Goal: Task Accomplishment & Management: Manage account settings

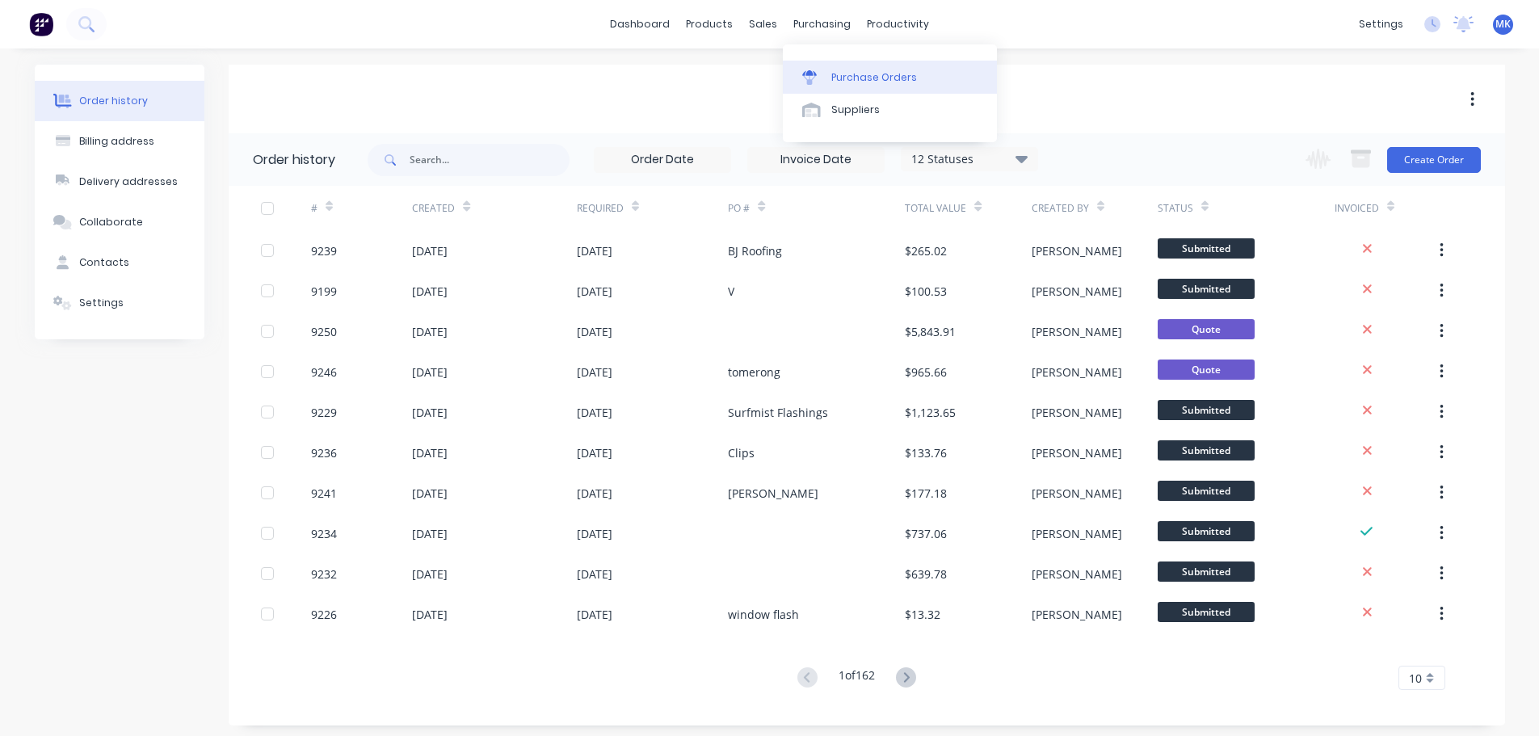
click at [833, 69] on link "Purchase Orders" at bounding box center [890, 77] width 214 height 32
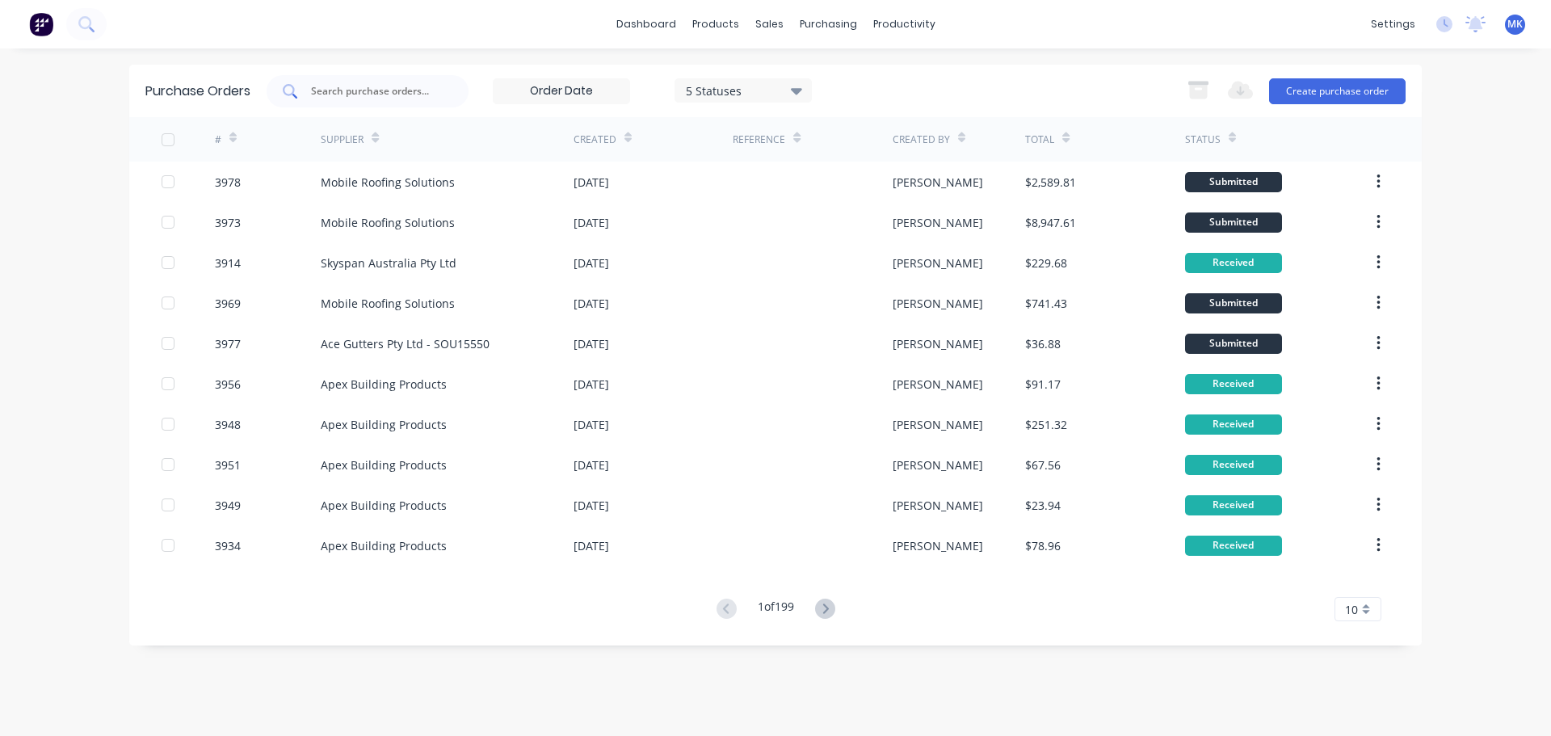
click at [393, 77] on div at bounding box center [368, 91] width 202 height 32
type input "3956"
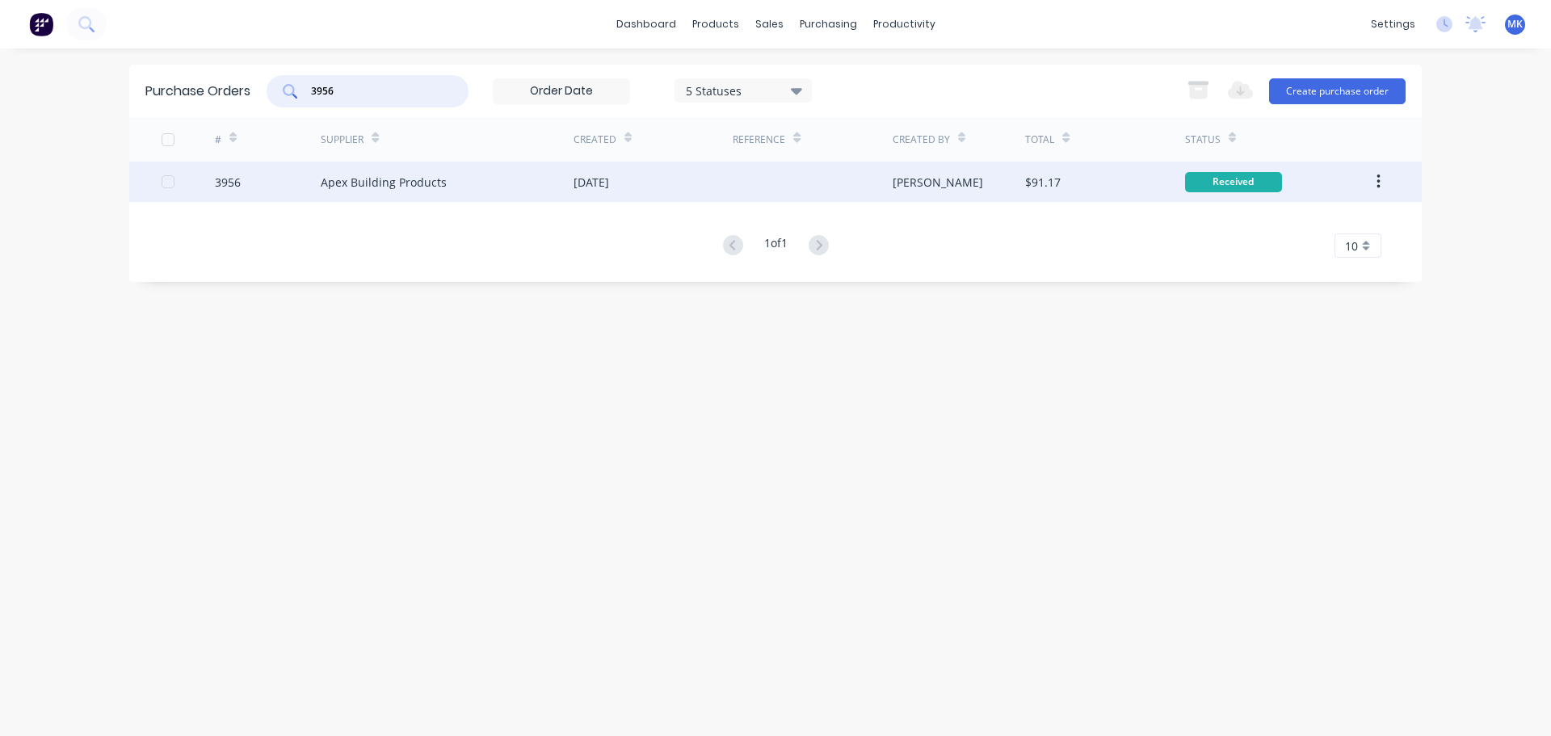
click at [1056, 172] on div "$91.17" at bounding box center [1104, 182] width 159 height 40
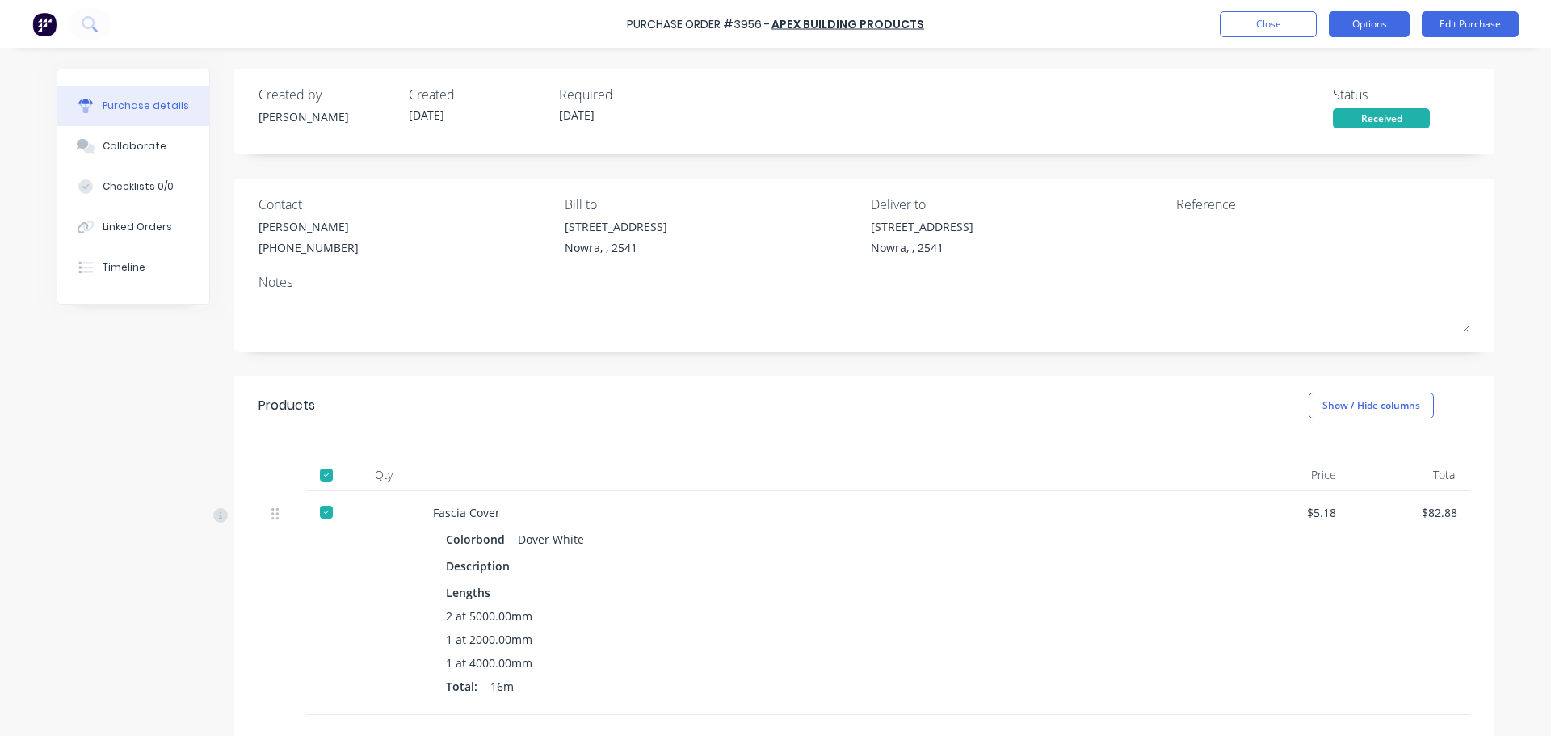
click at [1360, 35] on button "Options" at bounding box center [1369, 24] width 81 height 26
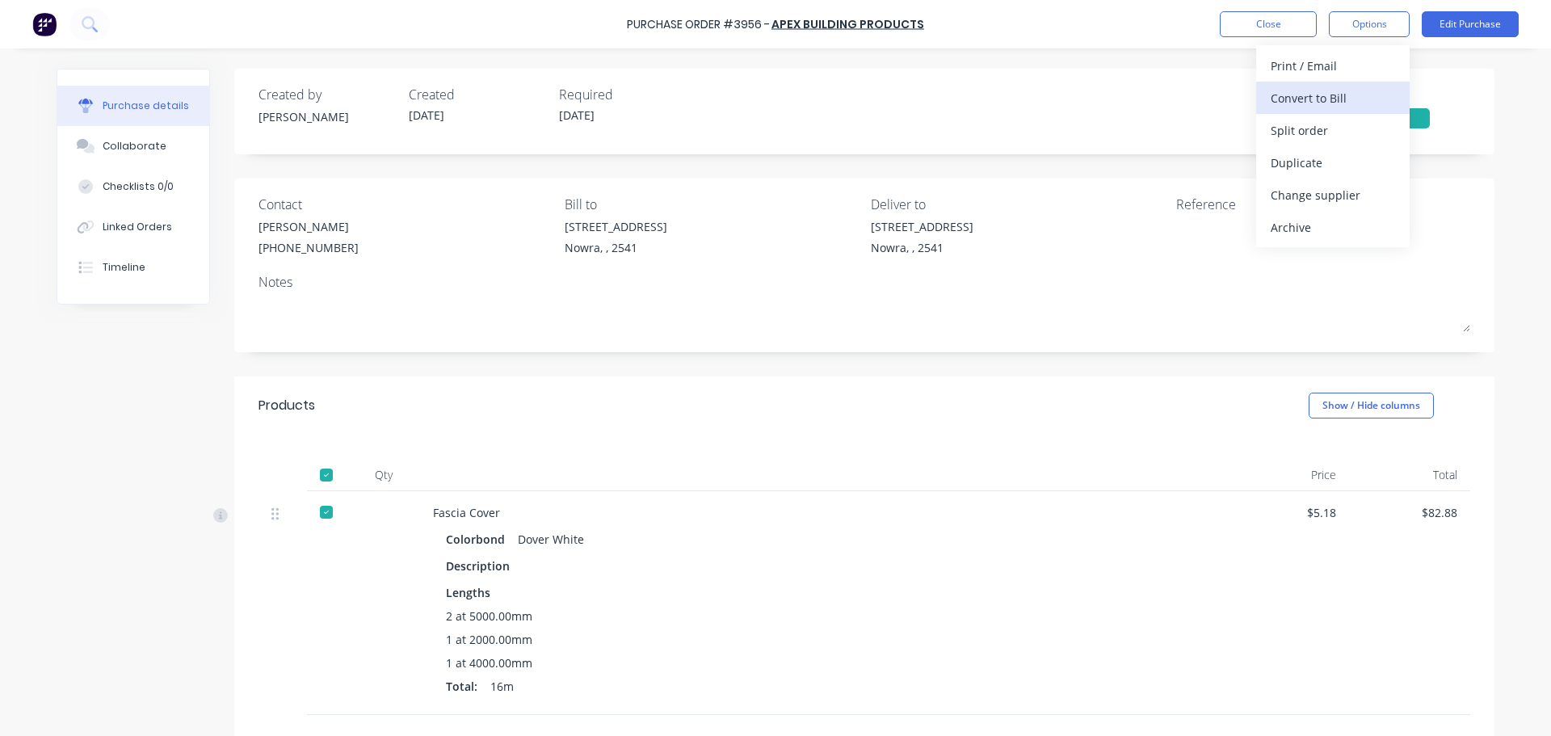
click at [1349, 99] on div "Convert to Bill" at bounding box center [1332, 97] width 124 height 23
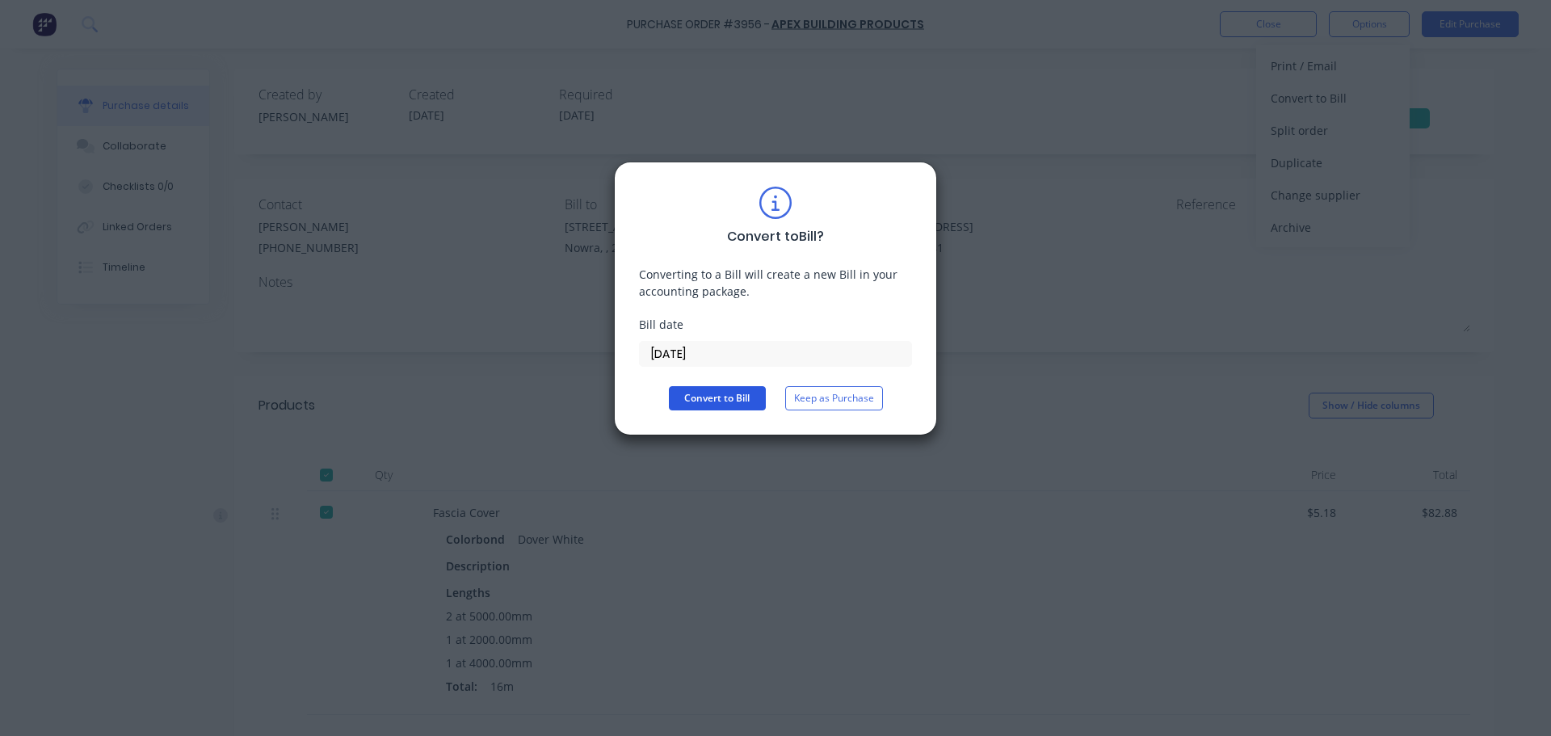
click at [735, 397] on button "Convert to Bill" at bounding box center [717, 398] width 97 height 24
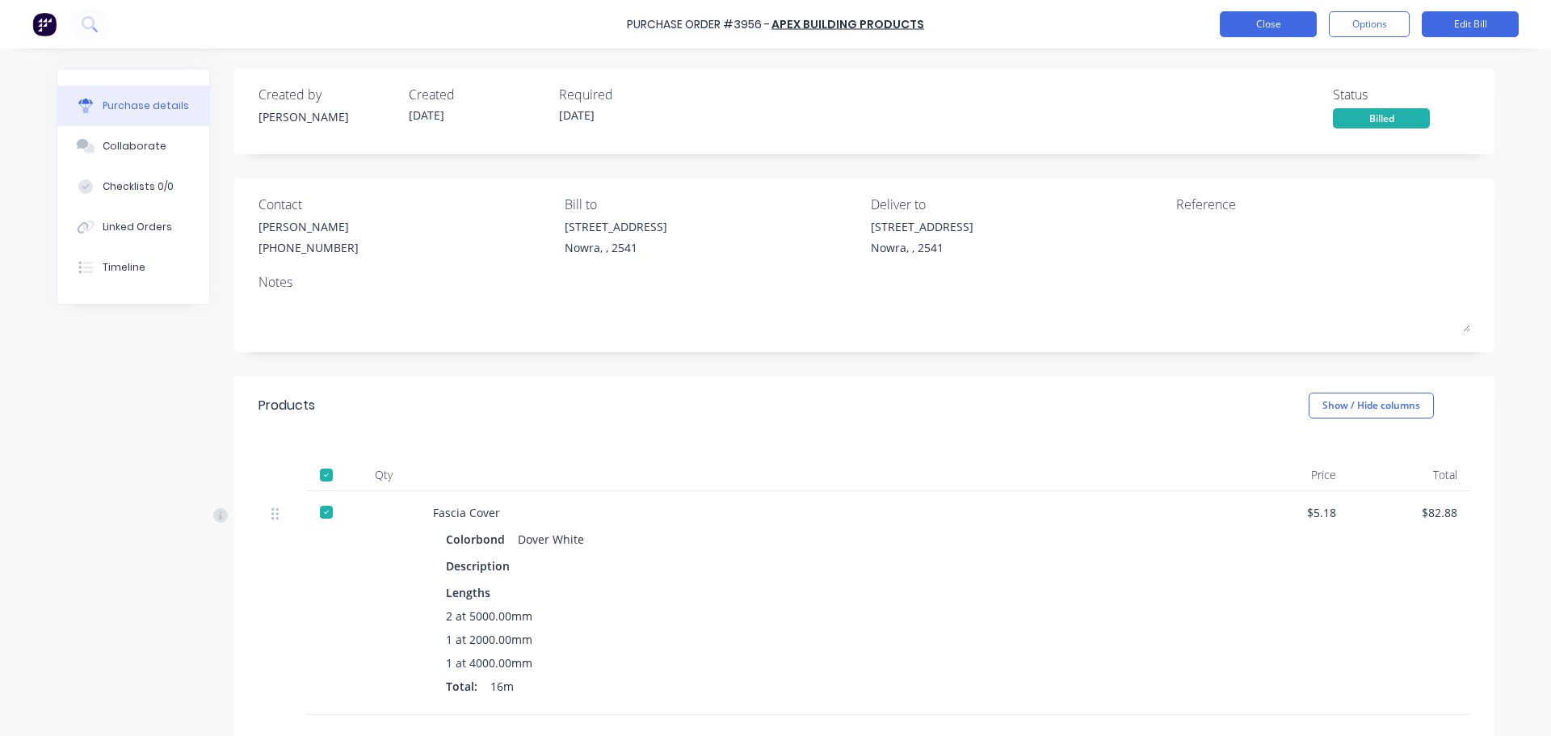
click at [1237, 26] on button "Close" at bounding box center [1268, 24] width 97 height 26
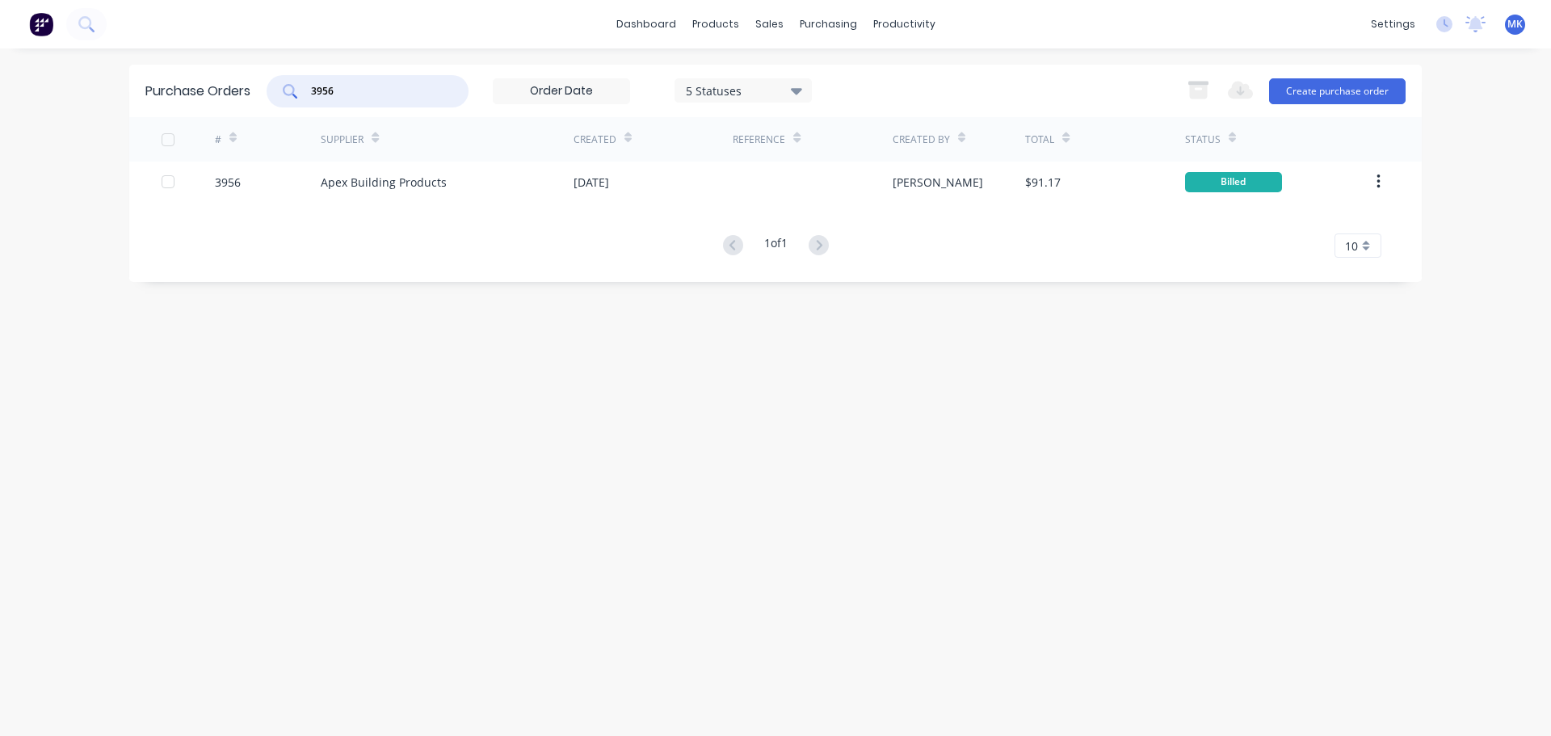
click at [330, 92] on input "3956" at bounding box center [376, 91] width 134 height 16
click at [439, 75] on div "3956" at bounding box center [368, 91] width 202 height 32
click at [426, 84] on input "3956" at bounding box center [376, 91] width 134 height 16
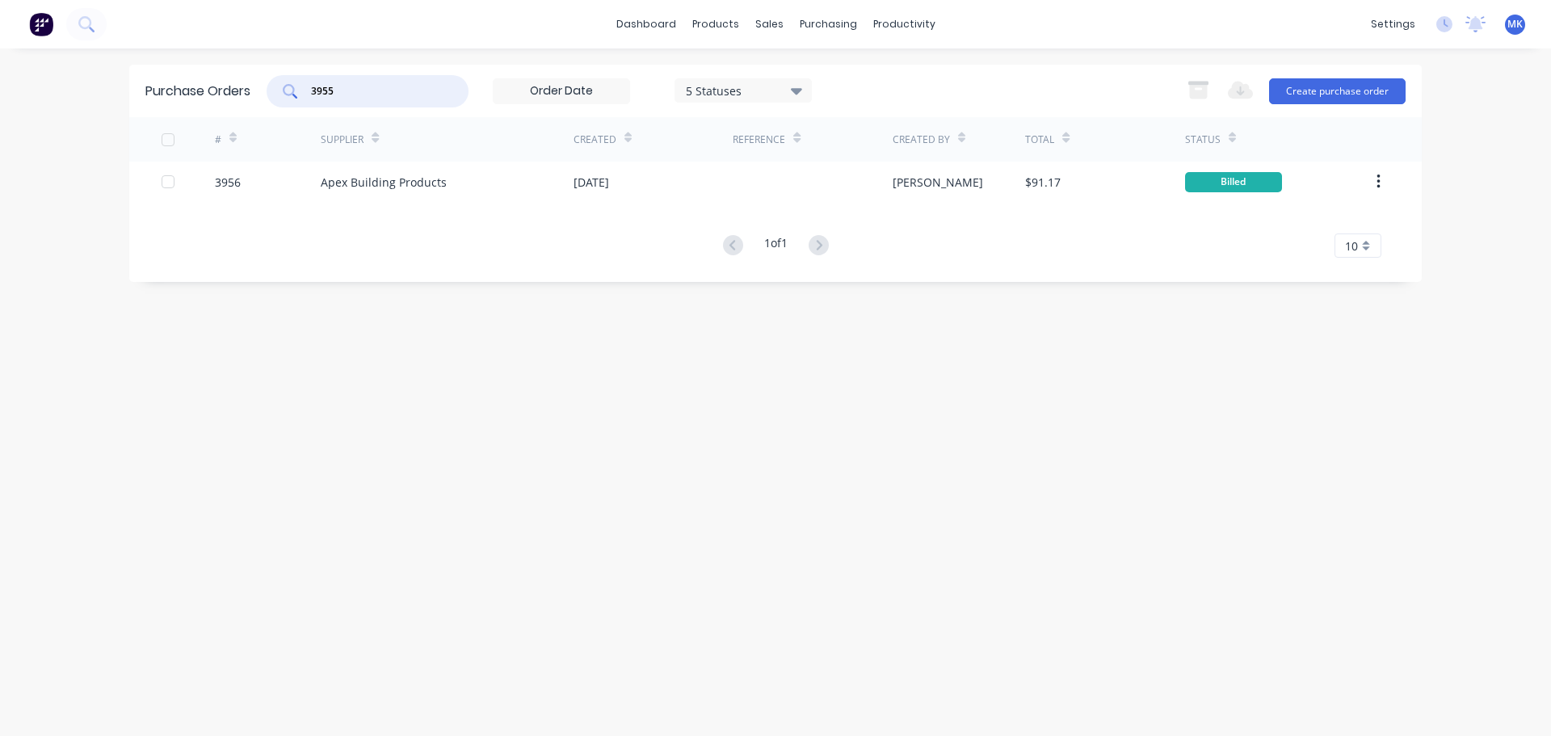
type input "3955"
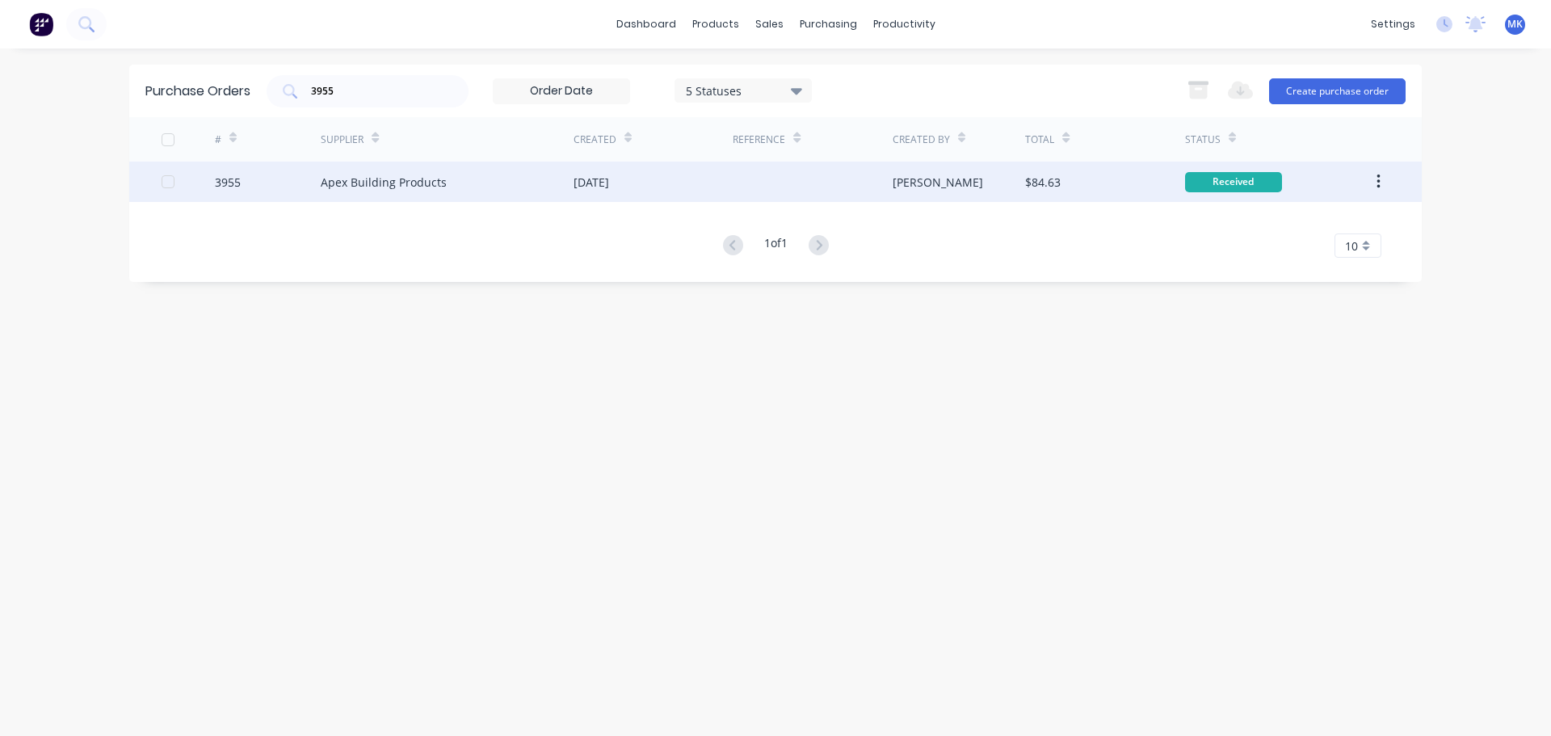
click at [1042, 198] on div "$84.63" at bounding box center [1104, 182] width 159 height 40
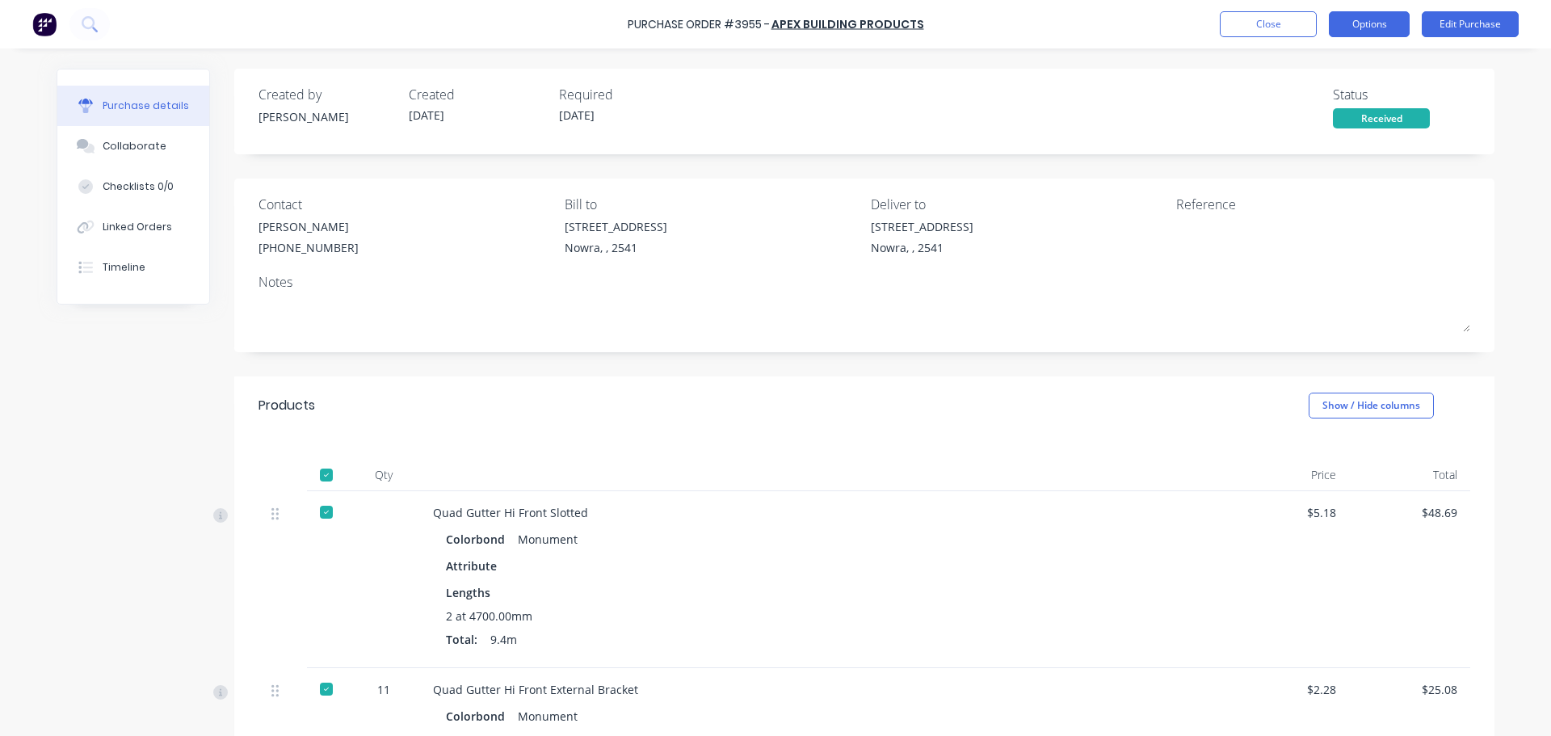
click at [1364, 24] on button "Options" at bounding box center [1369, 24] width 81 height 26
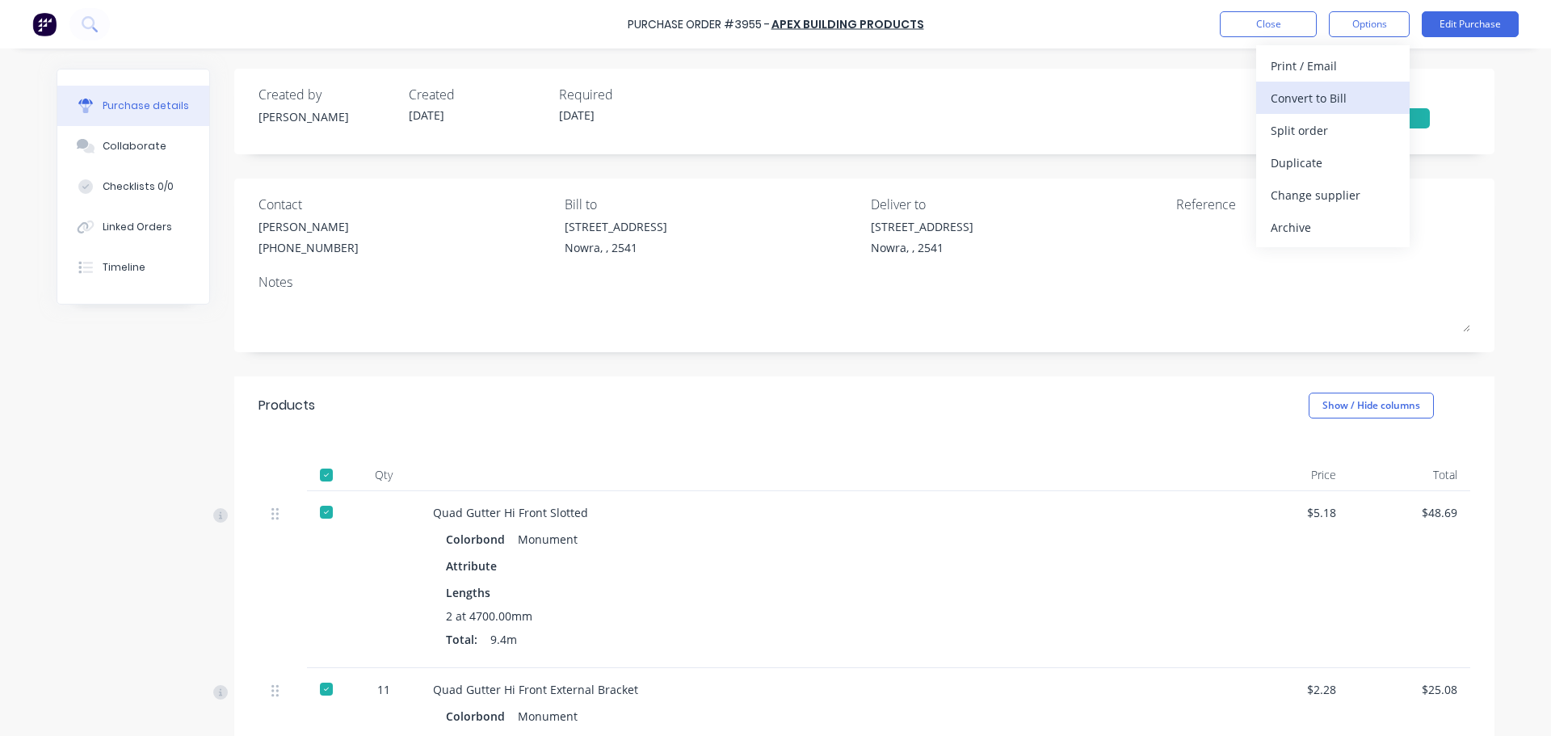
click at [1344, 110] on button "Convert to Bill" at bounding box center [1332, 98] width 153 height 32
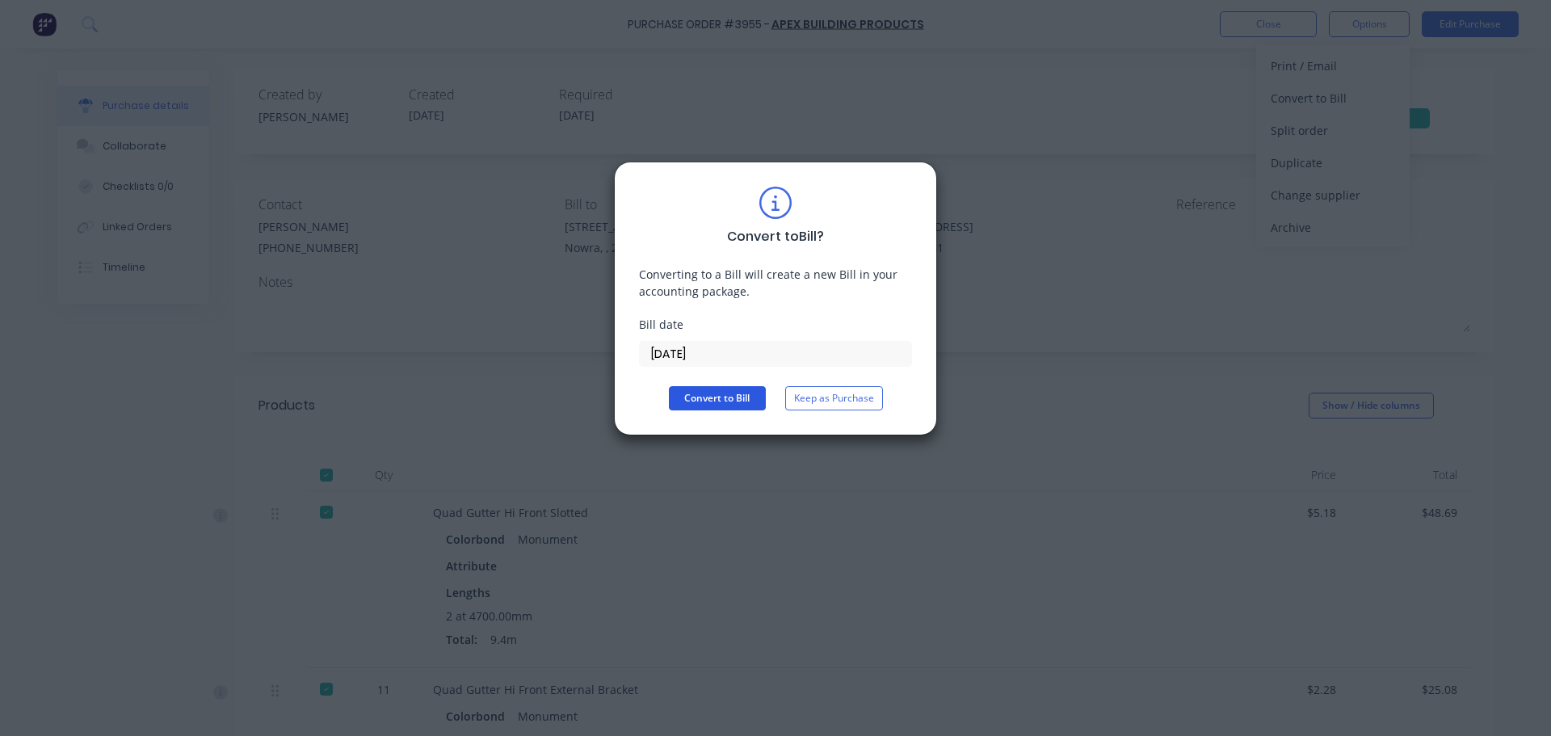
click at [712, 405] on button "Convert to Bill" at bounding box center [717, 398] width 97 height 24
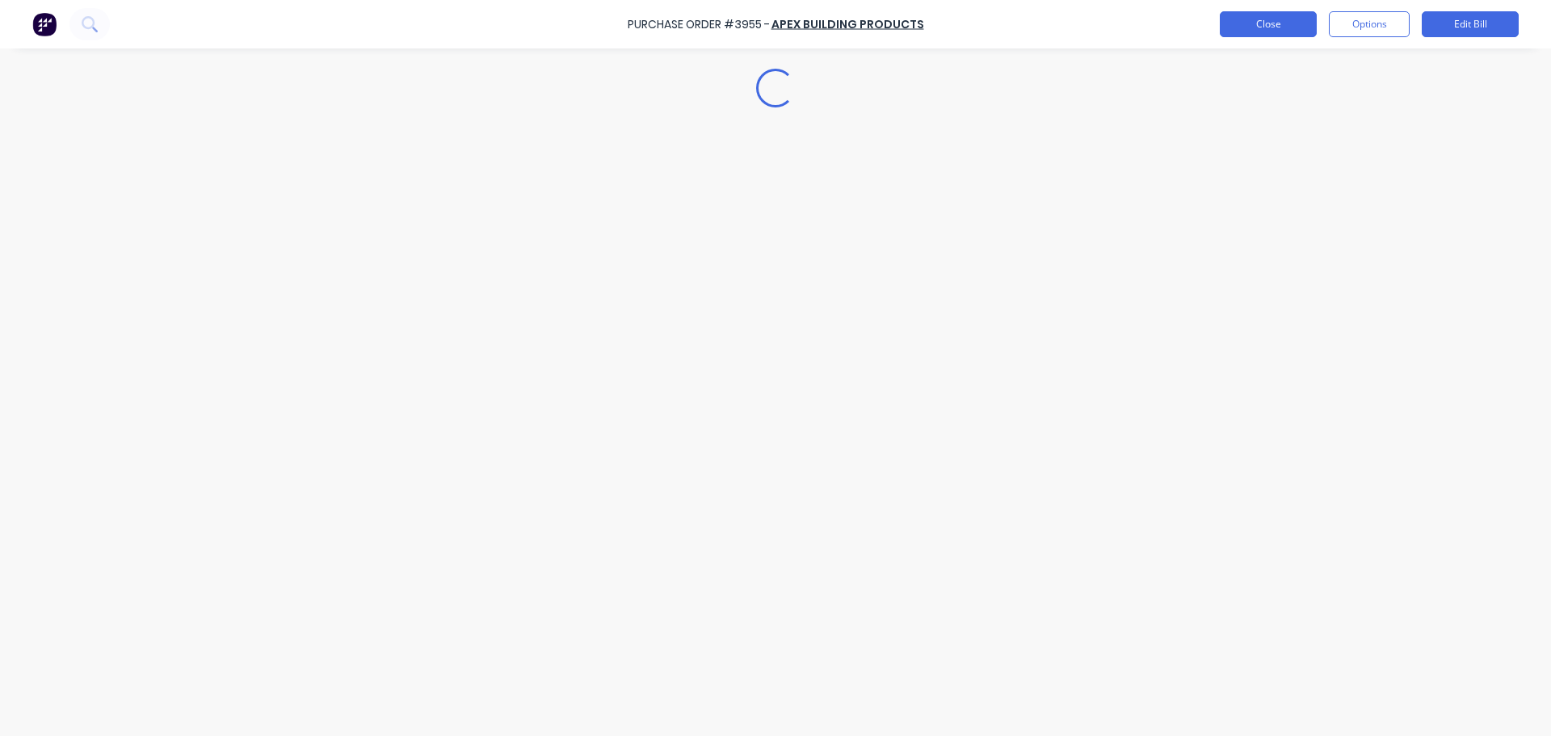
click at [1266, 22] on button "Close" at bounding box center [1268, 24] width 97 height 26
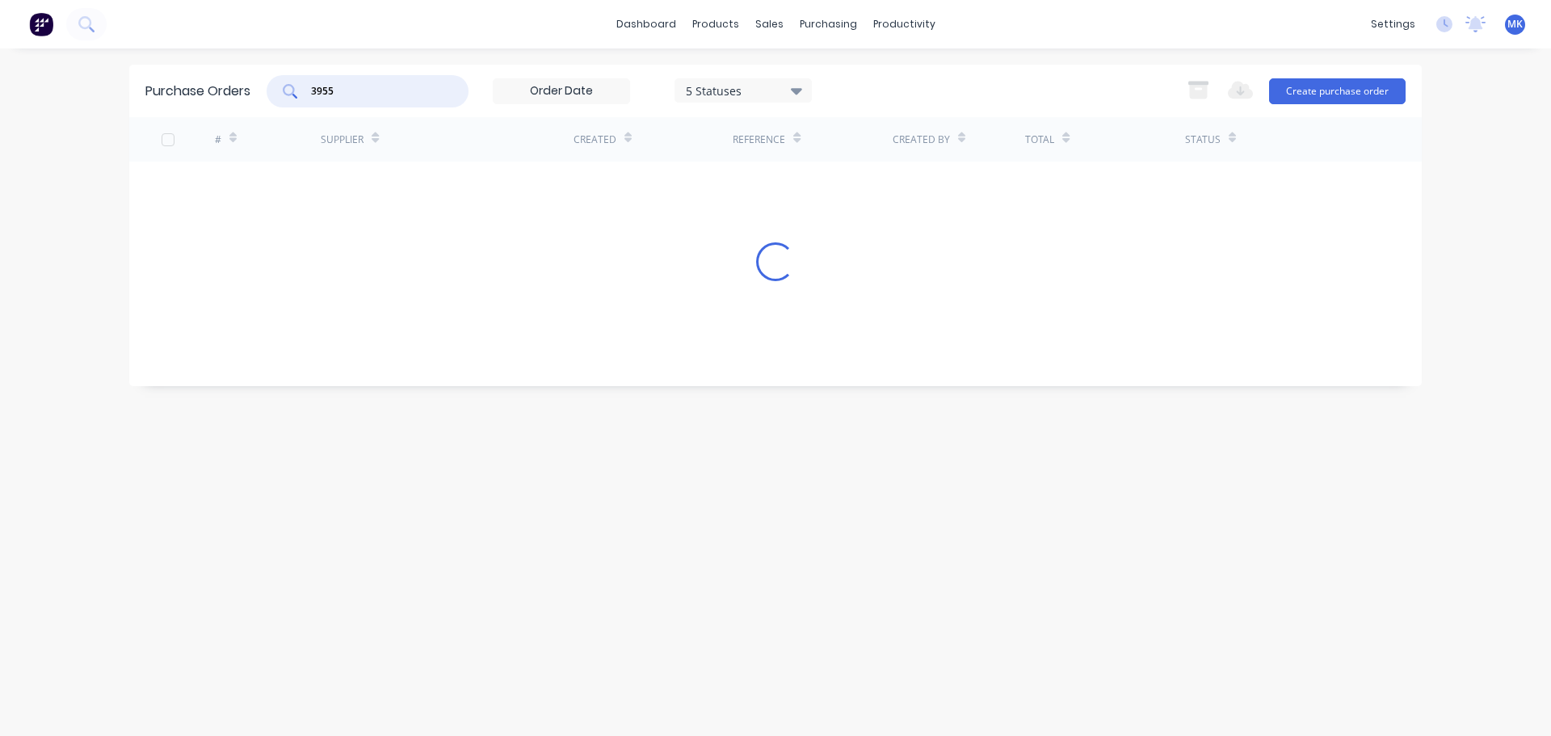
click at [382, 90] on input "3955" at bounding box center [376, 91] width 134 height 16
type input "3950"
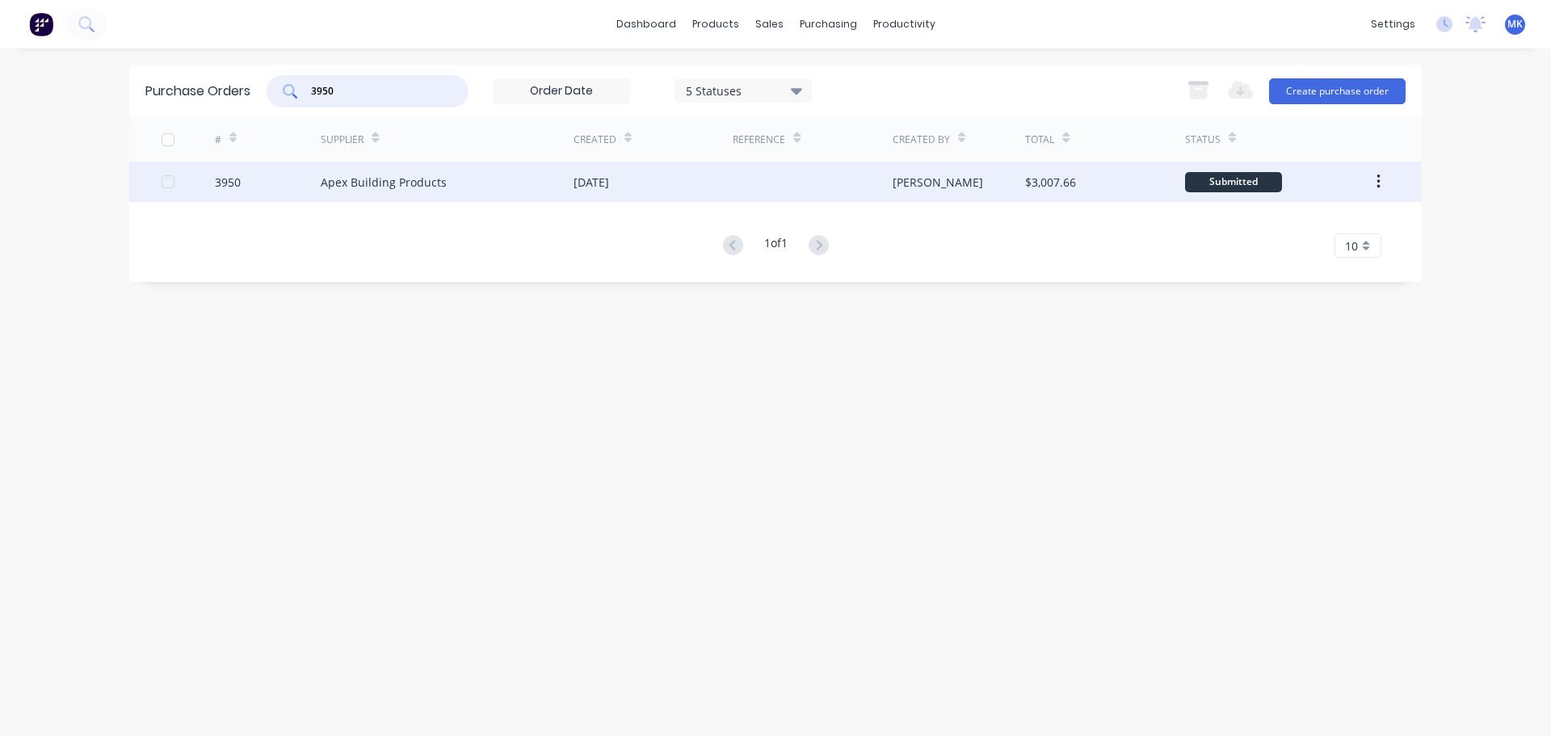
click at [581, 185] on div "[DATE]" at bounding box center [591, 182] width 36 height 17
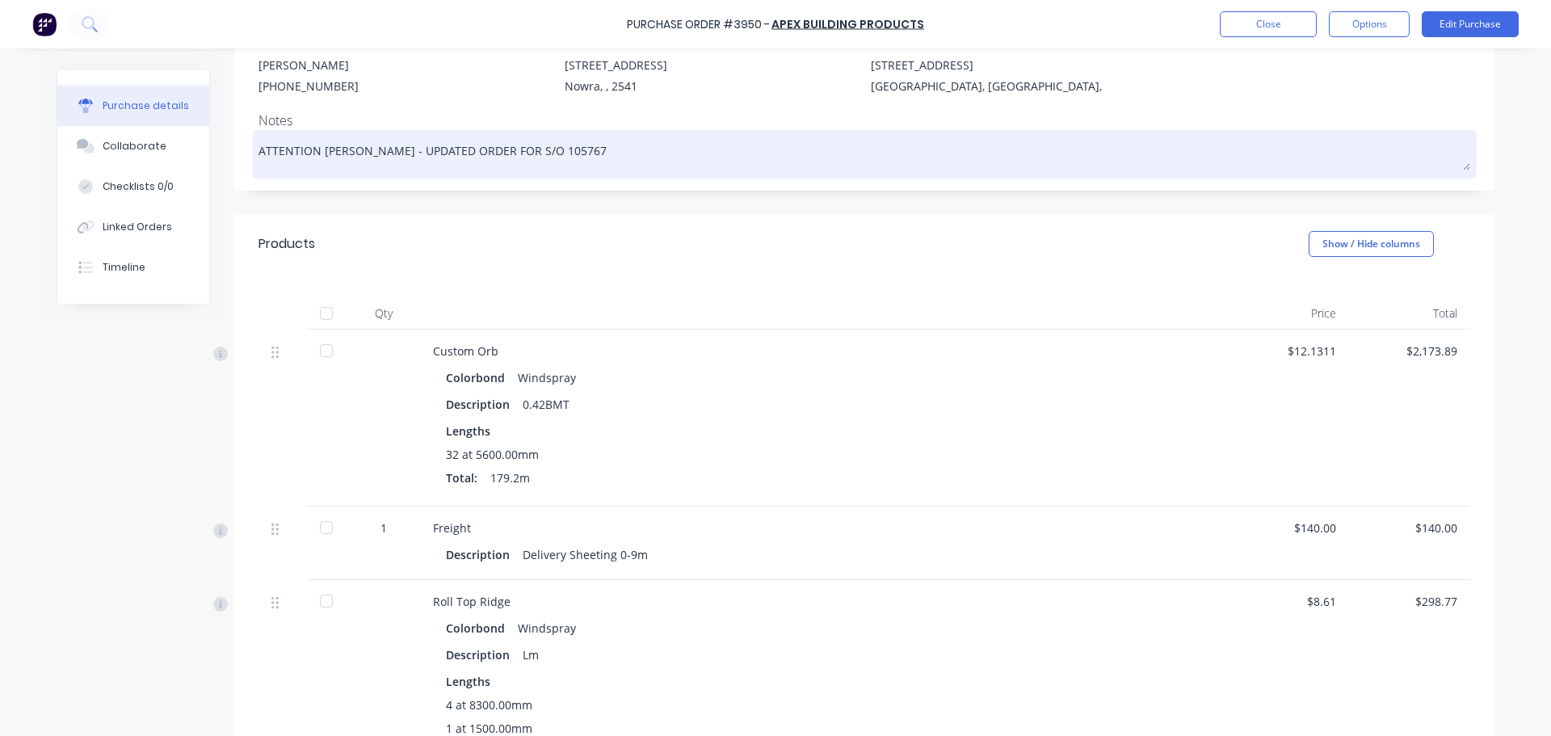
scroll to position [536, 0]
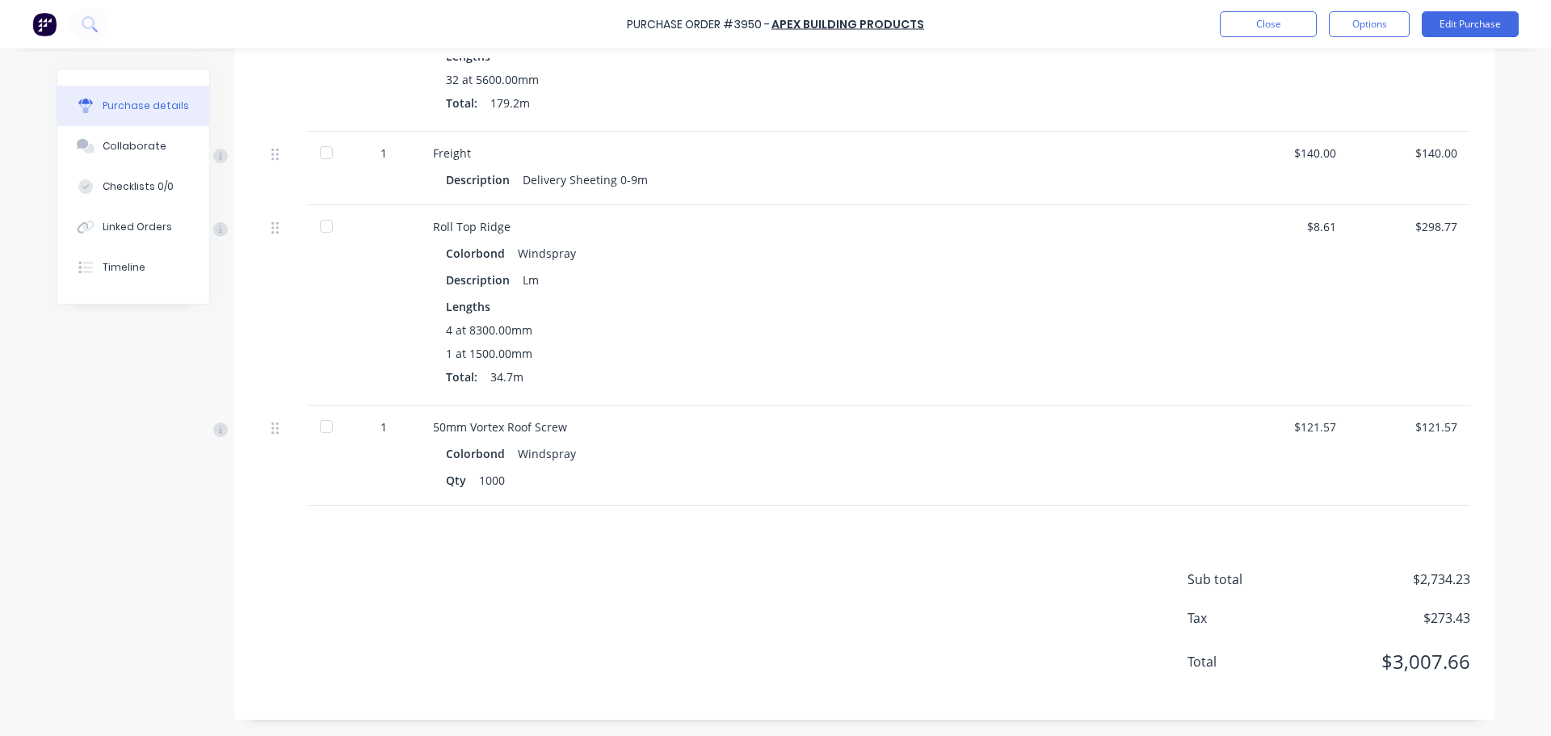
click at [321, 229] on div at bounding box center [326, 226] width 32 height 32
click at [324, 427] on div at bounding box center [326, 426] width 32 height 32
click at [1360, 24] on button "Options" at bounding box center [1369, 24] width 81 height 26
click at [1356, 116] on button "Split order" at bounding box center [1332, 130] width 153 height 32
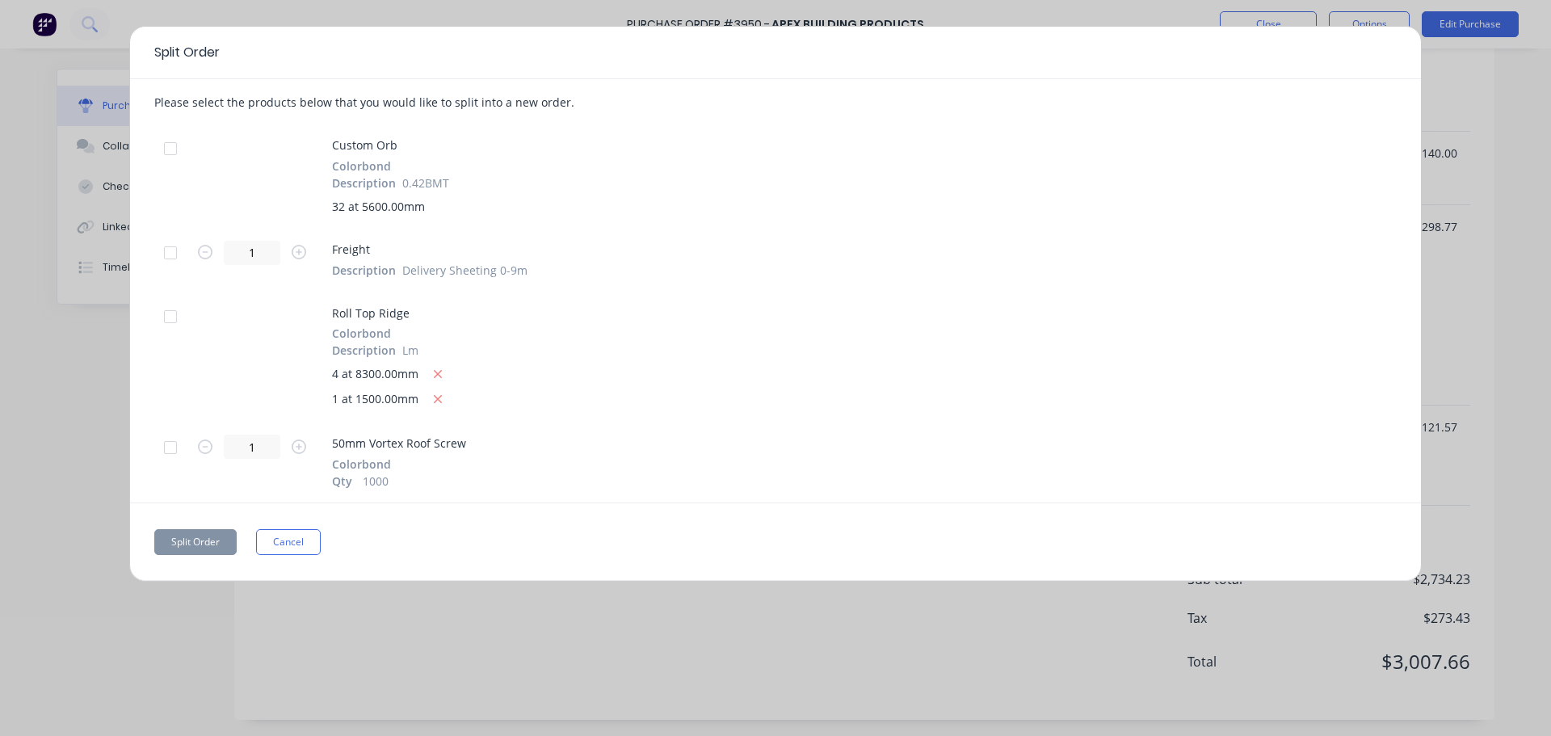
click at [169, 315] on div at bounding box center [170, 316] width 32 height 32
click at [171, 449] on div at bounding box center [170, 447] width 32 height 32
click at [198, 547] on button "Split Order" at bounding box center [195, 542] width 82 height 26
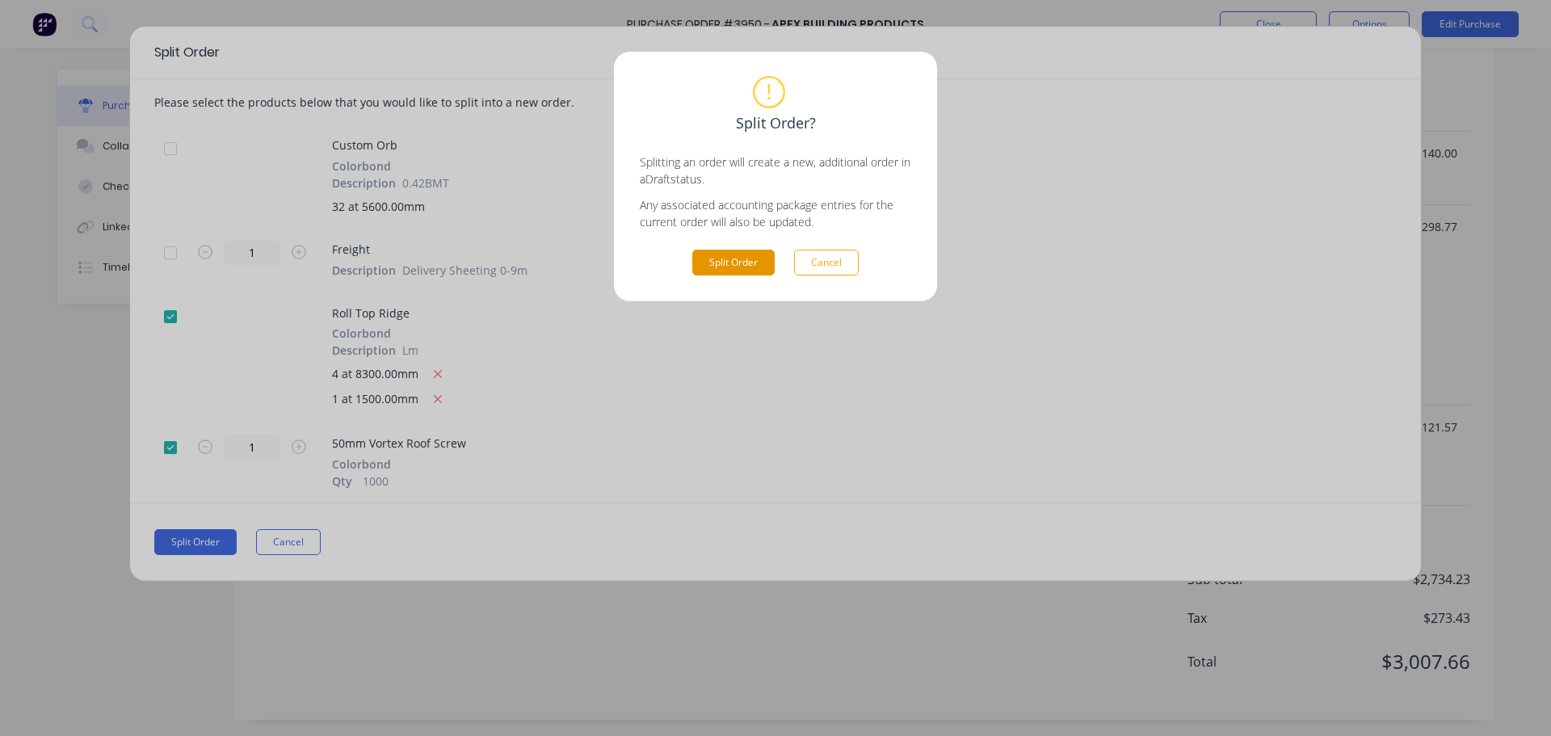
click at [761, 254] on button "Split Order" at bounding box center [733, 263] width 82 height 26
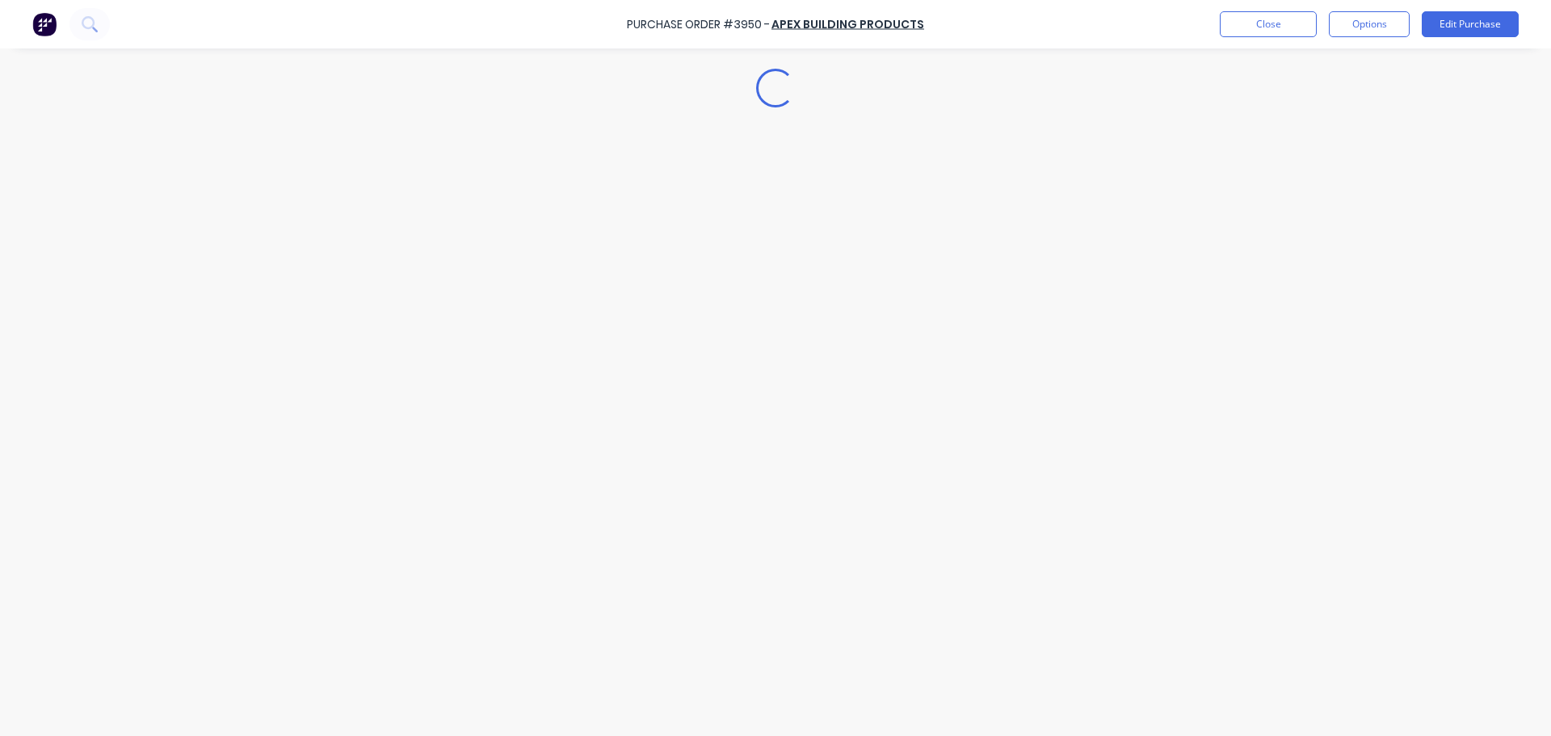
scroll to position [0, 0]
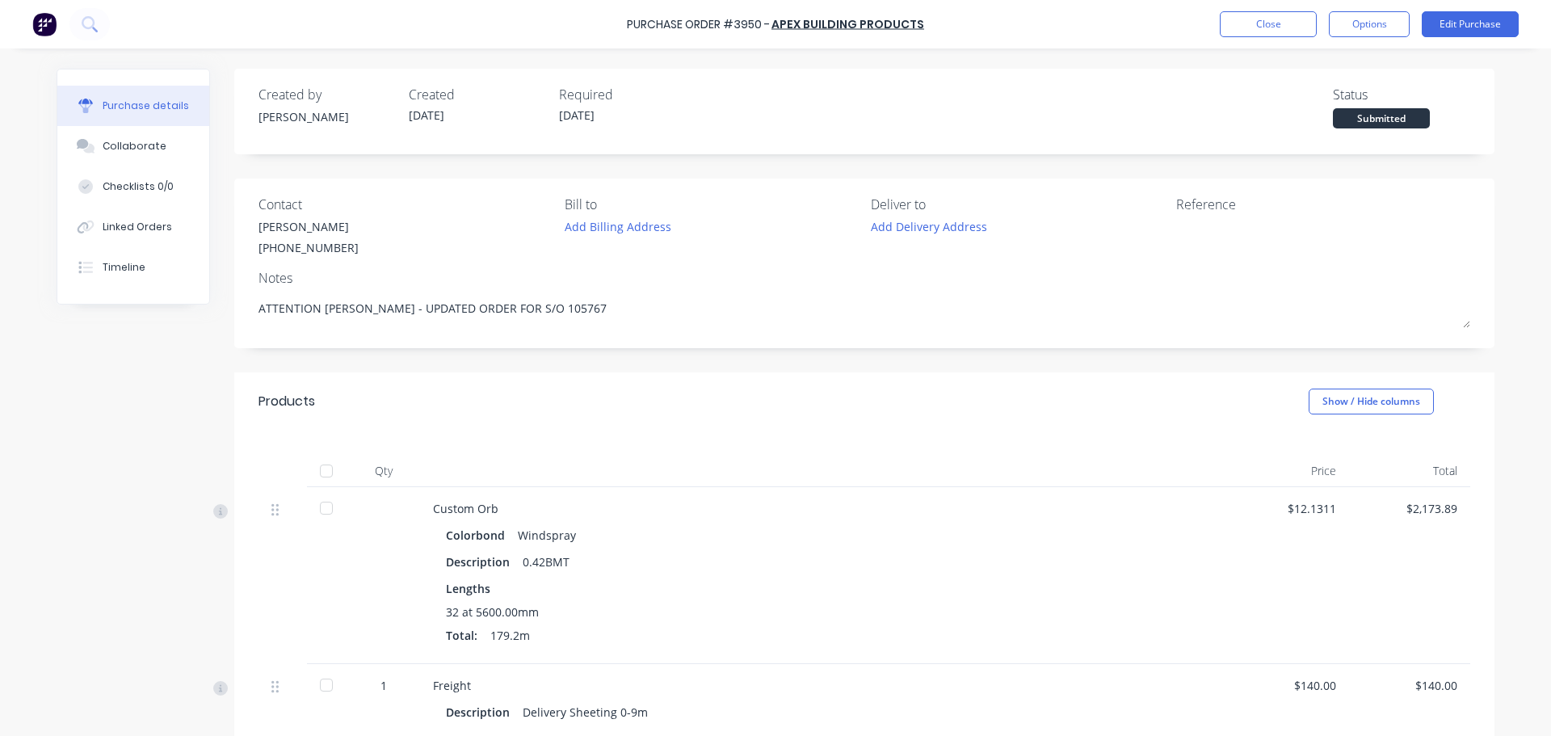
type textarea "x"
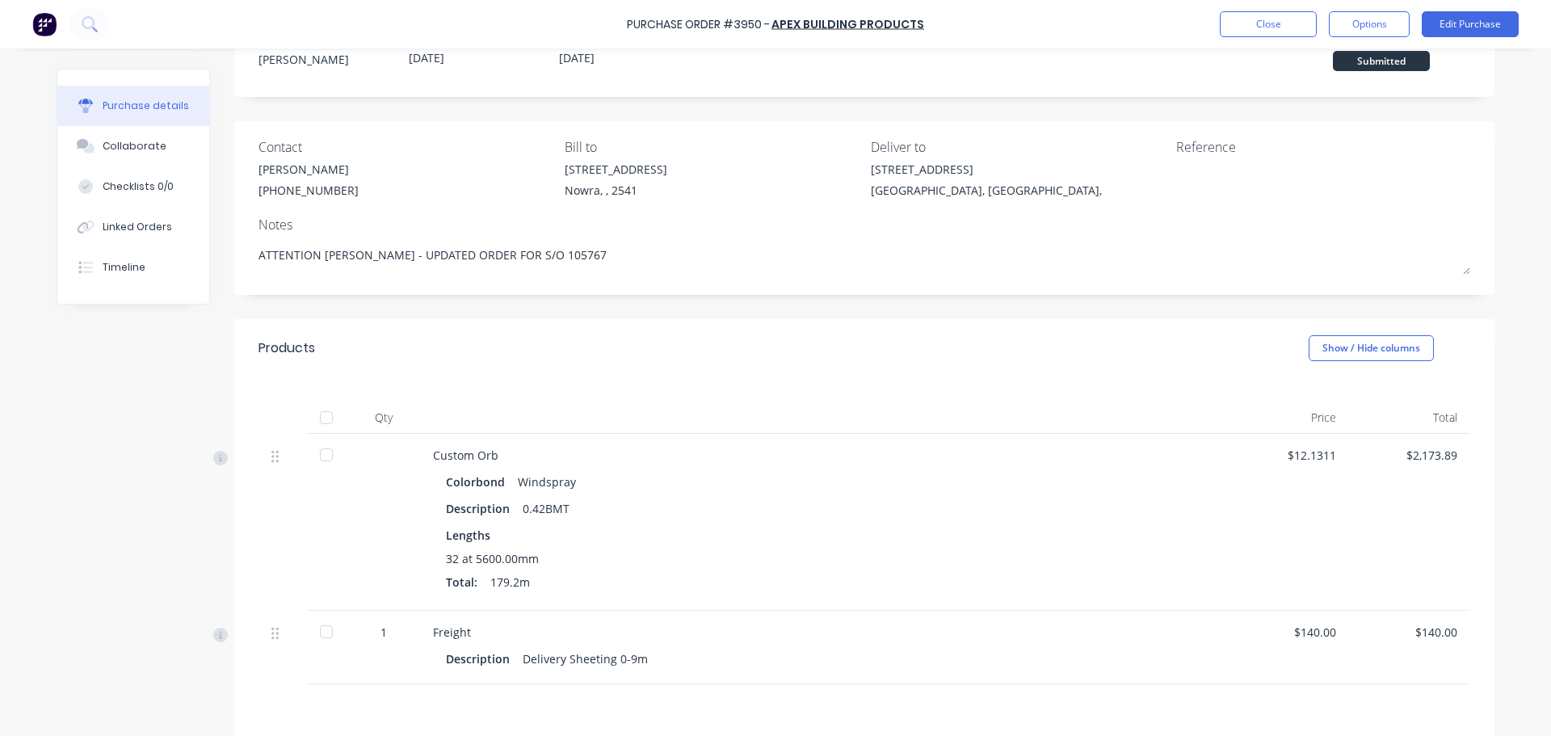
scroll to position [236, 0]
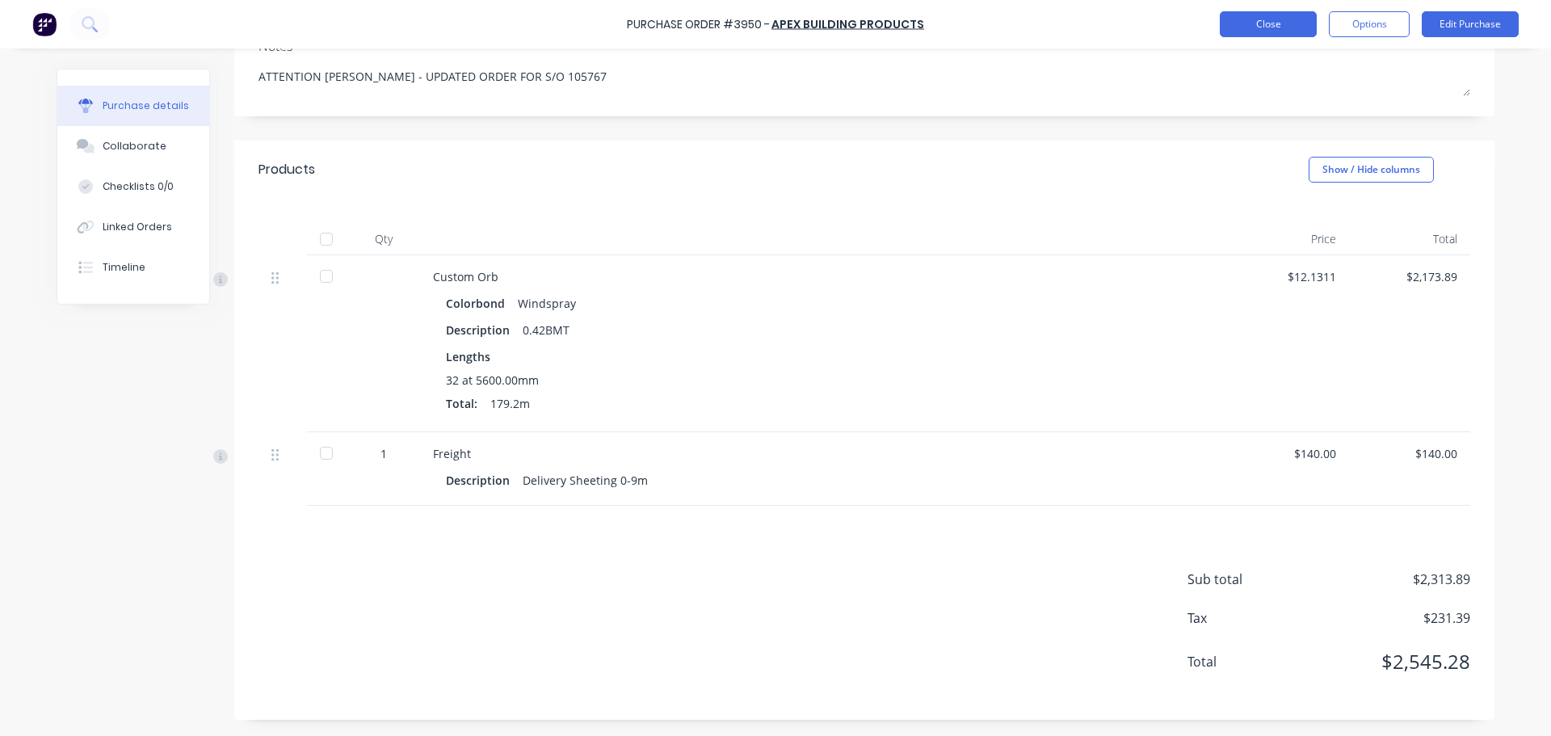
click at [1291, 12] on button "Close" at bounding box center [1268, 24] width 97 height 26
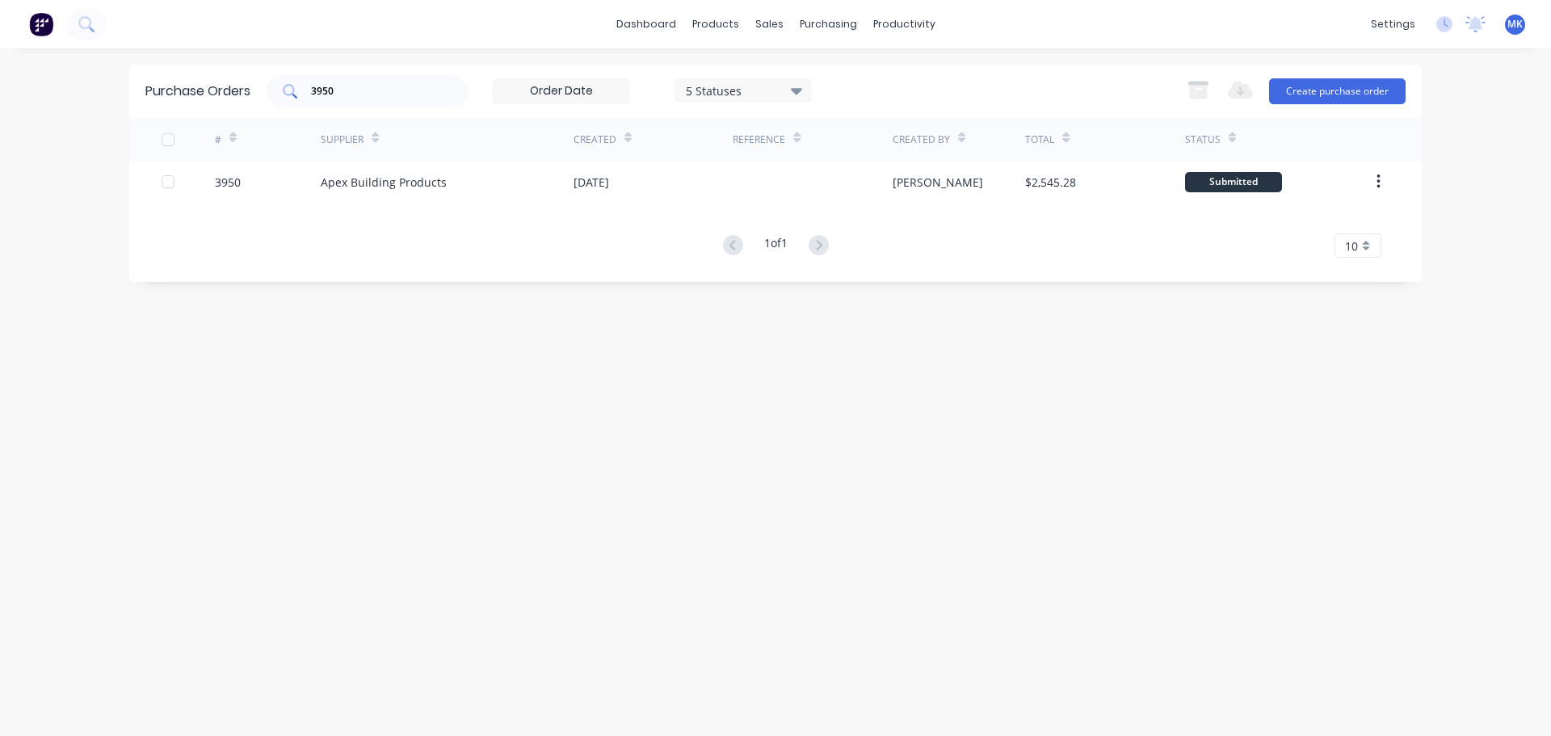
click at [361, 98] on input "3950" at bounding box center [376, 91] width 134 height 16
type input "apex"
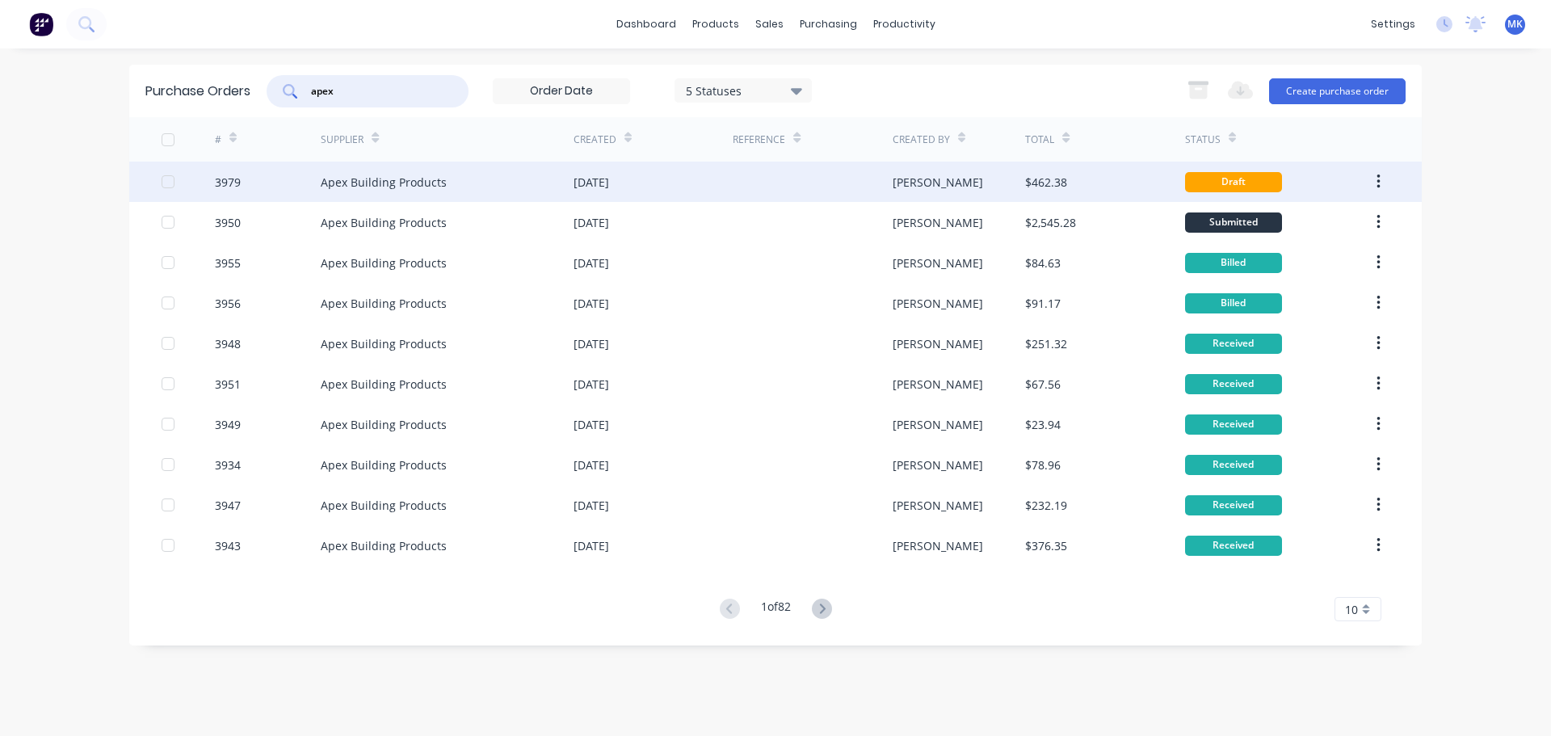
click at [1097, 171] on div "$462.38" at bounding box center [1104, 182] width 159 height 40
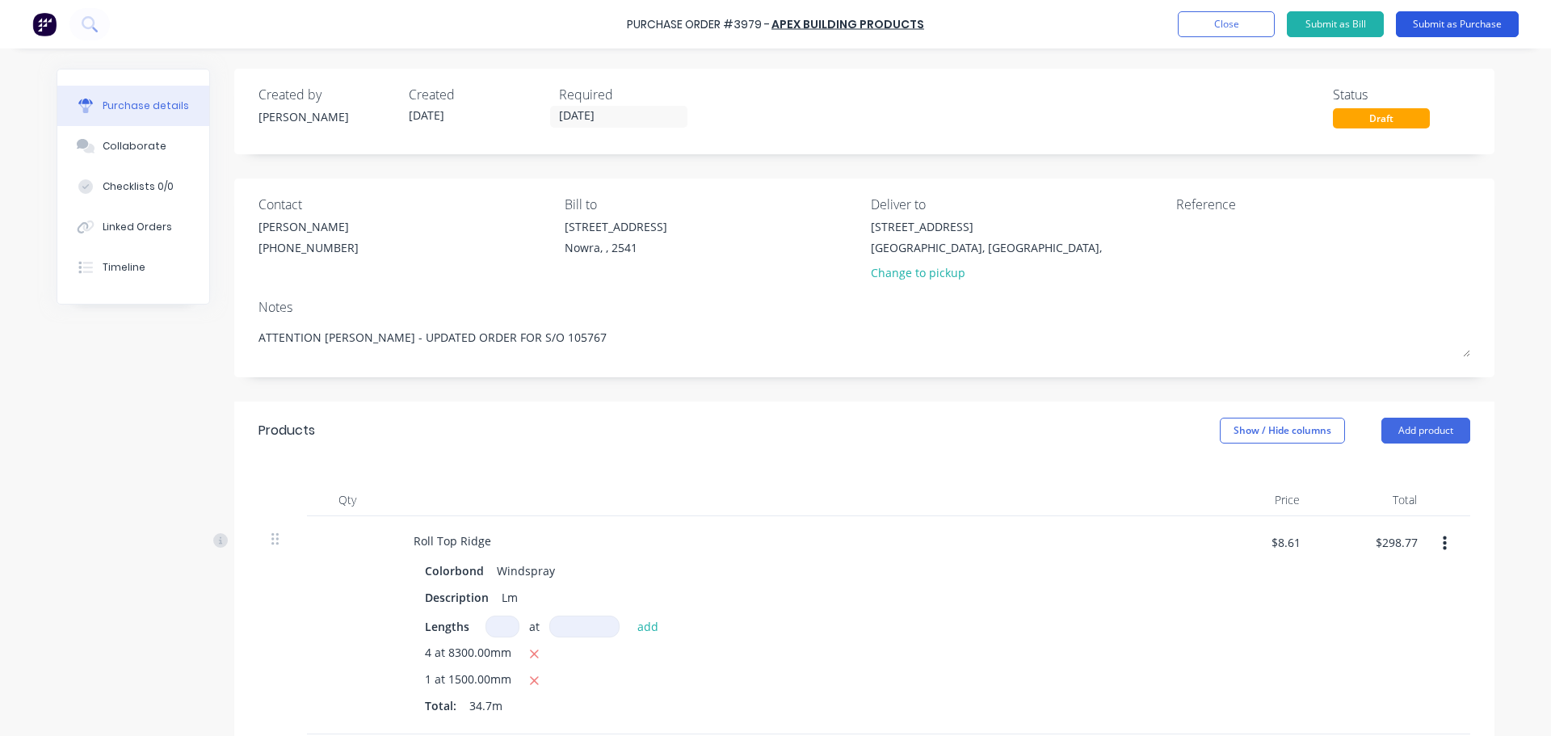
click at [1443, 24] on button "Submit as Purchase" at bounding box center [1457, 24] width 123 height 26
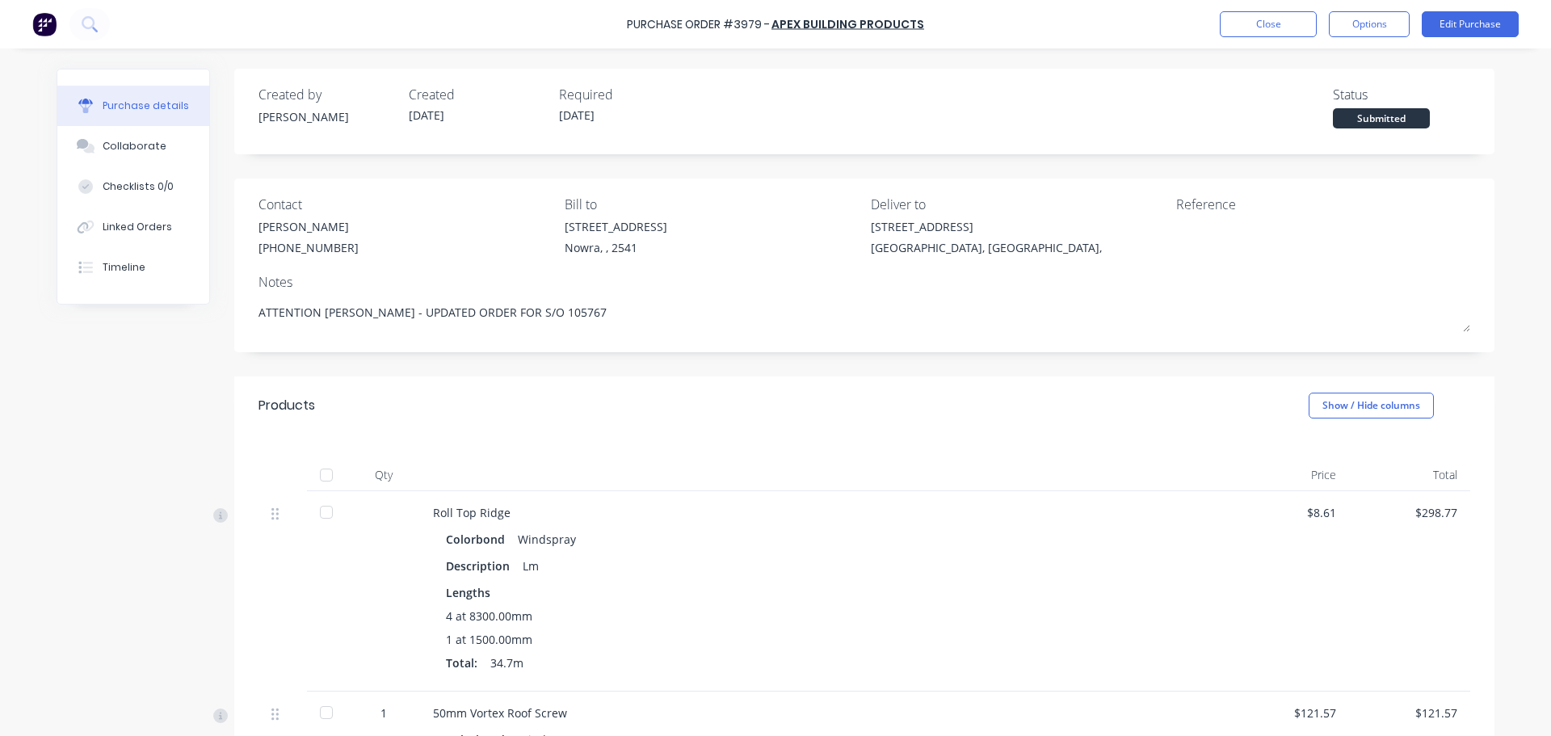
click at [317, 471] on div at bounding box center [326, 475] width 32 height 32
click at [1375, 37] on div "Purchase Order #3979 - Apex Building Products Close Options Edit Purchase" at bounding box center [775, 24] width 1551 height 48
click at [1370, 14] on button "Options" at bounding box center [1369, 24] width 81 height 26
click at [1340, 119] on div "Split order" at bounding box center [1332, 130] width 124 height 23
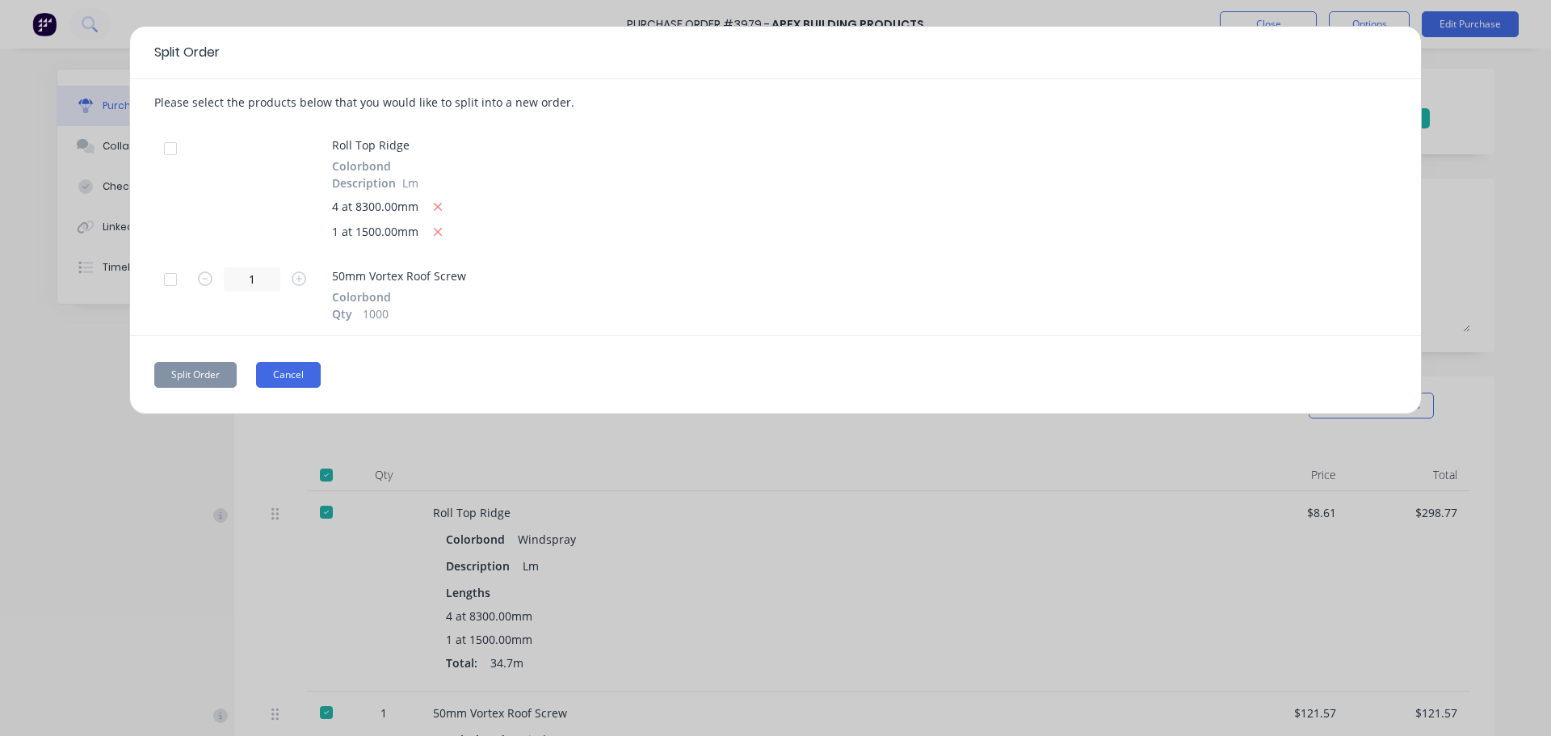
click at [300, 375] on button "Cancel" at bounding box center [288, 375] width 65 height 26
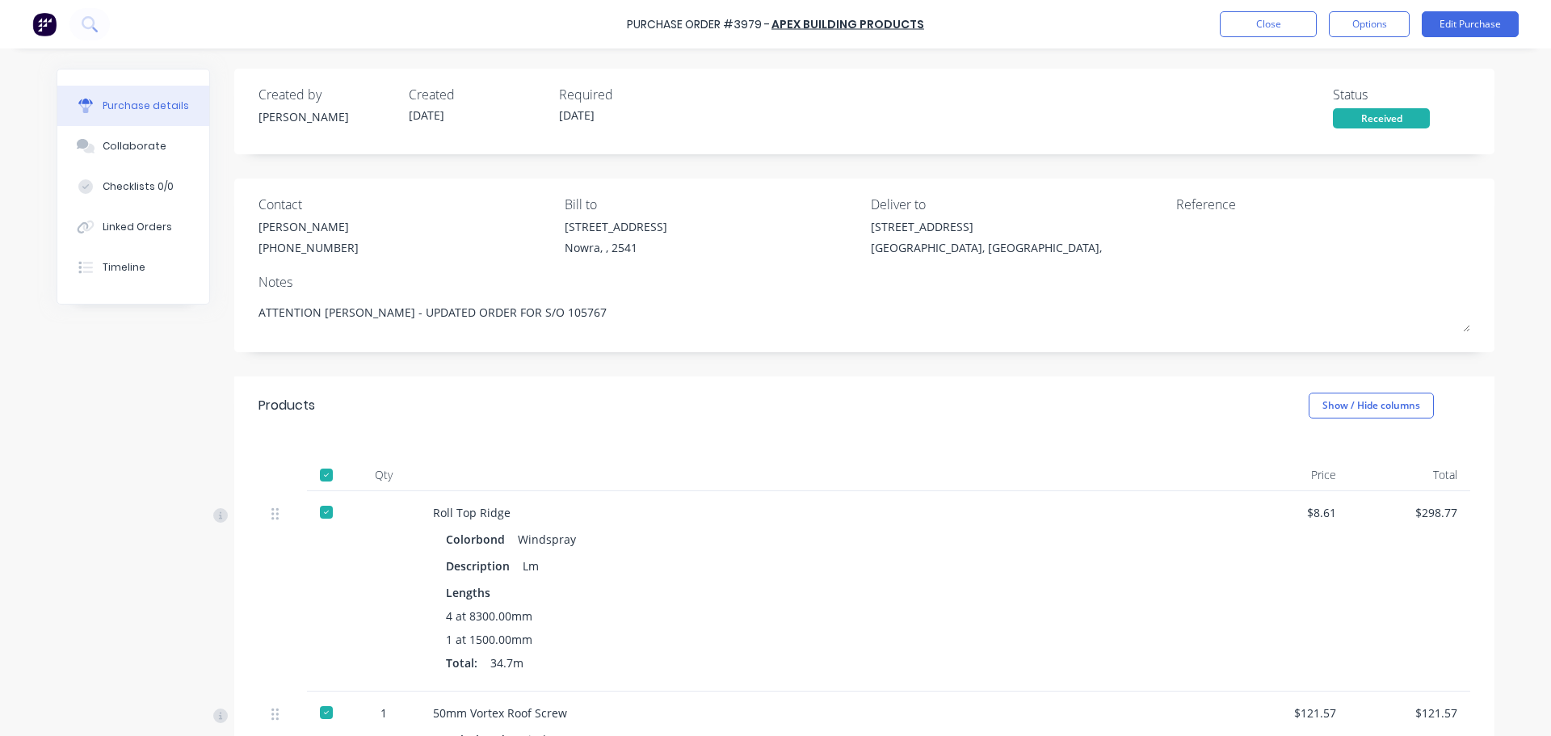
click at [1350, 40] on div "Purchase Order #3979 - Apex Building Products Close Options Edit Purchase" at bounding box center [775, 24] width 1551 height 48
click at [1358, 26] on button "Options" at bounding box center [1369, 24] width 81 height 26
click at [1337, 101] on div "Convert to Bill" at bounding box center [1332, 97] width 124 height 23
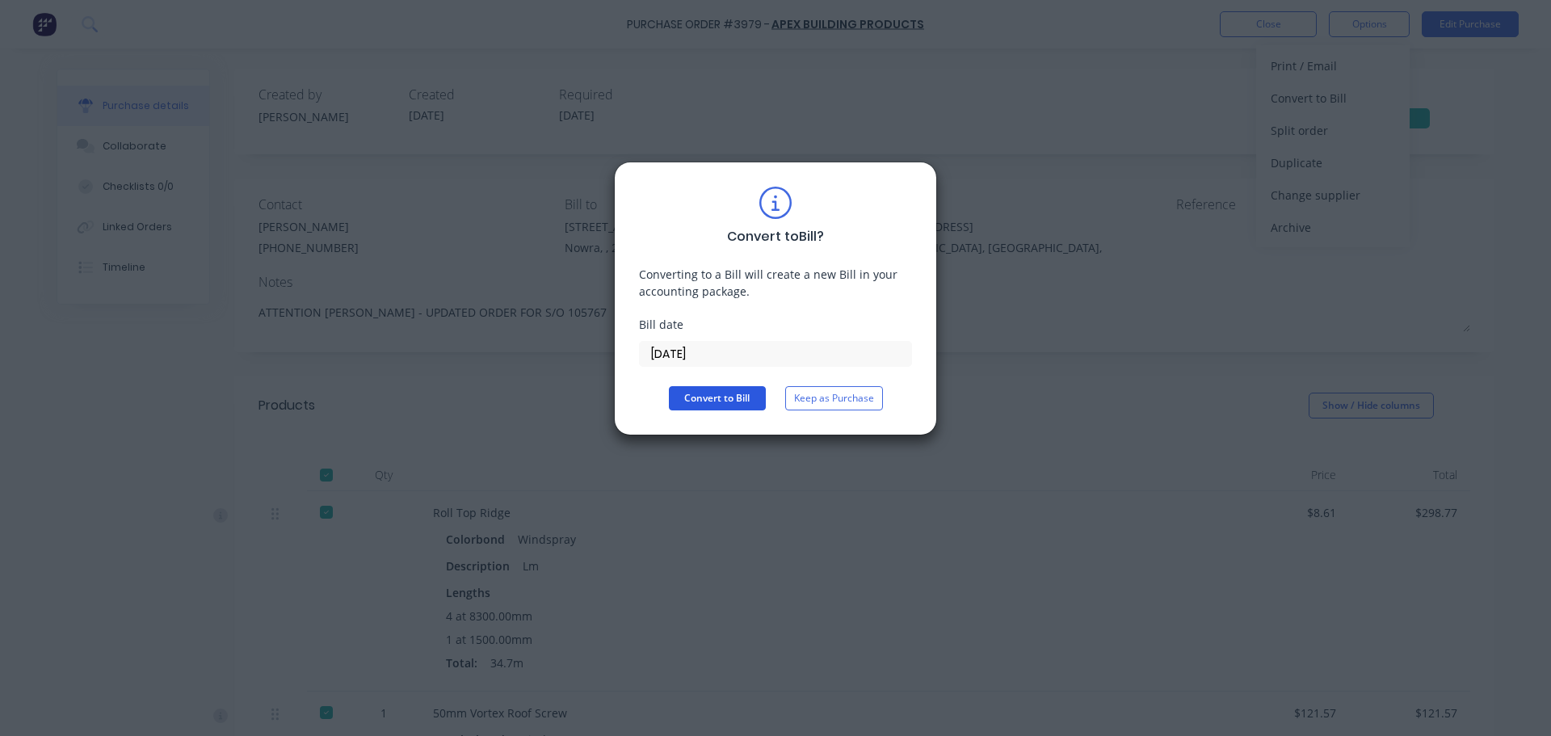
click at [695, 404] on button "Convert to Bill" at bounding box center [717, 398] width 97 height 24
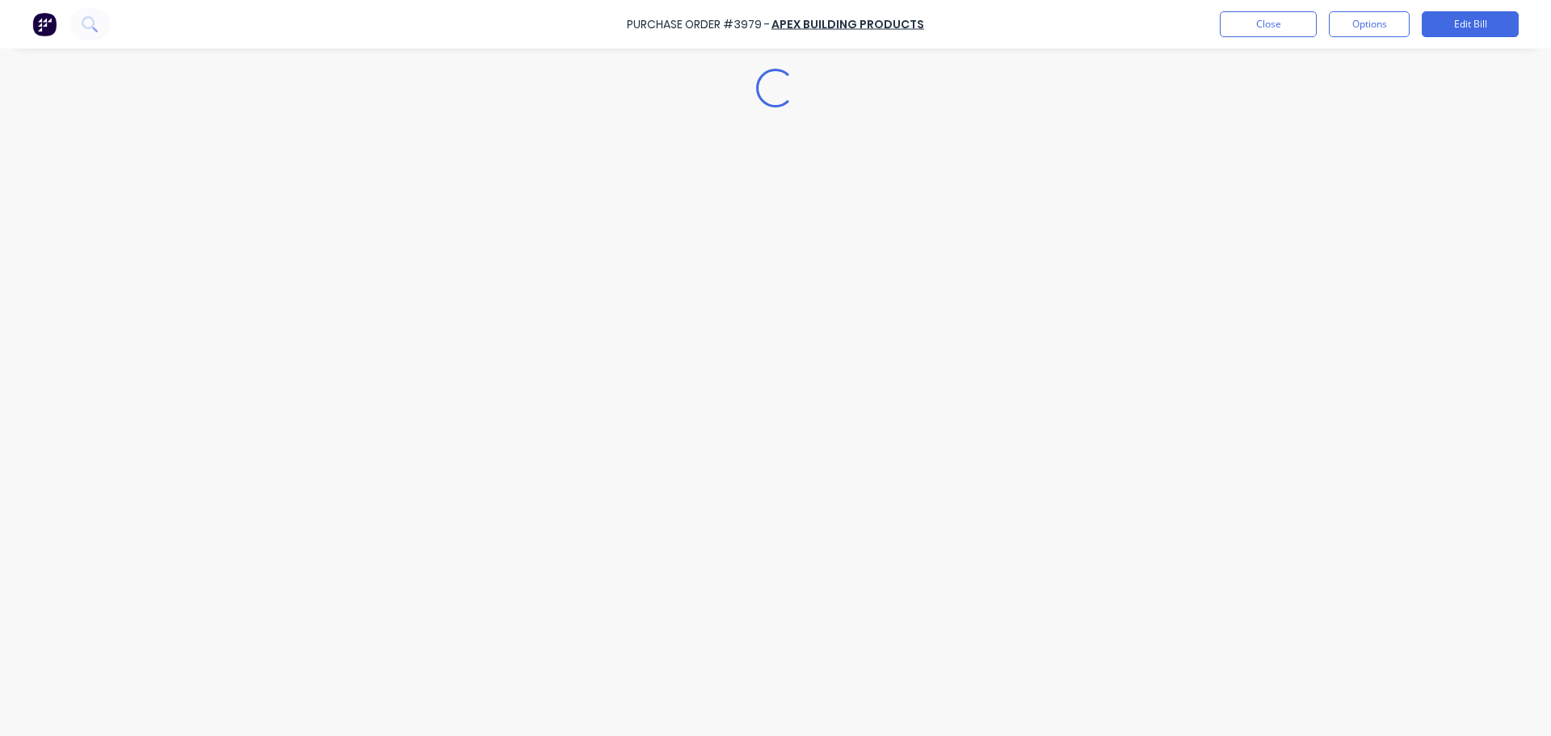
type textarea "x"
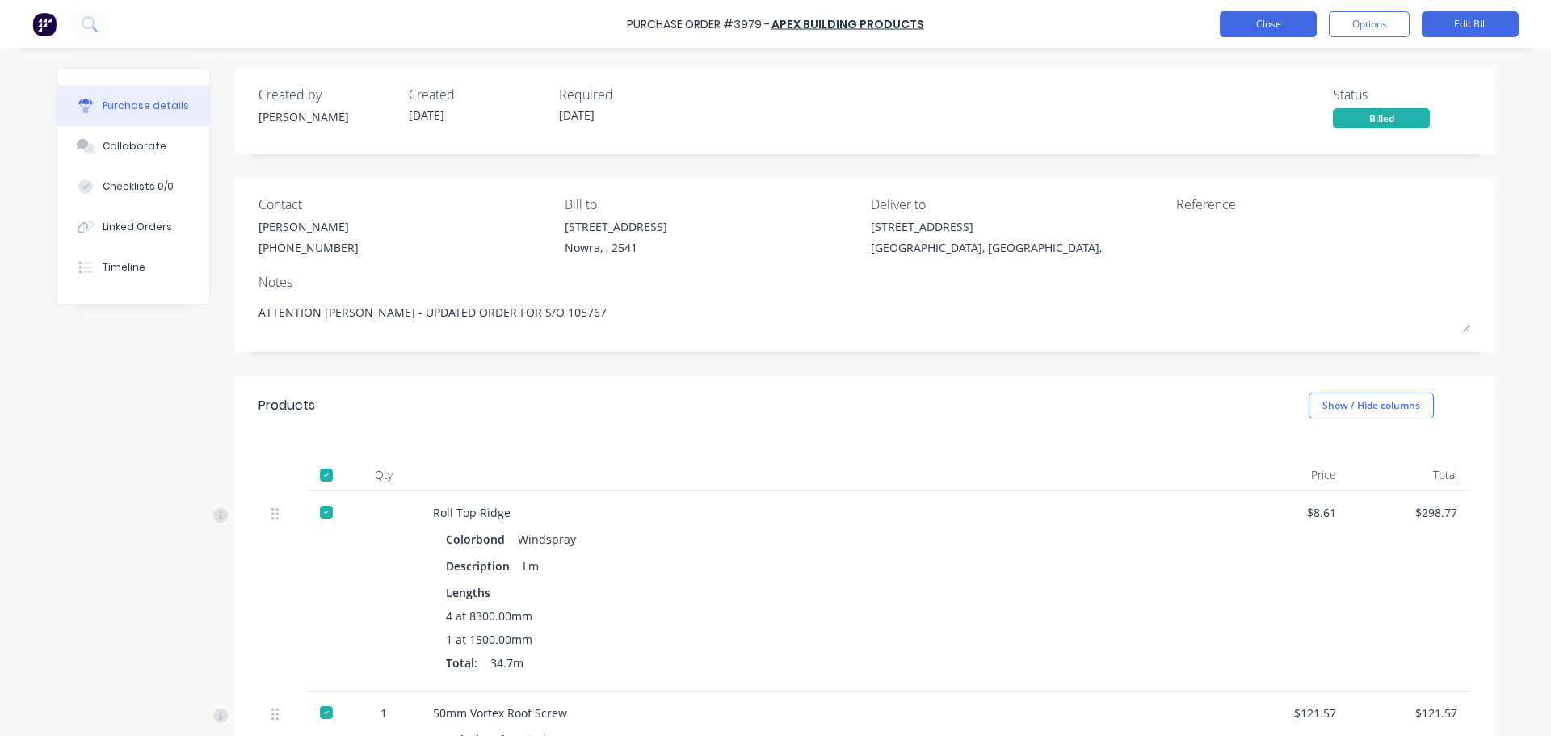
click at [1296, 19] on button "Close" at bounding box center [1268, 24] width 97 height 26
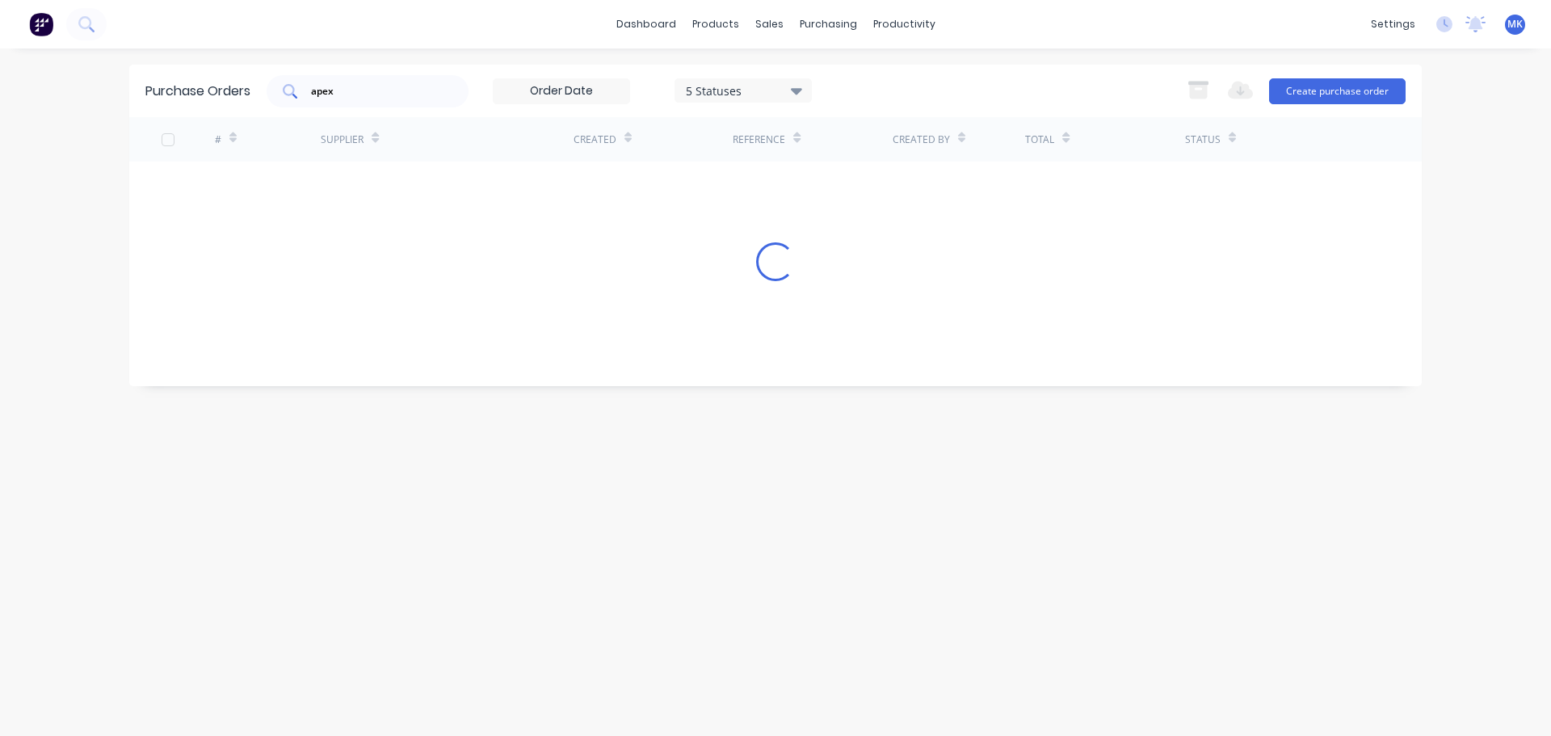
click at [428, 94] on input "apex" at bounding box center [376, 91] width 134 height 16
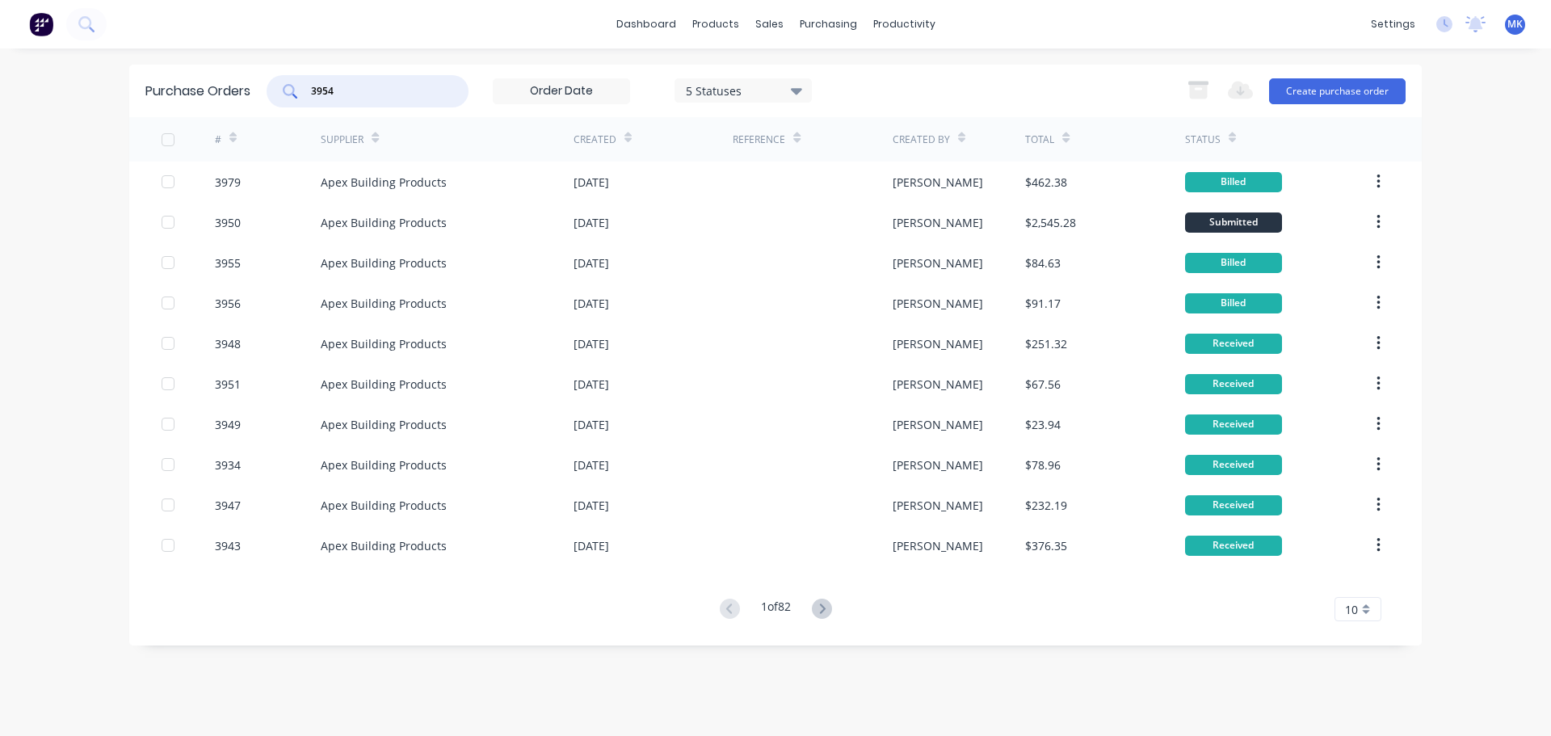
type input "3954"
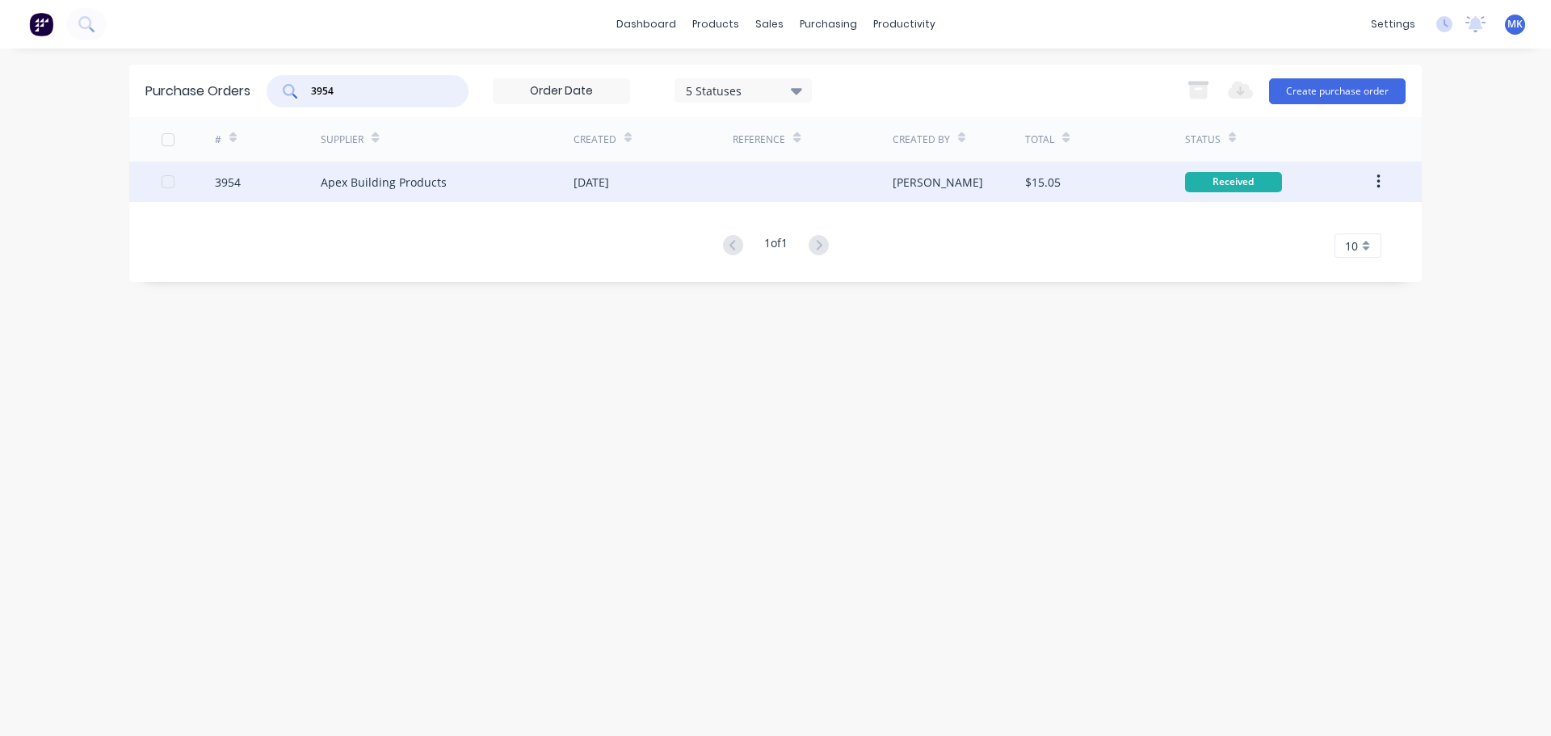
click at [750, 195] on div at bounding box center [812, 182] width 159 height 40
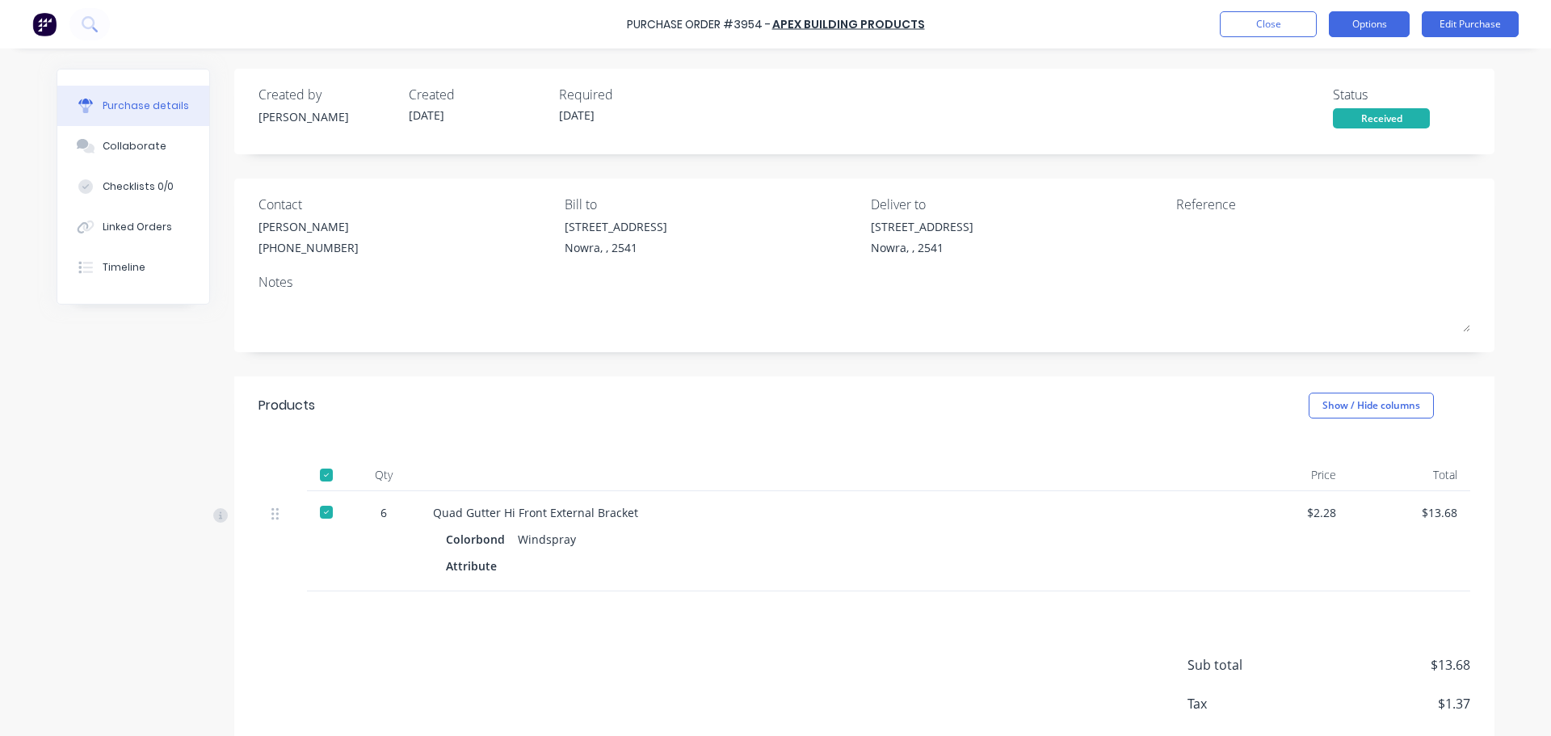
click at [1342, 26] on button "Options" at bounding box center [1369, 24] width 81 height 26
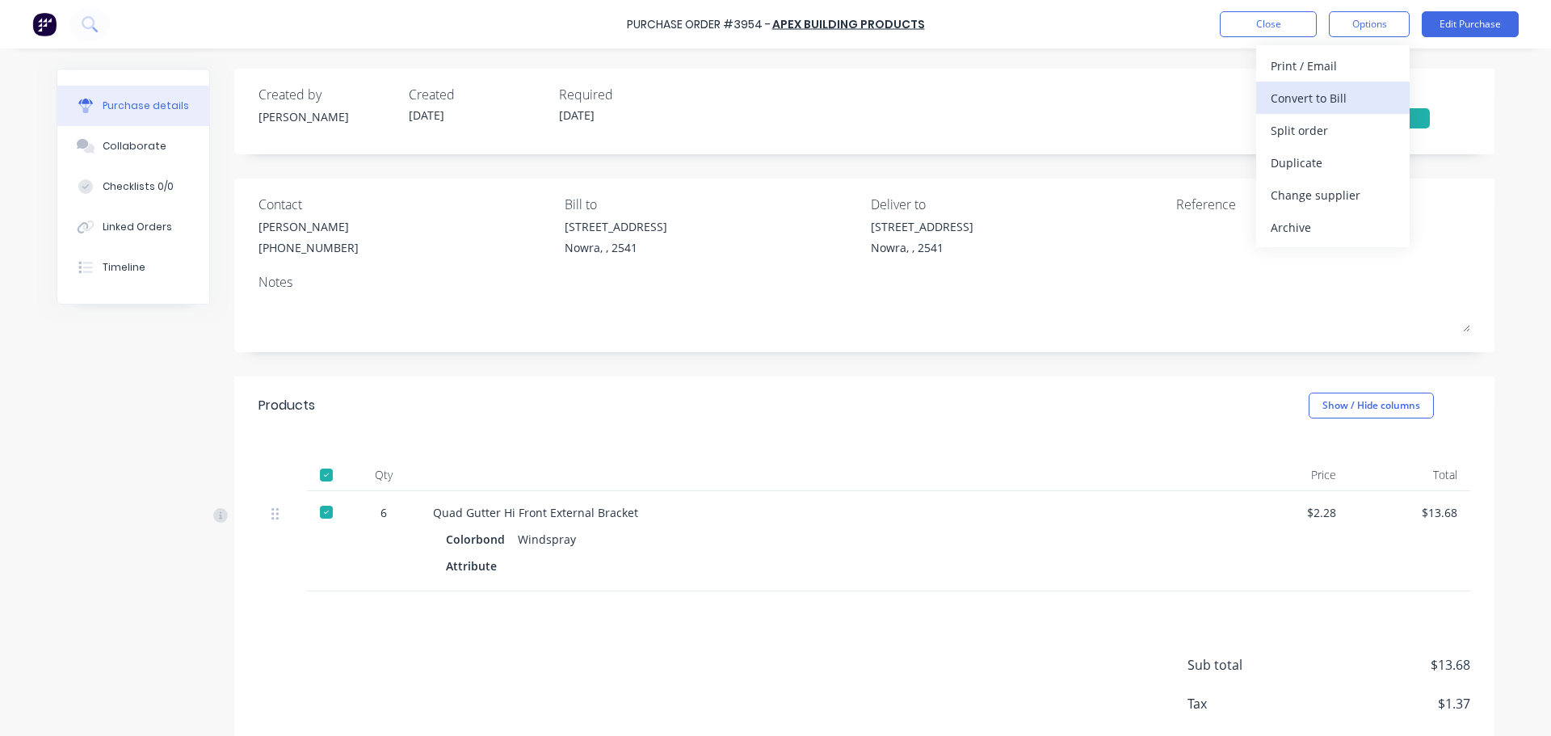
click at [1345, 86] on div "Convert to Bill" at bounding box center [1332, 97] width 124 height 23
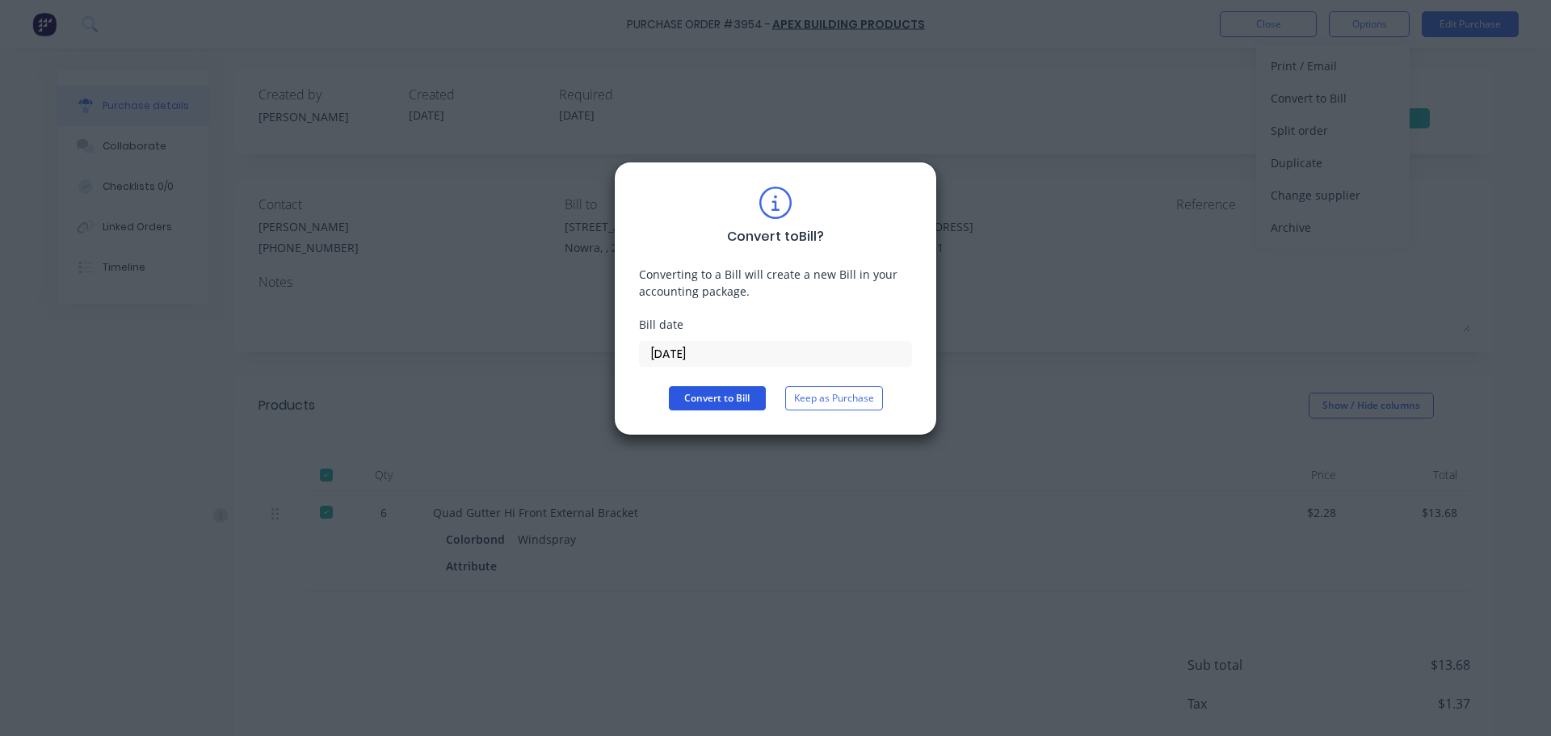
click at [728, 399] on button "Convert to Bill" at bounding box center [717, 398] width 97 height 24
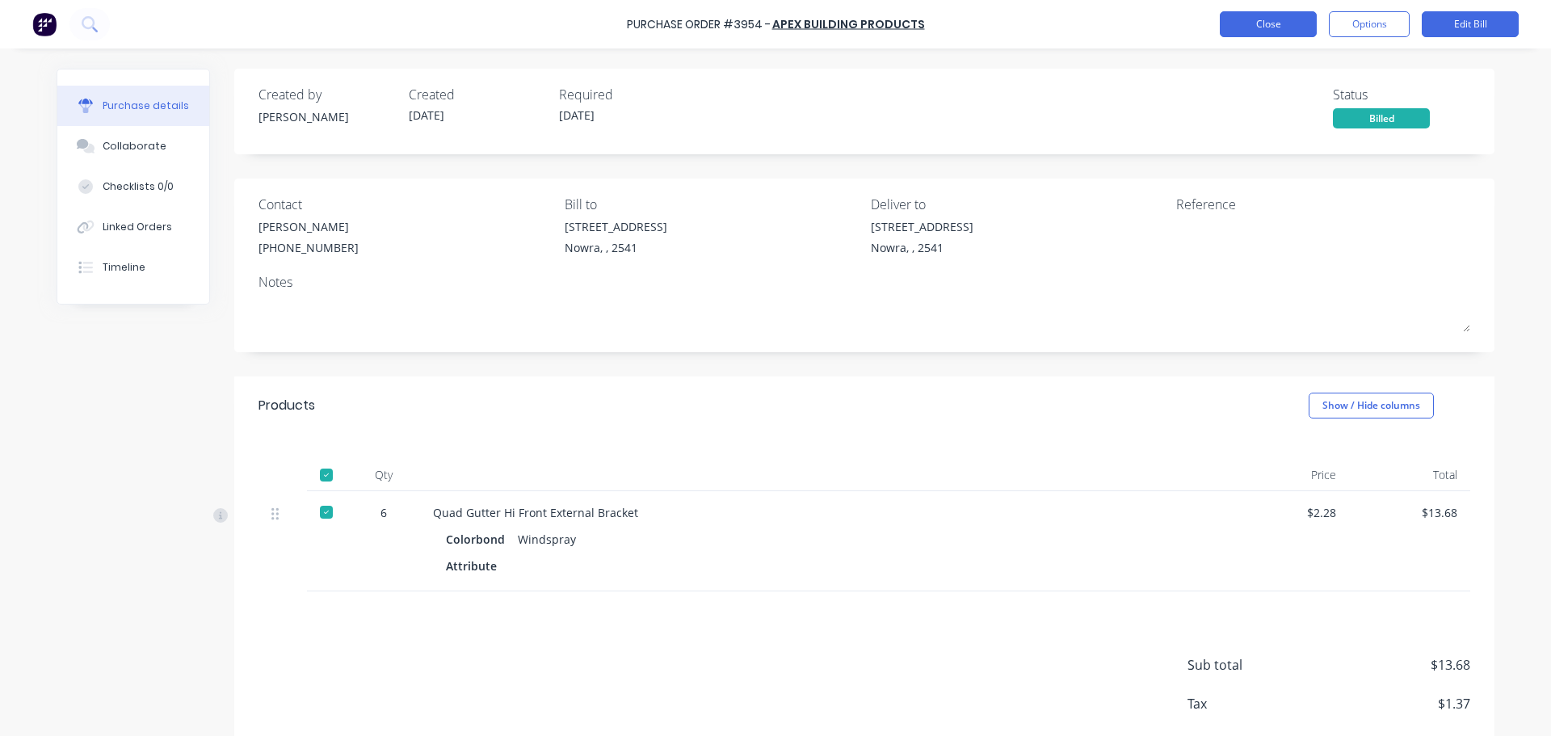
click at [1257, 12] on button "Close" at bounding box center [1268, 24] width 97 height 26
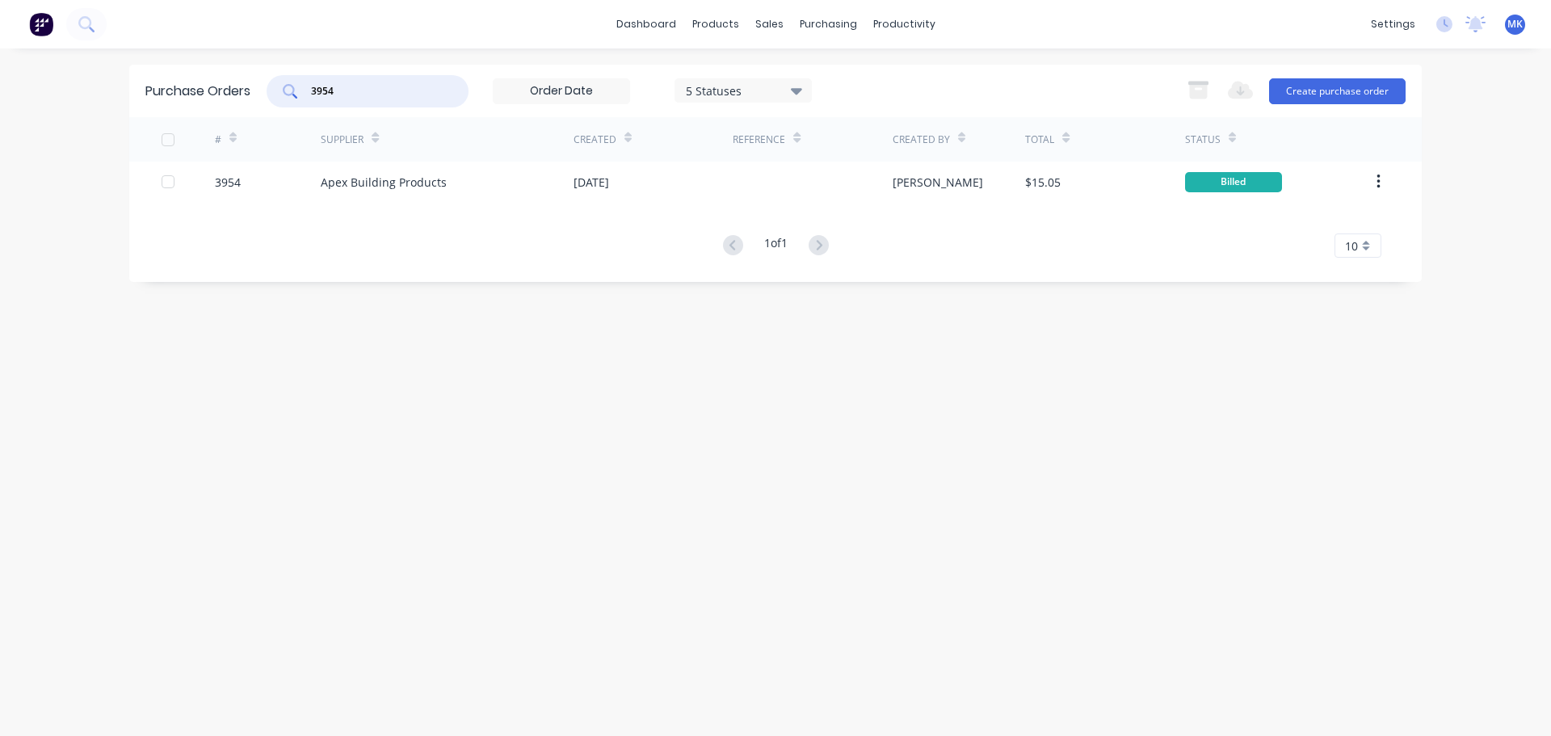
click at [346, 94] on input "3954" at bounding box center [376, 91] width 134 height 16
type input "3949"
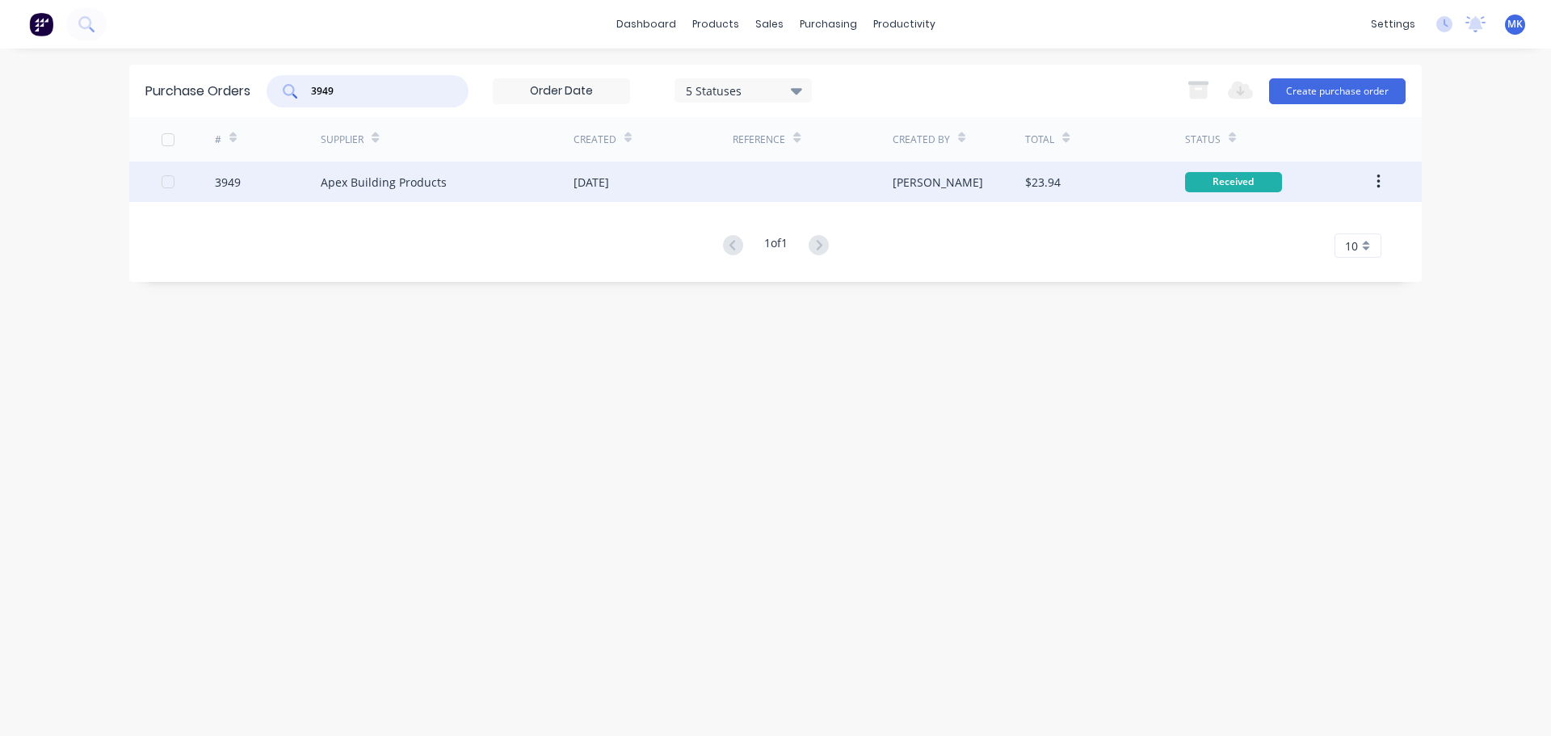
click at [1115, 174] on div "$23.94" at bounding box center [1104, 182] width 159 height 40
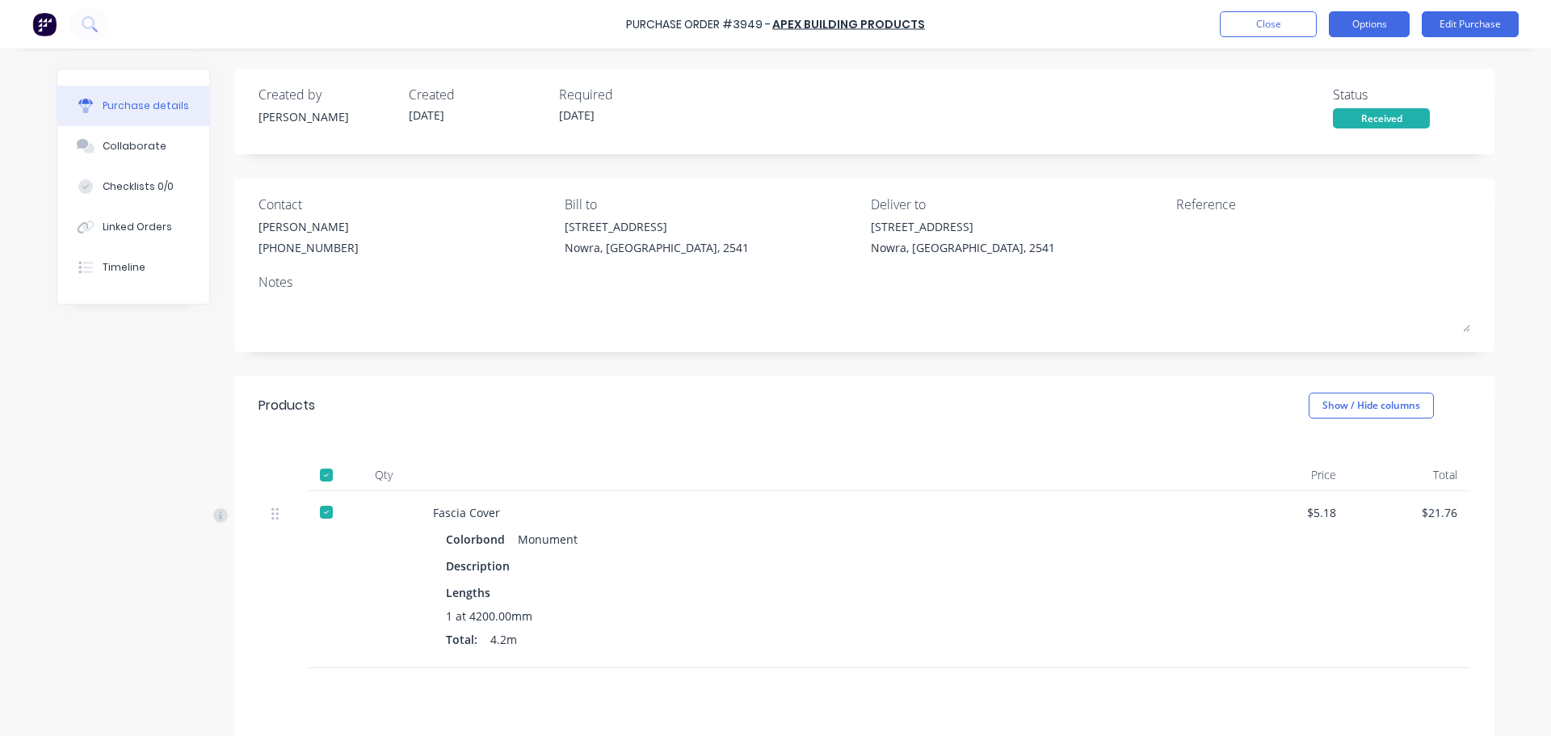
click at [1346, 25] on button "Options" at bounding box center [1369, 24] width 81 height 26
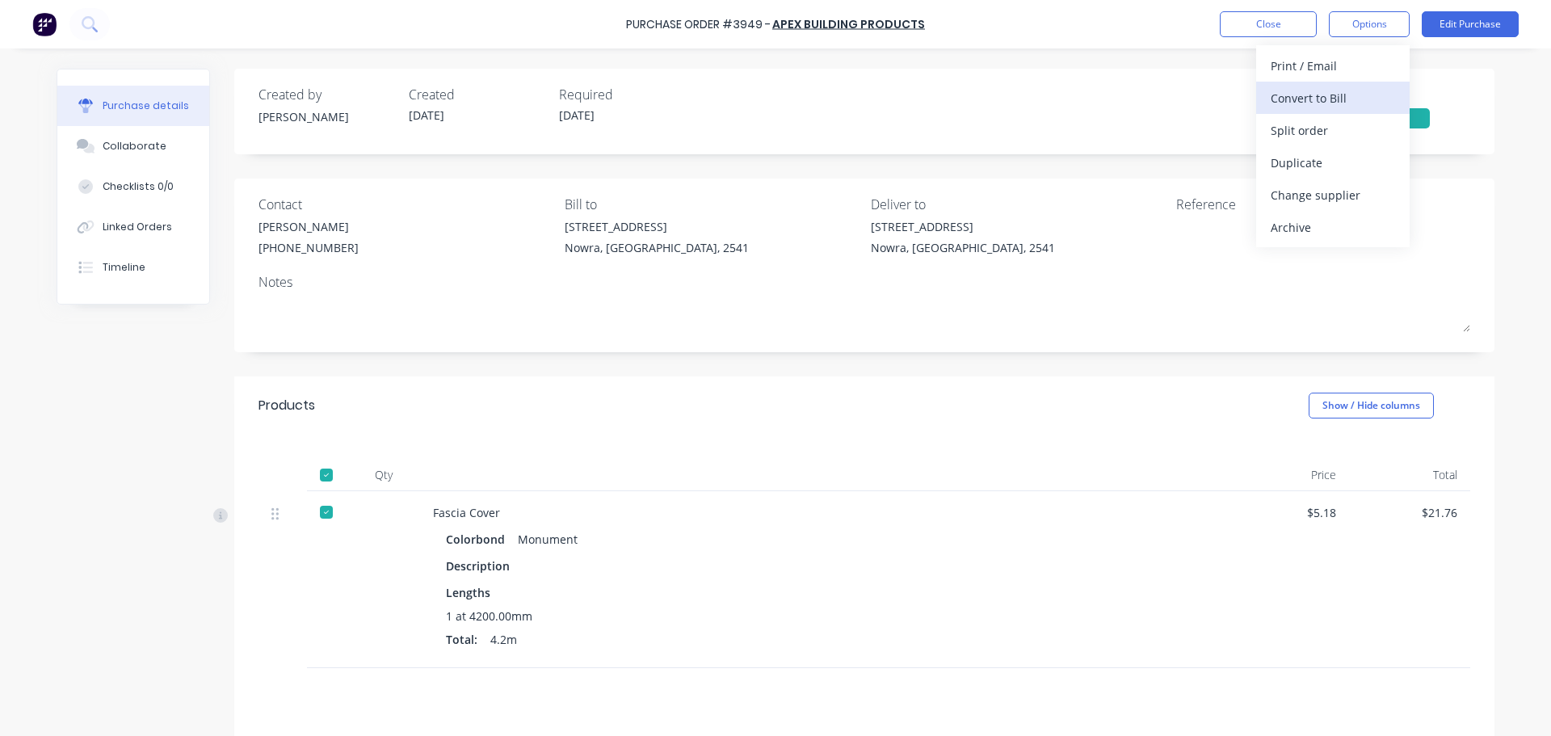
click at [1323, 91] on div "Convert to Bill" at bounding box center [1332, 97] width 124 height 23
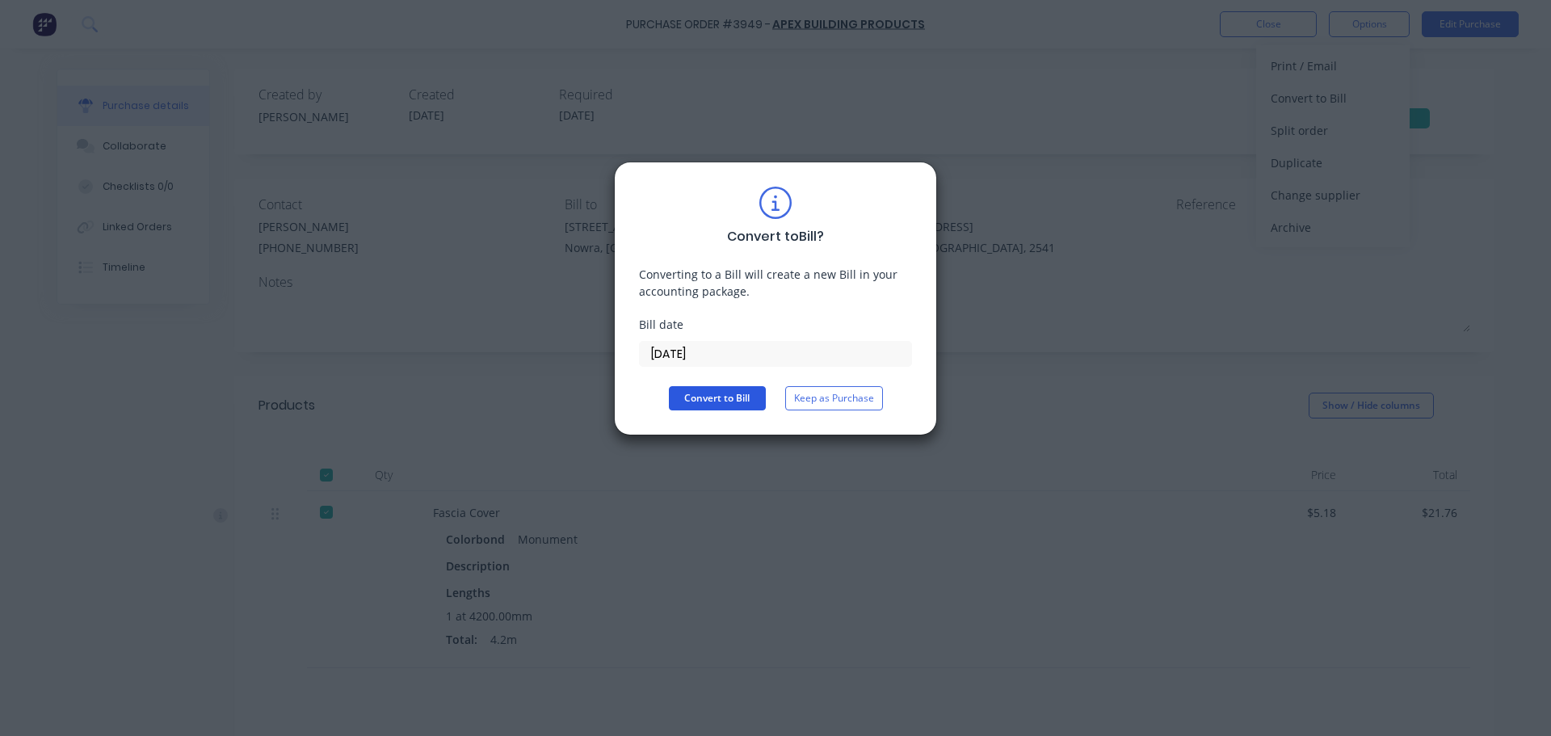
click at [728, 397] on button "Convert to Bill" at bounding box center [717, 398] width 97 height 24
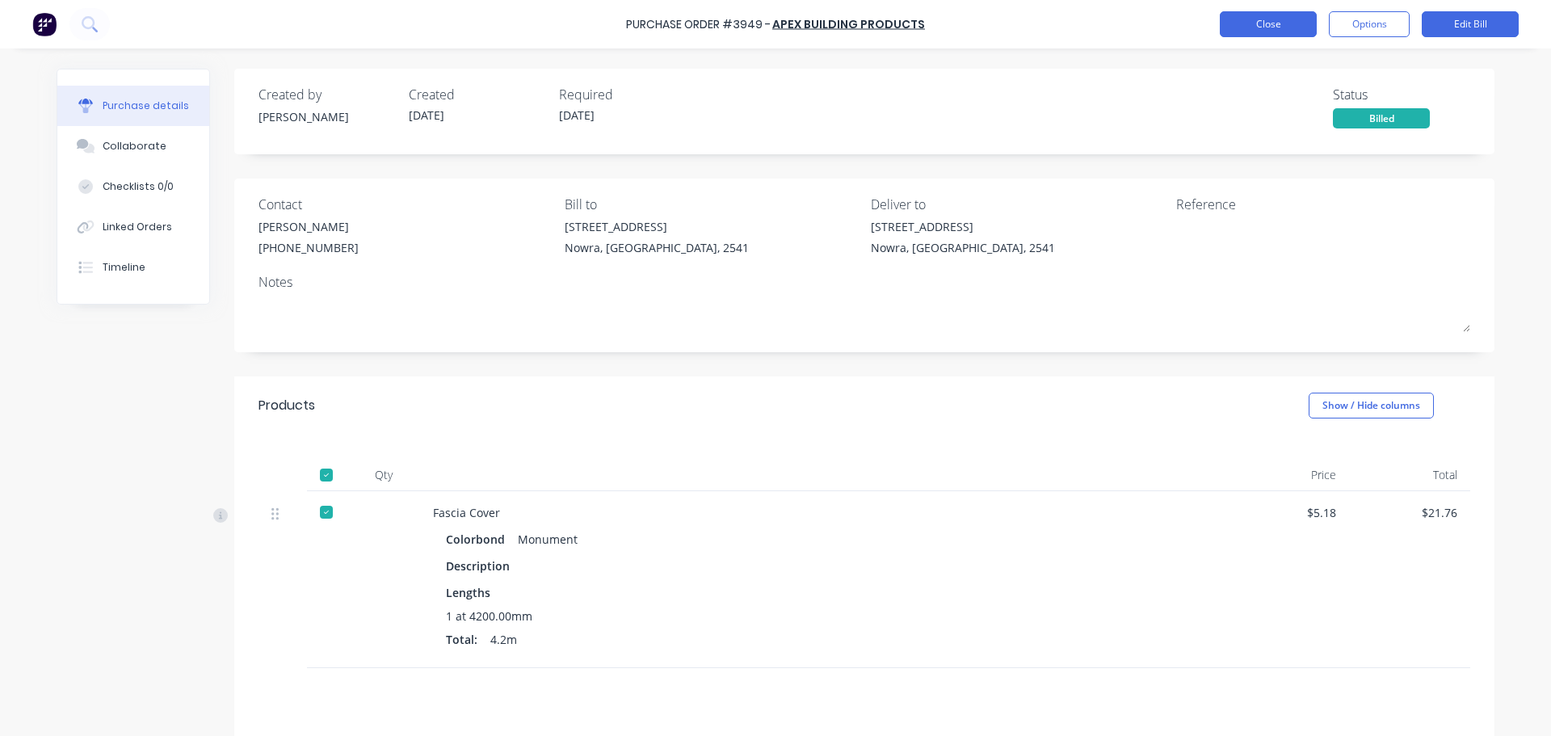
click at [1272, 27] on button "Close" at bounding box center [1268, 24] width 97 height 26
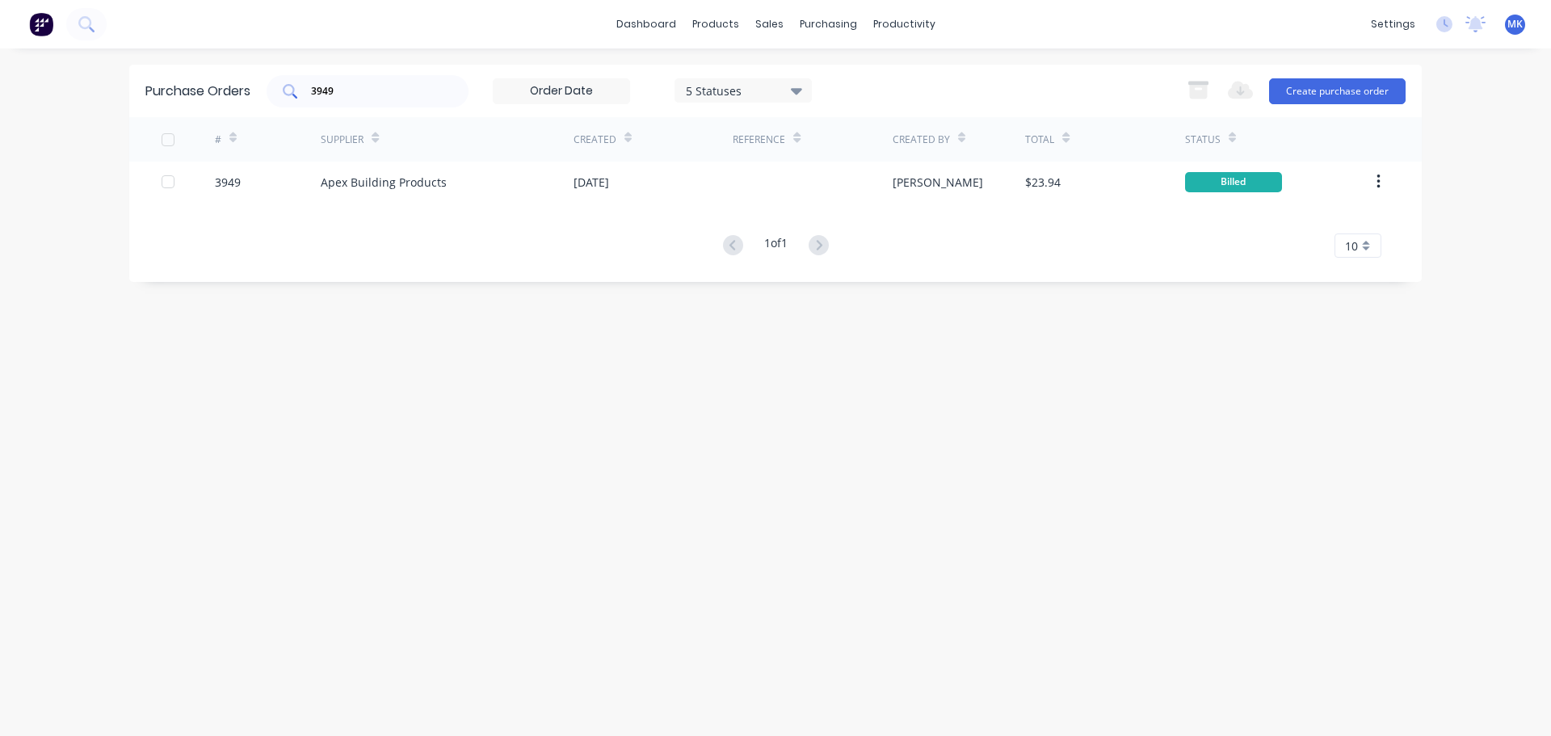
click at [305, 99] on div "3949" at bounding box center [368, 91] width 202 height 32
click at [313, 95] on input "3949" at bounding box center [376, 91] width 134 height 16
type input "3951"
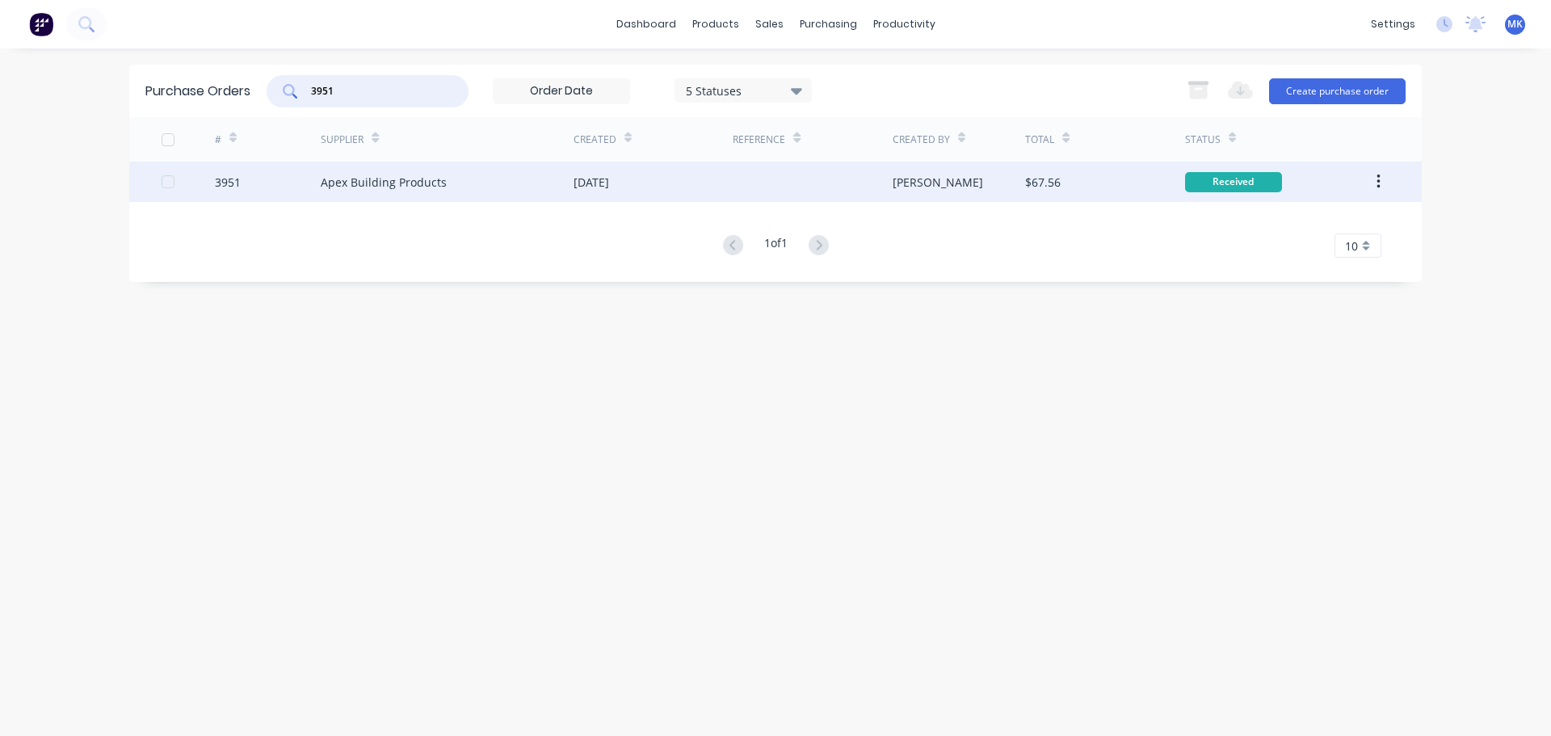
click at [975, 177] on div "[PERSON_NAME]" at bounding box center [958, 182] width 133 height 40
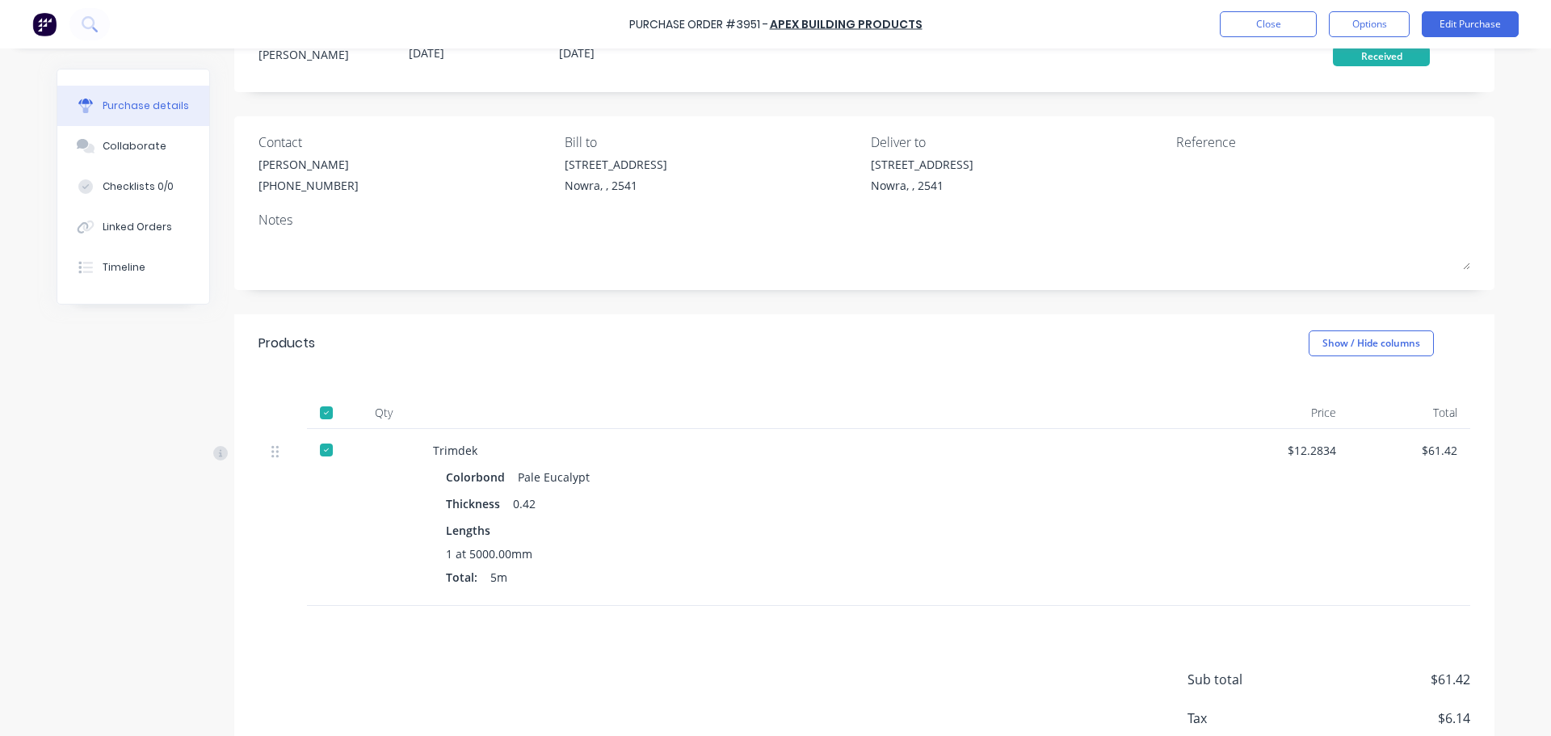
scroll to position [162, 0]
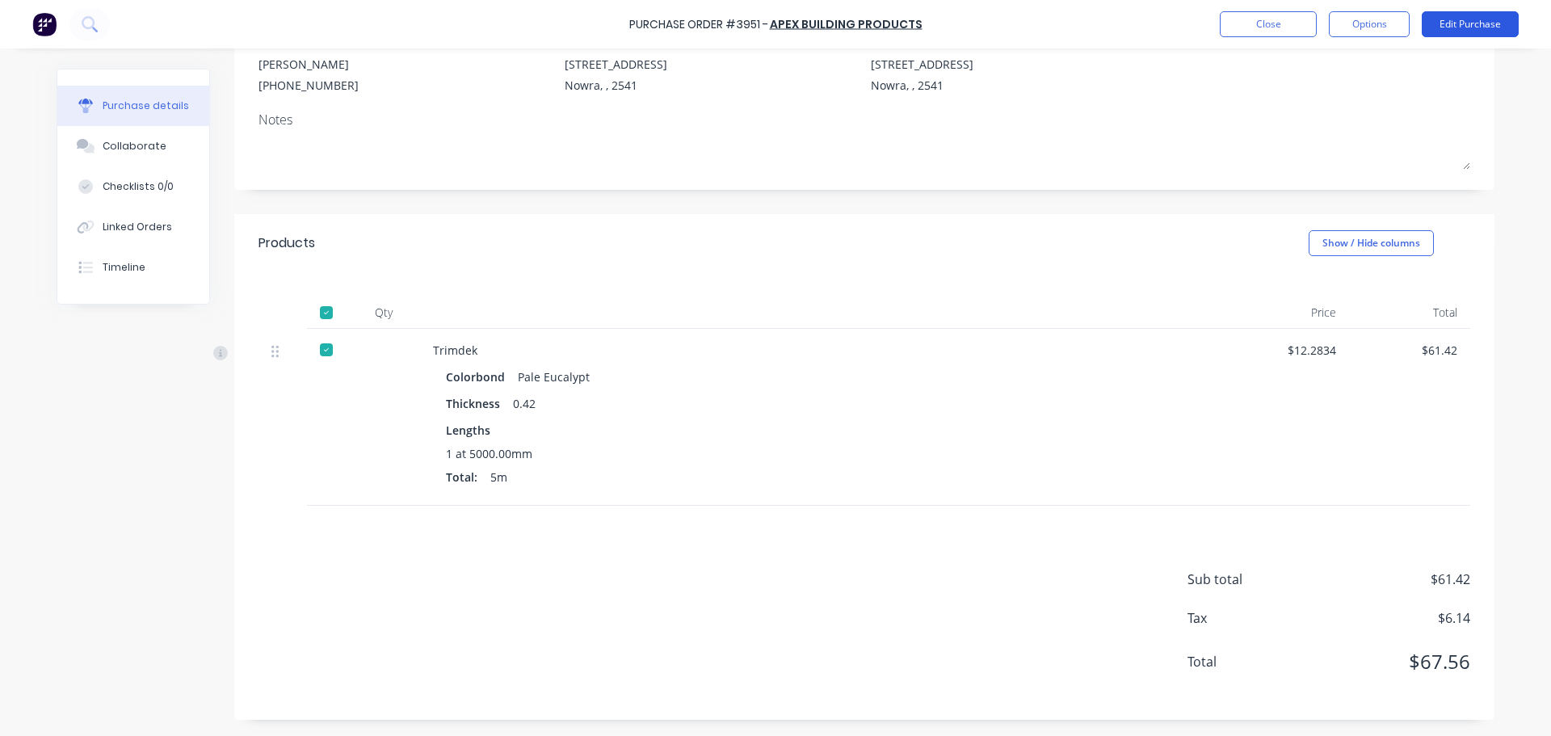
click at [1461, 23] on button "Edit Purchase" at bounding box center [1469, 24] width 97 height 26
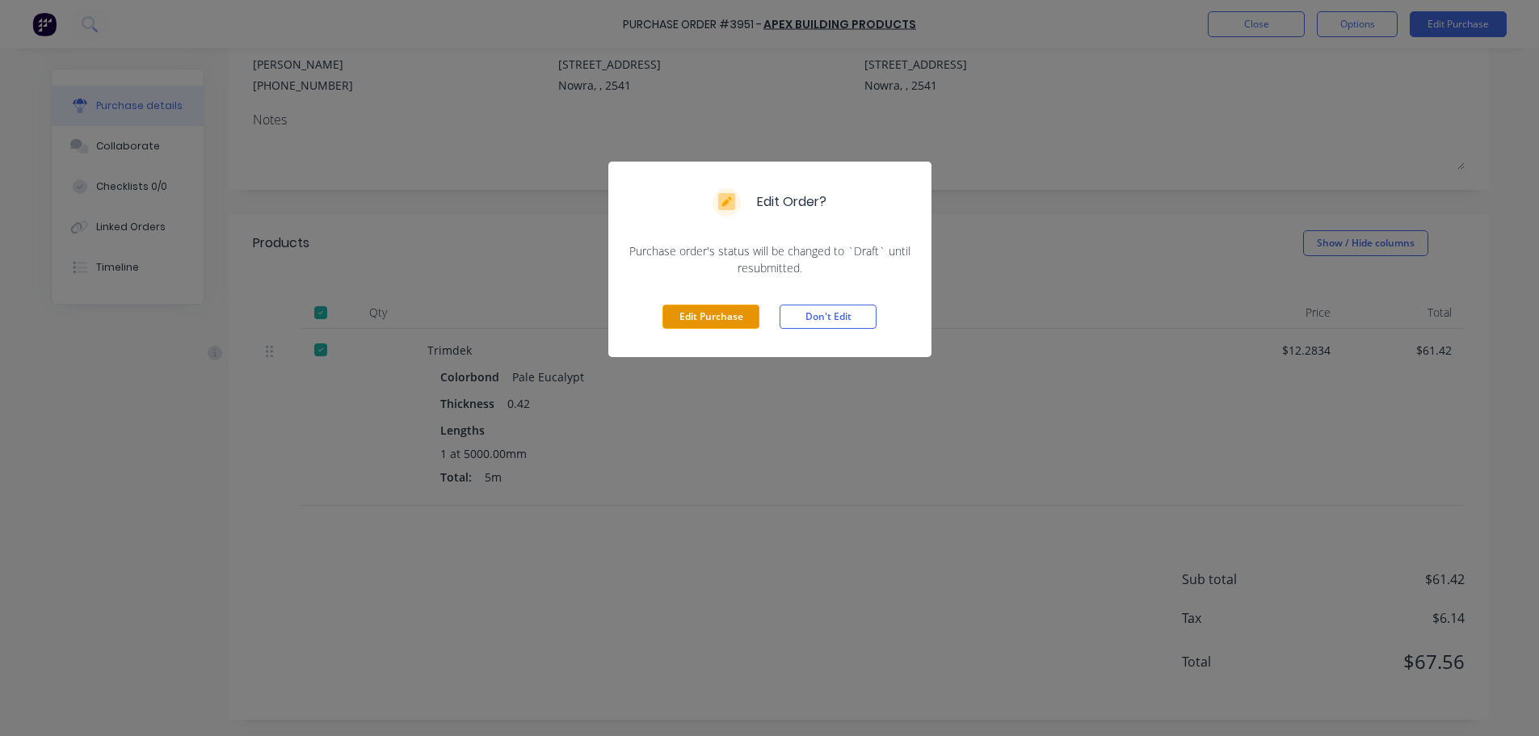
click at [738, 316] on button "Edit Purchase" at bounding box center [710, 316] width 97 height 24
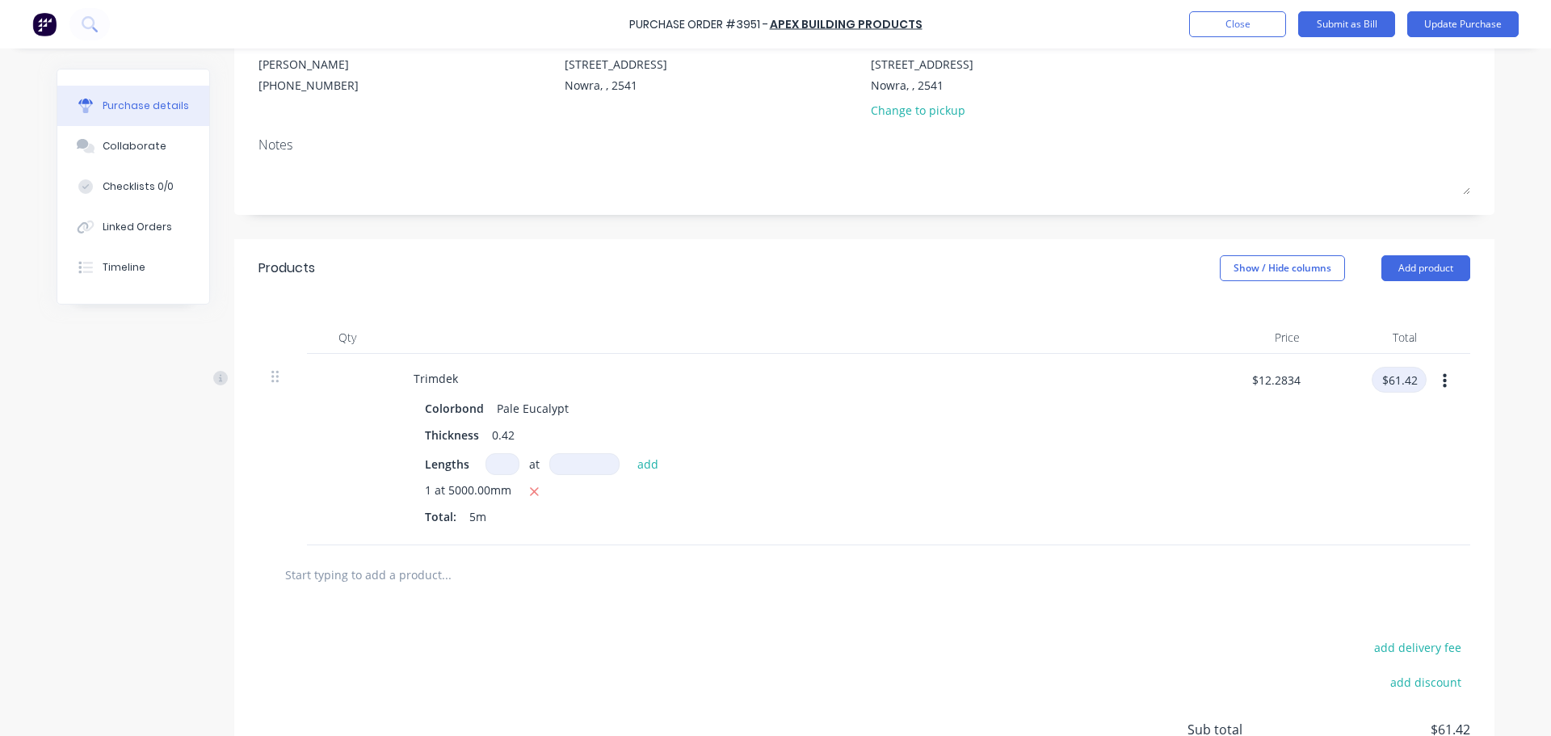
click at [1386, 380] on input "$61.42" at bounding box center [1398, 380] width 55 height 26
type input "60.66"
type input "$12.132"
type input "$60.66"
click at [1454, 27] on button "Update Purchase" at bounding box center [1462, 24] width 111 height 26
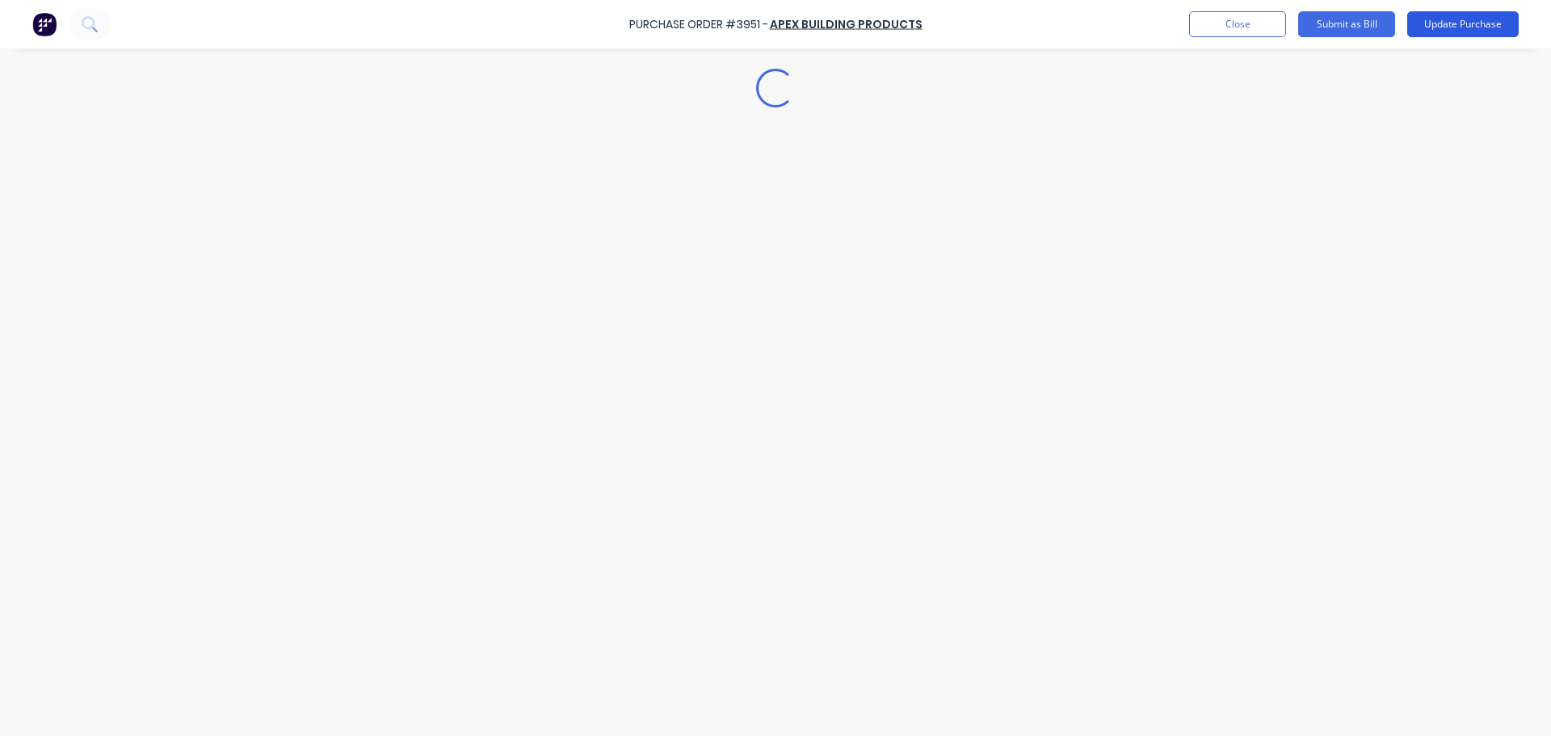
scroll to position [0, 0]
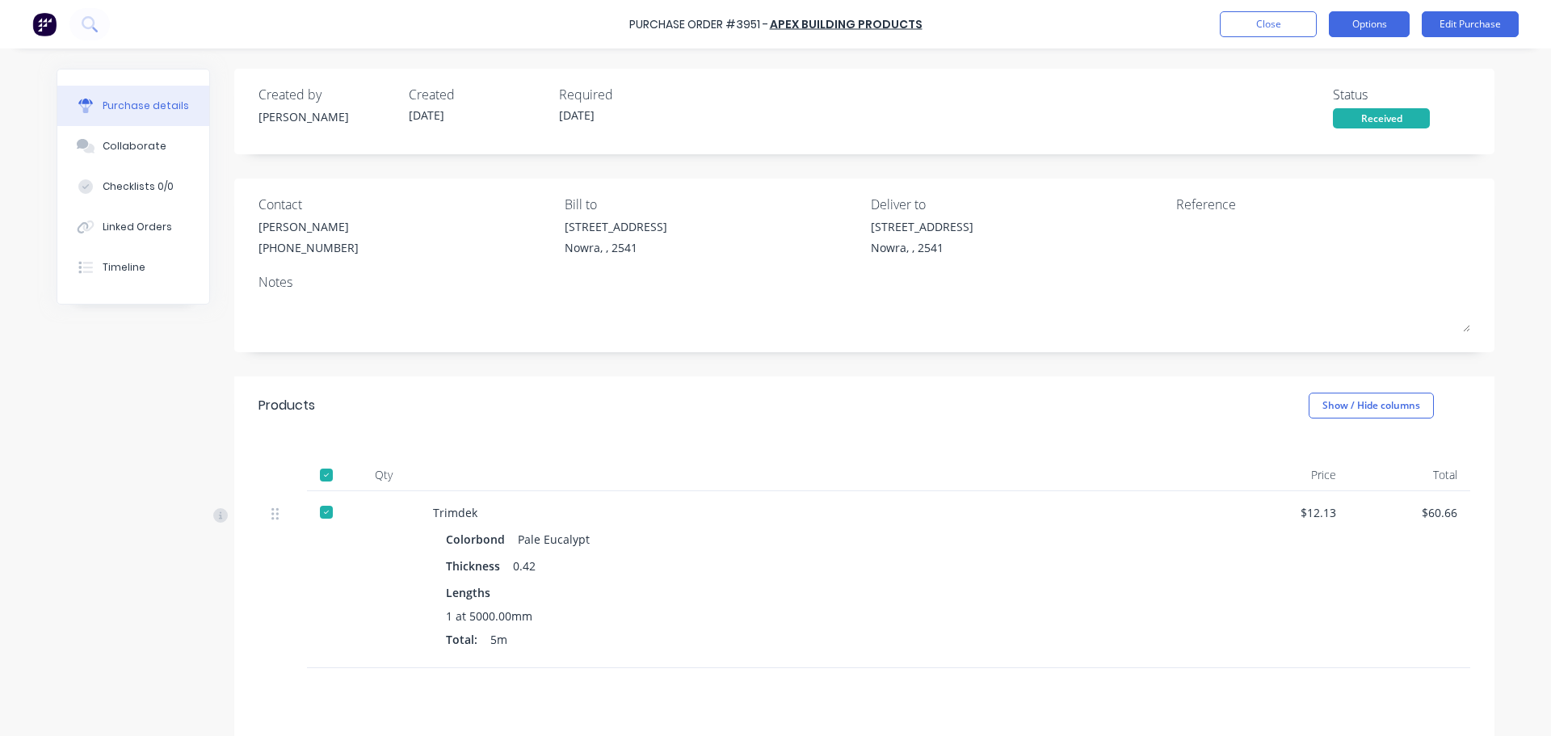
click at [1363, 19] on button "Options" at bounding box center [1369, 24] width 81 height 26
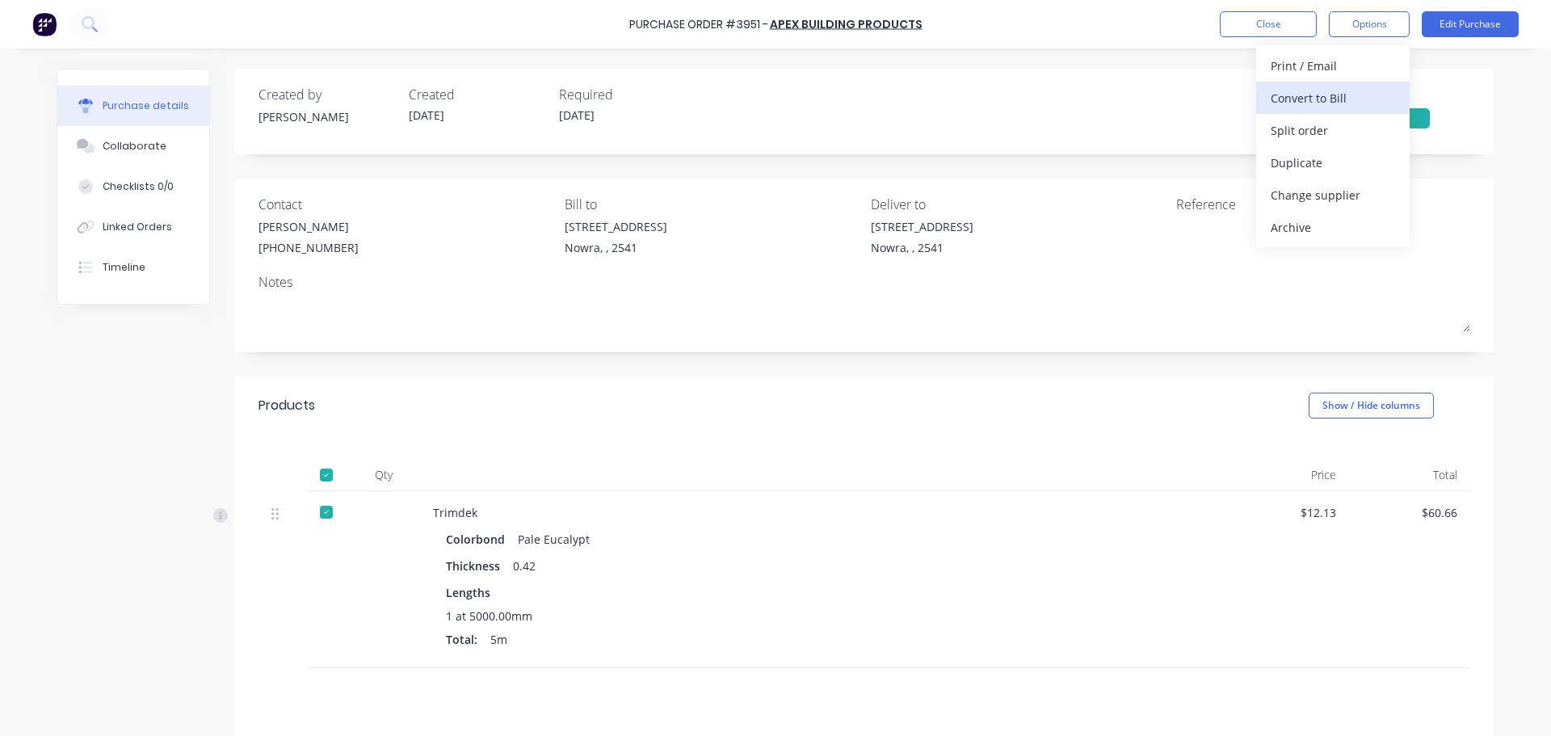
click at [1355, 91] on div "Convert to Bill" at bounding box center [1332, 97] width 124 height 23
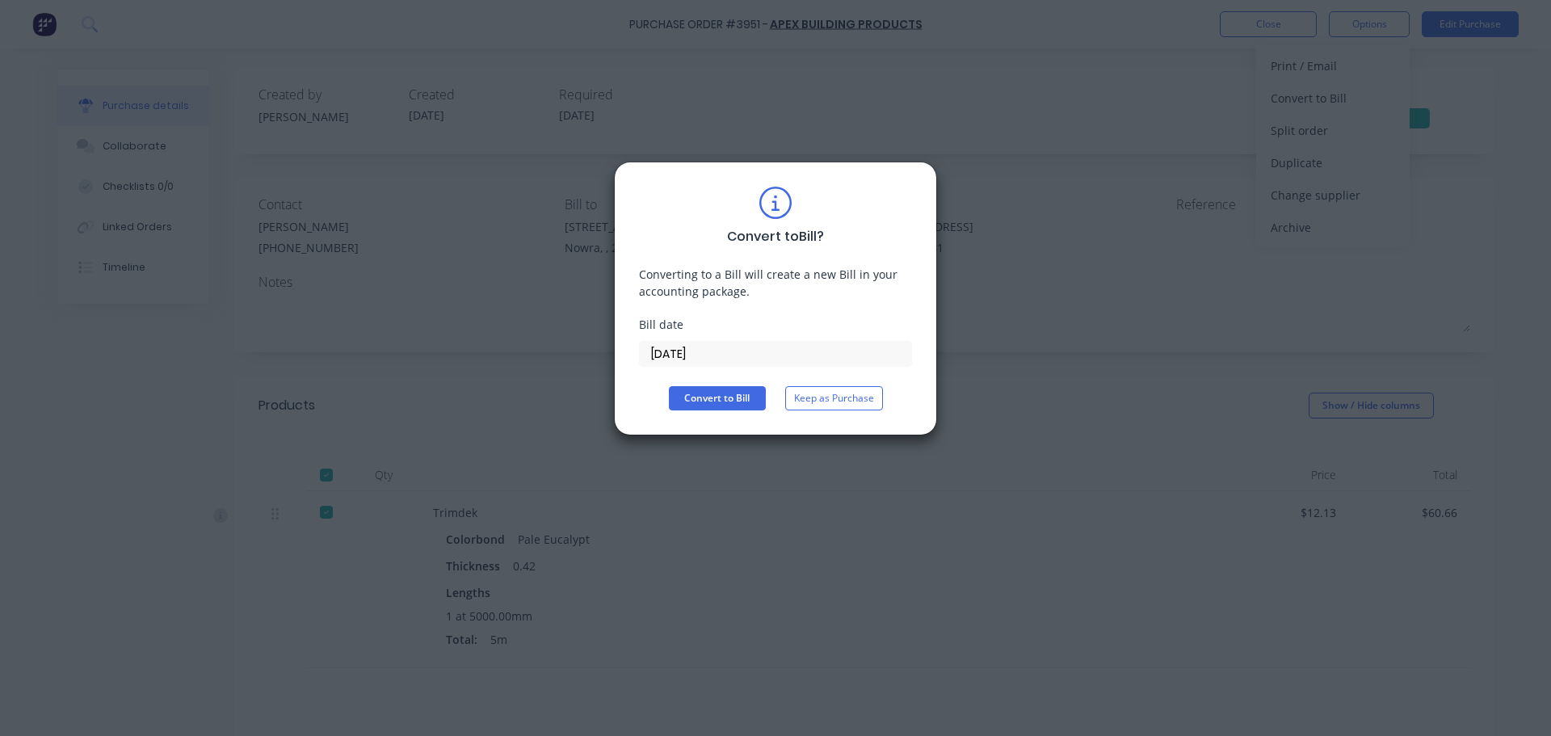
click at [716, 381] on div "Convert to Bill ? Converting to a Bill will create a new Bill in your accountin…" at bounding box center [775, 299] width 273 height 224
click at [717, 399] on button "Convert to Bill" at bounding box center [717, 398] width 97 height 24
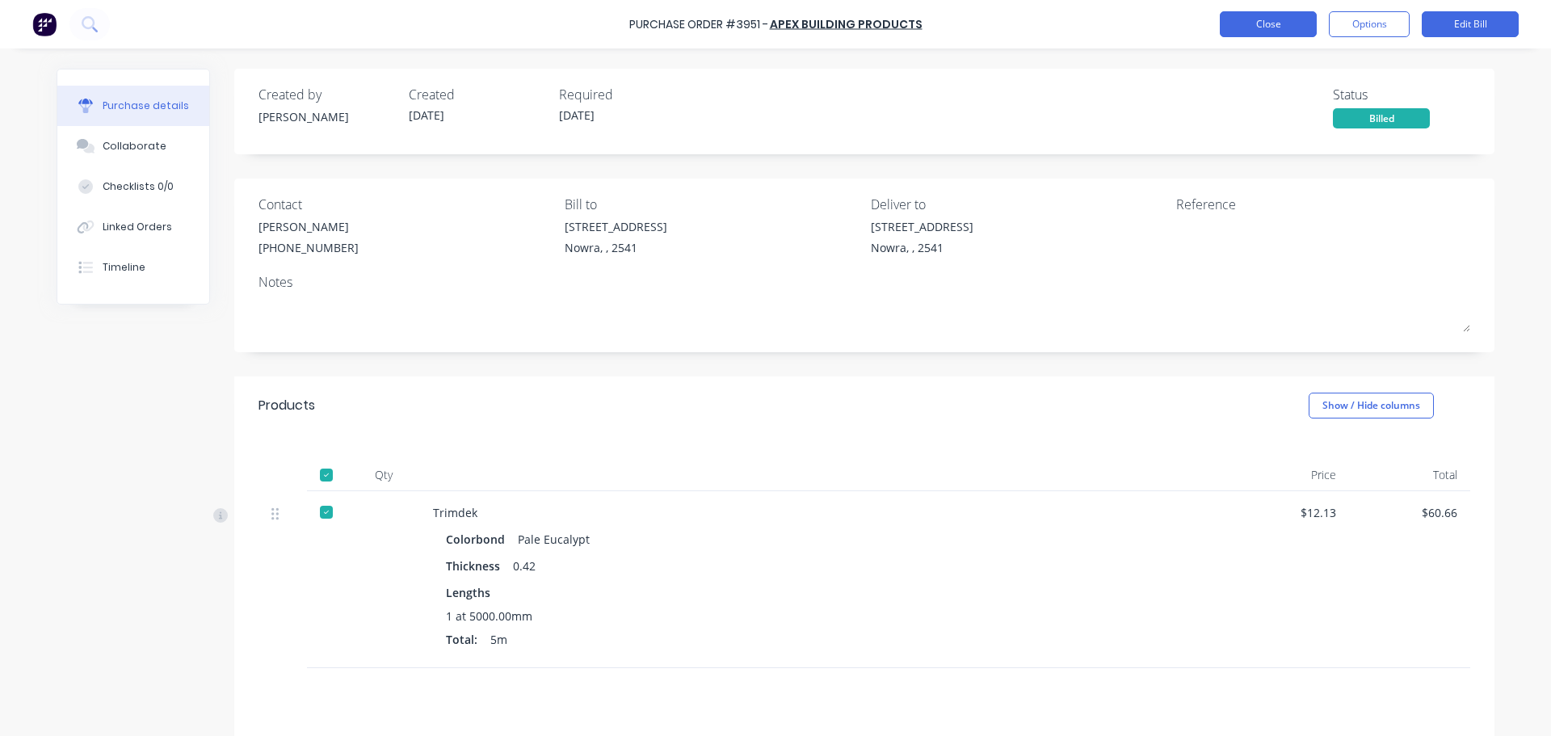
click at [1253, 27] on button "Close" at bounding box center [1268, 24] width 97 height 26
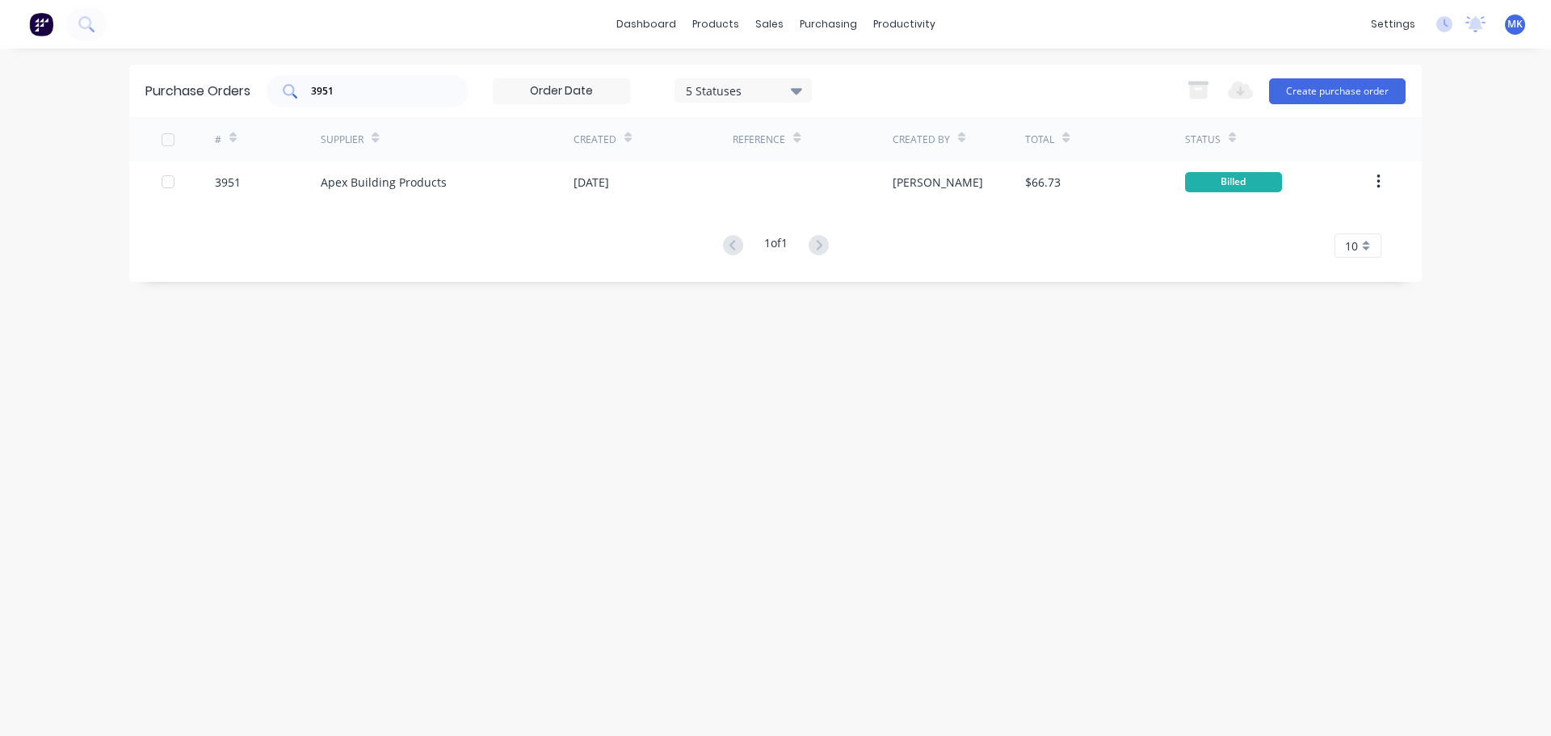
click at [407, 86] on input "3951" at bounding box center [376, 91] width 134 height 16
type input "3951"
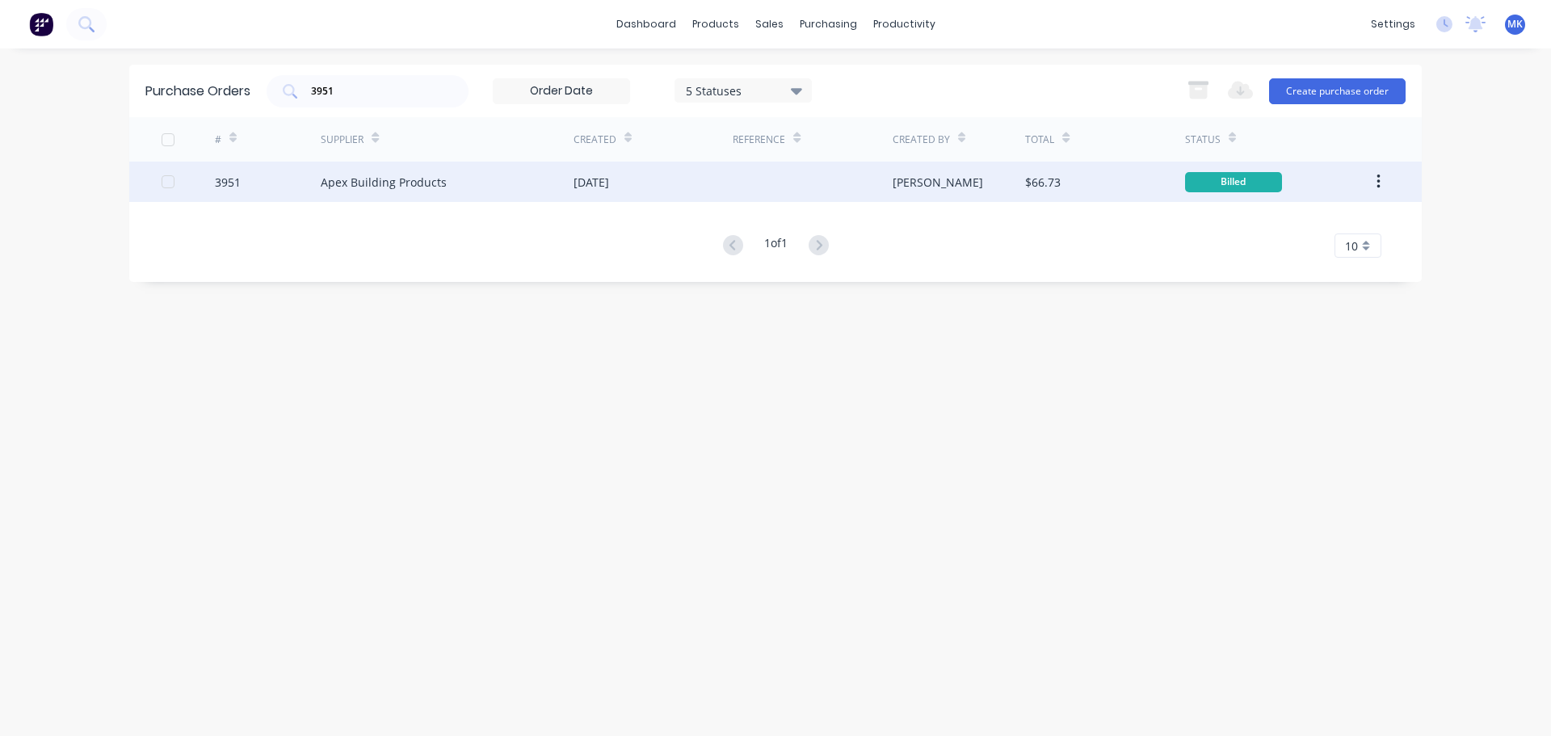
click at [1123, 177] on div "$66.73" at bounding box center [1104, 182] width 159 height 40
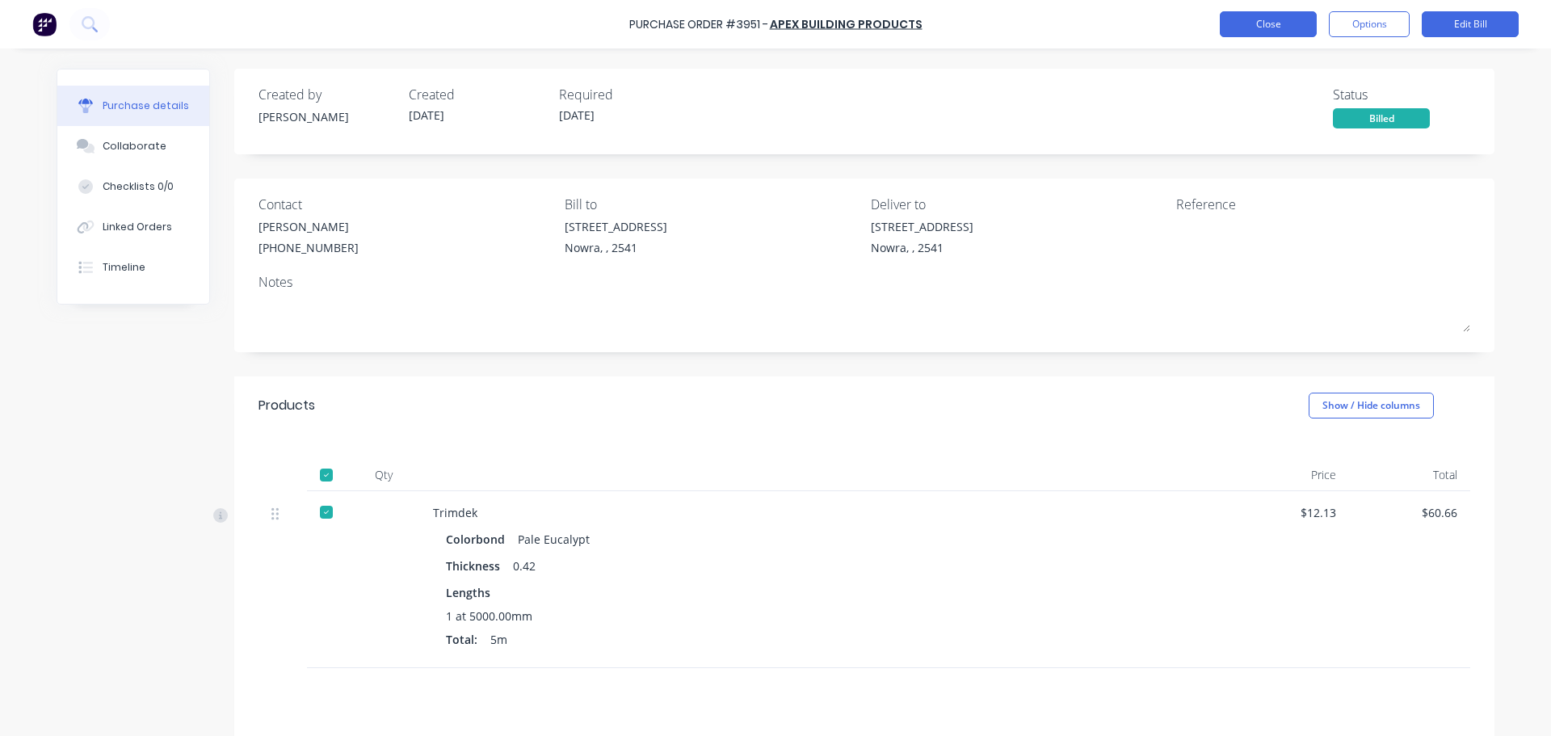
click at [1247, 30] on button "Close" at bounding box center [1268, 24] width 97 height 26
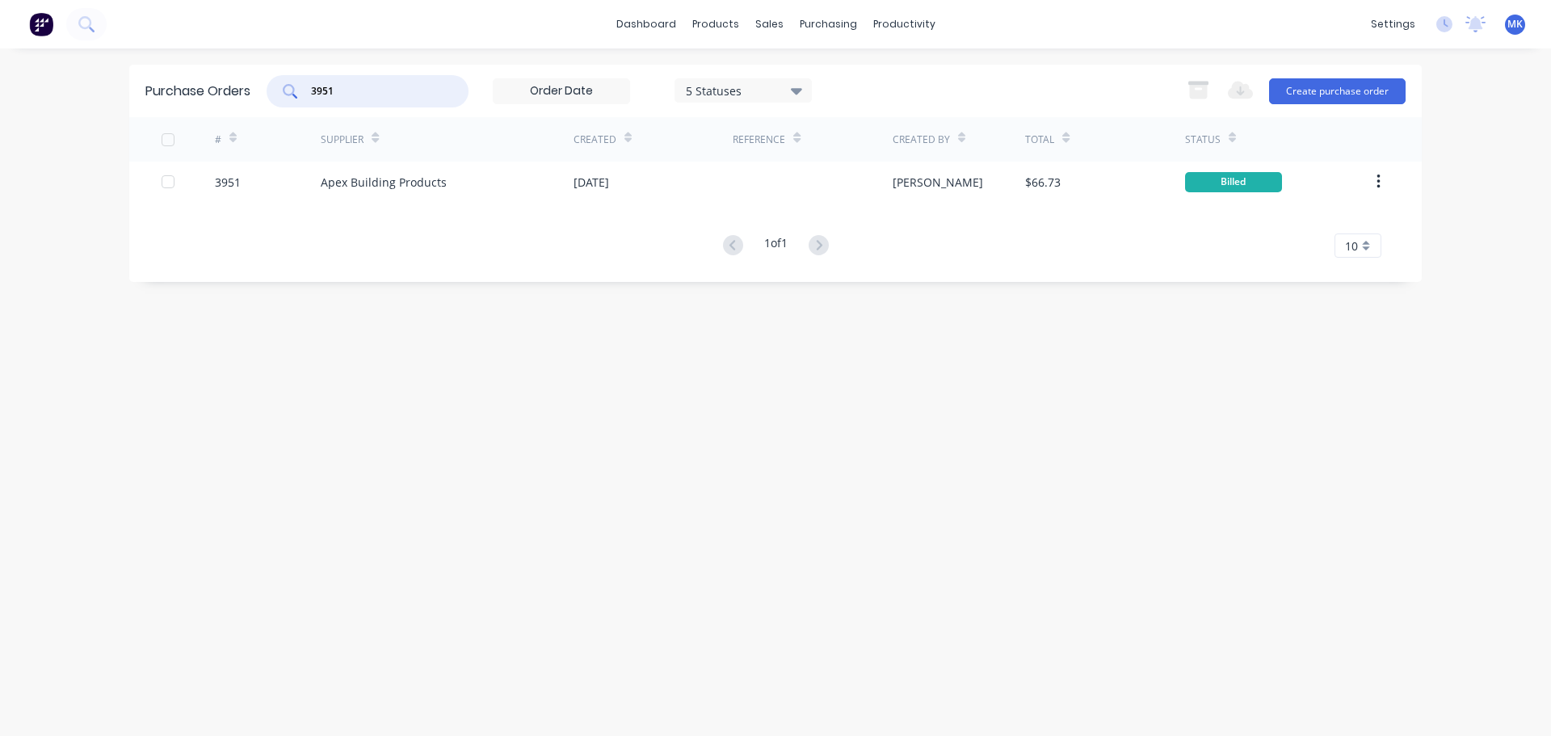
click at [340, 91] on input "3951" at bounding box center [376, 91] width 134 height 16
type input "3950"
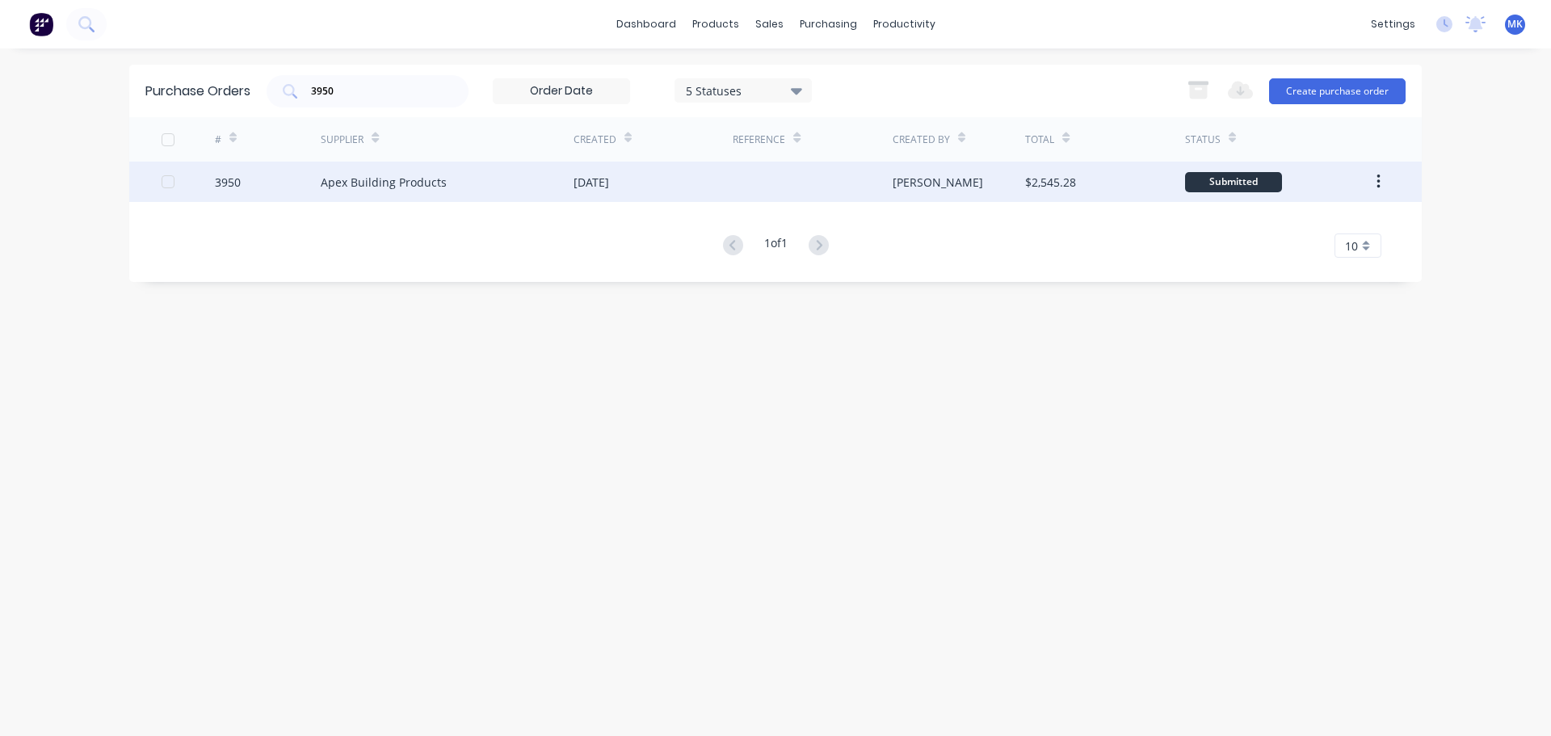
click at [1069, 186] on div "$2,545.28" at bounding box center [1050, 182] width 51 height 17
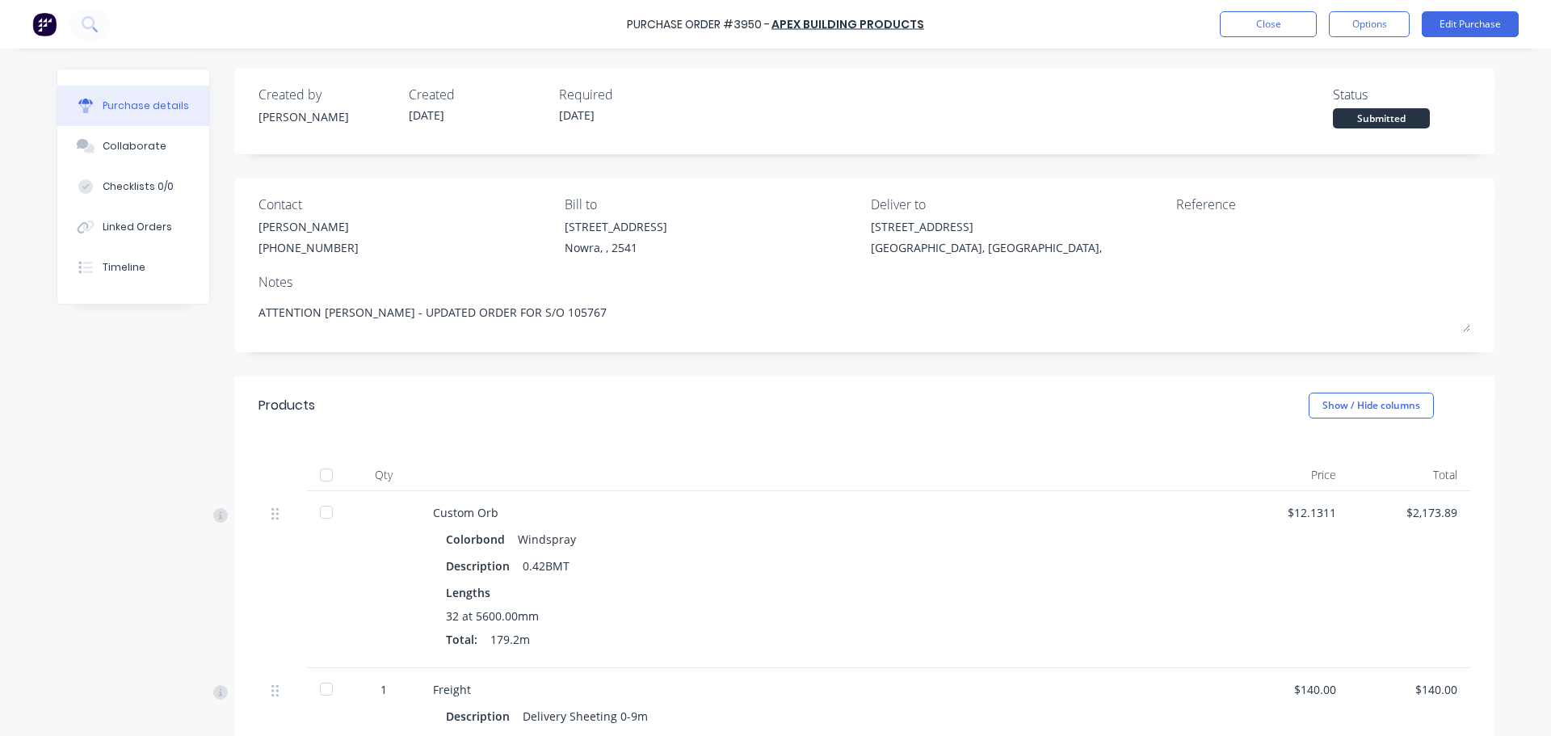
click at [316, 481] on div at bounding box center [326, 475] width 32 height 32
click at [1331, 19] on button "Options" at bounding box center [1369, 24] width 81 height 26
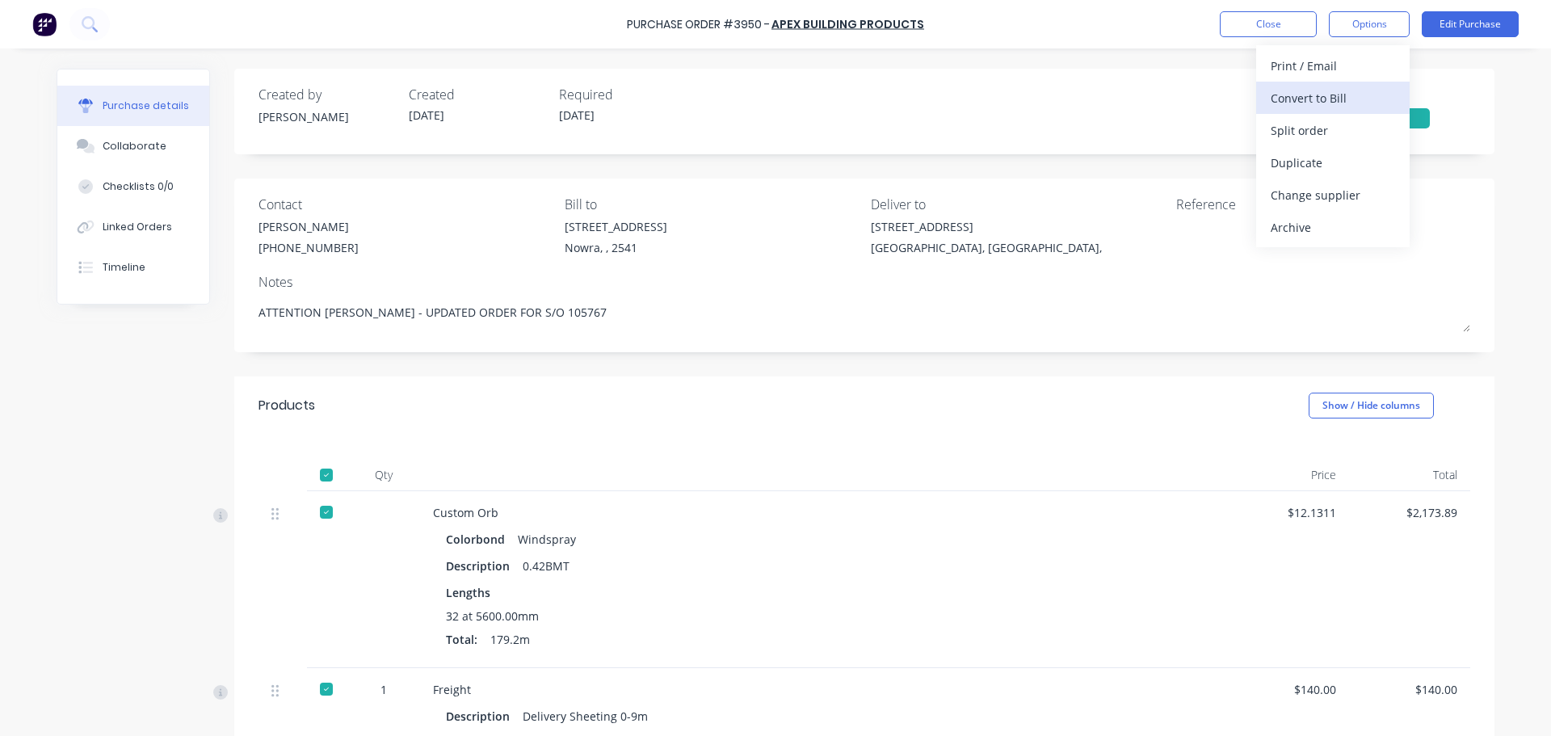
click at [1337, 103] on div "Convert to Bill" at bounding box center [1332, 97] width 124 height 23
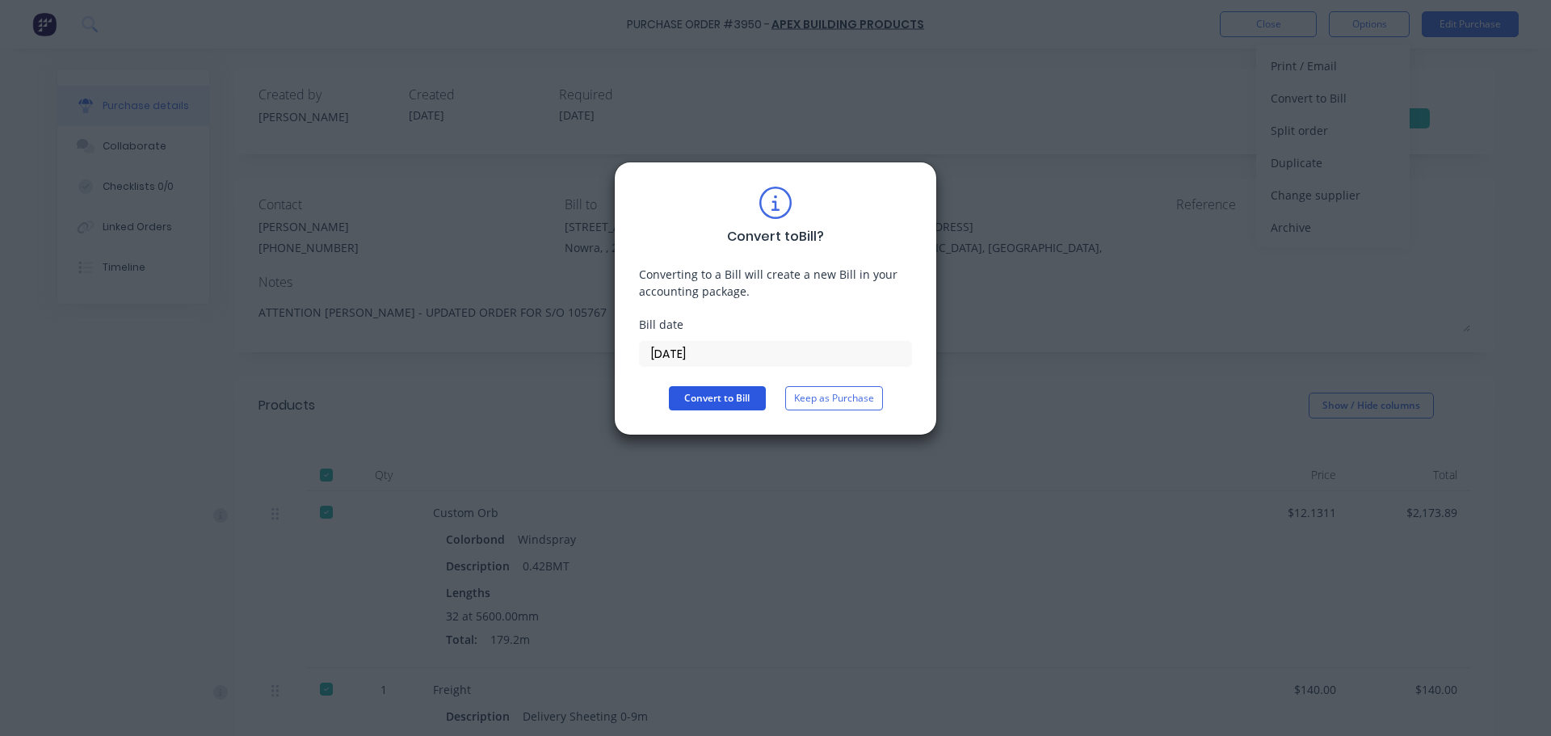
click at [726, 398] on button "Convert to Bill" at bounding box center [717, 398] width 97 height 24
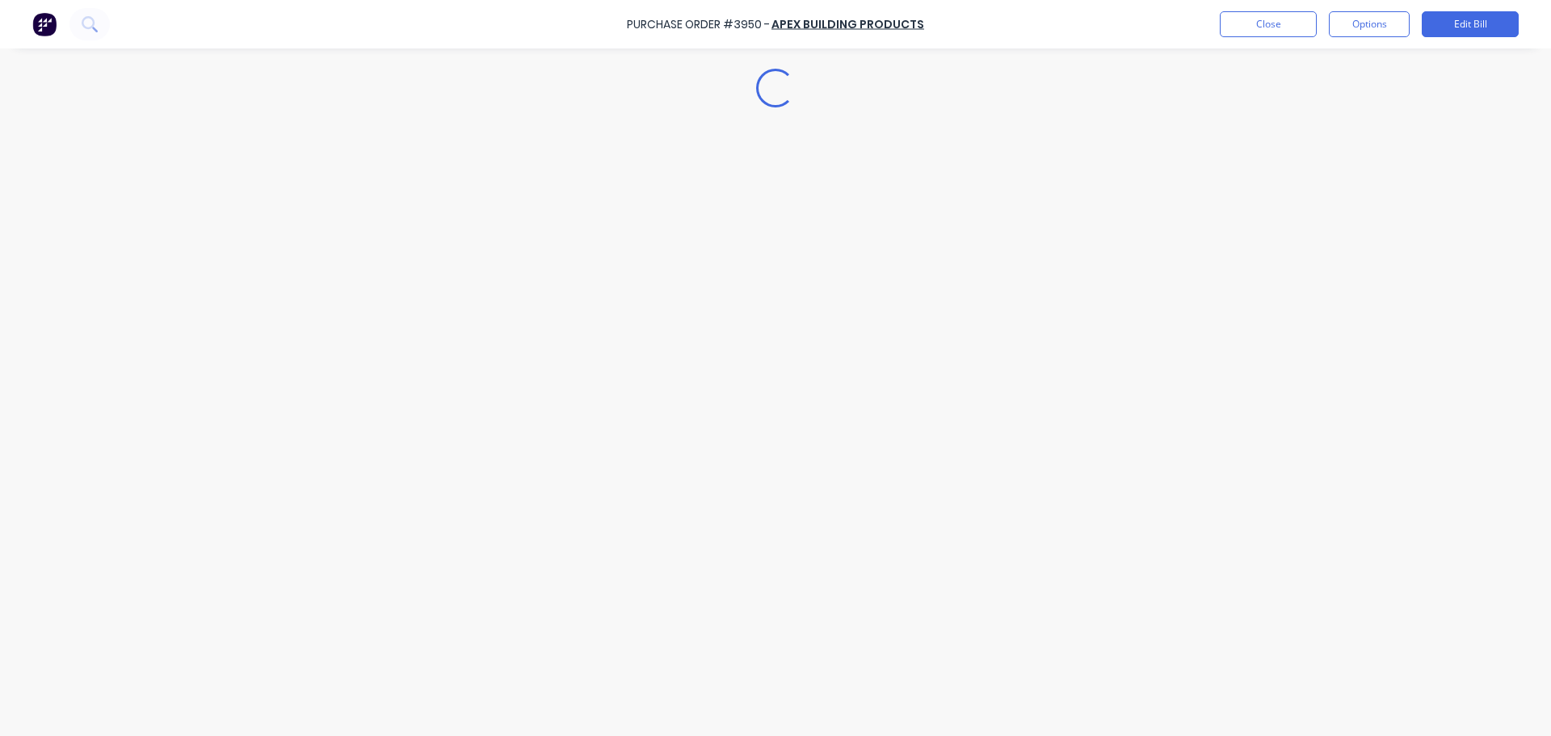
type textarea "x"
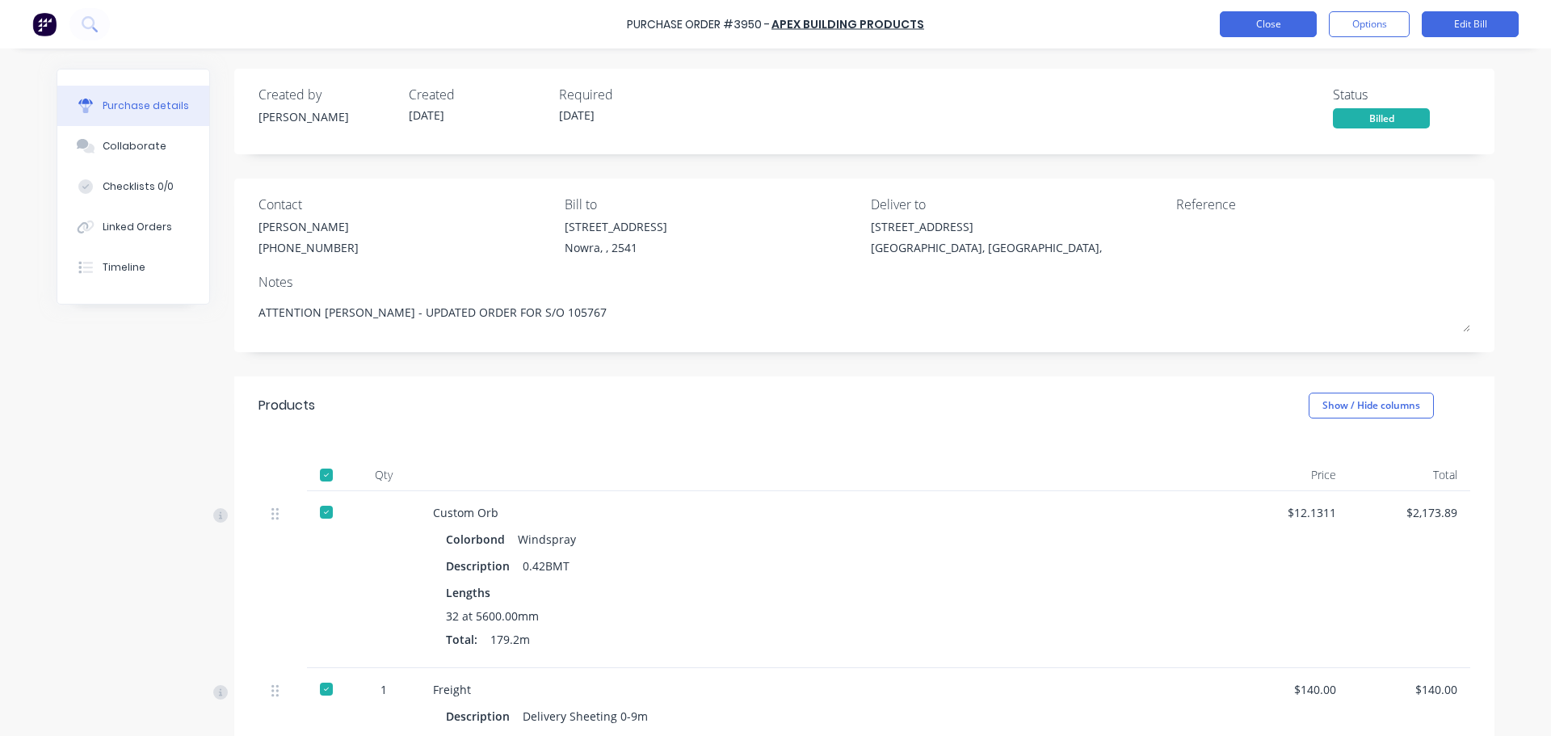
click at [1266, 30] on button "Close" at bounding box center [1268, 24] width 97 height 26
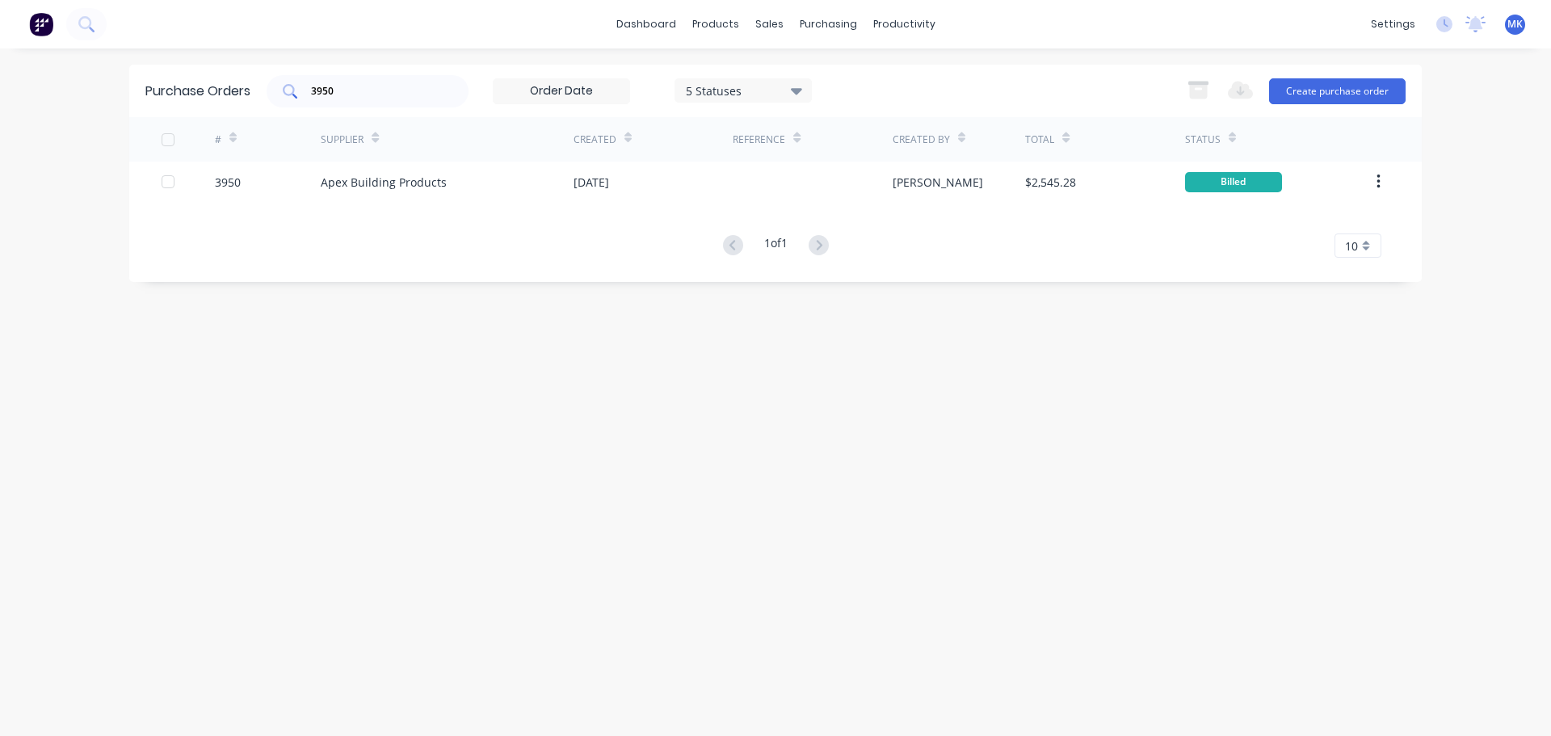
click at [362, 100] on div "3950" at bounding box center [368, 91] width 202 height 32
click at [359, 94] on input "3950" at bounding box center [376, 91] width 134 height 16
type input "3948"
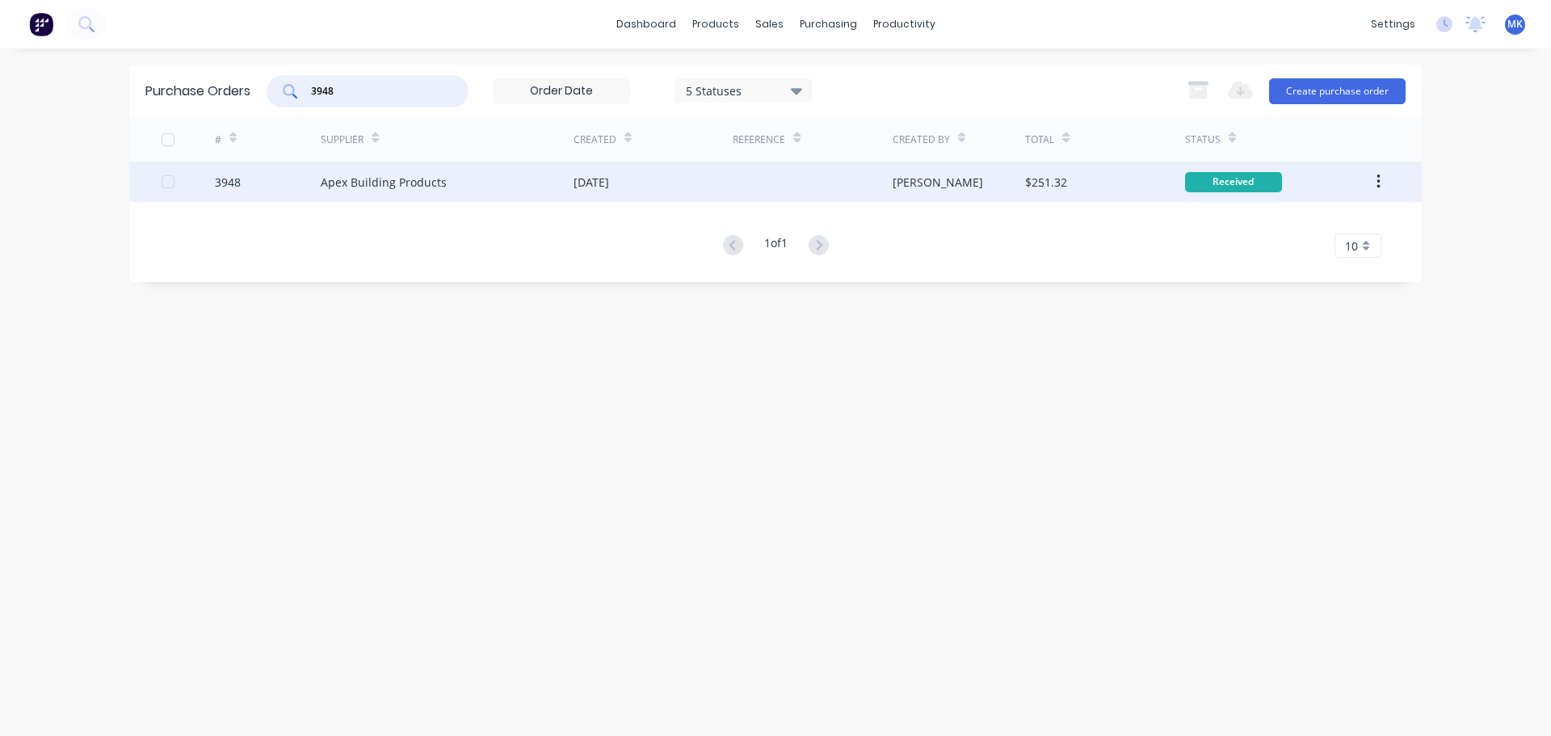
click at [973, 178] on div "[PERSON_NAME]" at bounding box center [958, 182] width 133 height 40
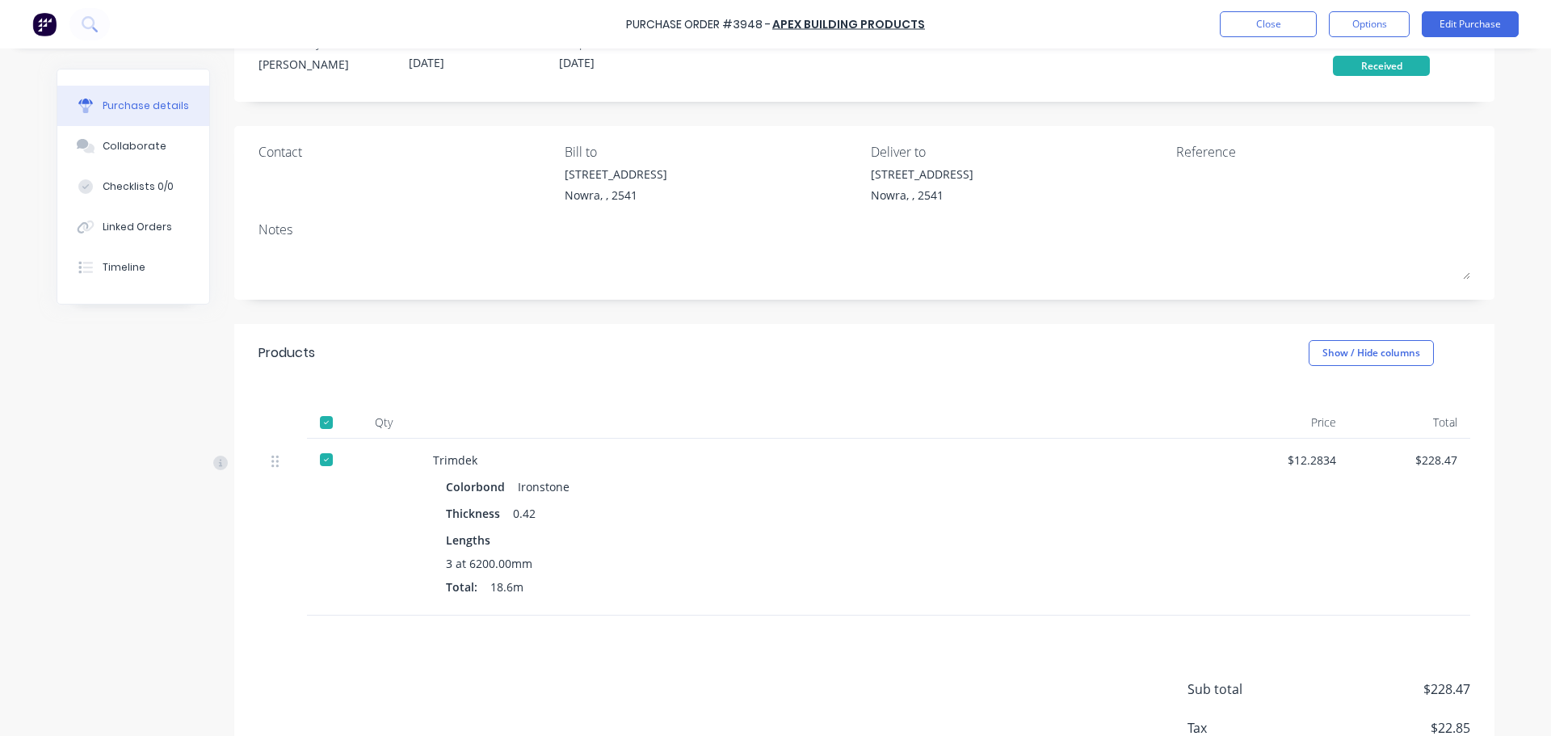
scroll to position [162, 0]
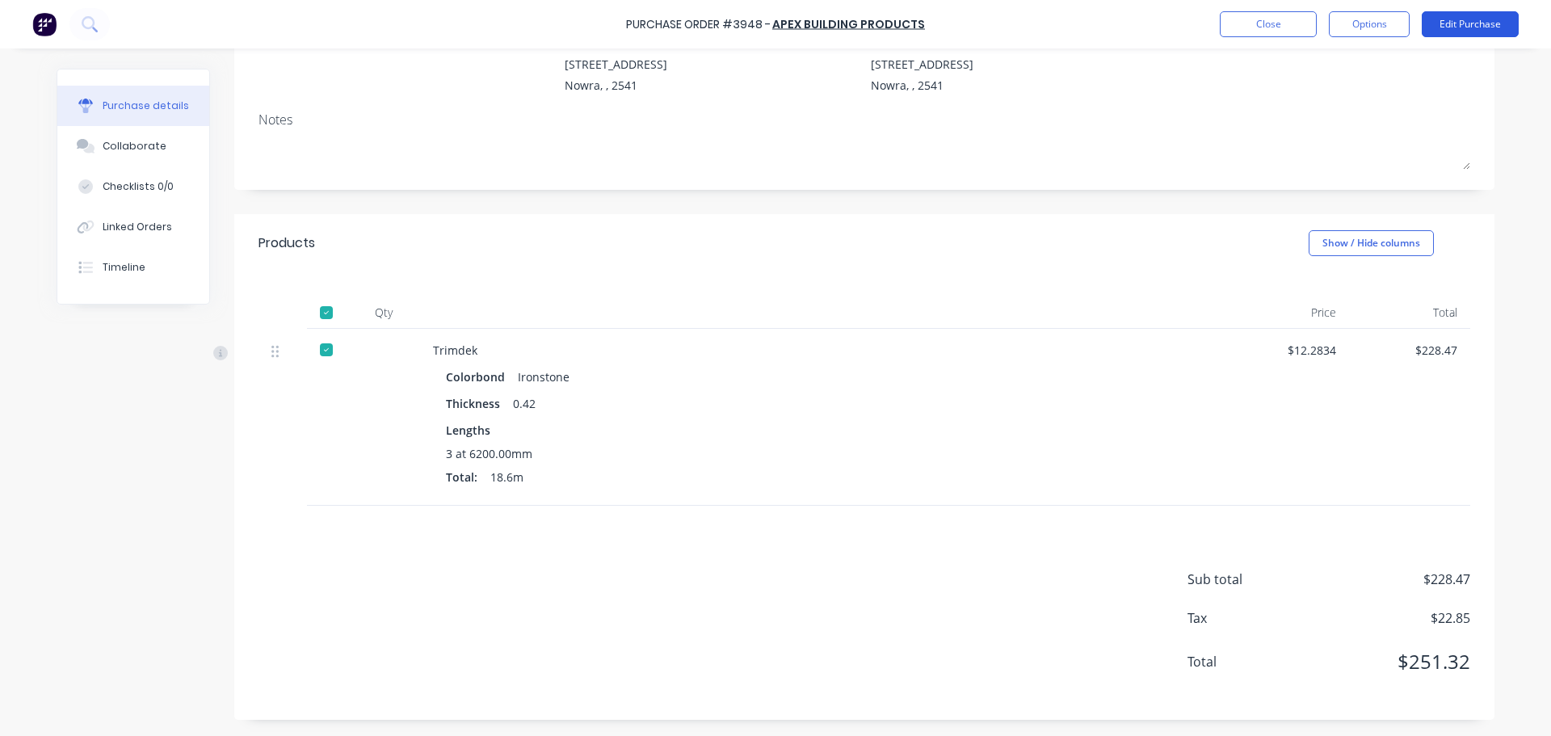
click at [1489, 23] on button "Edit Purchase" at bounding box center [1469, 24] width 97 height 26
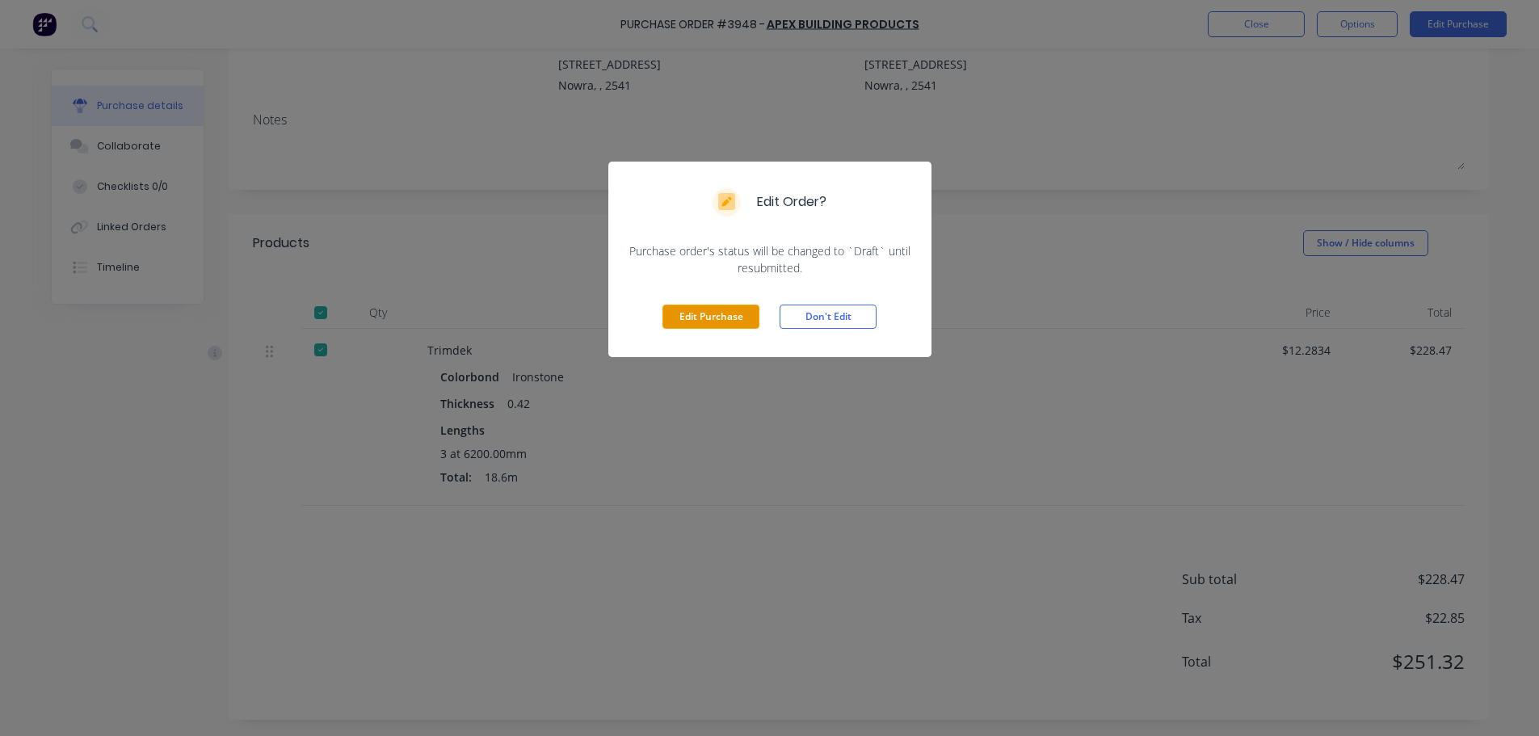
click at [708, 309] on button "Edit Purchase" at bounding box center [710, 316] width 97 height 24
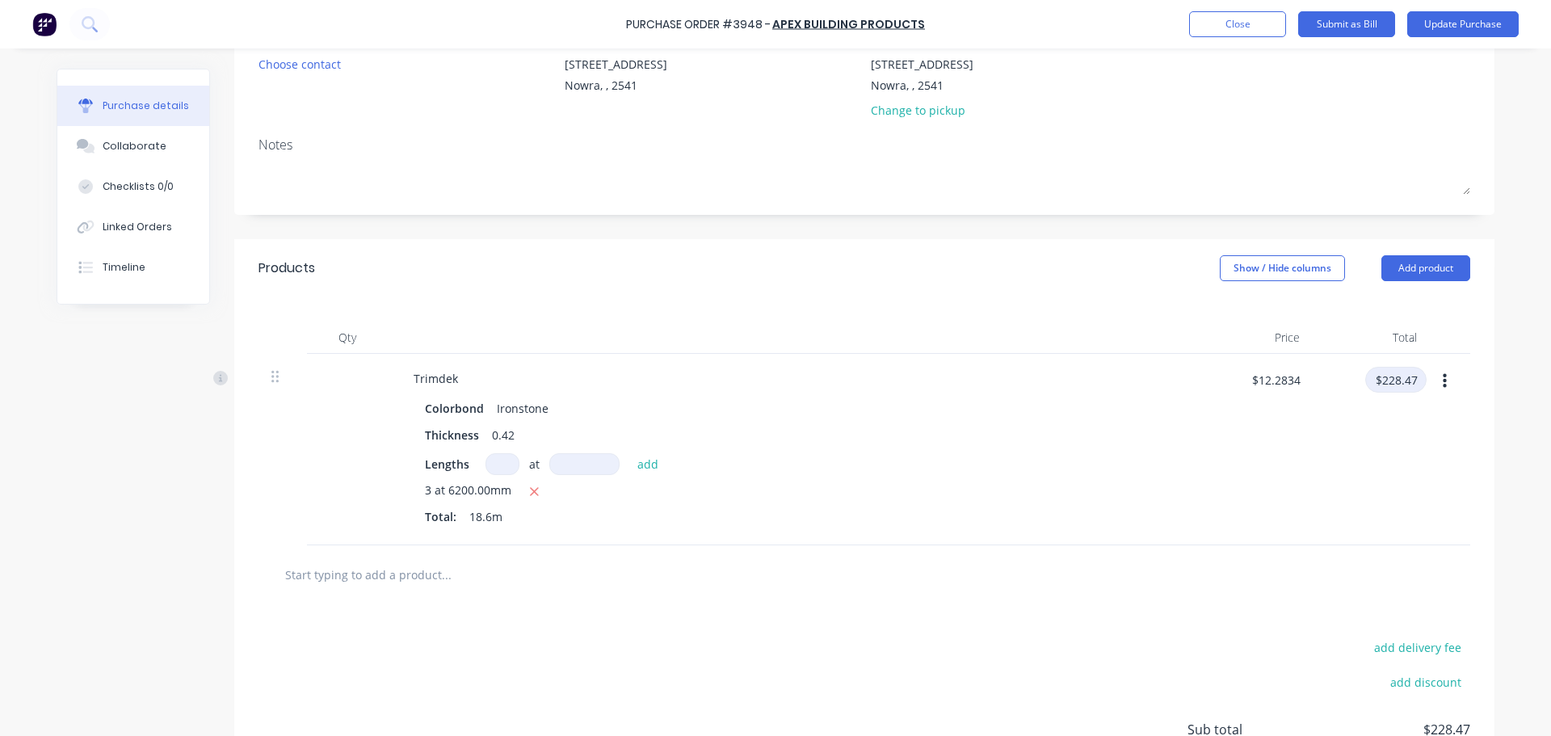
click at [1391, 384] on input "$228.47" at bounding box center [1395, 380] width 61 height 26
type input "225.63"
type input "$12.1306"
type input "$225.63"
click at [1482, 33] on button "Update Purchase" at bounding box center [1462, 24] width 111 height 26
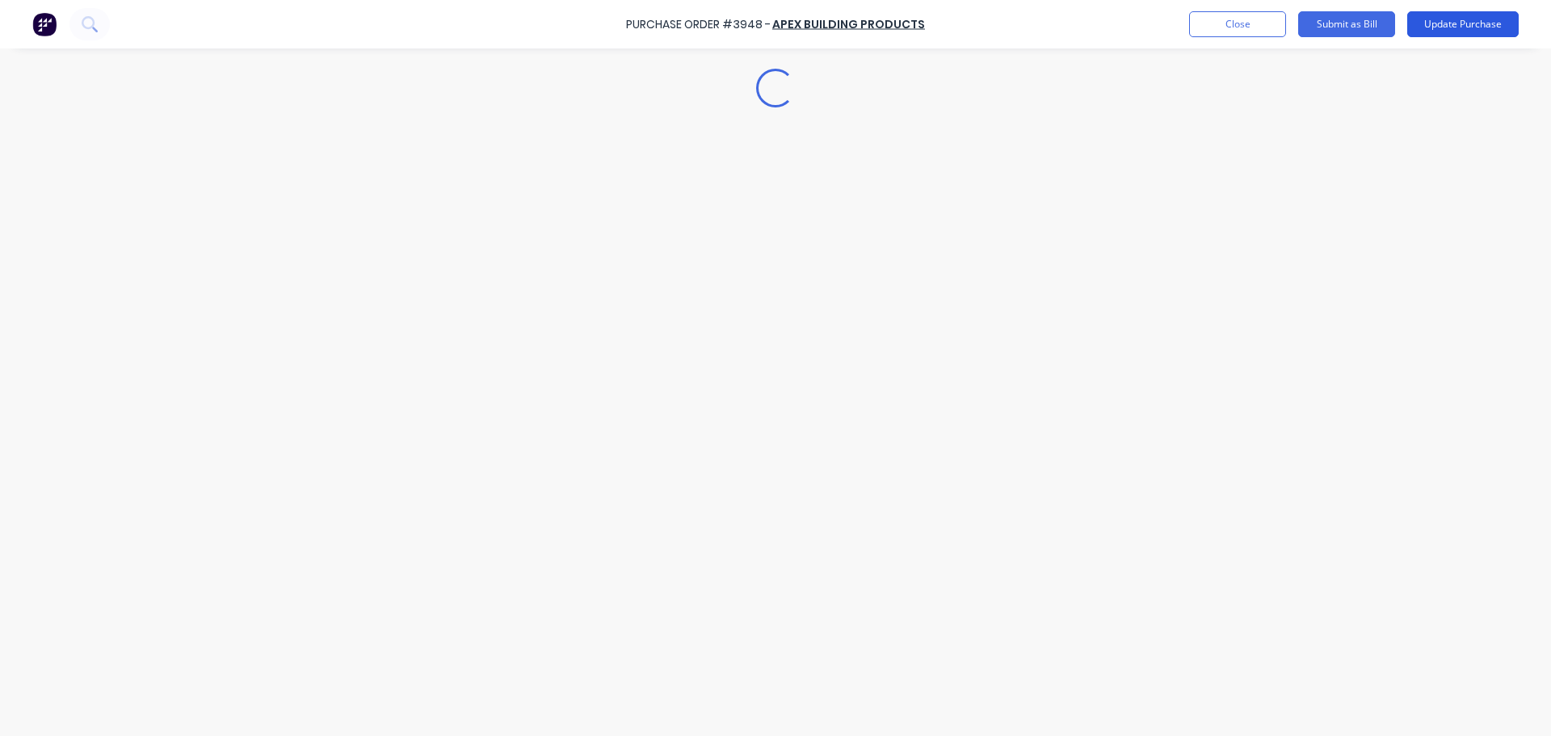
scroll to position [0, 0]
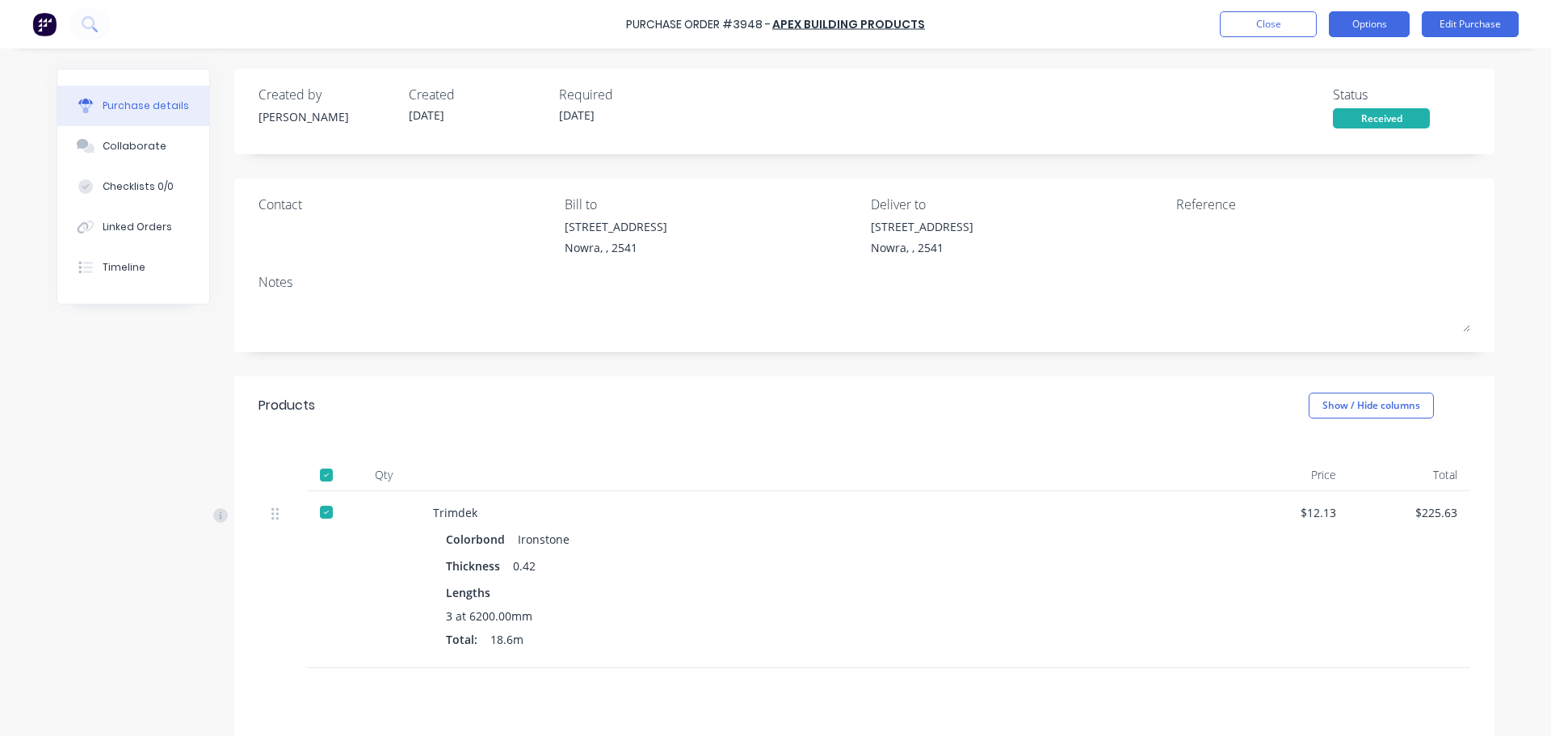
click at [1382, 22] on button "Options" at bounding box center [1369, 24] width 81 height 26
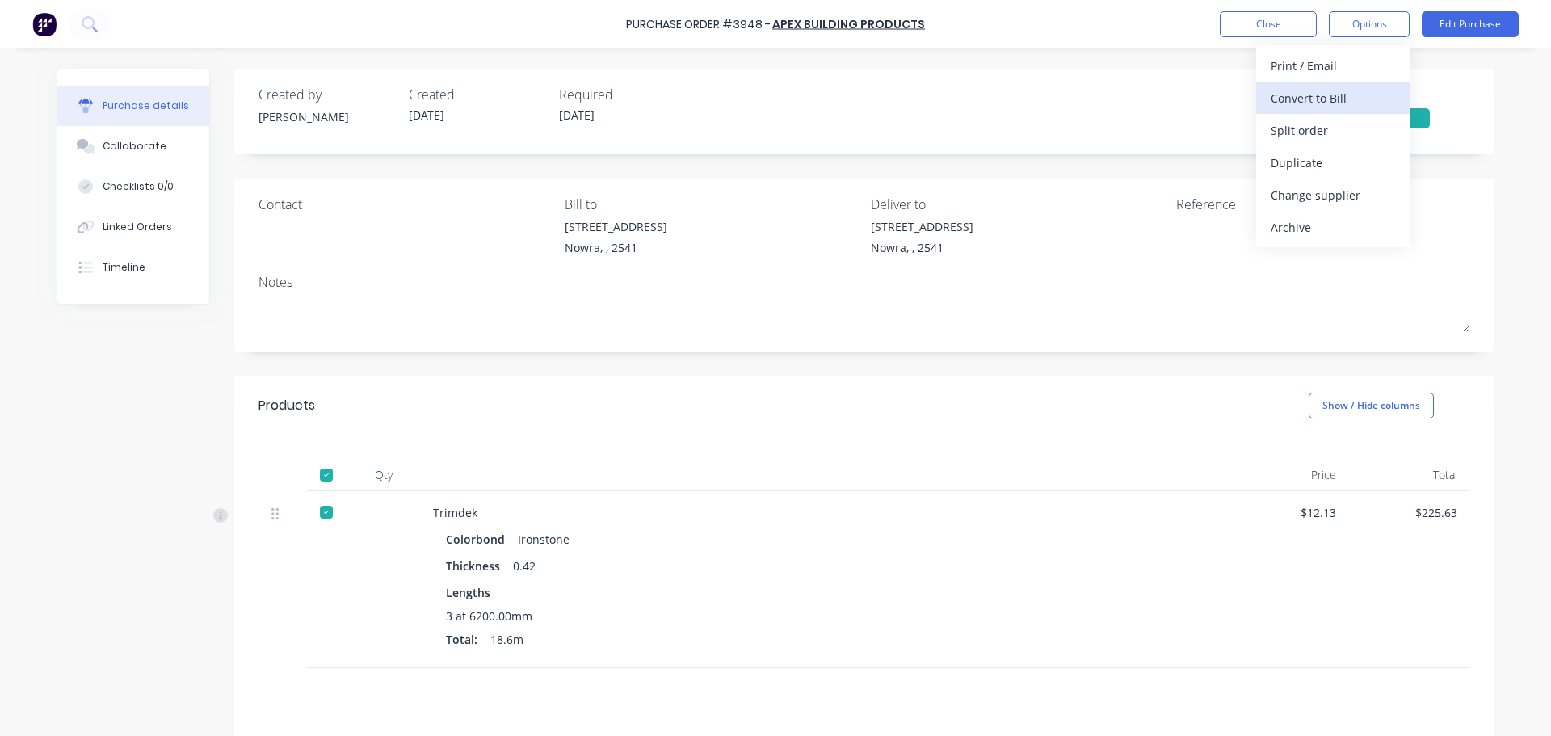
click at [1372, 86] on div "Convert to Bill" at bounding box center [1332, 97] width 124 height 23
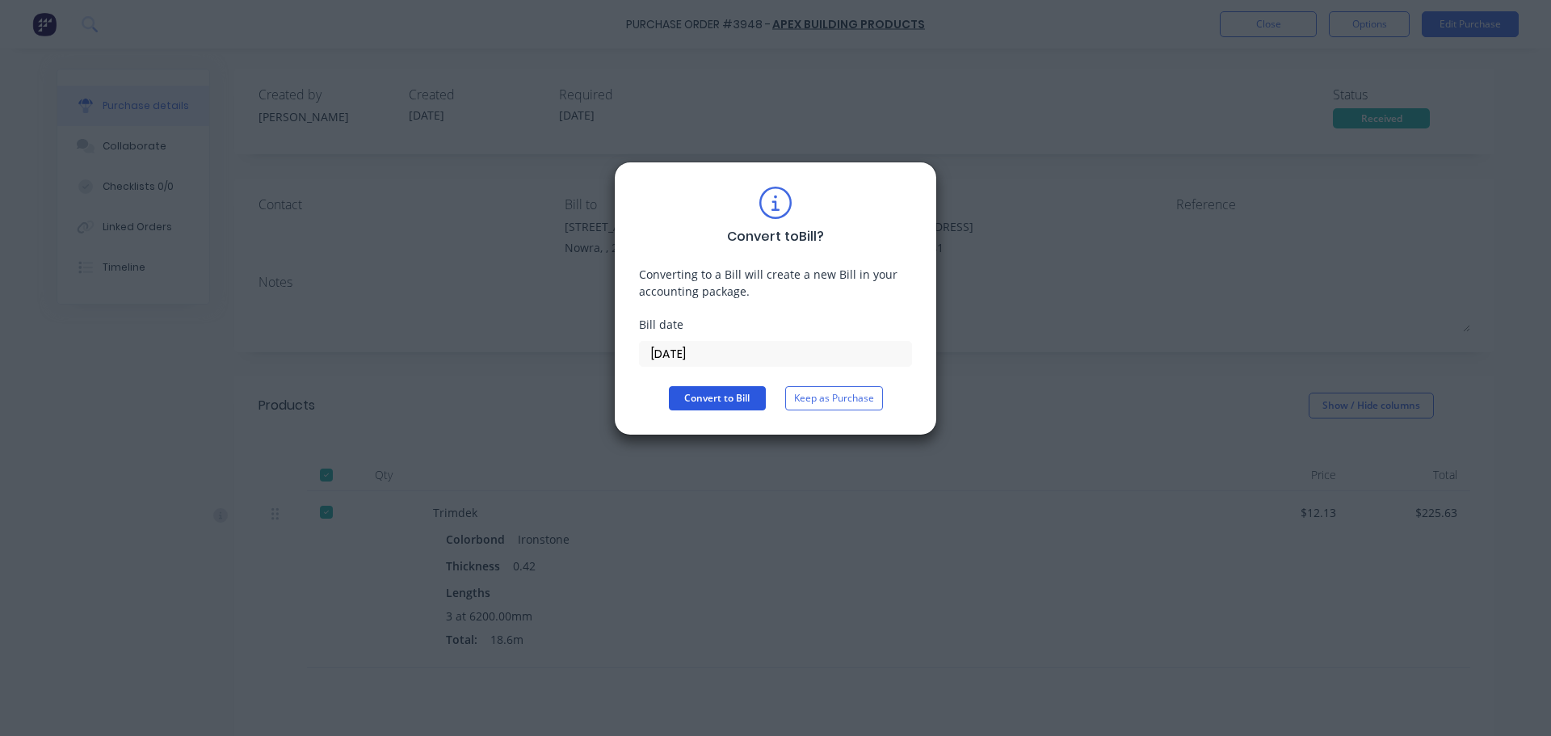
click at [730, 399] on button "Convert to Bill" at bounding box center [717, 398] width 97 height 24
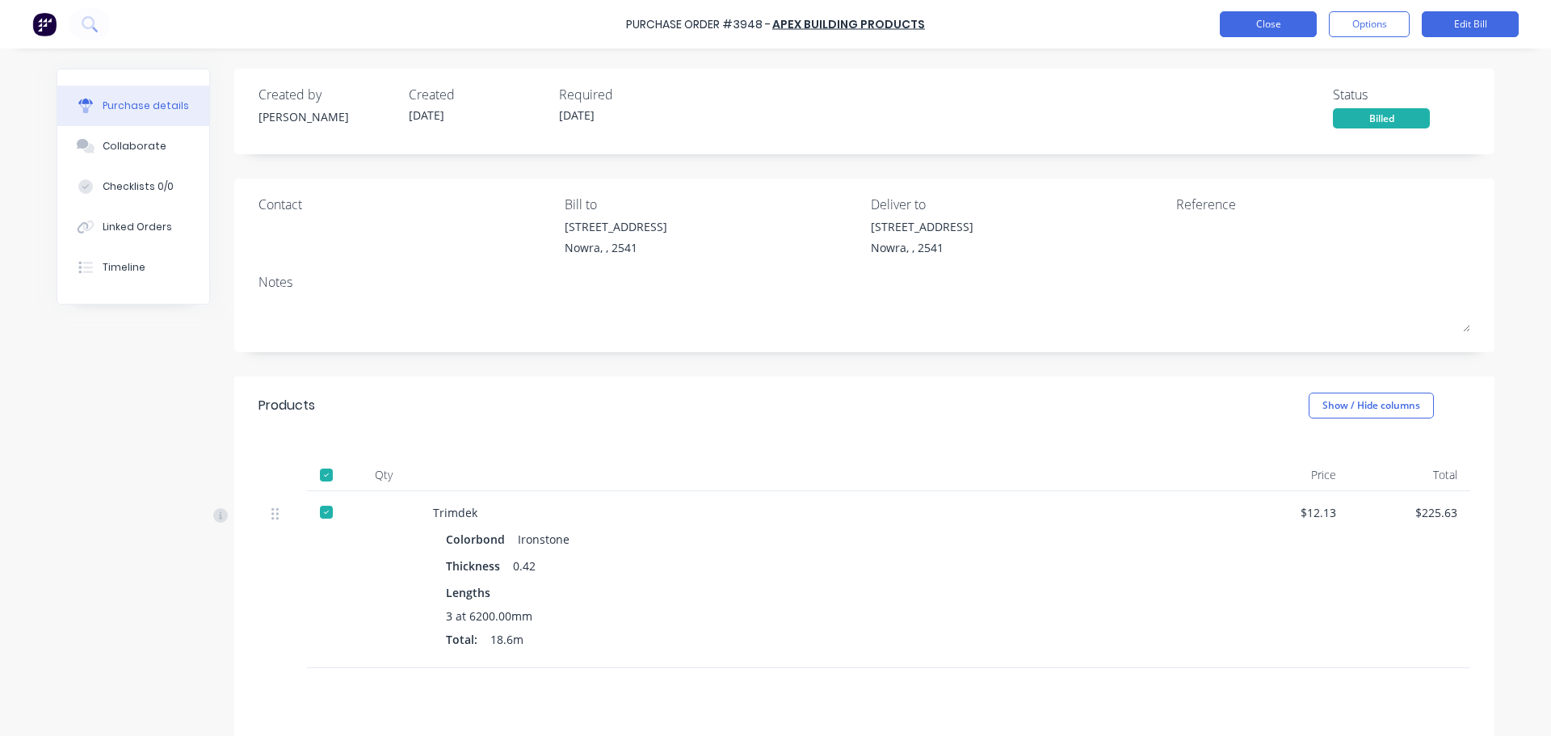
click at [1285, 27] on button "Close" at bounding box center [1268, 24] width 97 height 26
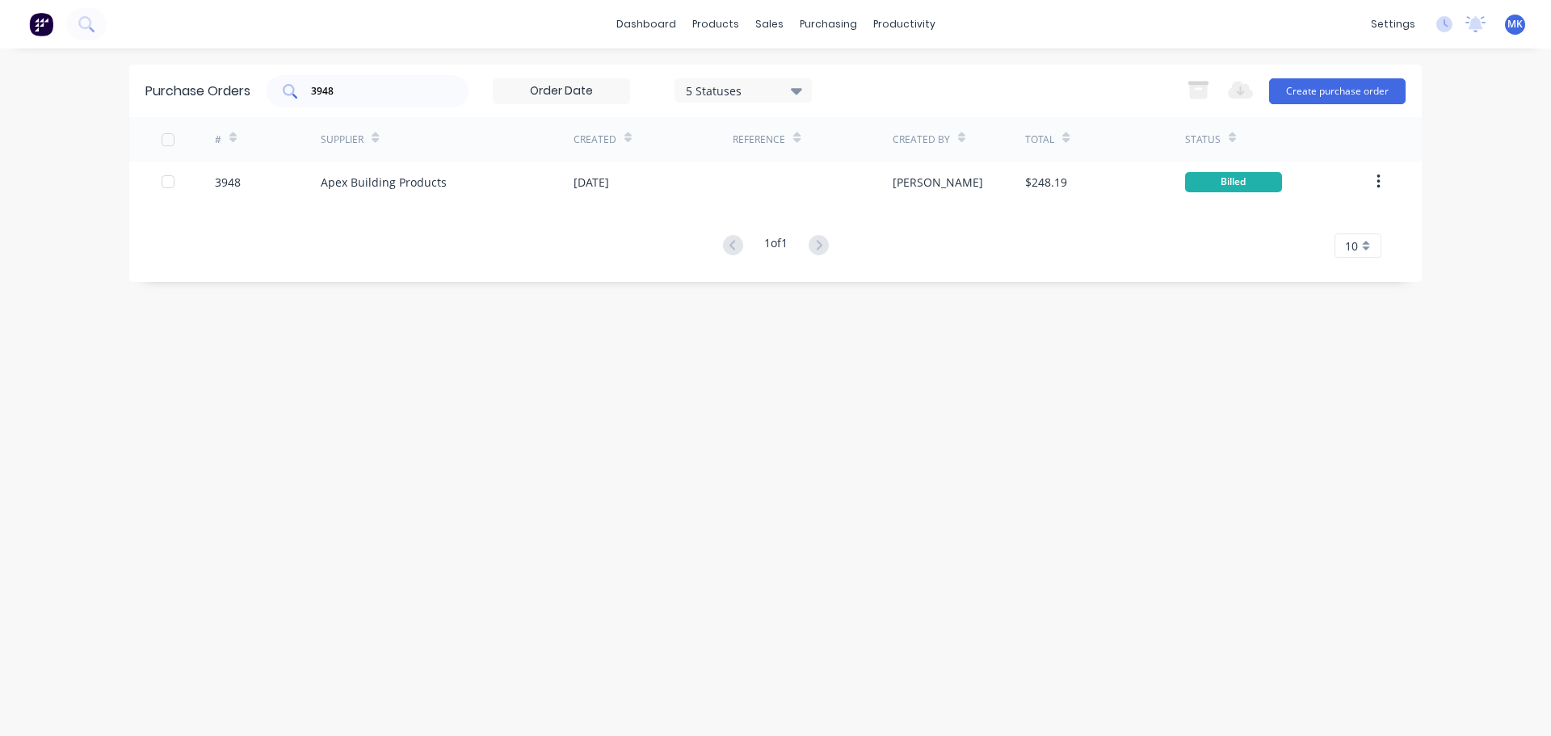
click at [343, 91] on input "3948" at bounding box center [376, 91] width 134 height 16
type input "3947"
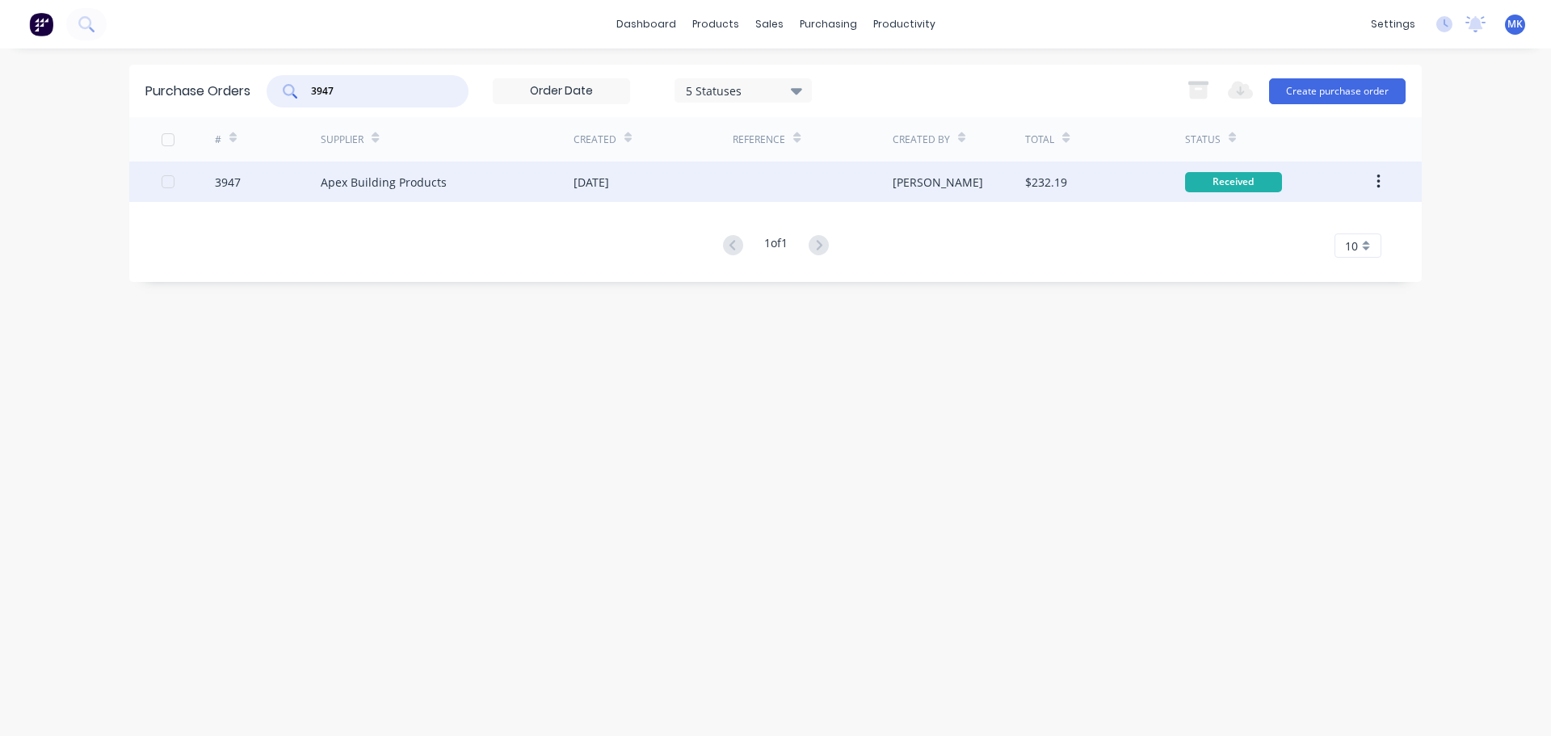
click at [1132, 183] on div "$232.19" at bounding box center [1104, 182] width 159 height 40
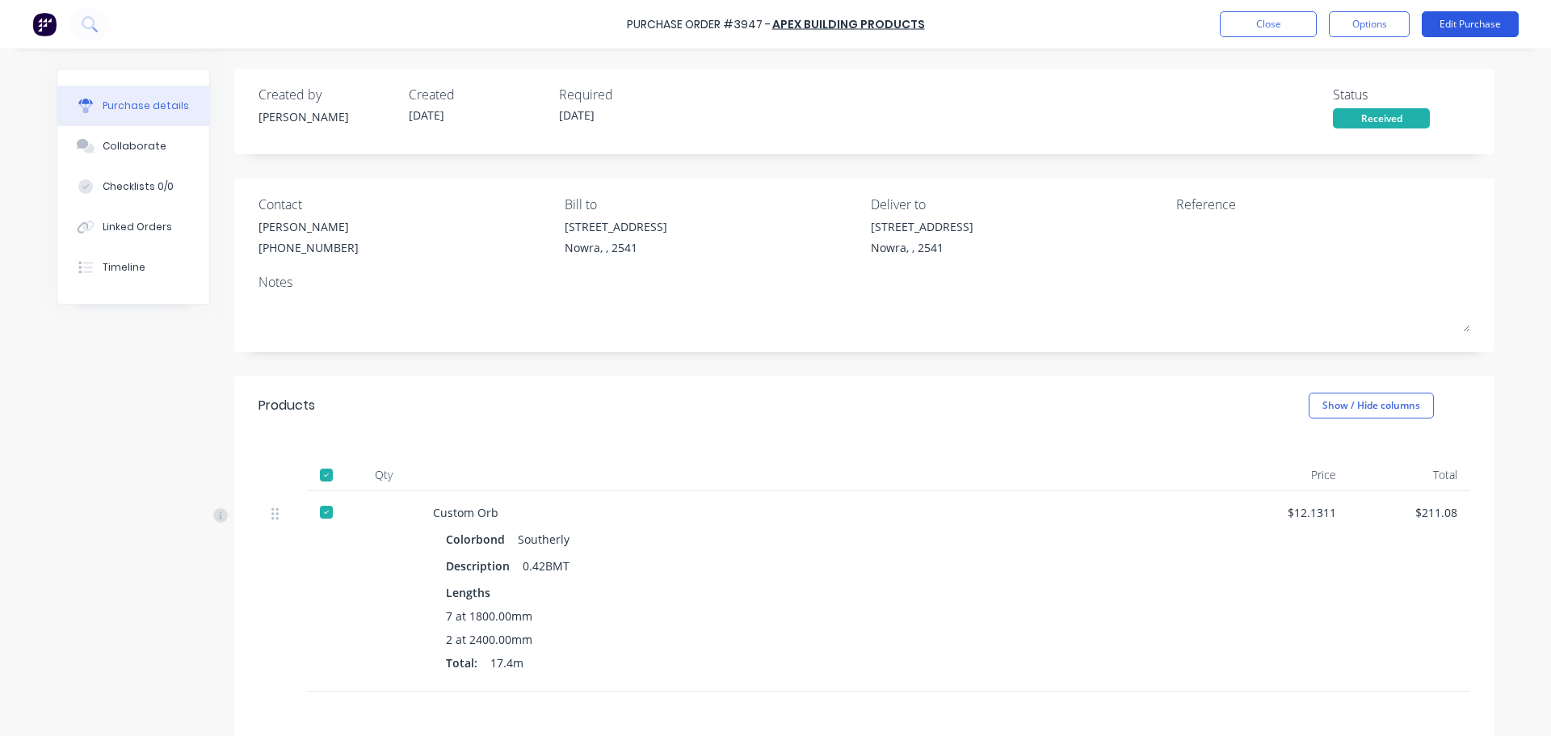
click at [1488, 23] on button "Edit Purchase" at bounding box center [1469, 24] width 97 height 26
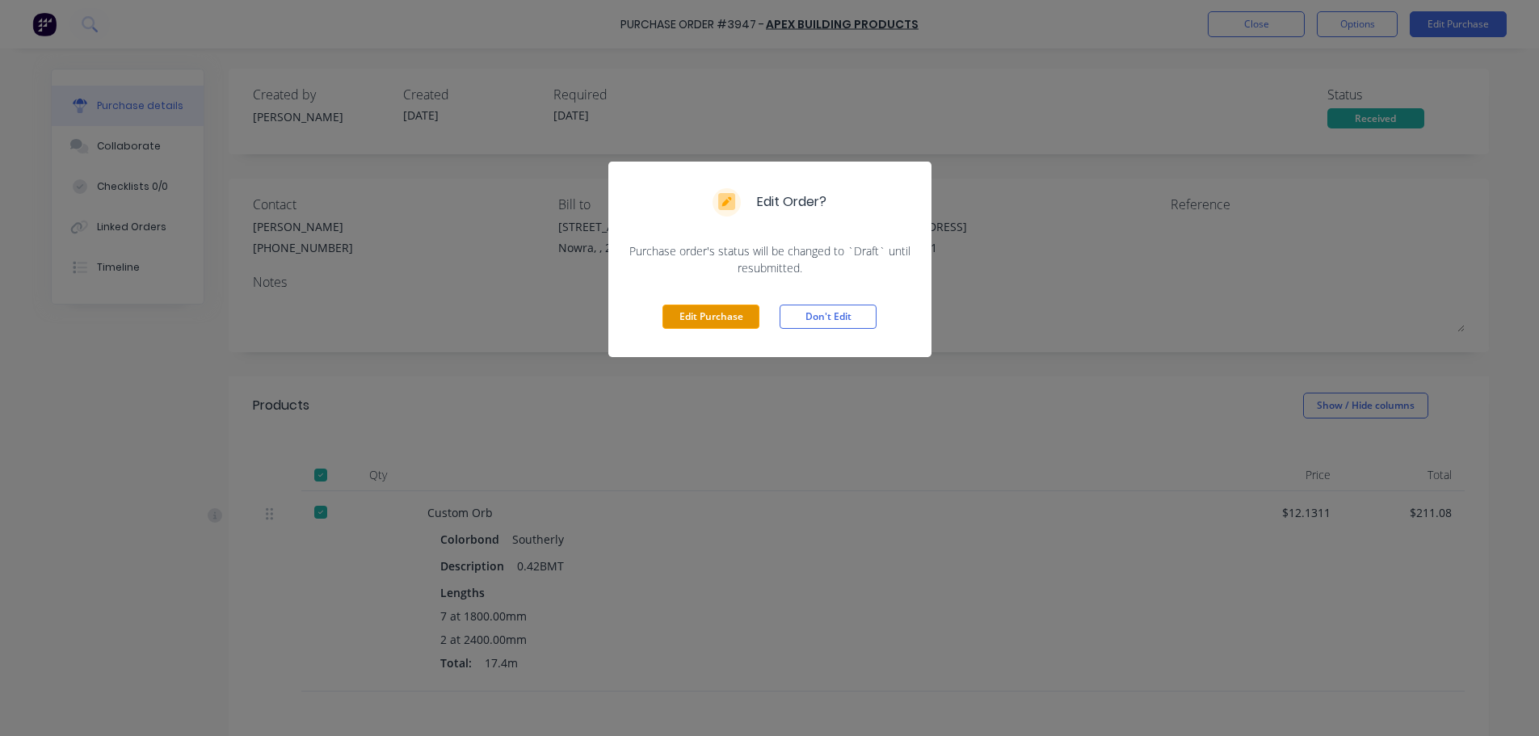
click at [721, 313] on button "Edit Purchase" at bounding box center [710, 316] width 97 height 24
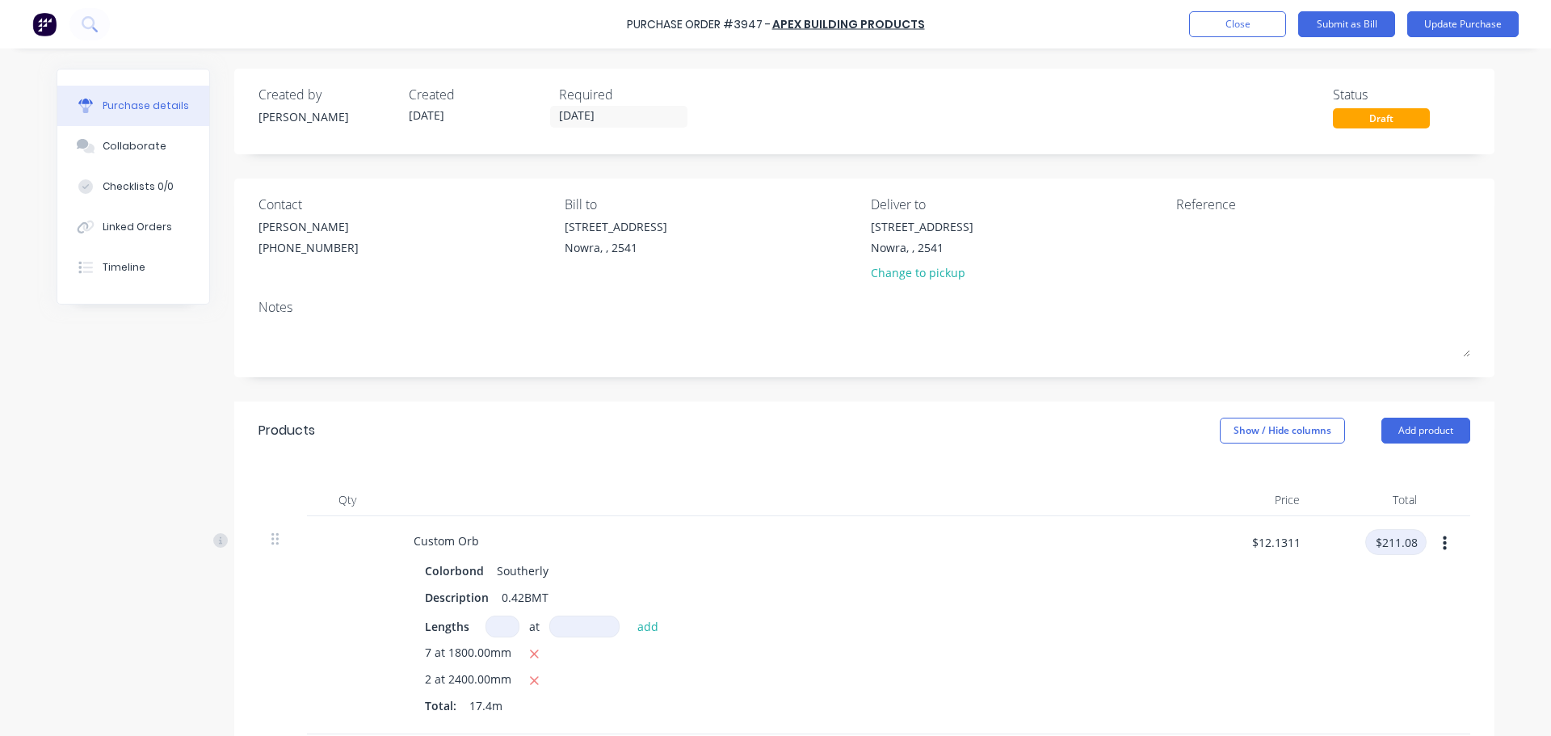
click at [1374, 547] on input "$211.08" at bounding box center [1395, 542] width 61 height 26
type input "210.53"
type input "$12.0994"
type input "$210.53"
click at [1479, 13] on button "Update Purchase" at bounding box center [1462, 24] width 111 height 26
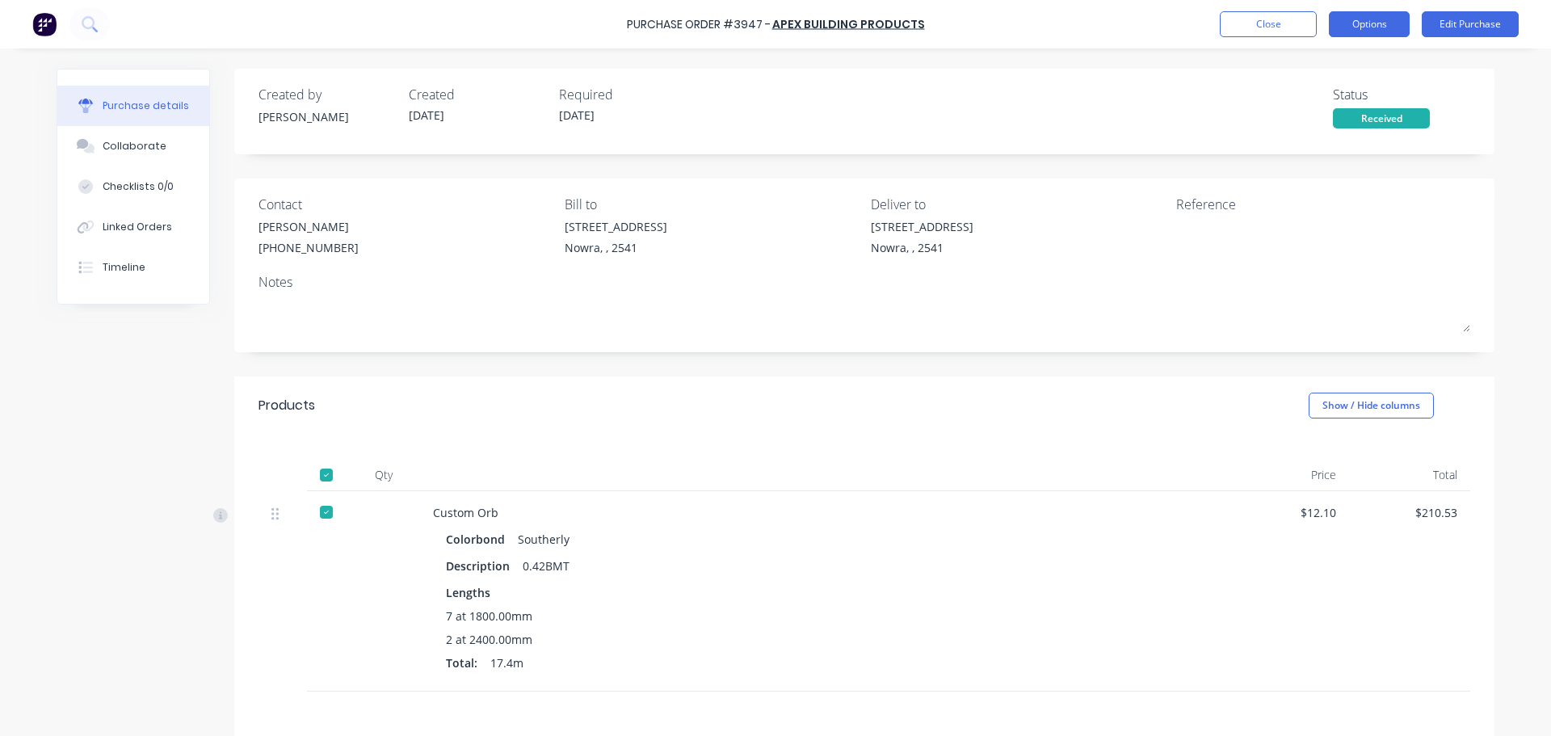
click at [1349, 26] on button "Options" at bounding box center [1369, 24] width 81 height 26
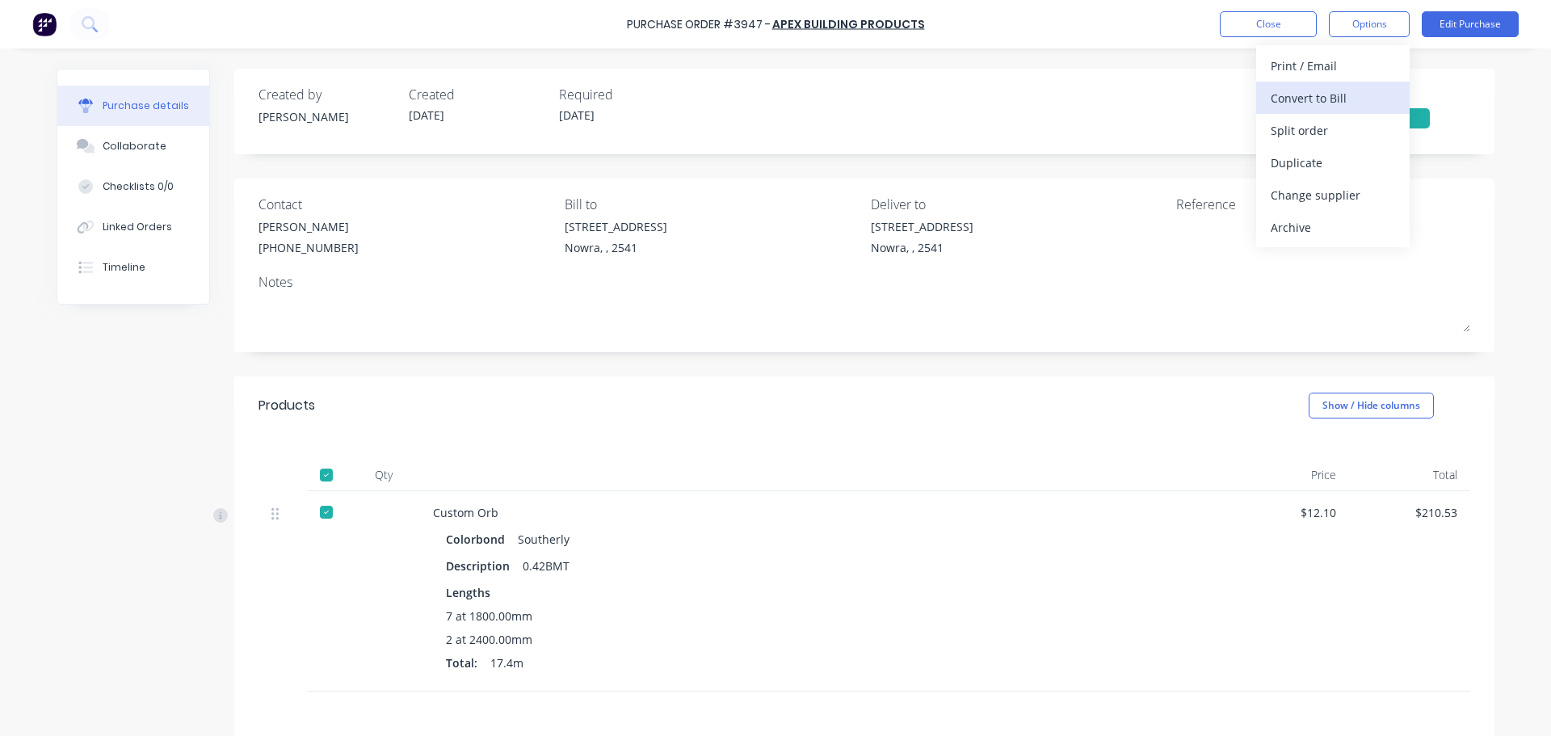
click at [1342, 90] on div "Convert to Bill" at bounding box center [1332, 97] width 124 height 23
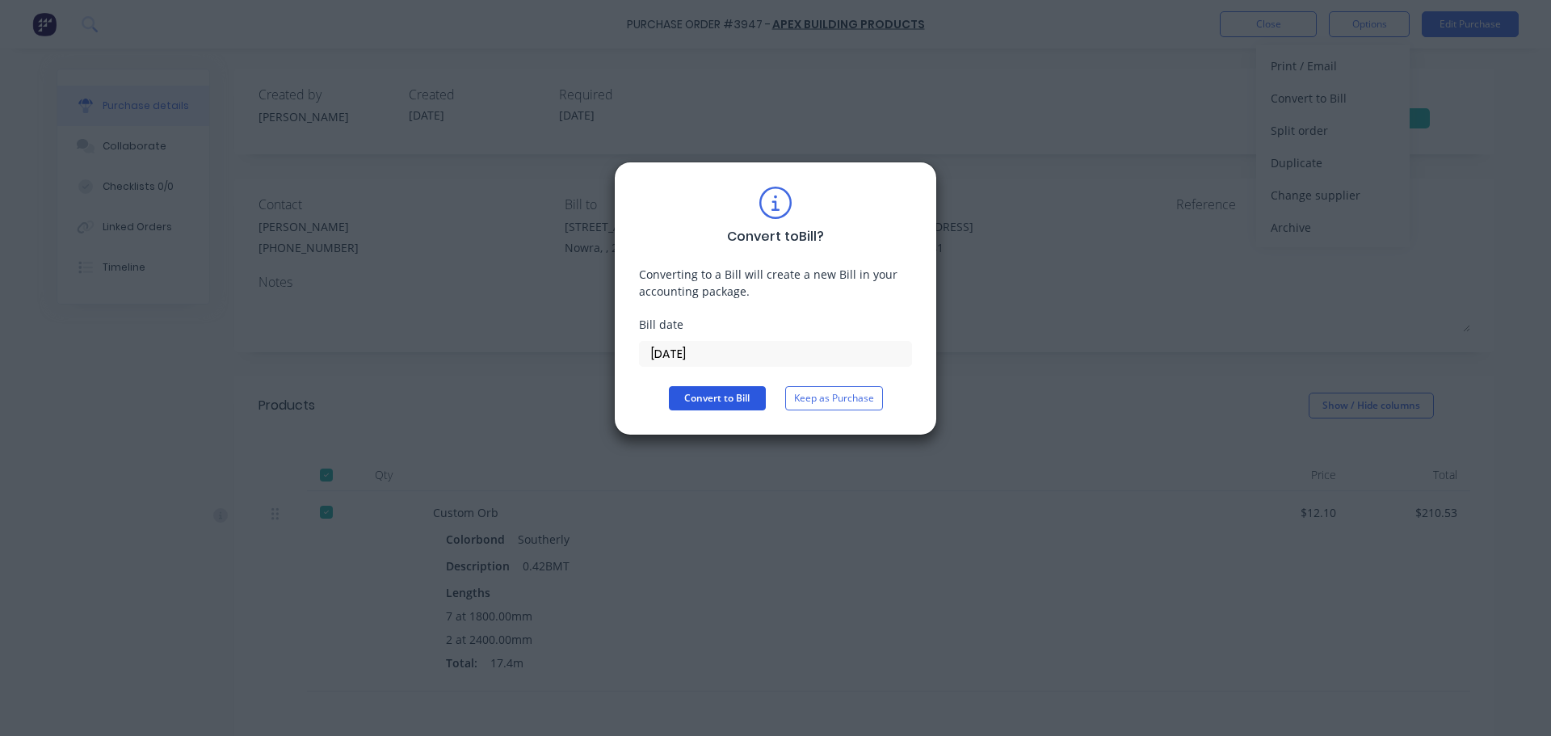
click at [740, 406] on button "Convert to Bill" at bounding box center [717, 398] width 97 height 24
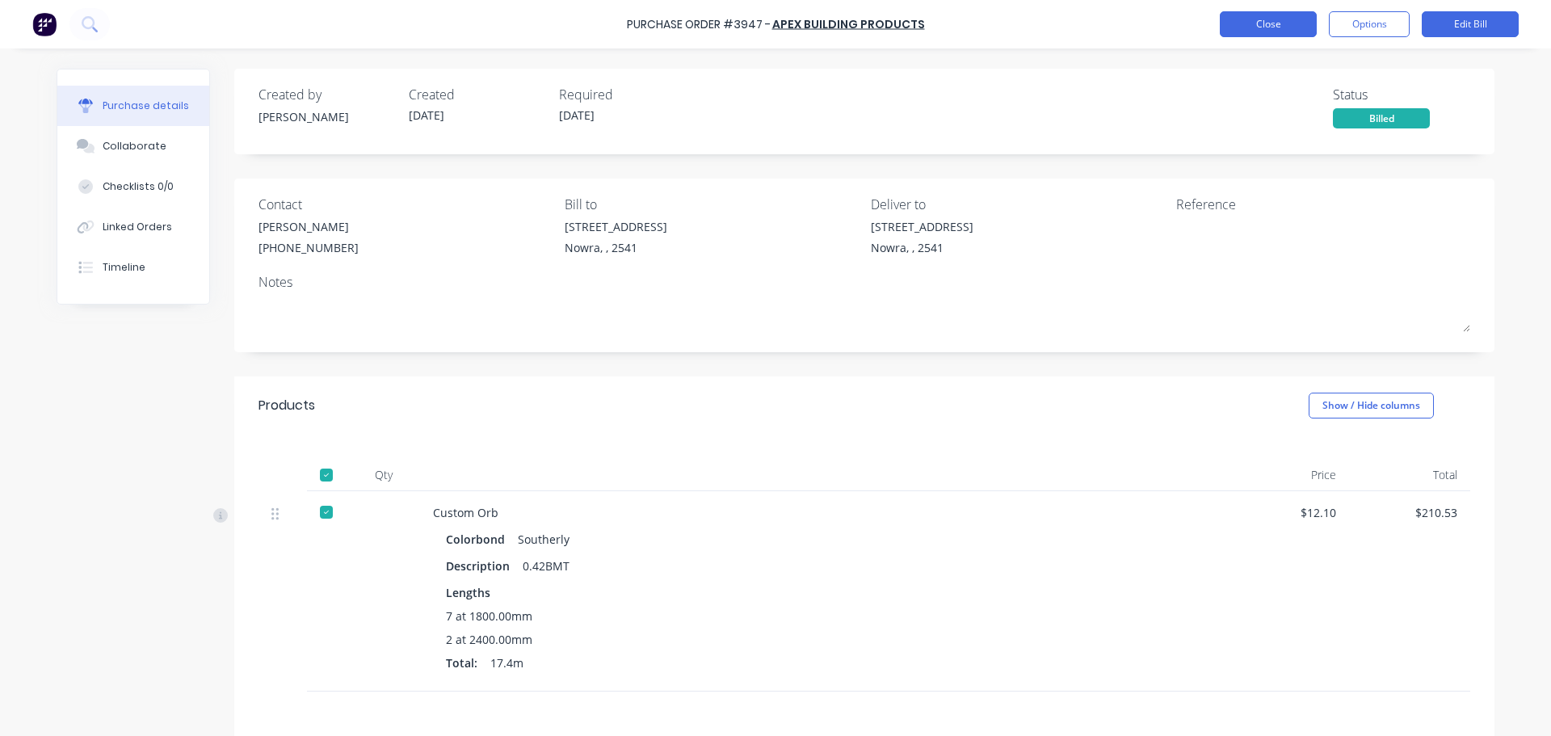
click at [1270, 27] on button "Close" at bounding box center [1268, 24] width 97 height 26
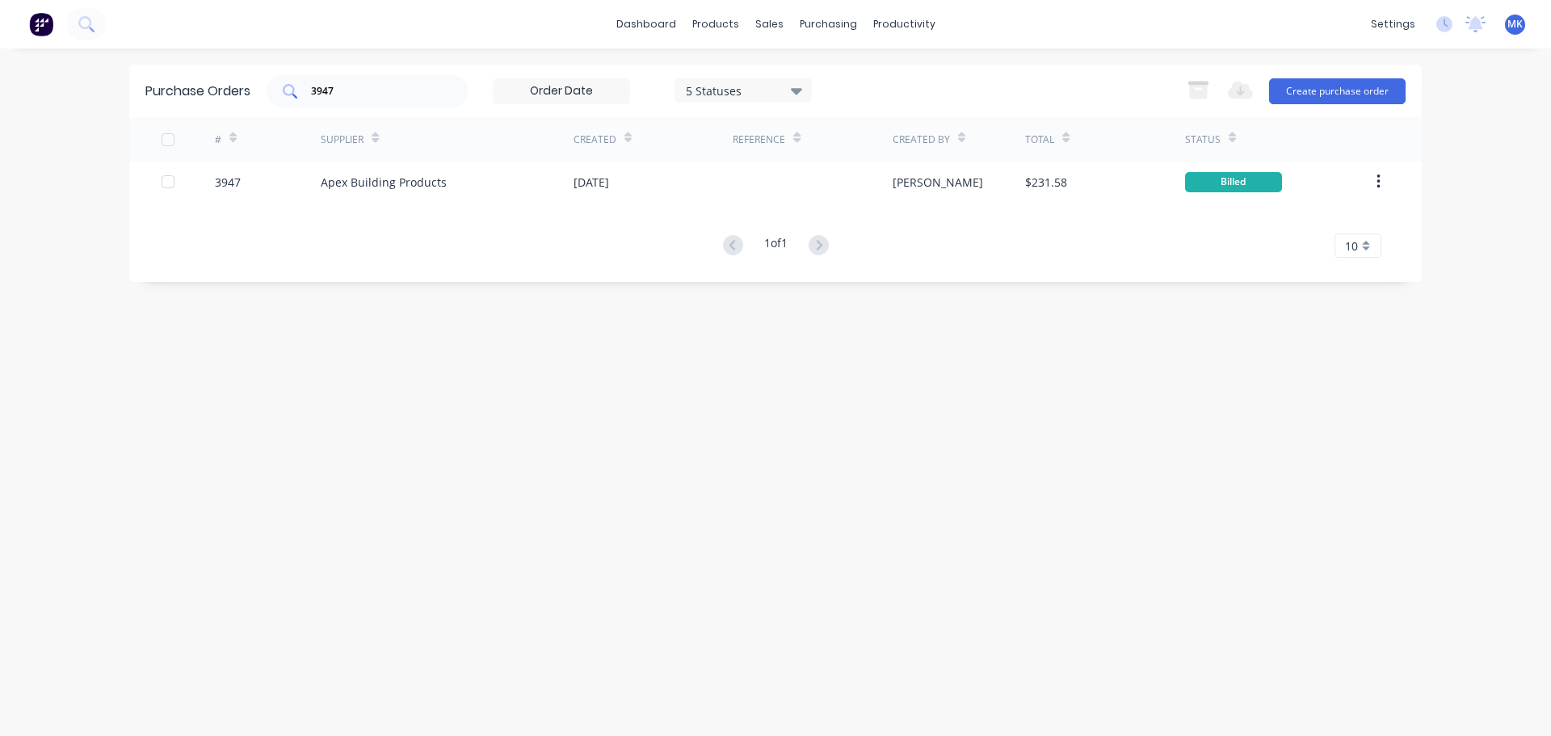
click at [362, 99] on div "3947" at bounding box center [368, 91] width 202 height 32
type input "3943"
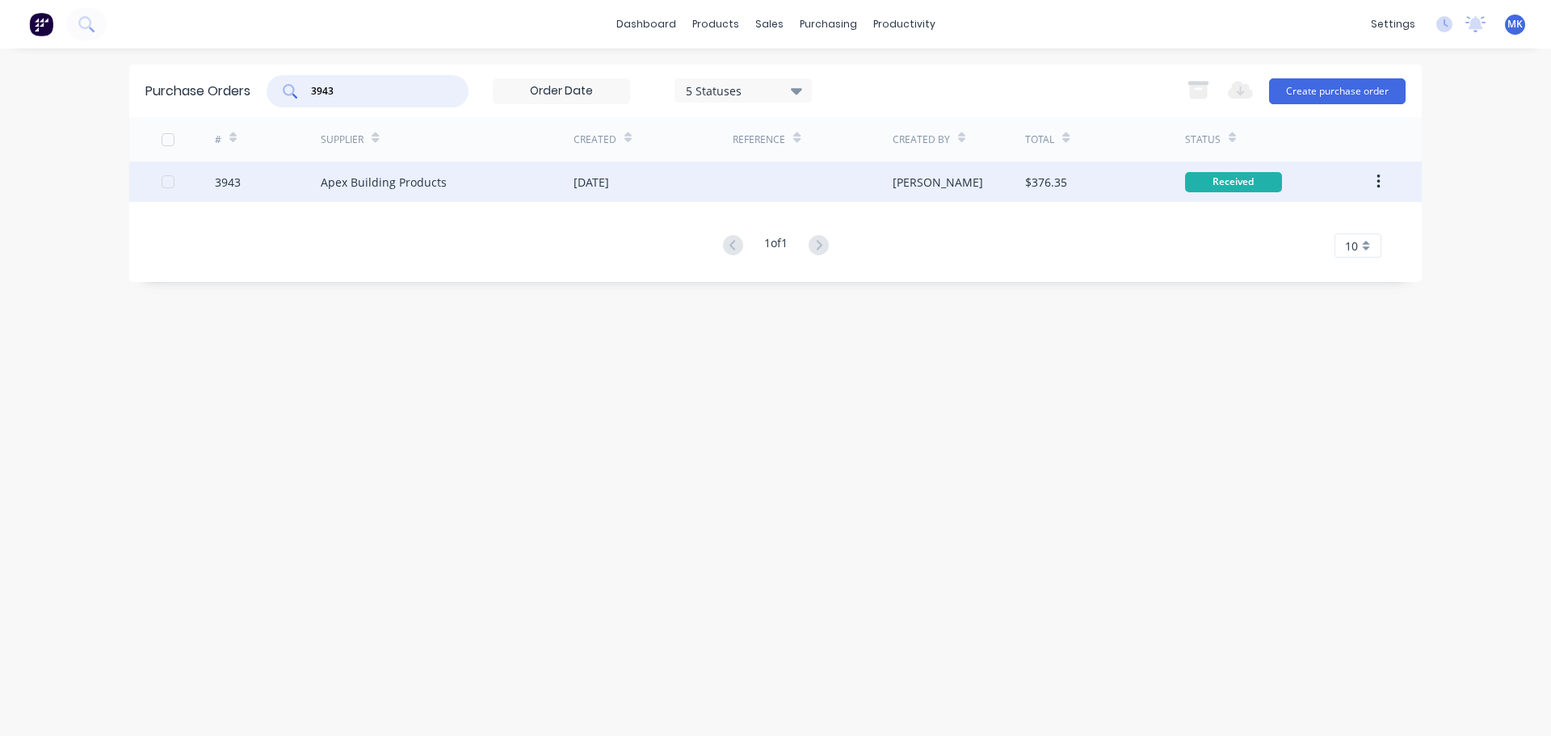
click at [1034, 184] on div "$376.35" at bounding box center [1046, 182] width 42 height 17
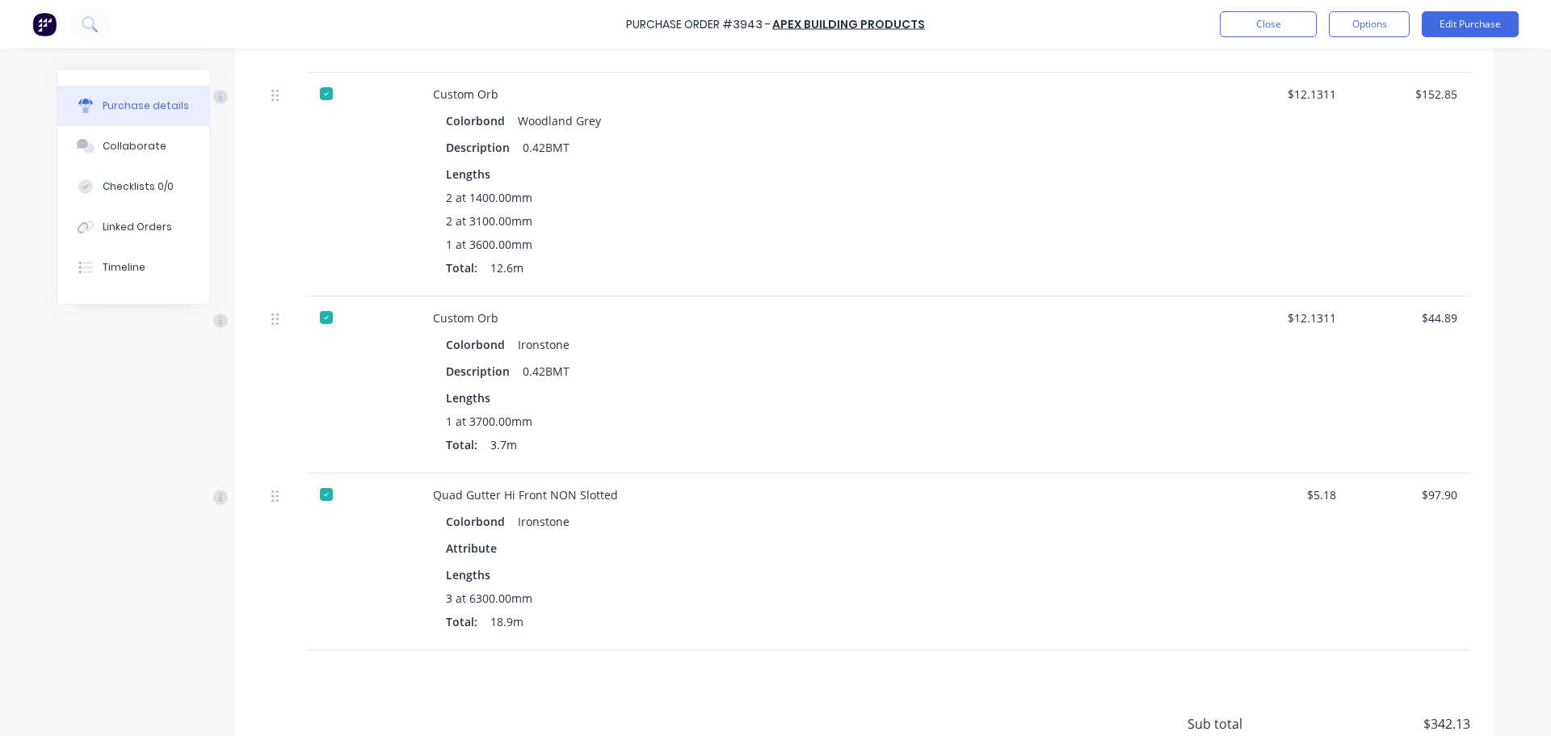
scroll to position [740, 0]
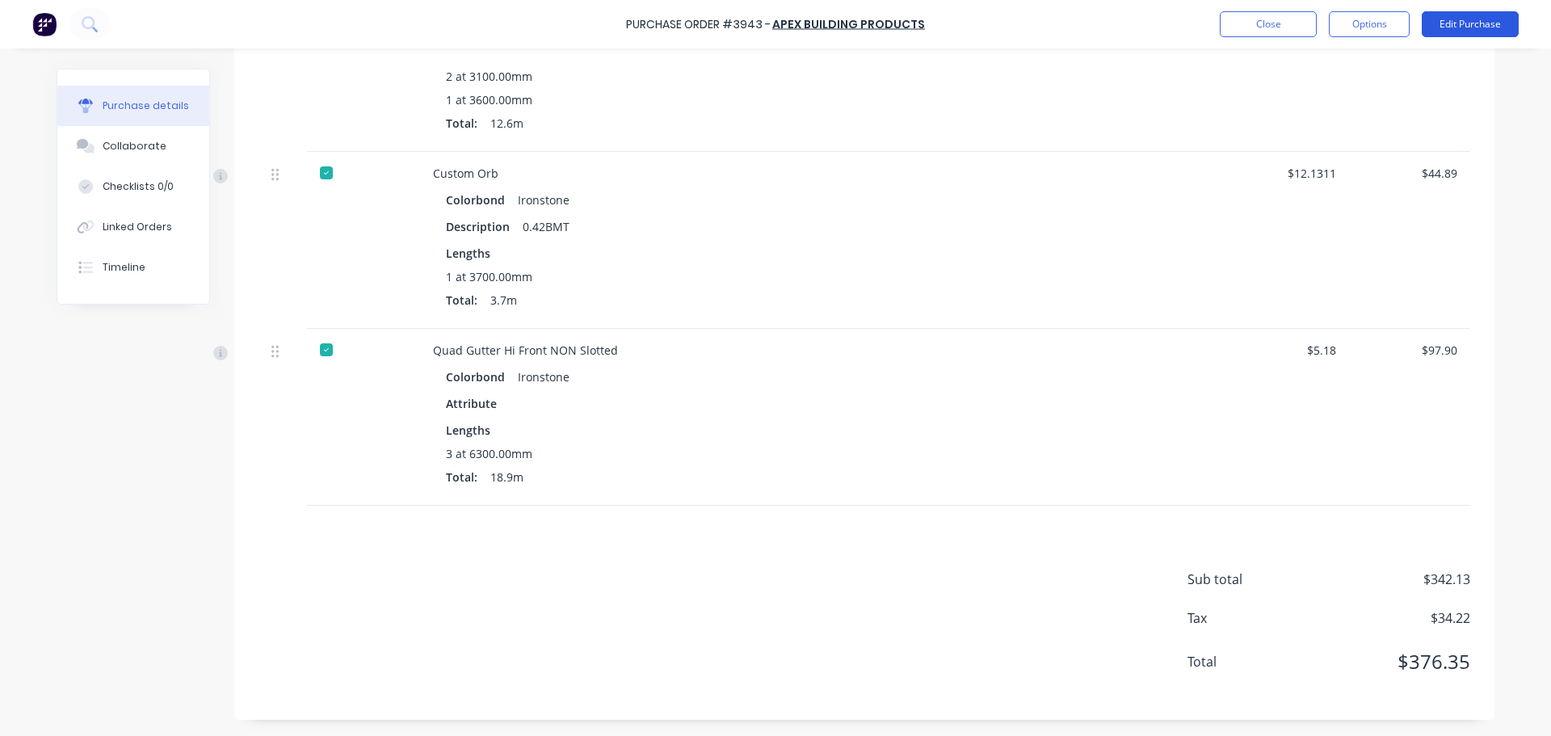
click at [1451, 26] on button "Edit Purchase" at bounding box center [1469, 24] width 97 height 26
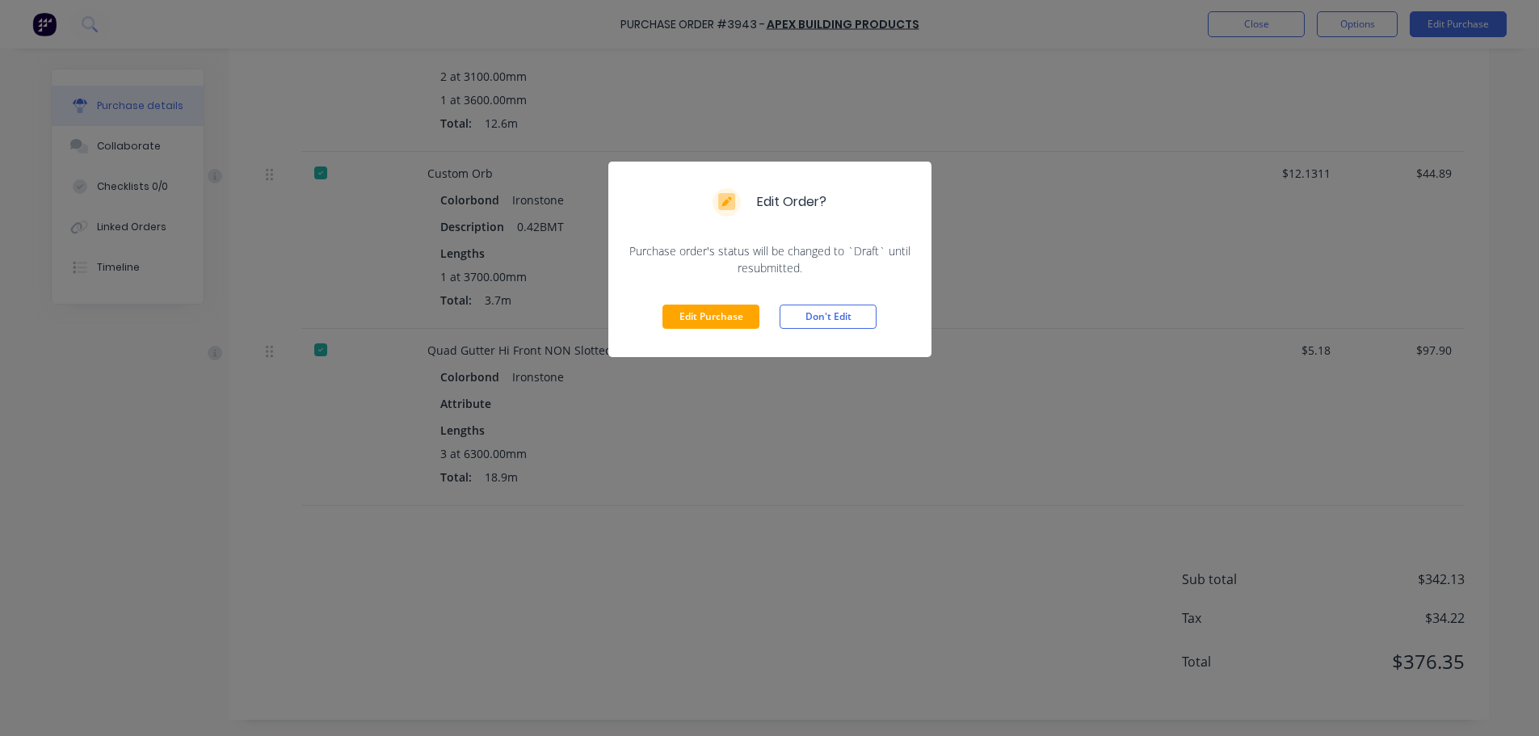
click at [655, 321] on div "Edit Purchase Don't Edit" at bounding box center [769, 316] width 323 height 81
click at [682, 321] on button "Edit Purchase" at bounding box center [710, 316] width 97 height 24
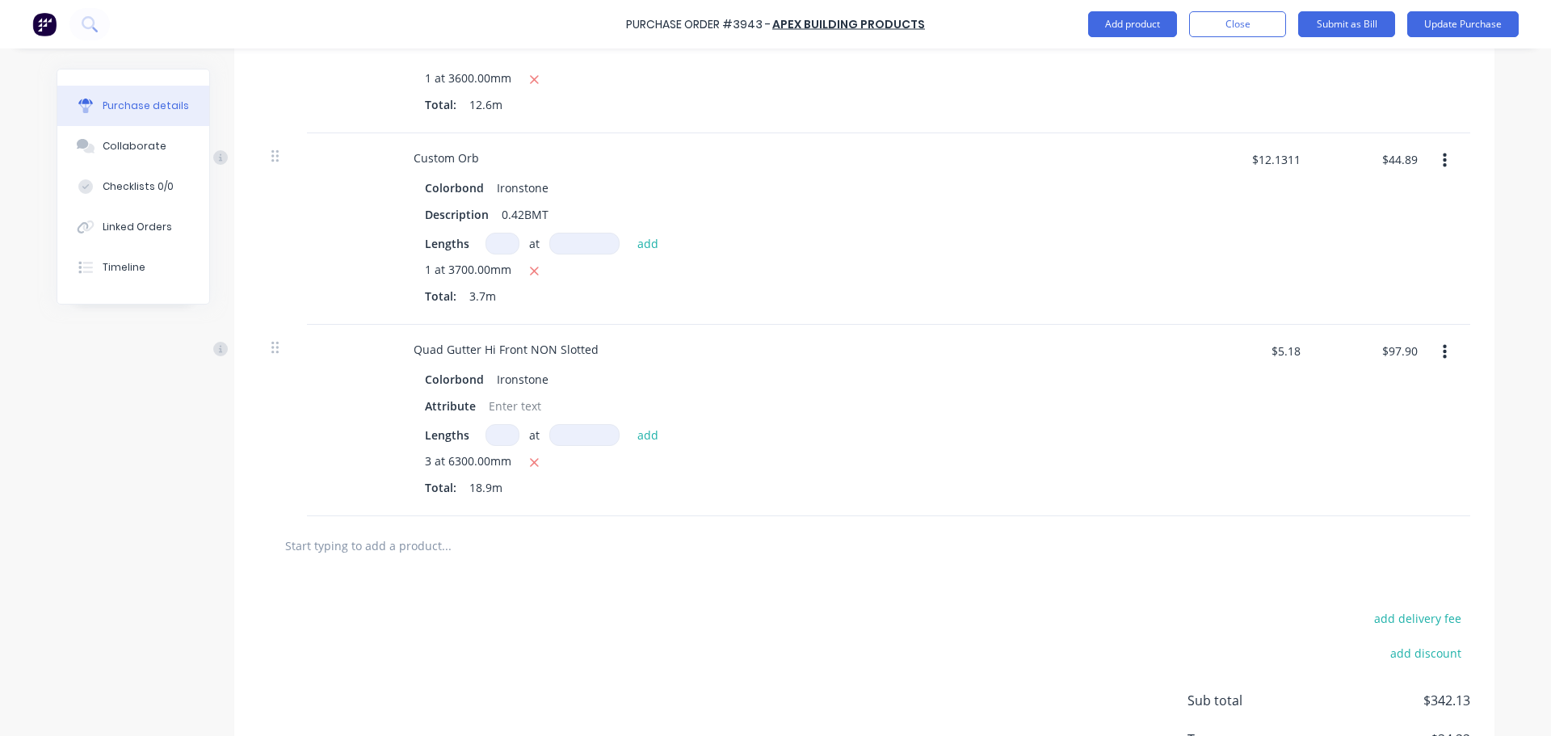
scroll to position [940, 0]
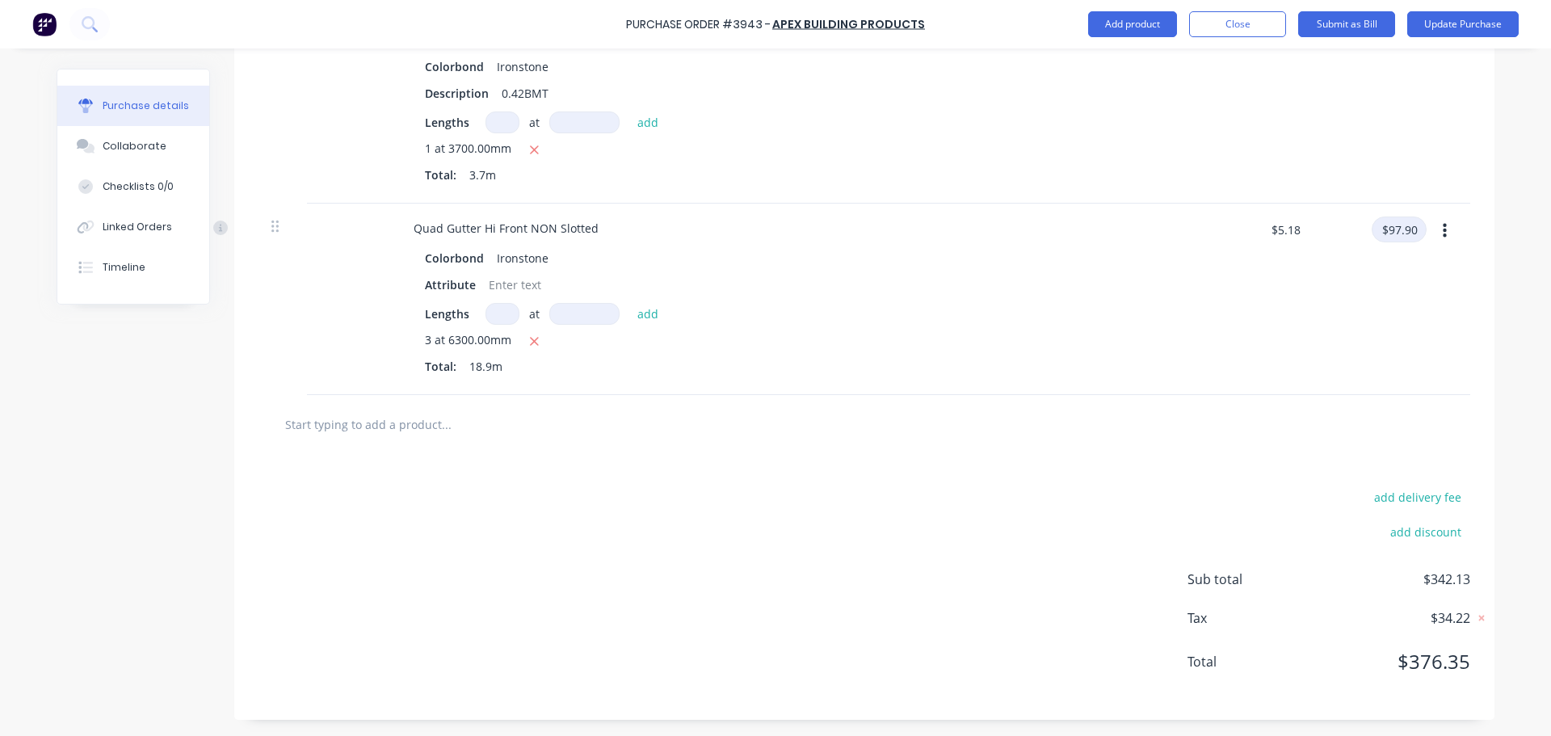
click at [1398, 229] on input "$97.90" at bounding box center [1398, 229] width 55 height 26
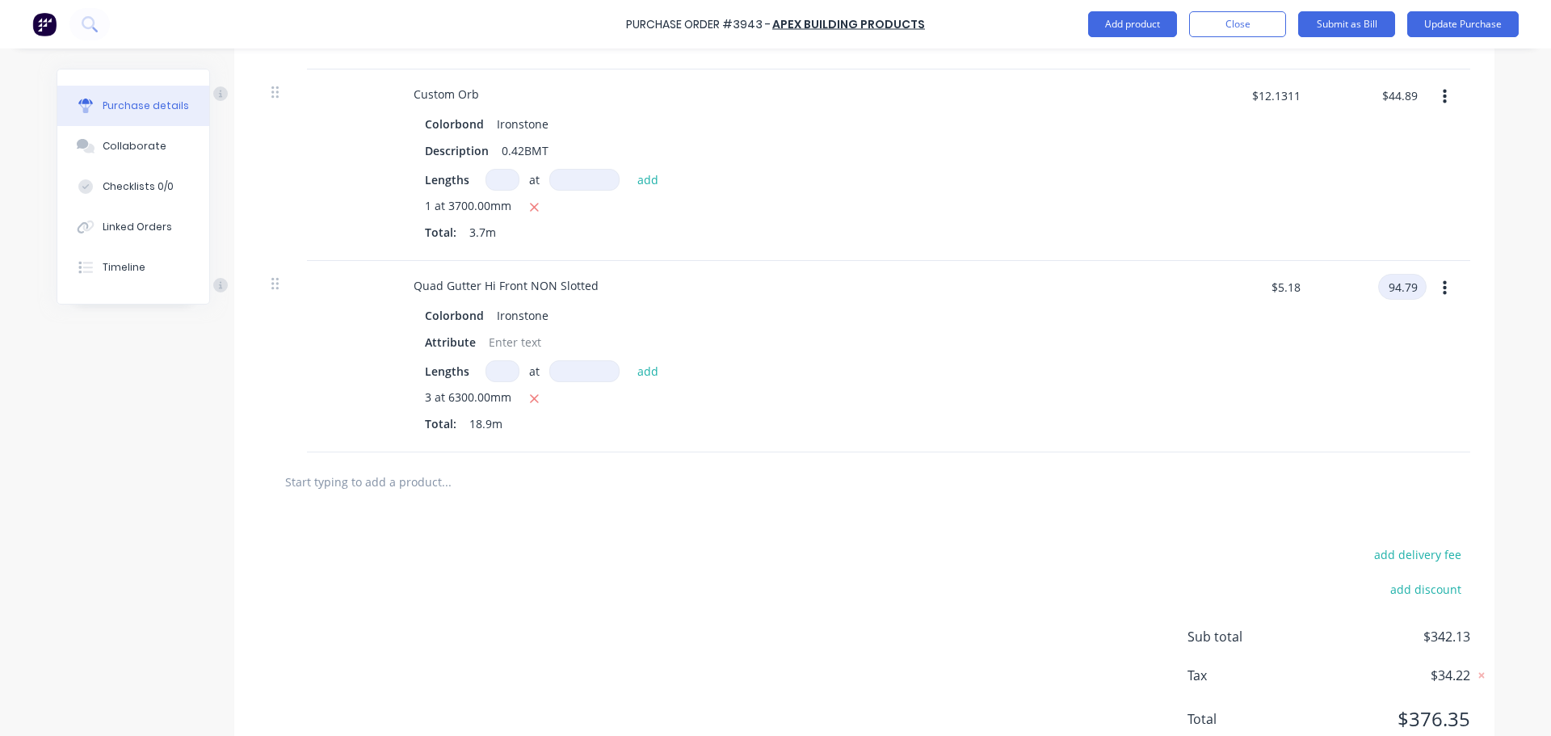
scroll to position [779, 0]
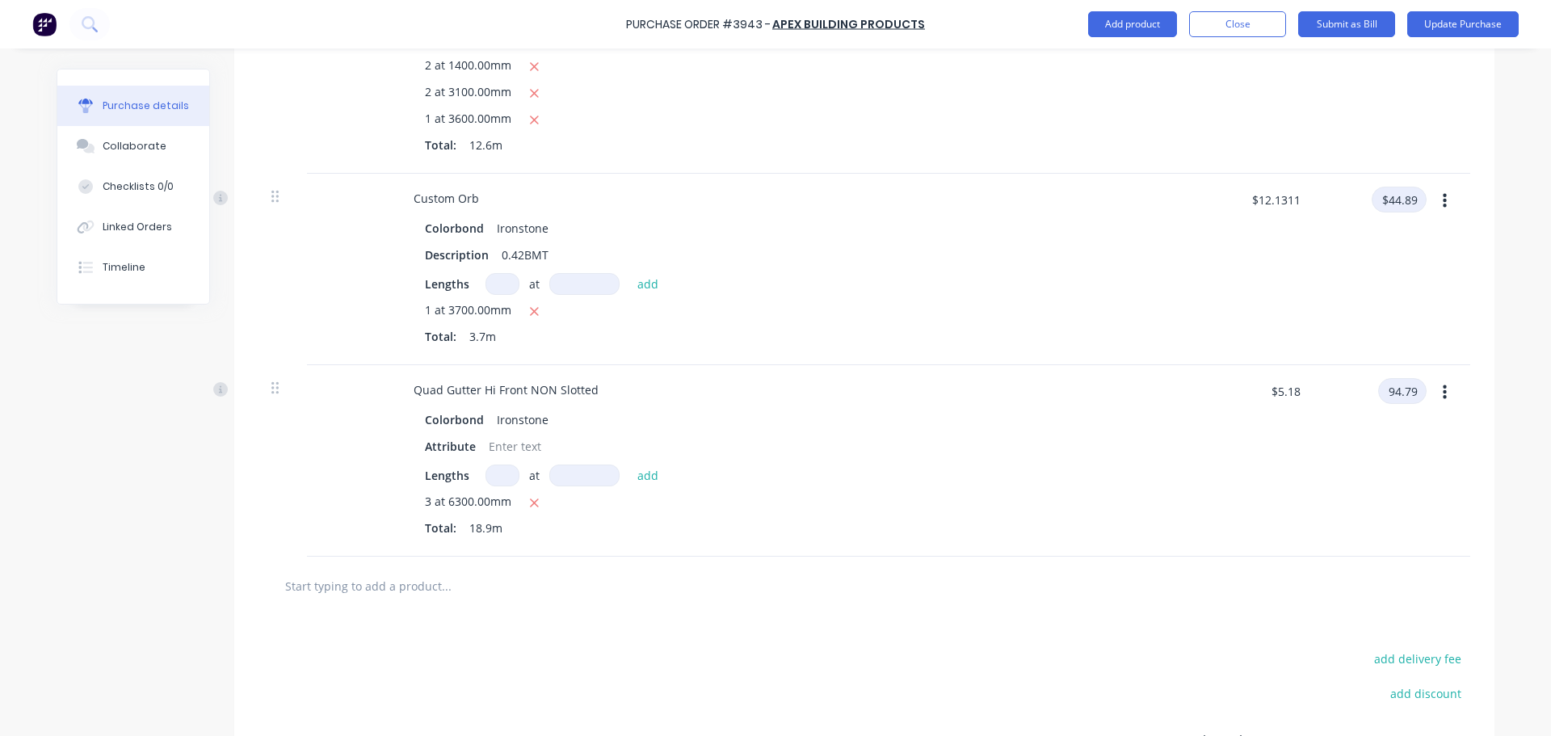
type input "94.79"
type input "$5.0153"
type input "$94.79"
click at [1412, 202] on input "$44.89" at bounding box center [1398, 200] width 55 height 26
type input "$44.88"
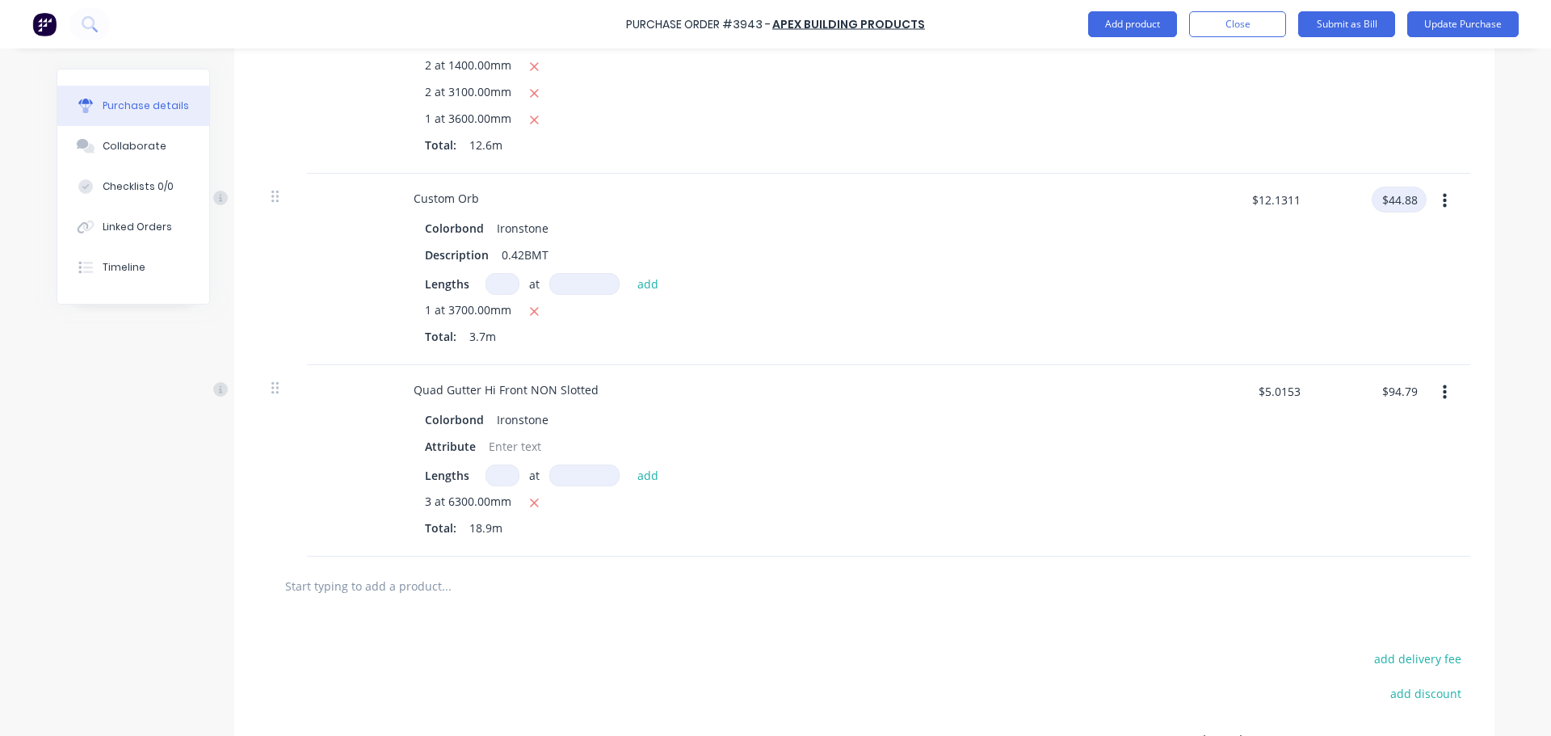
type input "$12.1297"
type input "$44.88"
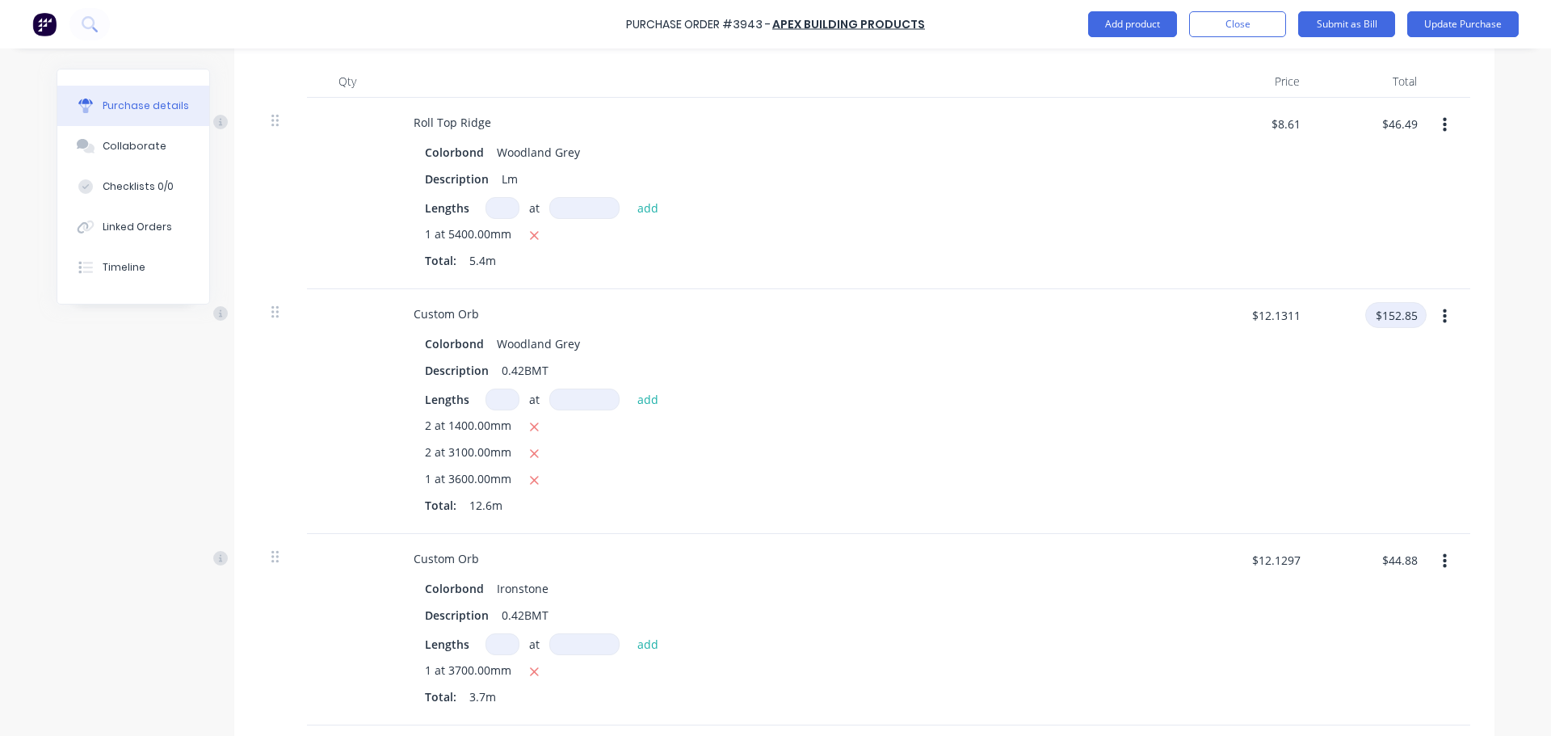
scroll to position [375, 0]
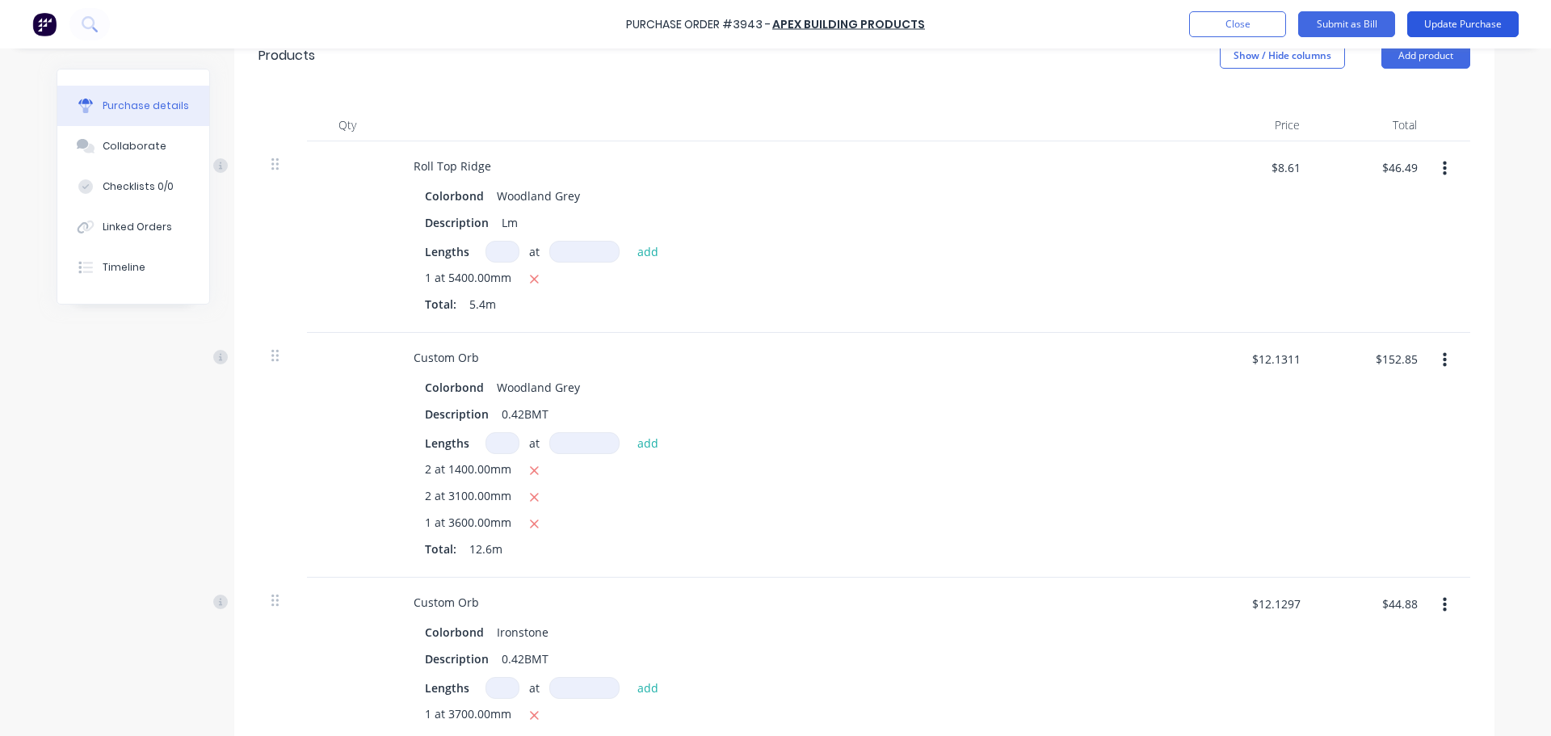
click at [1458, 25] on button "Update Purchase" at bounding box center [1462, 24] width 111 height 26
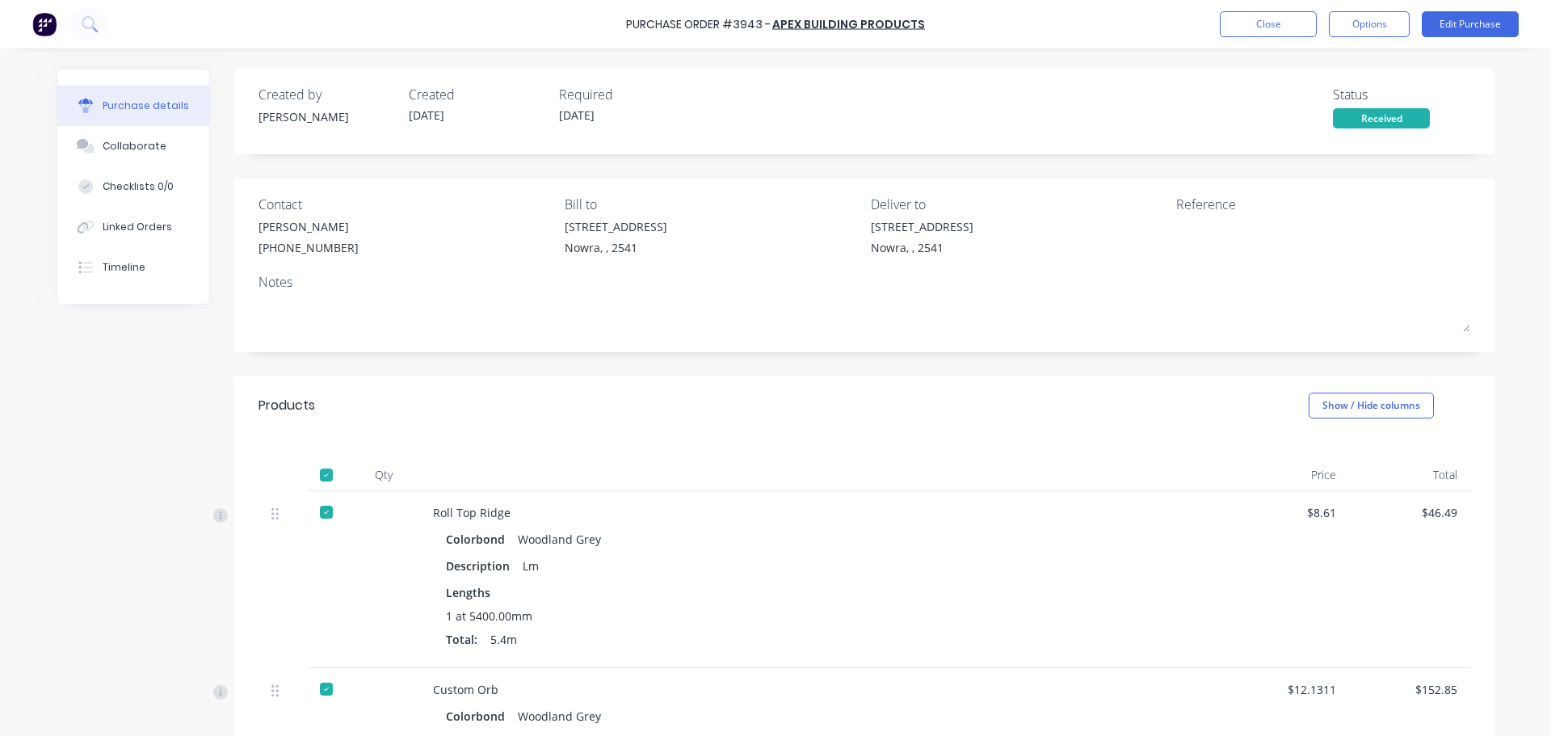
click at [1358, 28] on button "Options" at bounding box center [1369, 24] width 81 height 26
click at [1342, 104] on div "Convert to Bill" at bounding box center [1332, 97] width 124 height 23
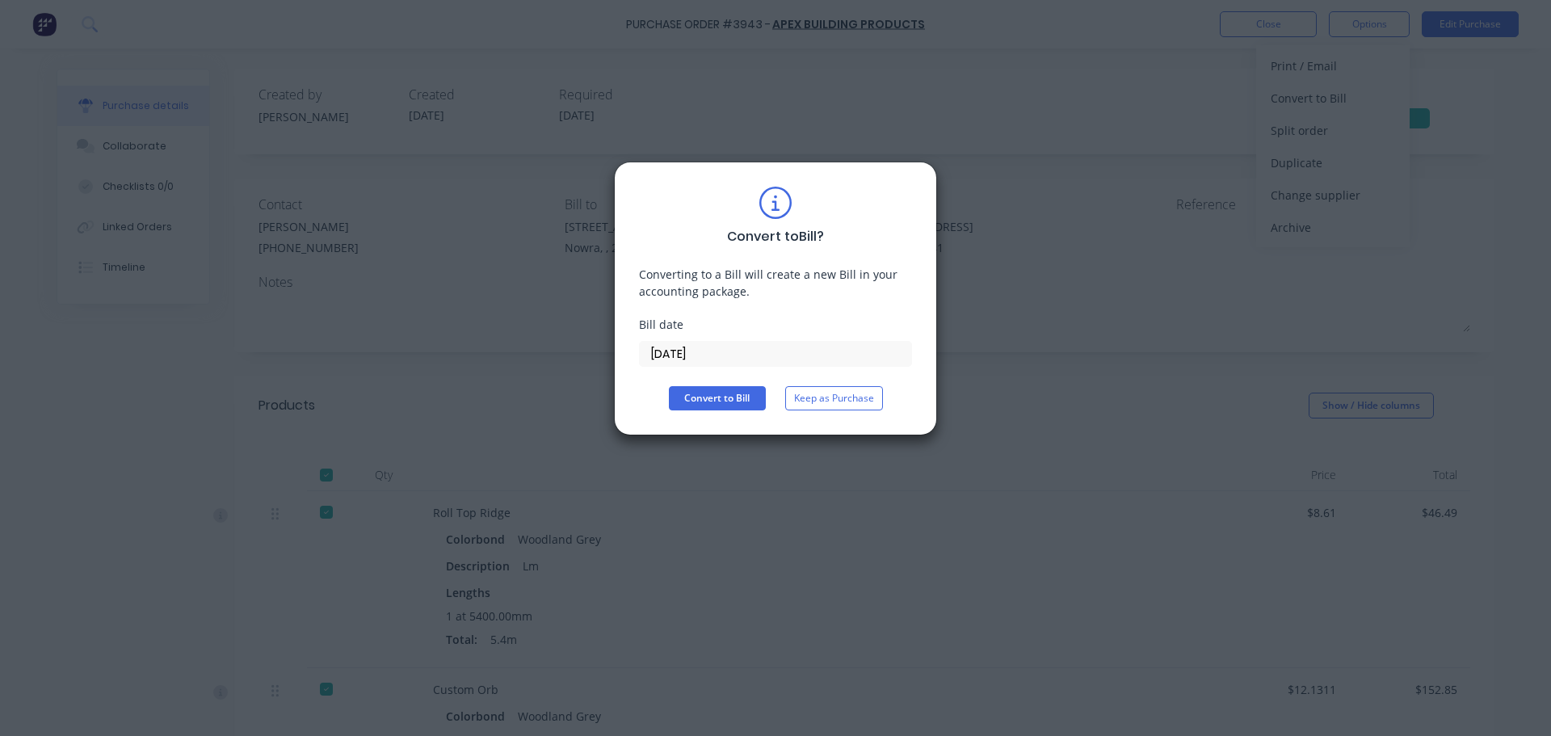
click at [708, 385] on div "Convert to Bill ? Converting to a Bill will create a new Bill in your accountin…" at bounding box center [775, 299] width 273 height 224
click at [712, 393] on button "Convert to Bill" at bounding box center [717, 398] width 97 height 24
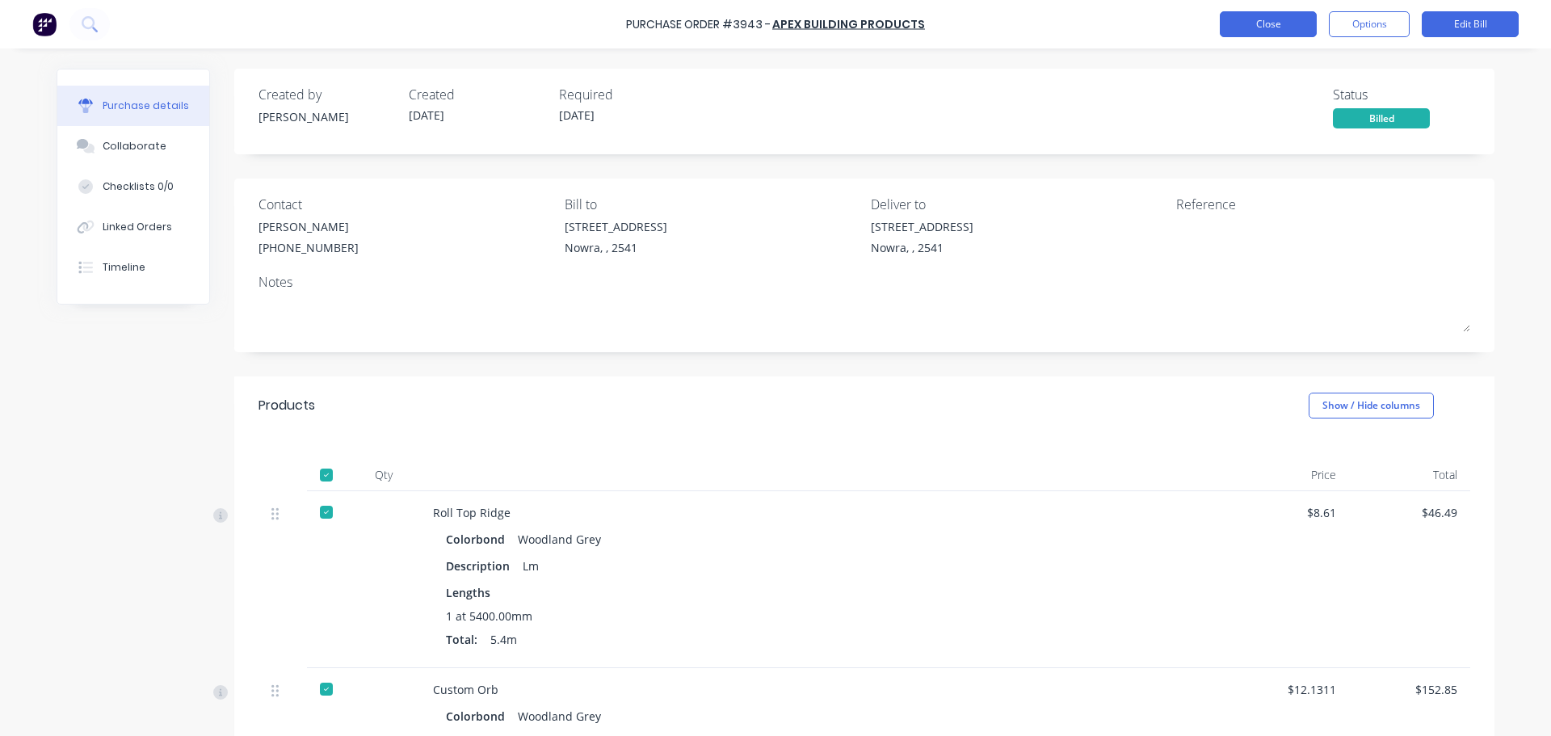
click at [1291, 31] on button "Close" at bounding box center [1268, 24] width 97 height 26
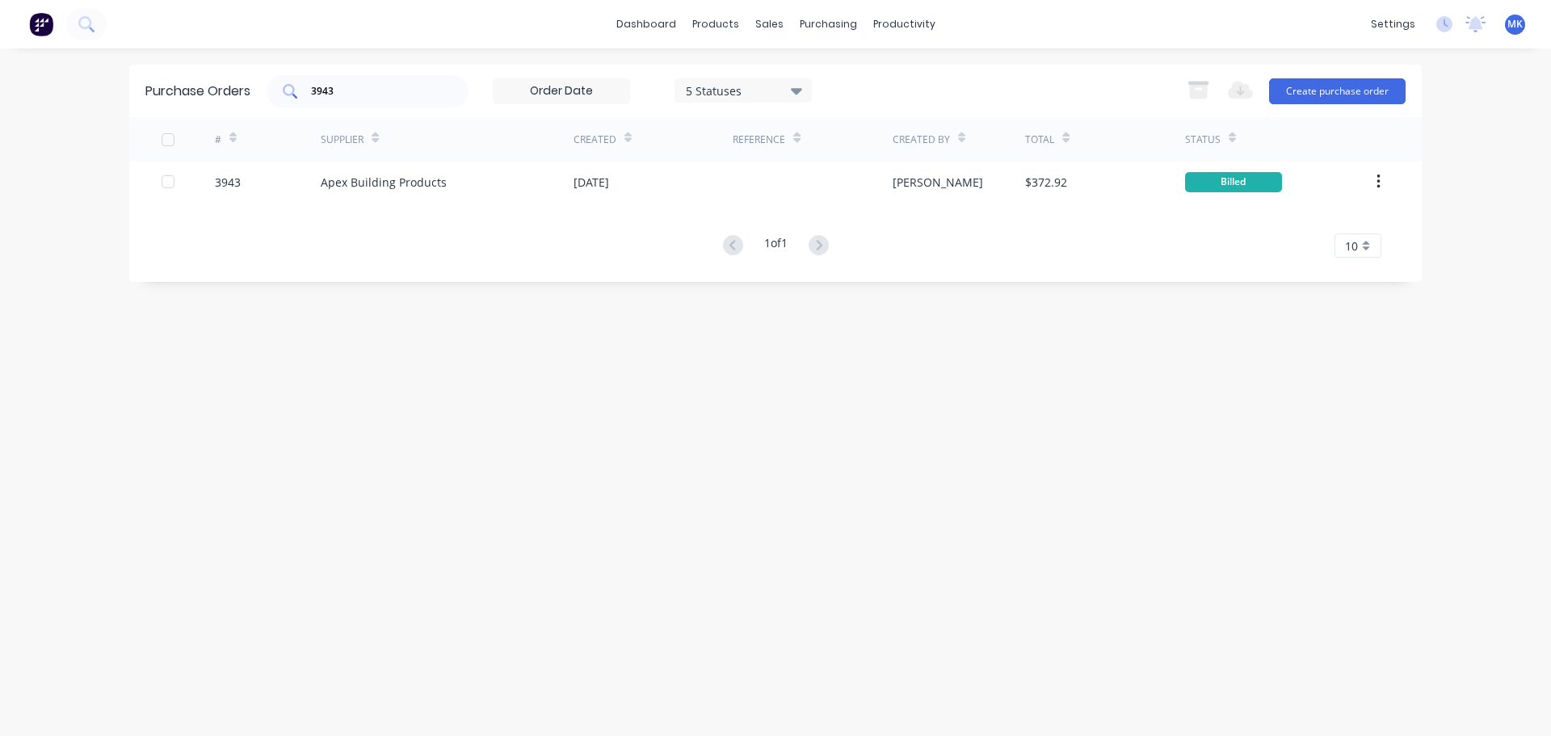
click at [334, 96] on input "3943" at bounding box center [376, 91] width 134 height 16
type input "3934"
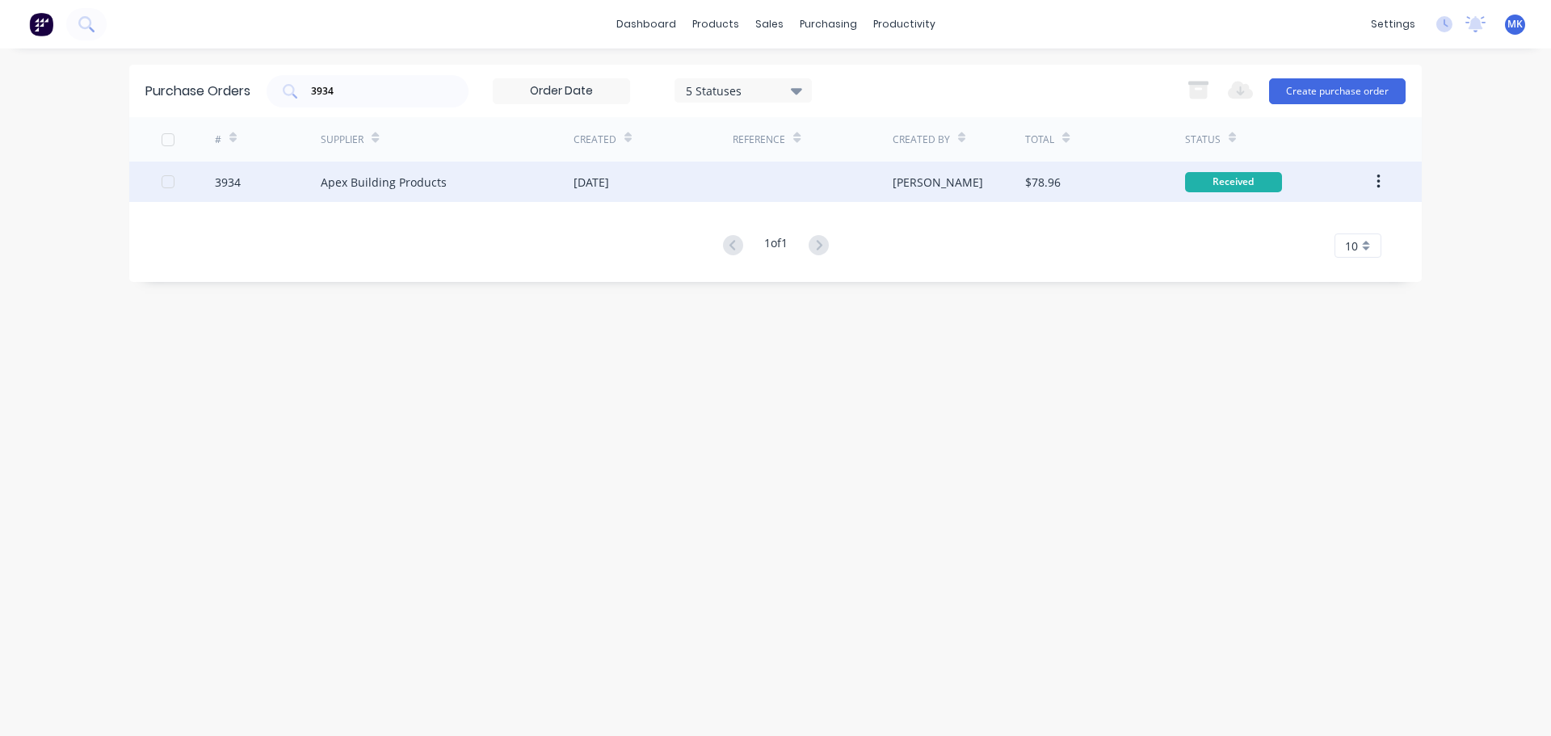
click at [1036, 174] on div "$78.96" at bounding box center [1043, 182] width 36 height 17
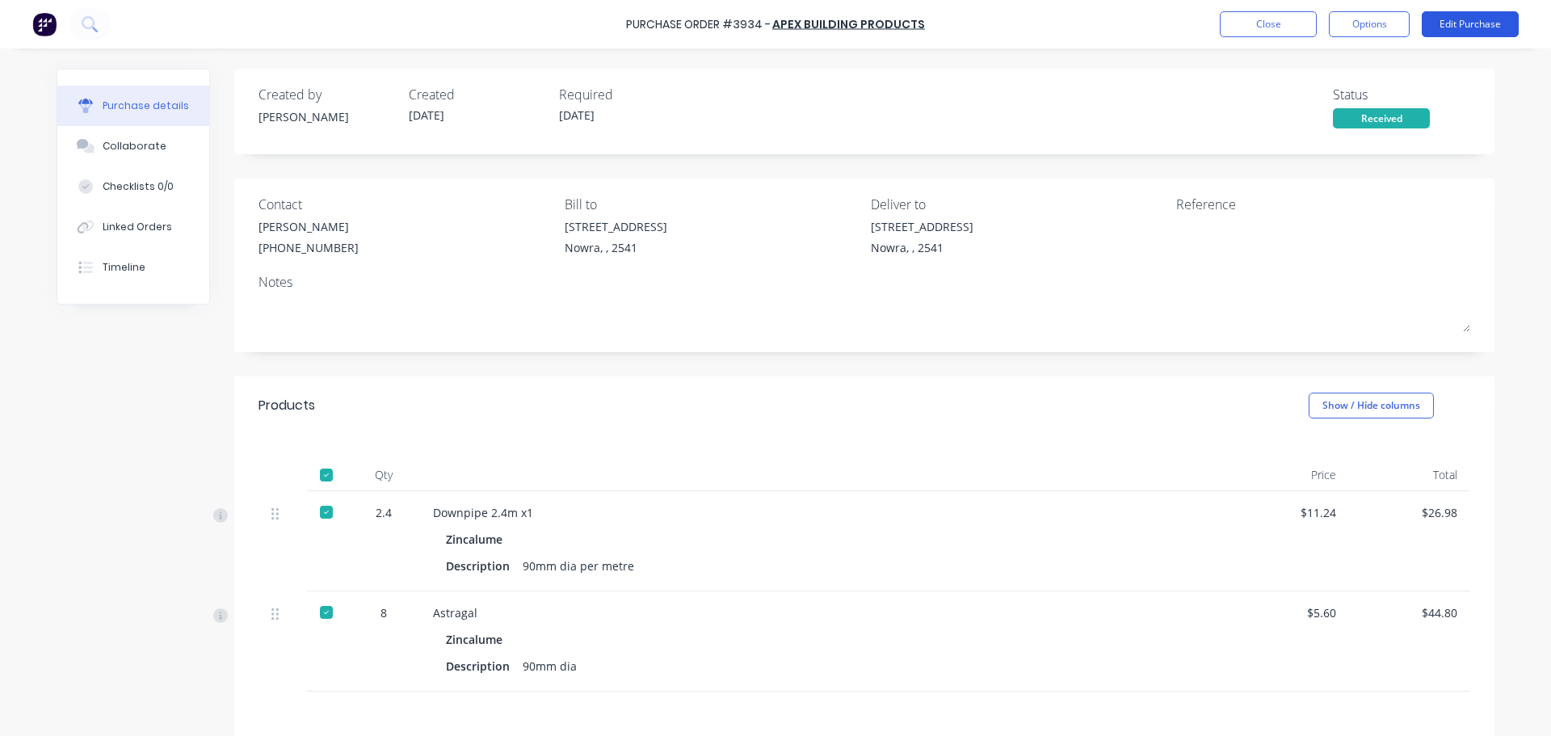
click at [1479, 27] on button "Edit Purchase" at bounding box center [1469, 24] width 97 height 26
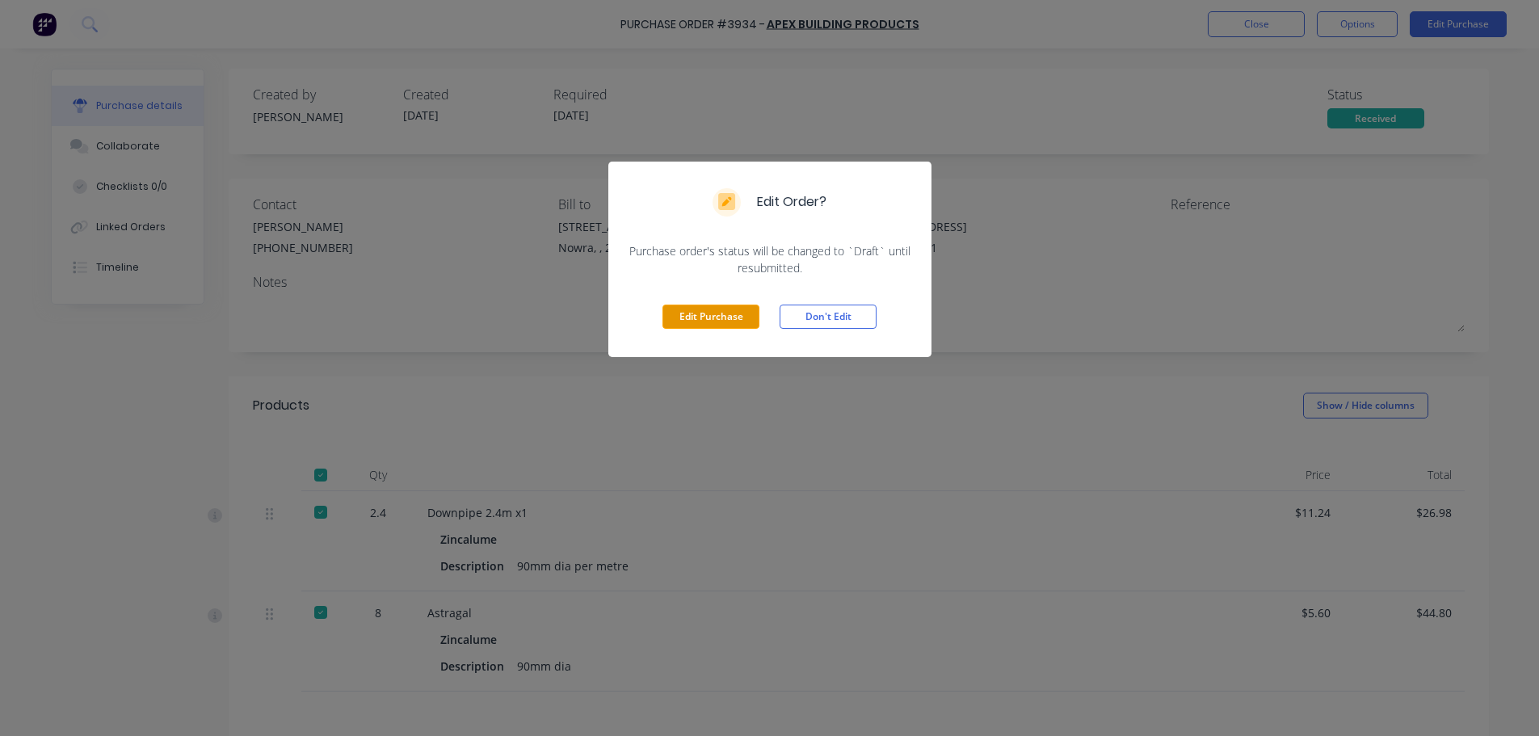
click at [719, 311] on button "Edit Purchase" at bounding box center [710, 316] width 97 height 24
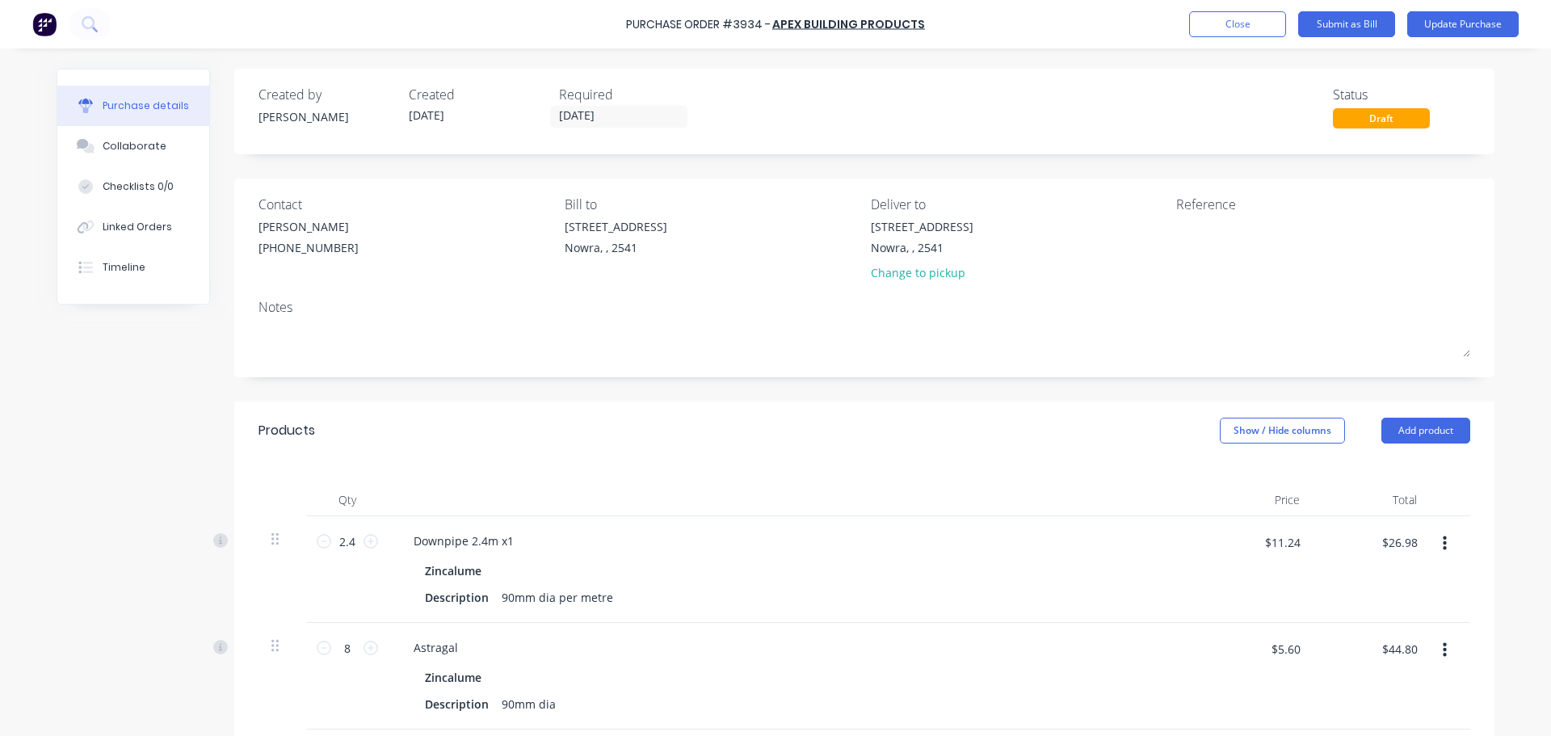
scroll to position [81, 0]
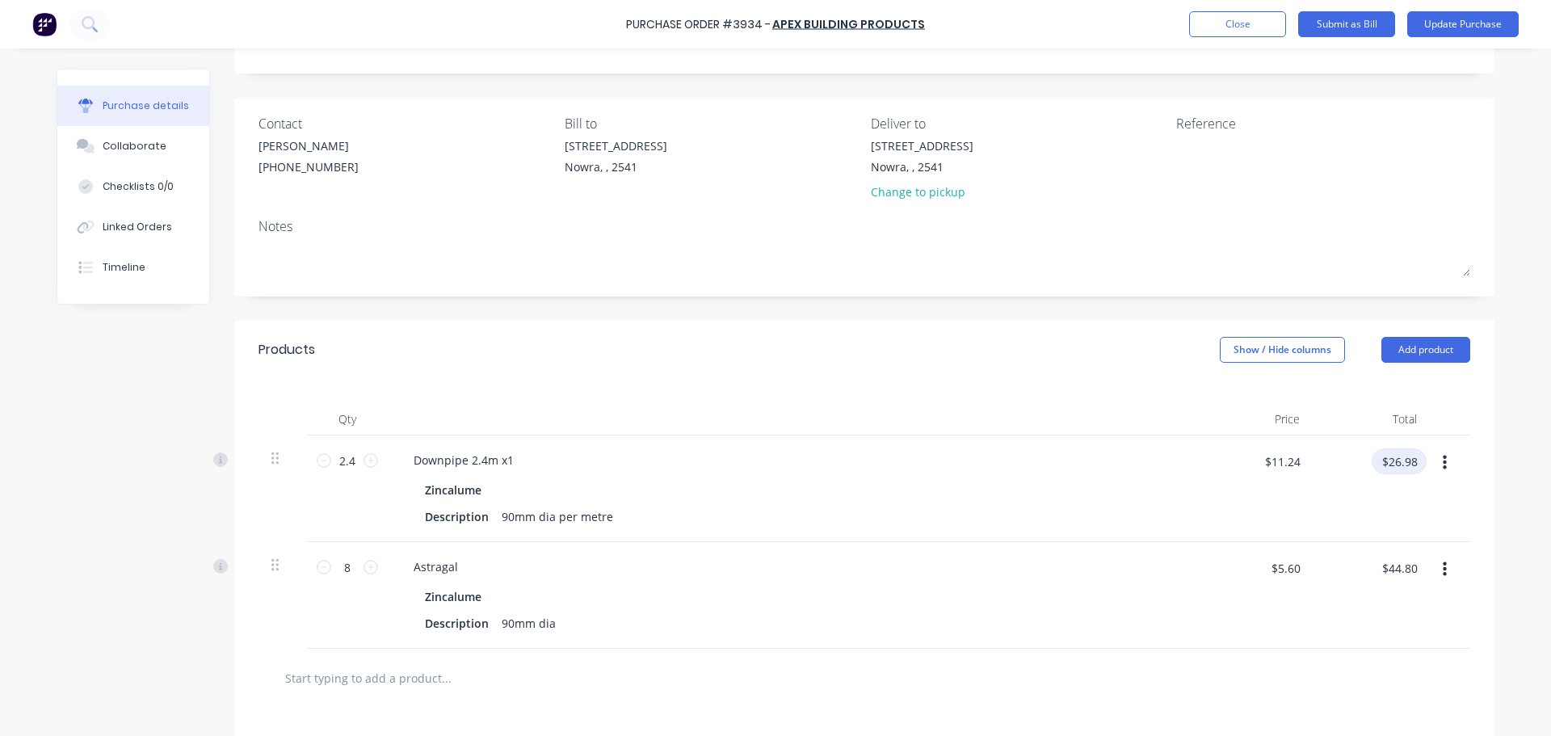
click at [1392, 468] on input "$26.98" at bounding box center [1398, 461] width 55 height 26
type input "22.51"
type input "$9.3792"
type input "$22.51"
click at [1430, 21] on button "Update Purchase" at bounding box center [1462, 24] width 111 height 26
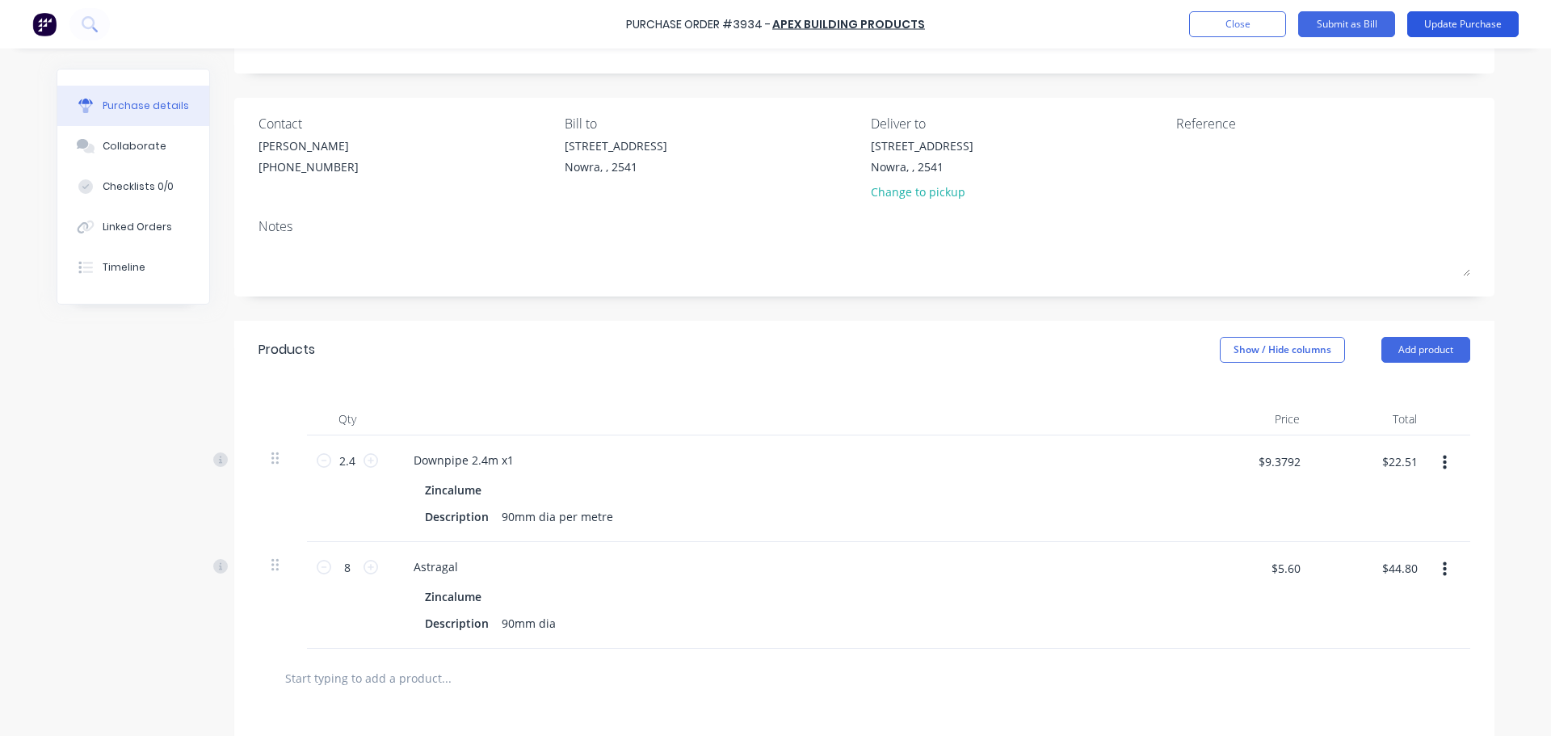
scroll to position [0, 0]
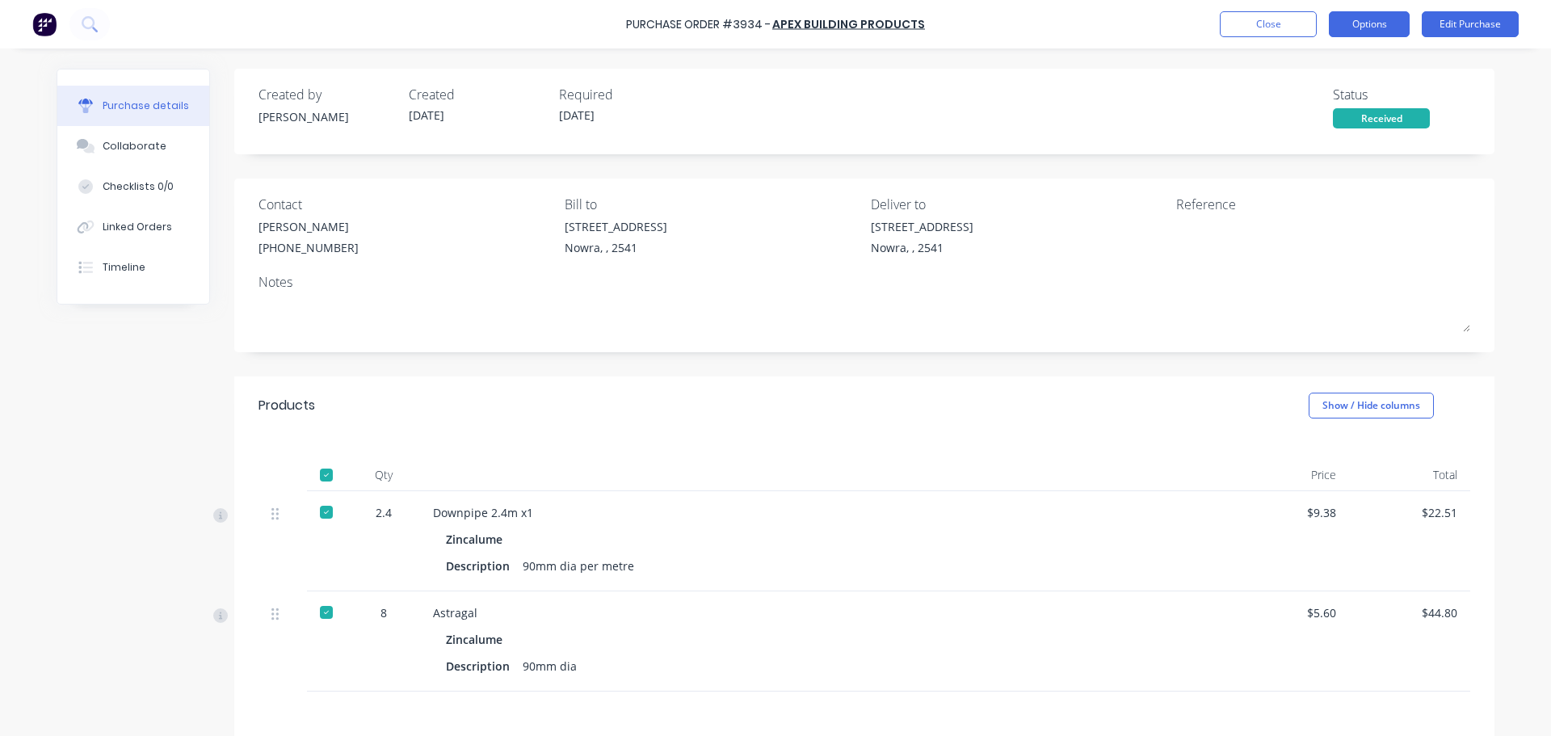
click at [1351, 27] on button "Options" at bounding box center [1369, 24] width 81 height 26
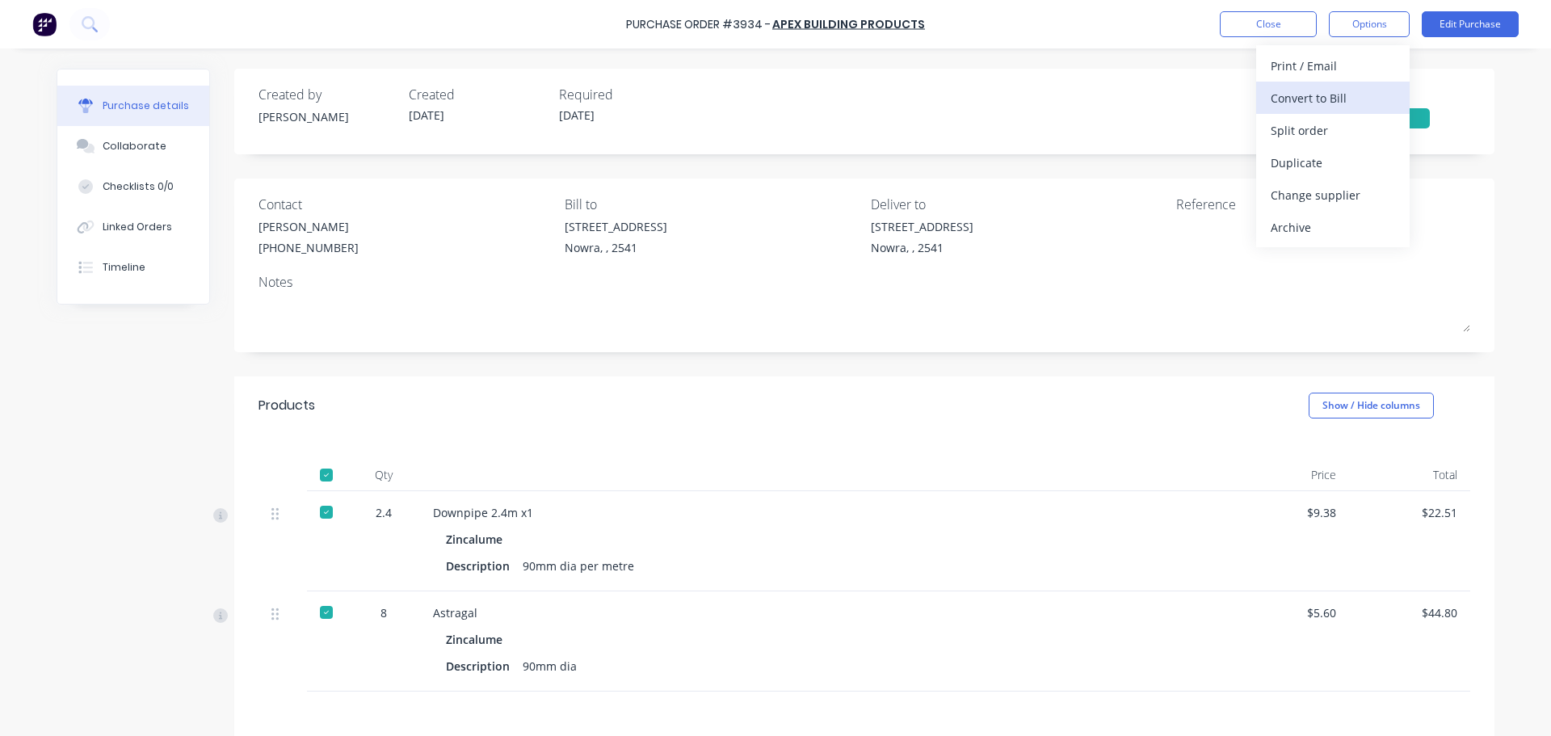
click at [1369, 104] on div "Convert to Bill" at bounding box center [1332, 97] width 124 height 23
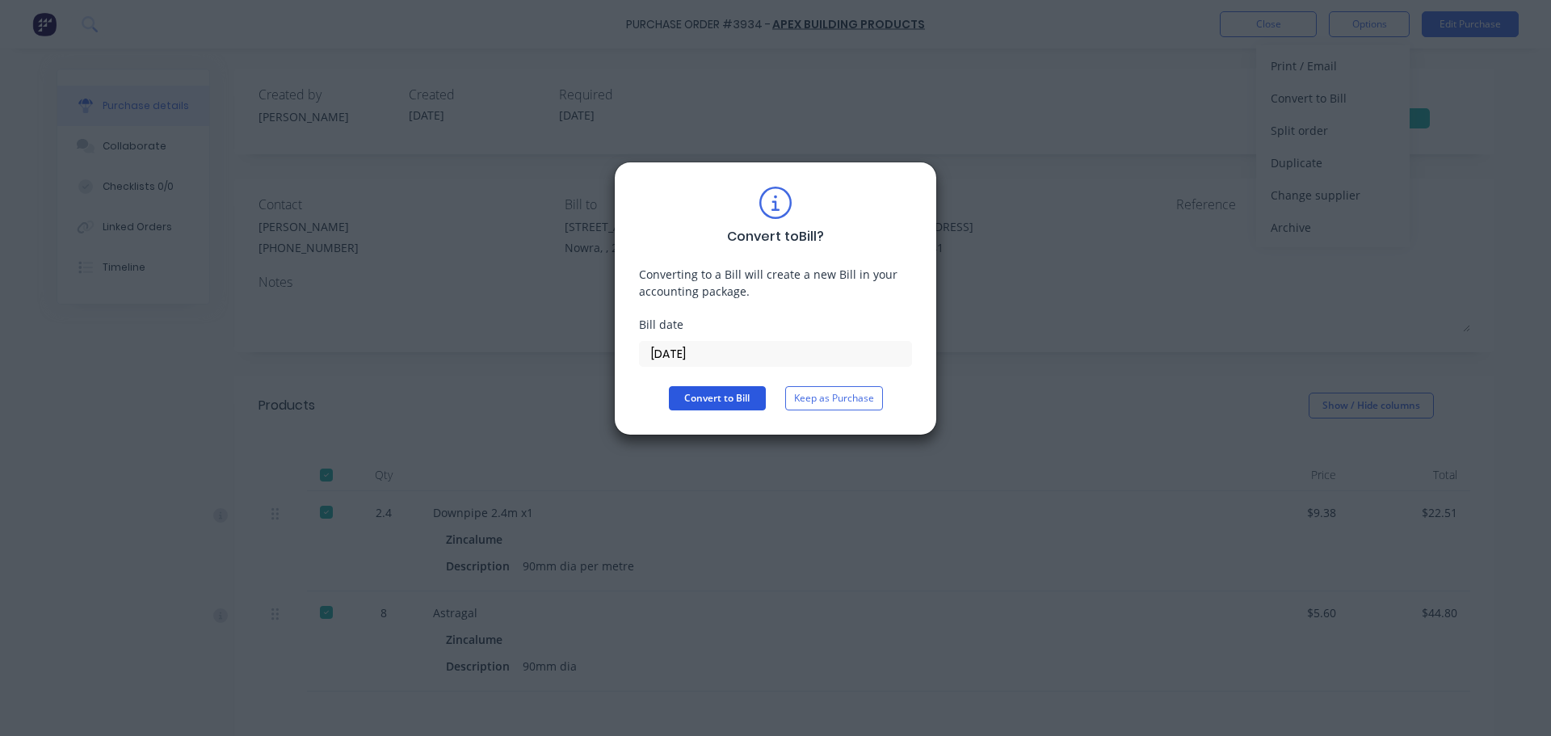
click at [756, 399] on button "Convert to Bill" at bounding box center [717, 398] width 97 height 24
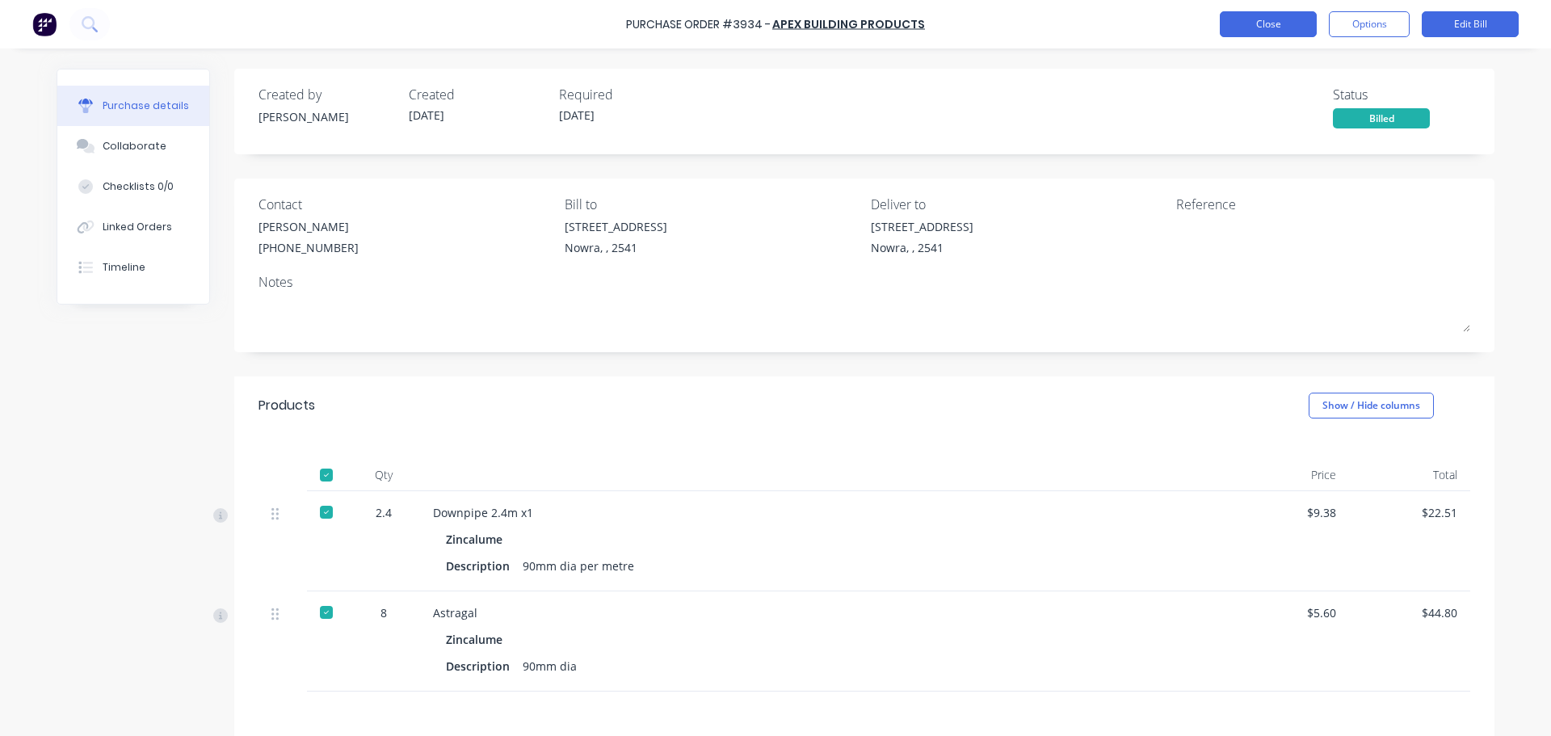
click at [1293, 24] on button "Close" at bounding box center [1268, 24] width 97 height 26
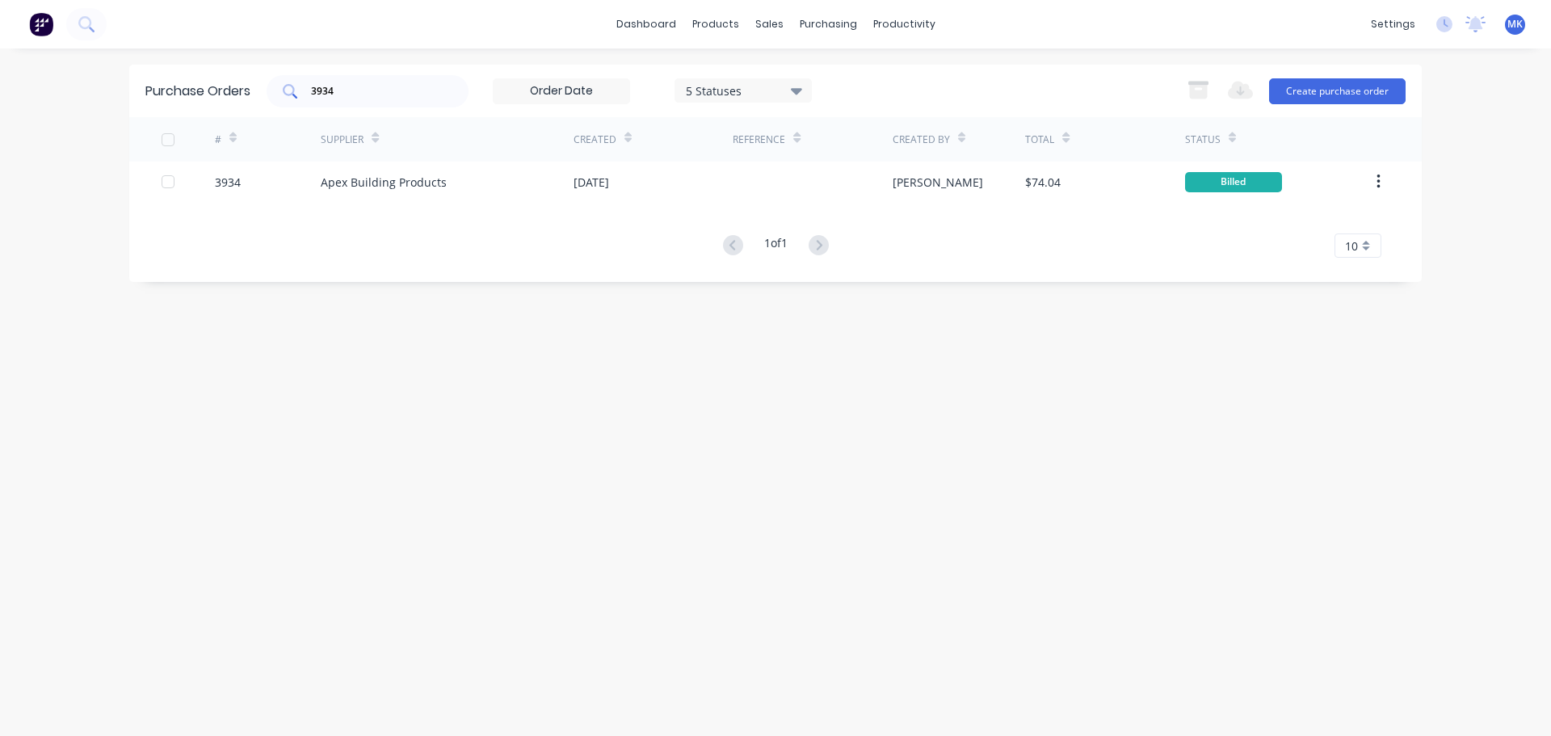
click at [426, 89] on input "3934" at bounding box center [376, 91] width 134 height 16
type input "3977"
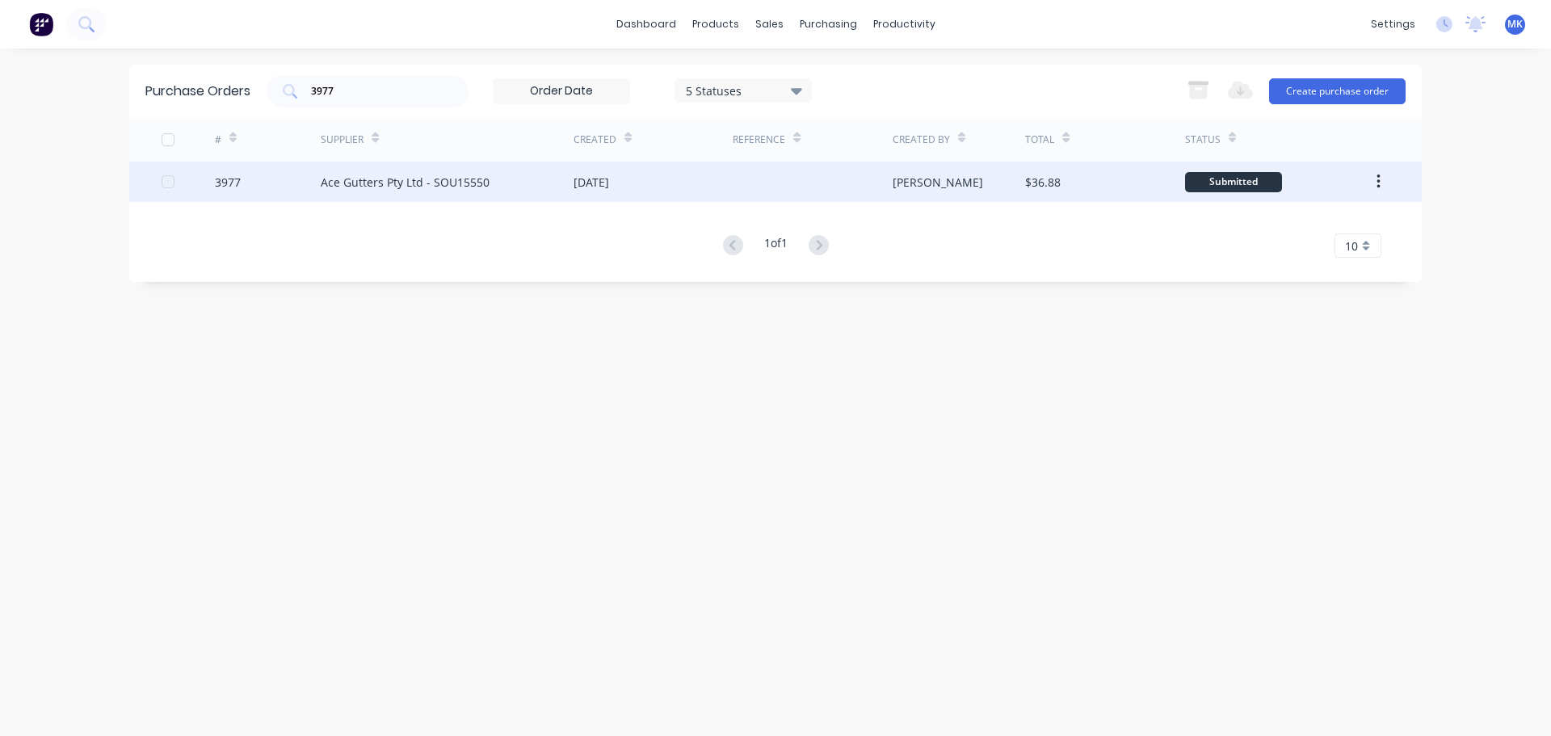
click at [1034, 191] on div "$36.88" at bounding box center [1104, 182] width 159 height 40
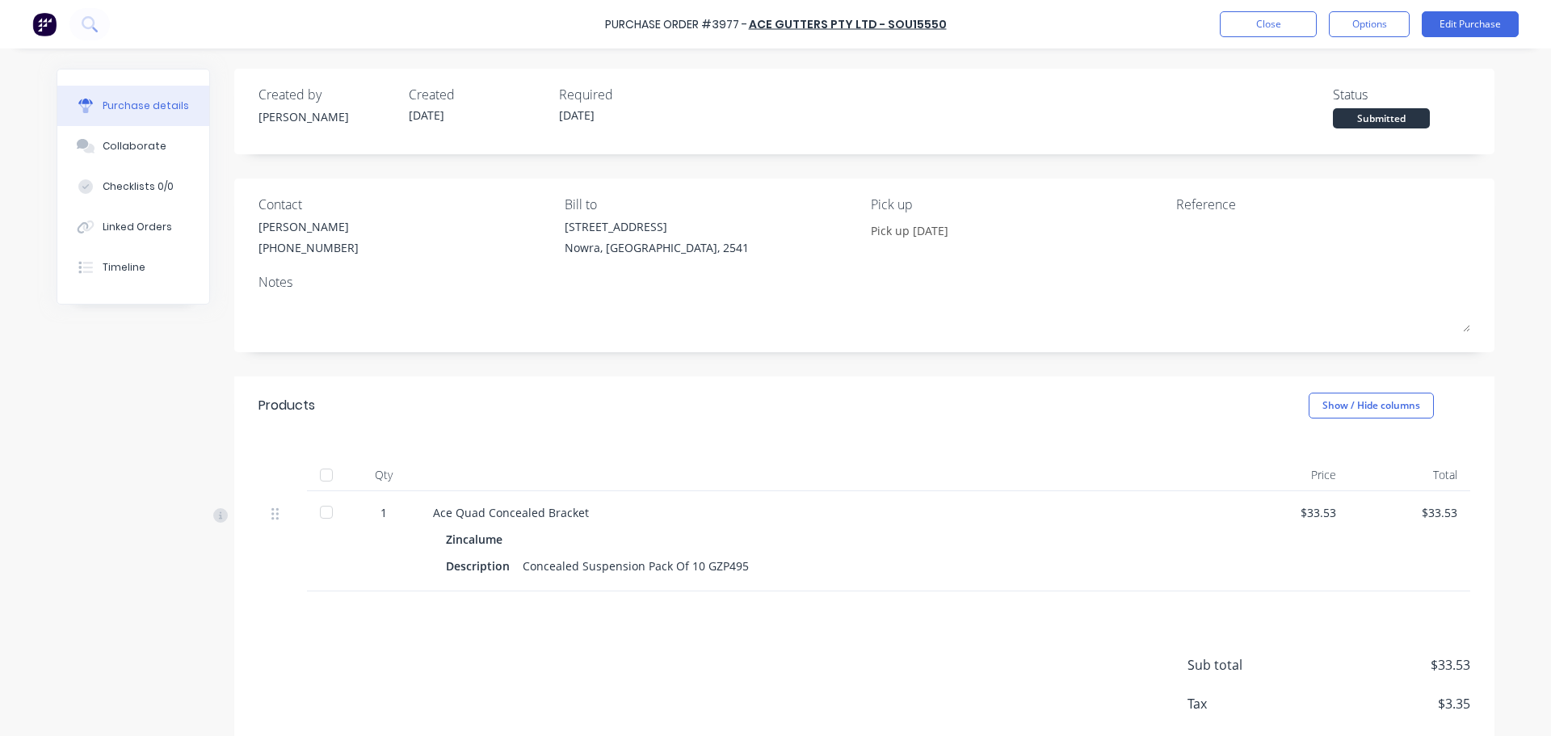
click at [321, 478] on div at bounding box center [326, 475] width 32 height 32
click at [1372, 25] on button "Options" at bounding box center [1369, 24] width 81 height 26
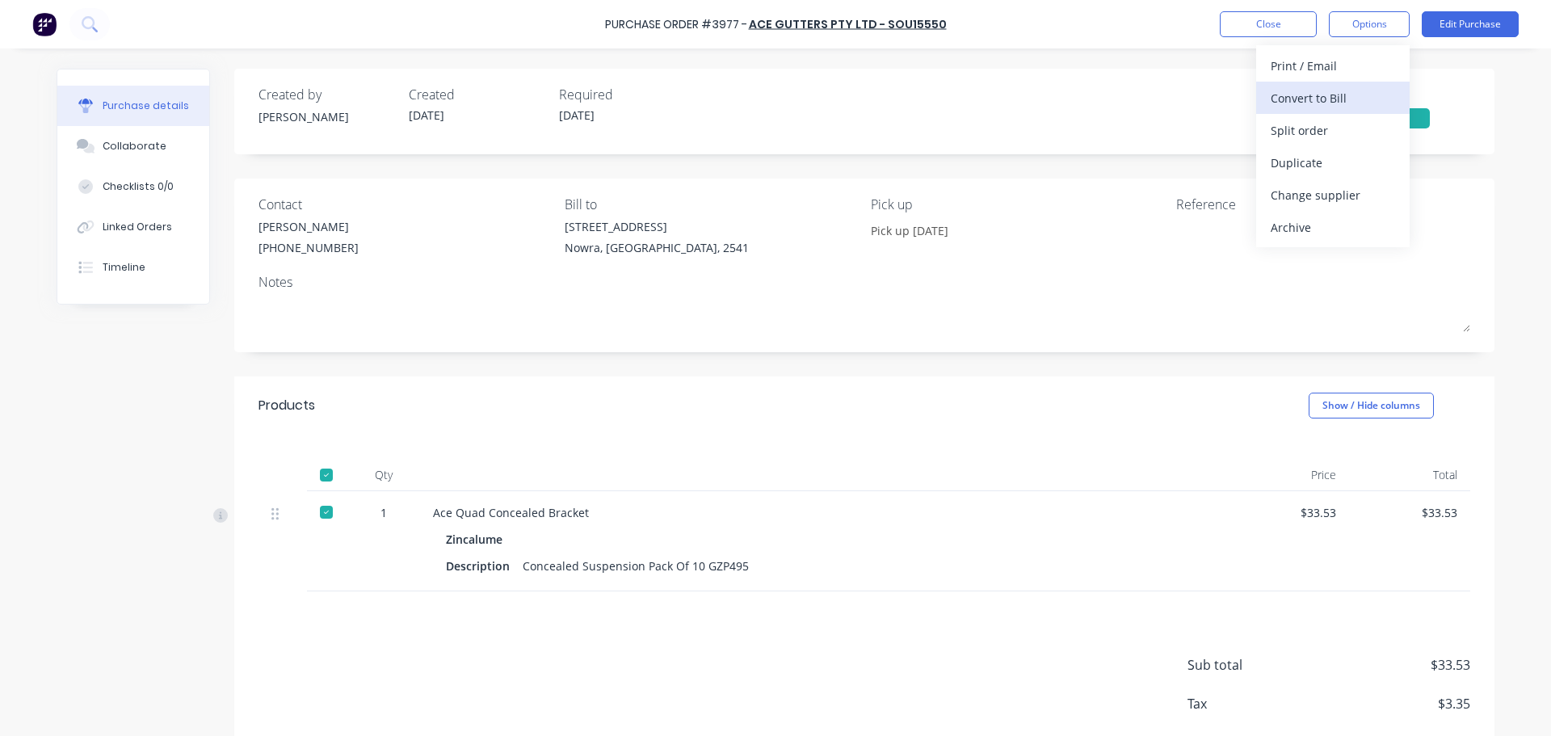
click at [1363, 96] on div "Convert to Bill" at bounding box center [1332, 97] width 124 height 23
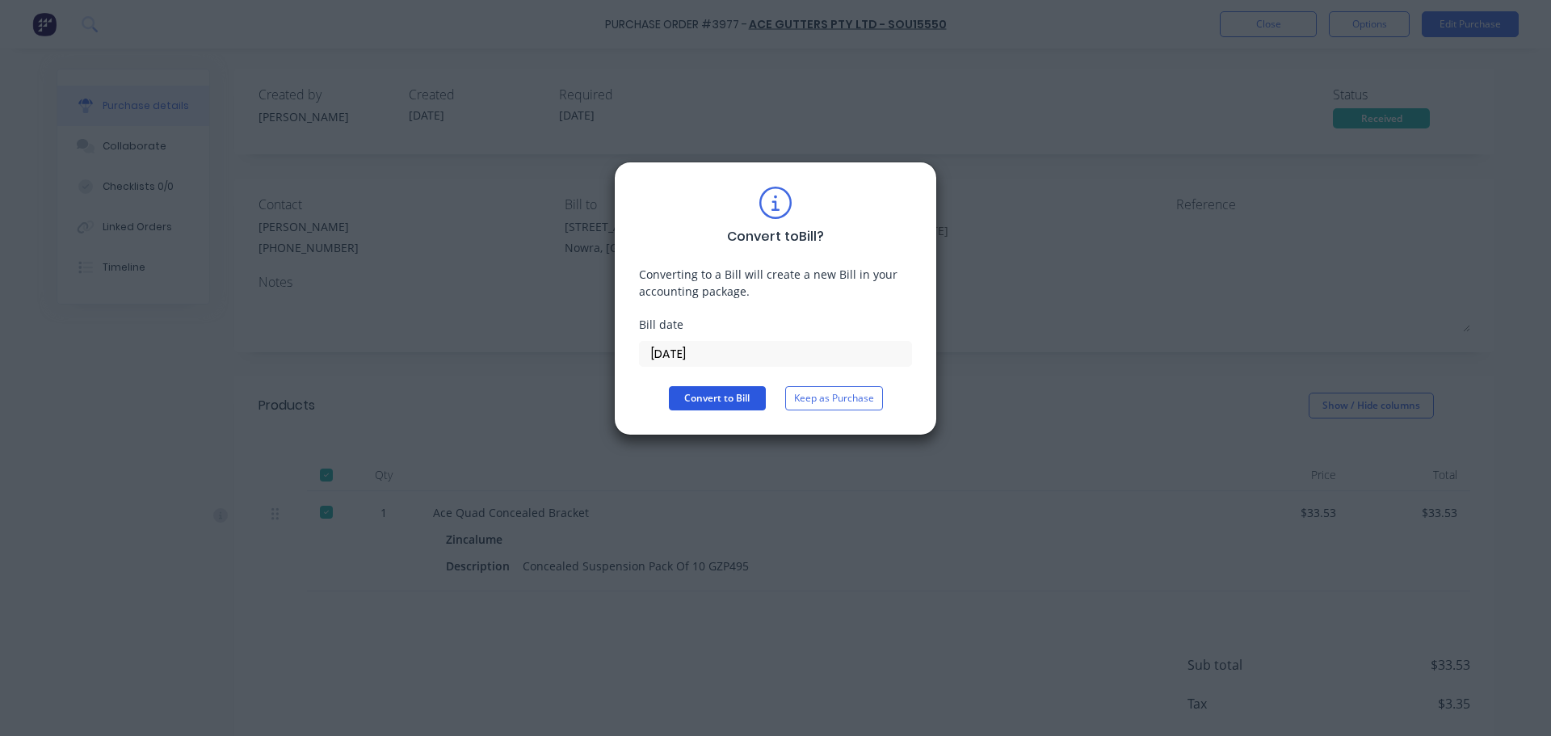
click at [736, 395] on button "Convert to Bill" at bounding box center [717, 398] width 97 height 24
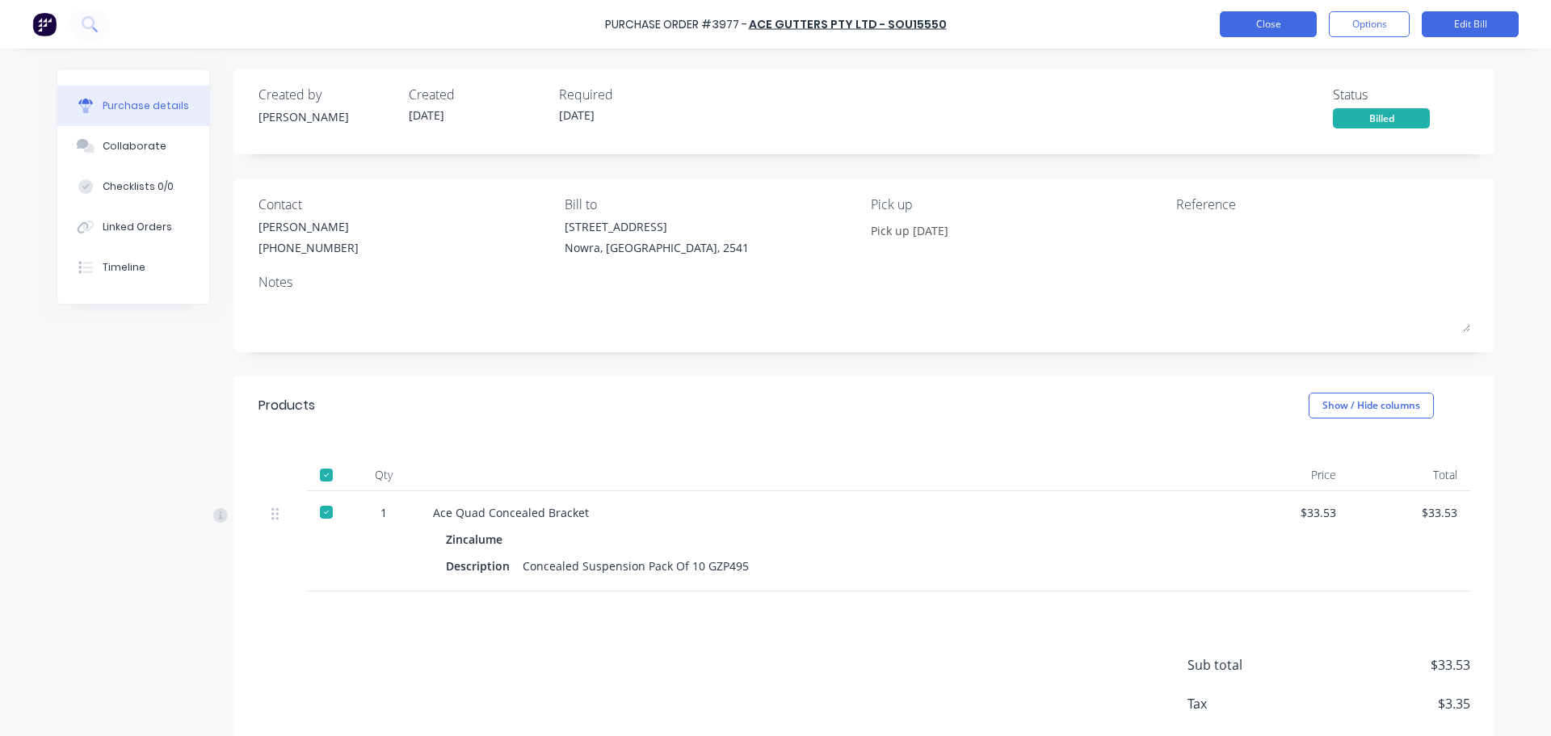
click at [1262, 27] on button "Close" at bounding box center [1268, 24] width 97 height 26
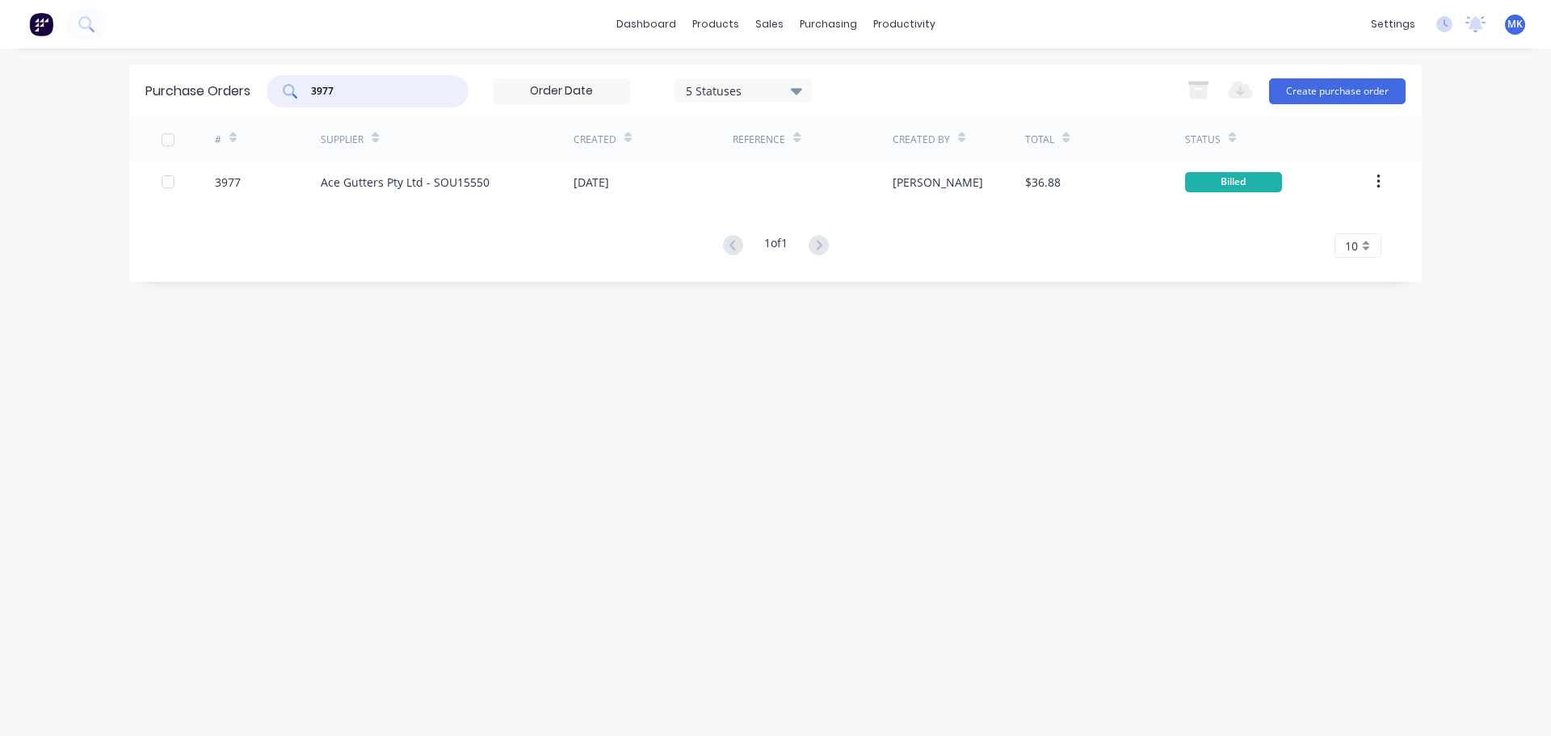
click at [390, 85] on input "3977" at bounding box center [376, 91] width 134 height 16
type input "3942"
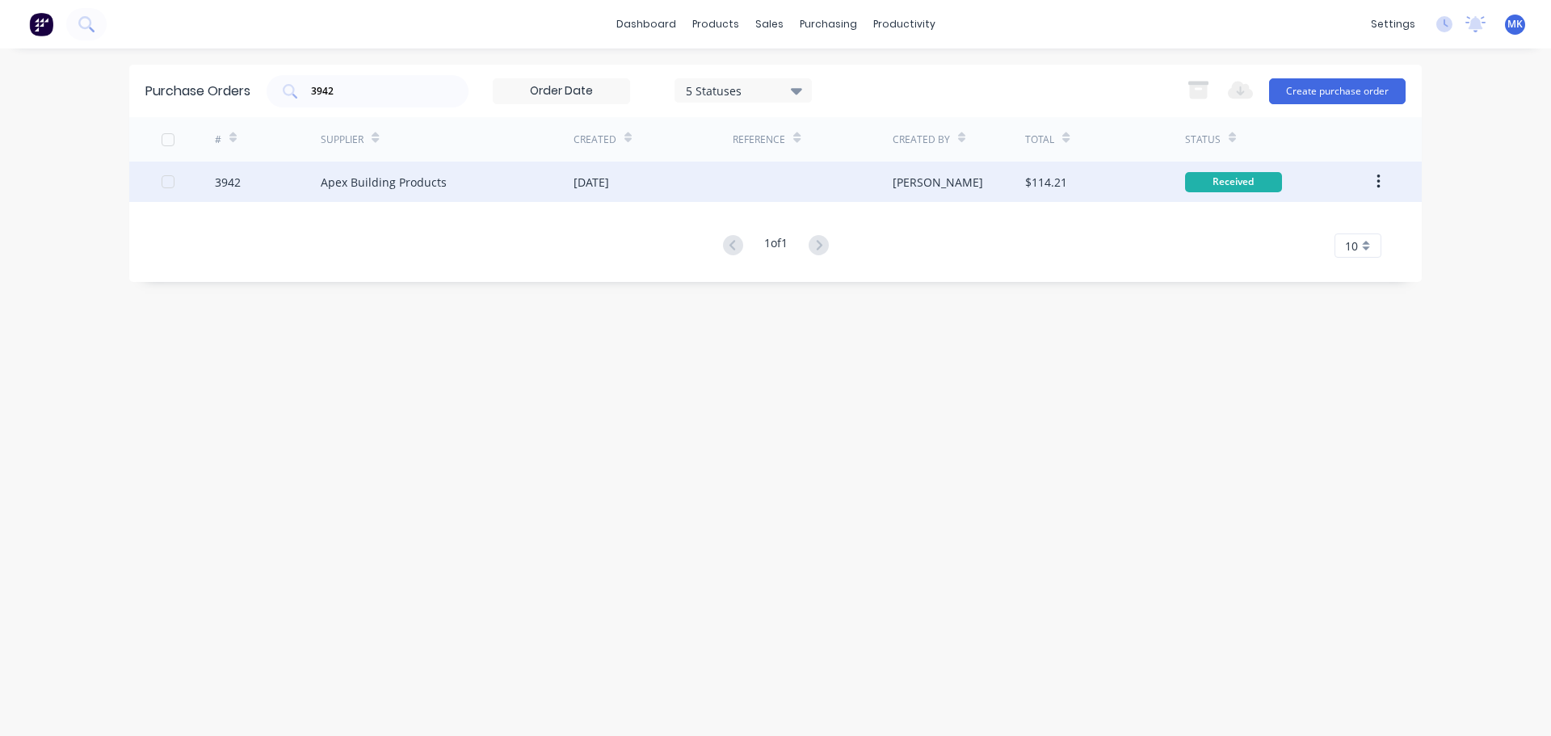
click at [1077, 186] on div "$114.21" at bounding box center [1104, 182] width 159 height 40
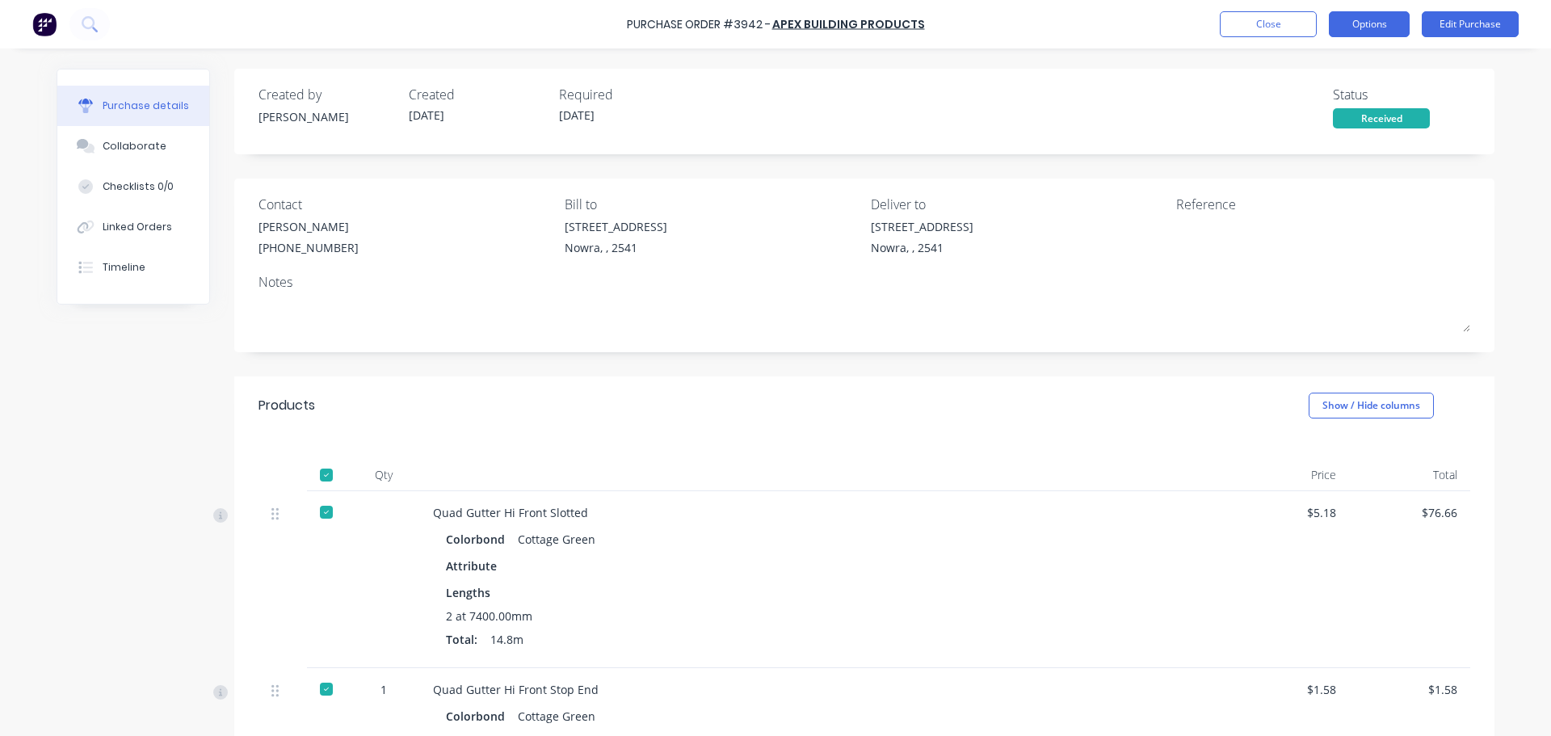
click at [1393, 14] on button "Options" at bounding box center [1369, 24] width 81 height 26
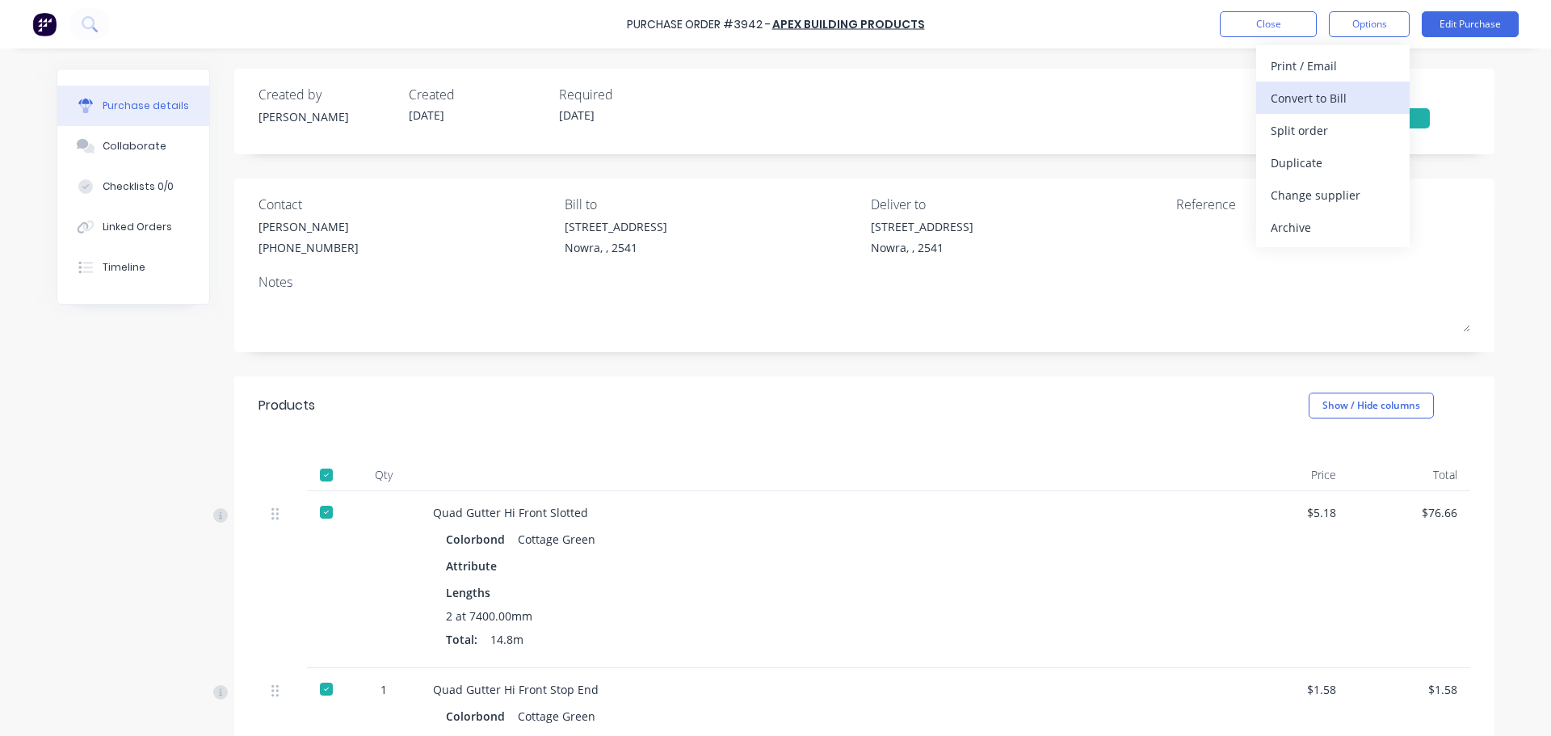
click at [1377, 94] on div "Convert to Bill" at bounding box center [1332, 97] width 124 height 23
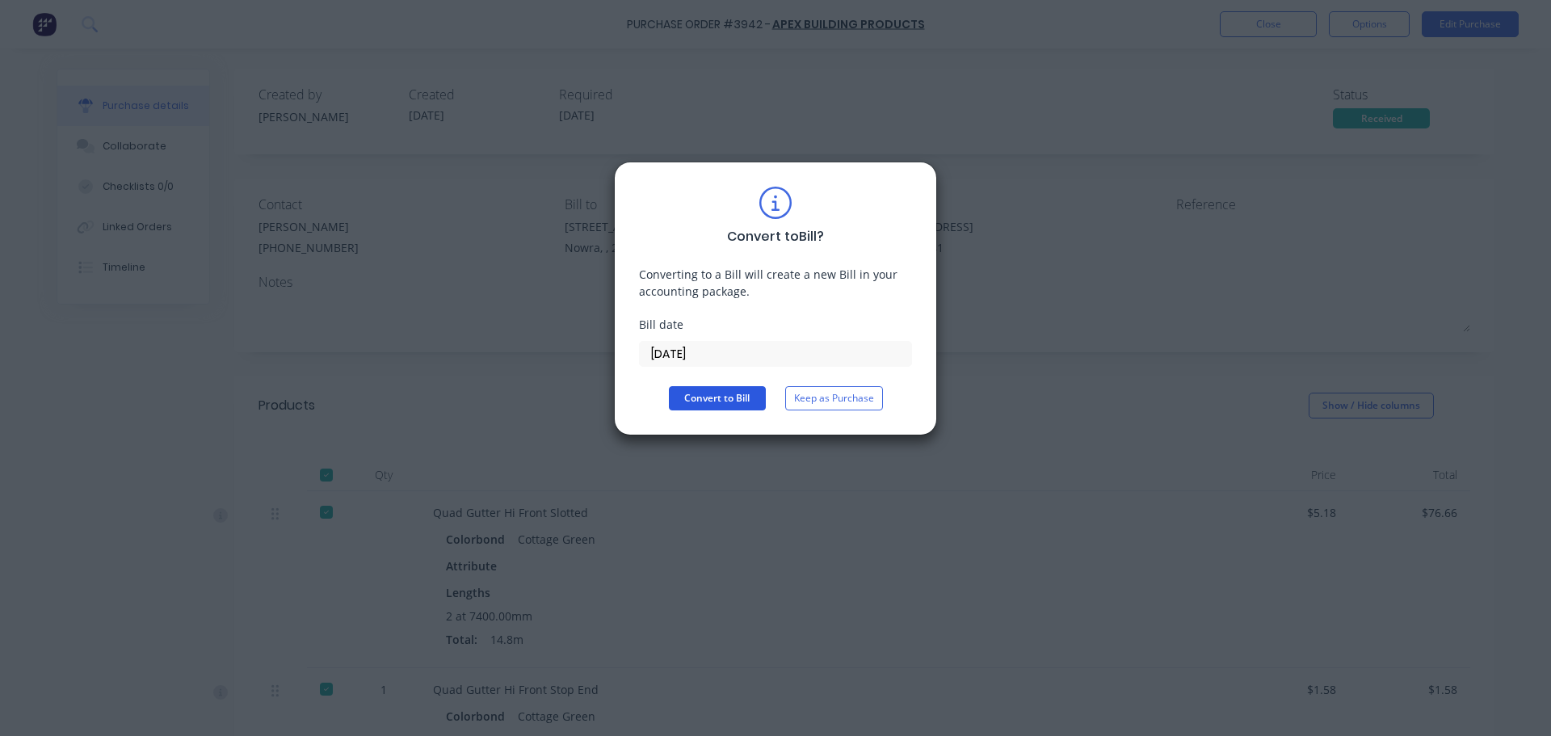
click at [710, 409] on button "Convert to Bill" at bounding box center [717, 398] width 97 height 24
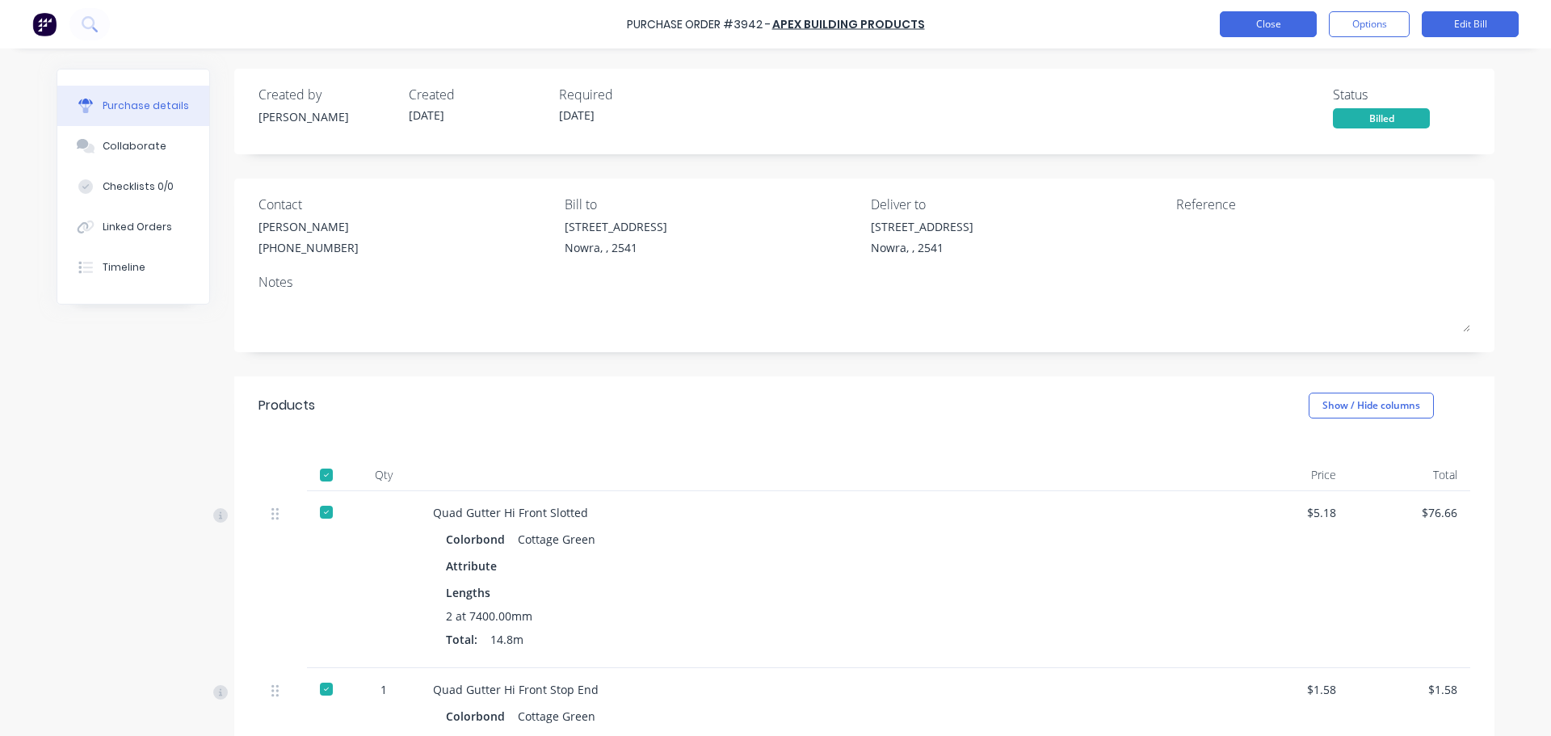
click at [1257, 30] on button "Close" at bounding box center [1268, 24] width 97 height 26
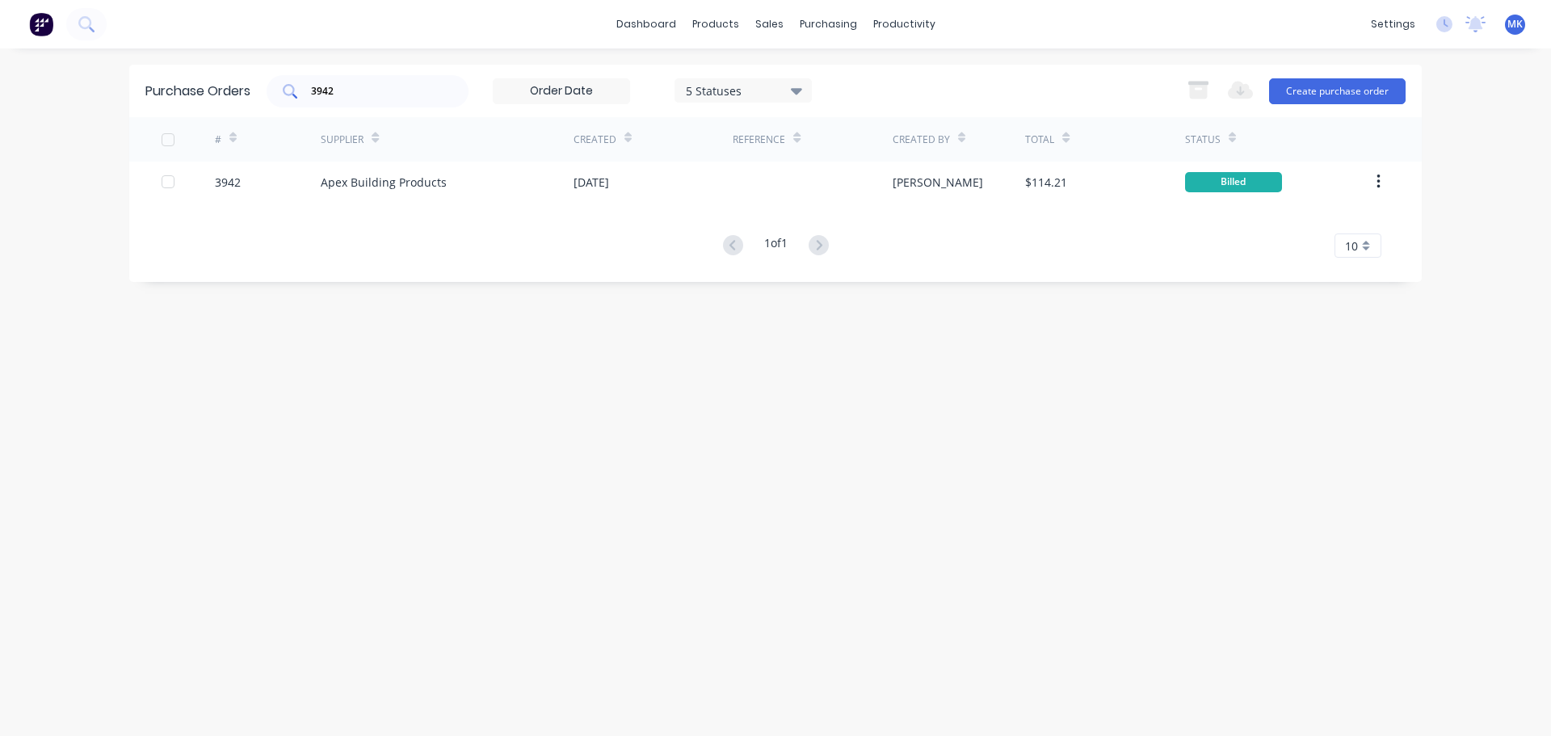
click at [459, 85] on div "3942" at bounding box center [368, 91] width 202 height 32
drag, startPoint x: 459, startPoint y: 85, endPoint x: 428, endPoint y: 90, distance: 31.1
click at [455, 85] on div "3942" at bounding box center [368, 91] width 202 height 32
click at [340, 97] on input "3942" at bounding box center [376, 91] width 134 height 16
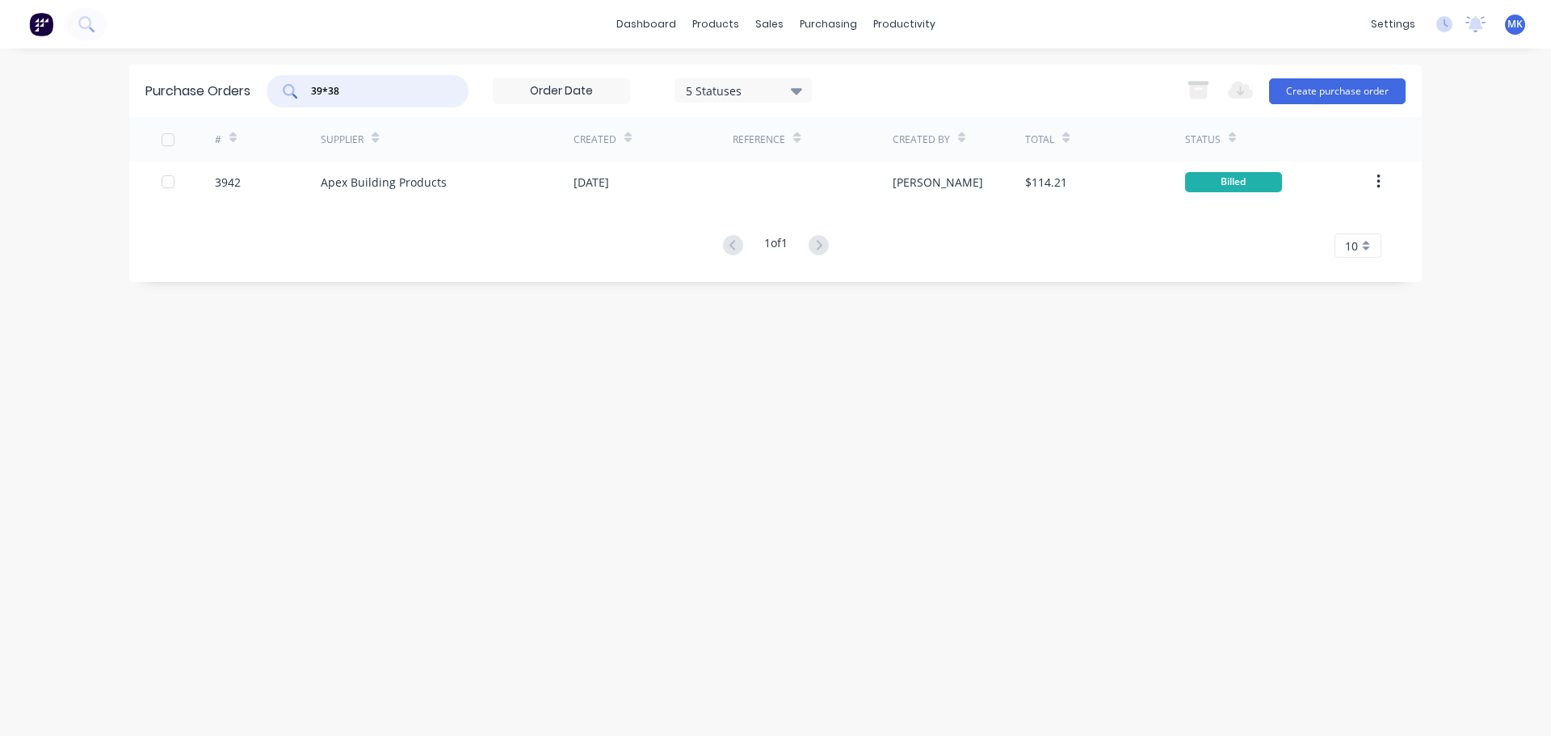
click at [330, 84] on input "39*38" at bounding box center [376, 91] width 134 height 16
type input "3938"
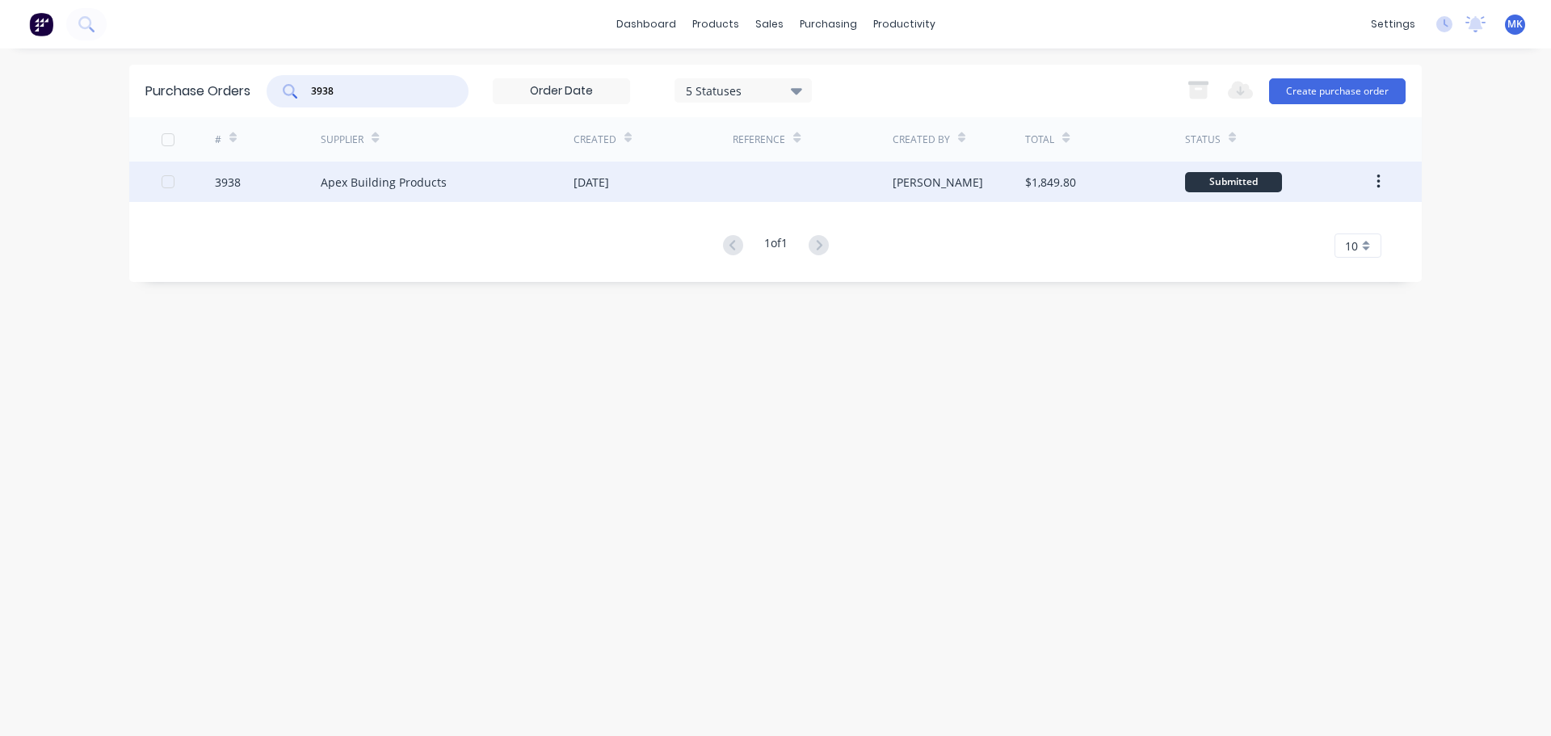
click at [1008, 191] on div "[PERSON_NAME]" at bounding box center [958, 182] width 133 height 40
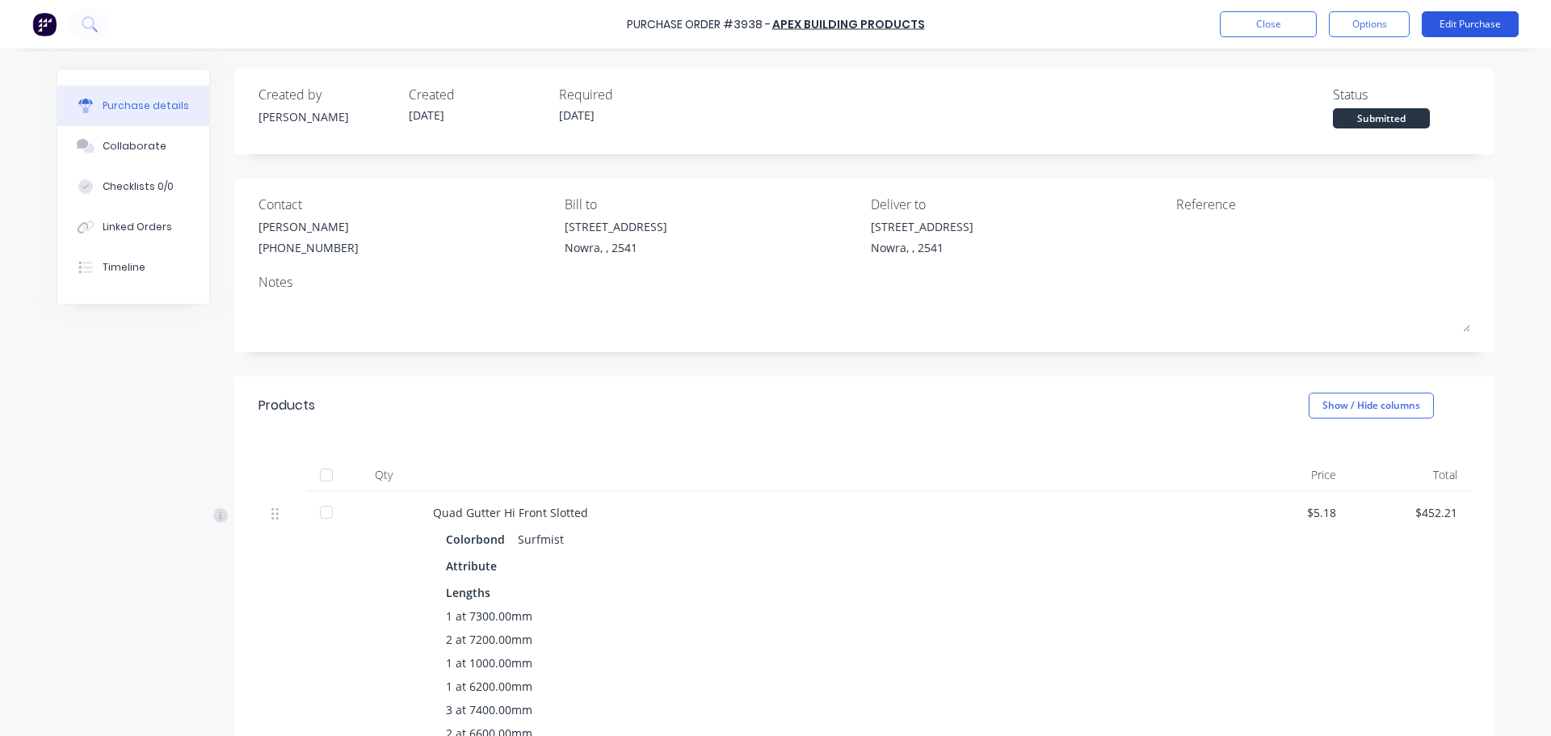
click at [1471, 27] on button "Edit Purchase" at bounding box center [1469, 24] width 97 height 26
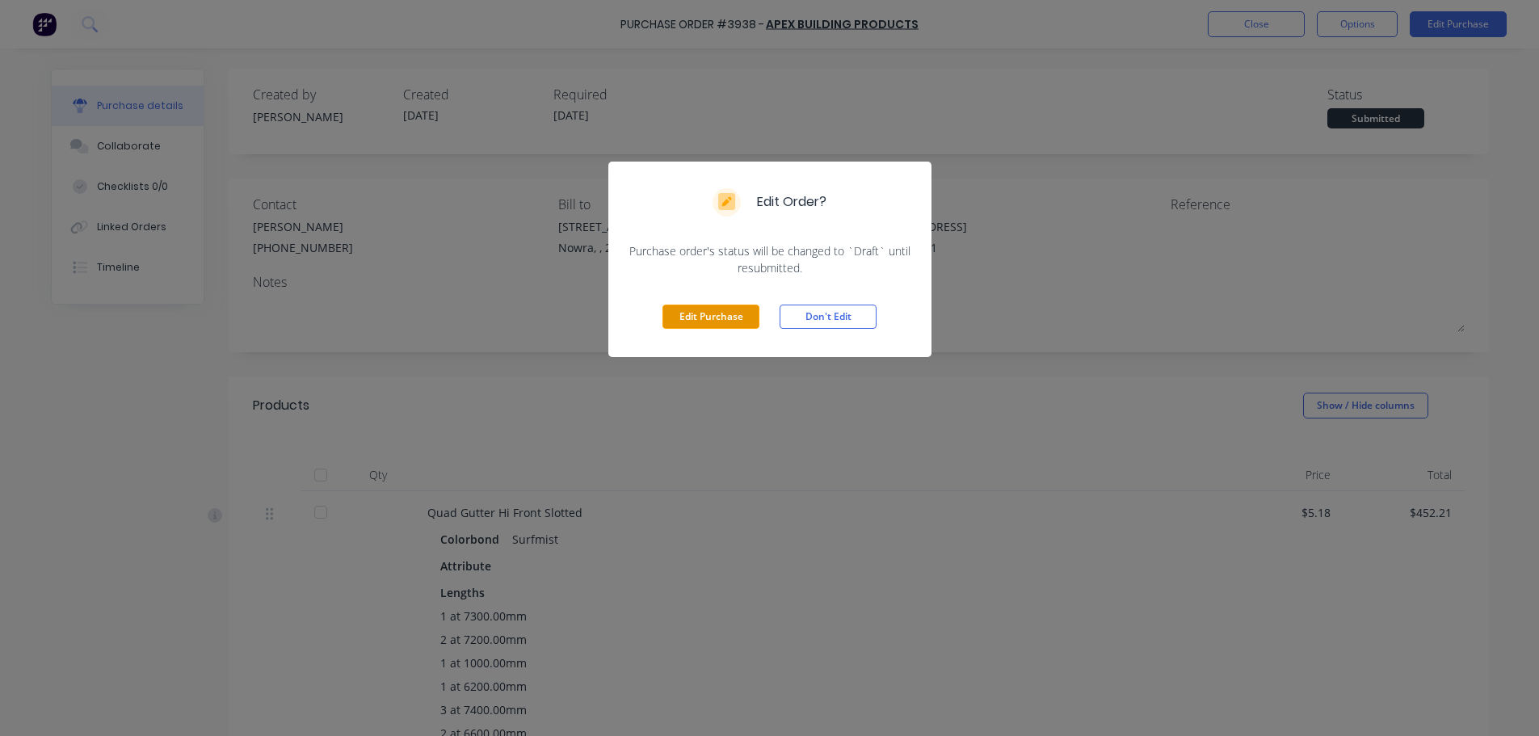
click at [676, 310] on button "Edit Purchase" at bounding box center [710, 316] width 97 height 24
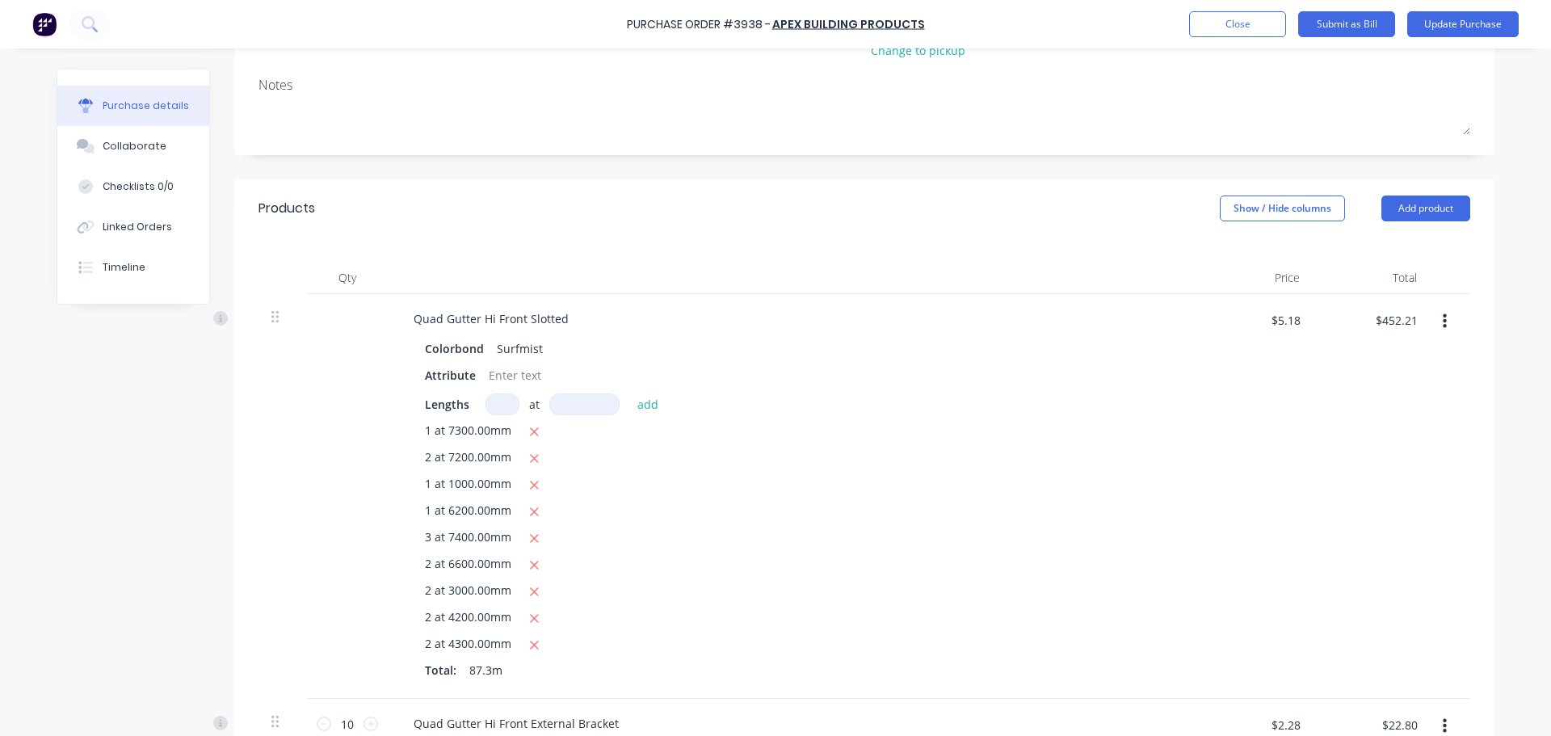
scroll to position [242, 0]
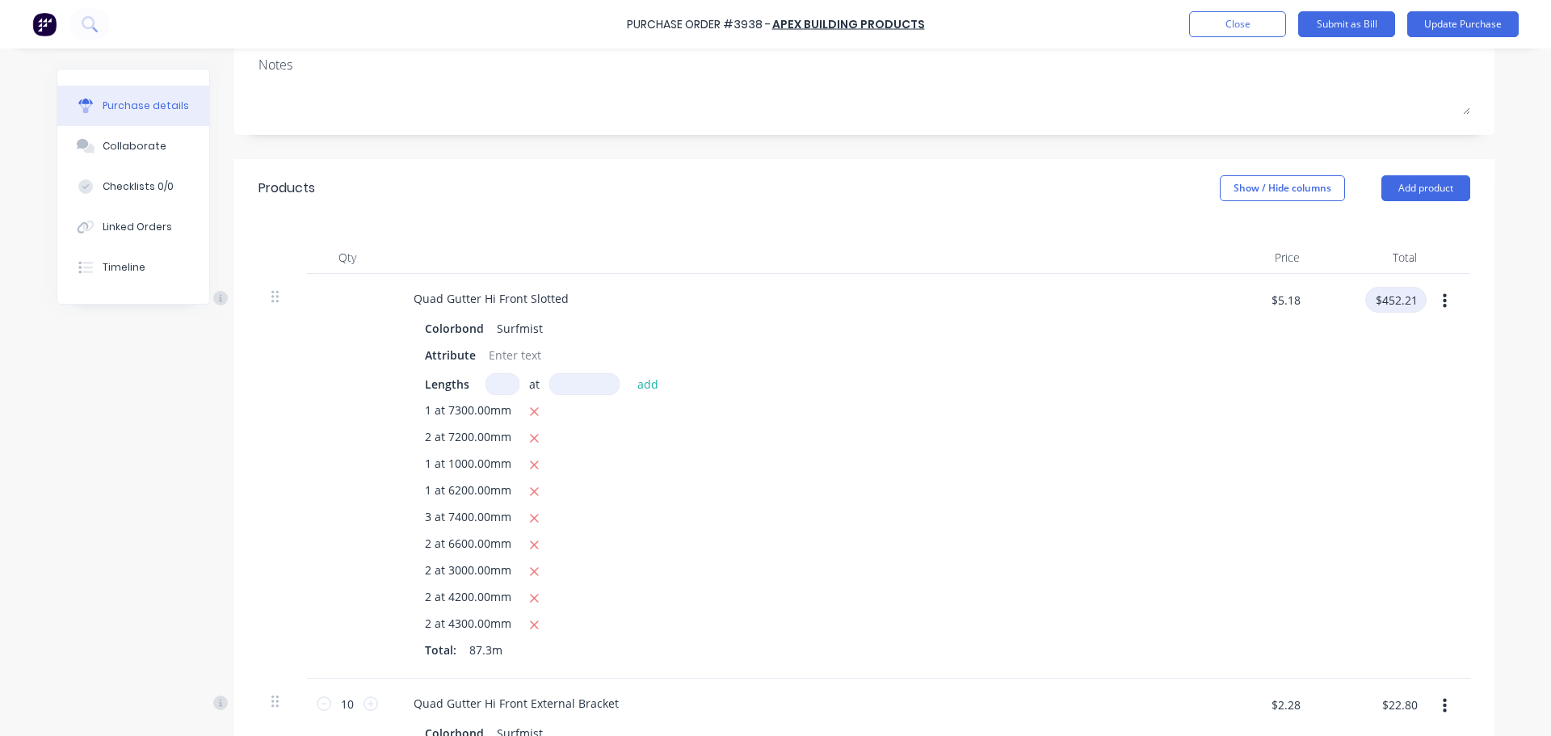
click at [1396, 296] on input "$452.21" at bounding box center [1395, 300] width 61 height 26
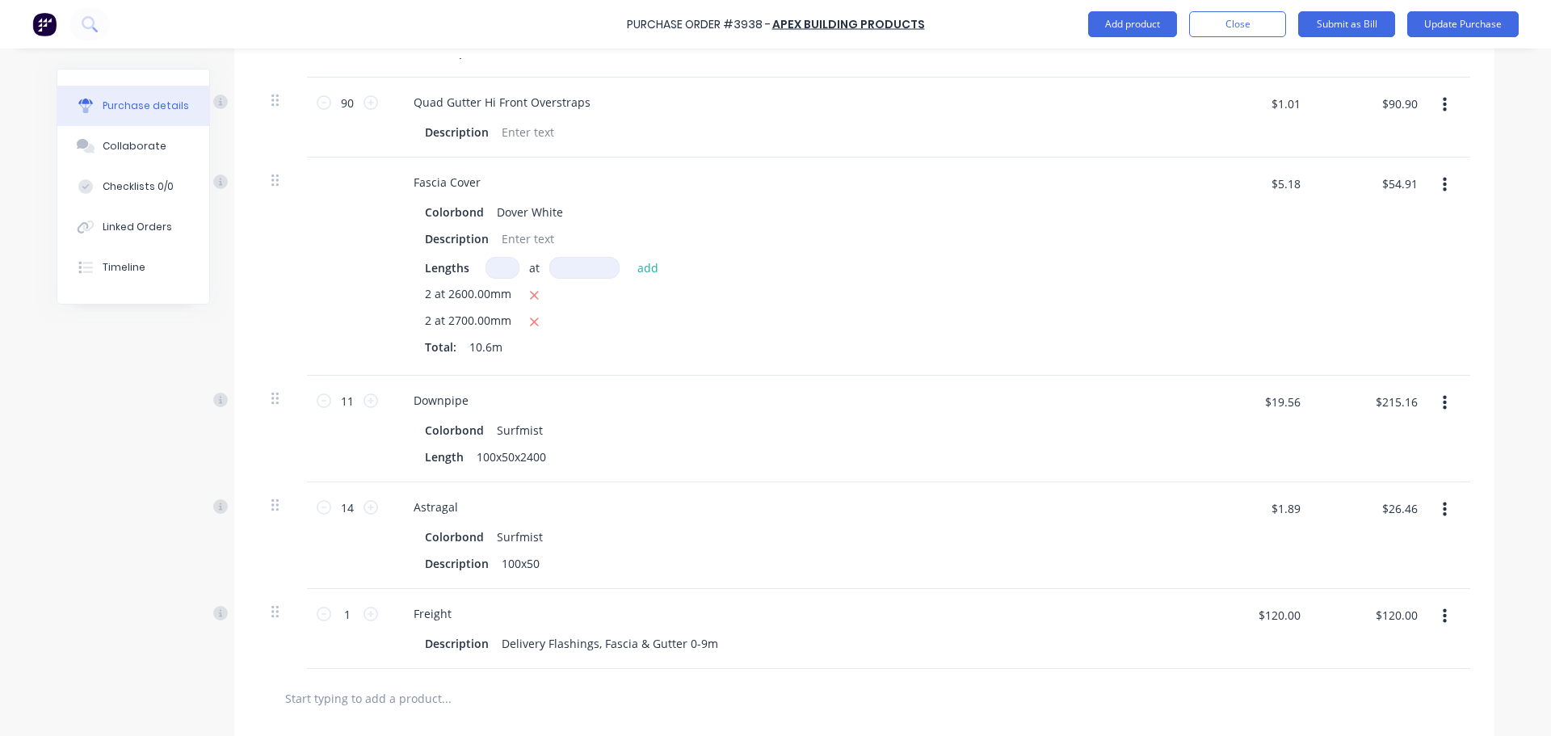
scroll to position [2100, 0]
click at [1396, 195] on input "$54.91" at bounding box center [1398, 184] width 55 height 26
type input "65.93"
type input "$6.2198"
type input "$65.93"
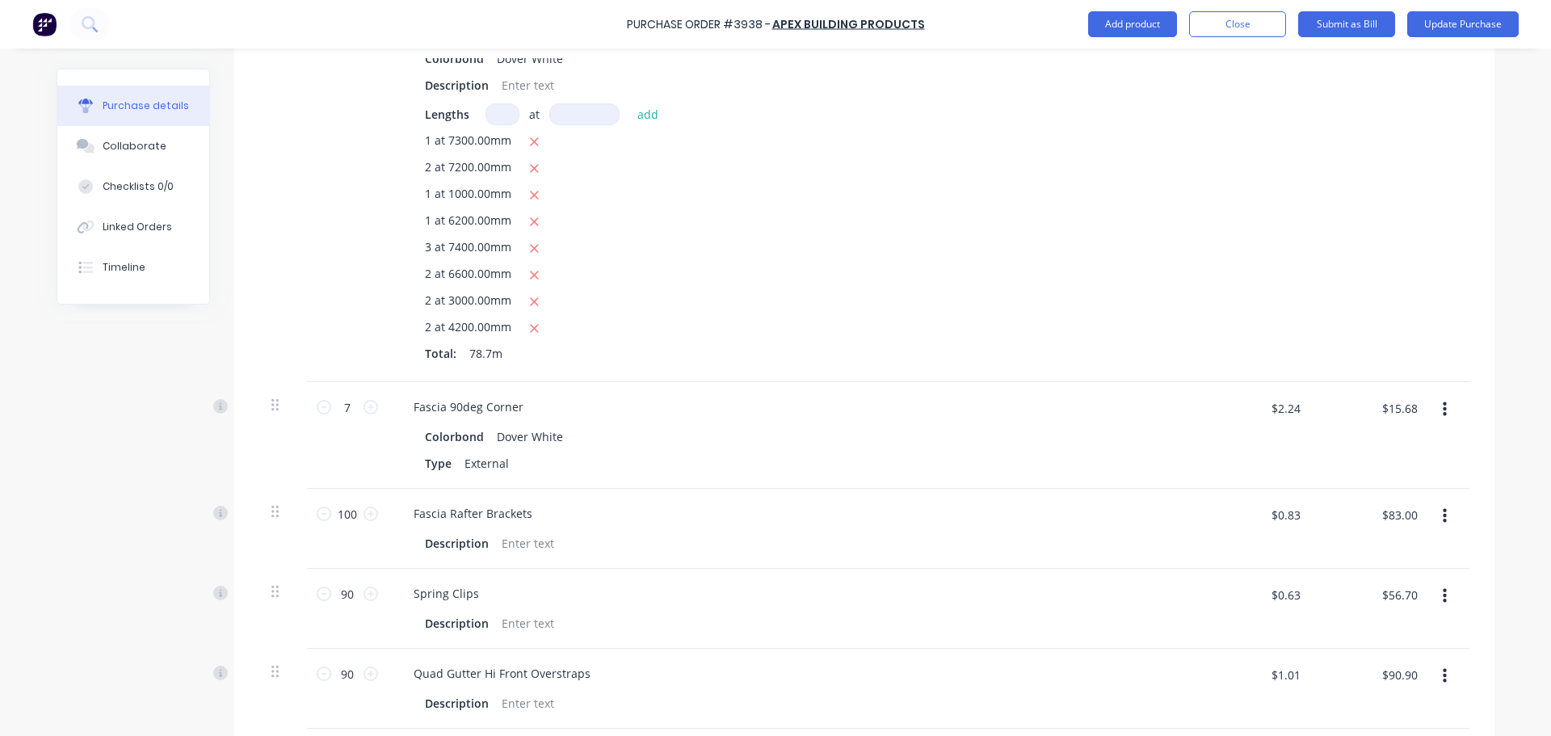
scroll to position [1567, 0]
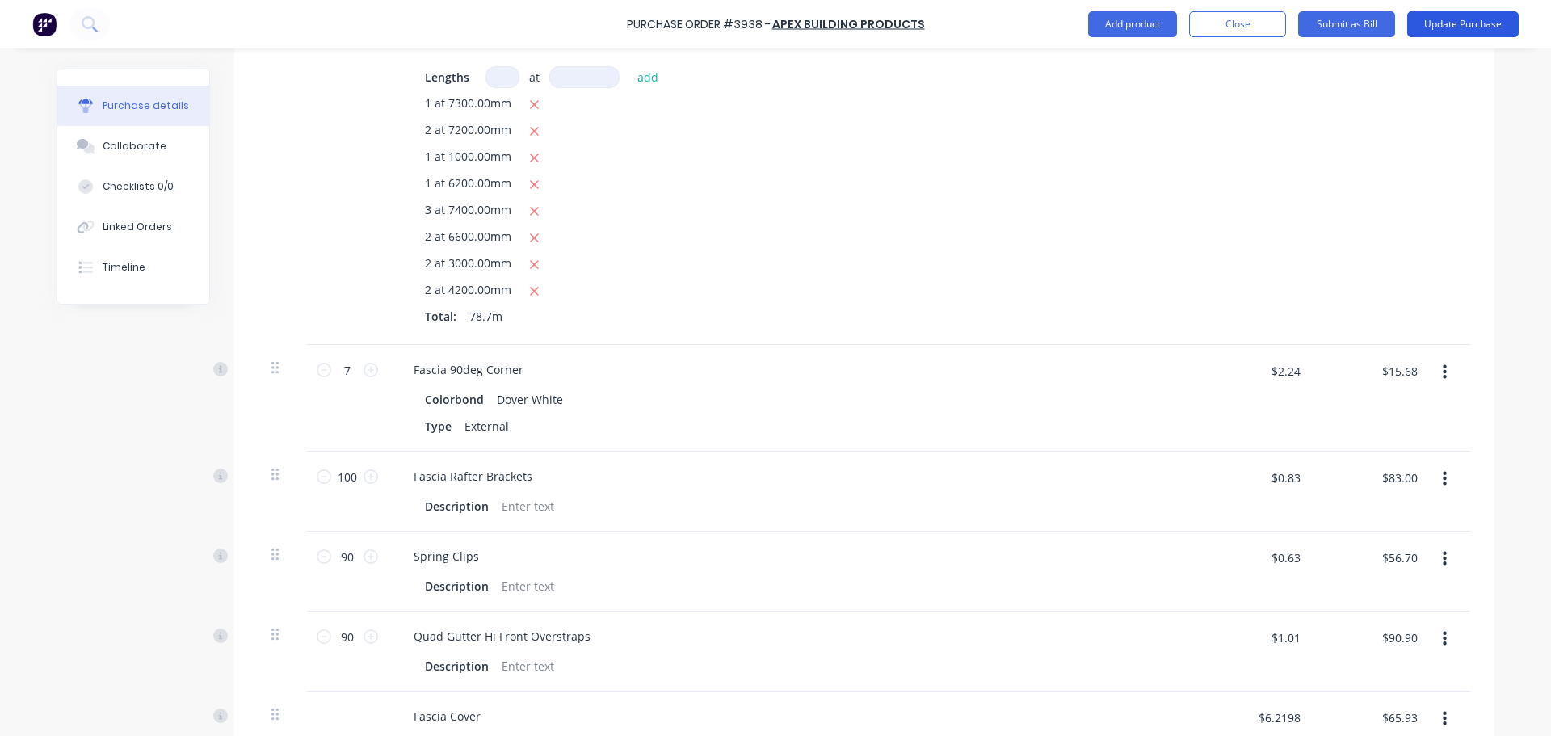
click at [1457, 29] on button "Update Purchase" at bounding box center [1462, 24] width 111 height 26
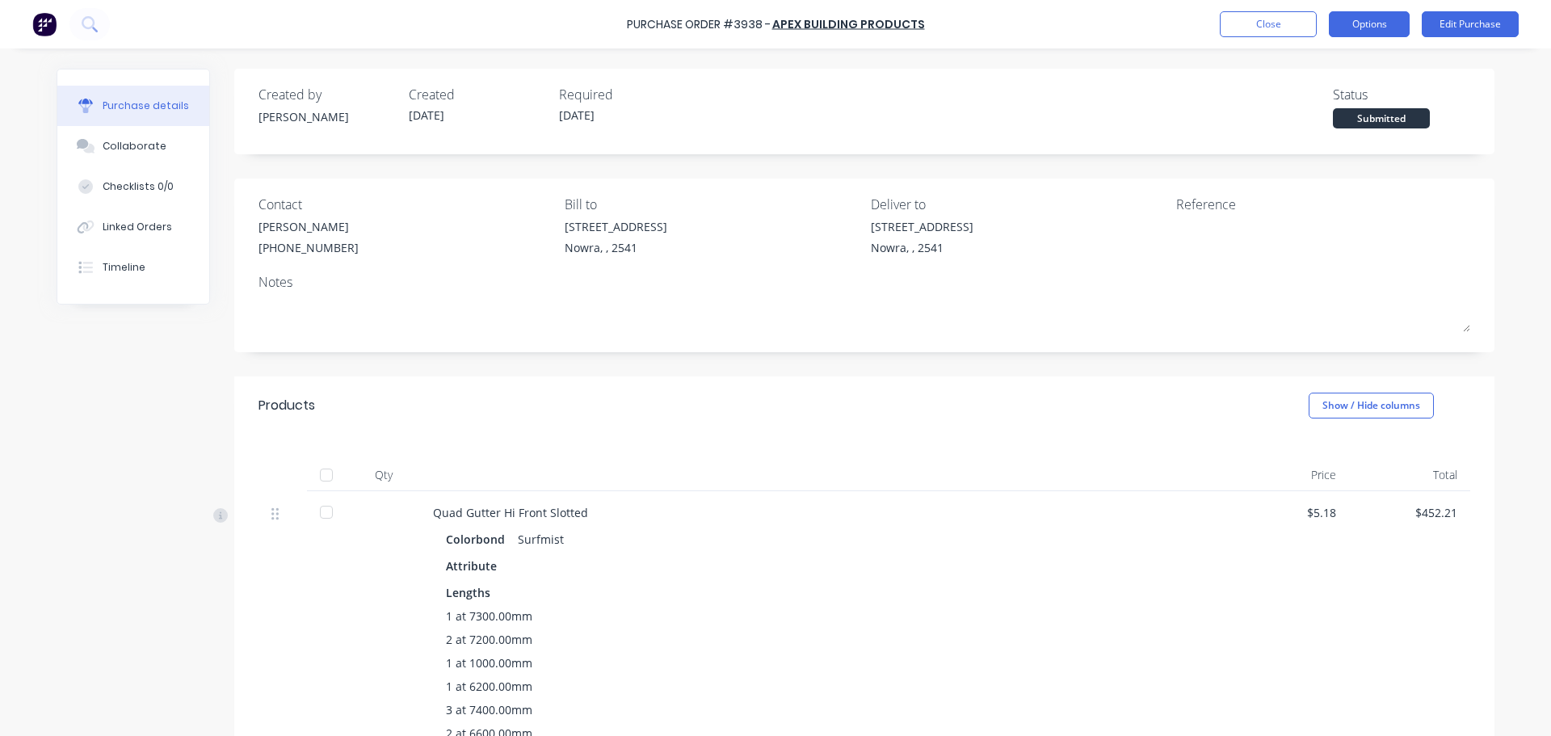
click at [1386, 23] on button "Options" at bounding box center [1369, 24] width 81 height 26
click at [332, 477] on div at bounding box center [326, 475] width 32 height 32
click at [1346, 23] on button "Options" at bounding box center [1369, 24] width 81 height 26
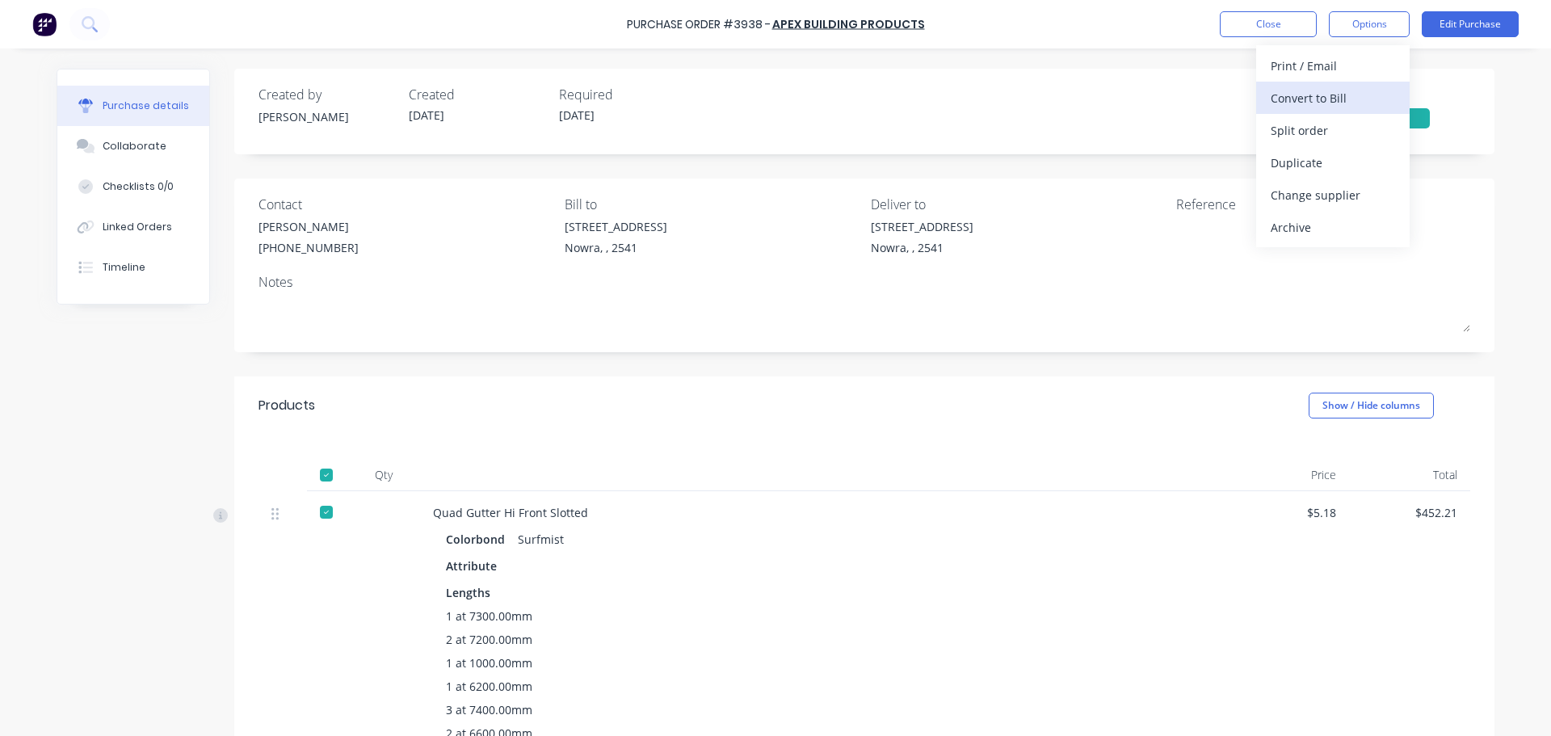
click at [1342, 95] on div "Convert to Bill" at bounding box center [1332, 97] width 124 height 23
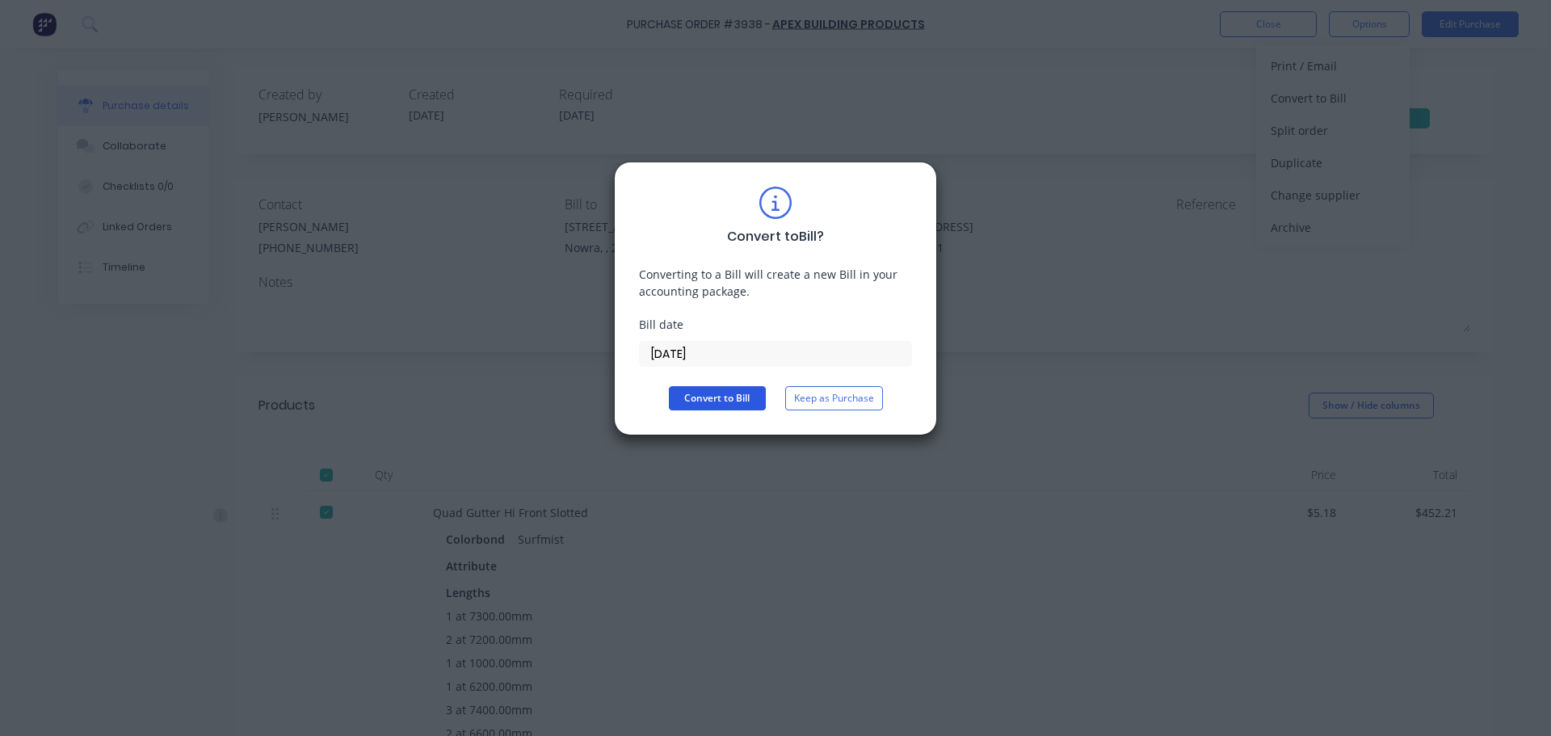
click at [694, 399] on button "Convert to Bill" at bounding box center [717, 398] width 97 height 24
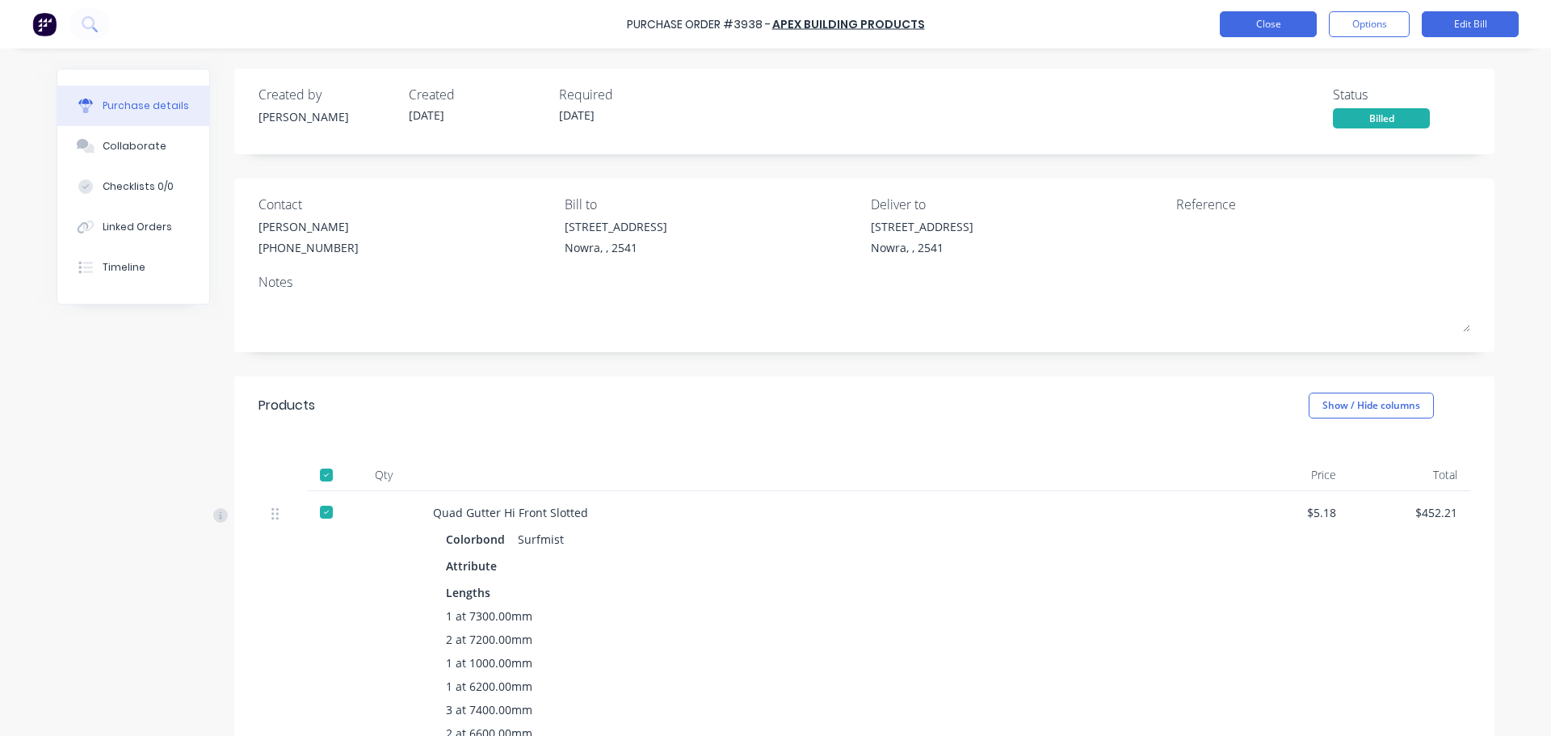
click at [1231, 21] on button "Close" at bounding box center [1268, 24] width 97 height 26
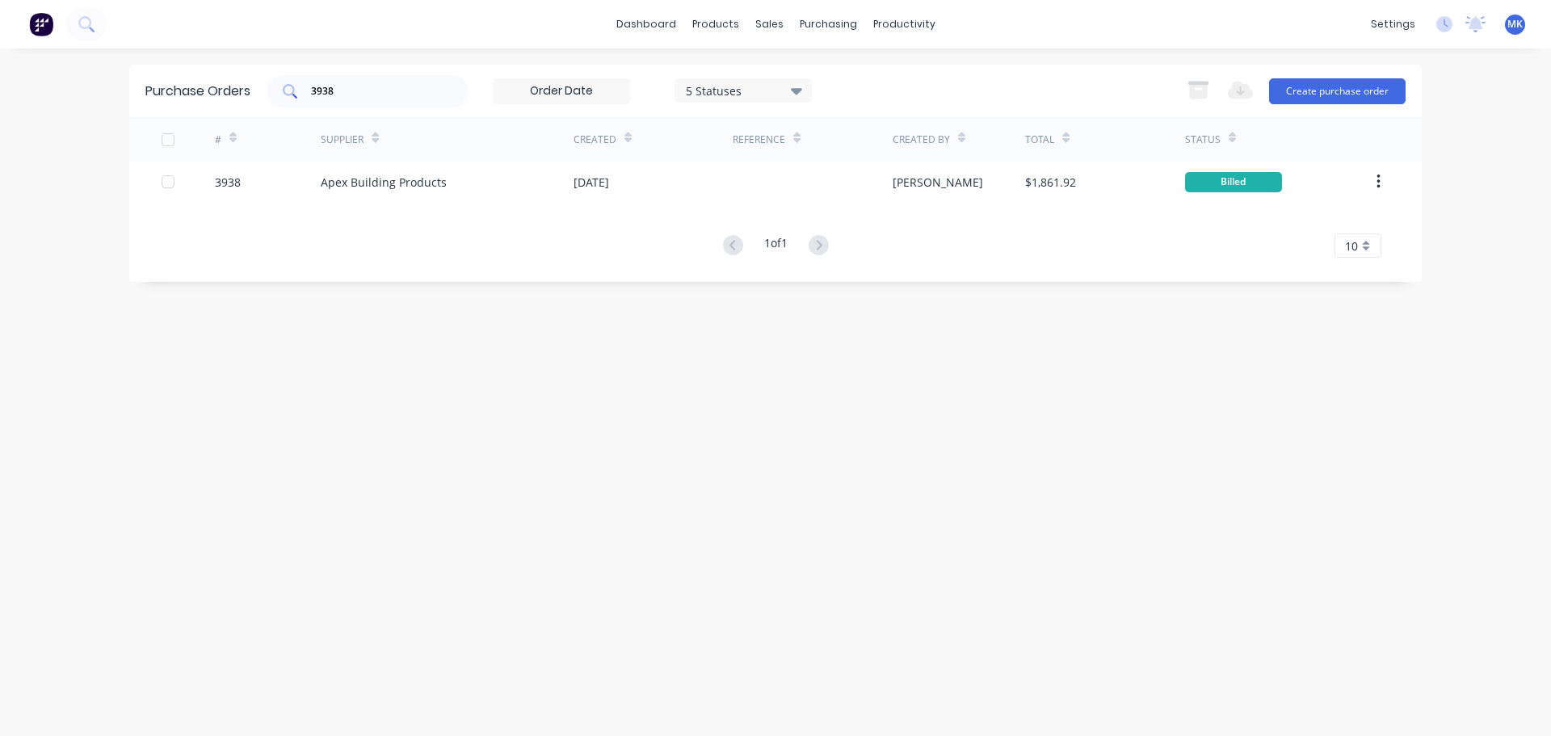
click at [363, 90] on input "3938" at bounding box center [376, 91] width 134 height 16
type input "3937"
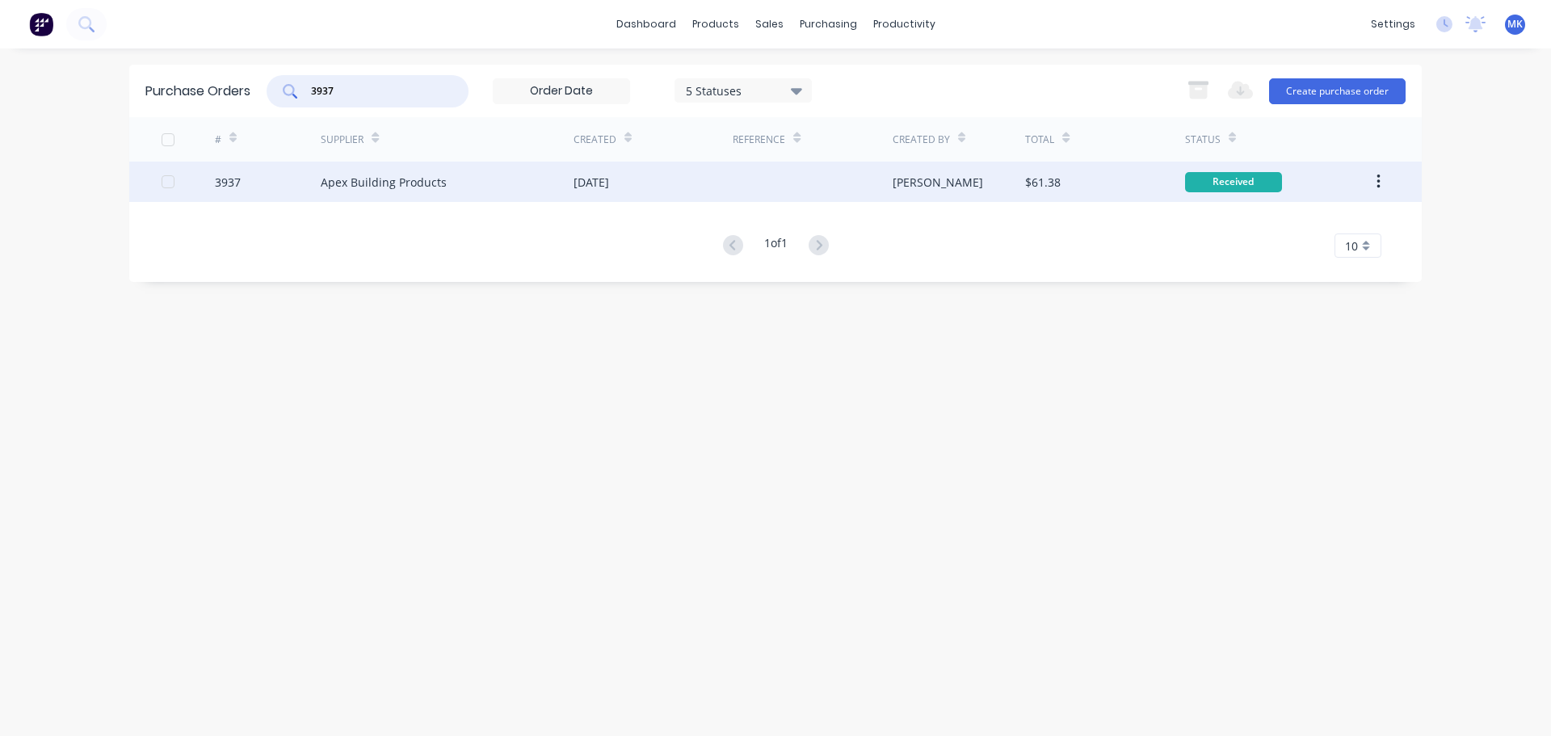
click at [1045, 187] on div "$61.38" at bounding box center [1043, 182] width 36 height 17
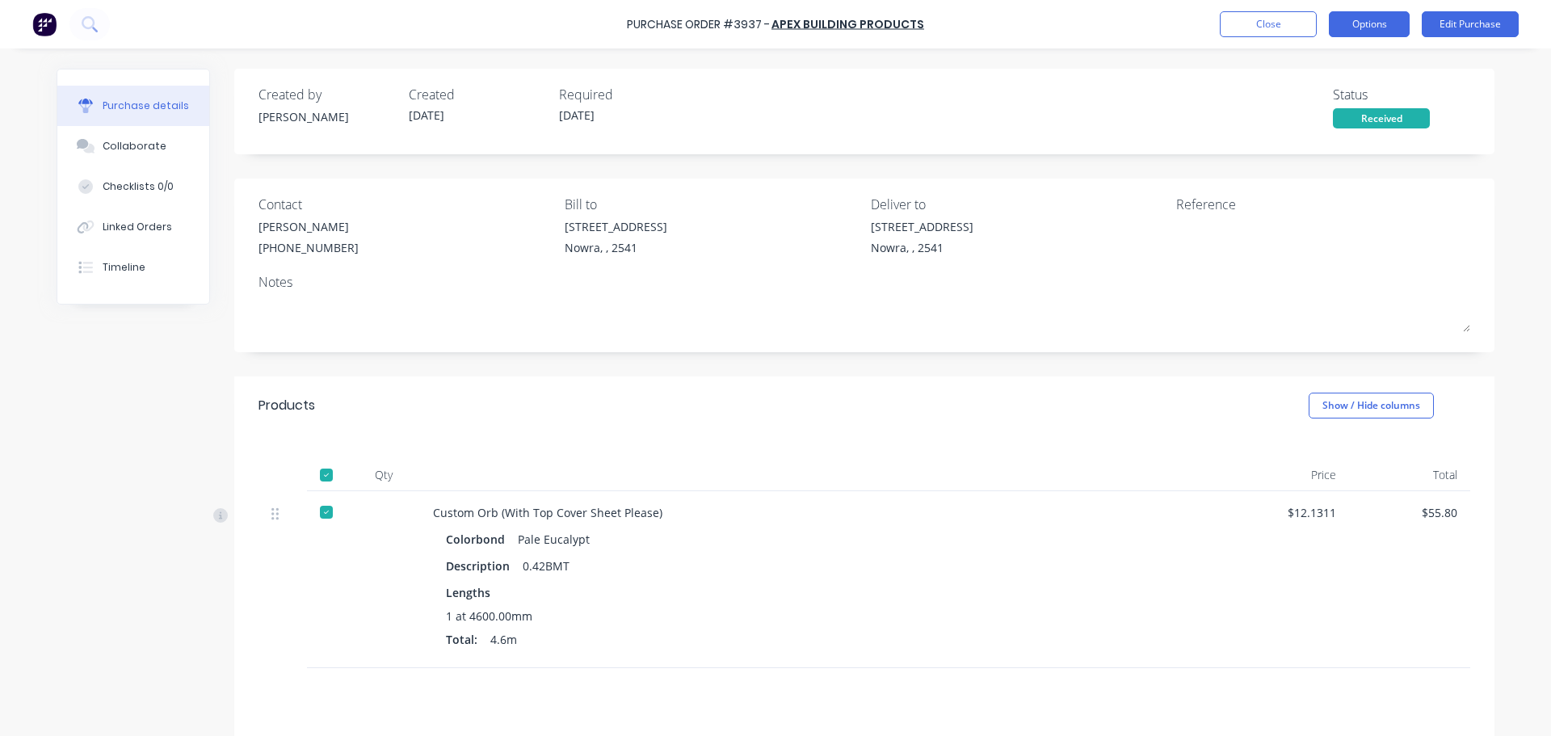
click at [1400, 27] on button "Options" at bounding box center [1369, 24] width 81 height 26
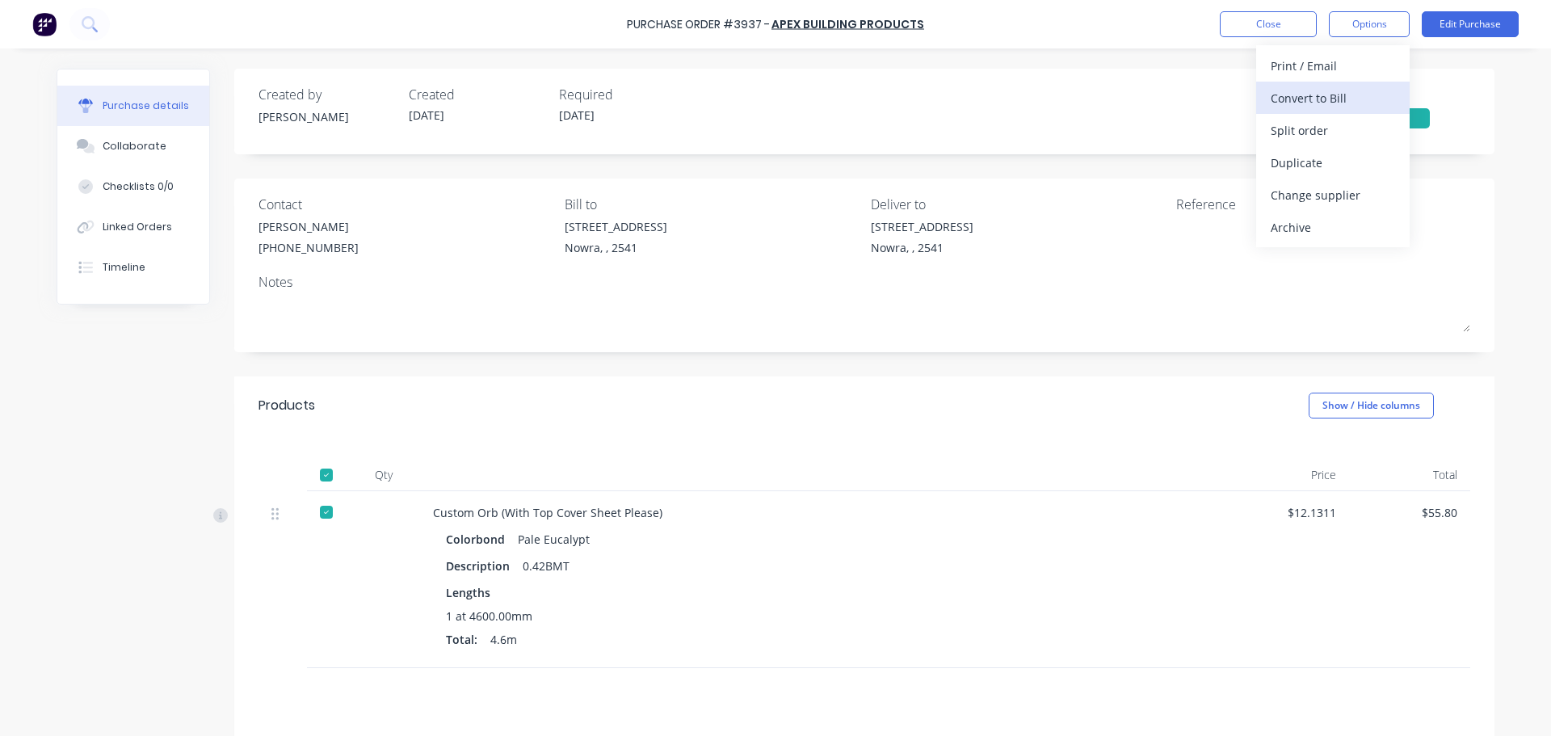
click at [1382, 96] on div "Convert to Bill" at bounding box center [1332, 97] width 124 height 23
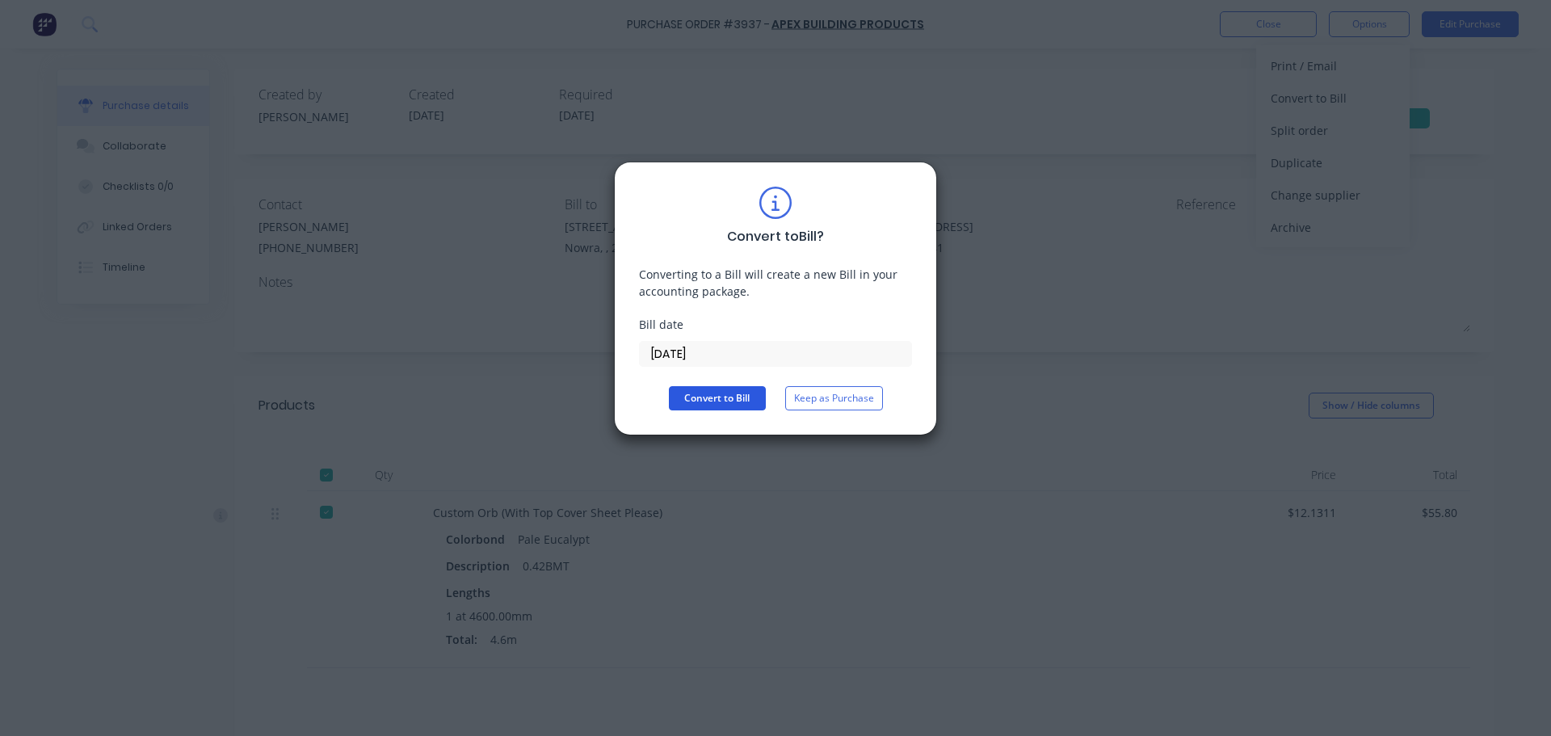
click at [741, 403] on button "Convert to Bill" at bounding box center [717, 398] width 97 height 24
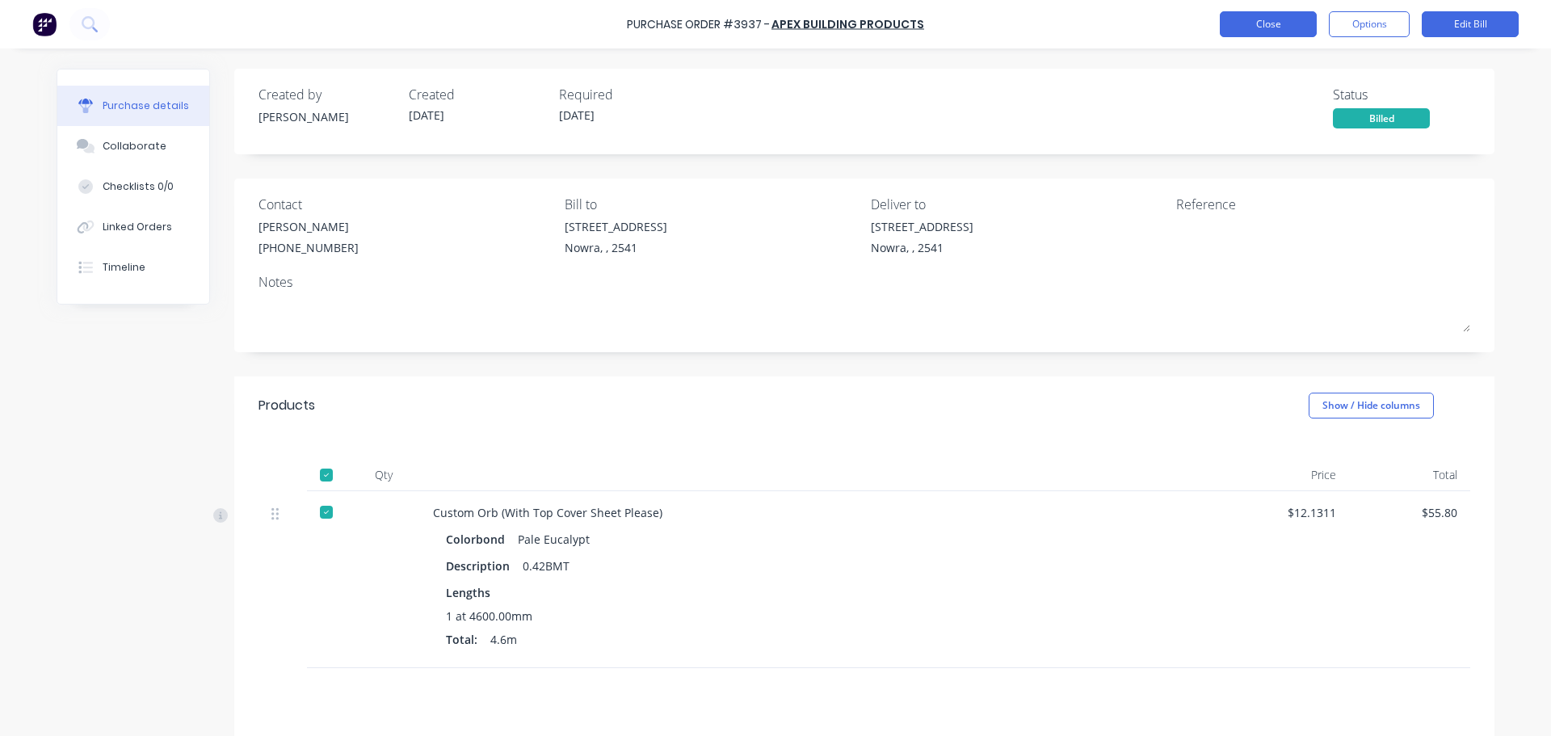
click at [1259, 33] on button "Close" at bounding box center [1268, 24] width 97 height 26
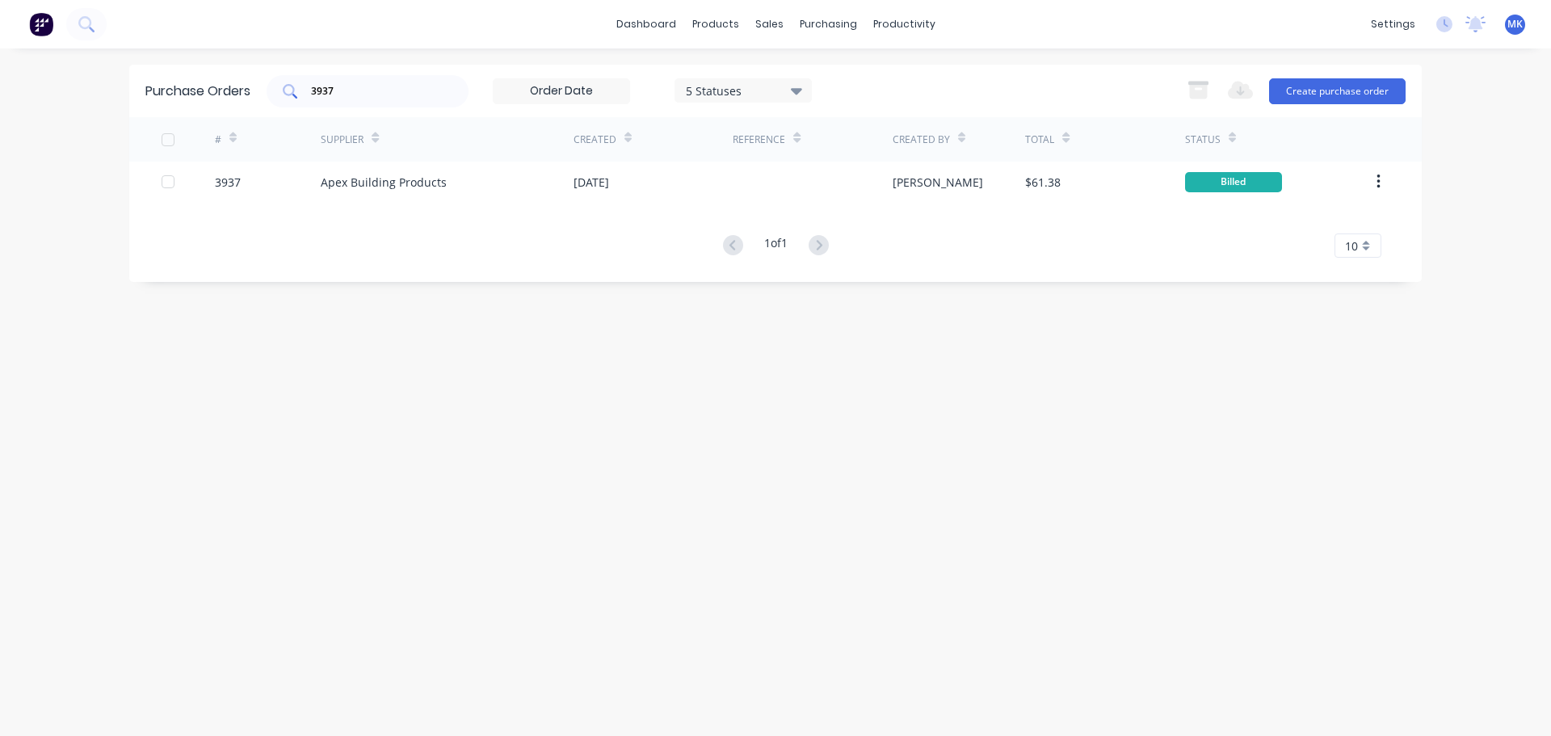
click at [350, 84] on input "3937" at bounding box center [376, 91] width 134 height 16
type input "3932"
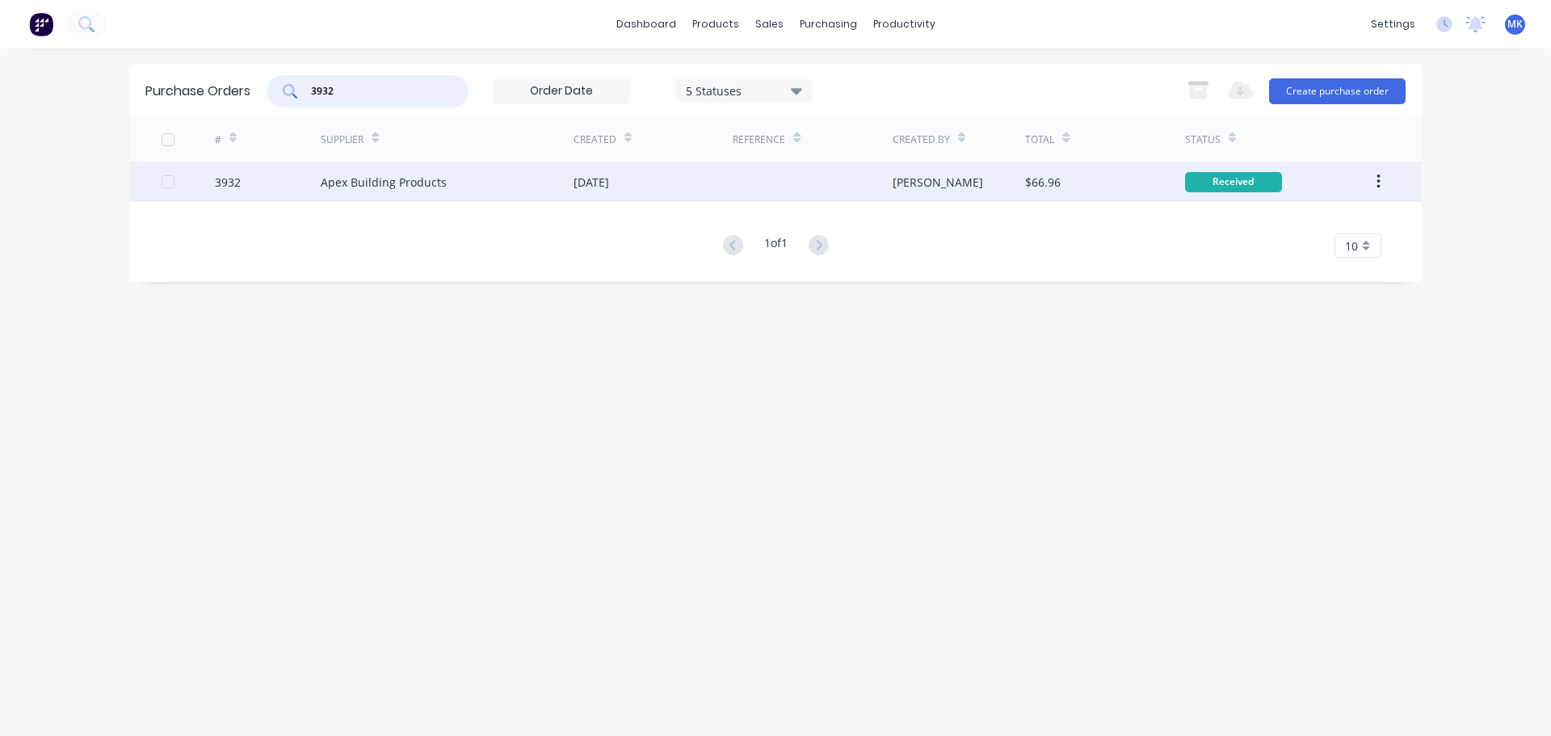
click at [1055, 185] on div "$66.96" at bounding box center [1043, 182] width 36 height 17
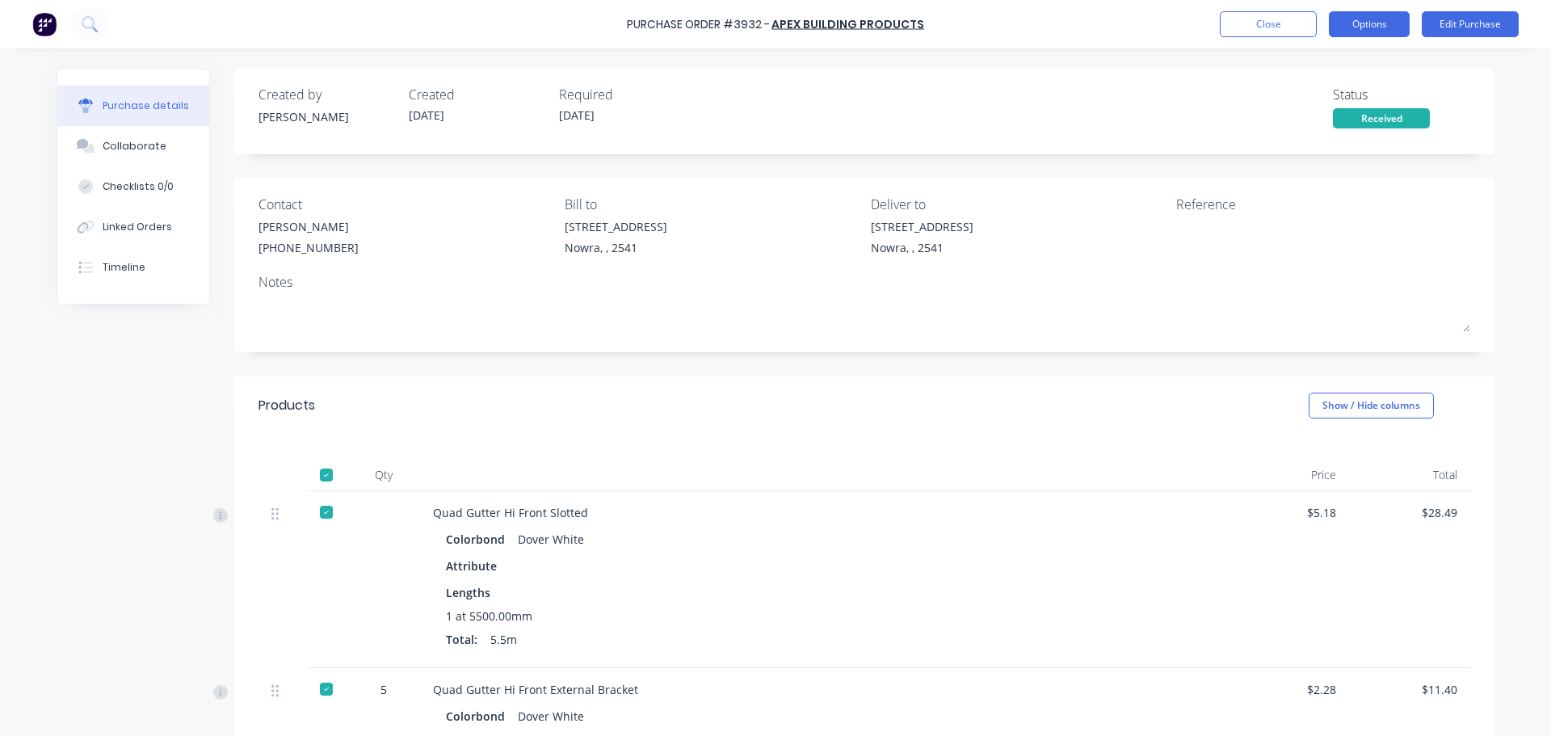
click at [1356, 16] on button "Options" at bounding box center [1369, 24] width 81 height 26
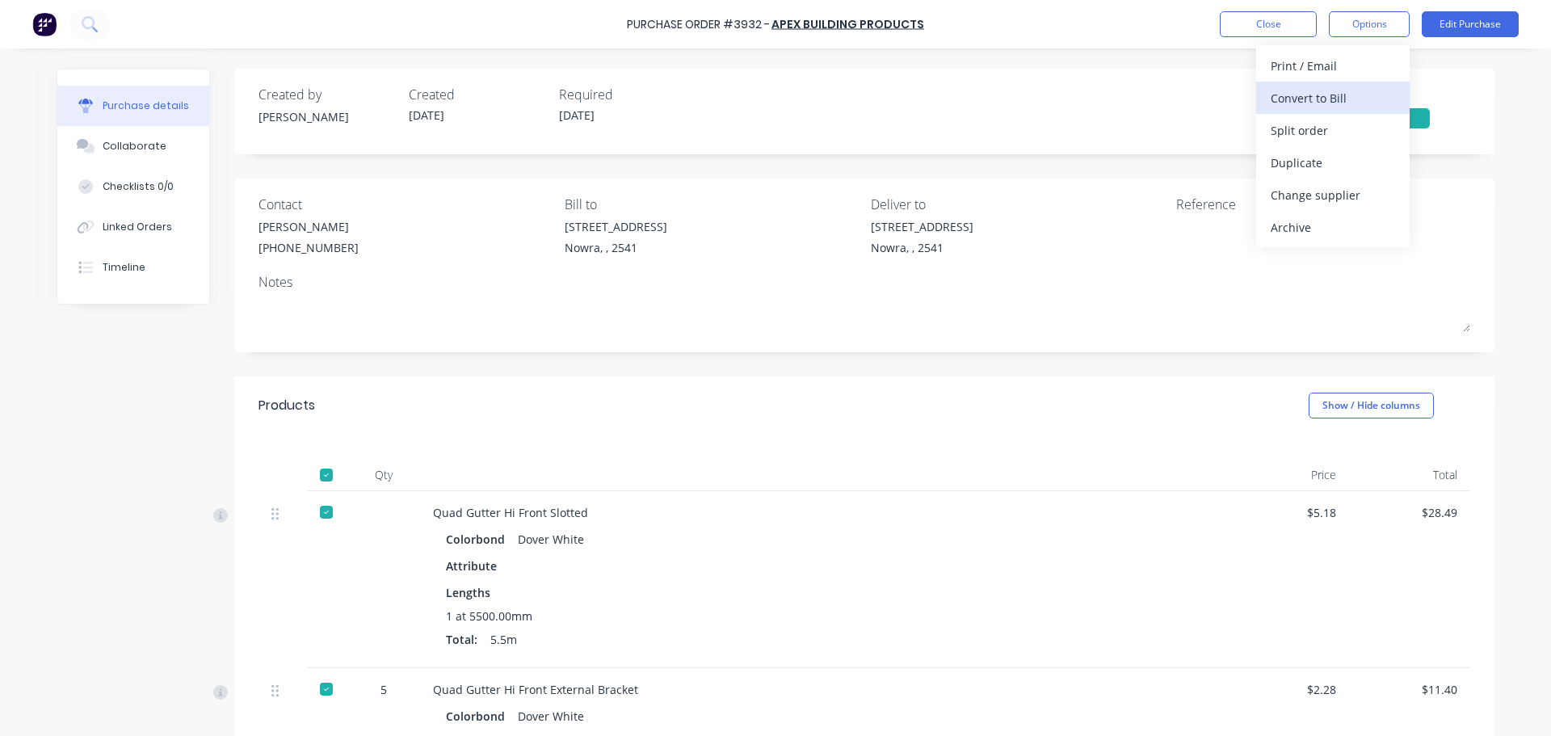
click at [1358, 96] on div "Convert to Bill" at bounding box center [1332, 97] width 124 height 23
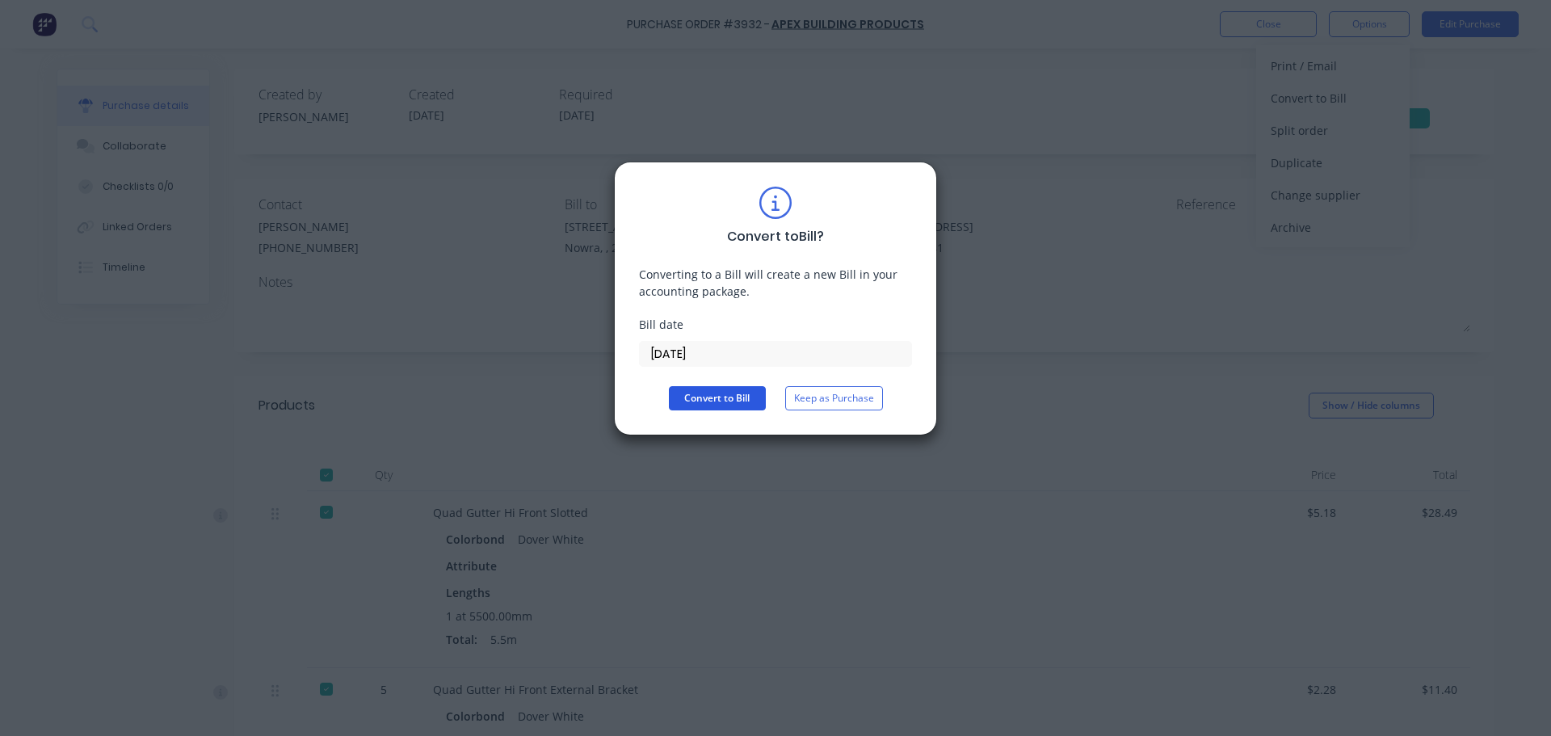
click at [695, 405] on button "Convert to Bill" at bounding box center [717, 398] width 97 height 24
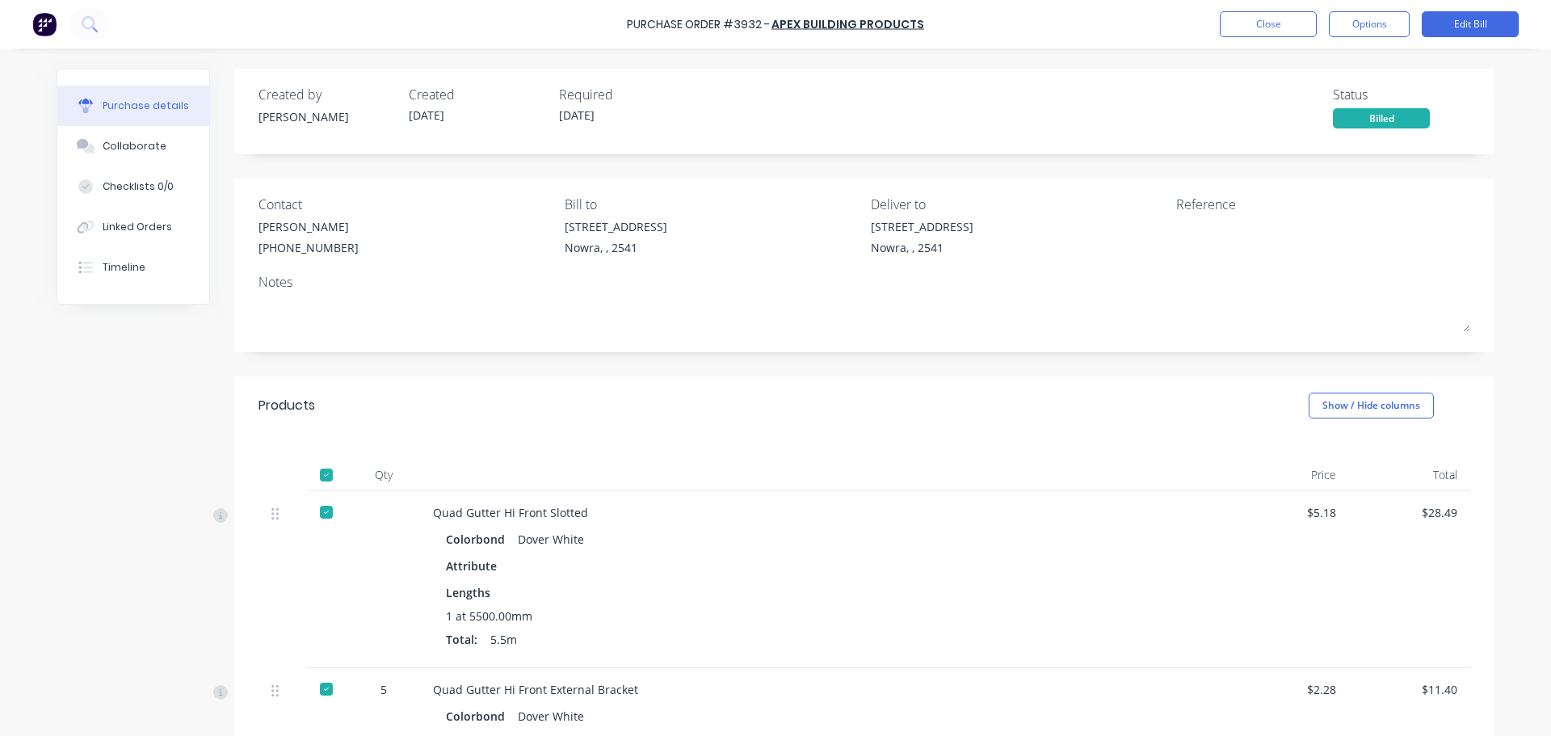
click at [1249, 41] on div "Purchase Order #3932 - Apex Building Products Close Options Edit Bill" at bounding box center [775, 24] width 1551 height 48
click at [1259, 24] on button "Close" at bounding box center [1268, 24] width 97 height 26
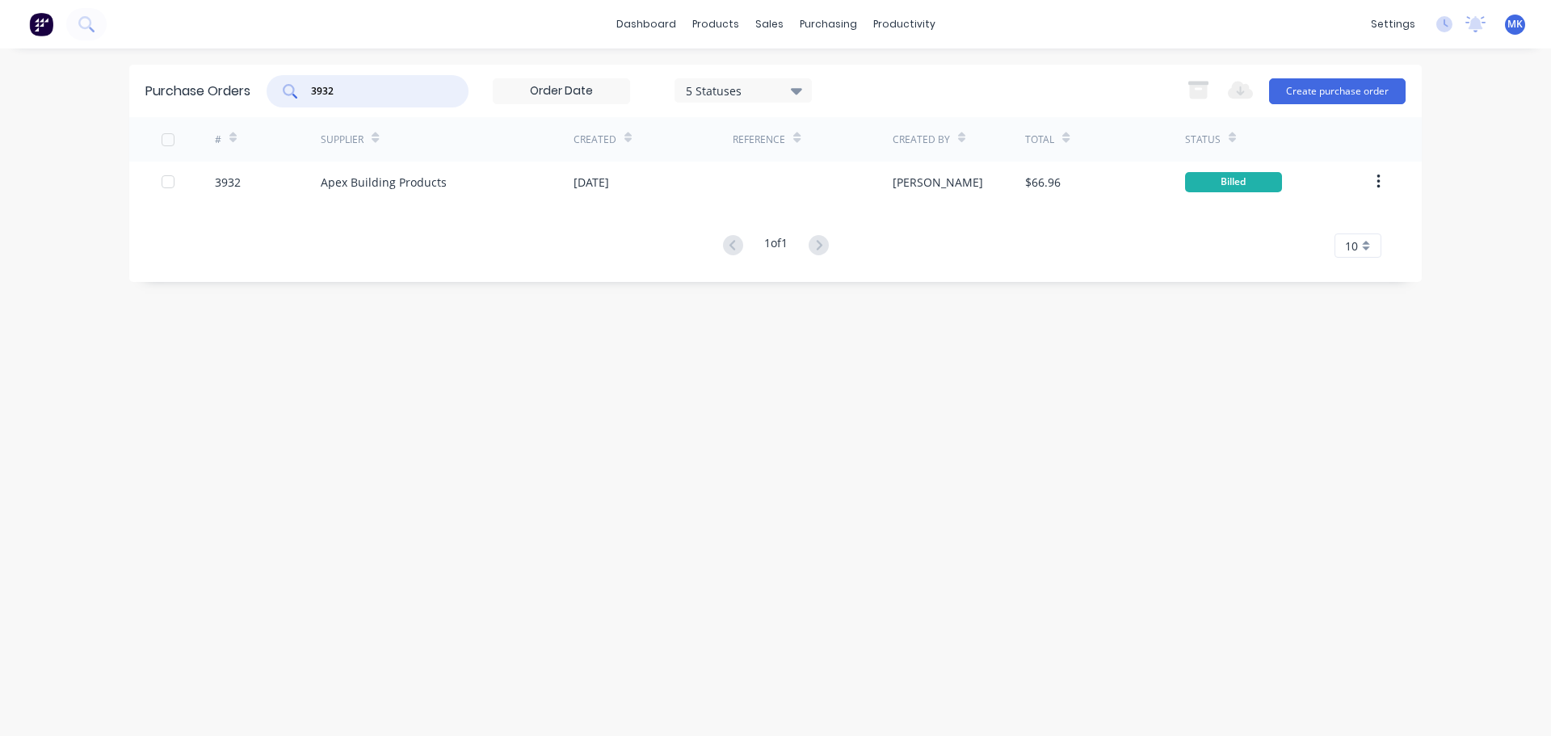
click at [365, 95] on input "3932" at bounding box center [376, 91] width 134 height 16
type input "3927"
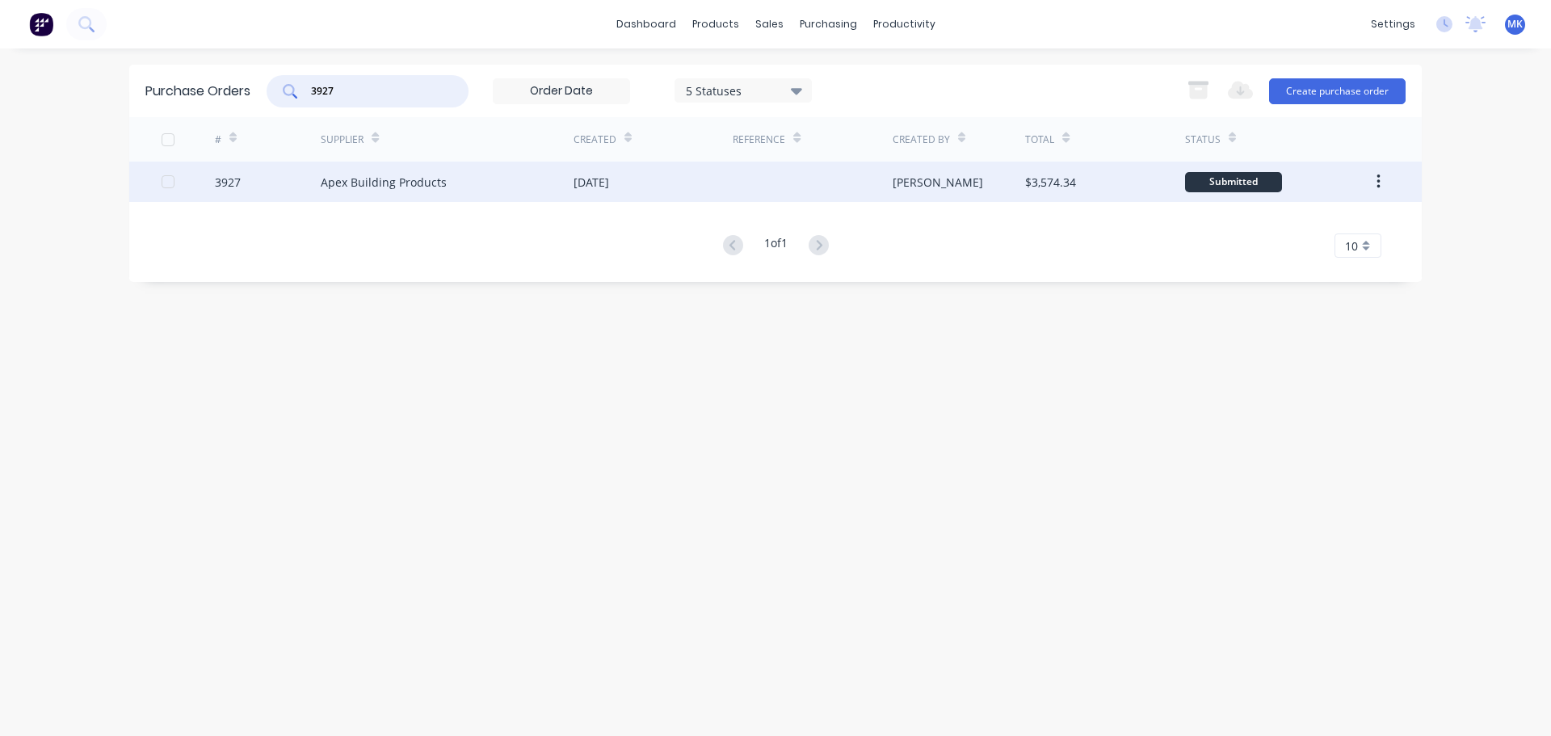
click at [1085, 189] on div "$3,574.34" at bounding box center [1104, 182] width 159 height 40
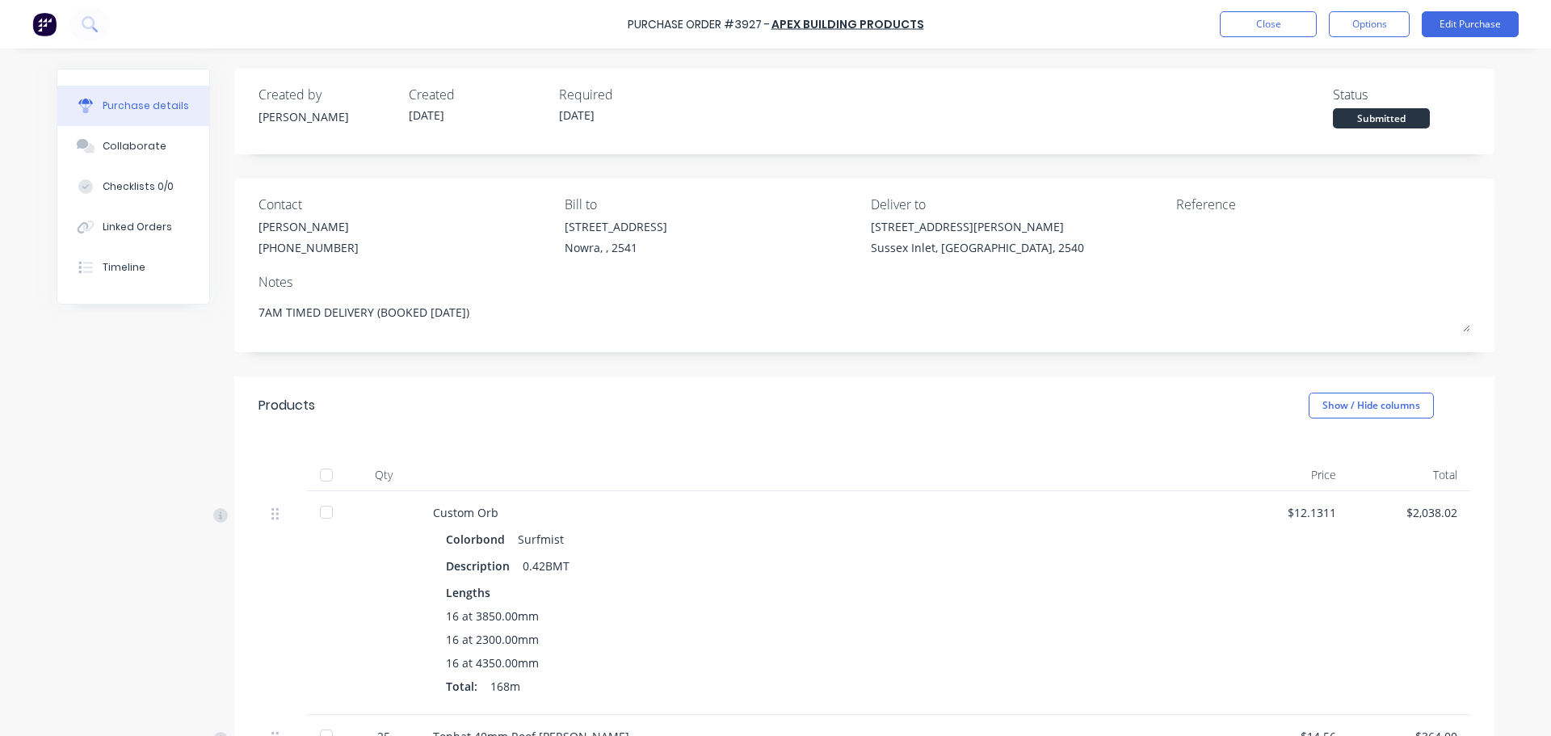
click at [312, 477] on div at bounding box center [326, 475] width 32 height 32
click at [1388, 14] on button "Options" at bounding box center [1369, 24] width 81 height 26
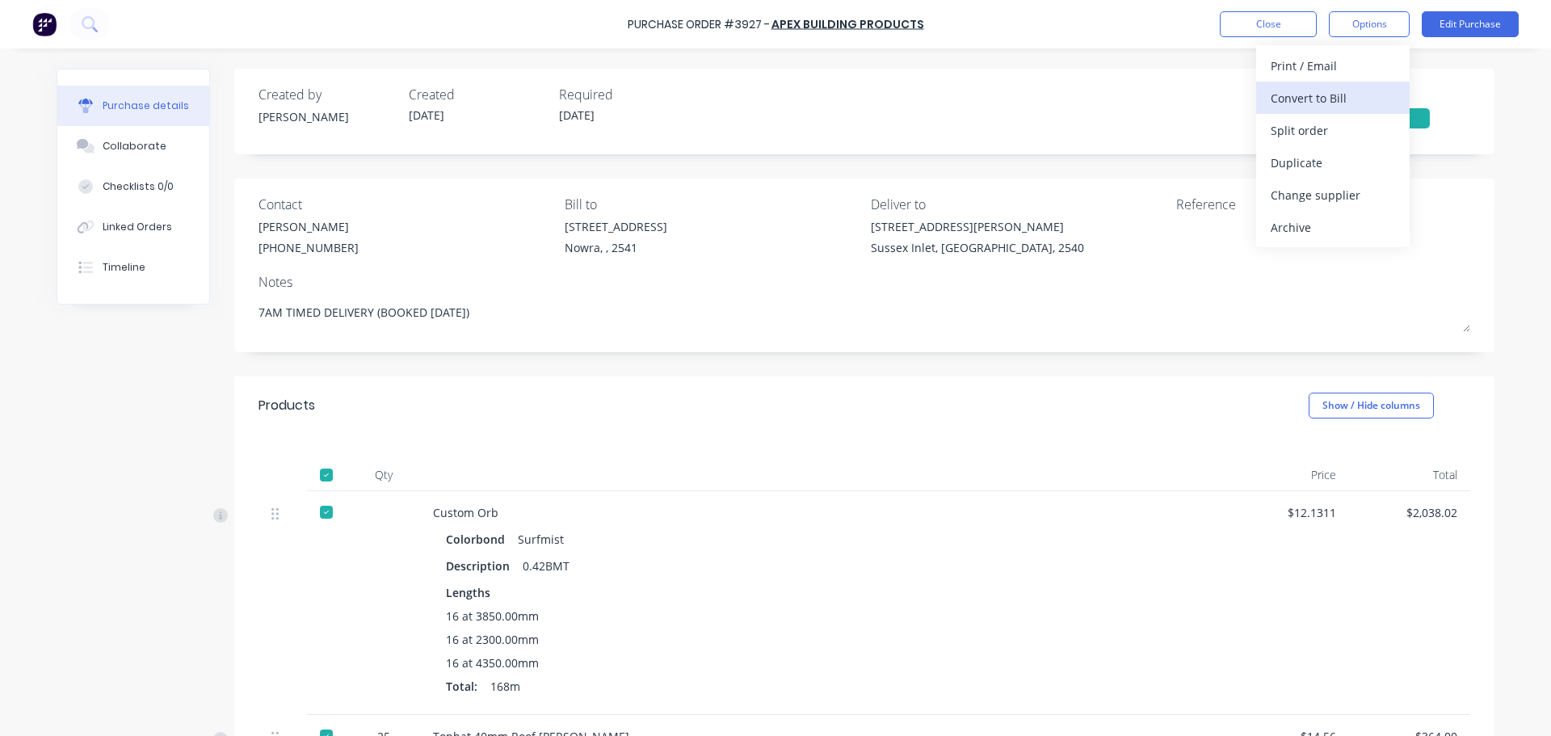
click at [1280, 103] on div "Convert to Bill" at bounding box center [1332, 97] width 124 height 23
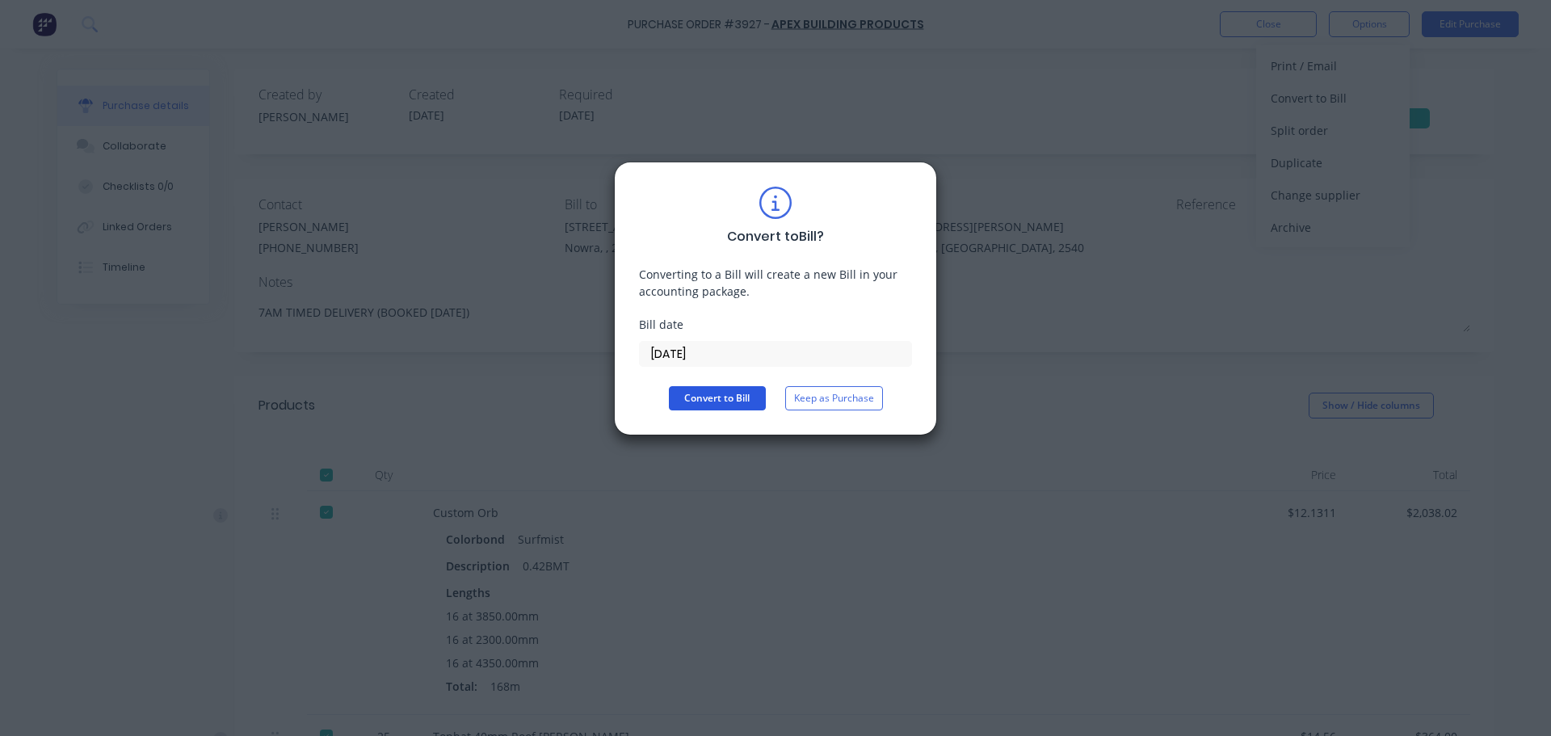
click at [714, 388] on button "Convert to Bill" at bounding box center [717, 398] width 97 height 24
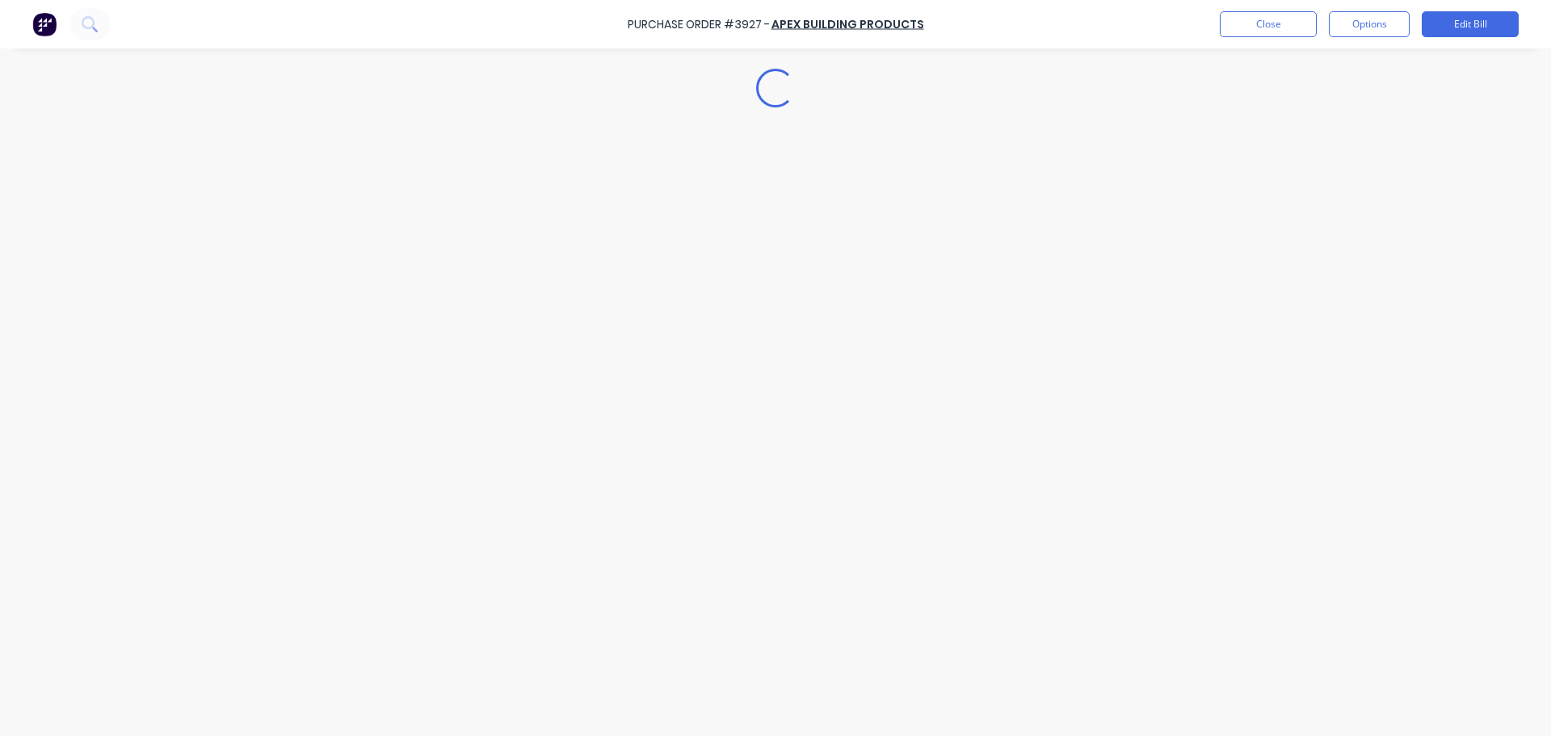
type textarea "x"
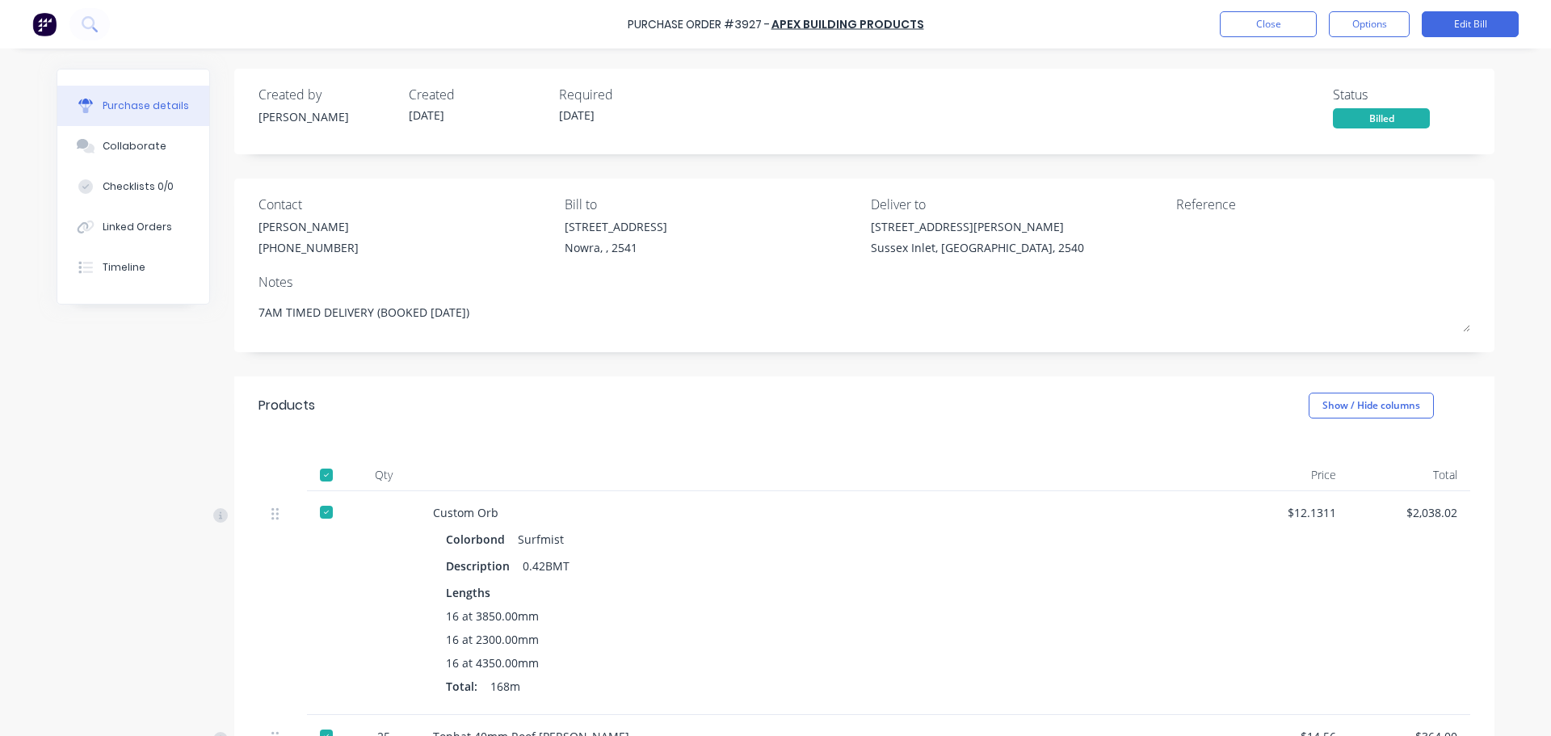
click at [1255, 9] on div "Purchase Order #3927 - Apex Building Products Close Options Edit Bill" at bounding box center [775, 24] width 1551 height 48
click at [1251, 20] on button "Close" at bounding box center [1268, 24] width 97 height 26
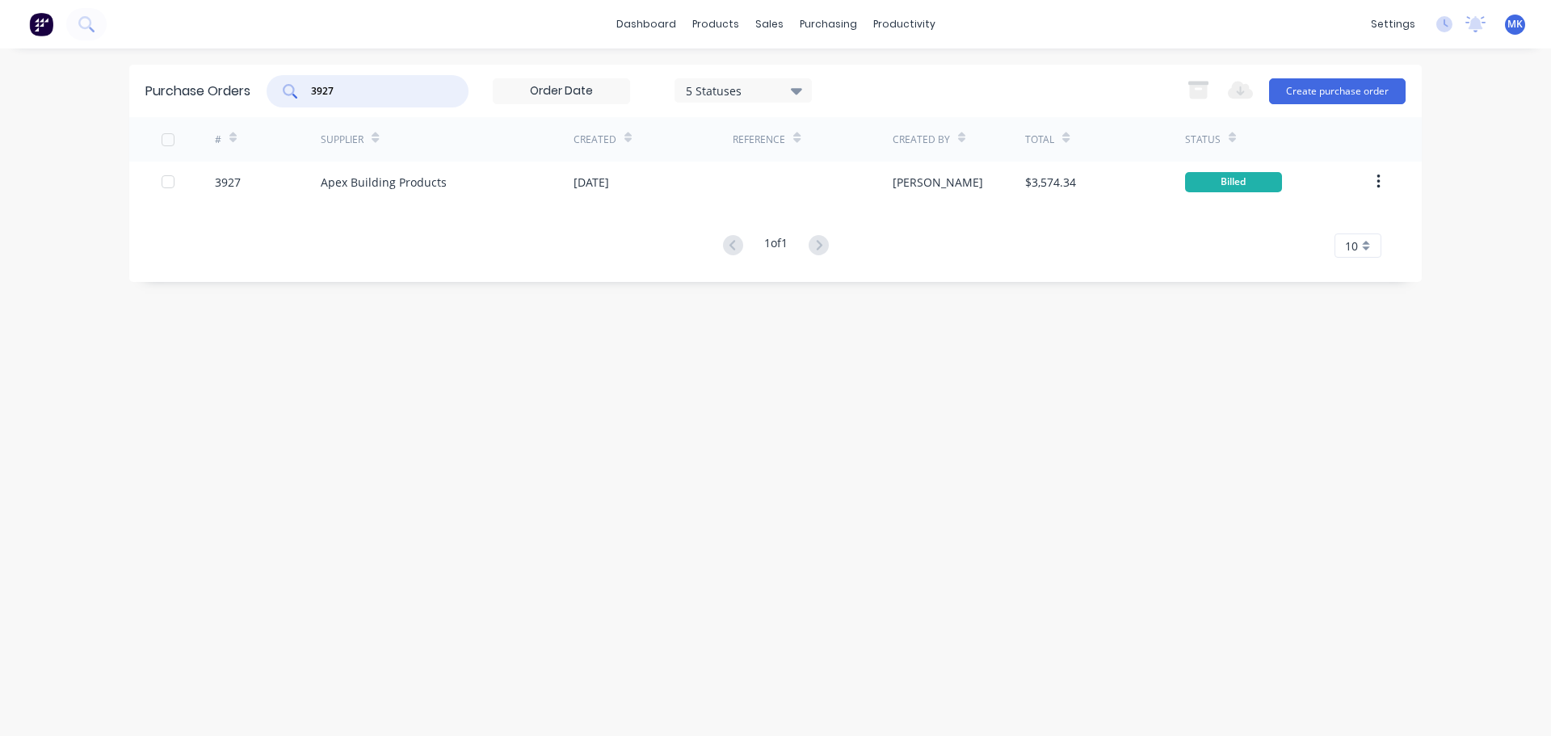
click at [332, 93] on input "3927" at bounding box center [376, 91] width 134 height 16
click at [332, 93] on input "39*12" at bounding box center [376, 91] width 134 height 16
type input "3912"
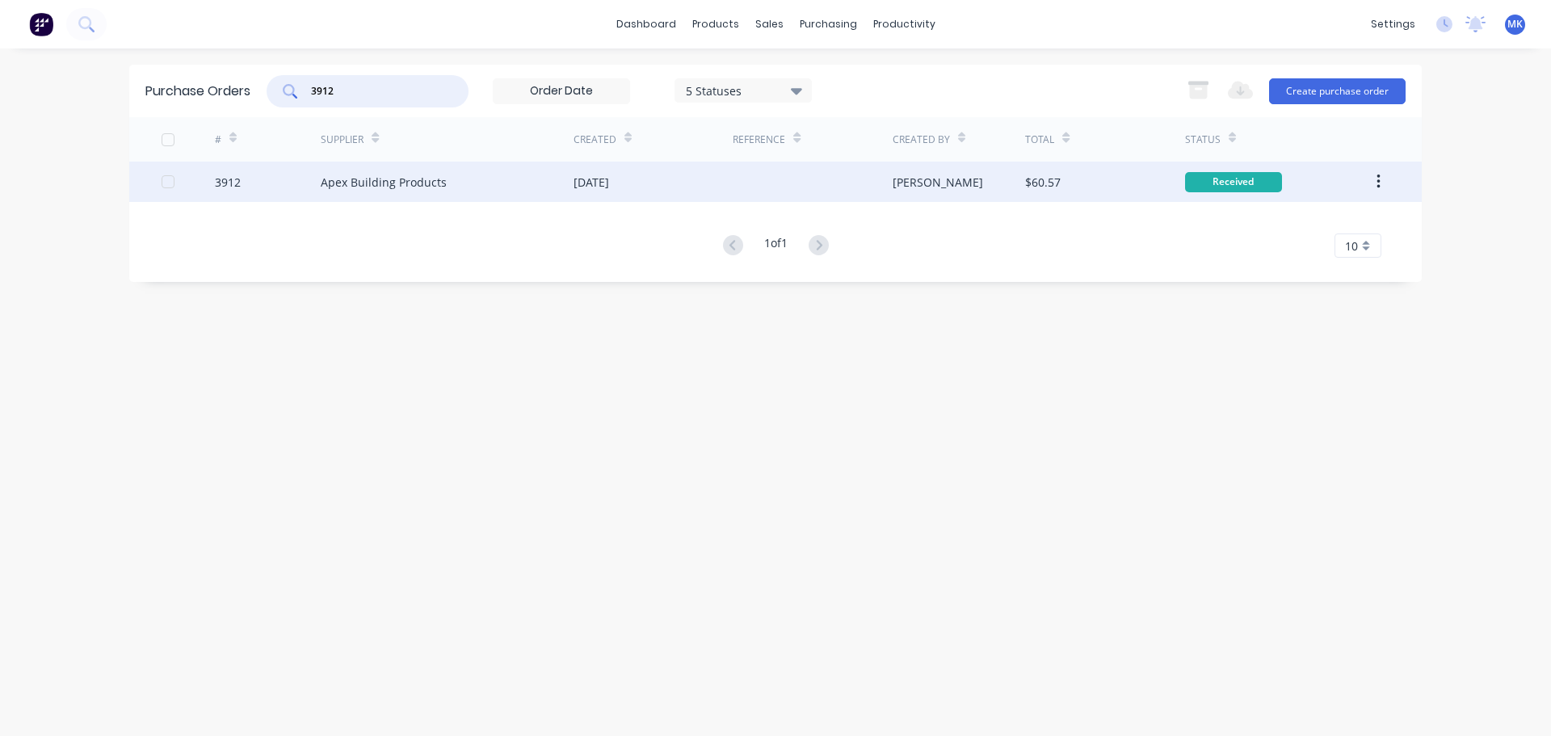
click at [1073, 182] on div "$60.57" at bounding box center [1104, 182] width 159 height 40
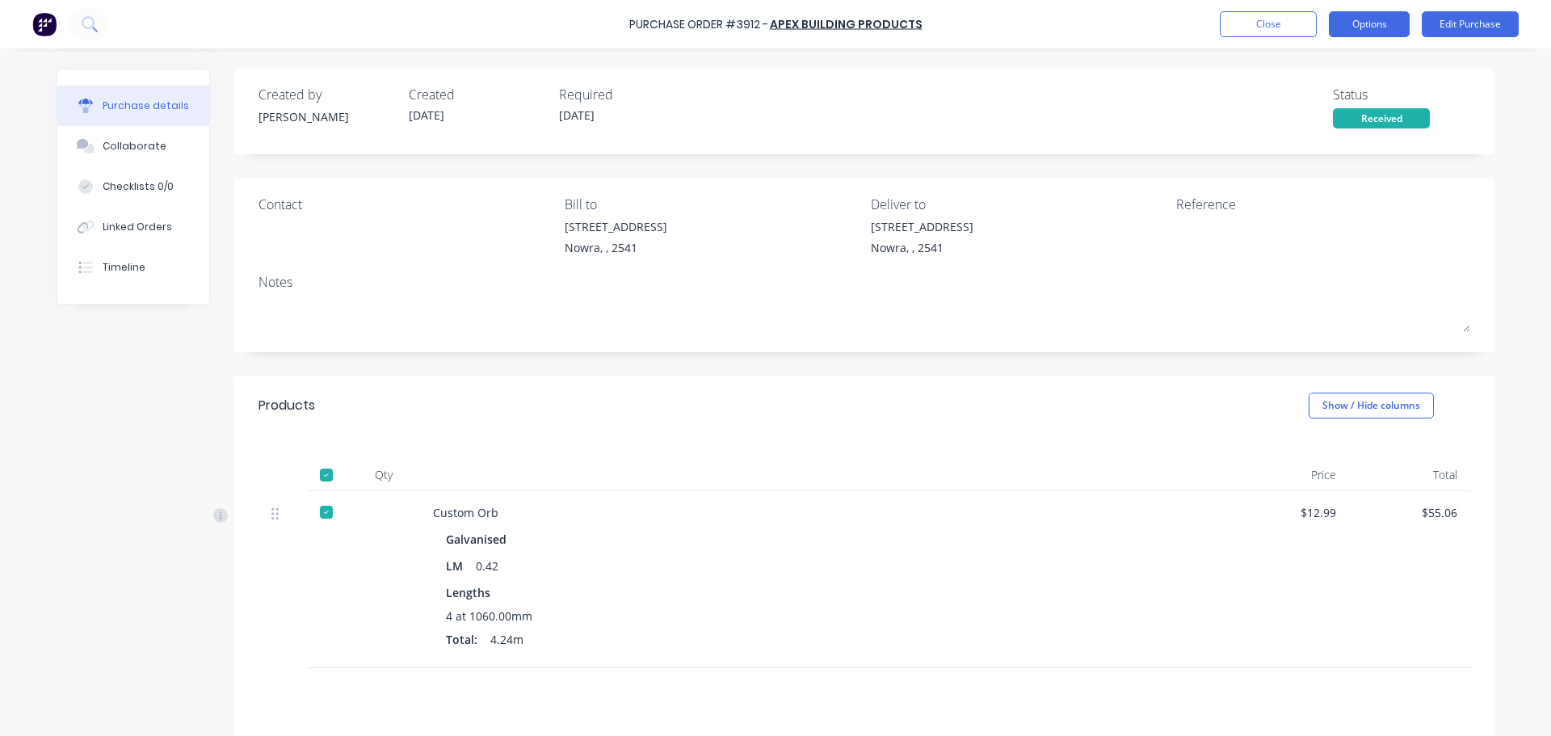
click at [1382, 27] on button "Options" at bounding box center [1369, 24] width 81 height 26
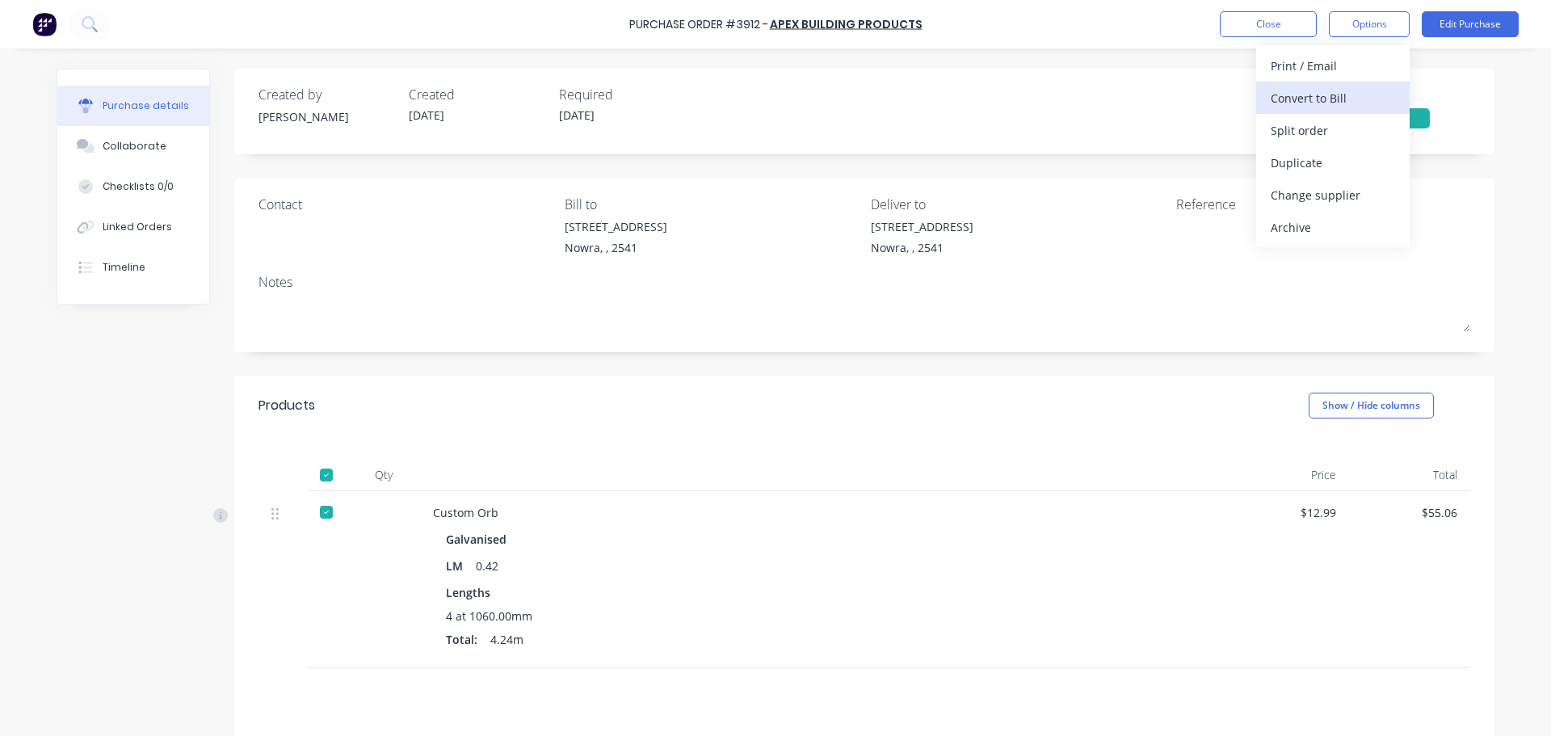
click at [1358, 95] on div "Convert to Bill" at bounding box center [1332, 97] width 124 height 23
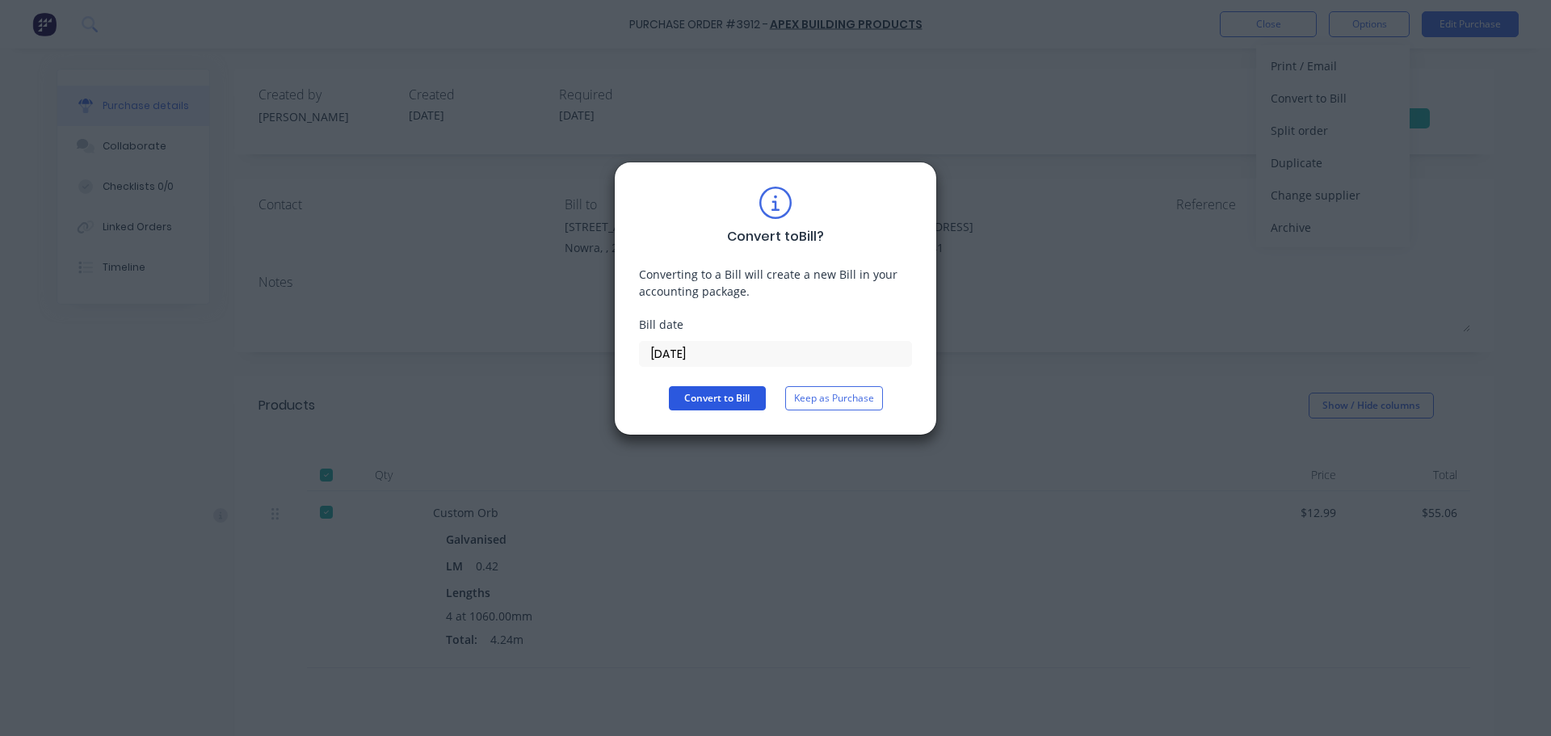
click at [721, 401] on button "Convert to Bill" at bounding box center [717, 398] width 97 height 24
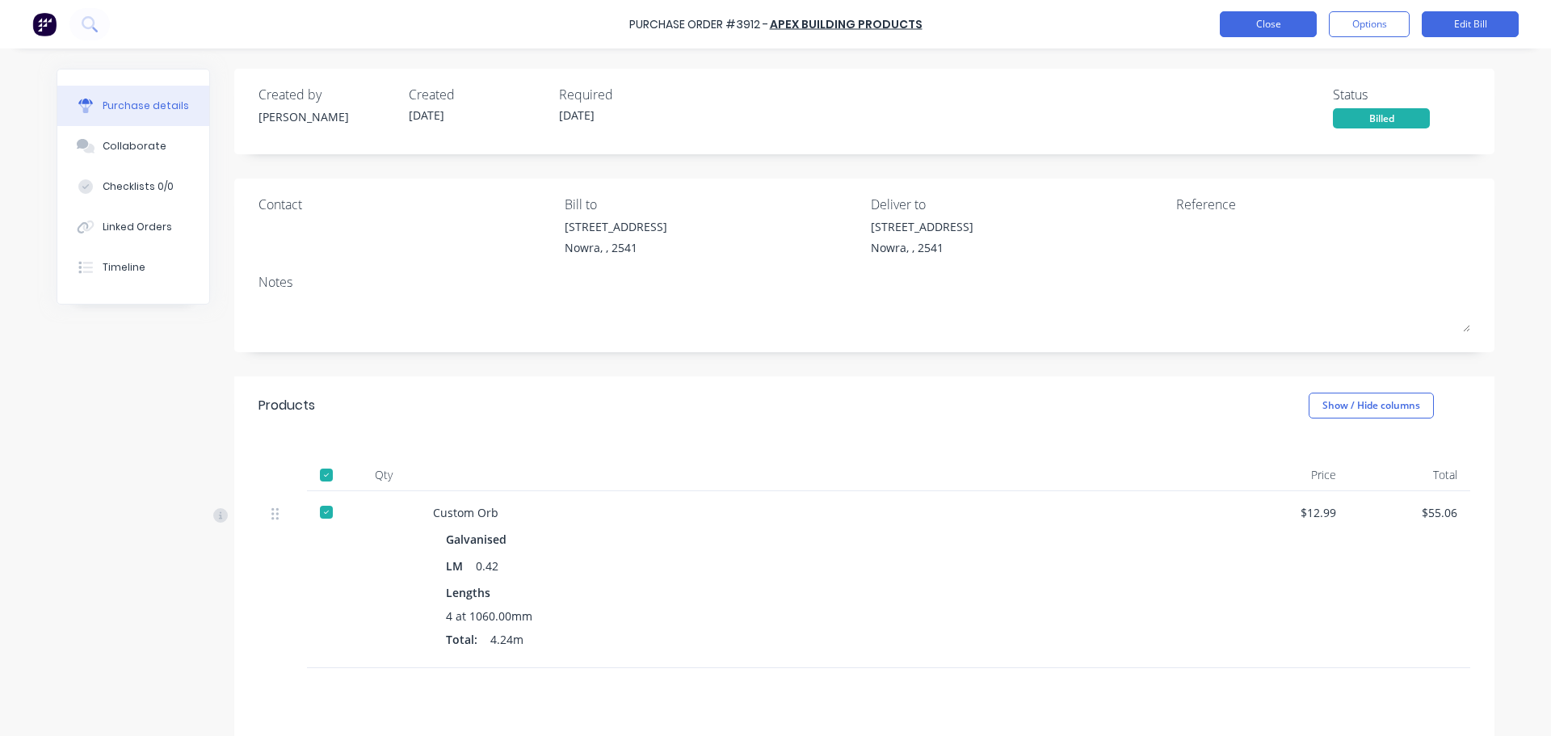
click at [1263, 27] on button "Close" at bounding box center [1268, 24] width 97 height 26
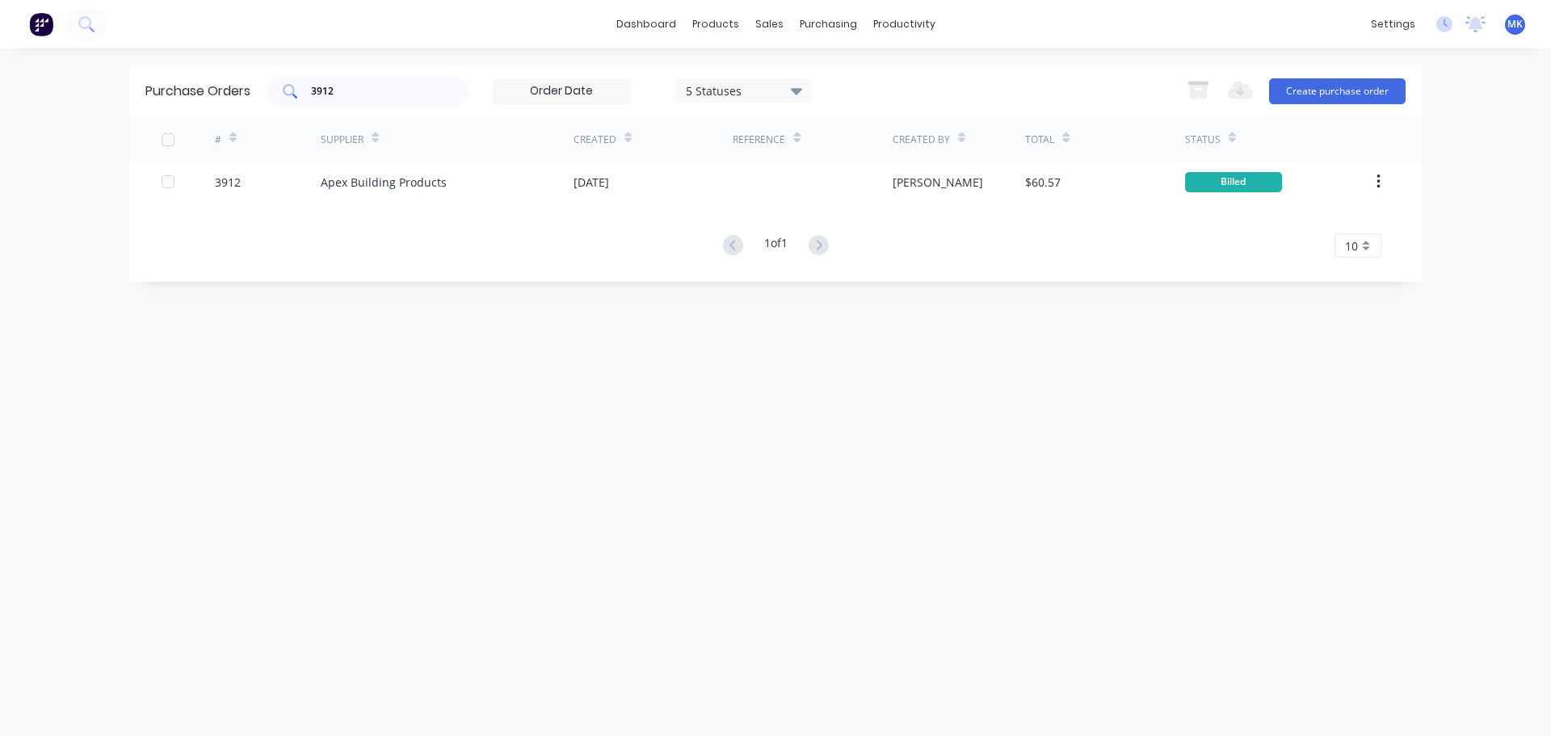
click at [395, 83] on input "3912" at bounding box center [376, 91] width 134 height 16
type input "3935"
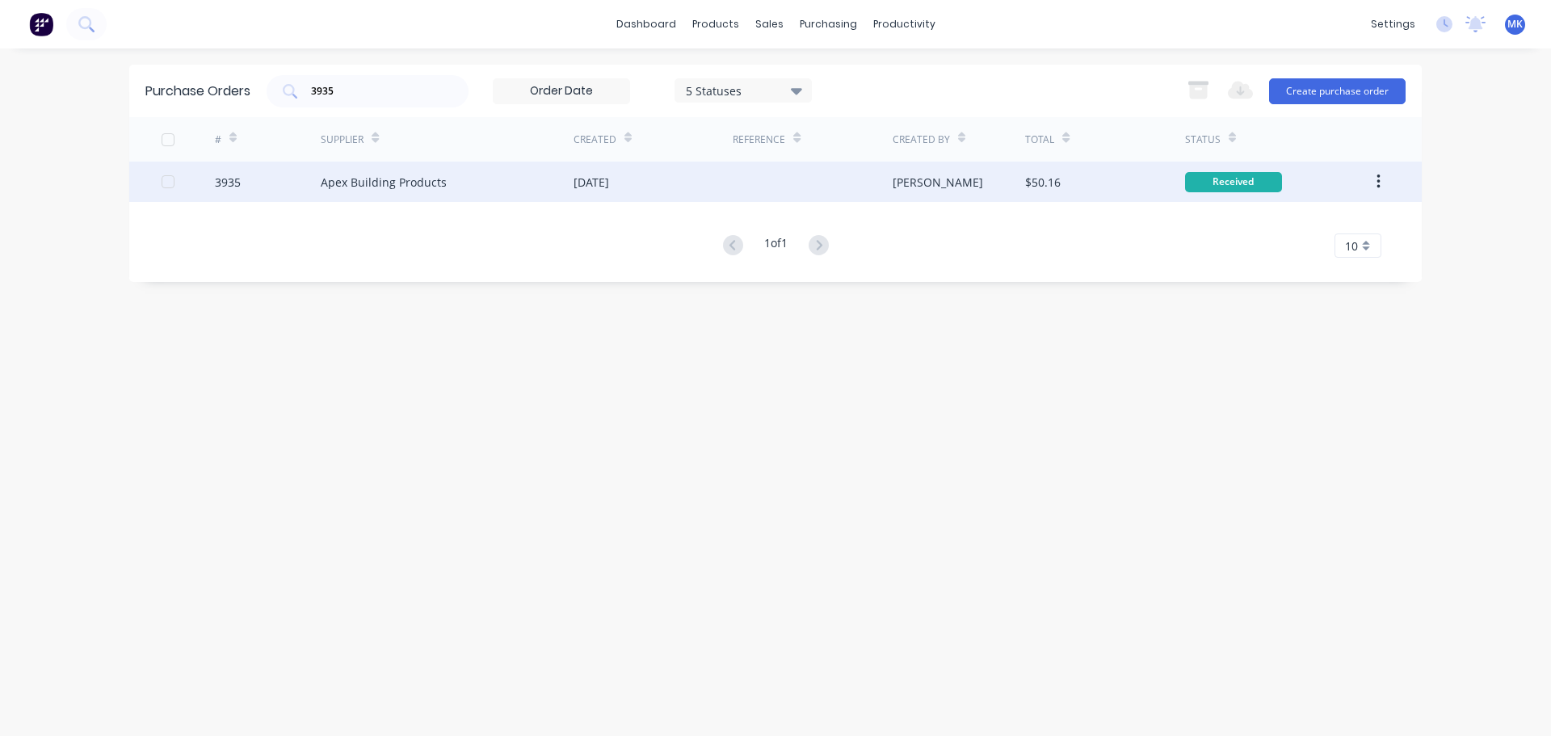
click at [1132, 180] on div "$50.16" at bounding box center [1104, 182] width 159 height 40
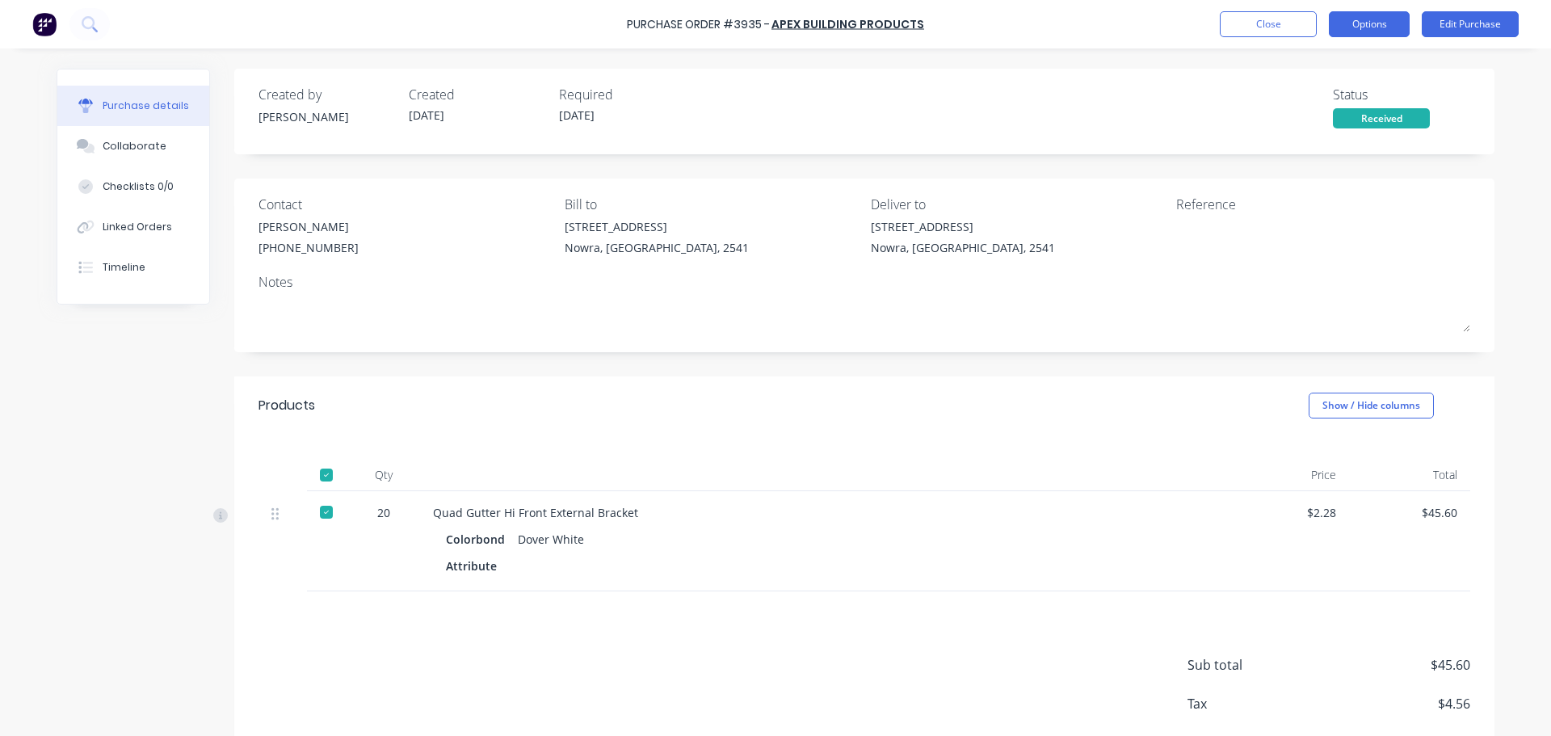
click at [1368, 26] on button "Options" at bounding box center [1369, 24] width 81 height 26
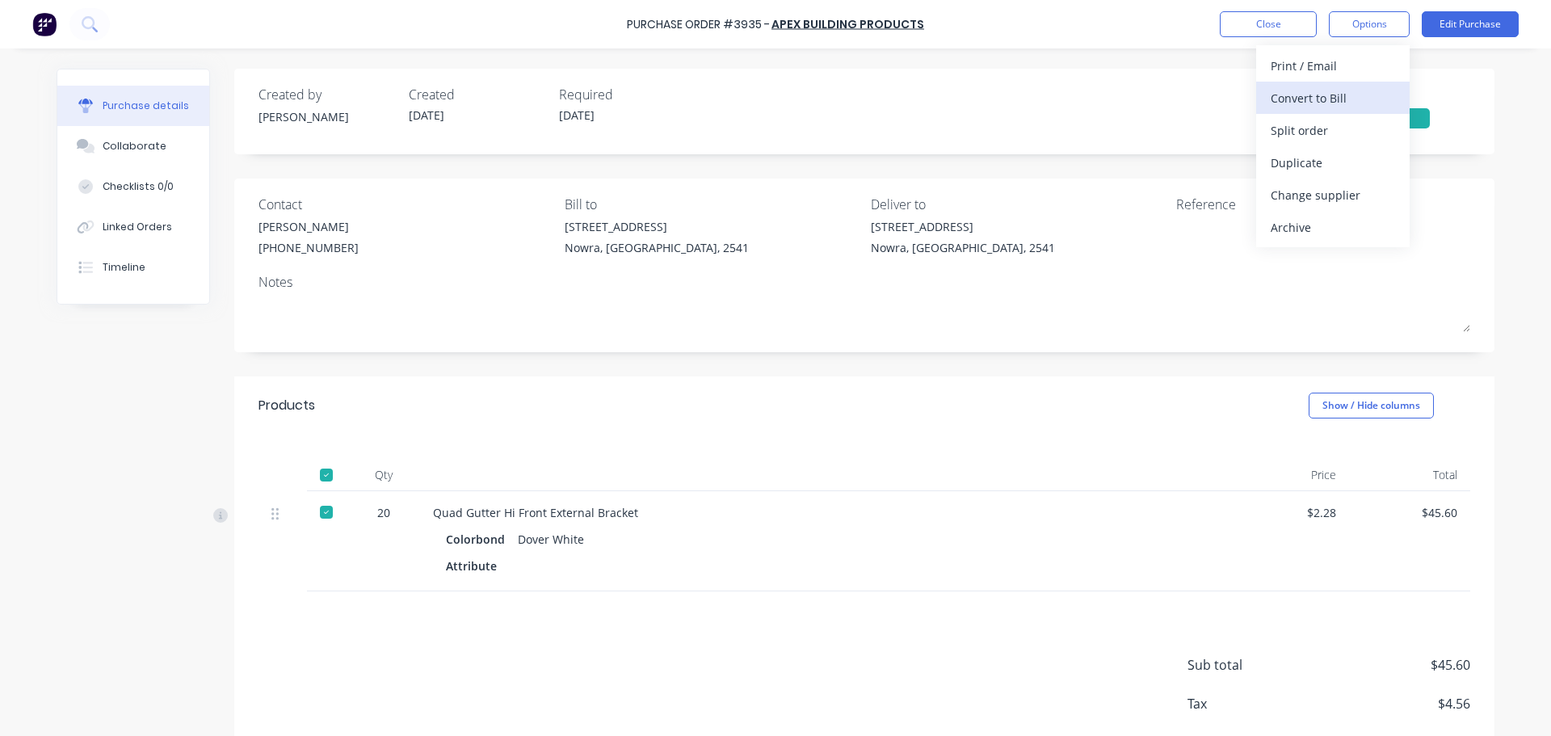
click at [1363, 95] on div "Convert to Bill" at bounding box center [1332, 97] width 124 height 23
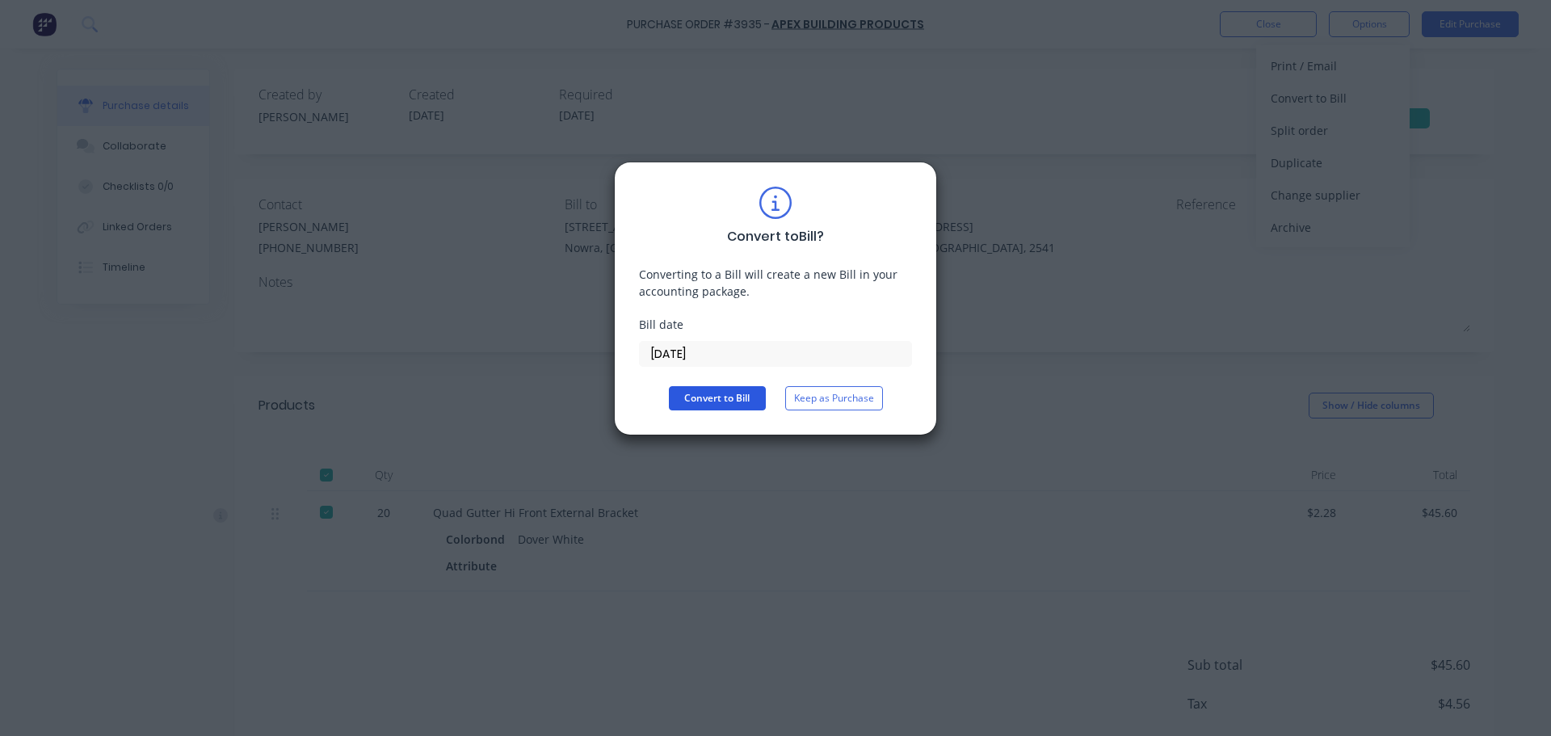
click at [743, 388] on button "Convert to Bill" at bounding box center [717, 398] width 97 height 24
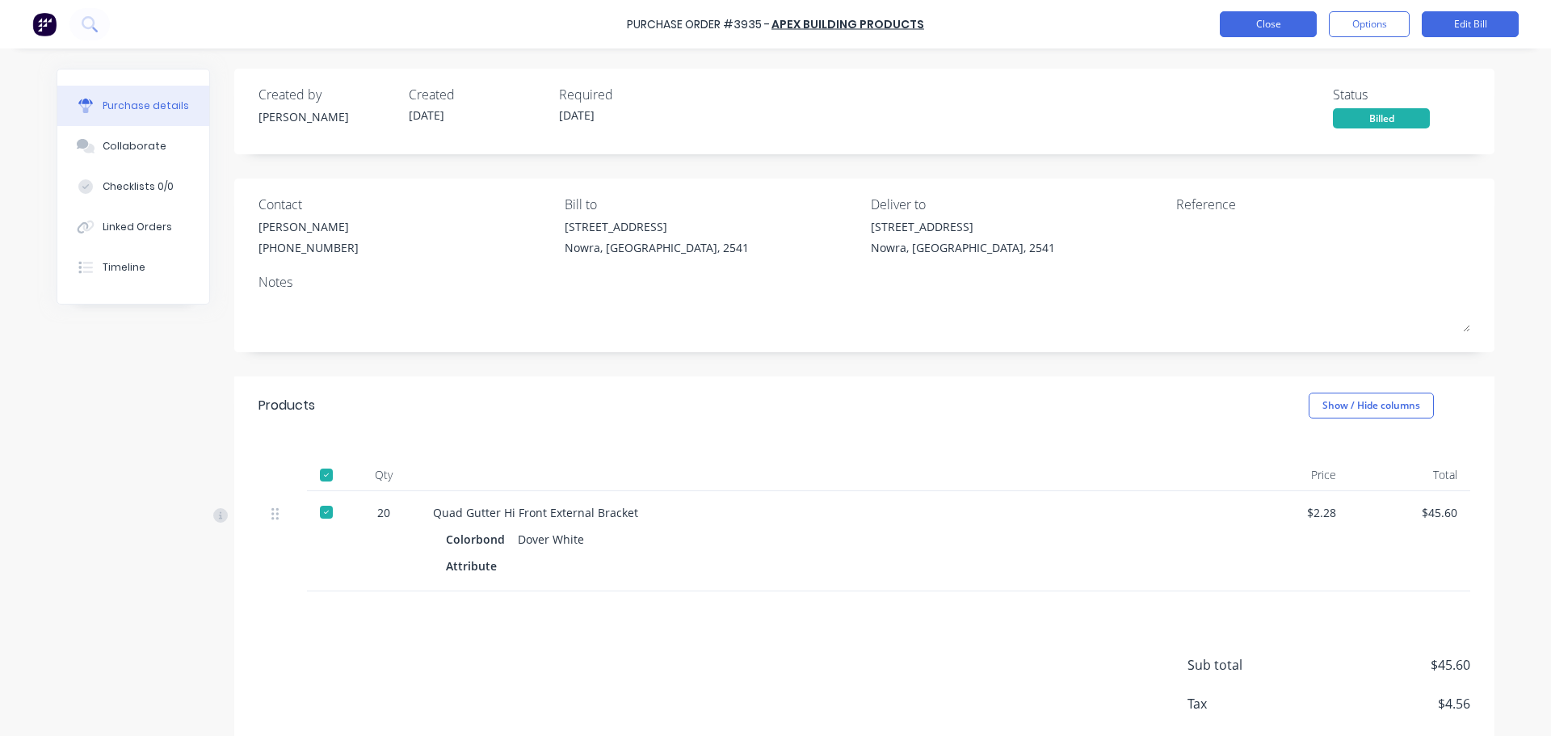
click at [1270, 15] on button "Close" at bounding box center [1268, 24] width 97 height 26
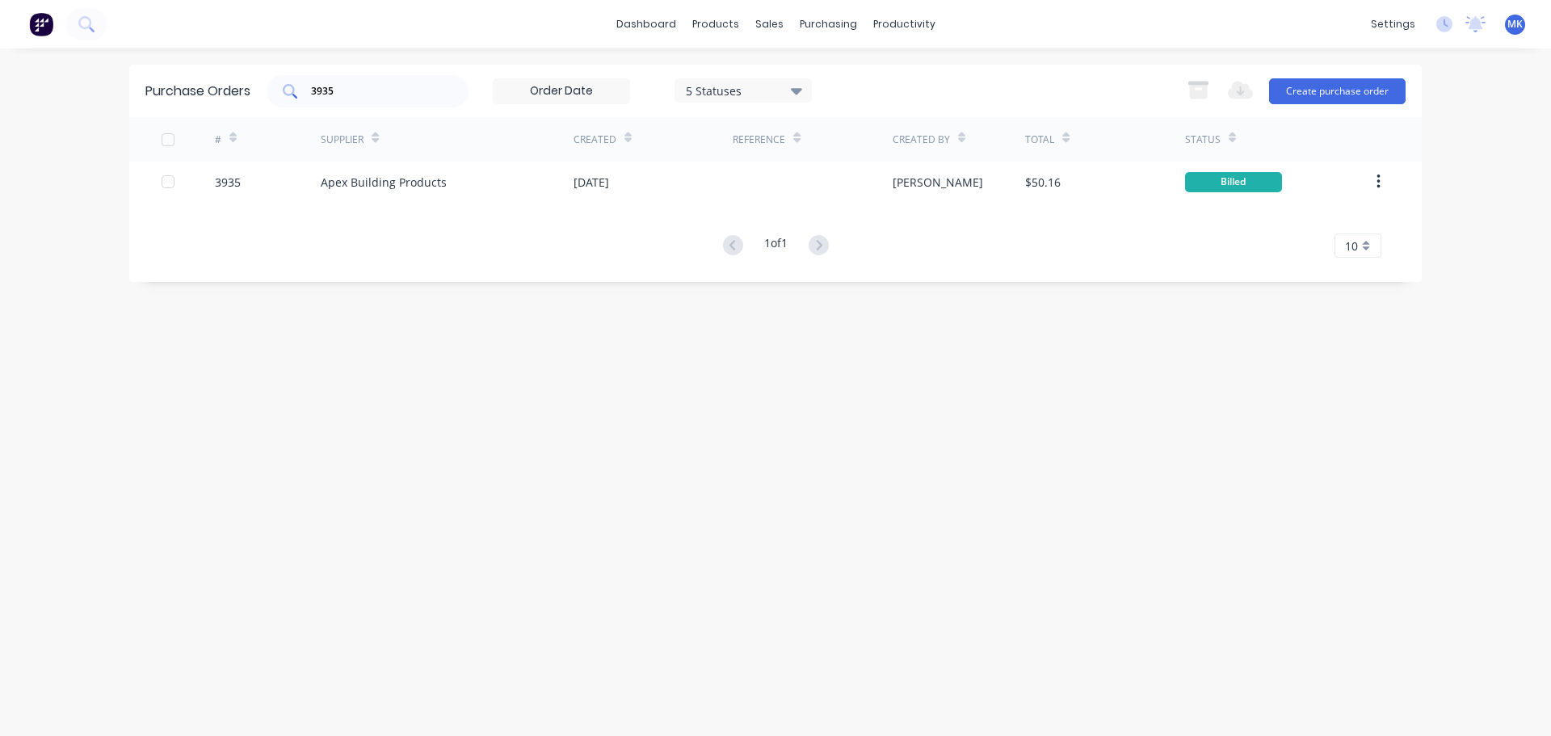
click at [408, 103] on div "3935" at bounding box center [368, 91] width 202 height 32
type input "3931"
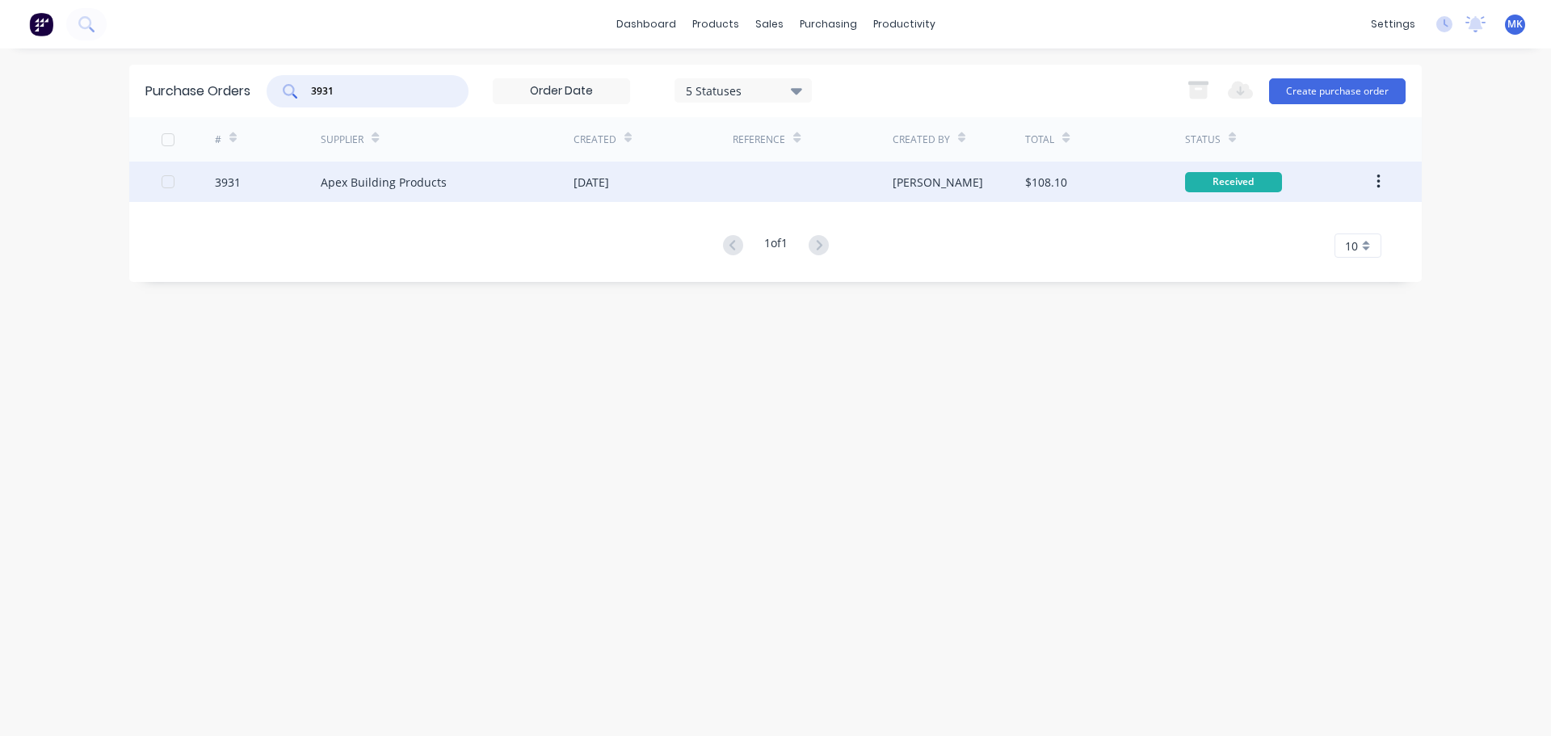
click at [935, 173] on div "[PERSON_NAME]" at bounding box center [958, 182] width 133 height 40
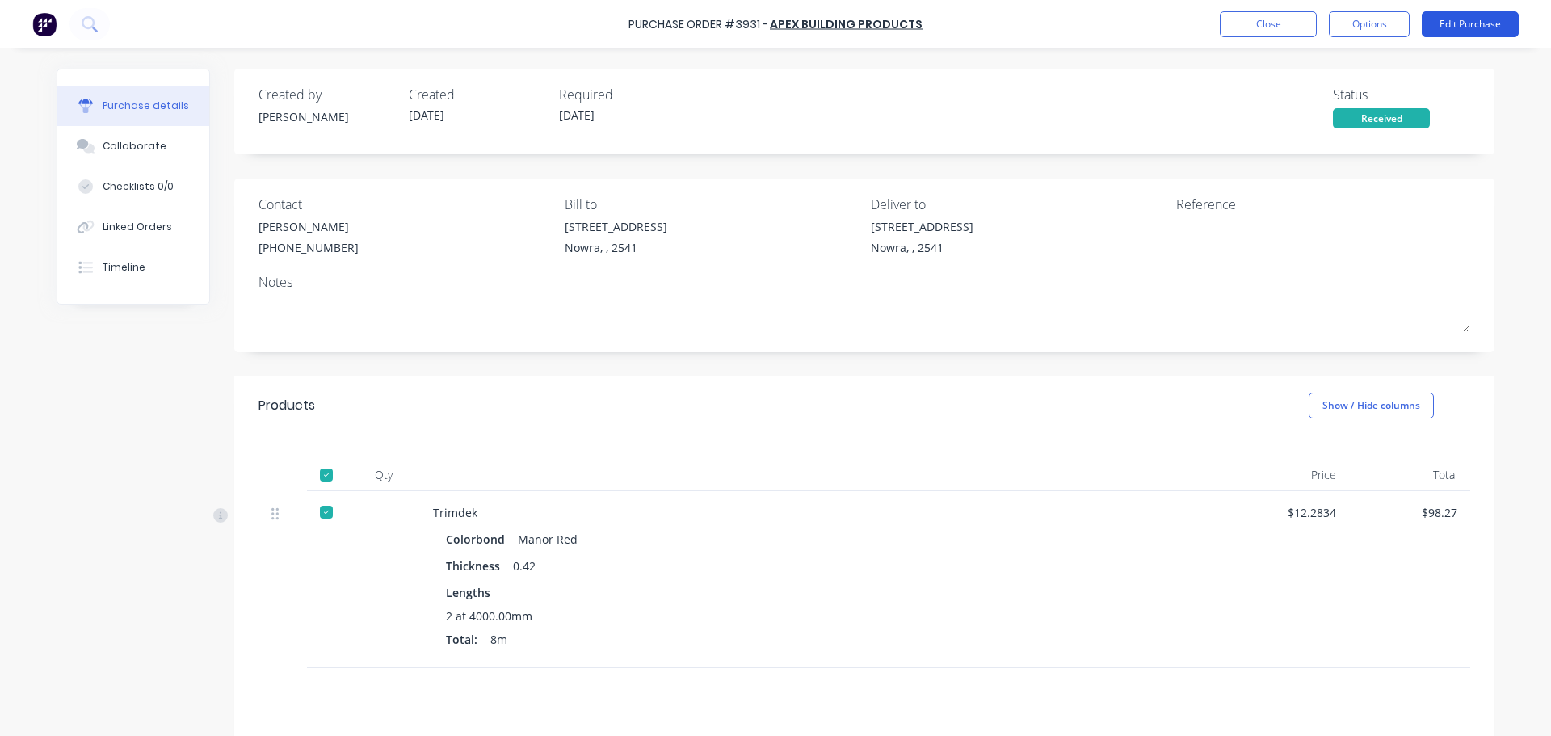
click at [1466, 21] on button "Edit Purchase" at bounding box center [1469, 24] width 97 height 26
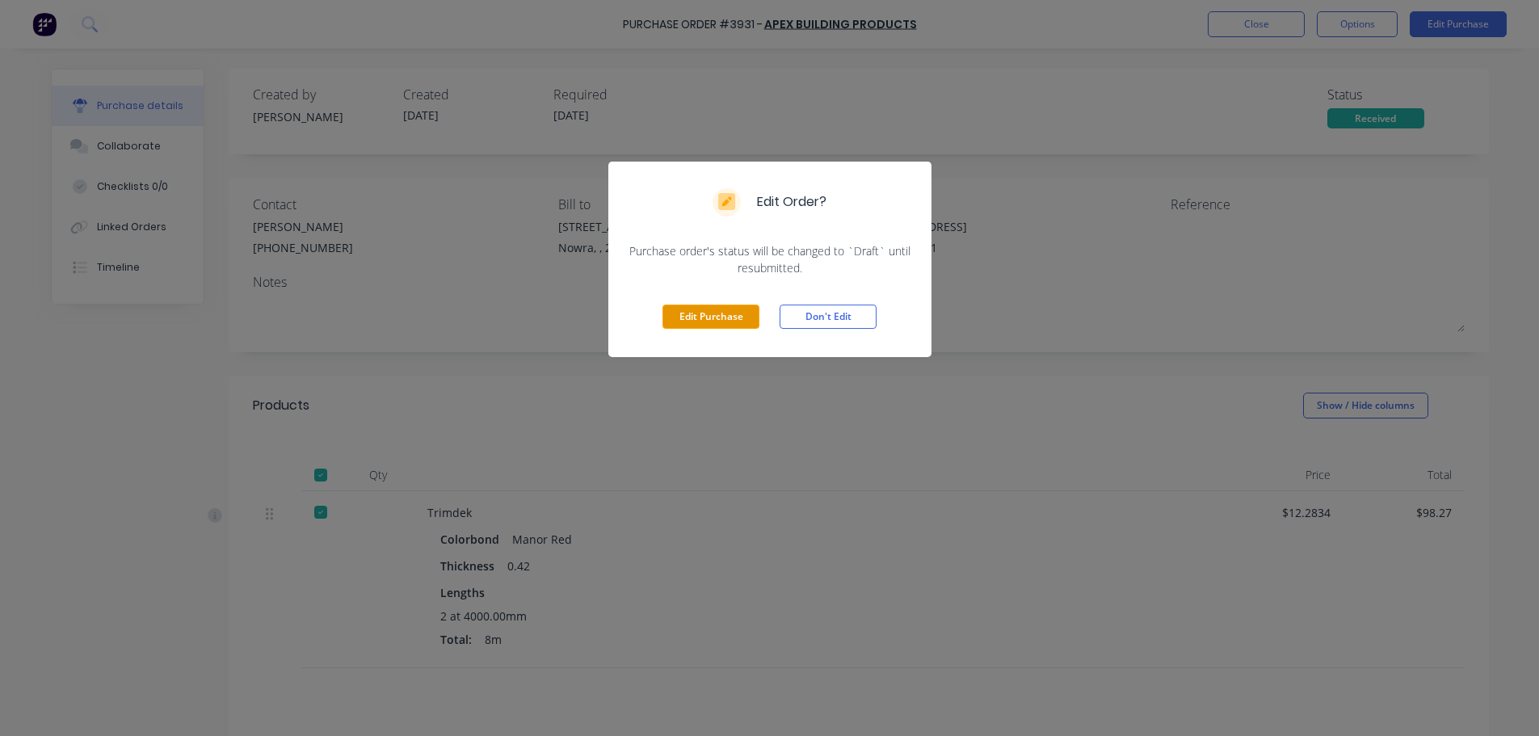
click at [705, 321] on button "Edit Purchase" at bounding box center [710, 316] width 97 height 24
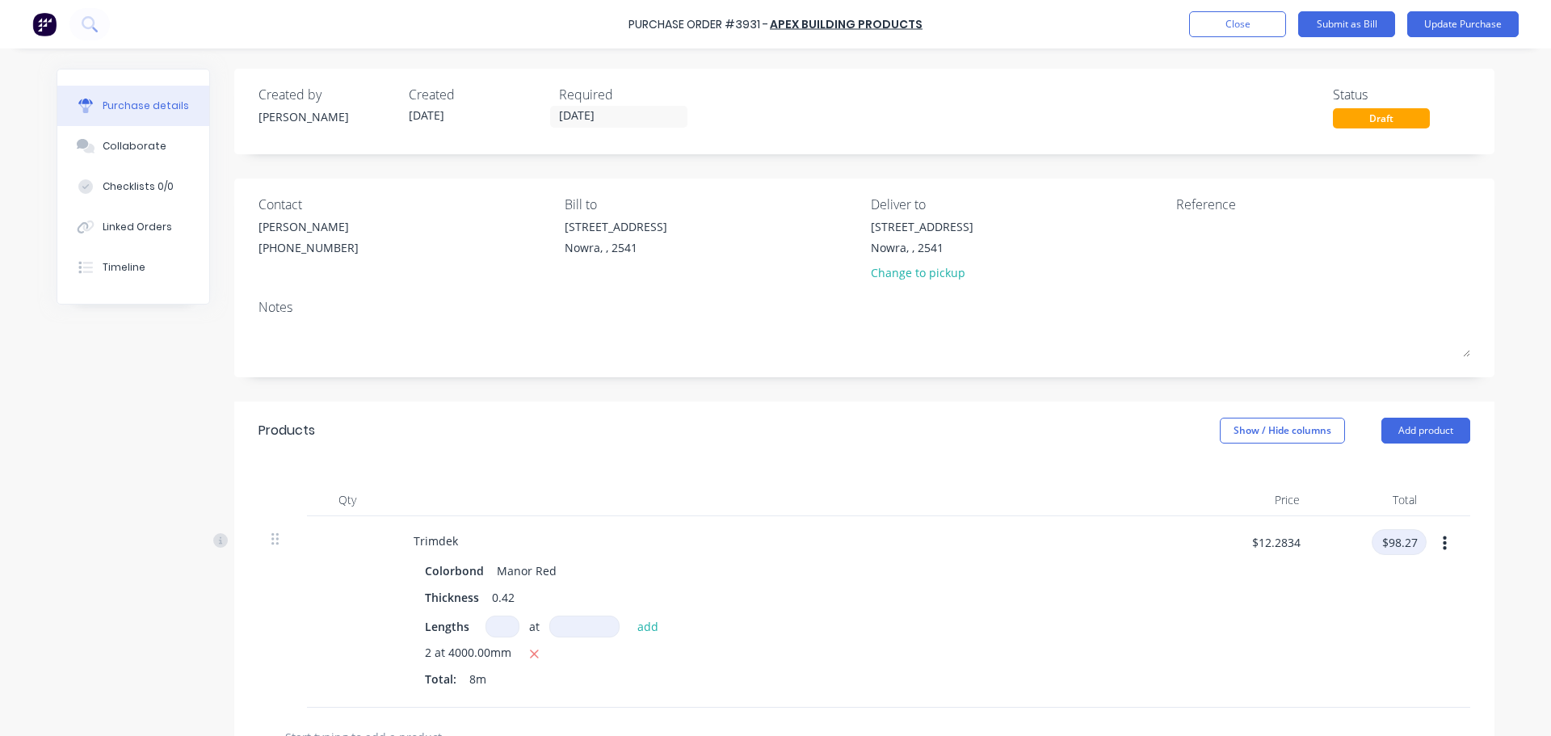
click at [1402, 537] on input "$98.27" at bounding box center [1398, 542] width 55 height 26
type input "97.05"
type input "$12.1313"
type input "$97.05"
click at [1484, 17] on button "Update Purchase" at bounding box center [1462, 24] width 111 height 26
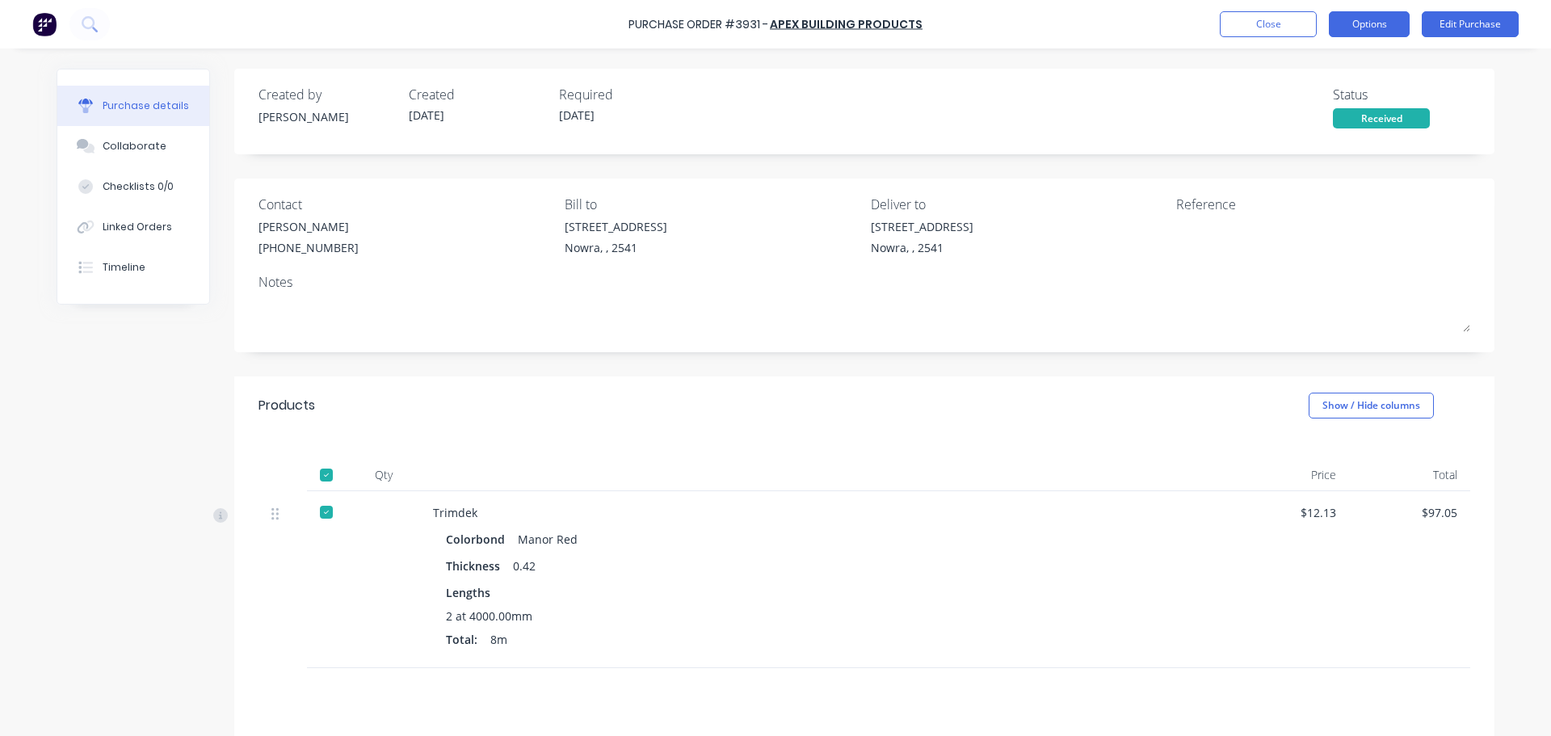
click at [1340, 29] on button "Options" at bounding box center [1369, 24] width 81 height 26
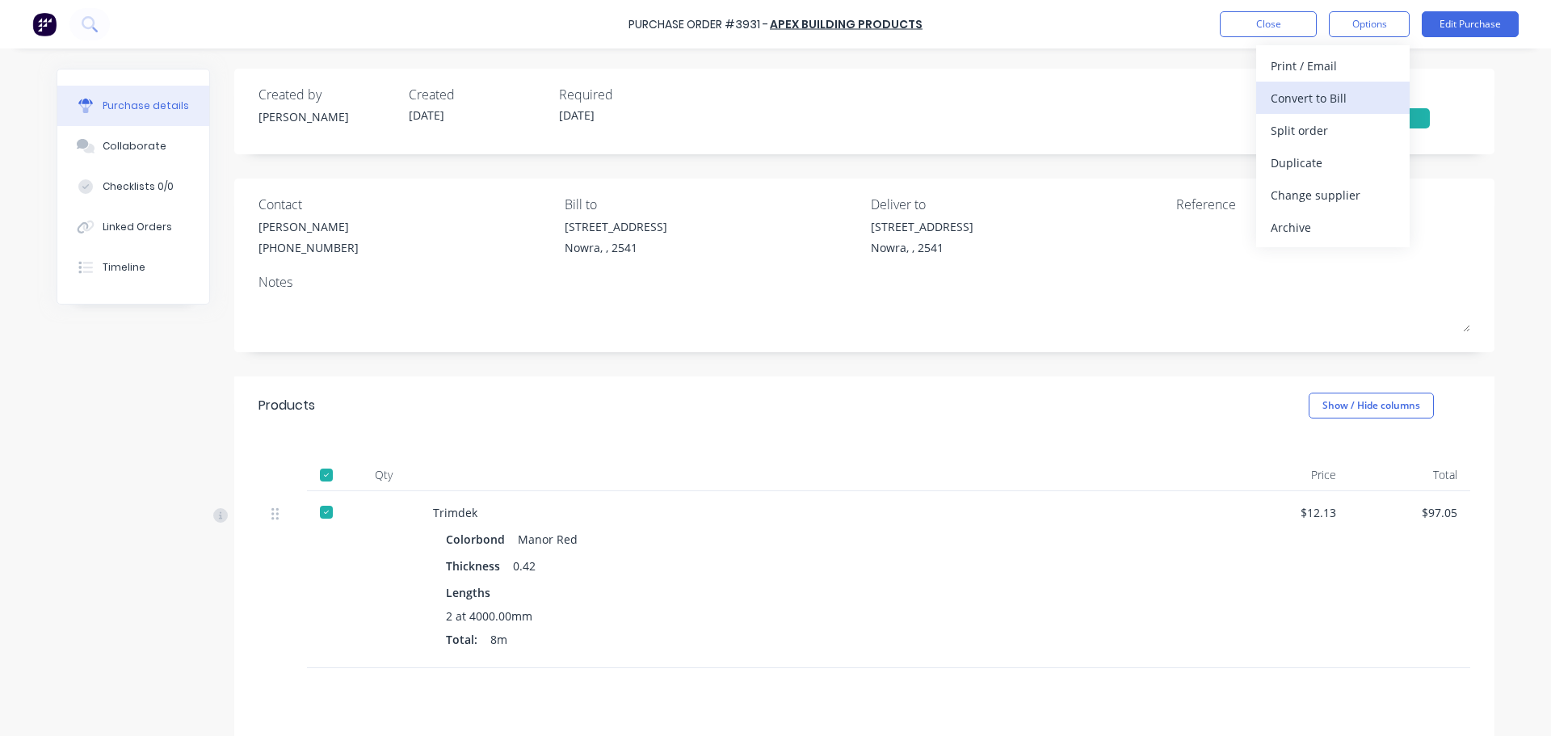
click at [1333, 92] on div "Convert to Bill" at bounding box center [1332, 97] width 124 height 23
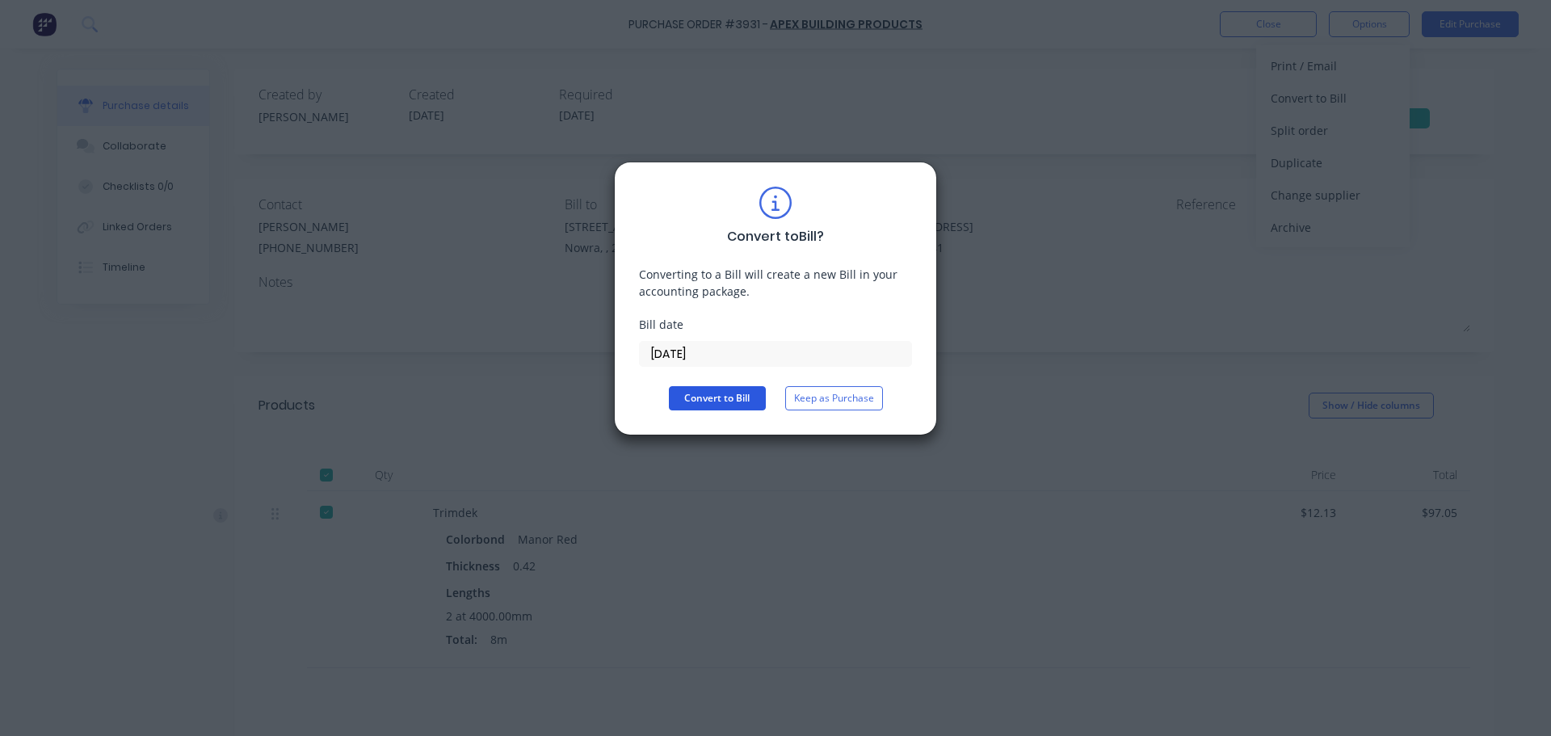
click at [725, 393] on button "Convert to Bill" at bounding box center [717, 398] width 97 height 24
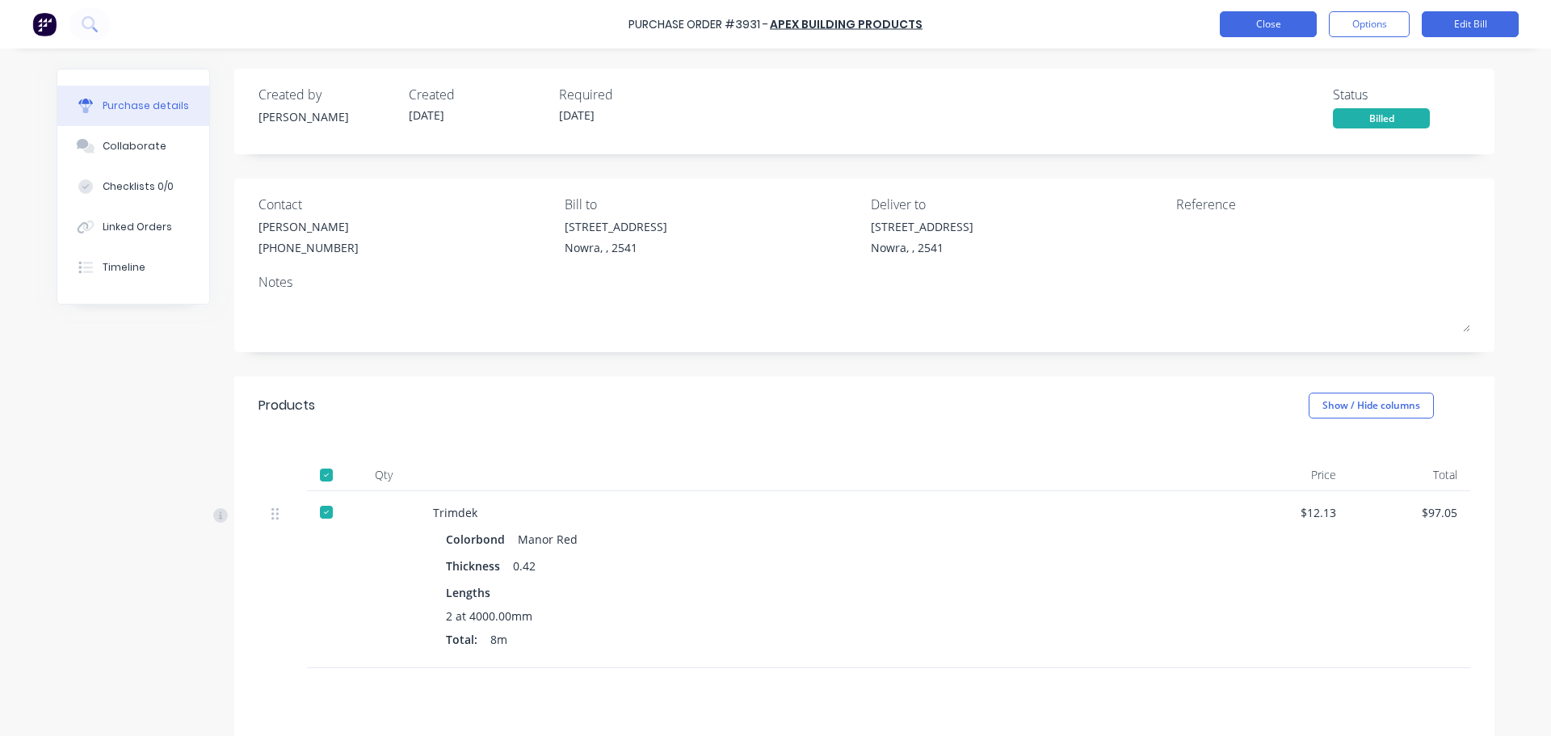
click at [1258, 17] on button "Close" at bounding box center [1268, 24] width 97 height 26
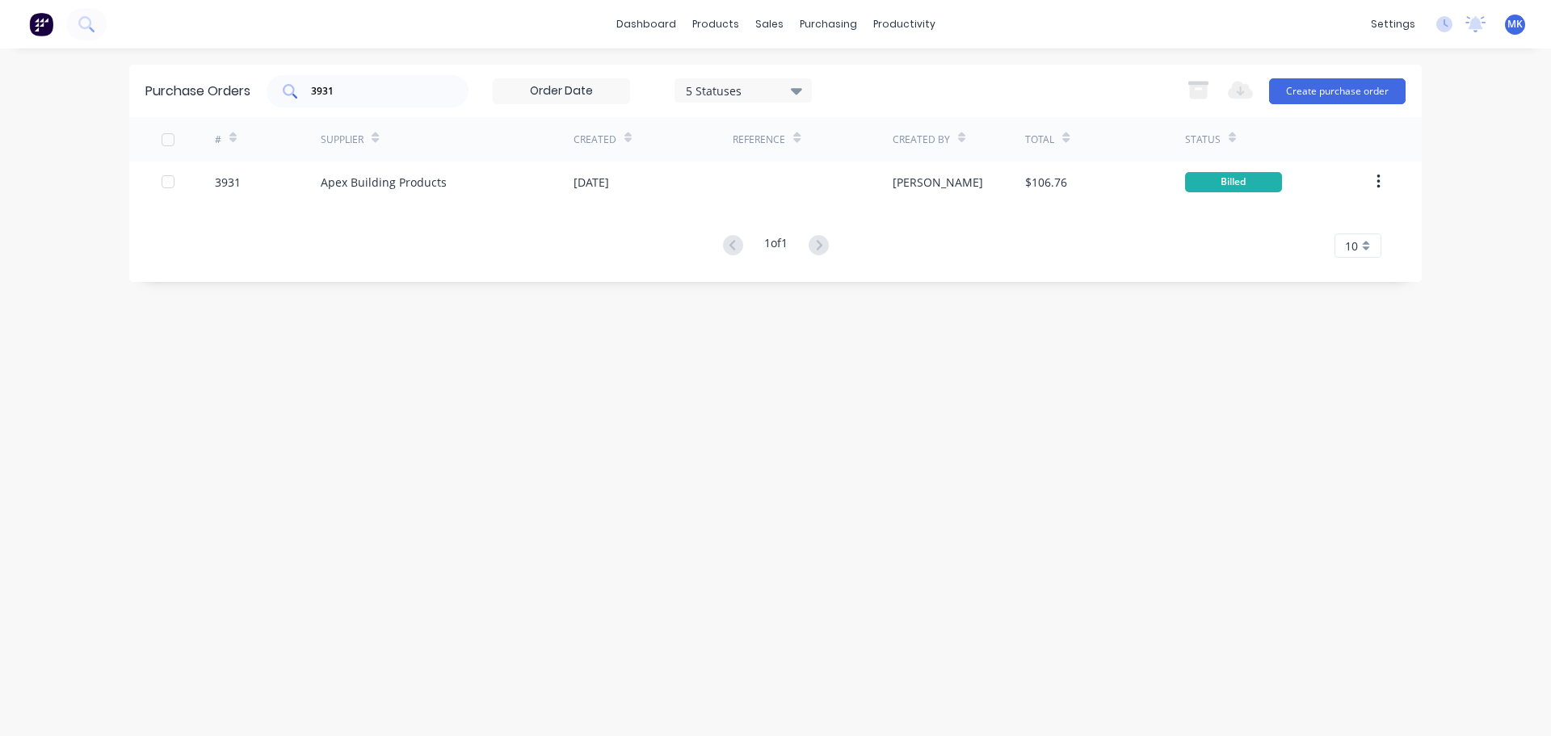
click at [376, 102] on div "3931" at bounding box center [368, 91] width 202 height 32
click at [373, 97] on input "3931" at bounding box center [376, 91] width 134 height 16
type input "3924"
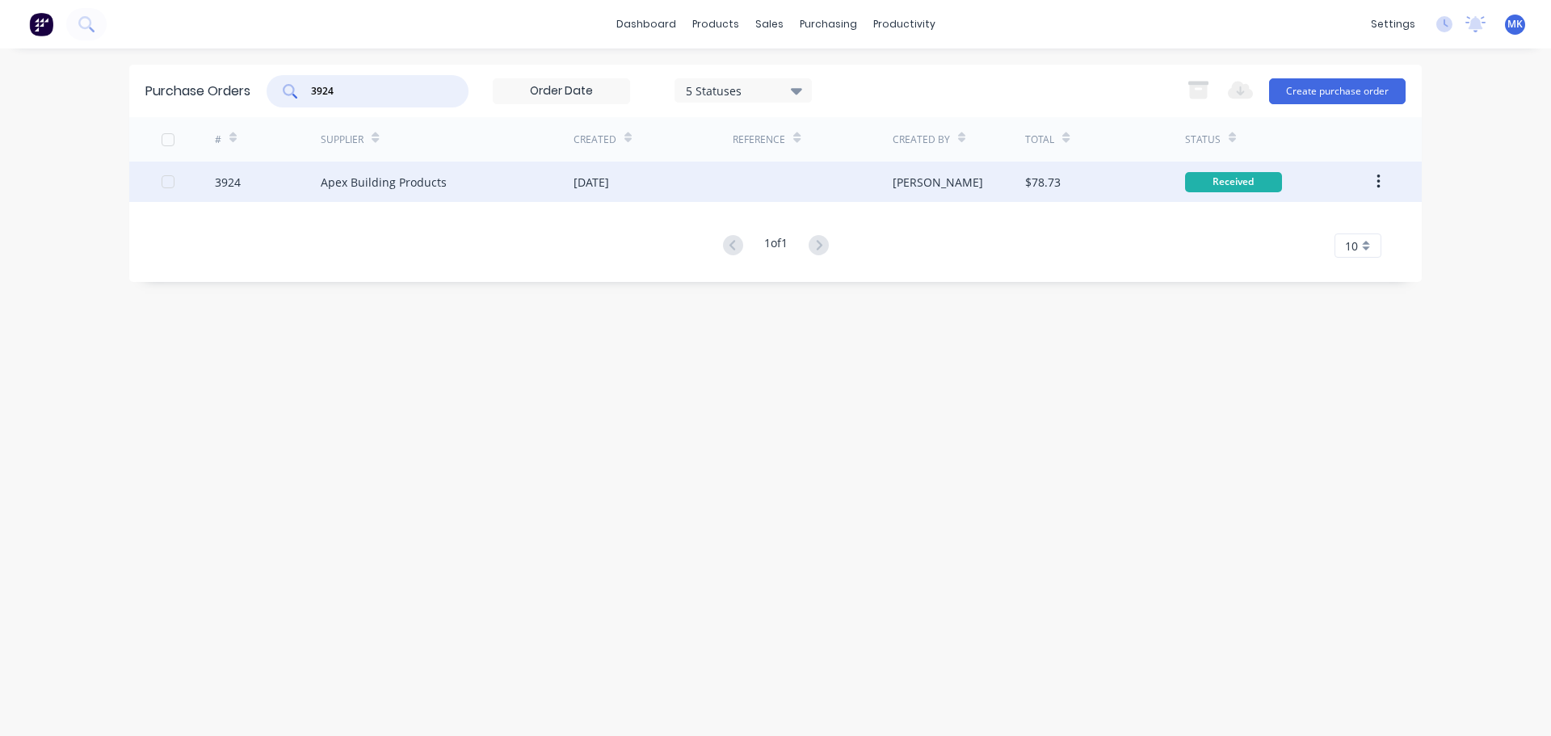
click at [1079, 186] on div "$78.73" at bounding box center [1104, 182] width 159 height 40
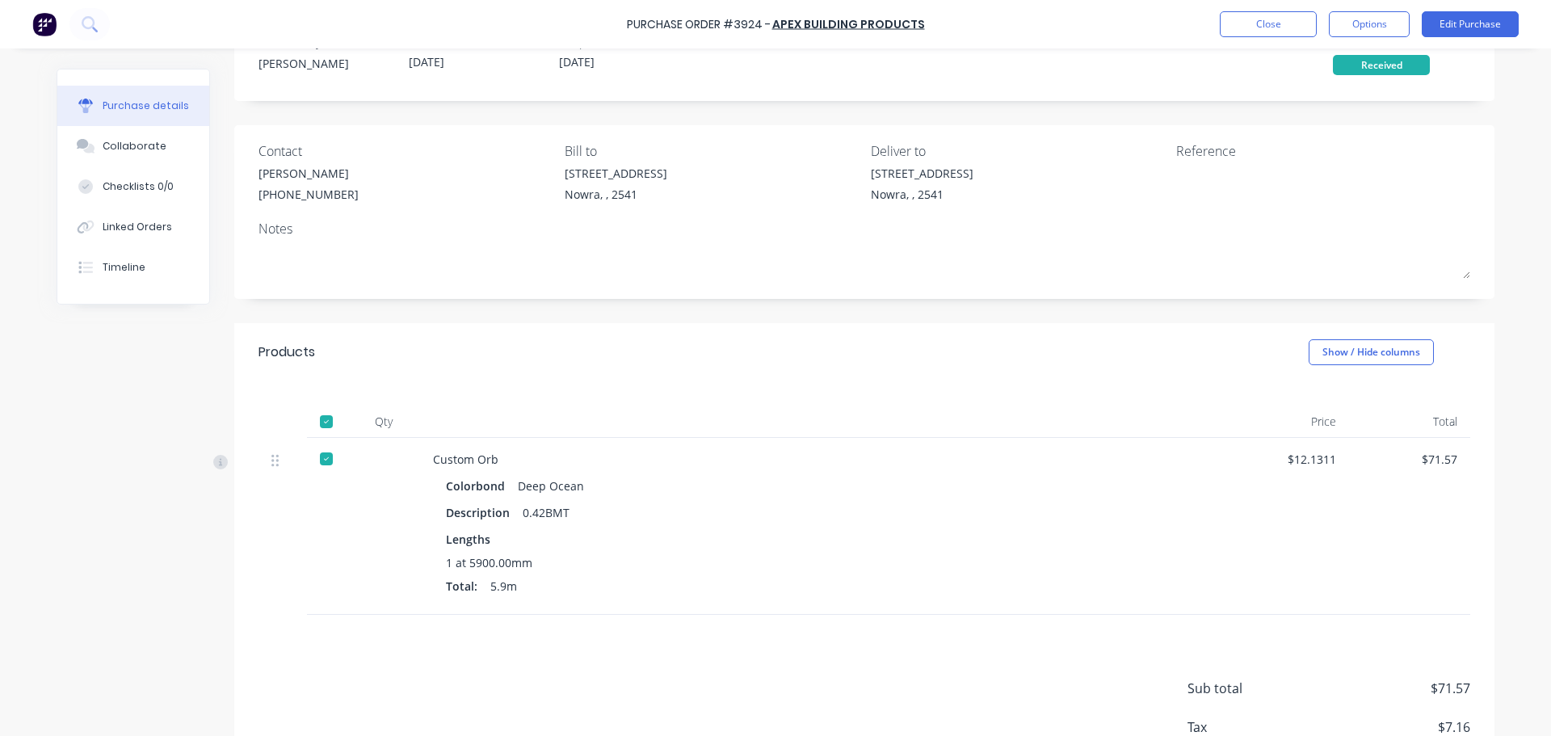
scroll to position [162, 0]
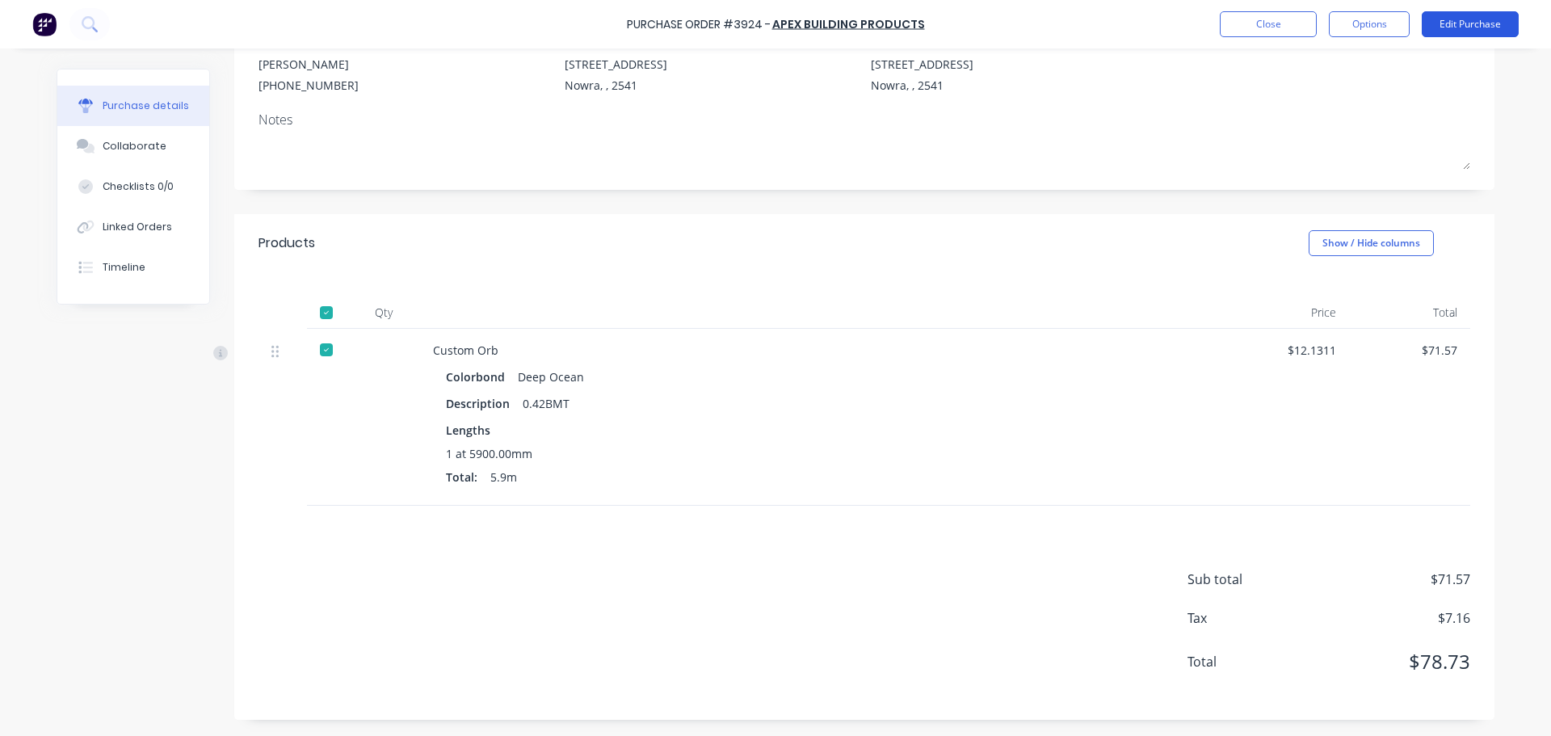
click at [1490, 24] on button "Edit Purchase" at bounding box center [1469, 24] width 97 height 26
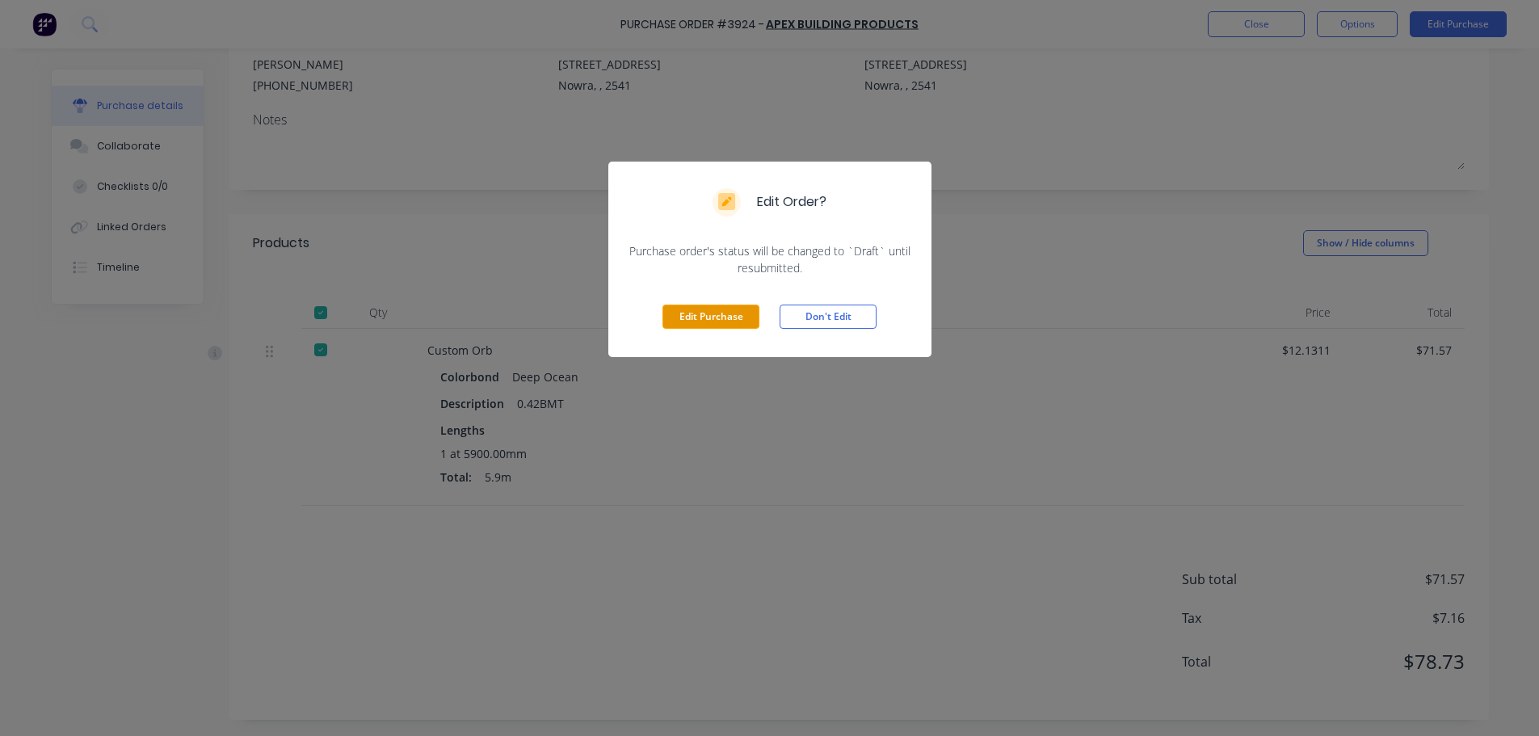
click at [708, 326] on button "Edit Purchase" at bounding box center [710, 316] width 97 height 24
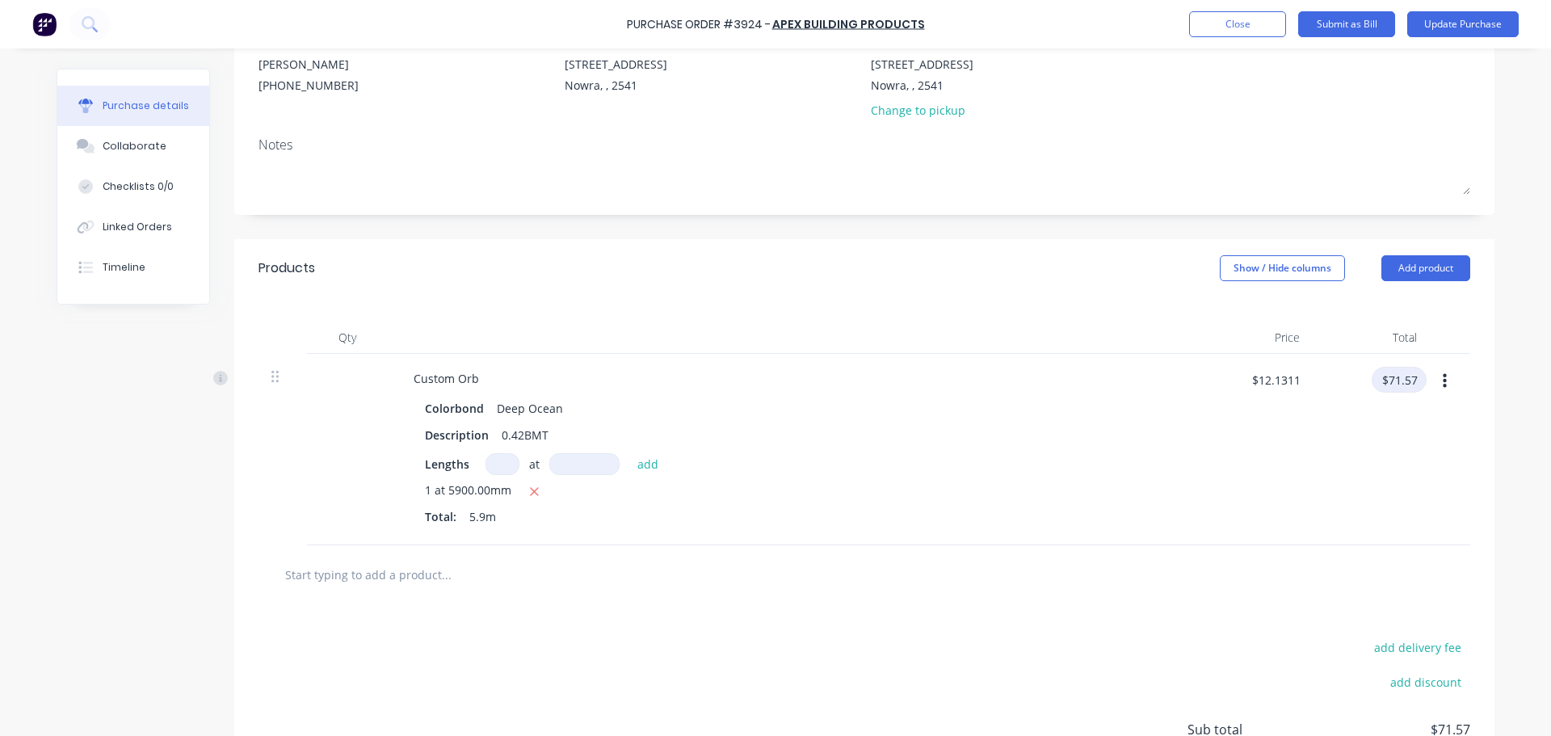
click at [1411, 377] on input "$71.57" at bounding box center [1398, 380] width 55 height 26
type input "63.08"
type input "$10.6915"
type input "$63.08"
click at [1459, 31] on button "Update Purchase" at bounding box center [1462, 24] width 111 height 26
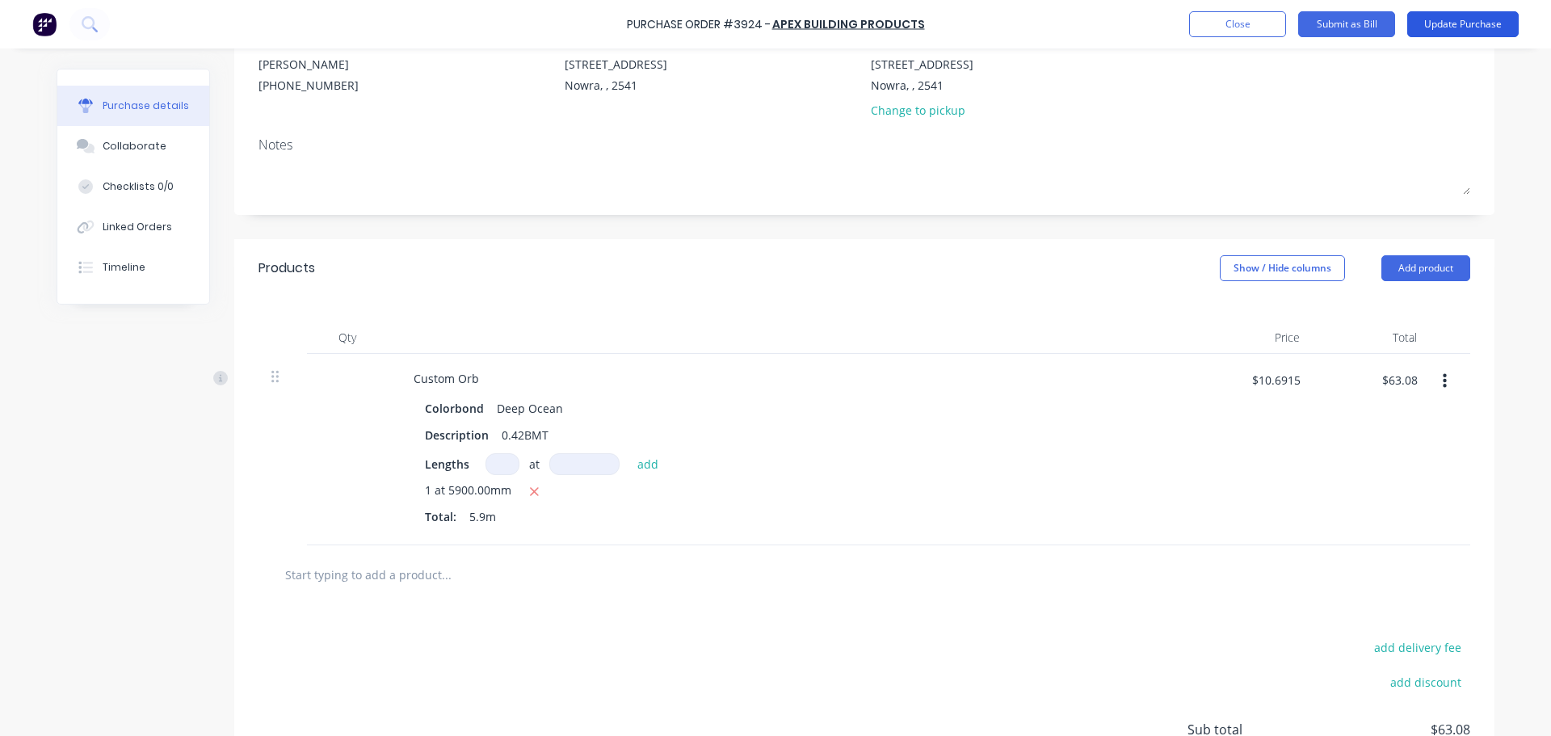
scroll to position [0, 0]
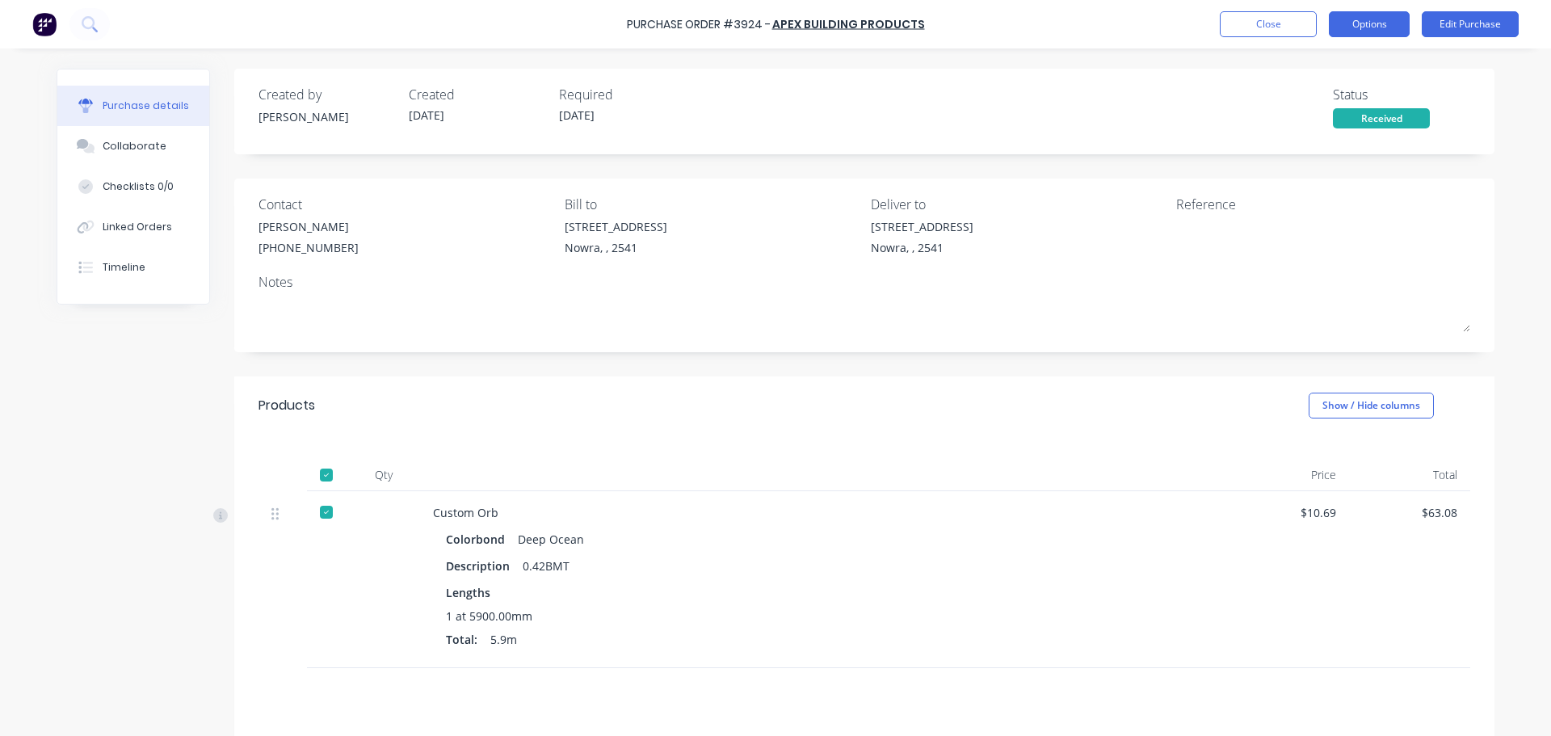
click at [1367, 28] on button "Options" at bounding box center [1369, 24] width 81 height 26
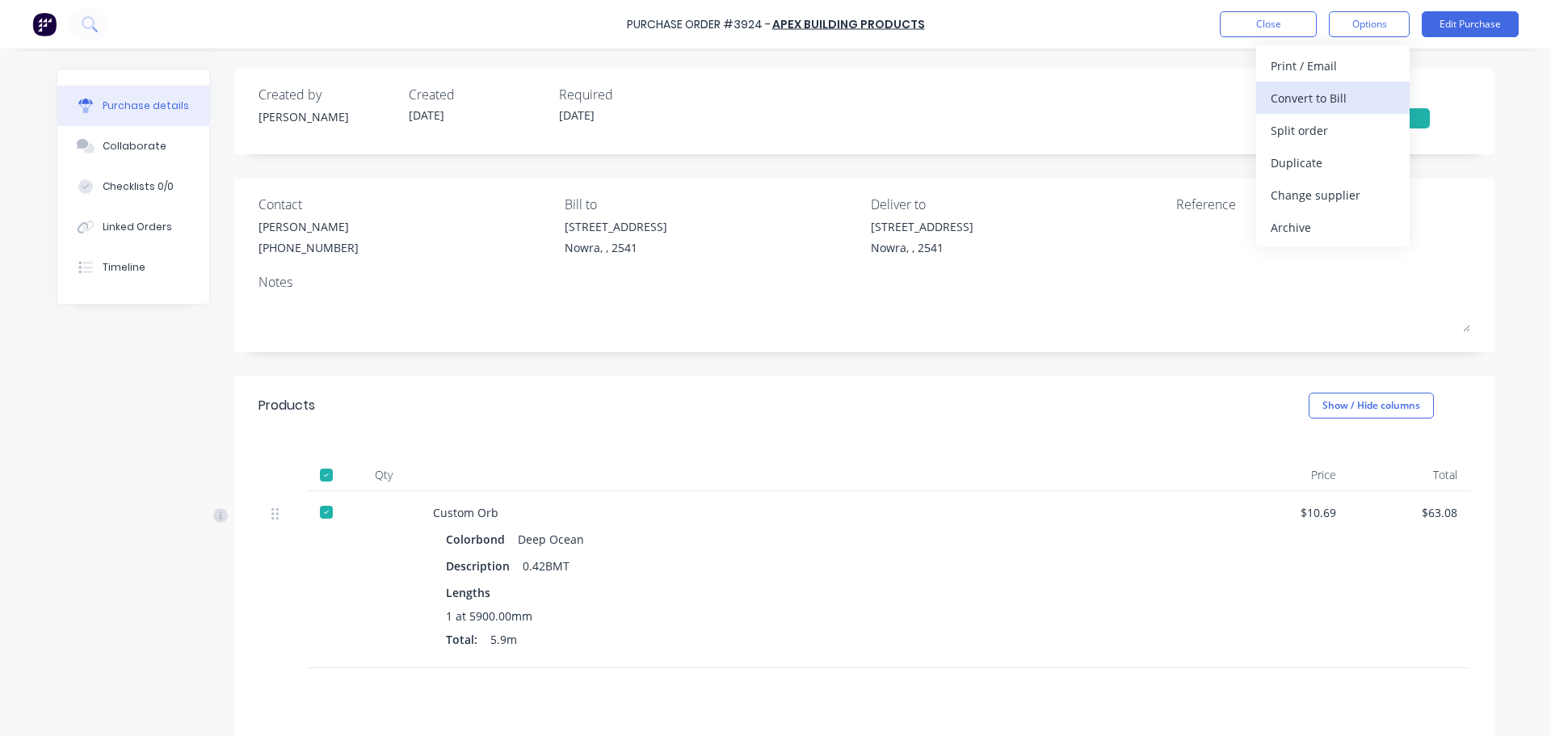
click at [1351, 97] on div "Convert to Bill" at bounding box center [1332, 97] width 124 height 23
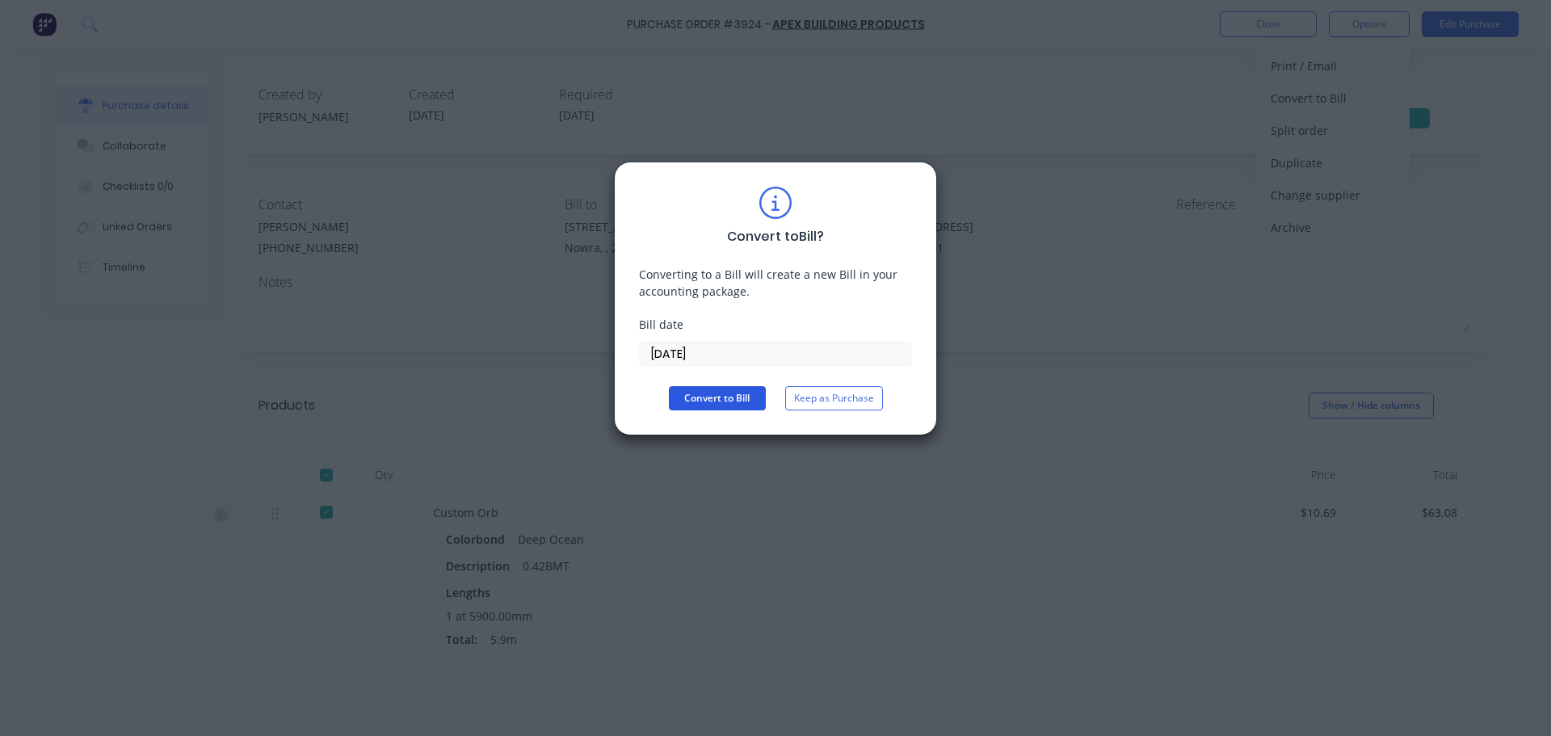
click at [724, 391] on button "Convert to Bill" at bounding box center [717, 398] width 97 height 24
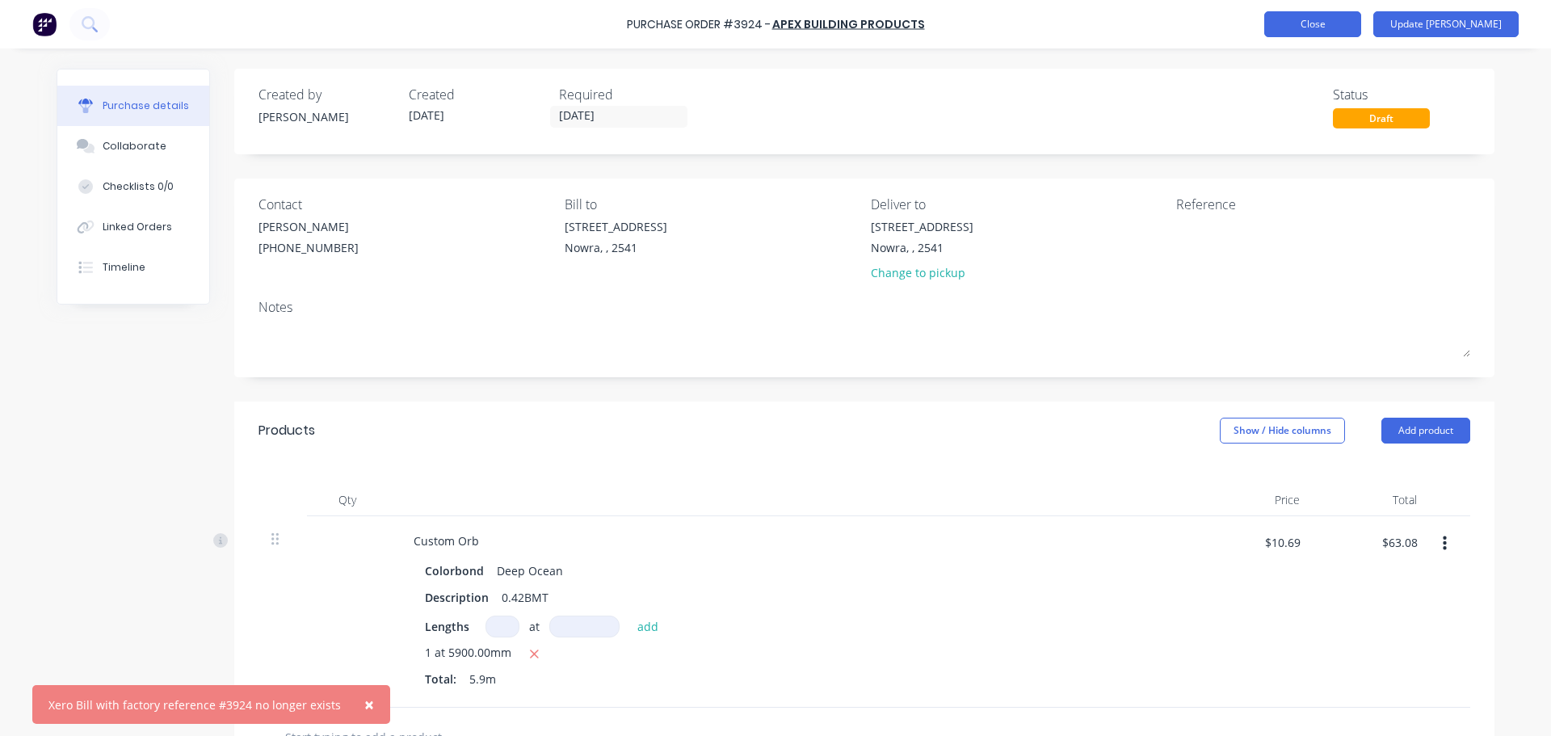
click at [1361, 23] on button "Close" at bounding box center [1312, 24] width 97 height 26
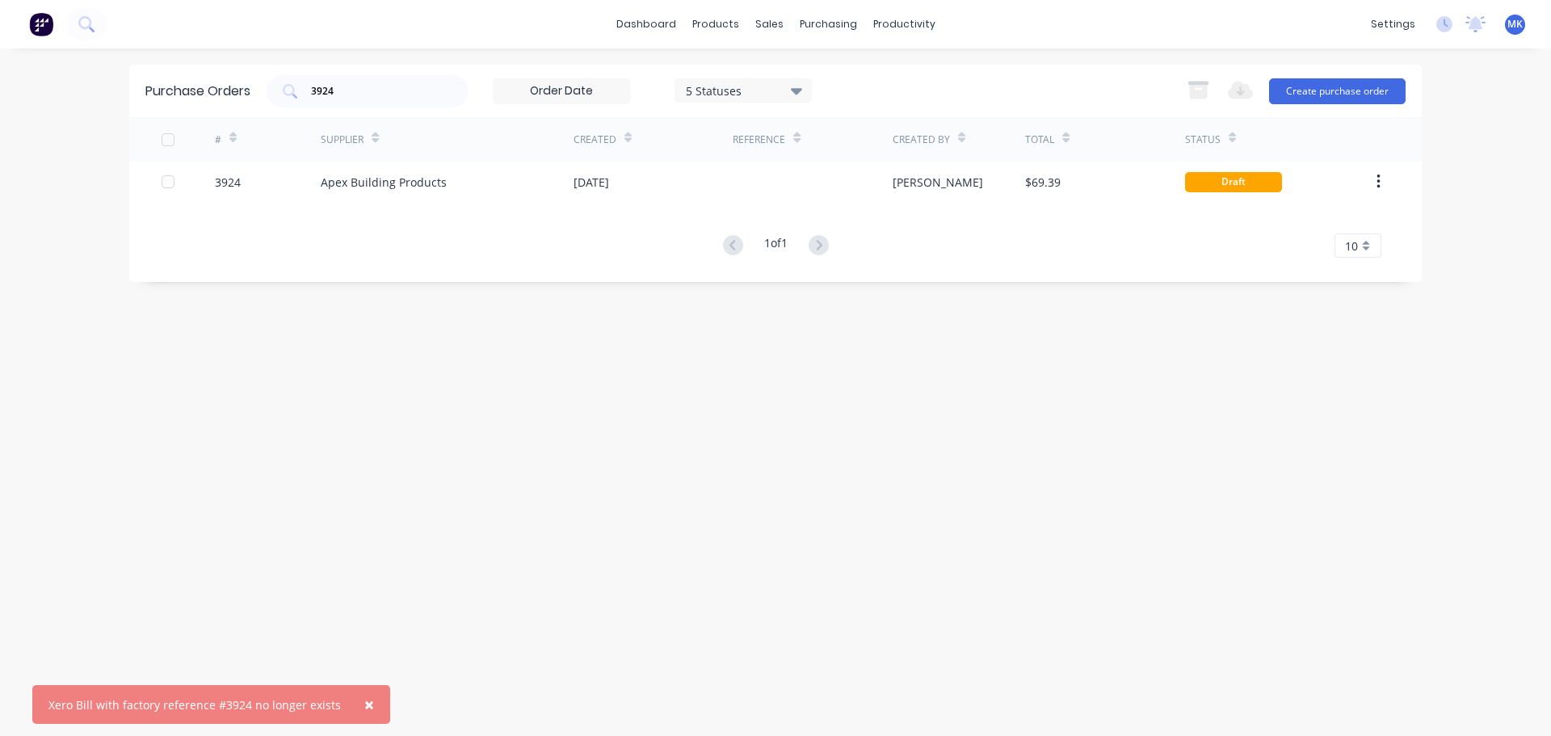
drag, startPoint x: 896, startPoint y: 451, endPoint x: 1195, endPoint y: 361, distance: 312.0
click at [898, 450] on div "Purchase Orders 3924 5 Statuses 5 Statuses Export to Excel (XLSX) Create purcha…" at bounding box center [775, 392] width 1292 height 655
click at [374, 90] on input "3924" at bounding box center [376, 91] width 134 height 16
type input "3924"
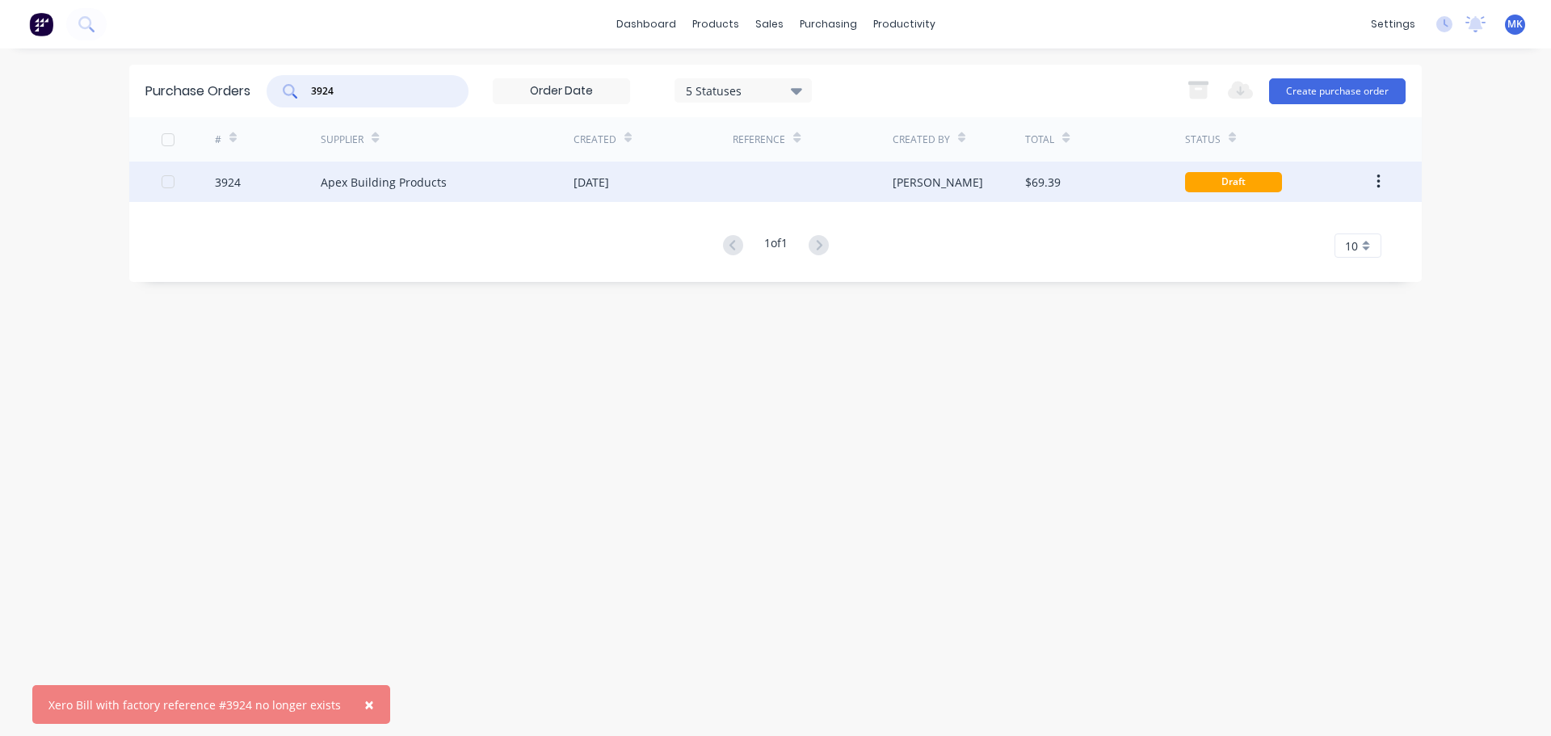
click at [965, 175] on div "[PERSON_NAME]" at bounding box center [958, 182] width 133 height 40
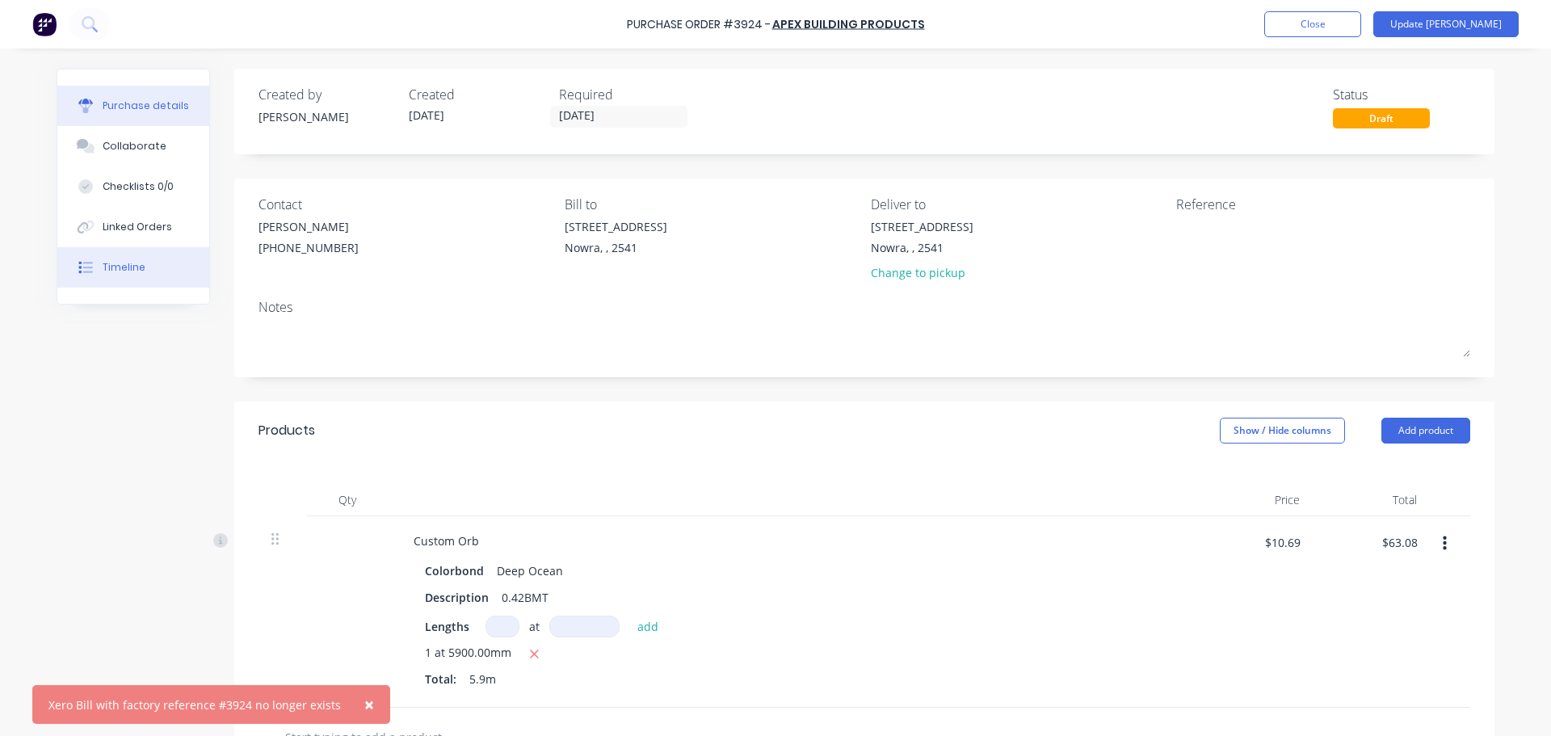
click at [109, 267] on div "Timeline" at bounding box center [124, 267] width 43 height 15
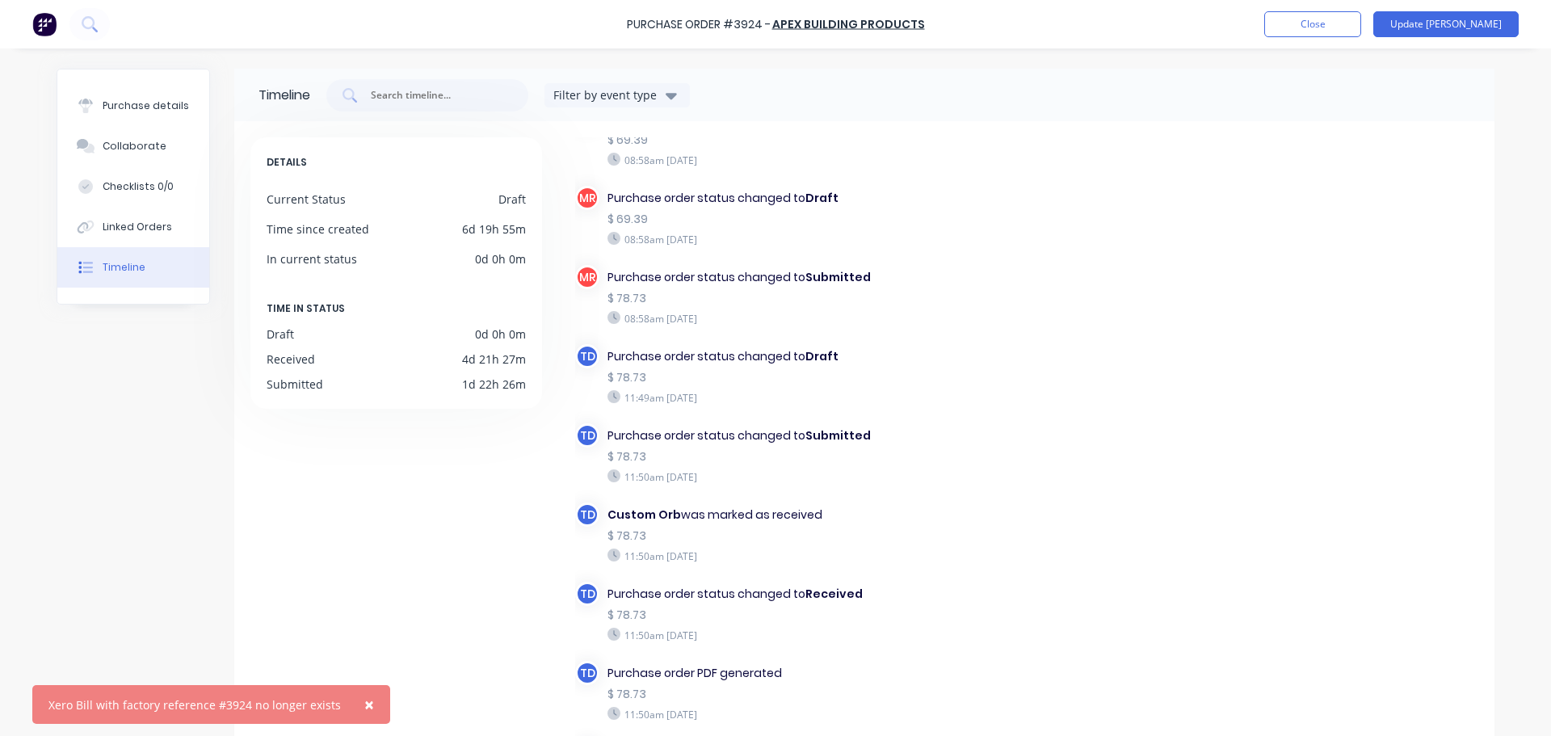
scroll to position [1316, 0]
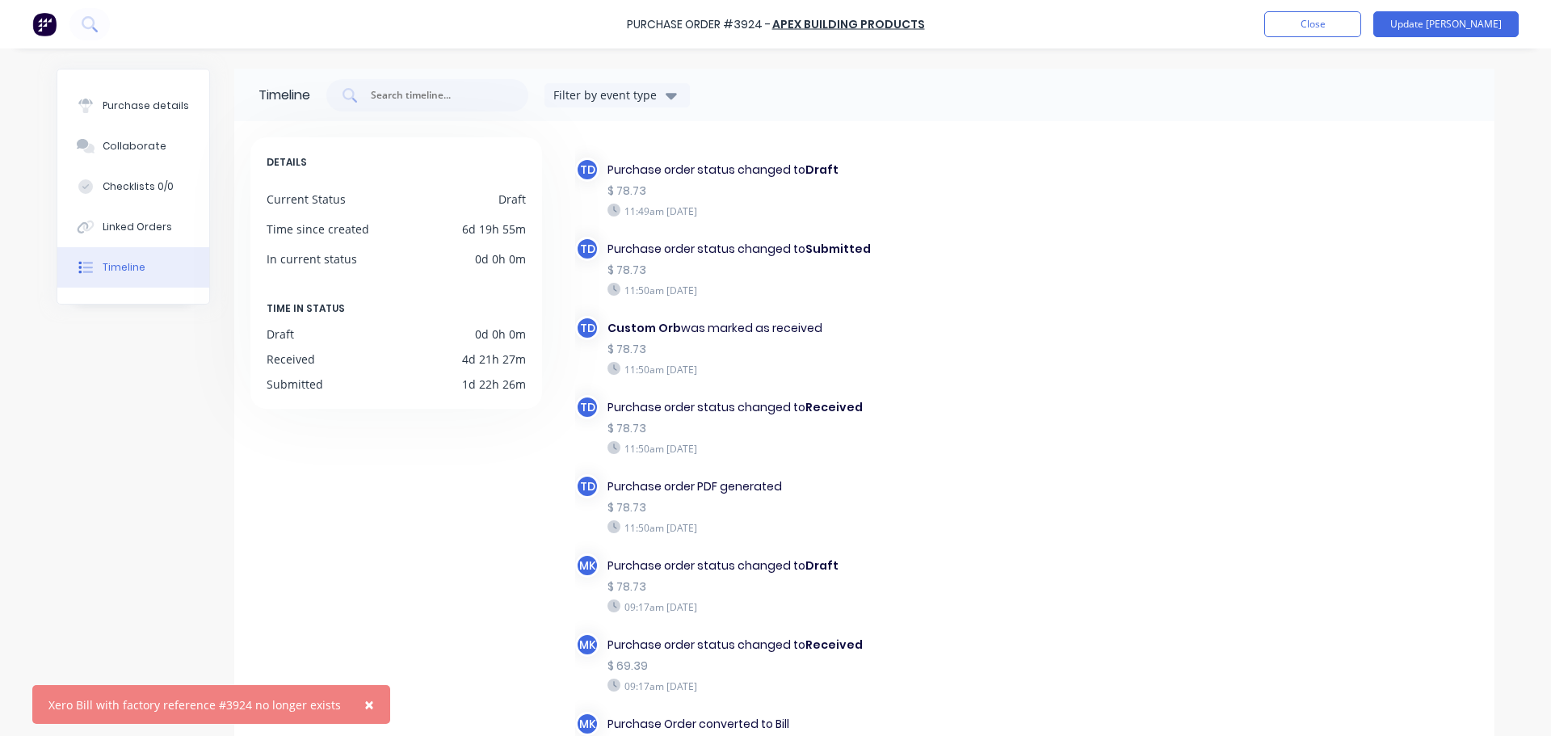
click at [364, 706] on span "×" at bounding box center [369, 704] width 10 height 23
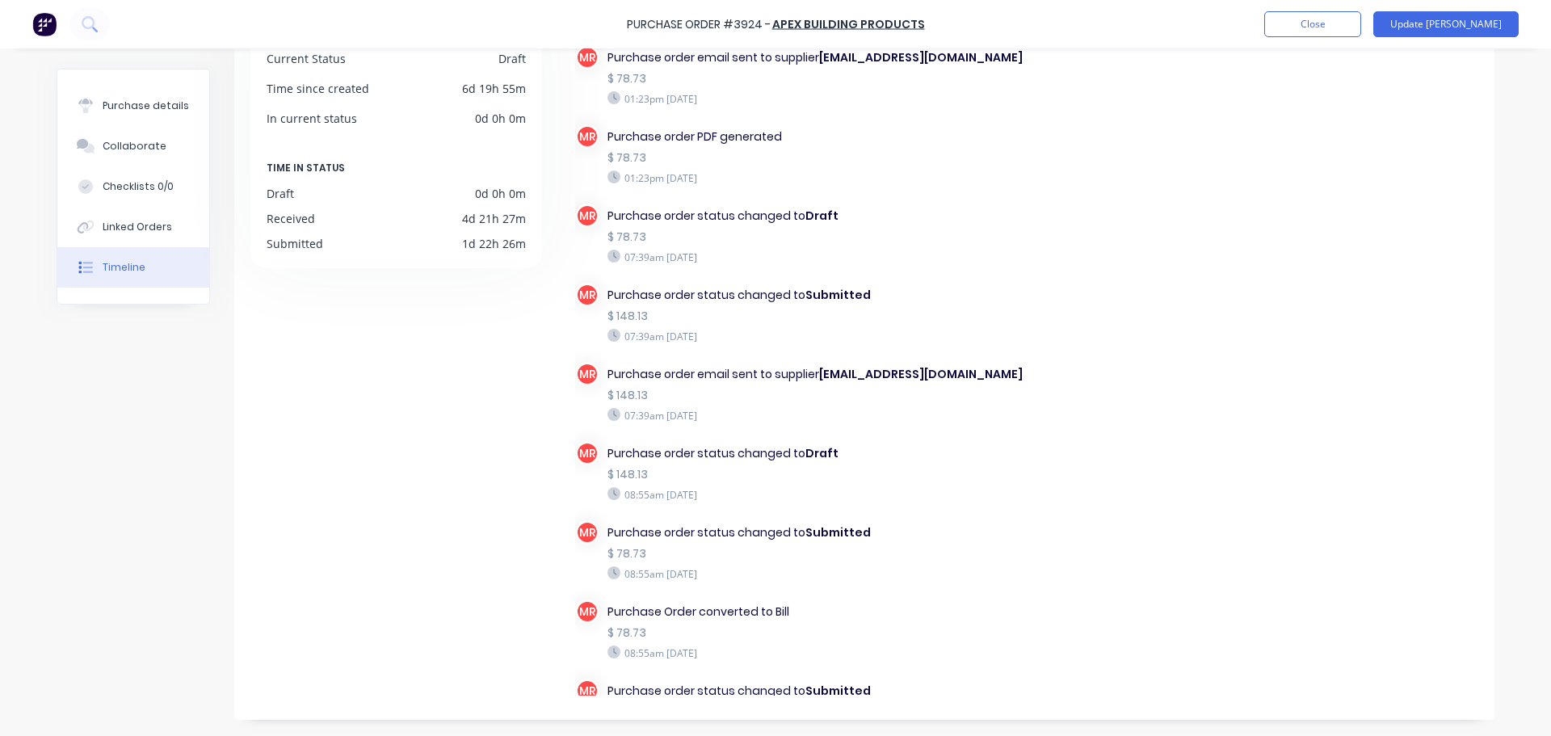
scroll to position [0, 0]
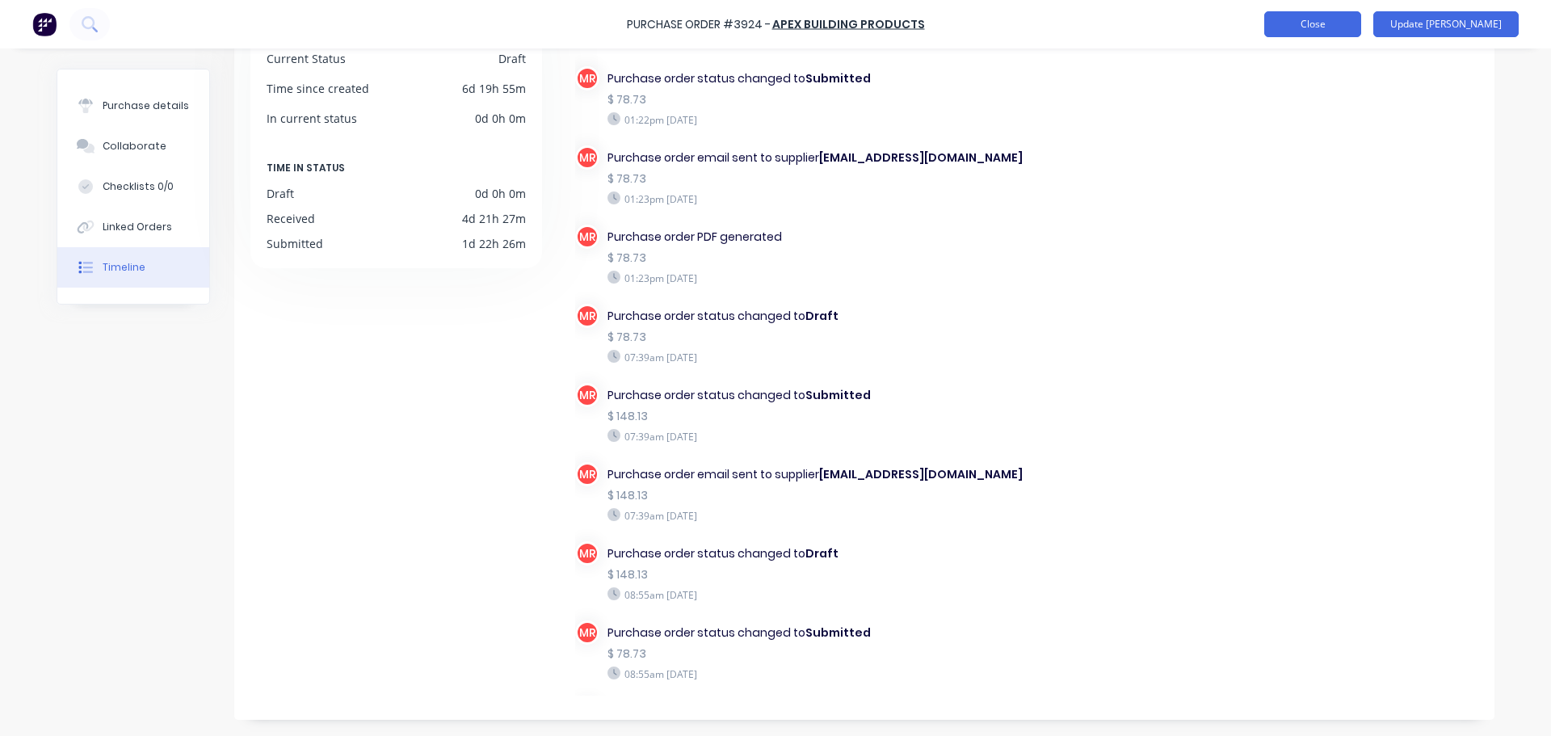
click at [1361, 26] on button "Close" at bounding box center [1312, 24] width 97 height 26
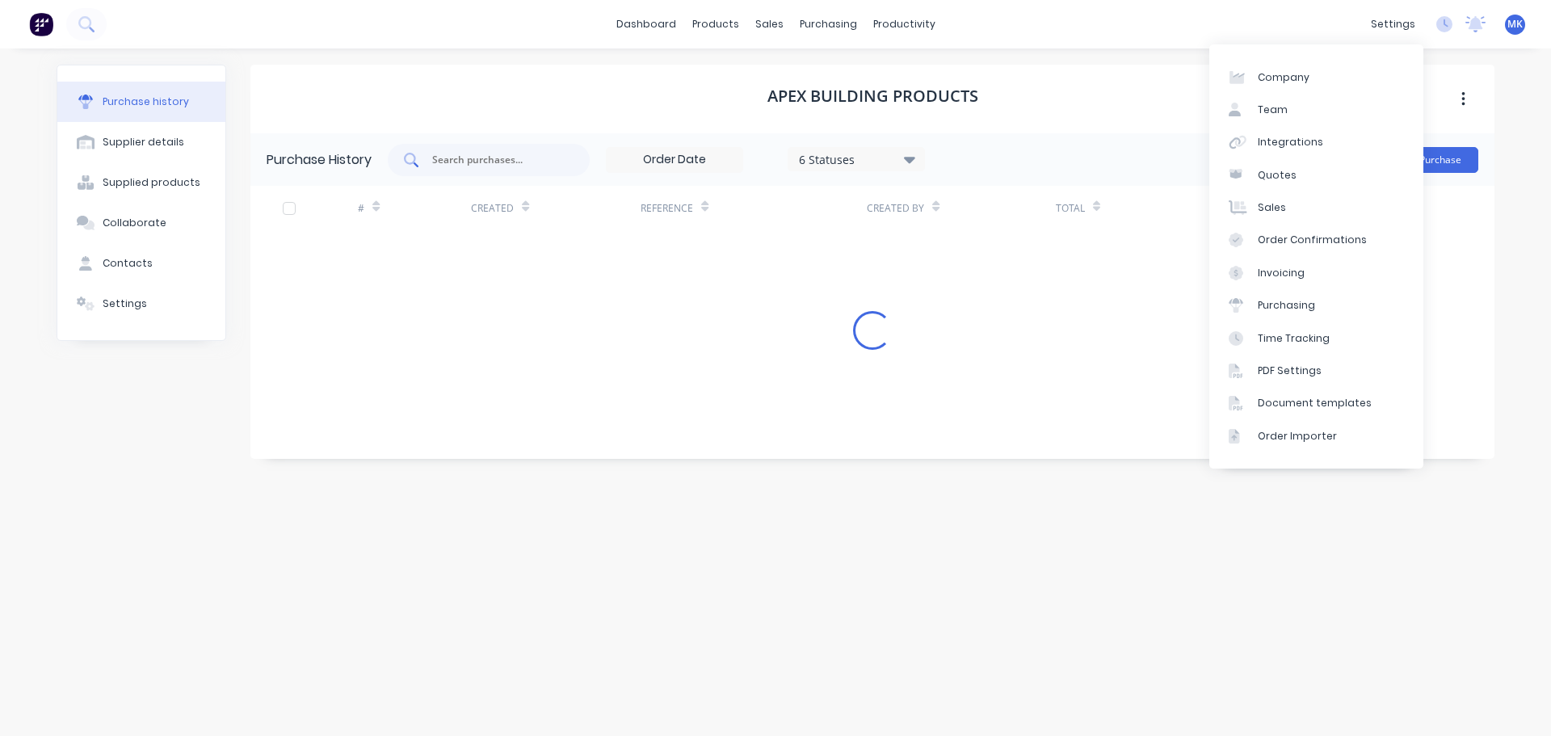
click at [499, 161] on input "text" at bounding box center [497, 160] width 134 height 16
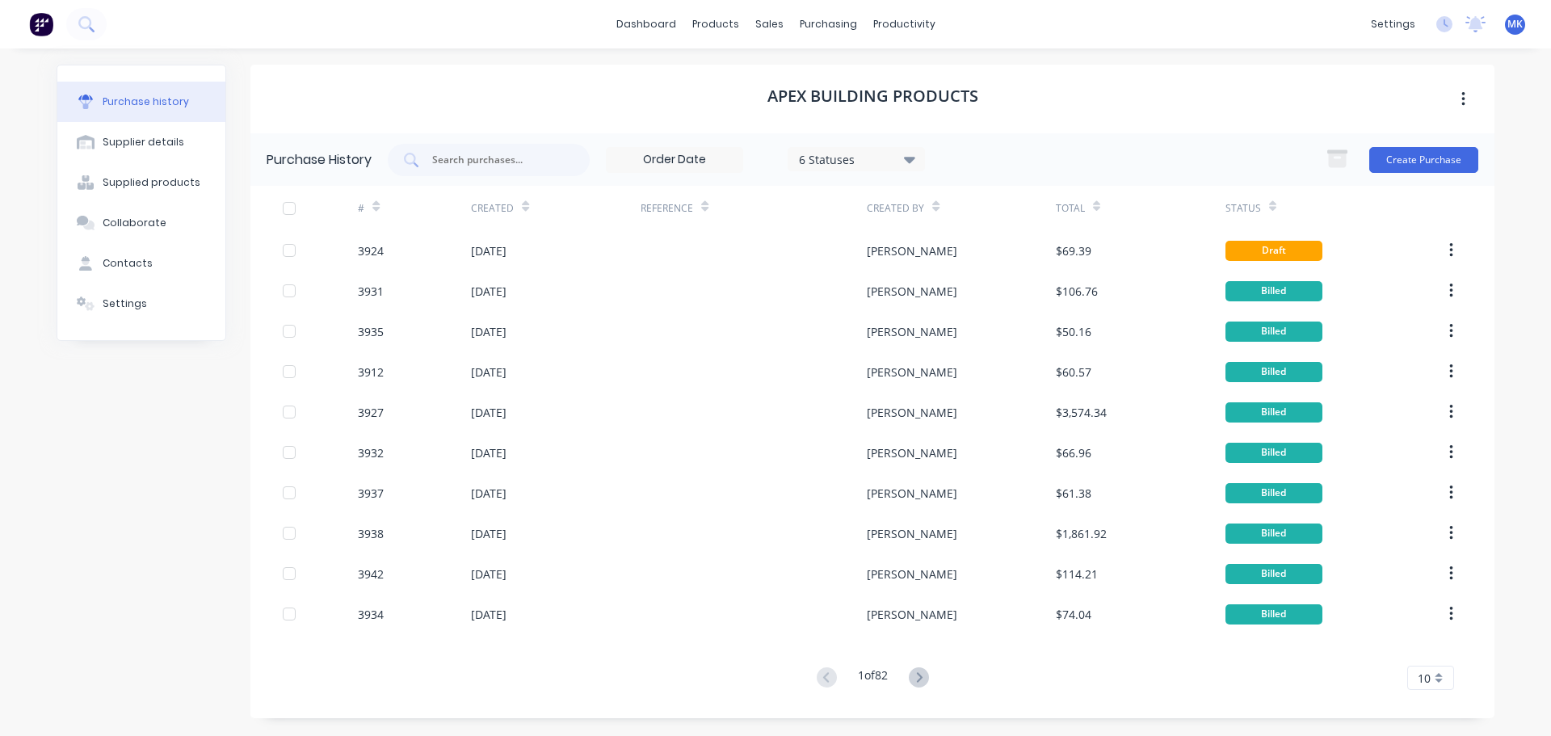
click at [493, 177] on div "Purchase History 6 Statuses 6 Statuses Create Purchase" at bounding box center [872, 159] width 1244 height 52
click at [503, 159] on input "text" at bounding box center [497, 160] width 134 height 16
type input "3920"
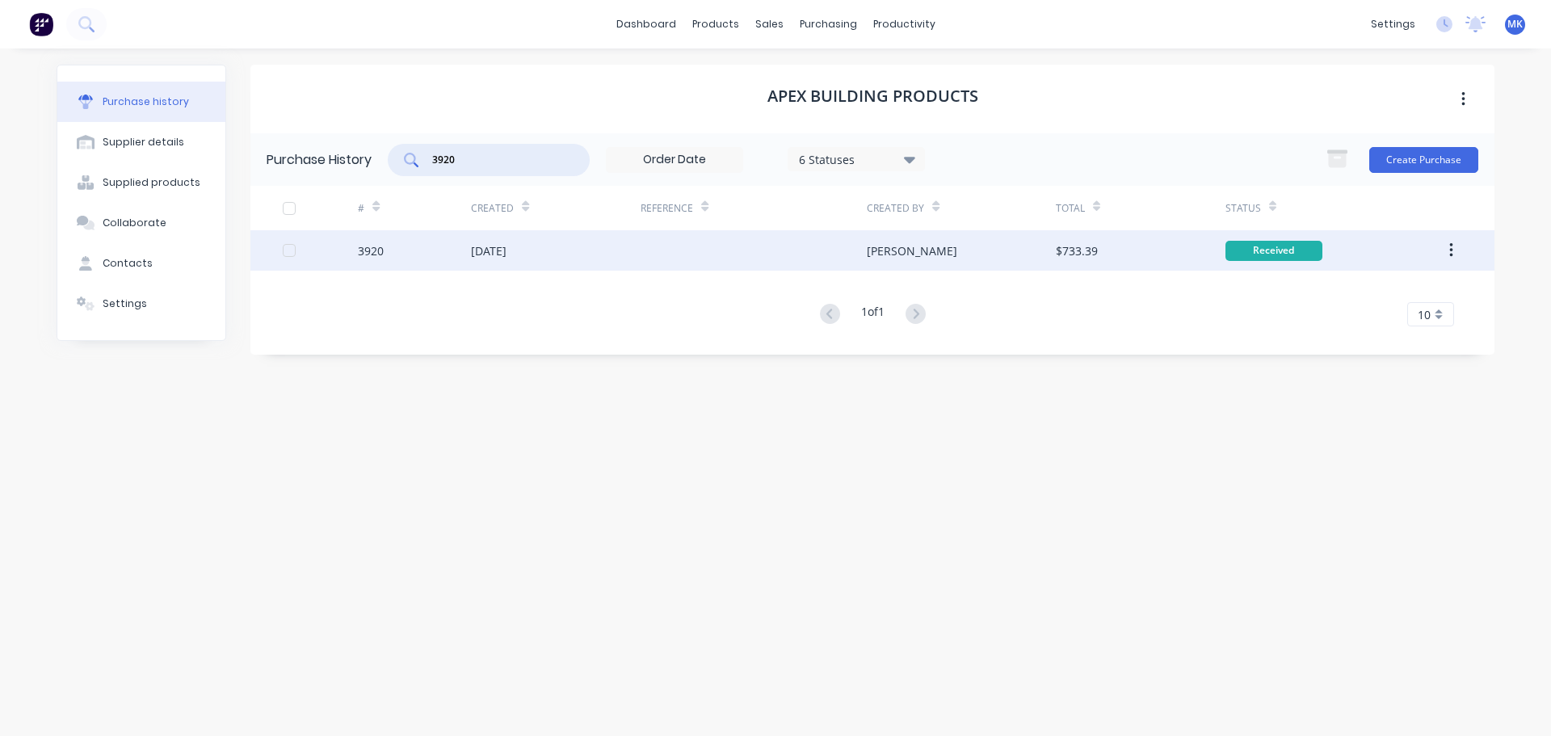
click at [1064, 264] on div "$733.39" at bounding box center [1141, 250] width 170 height 40
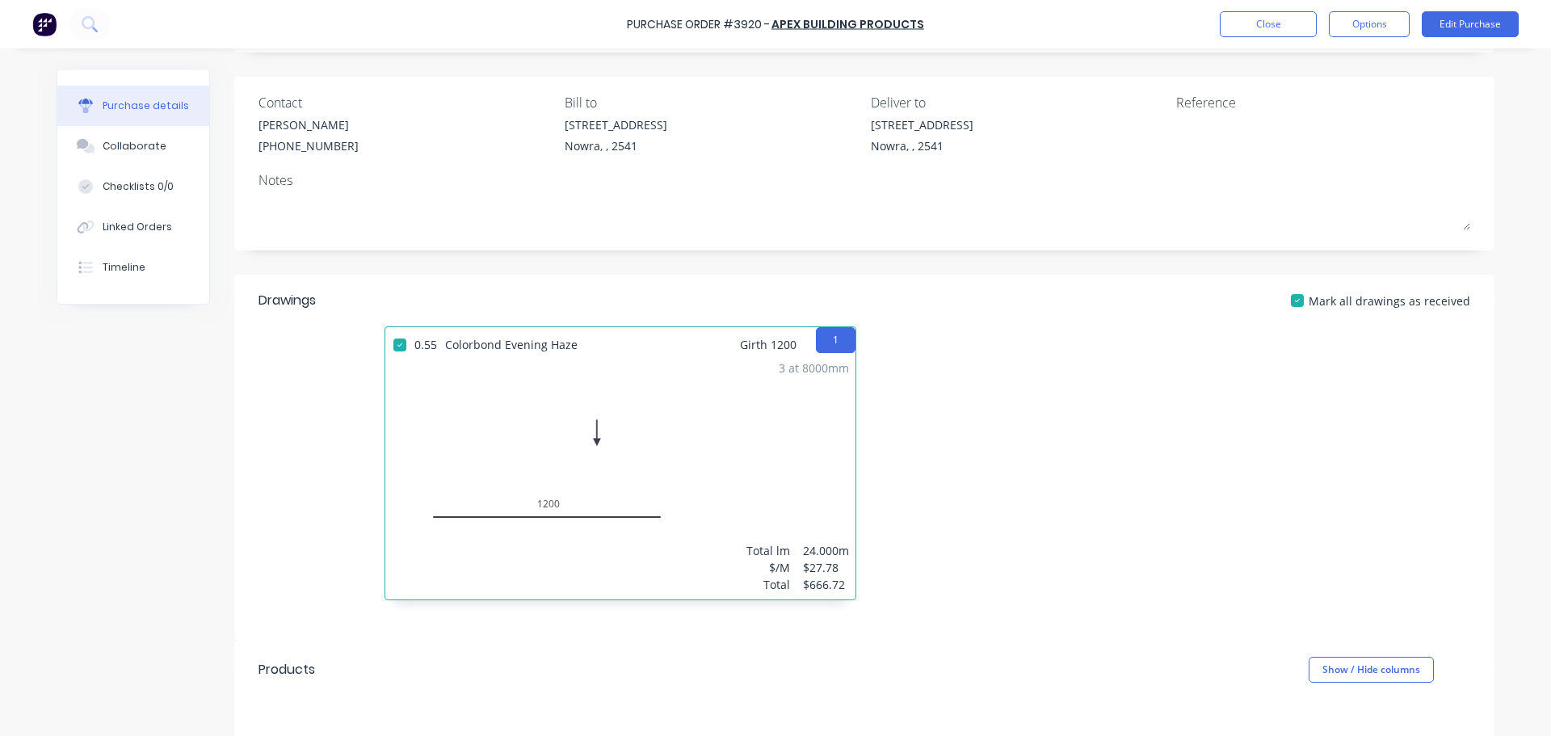
scroll to position [319, 0]
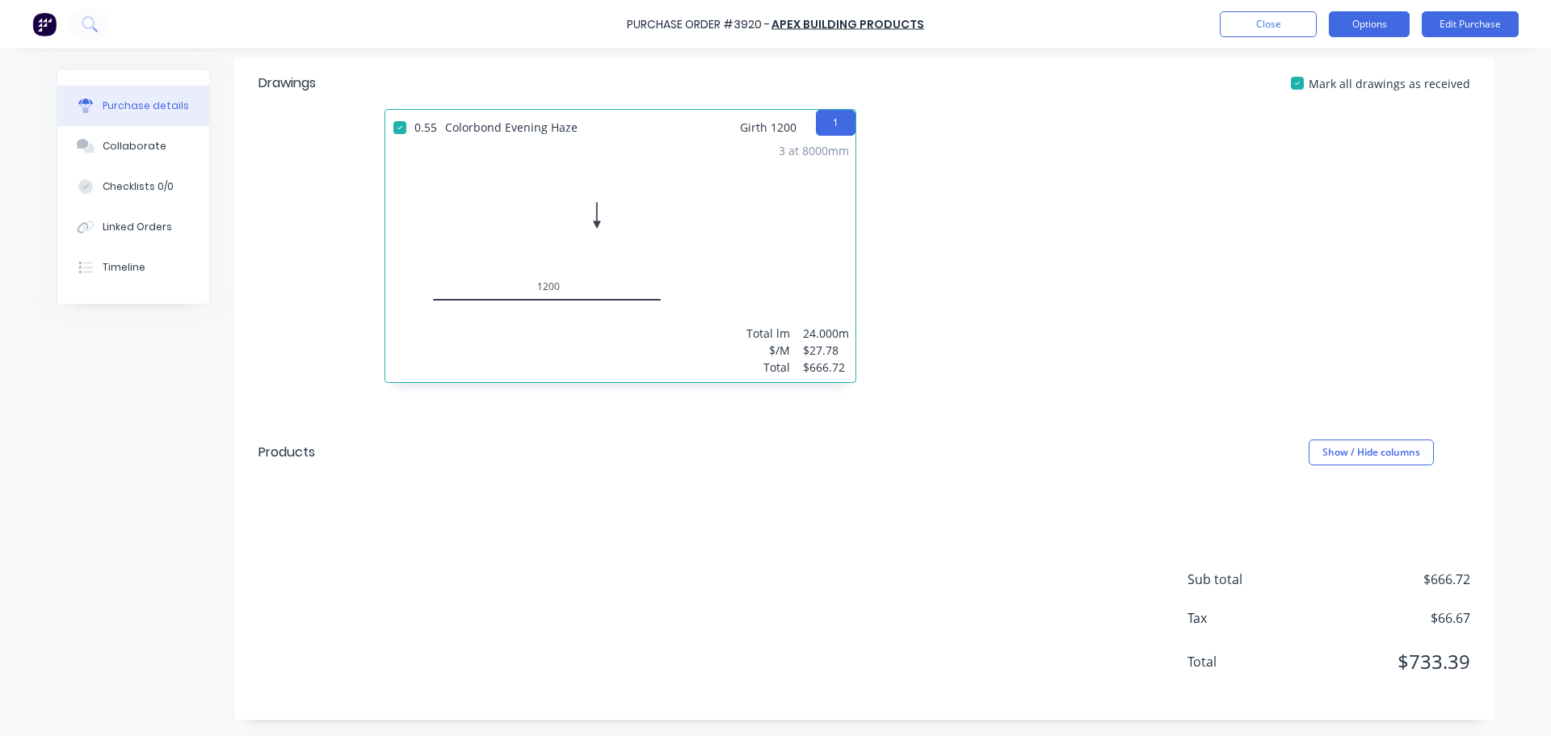
click at [1378, 12] on button "Options" at bounding box center [1369, 24] width 81 height 26
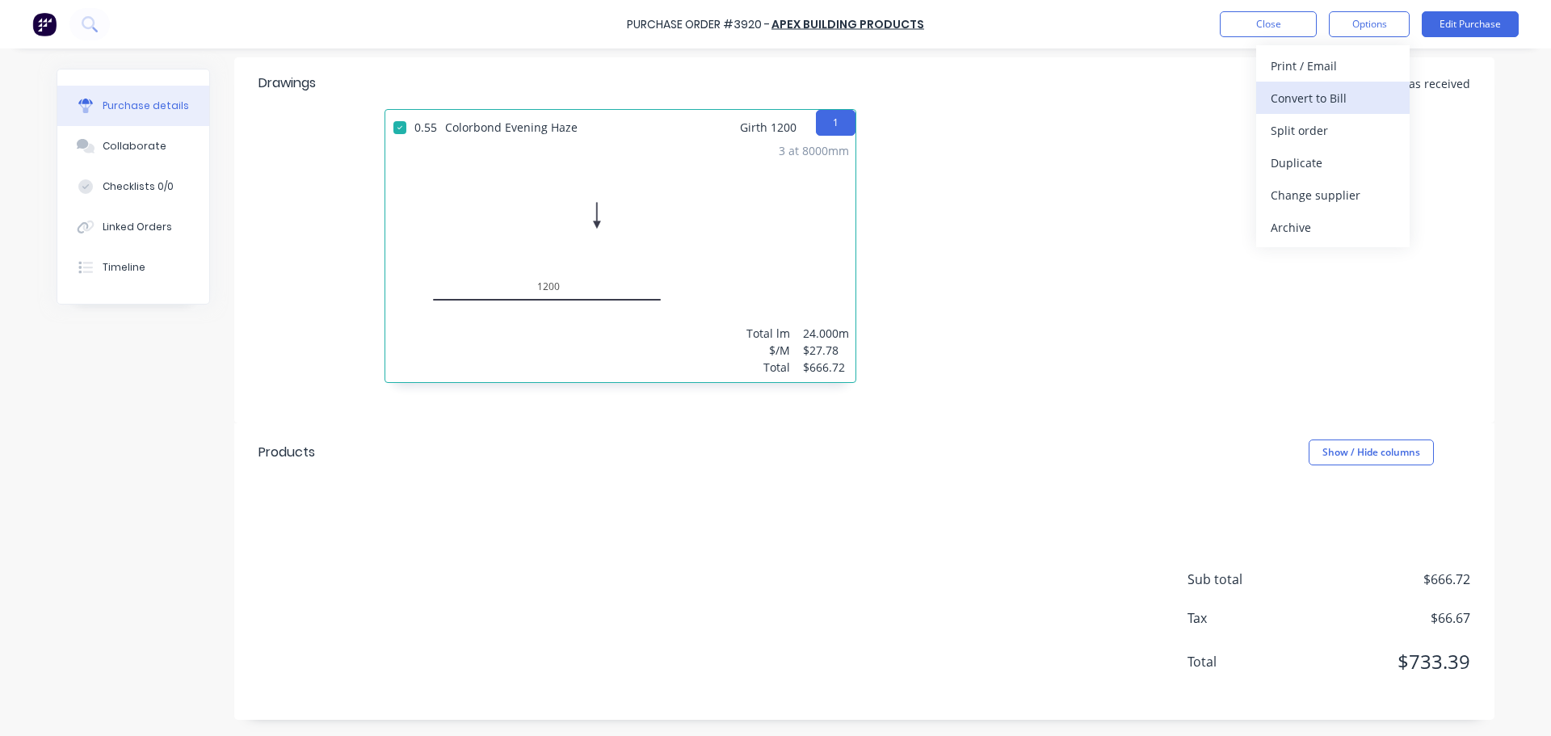
click at [1346, 103] on div "Convert to Bill" at bounding box center [1332, 97] width 124 height 23
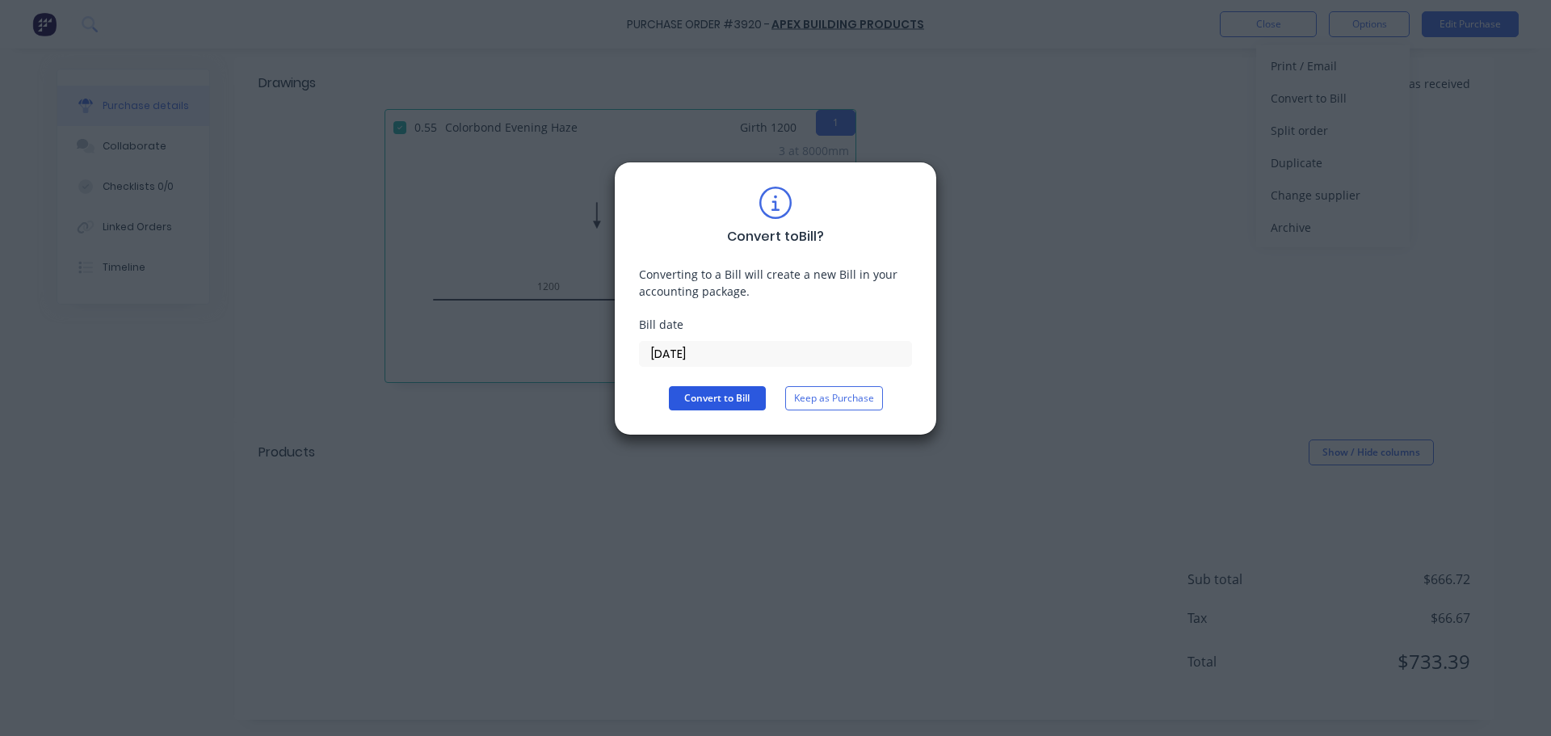
click at [689, 400] on button "Convert to Bill" at bounding box center [717, 398] width 97 height 24
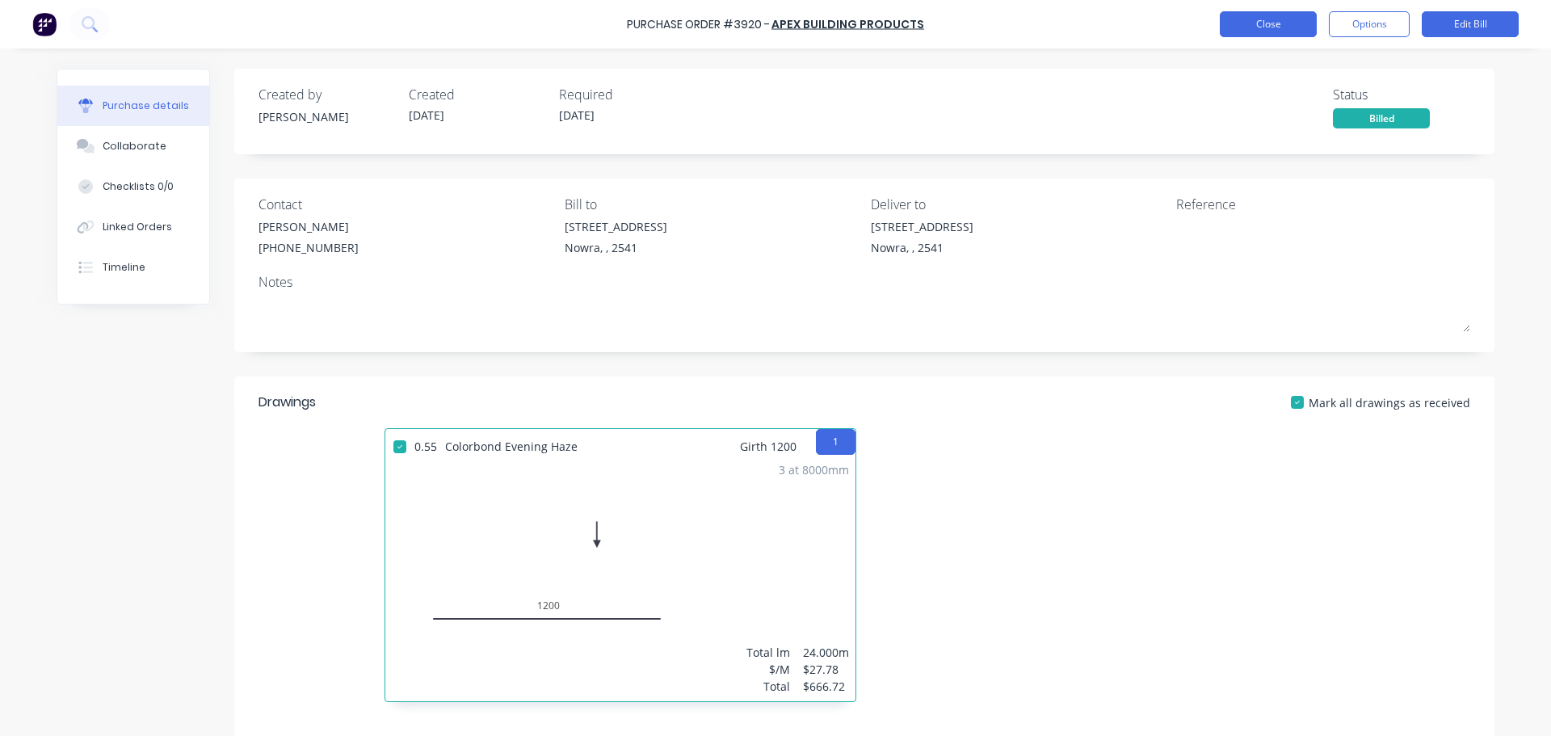
click at [1247, 27] on button "Close" at bounding box center [1268, 24] width 97 height 26
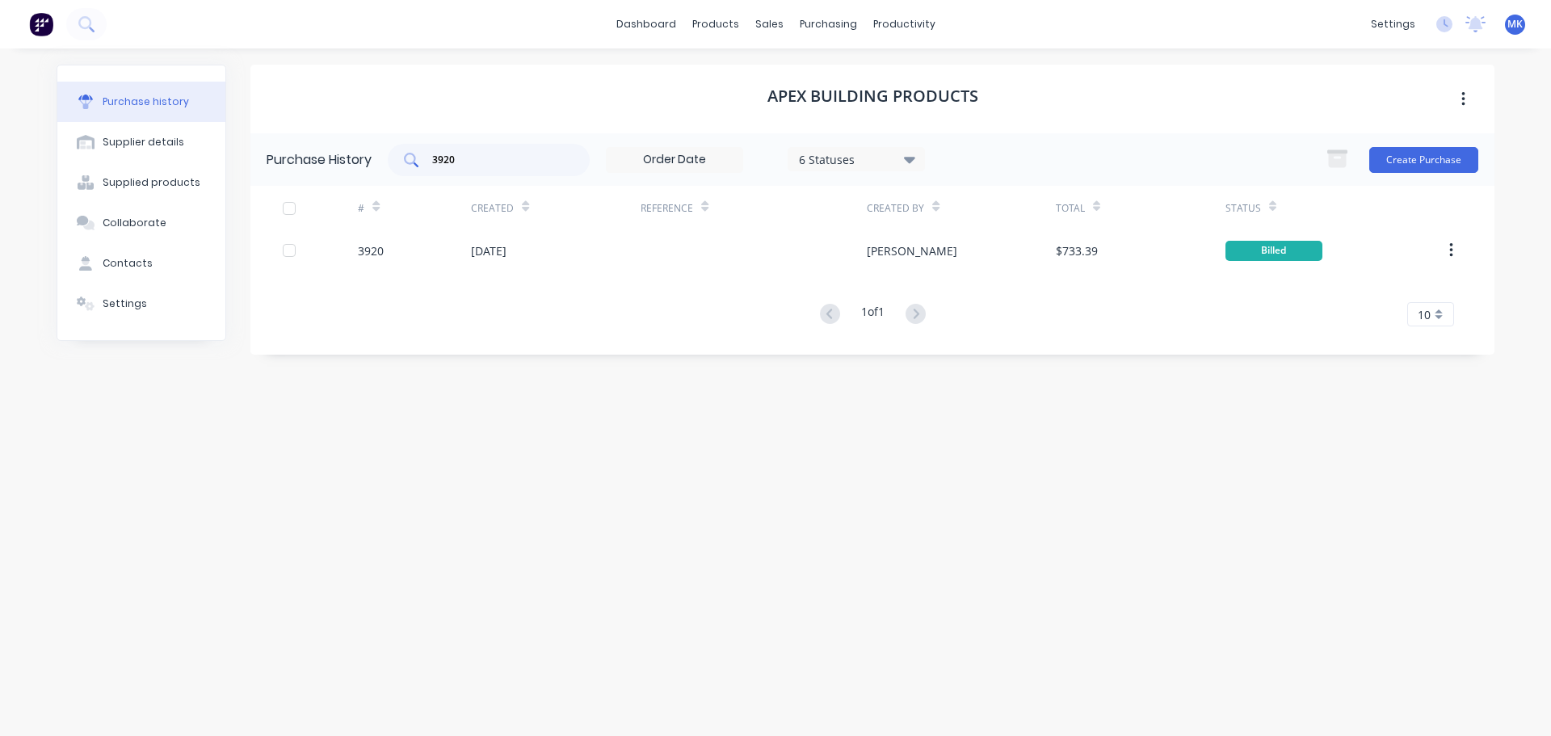
click at [452, 153] on input "3920" at bounding box center [497, 160] width 134 height 16
type input "3919"
click at [1126, 252] on div "$206.33" at bounding box center [1141, 250] width 170 height 40
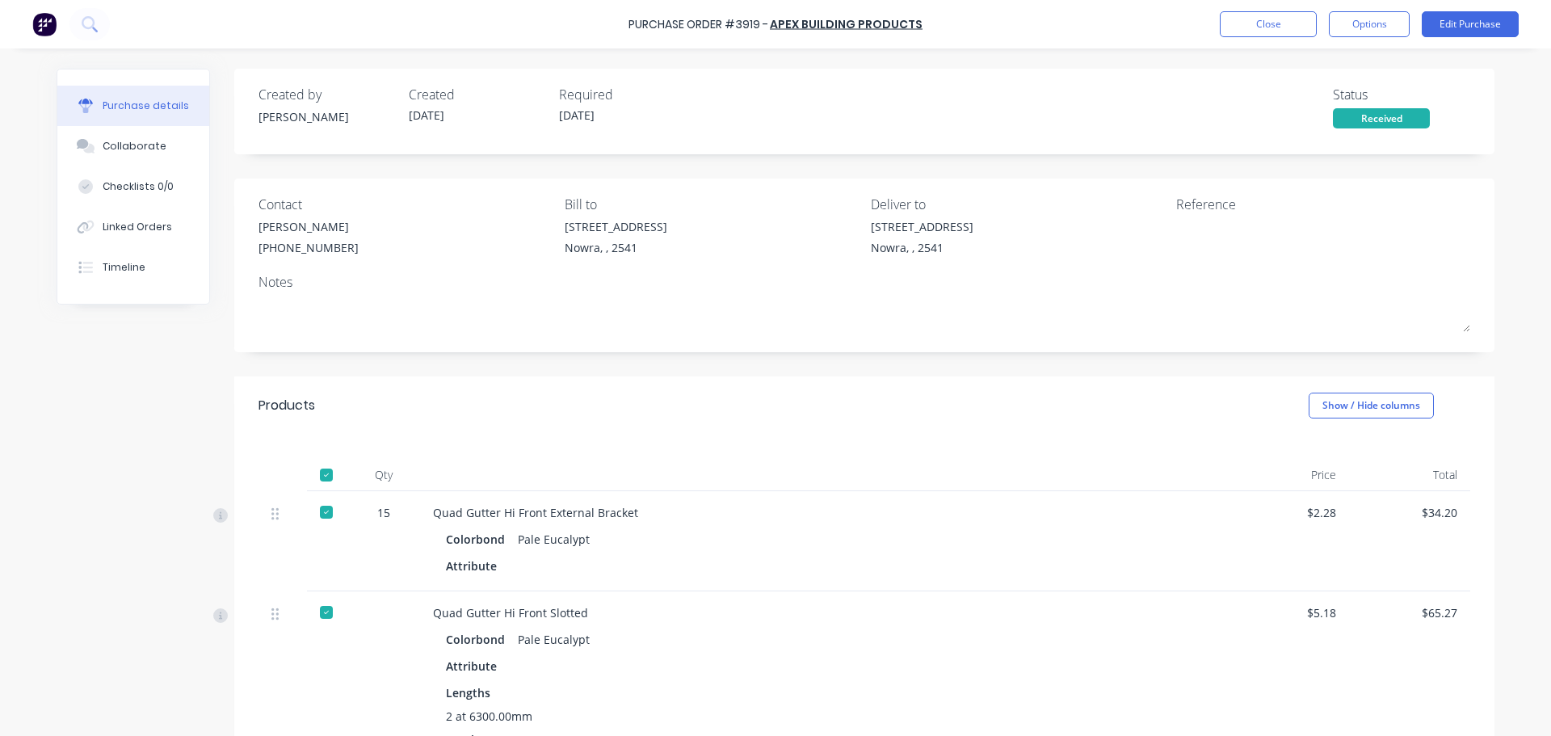
click at [1379, 10] on div "Purchase Order #3919 - Apex Building Products Close Options Edit Purchase" at bounding box center [775, 24] width 1551 height 48
click at [1379, 14] on button "Options" at bounding box center [1369, 24] width 81 height 26
click at [1299, 101] on div "Convert to Bill" at bounding box center [1332, 97] width 124 height 23
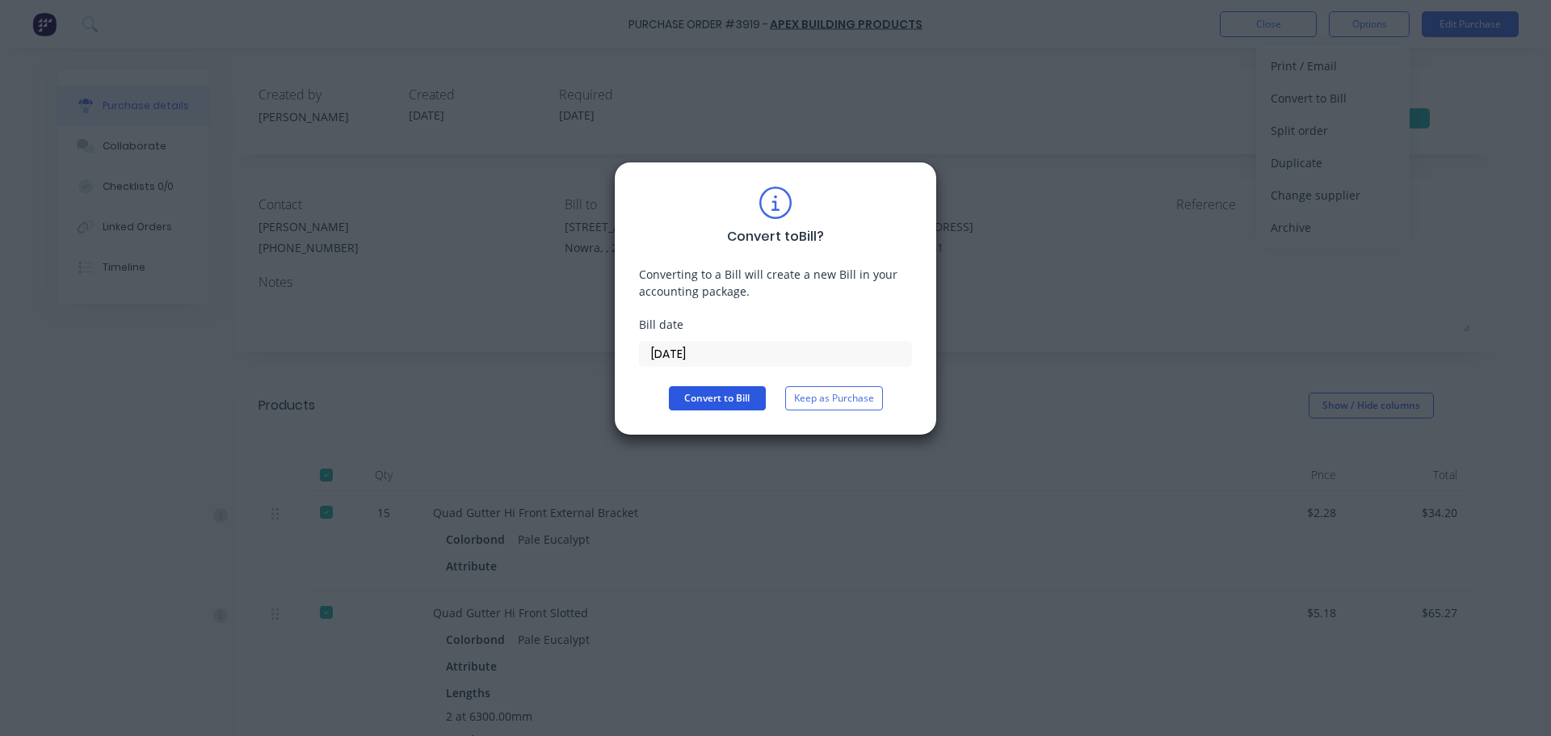
click at [712, 389] on button "Convert to Bill" at bounding box center [717, 398] width 97 height 24
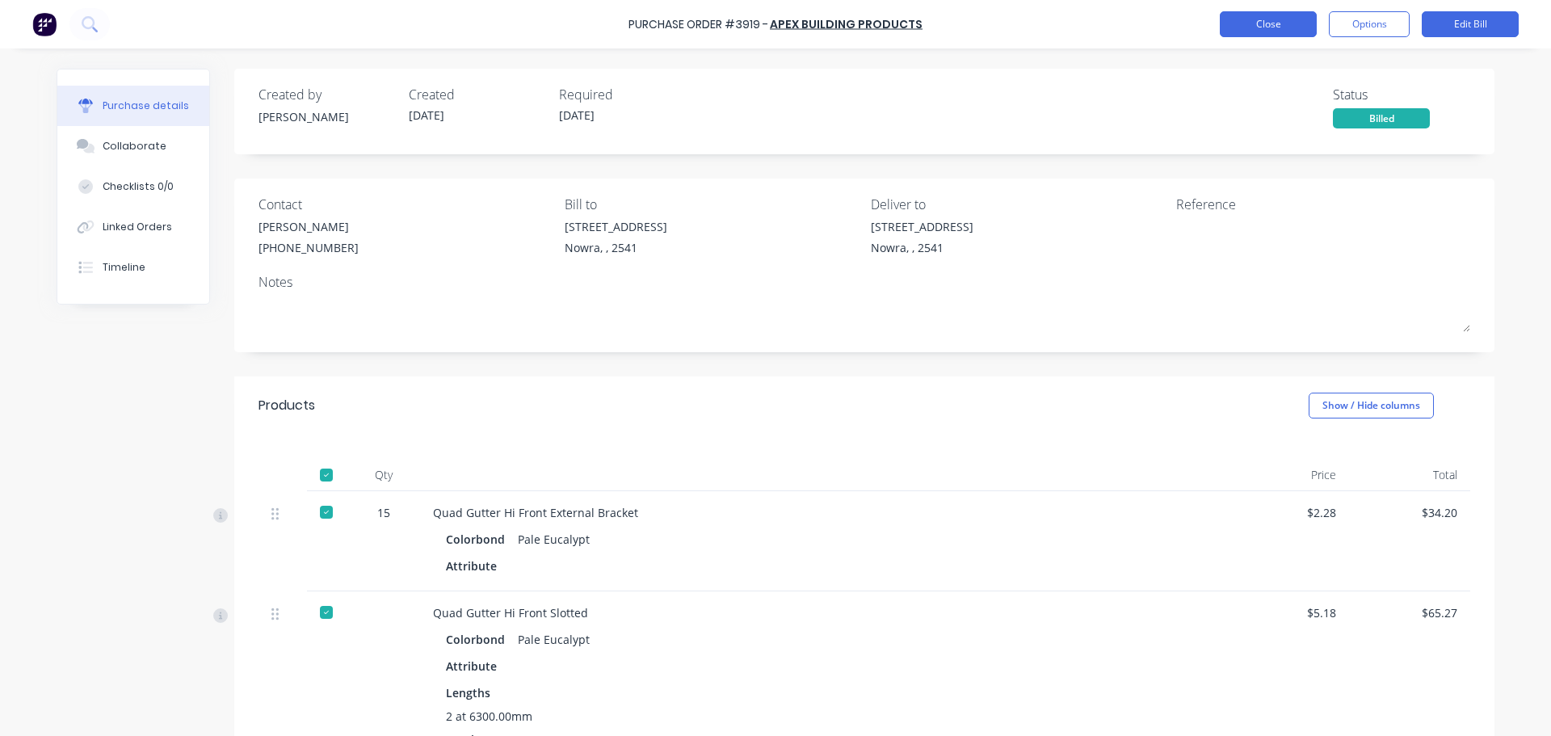
click at [1290, 27] on button "Close" at bounding box center [1268, 24] width 97 height 26
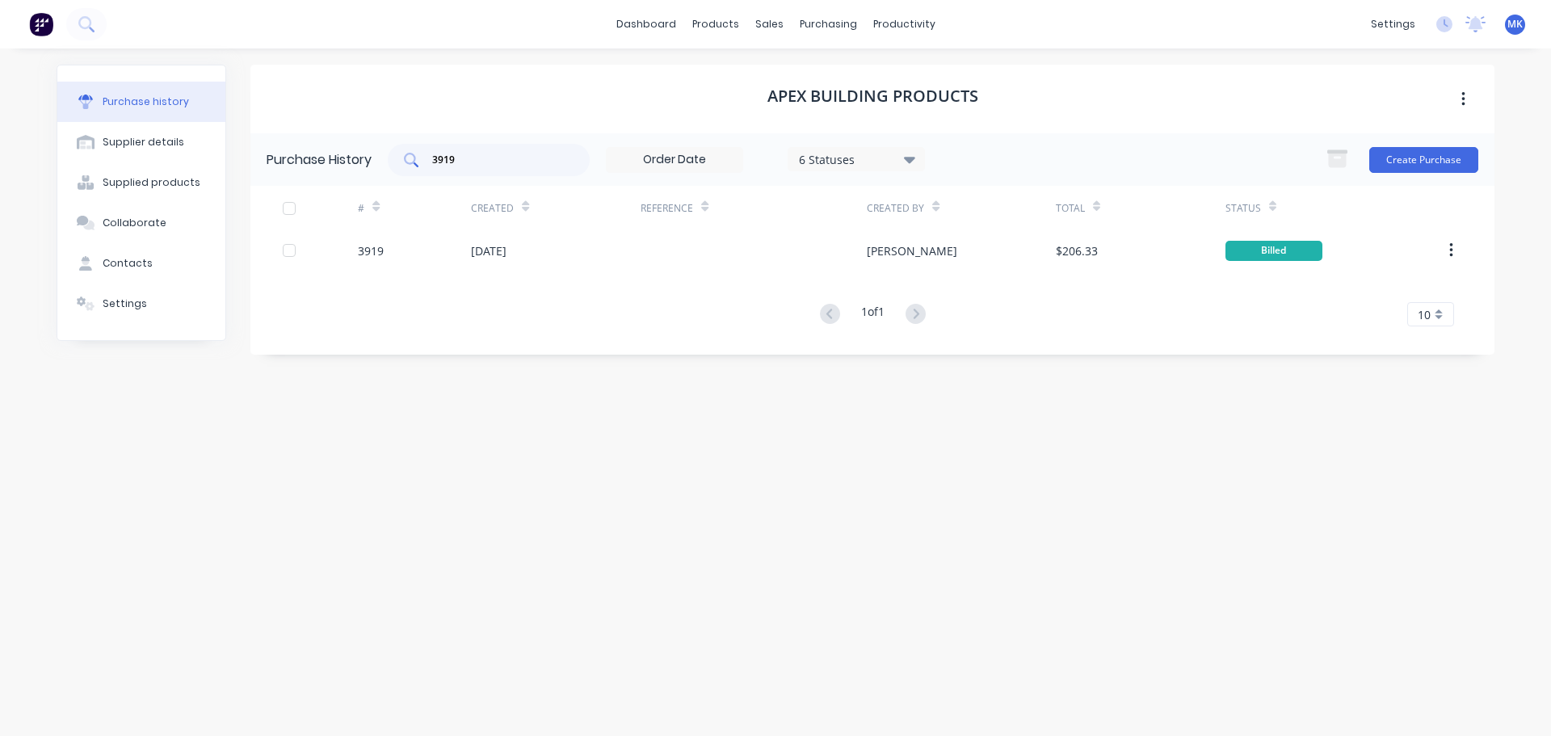
click at [460, 161] on input "3919" at bounding box center [497, 160] width 134 height 16
type input "3907"
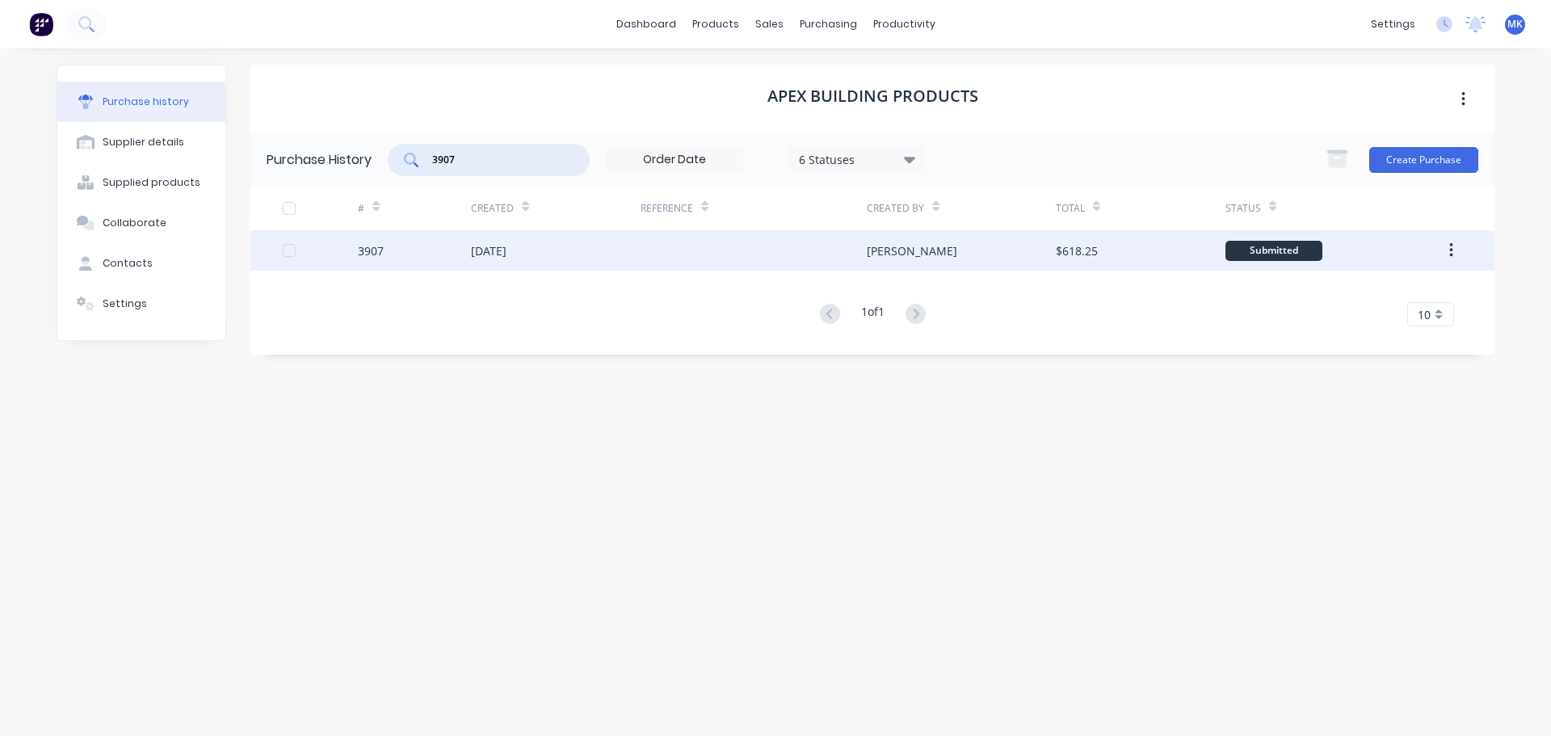
click at [1166, 244] on div "$618.25" at bounding box center [1141, 250] width 170 height 40
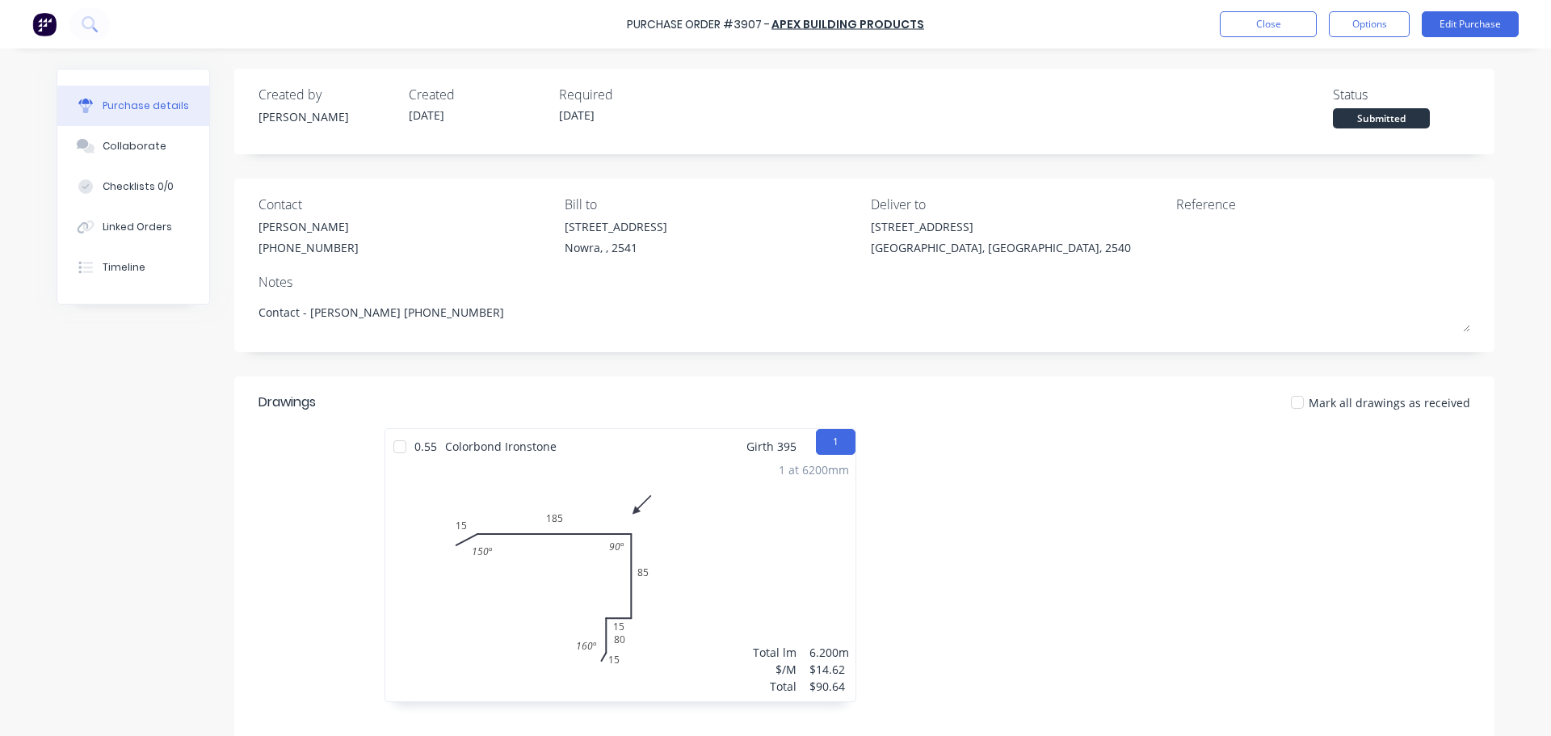
scroll to position [81, 0]
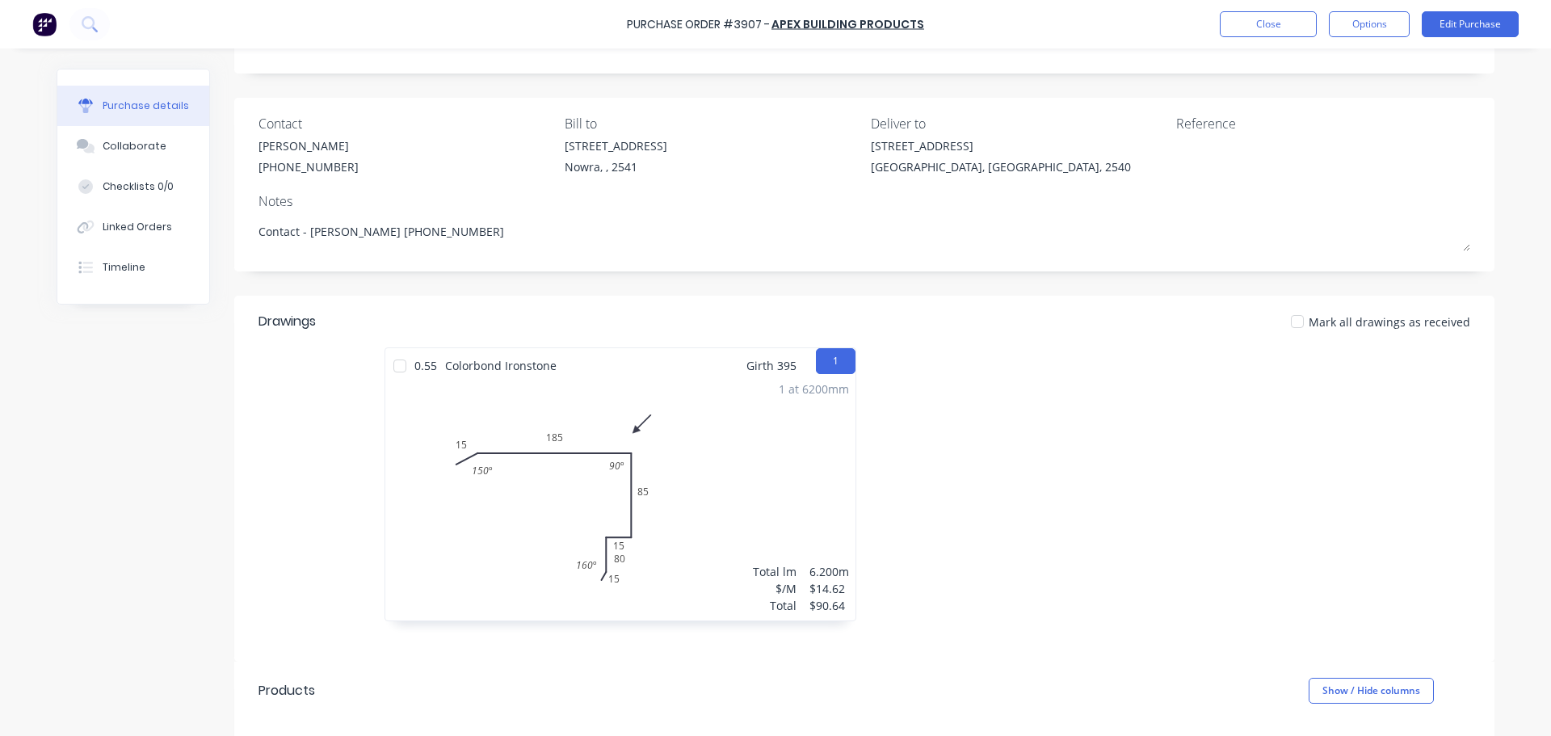
click at [388, 367] on div at bounding box center [400, 366] width 32 height 32
click at [1393, 21] on button "Options" at bounding box center [1369, 24] width 81 height 26
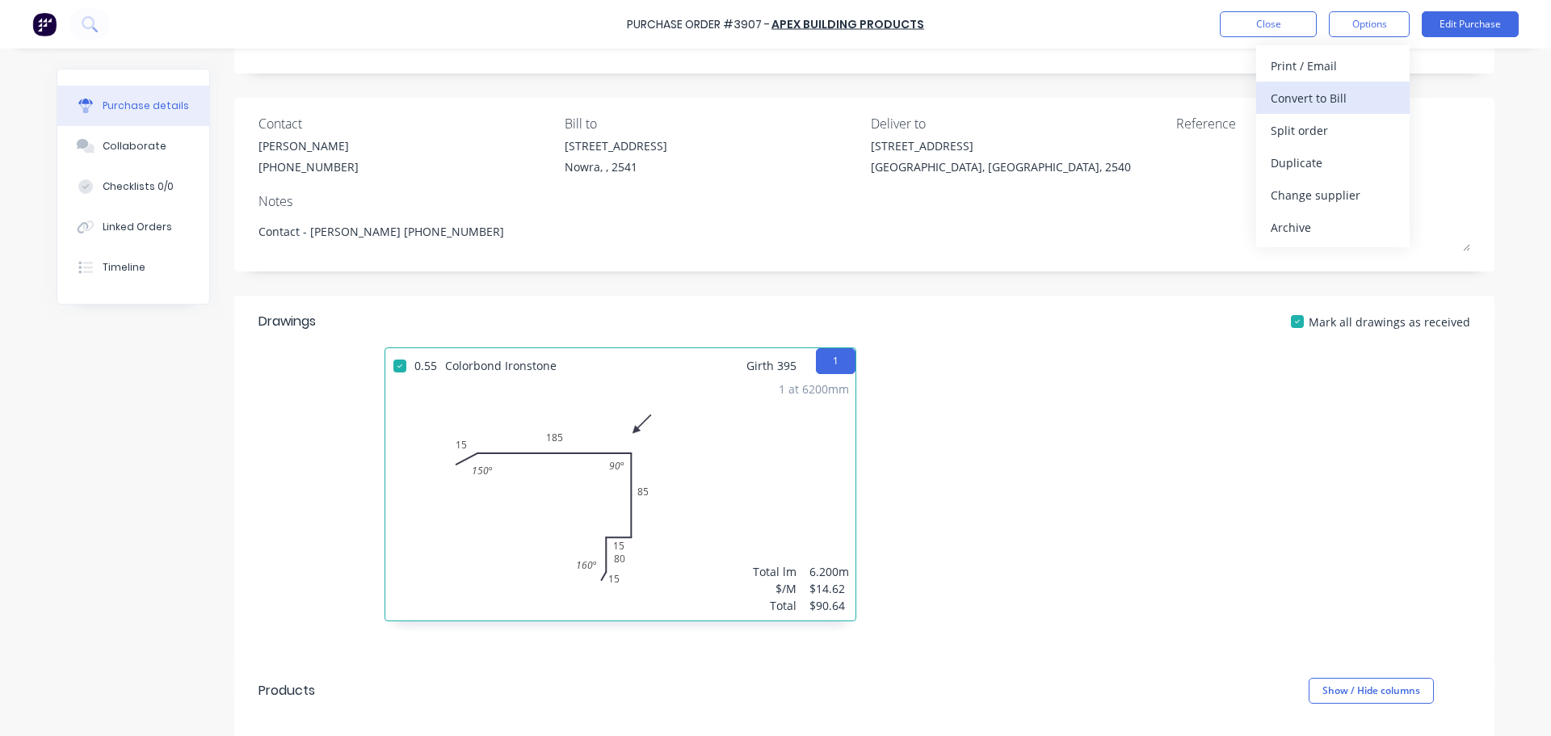
click at [1371, 100] on div "Convert to Bill" at bounding box center [1332, 97] width 124 height 23
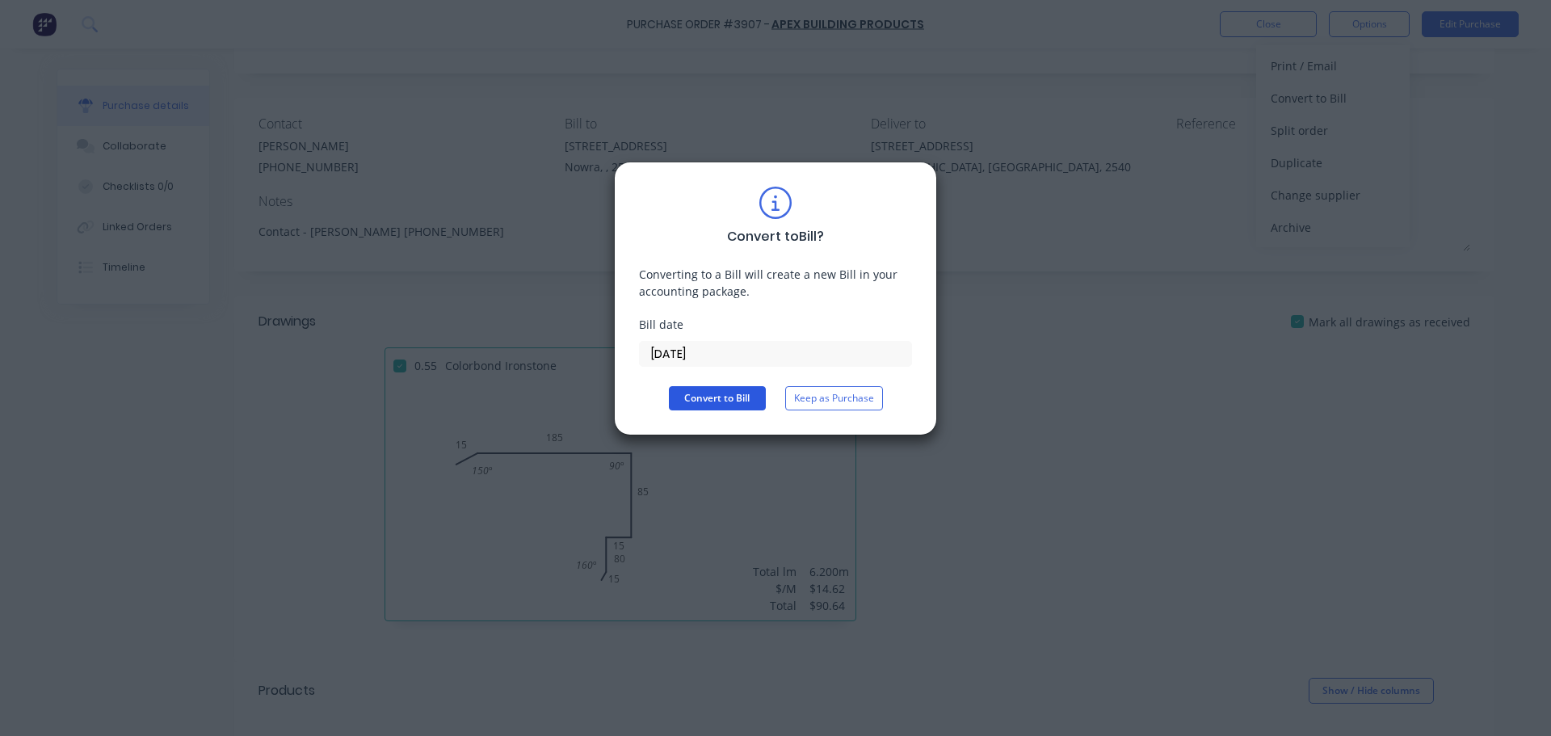
click at [704, 390] on button "Convert to Bill" at bounding box center [717, 398] width 97 height 24
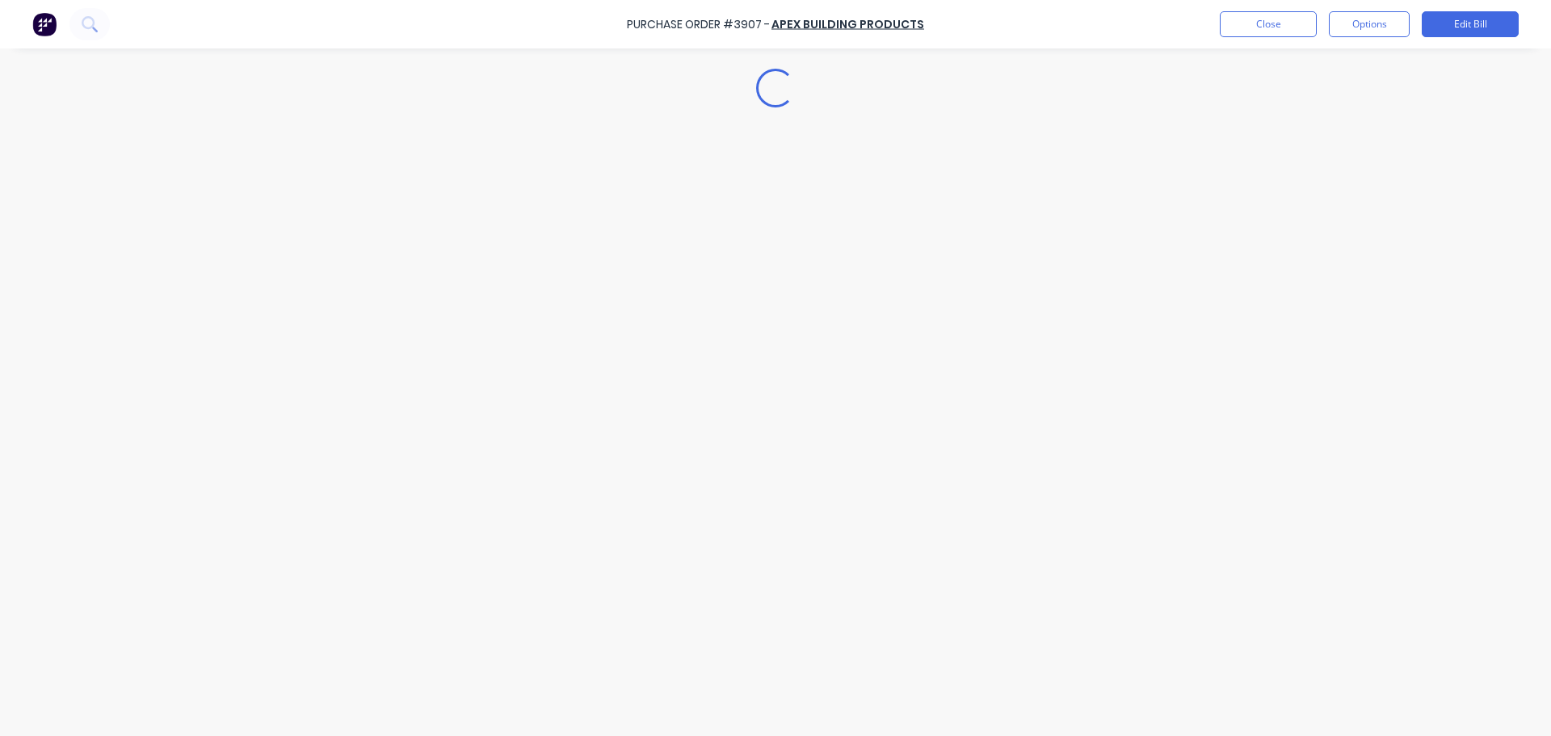
type textarea "x"
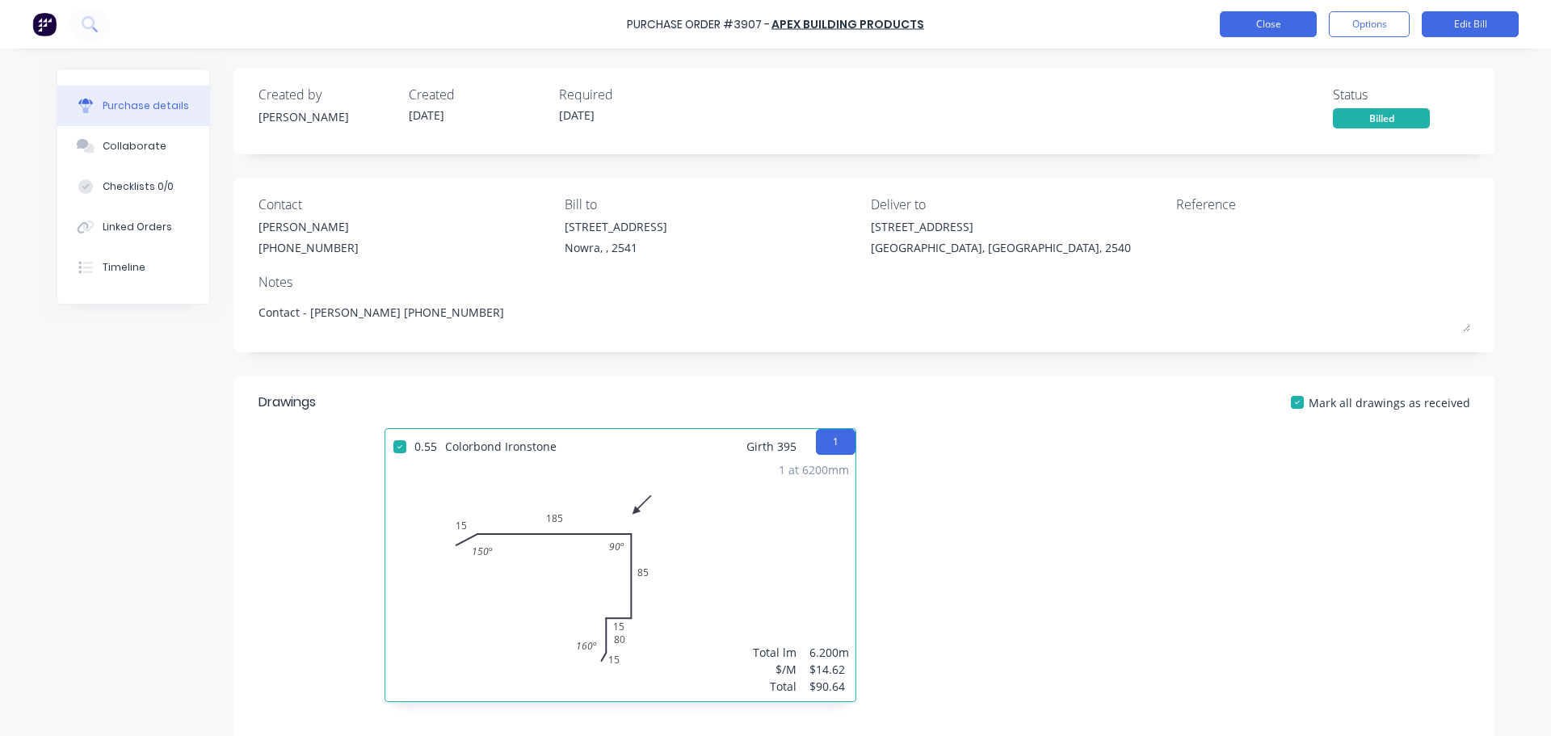
click at [1247, 18] on button "Close" at bounding box center [1268, 24] width 97 height 26
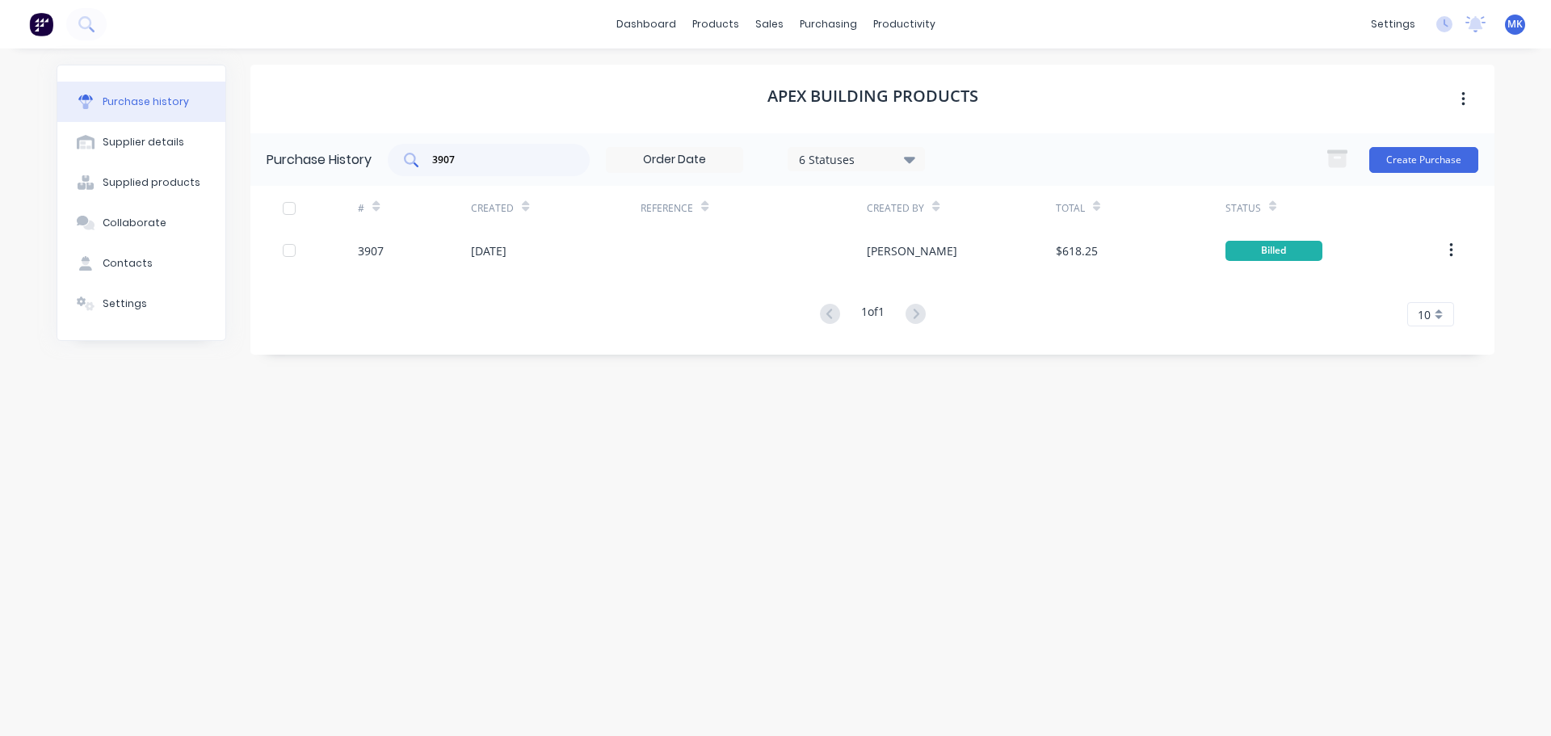
click at [480, 170] on div "3907" at bounding box center [489, 160] width 202 height 32
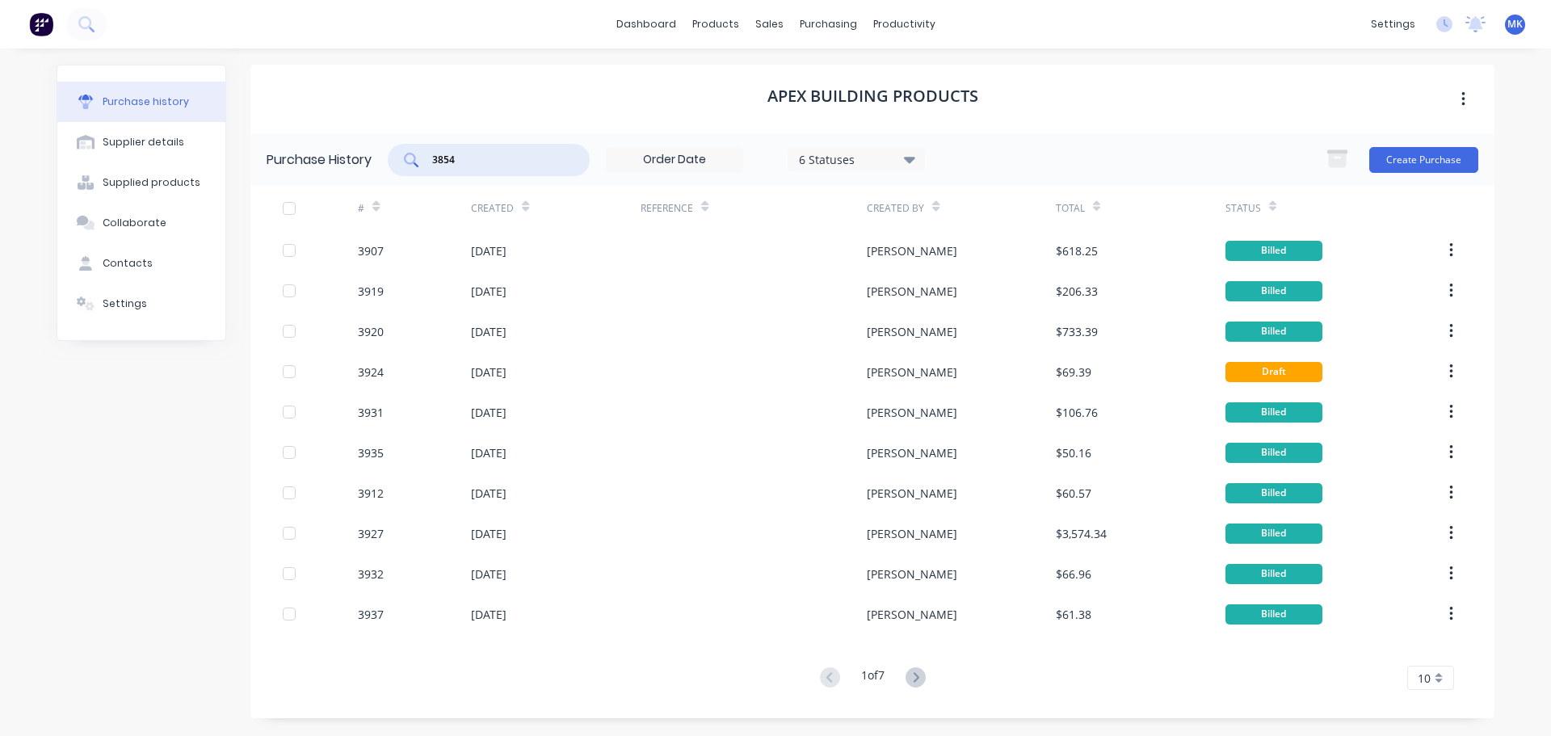
type input "3854"
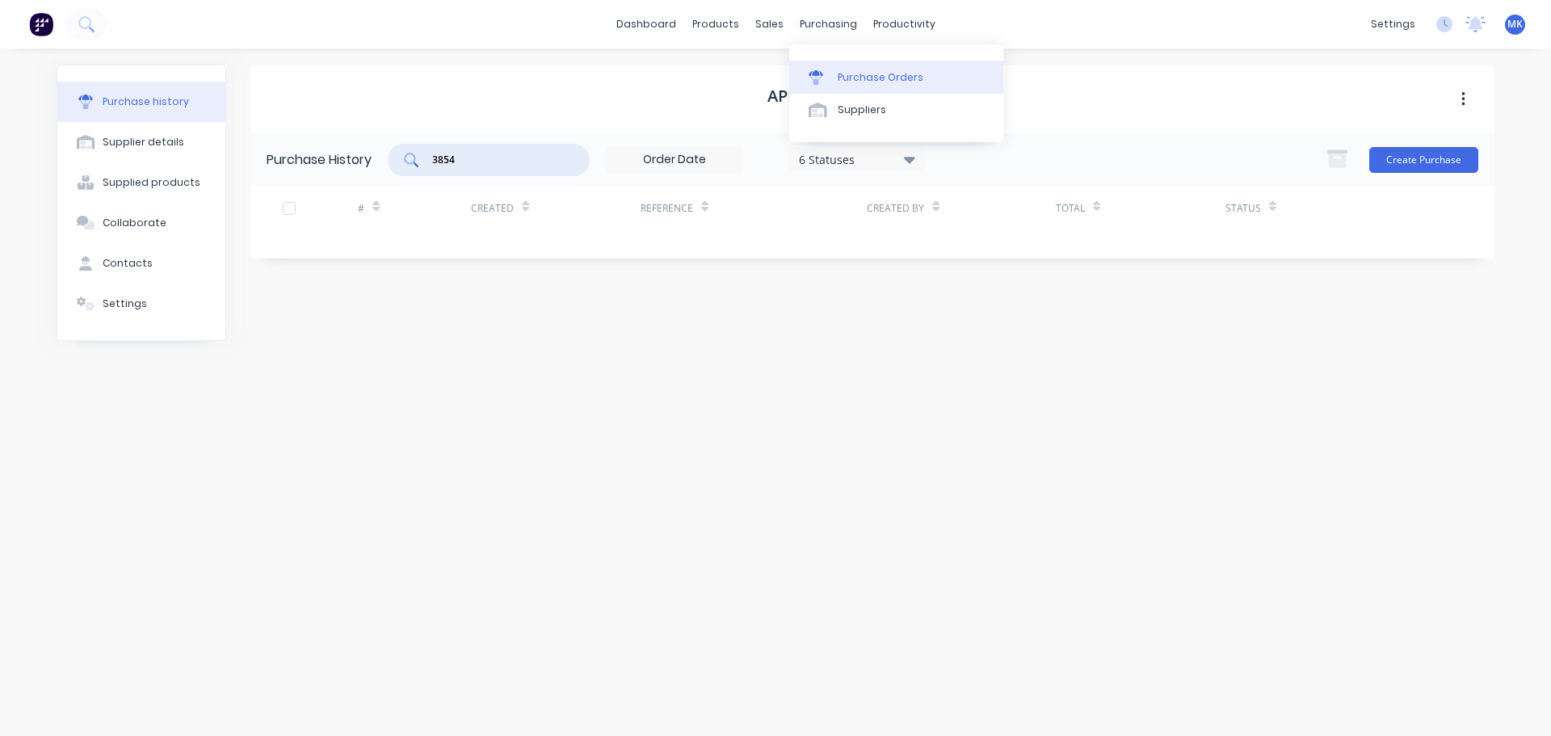
click at [829, 61] on link "Purchase Orders" at bounding box center [896, 77] width 214 height 32
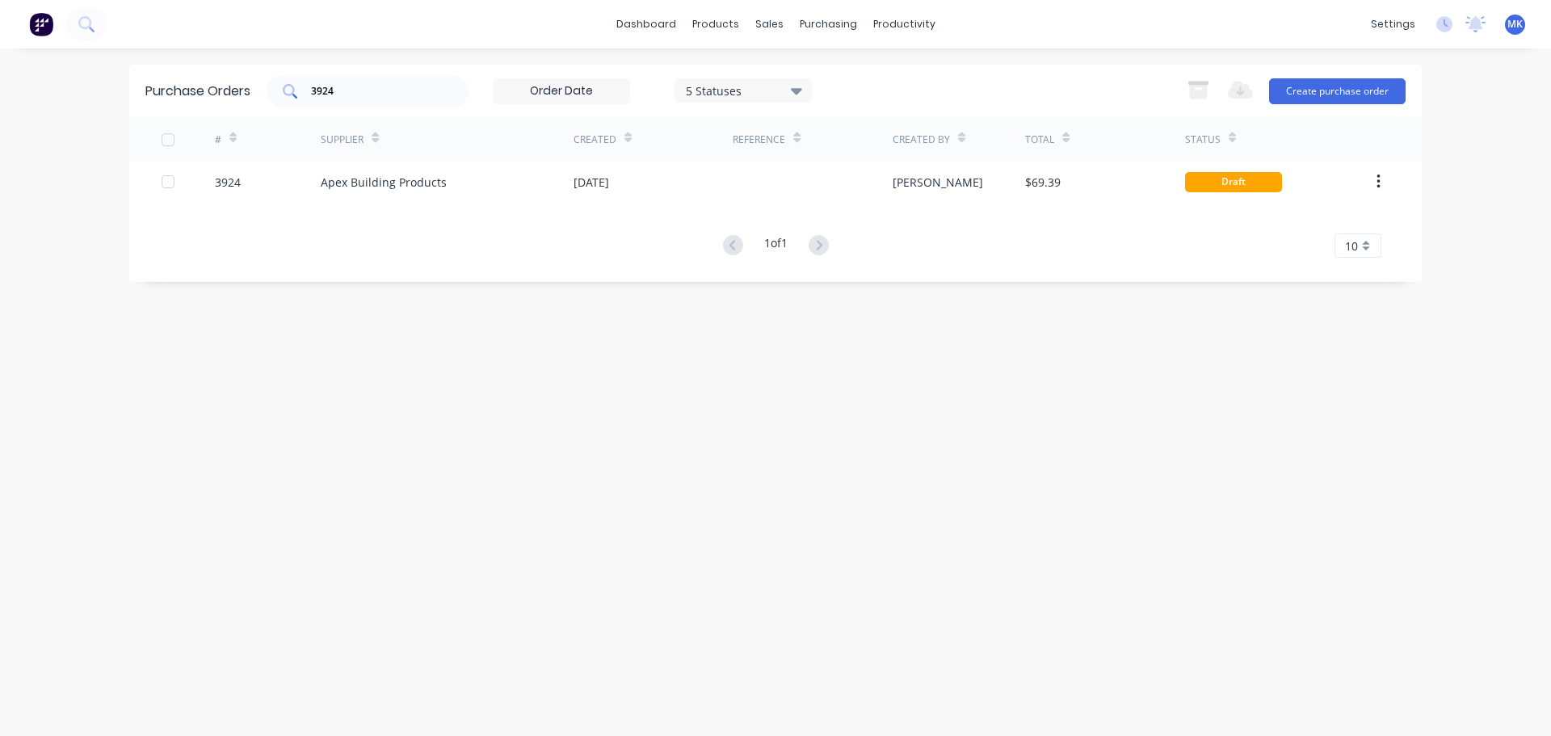
click at [380, 93] on input "3924" at bounding box center [376, 91] width 134 height 16
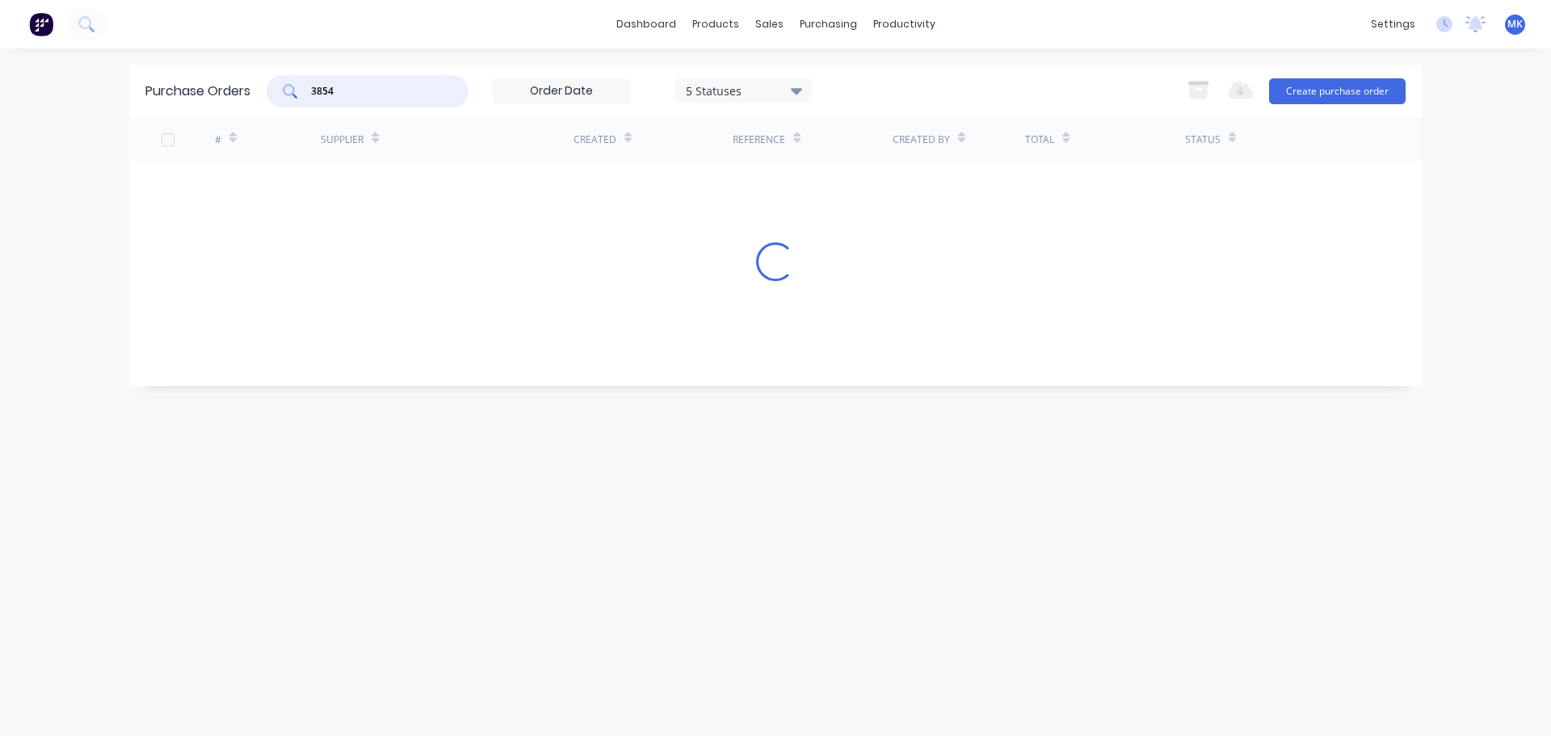
type input "3854"
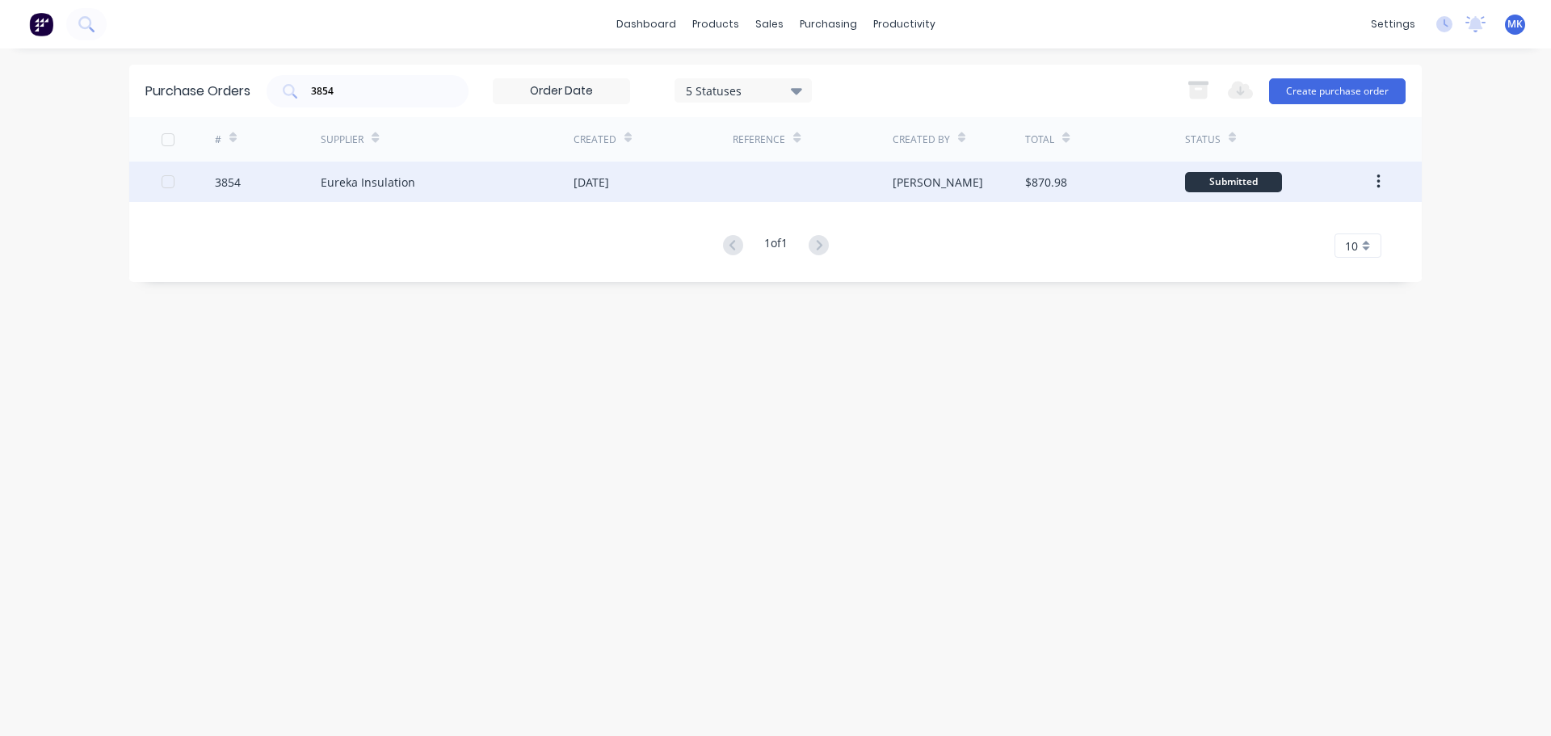
click at [1053, 175] on div "$870.98" at bounding box center [1046, 182] width 42 height 17
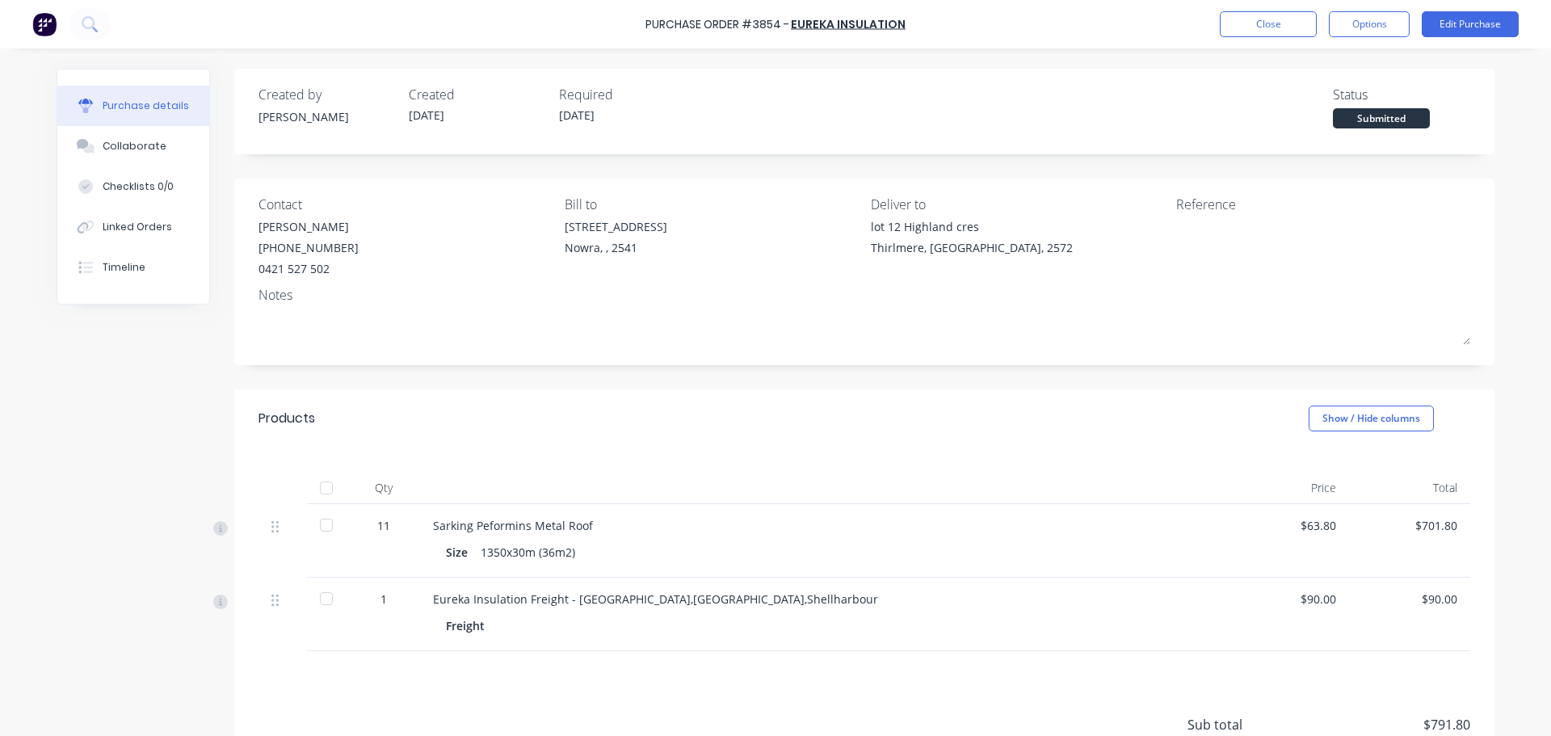
click at [315, 486] on div at bounding box center [326, 488] width 32 height 32
click at [1398, 23] on button "Options" at bounding box center [1369, 24] width 81 height 26
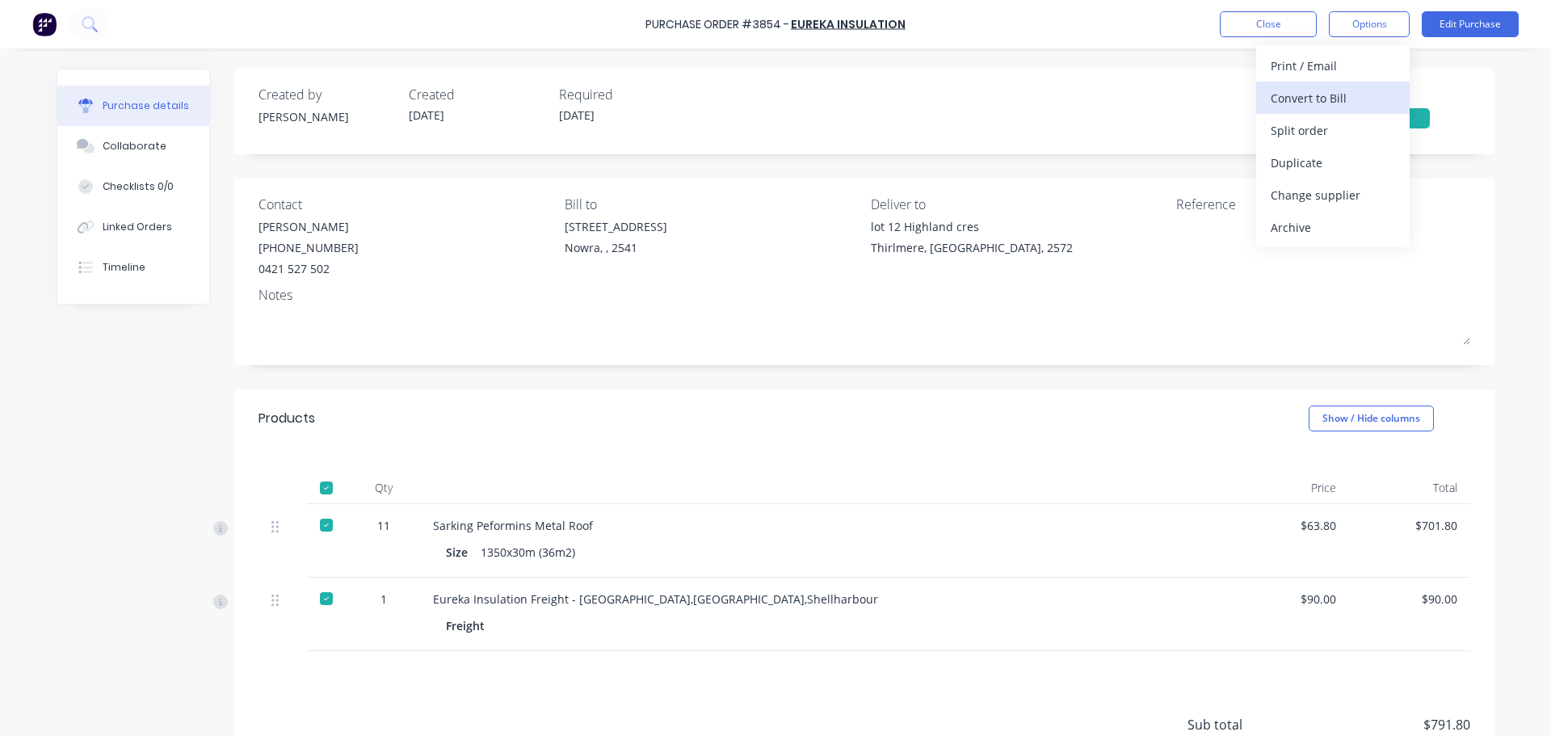
click at [1344, 105] on div "Convert to Bill" at bounding box center [1332, 97] width 124 height 23
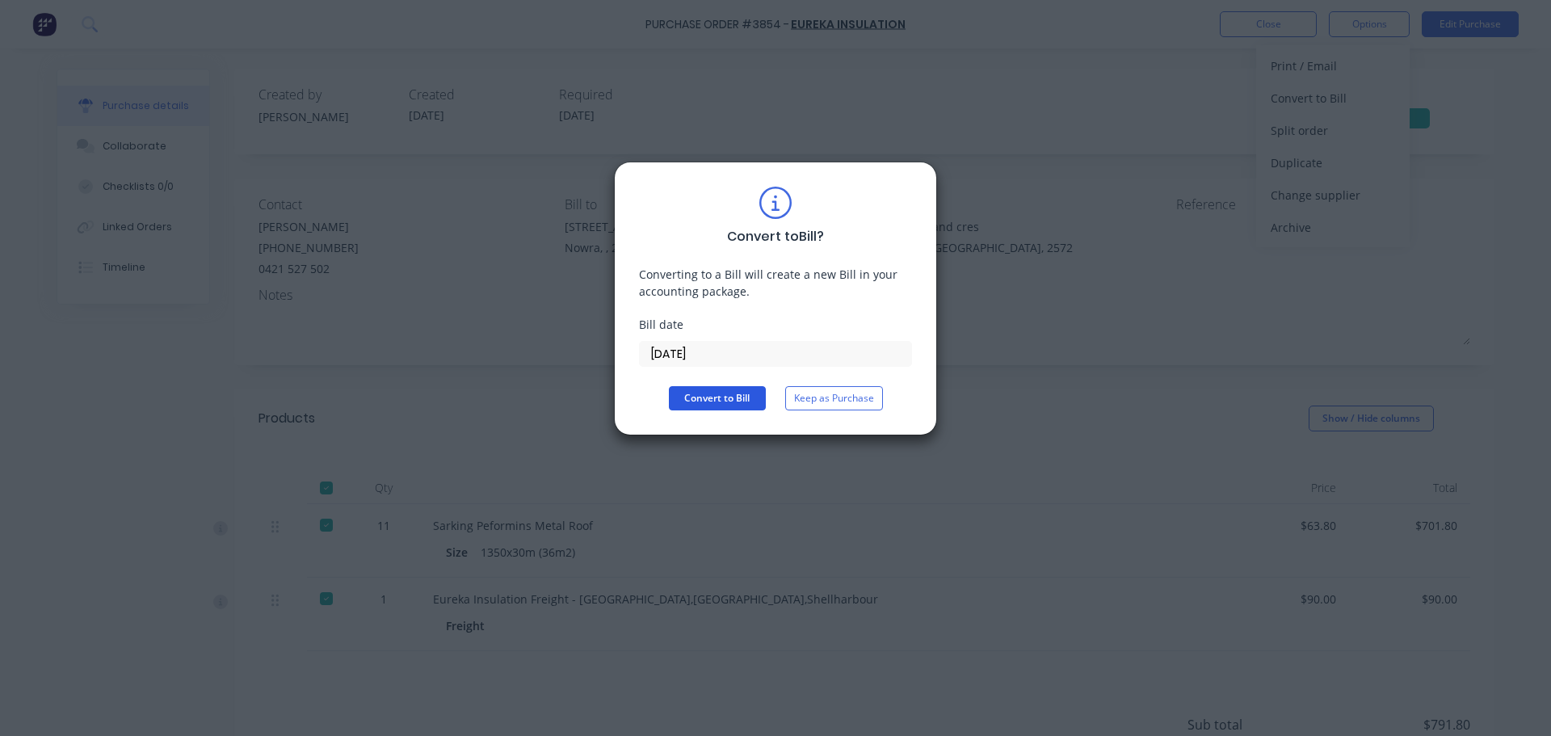
click at [728, 405] on button "Convert to Bill" at bounding box center [717, 398] width 97 height 24
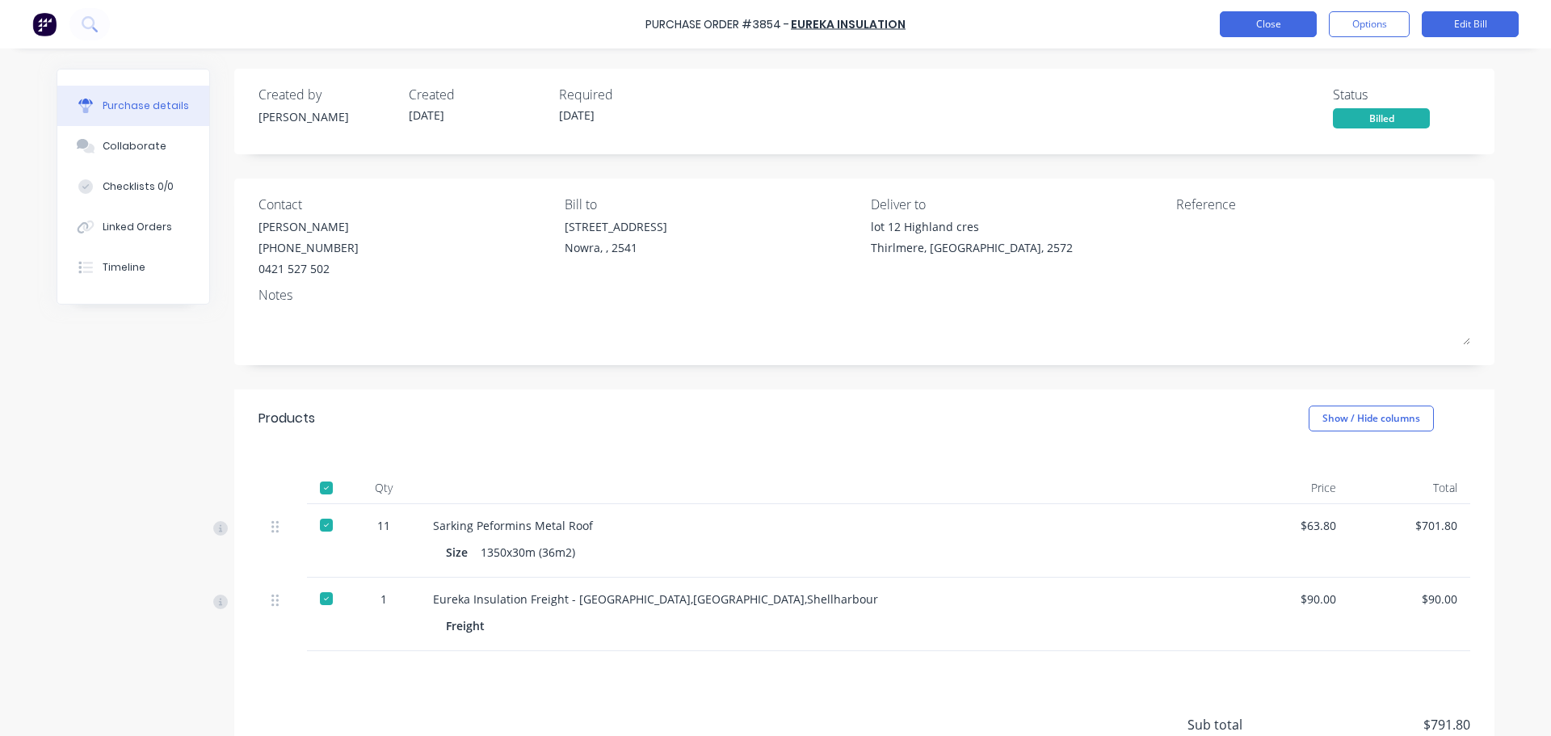
click at [1283, 17] on button "Close" at bounding box center [1268, 24] width 97 height 26
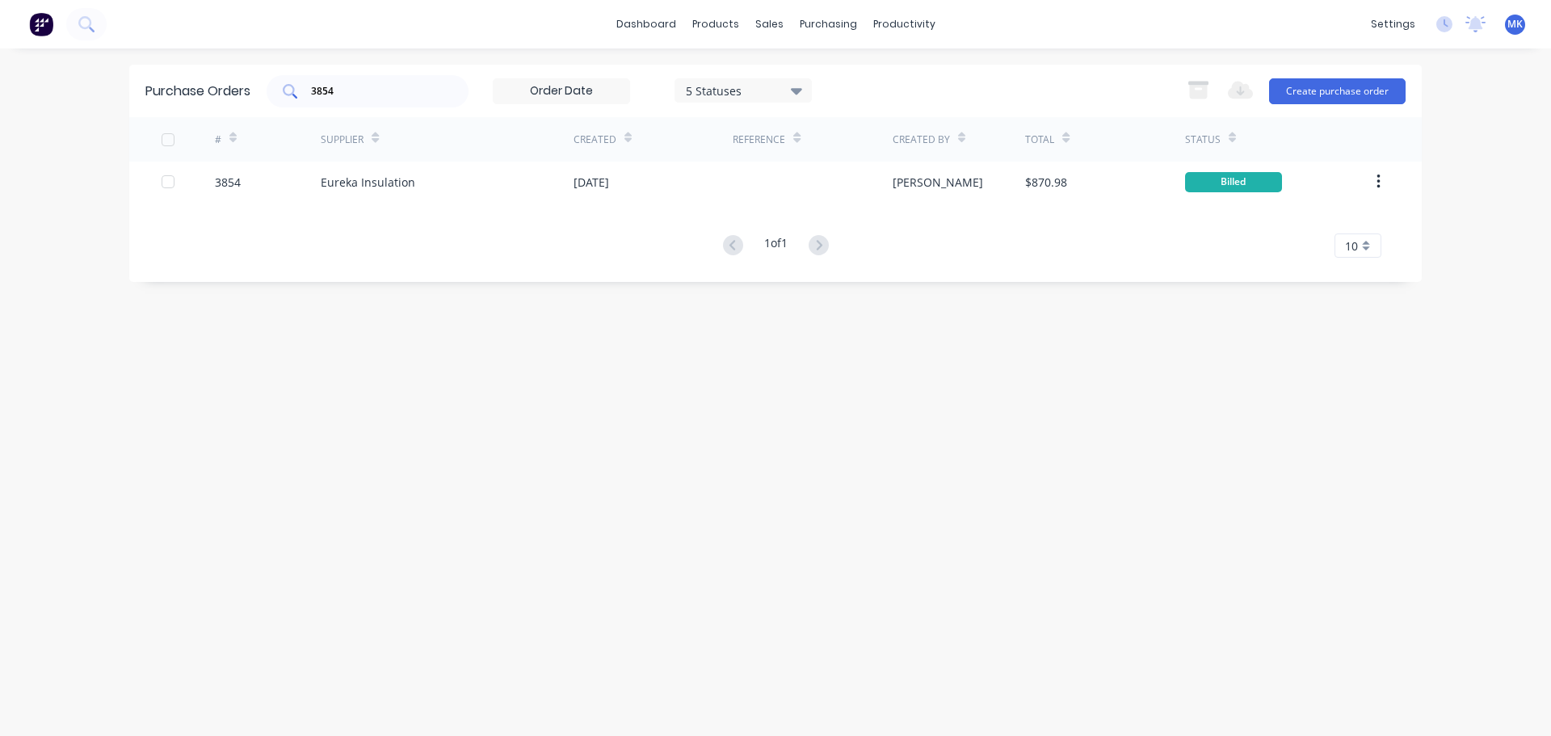
click at [388, 88] on input "3854" at bounding box center [376, 91] width 134 height 16
type input "3959"
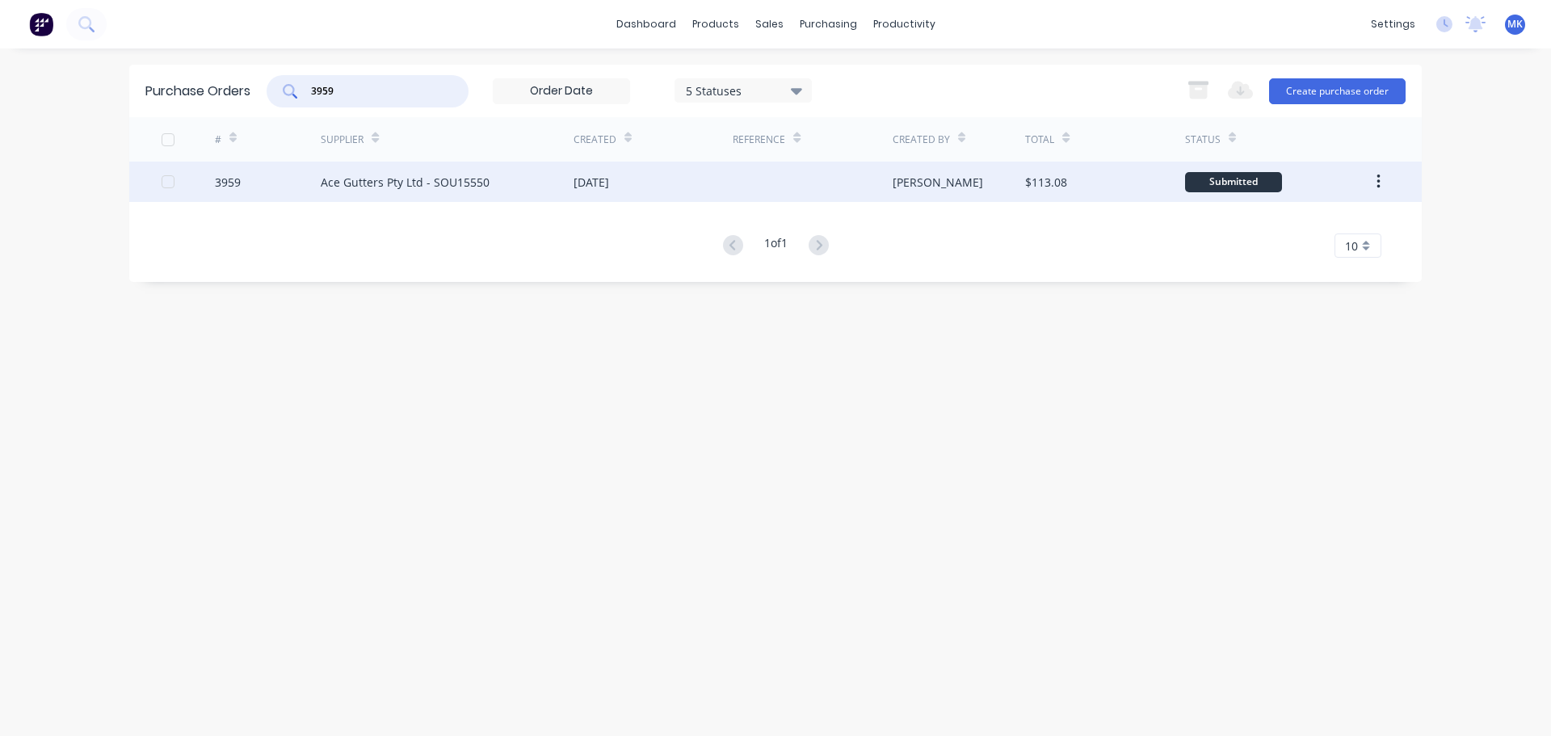
click at [961, 183] on div "[PERSON_NAME]" at bounding box center [958, 182] width 133 height 40
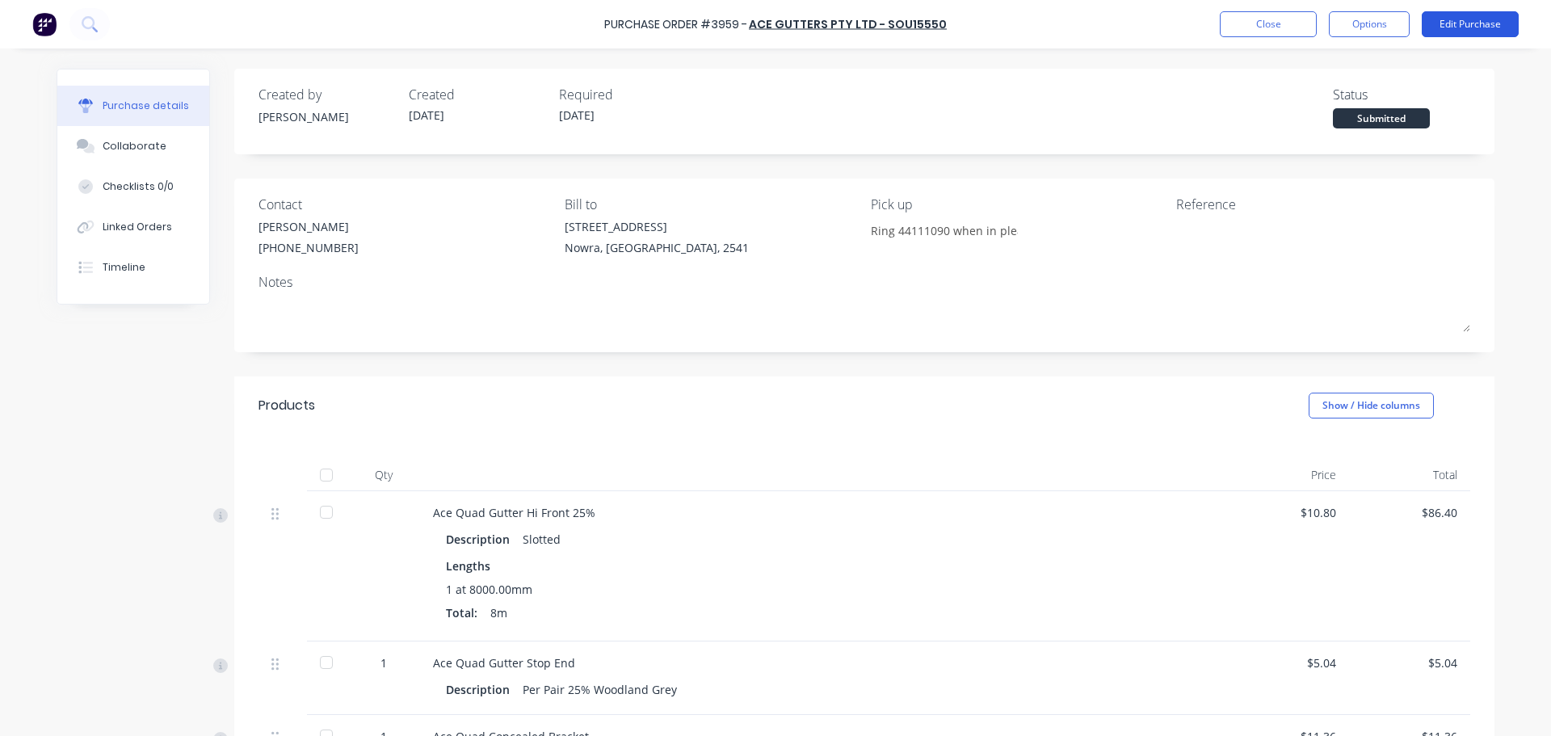
click at [1489, 27] on button "Edit Purchase" at bounding box center [1469, 24] width 97 height 26
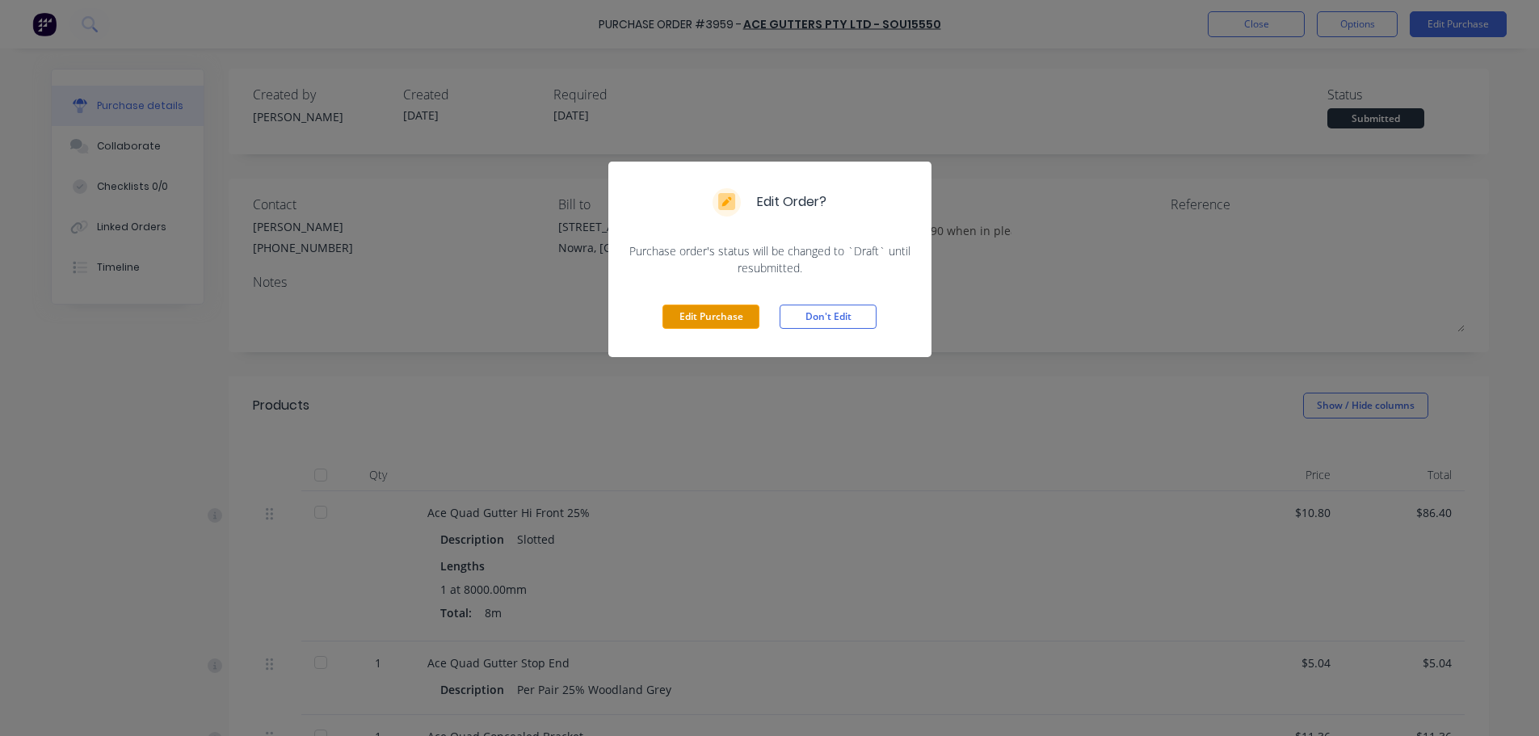
click at [725, 313] on button "Edit Purchase" at bounding box center [710, 316] width 97 height 24
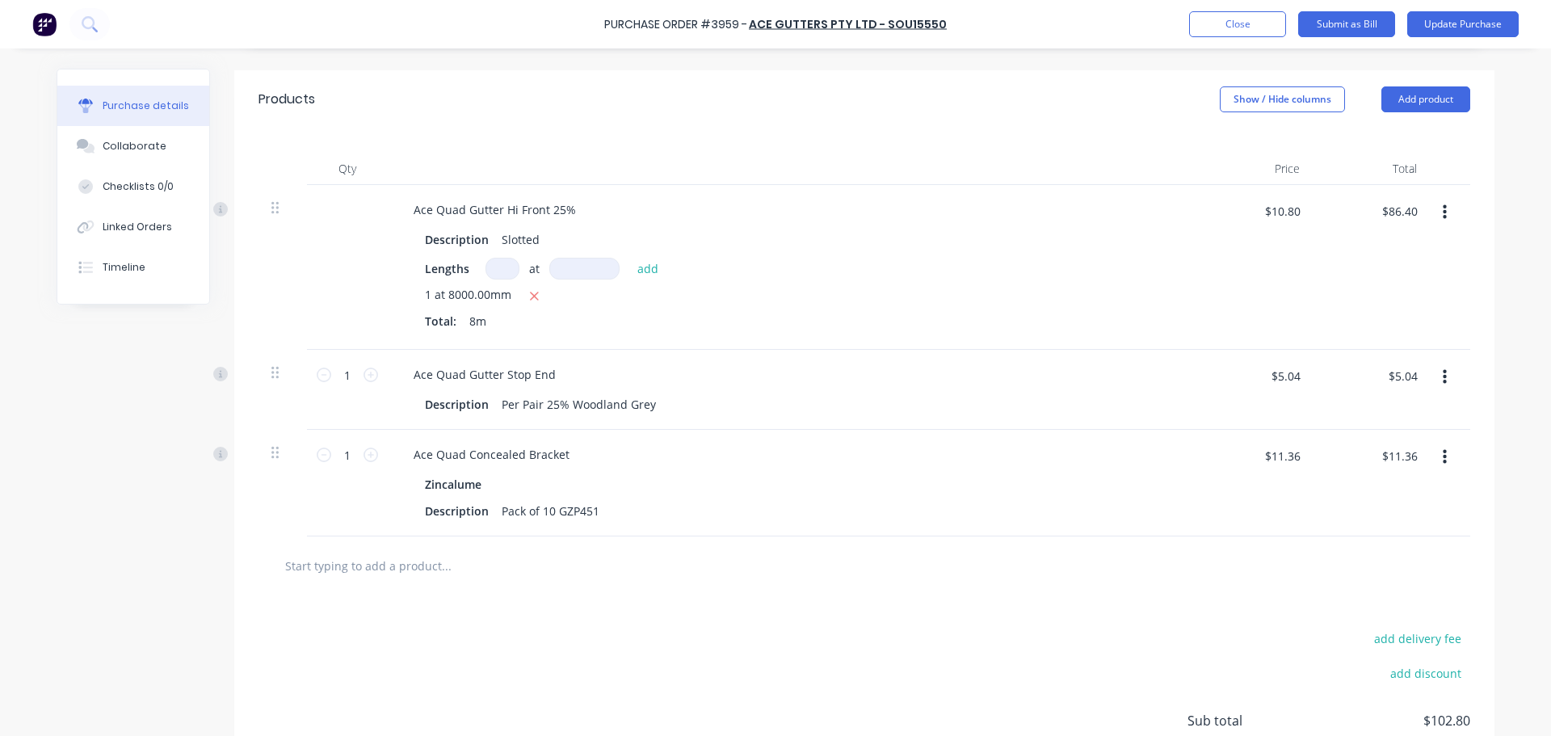
scroll to position [459, 0]
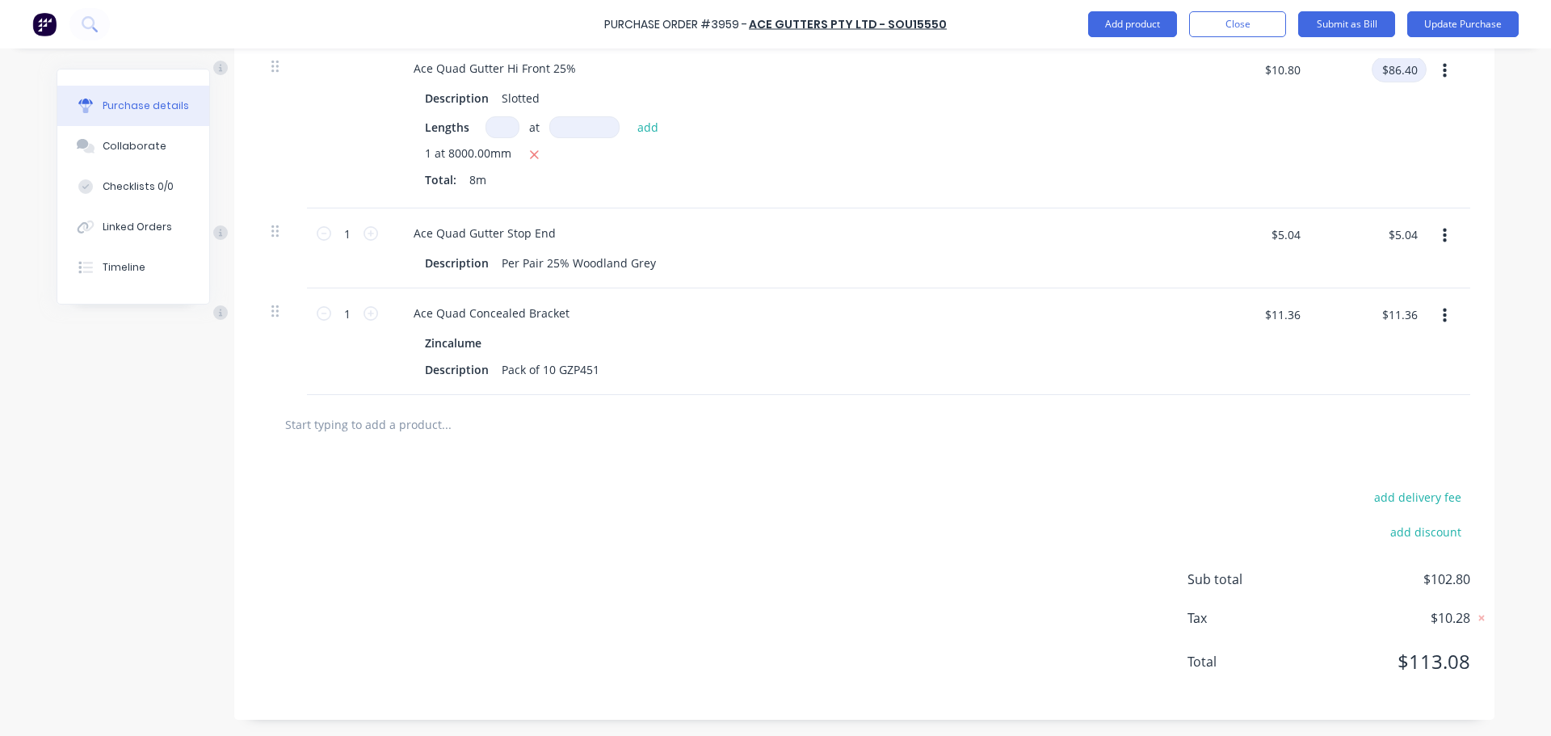
click at [1413, 59] on input "$86.40" at bounding box center [1398, 70] width 55 height 26
type input "86.37"
type input "$10.7963"
type input "$86.37"
click at [1402, 243] on input "$5.04" at bounding box center [1402, 234] width 48 height 26
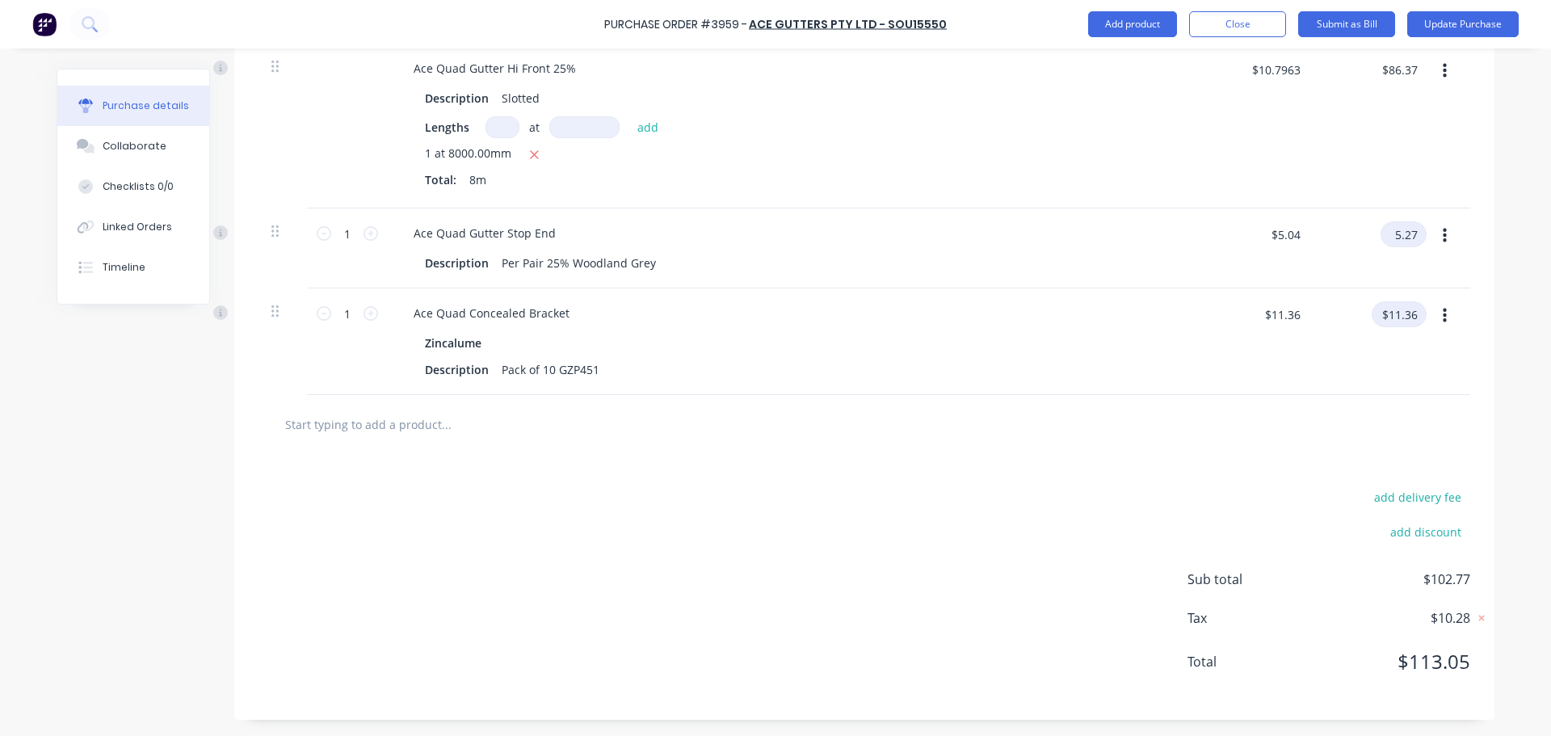
type input "5.27"
type input "$5.27"
click at [1385, 325] on input "$11.36" at bounding box center [1398, 314] width 55 height 26
type input "12.55"
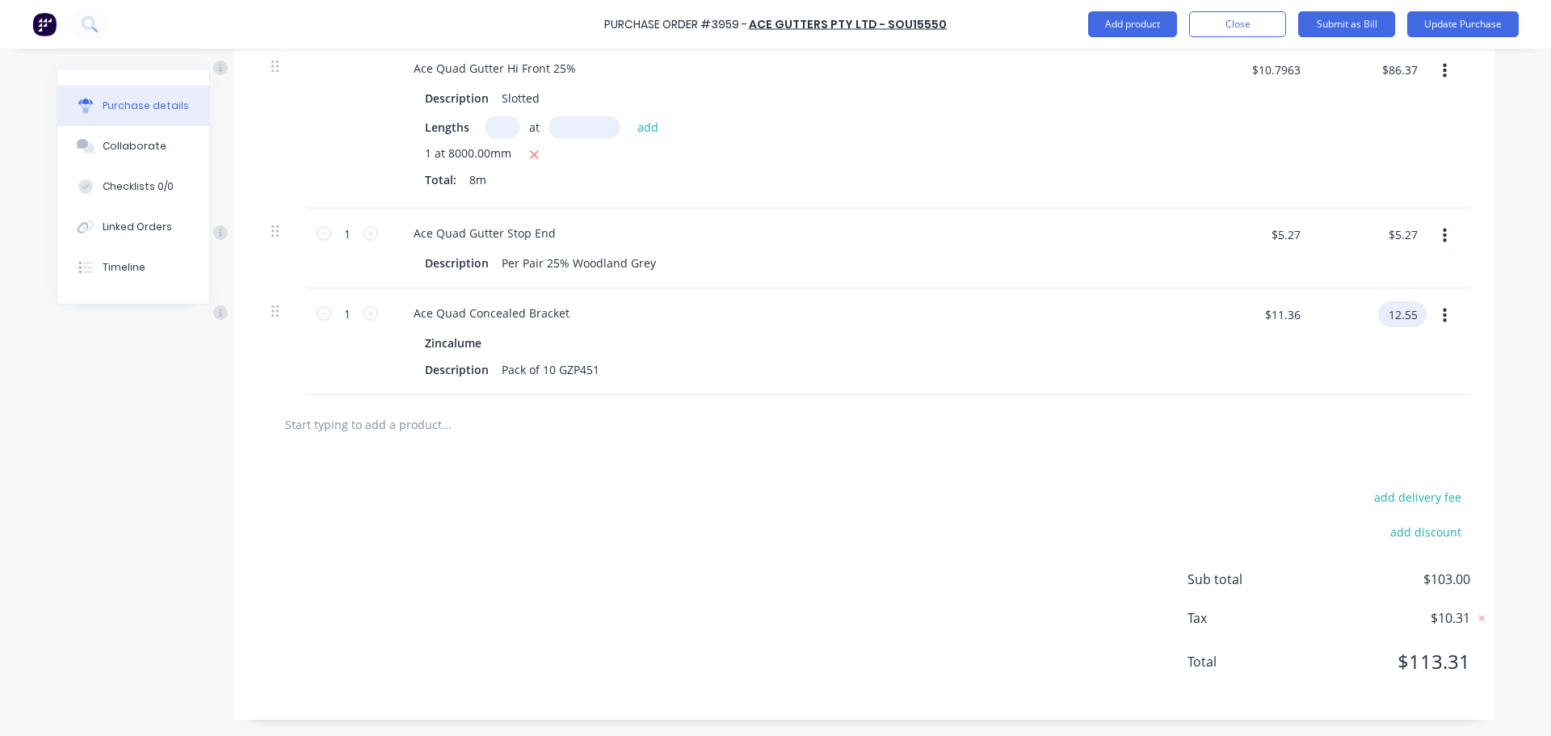
type input "$12.55"
click at [1466, 27] on button "Update Purchase" at bounding box center [1462, 24] width 111 height 26
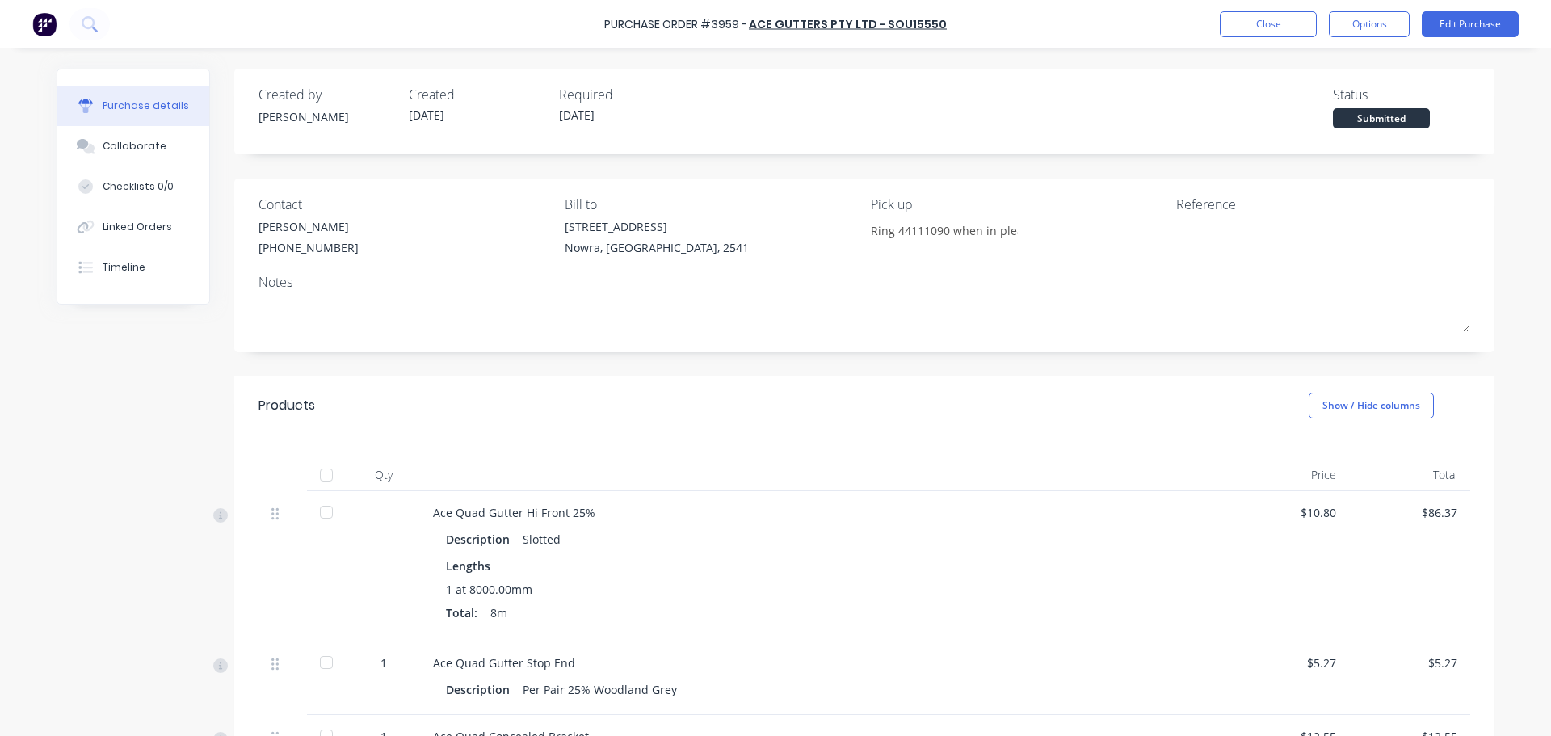
click at [319, 472] on div at bounding box center [326, 475] width 32 height 32
click at [1389, 30] on button "Options" at bounding box center [1369, 24] width 81 height 26
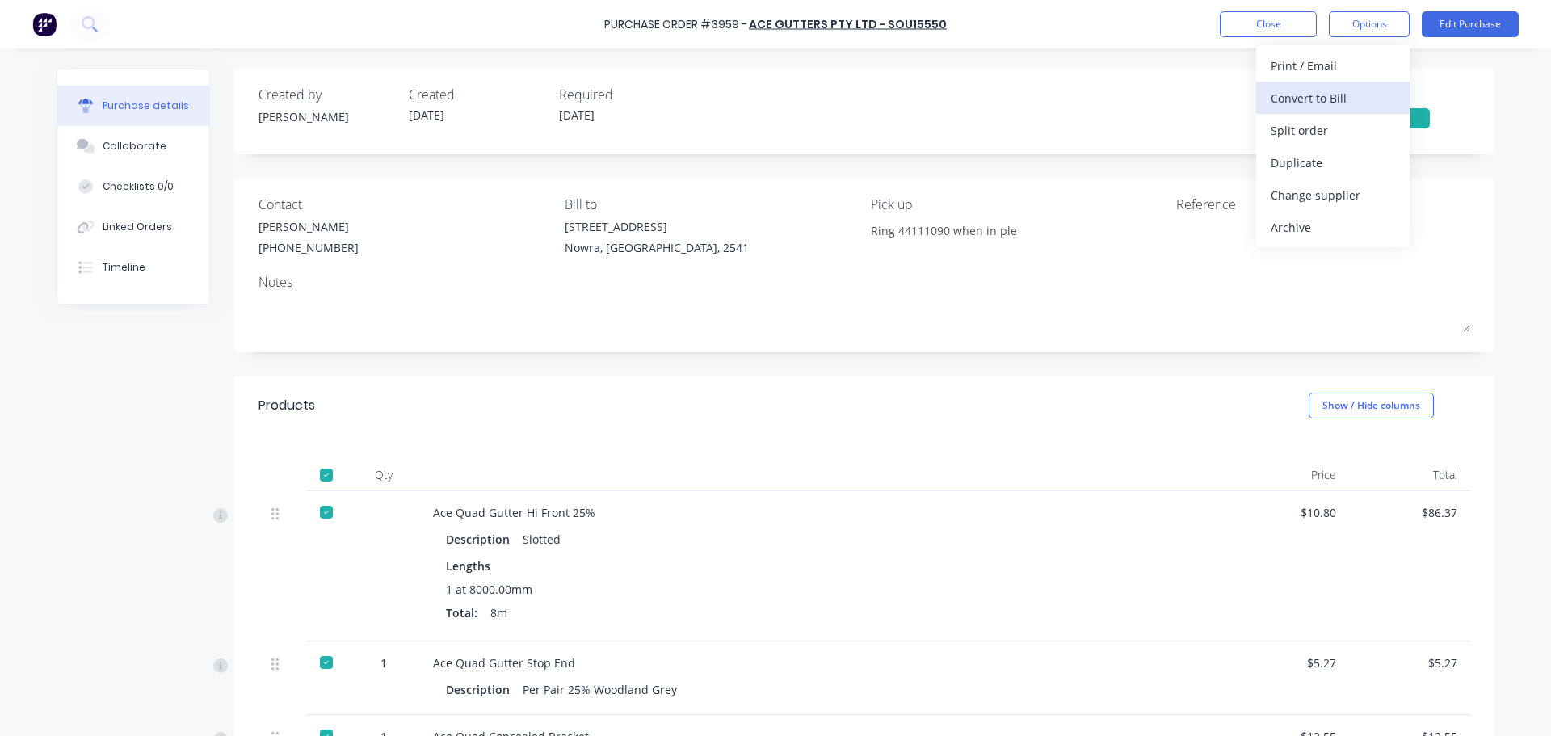
click at [1367, 85] on button "Convert to Bill" at bounding box center [1332, 98] width 153 height 32
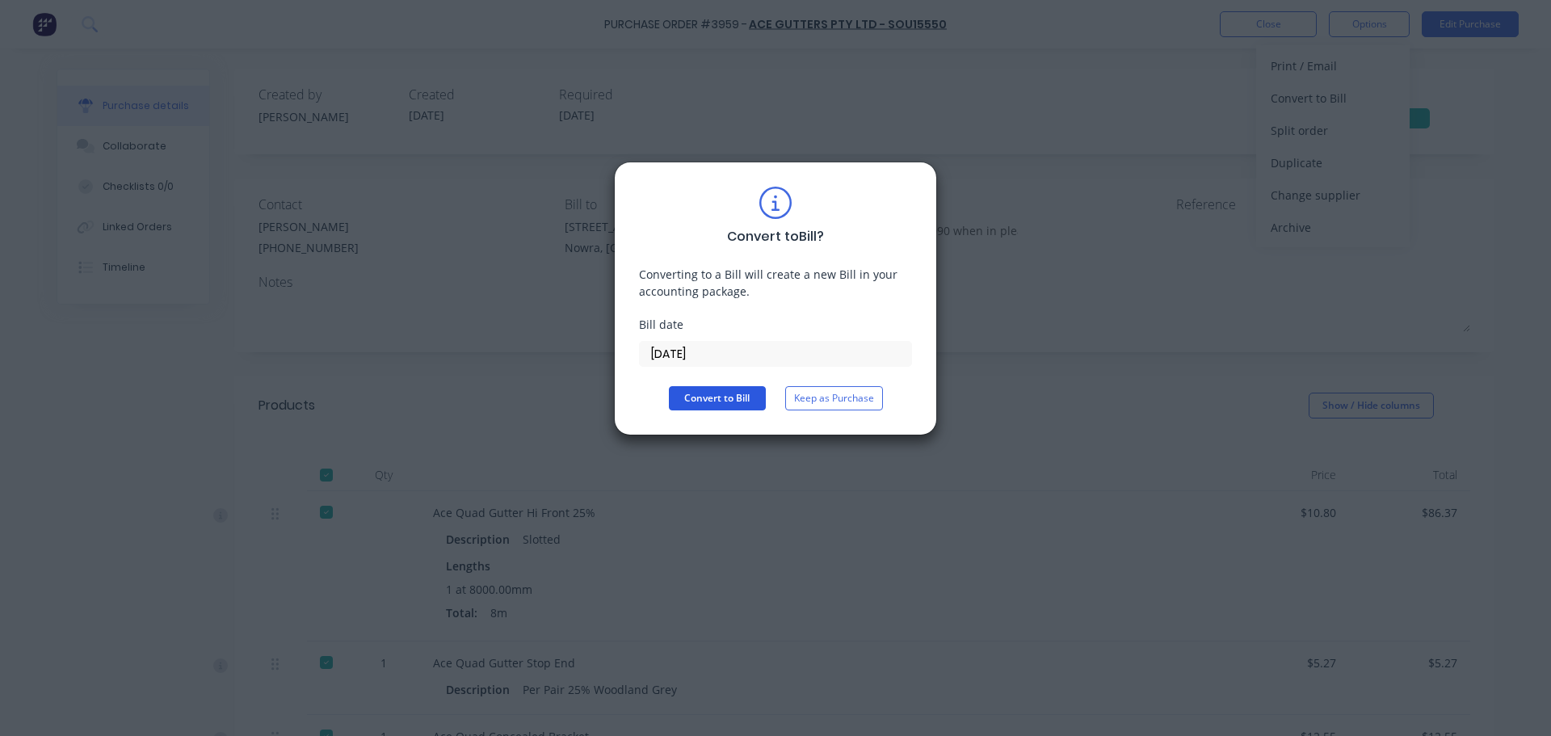
click at [756, 388] on button "Convert to Bill" at bounding box center [717, 398] width 97 height 24
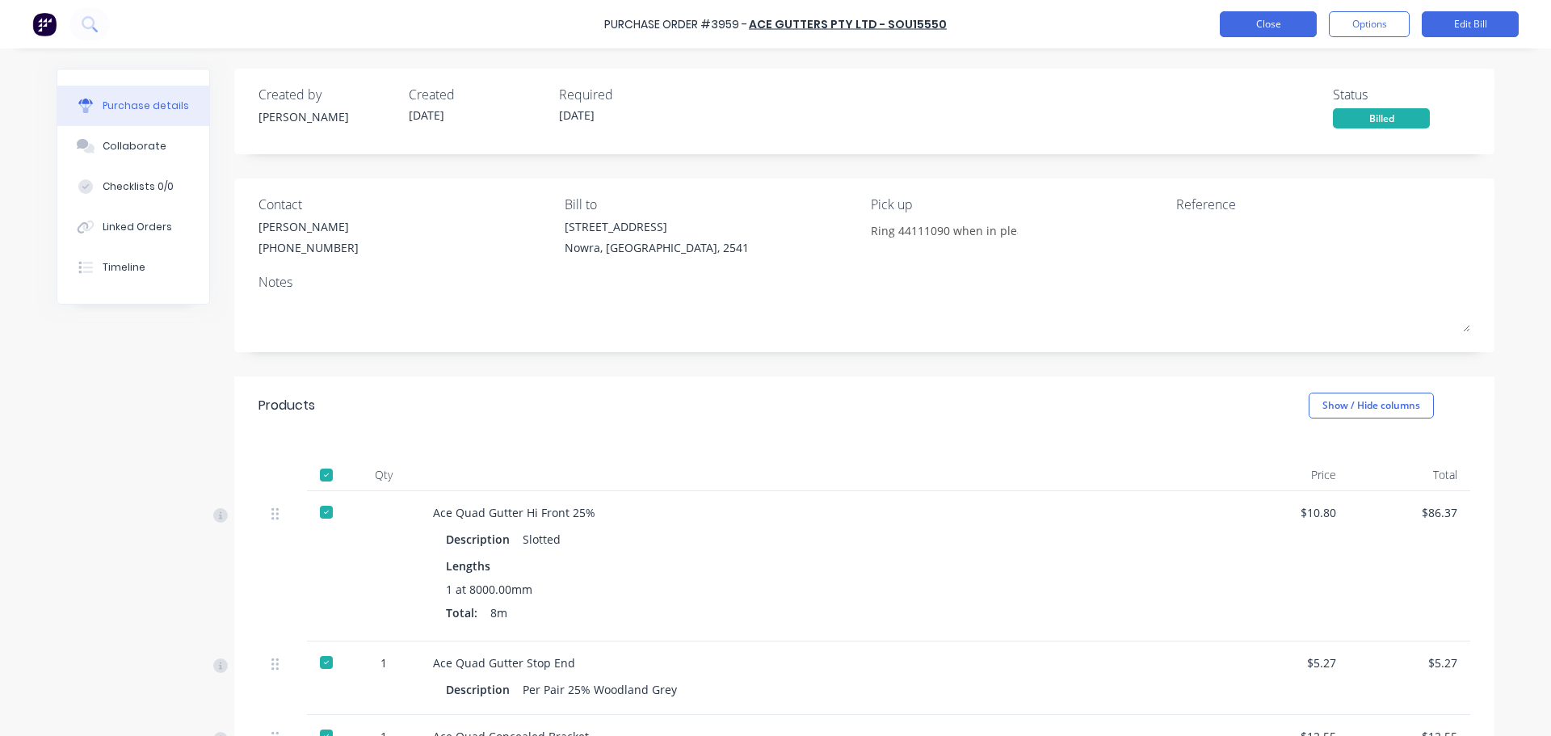
click at [1258, 27] on button "Close" at bounding box center [1268, 24] width 97 height 26
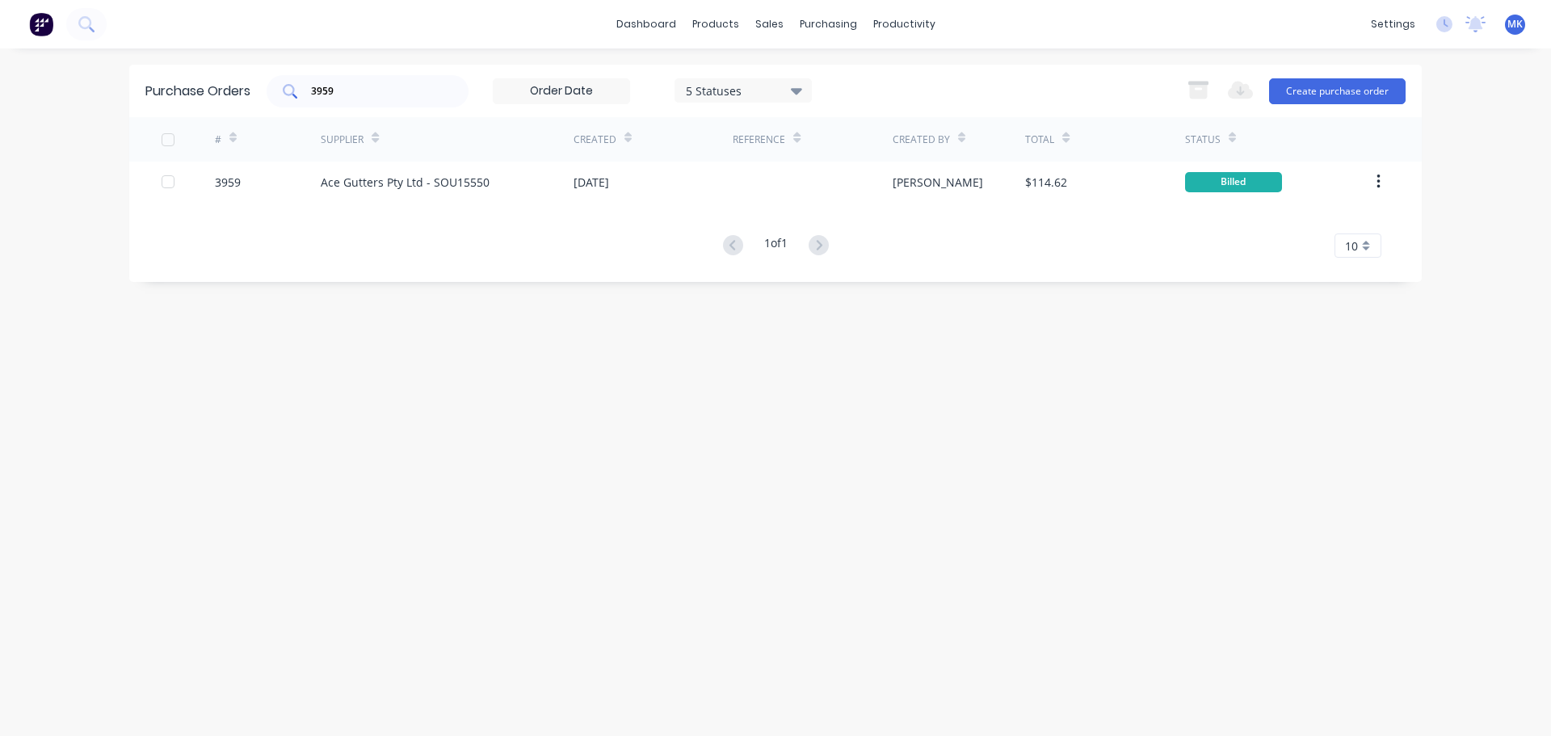
click at [413, 92] on input "3959" at bounding box center [376, 91] width 134 height 16
type input "3962"
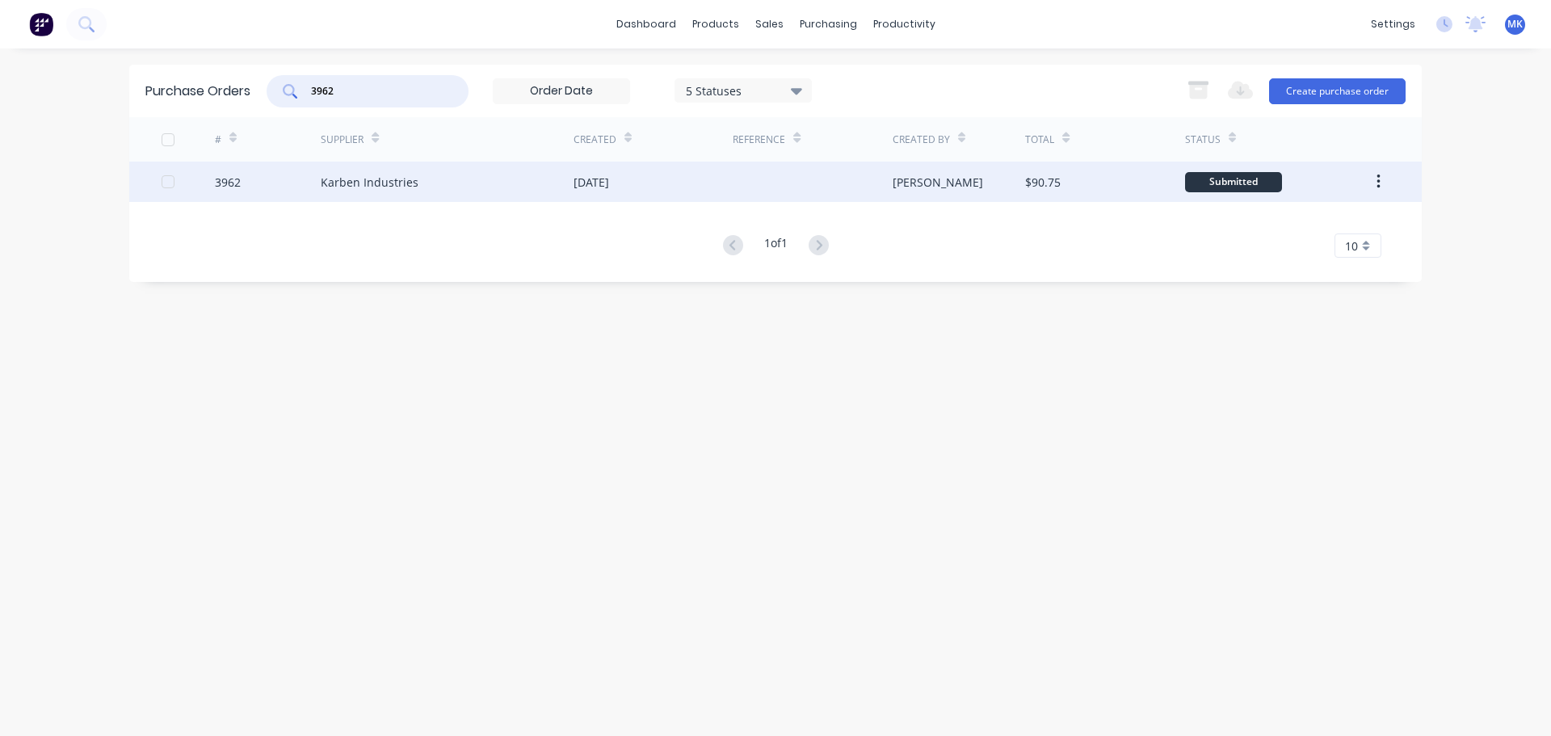
click at [1069, 180] on div "$90.75" at bounding box center [1104, 182] width 159 height 40
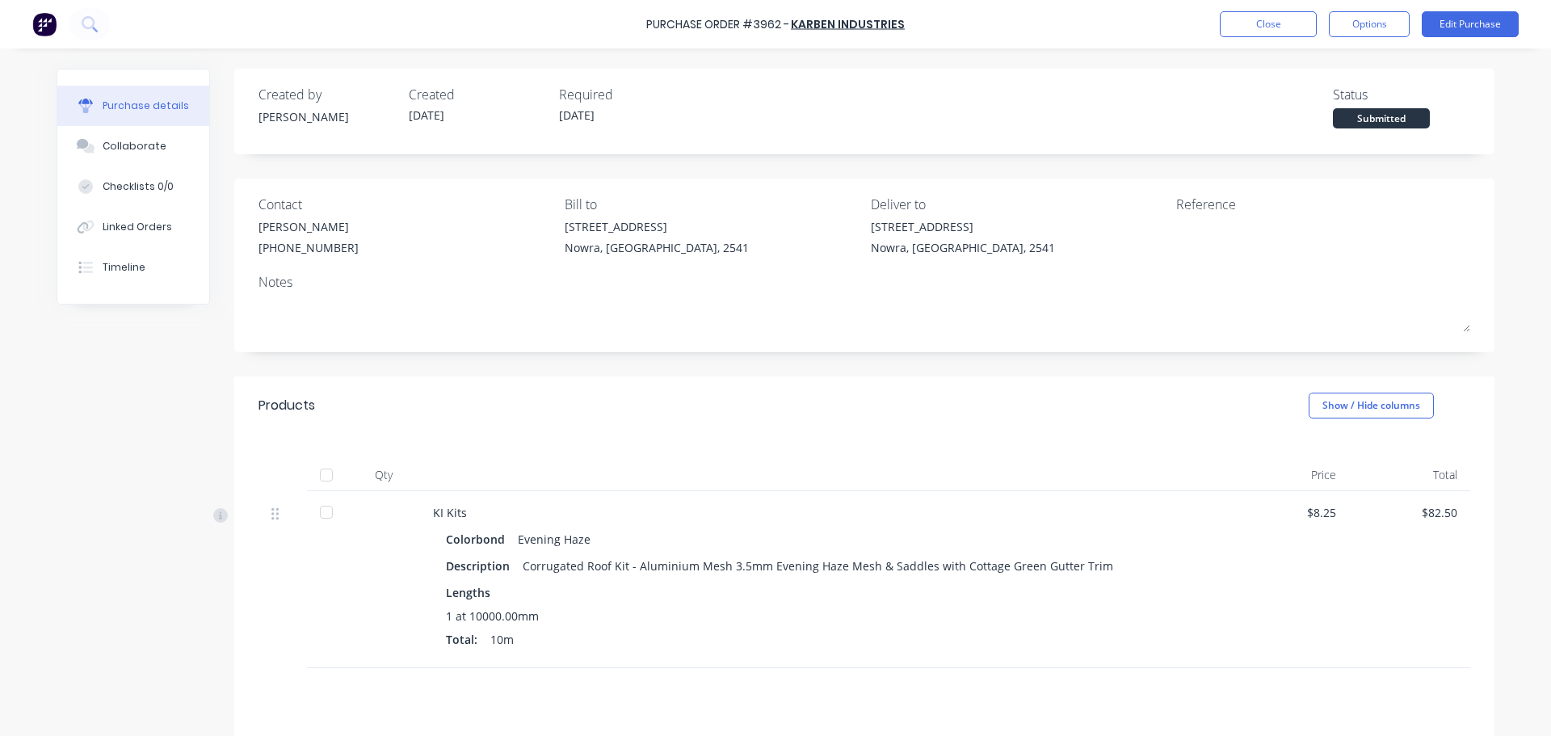
click at [325, 479] on div at bounding box center [326, 475] width 32 height 32
click at [1363, 27] on button "Options" at bounding box center [1369, 24] width 81 height 26
click at [1337, 104] on div "Convert to Bill" at bounding box center [1332, 97] width 124 height 23
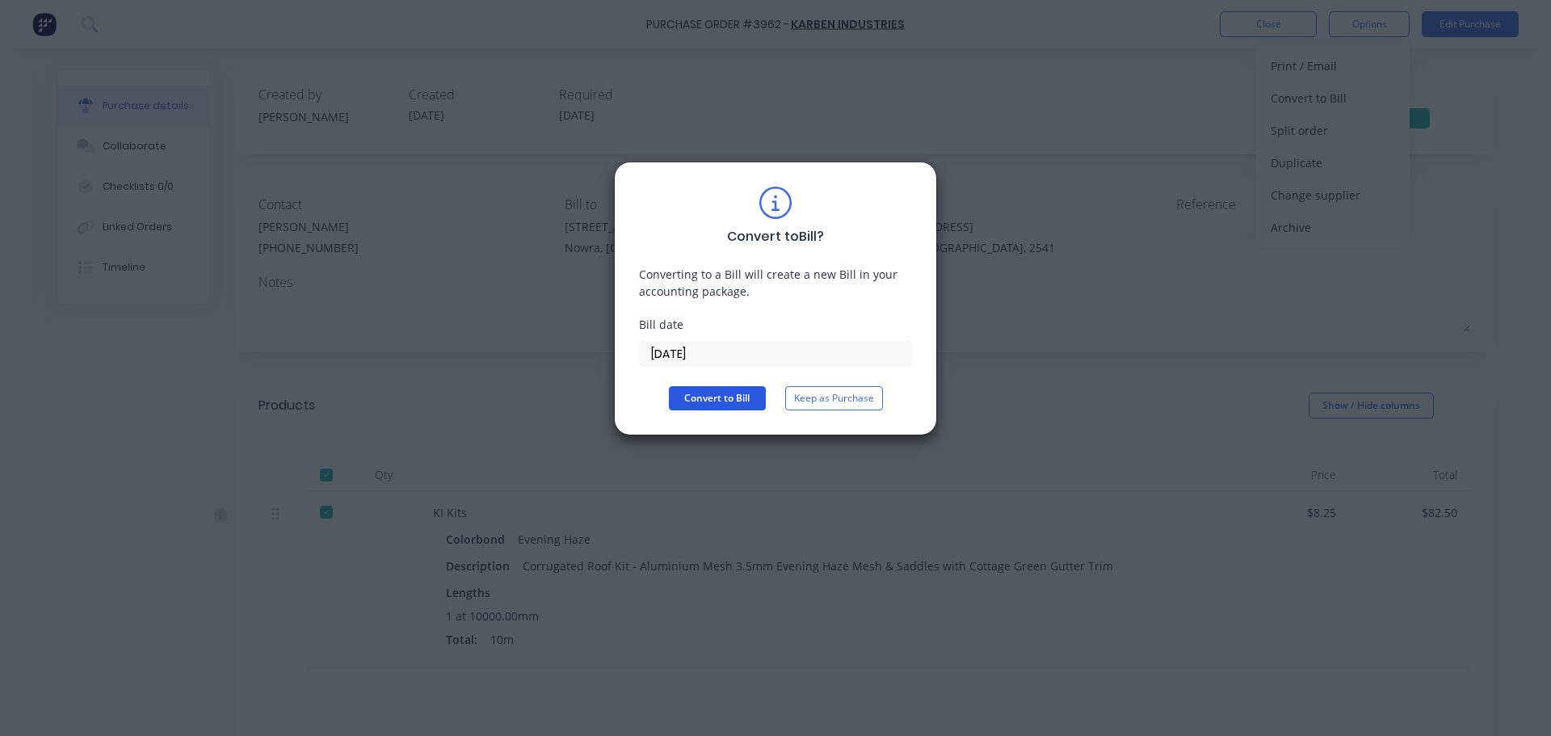
click at [717, 394] on button "Convert to Bill" at bounding box center [717, 398] width 97 height 24
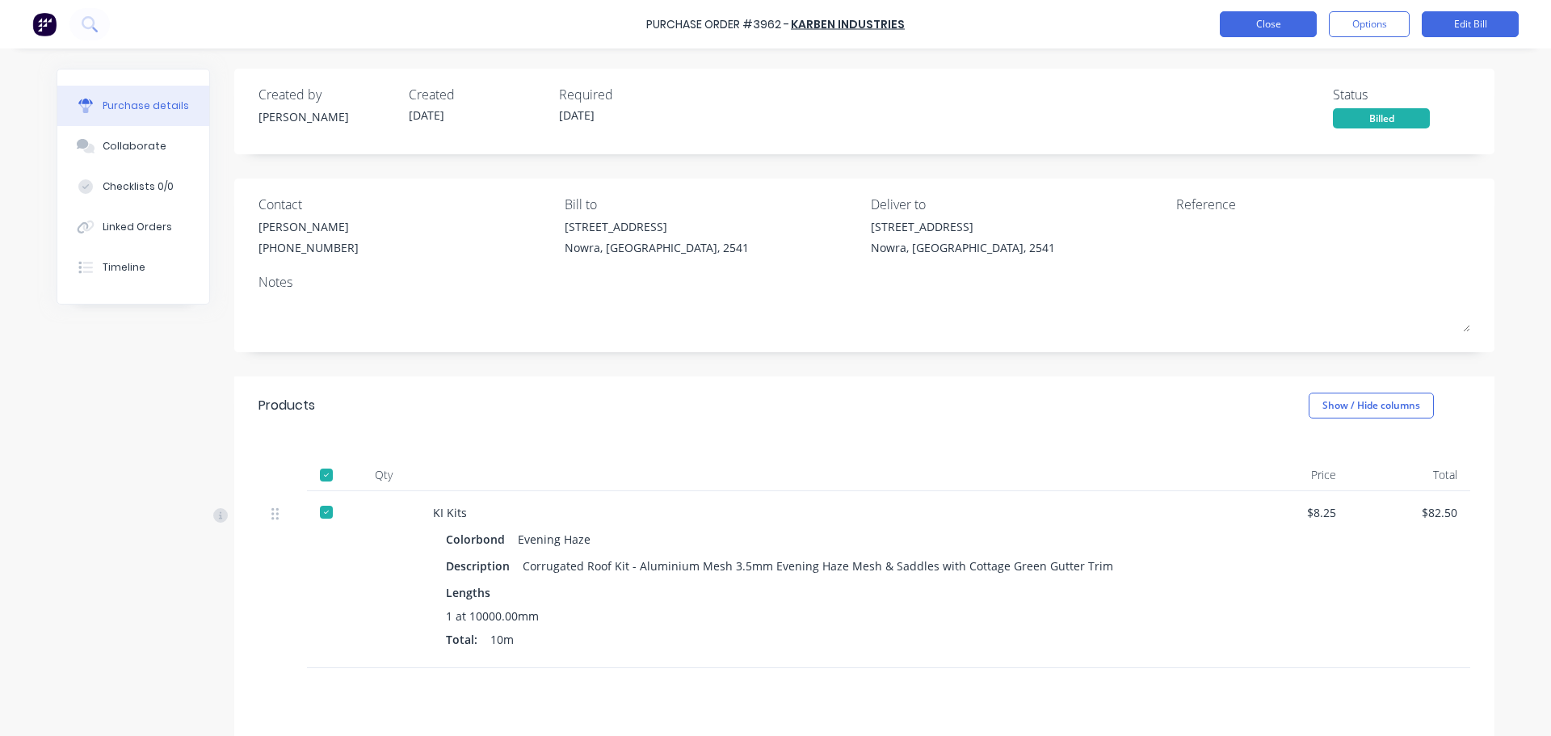
click at [1305, 23] on button "Close" at bounding box center [1268, 24] width 97 height 26
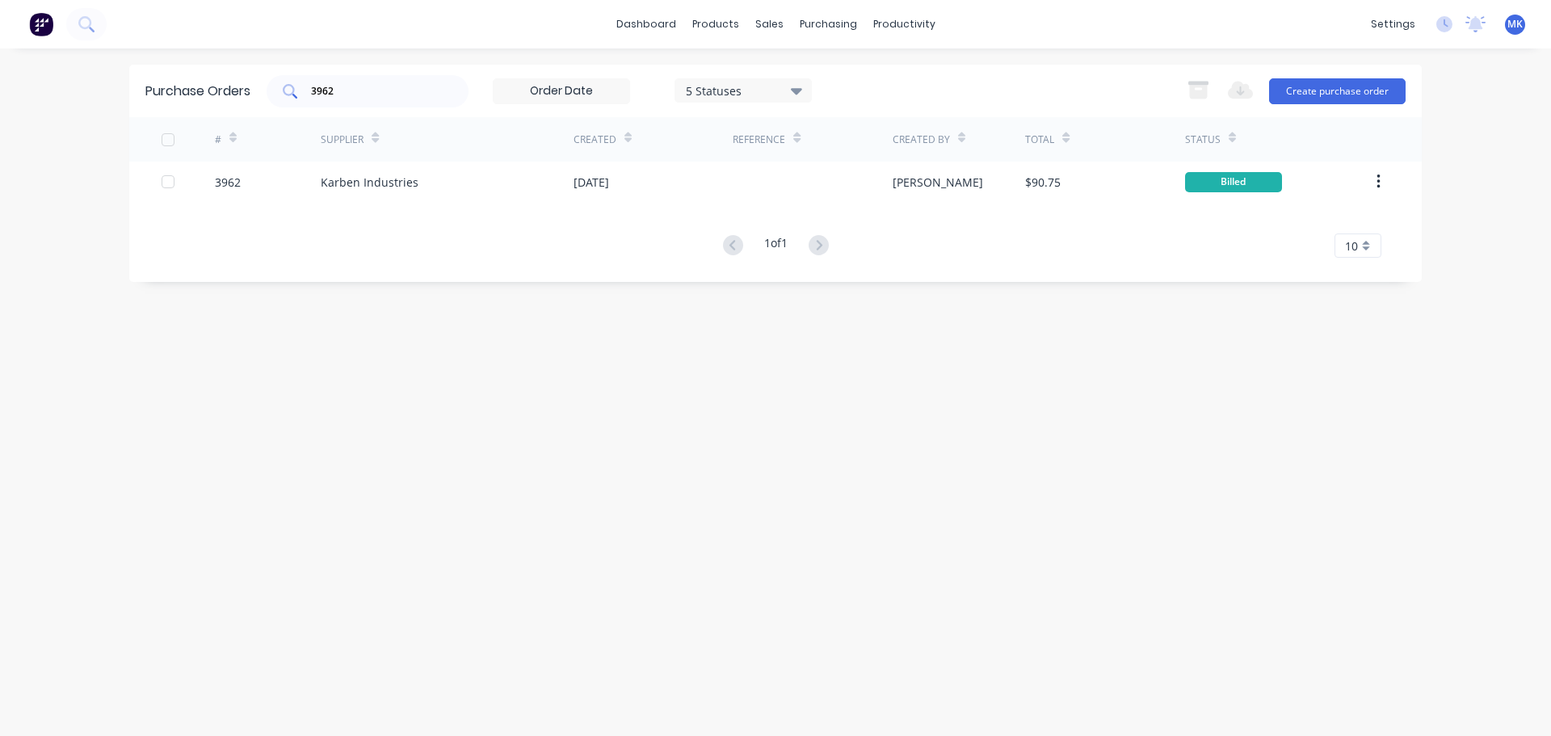
click at [333, 78] on div "3962" at bounding box center [368, 91] width 202 height 32
click at [332, 98] on input "3962" at bounding box center [376, 91] width 134 height 16
type input "3"
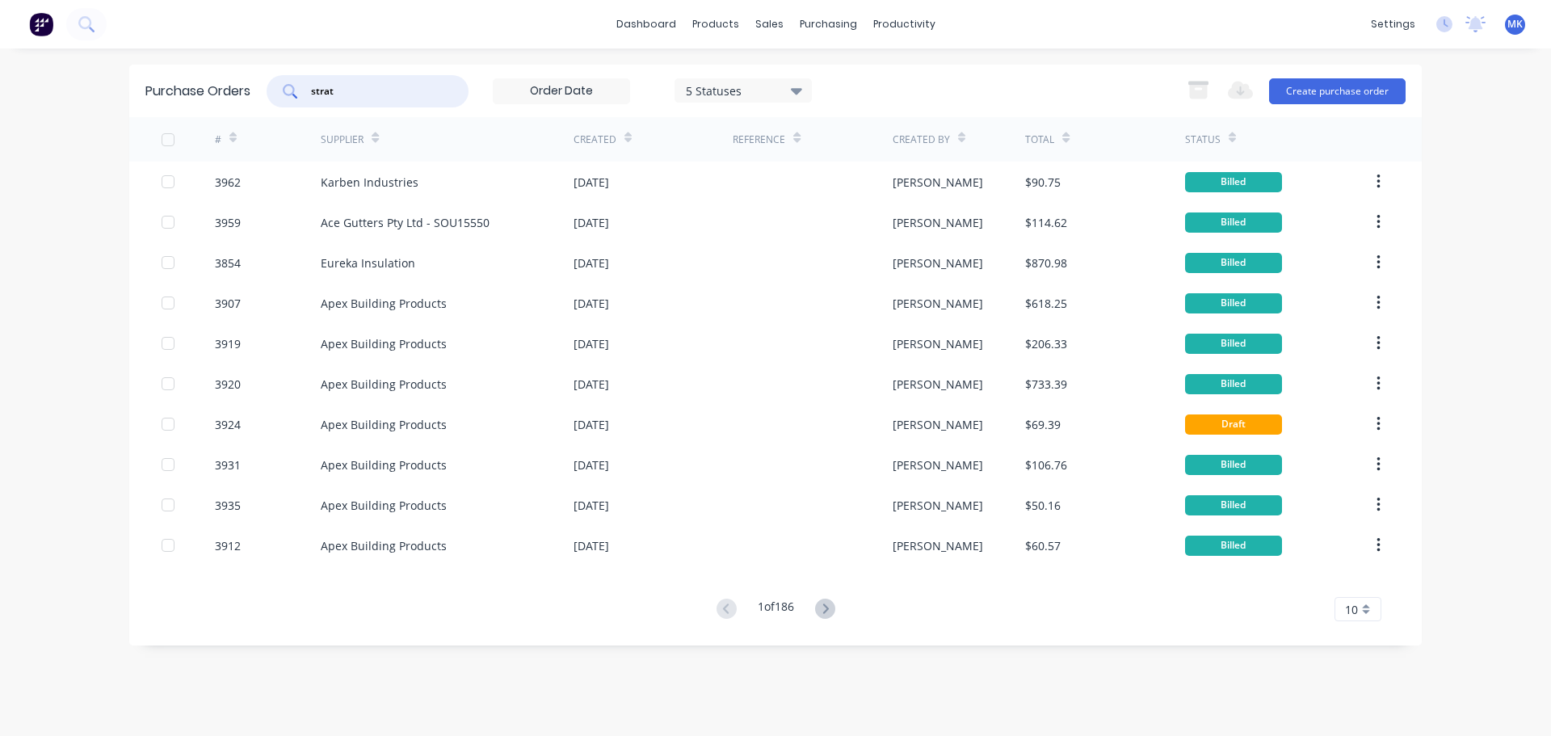
type input "strat"
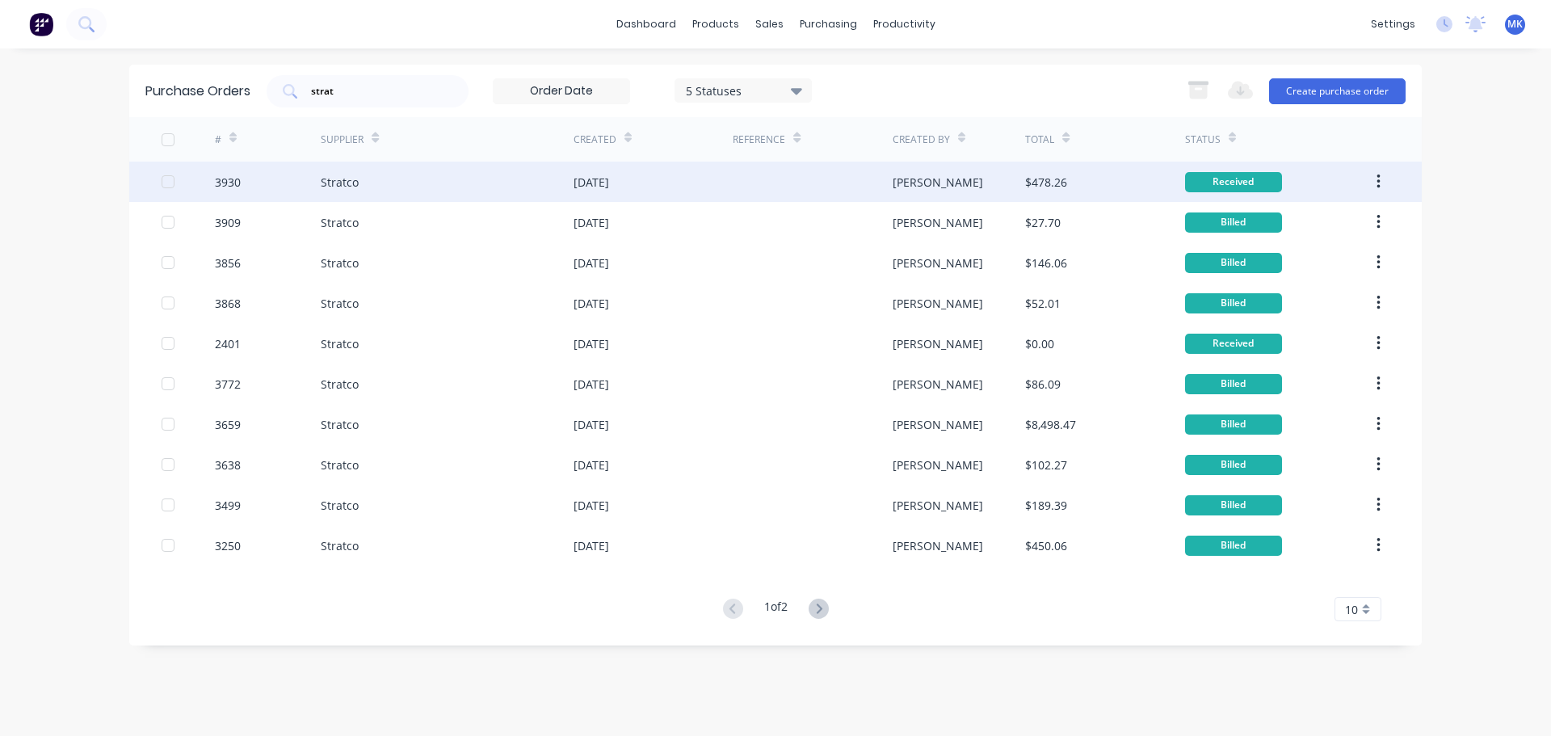
click at [790, 172] on div at bounding box center [812, 182] width 159 height 40
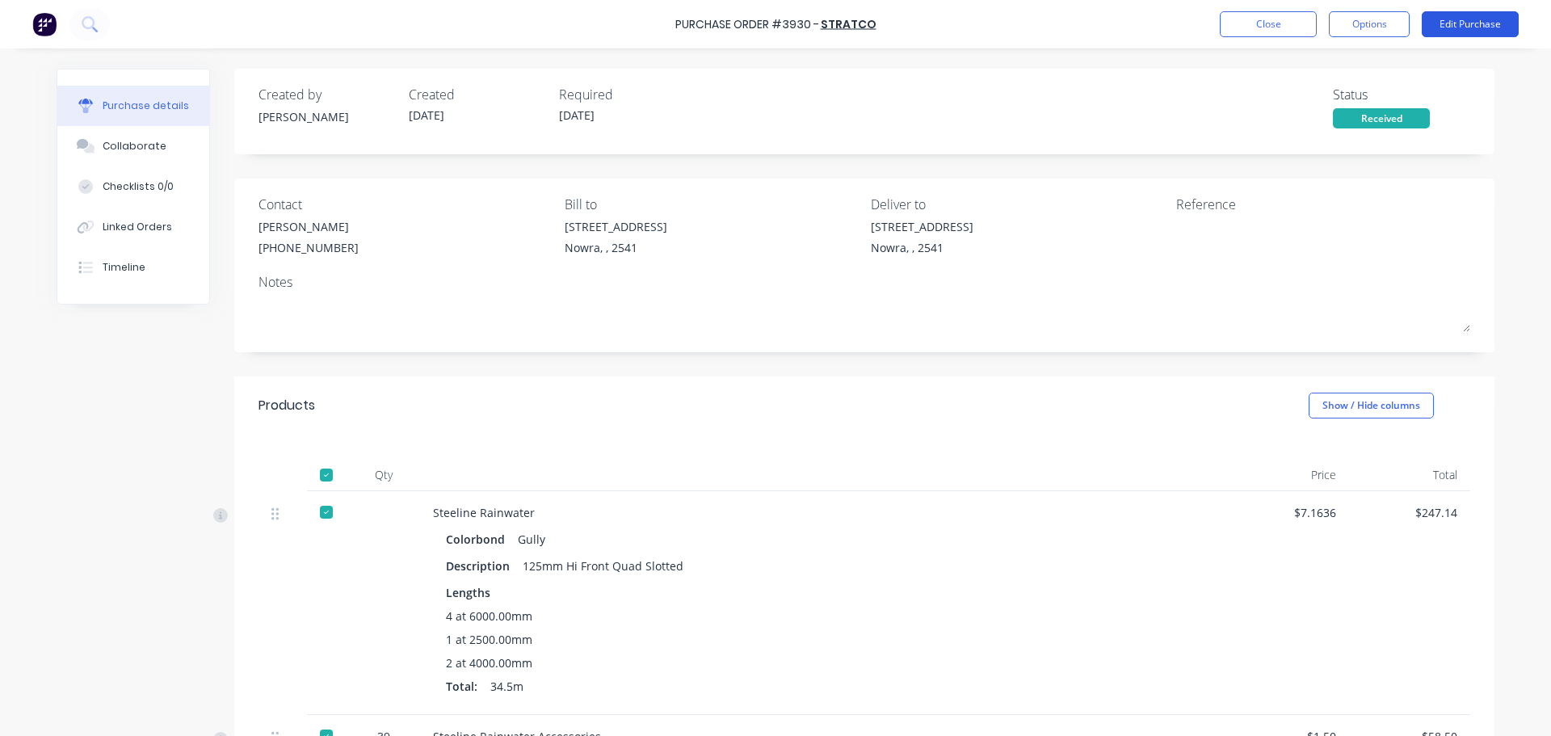
click at [1468, 36] on button "Edit Purchase" at bounding box center [1469, 24] width 97 height 26
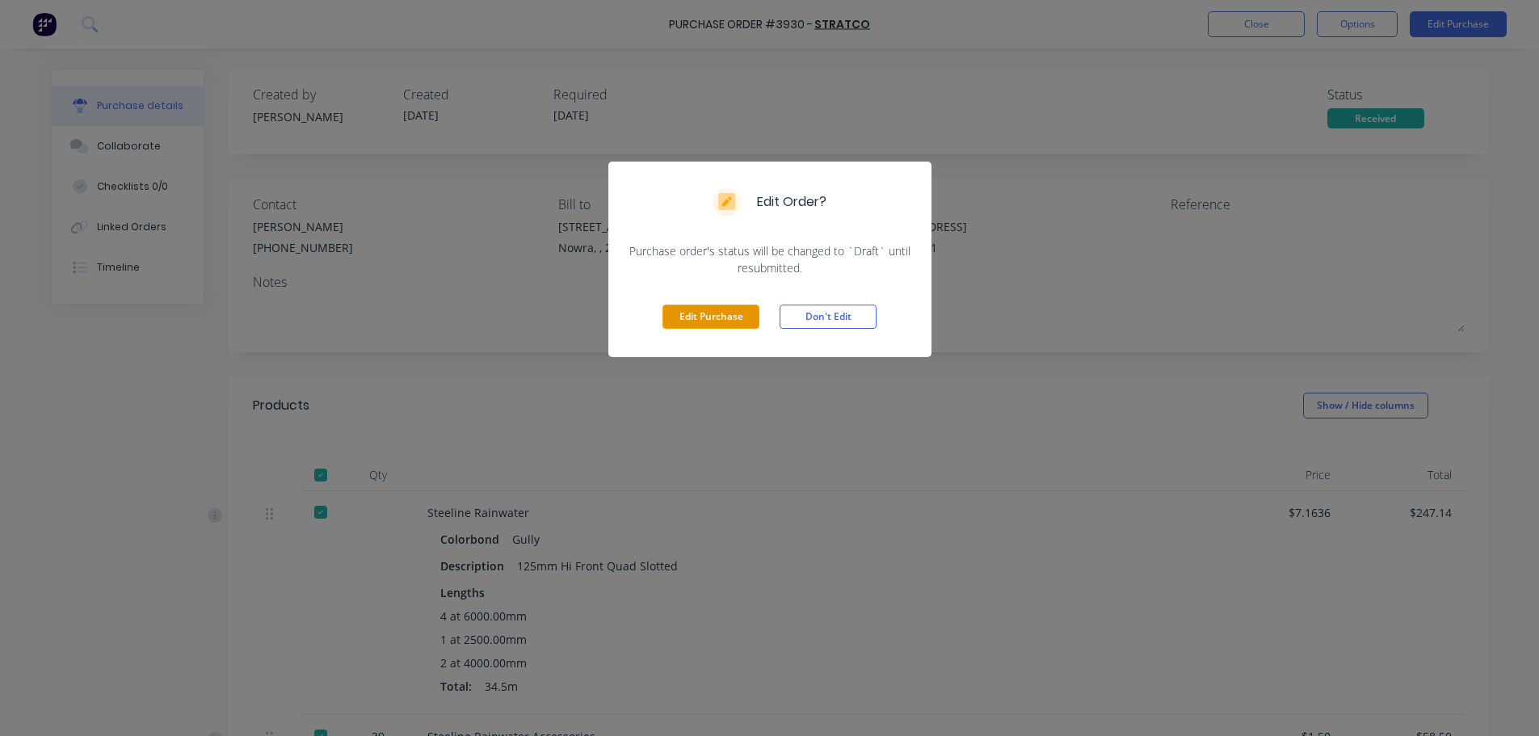
click at [734, 317] on button "Edit Purchase" at bounding box center [710, 316] width 97 height 24
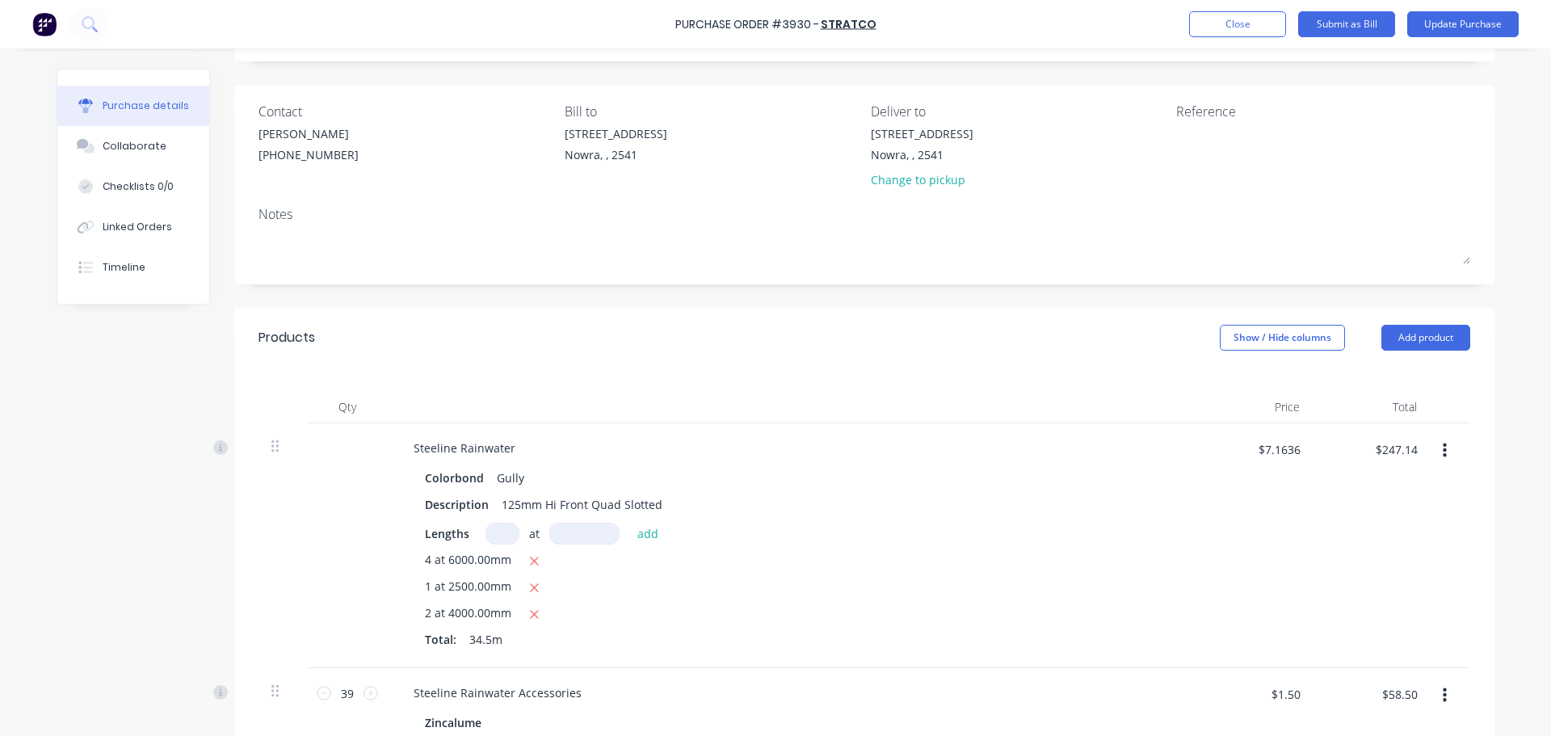
scroll to position [242, 0]
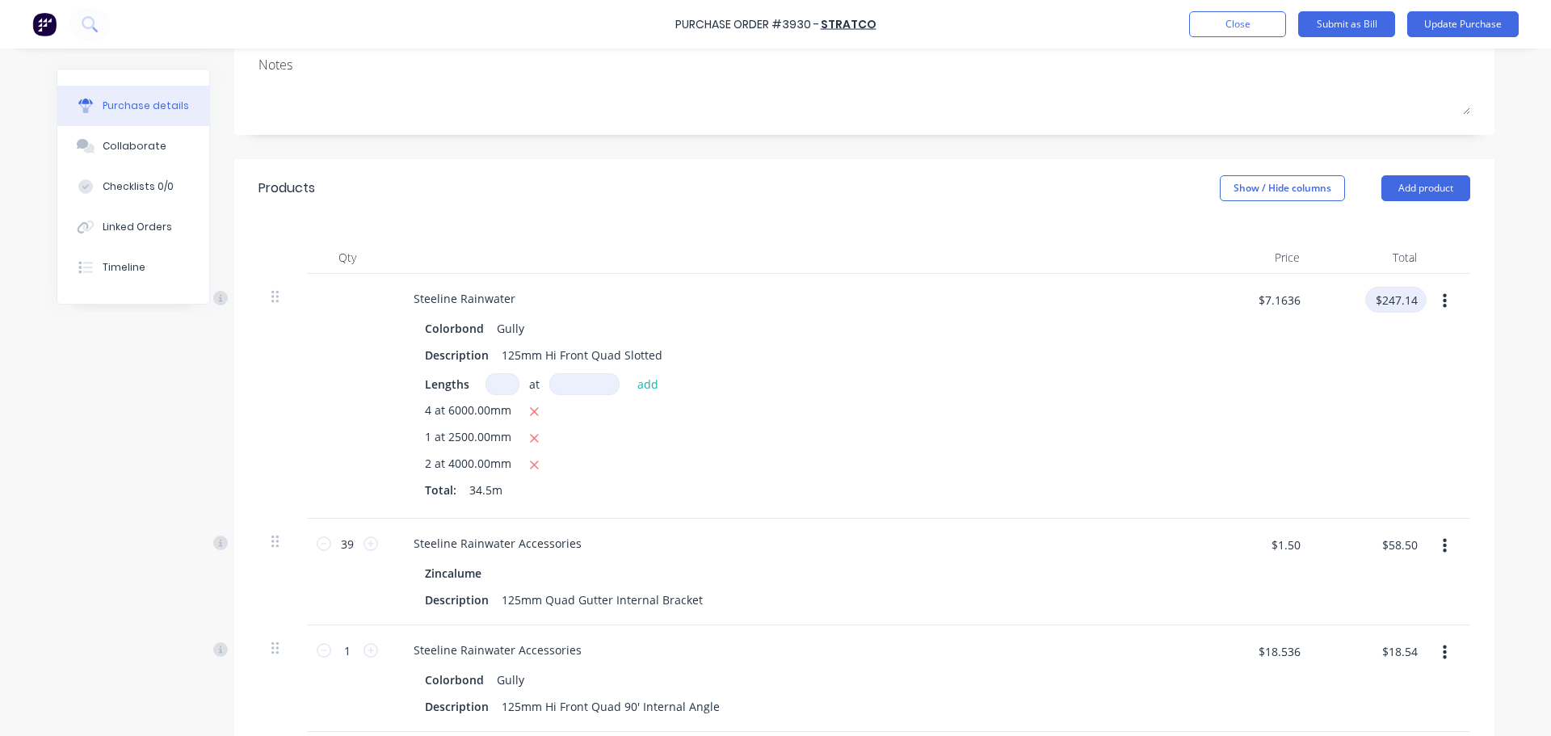
click at [1399, 301] on input "$247.14" at bounding box center [1395, 300] width 61 height 26
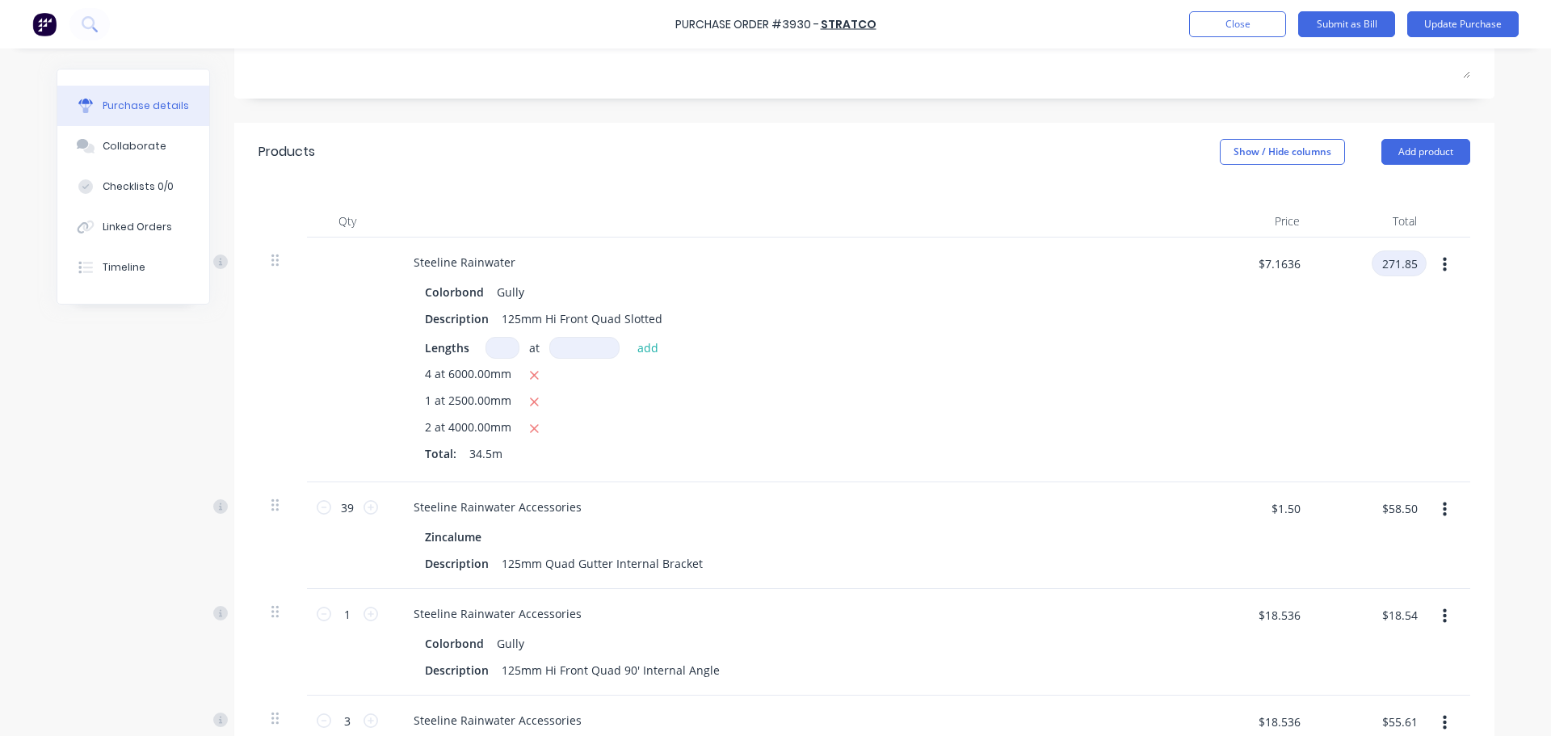
scroll to position [323, 0]
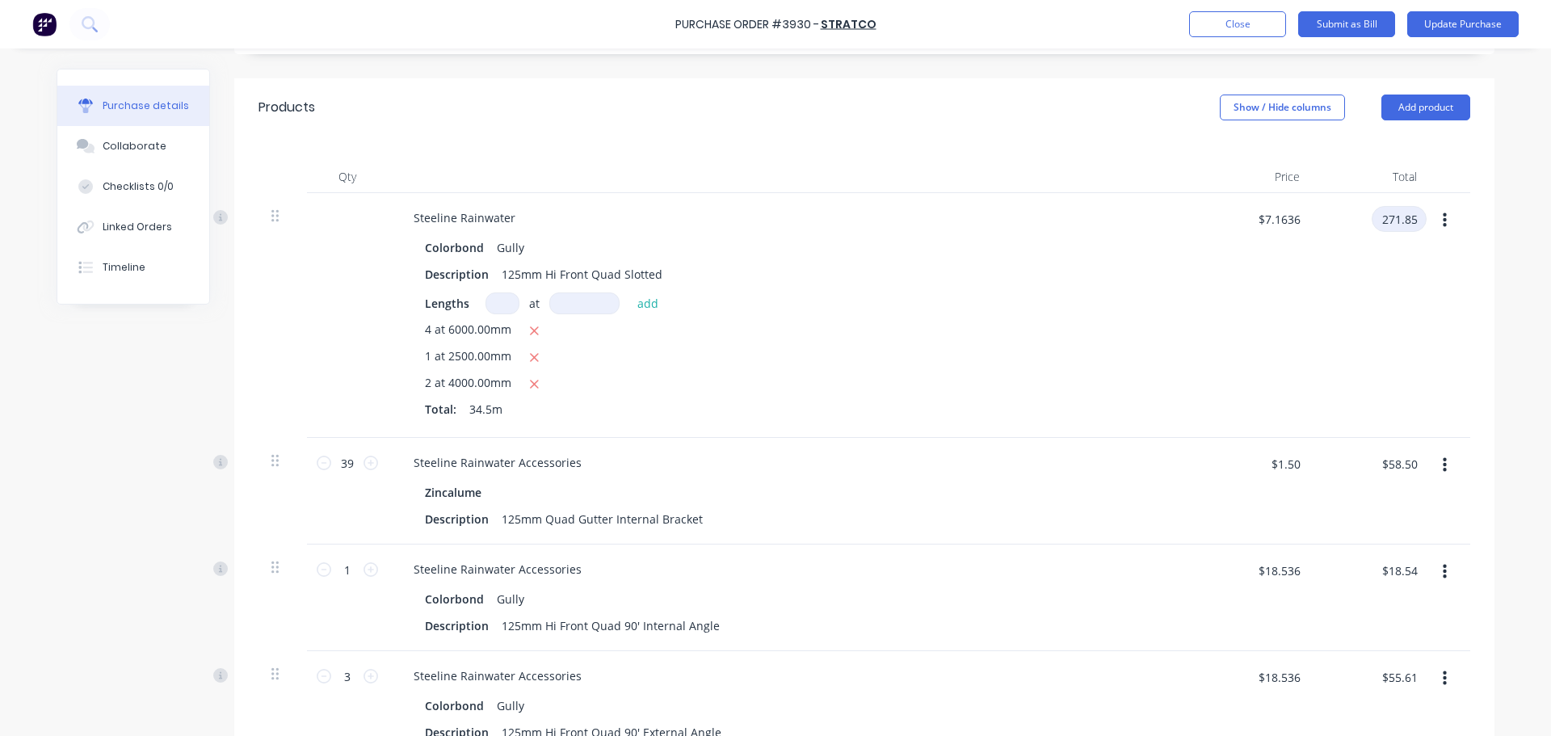
type input "271.85"
type input "$7.8797"
type input "$271.85"
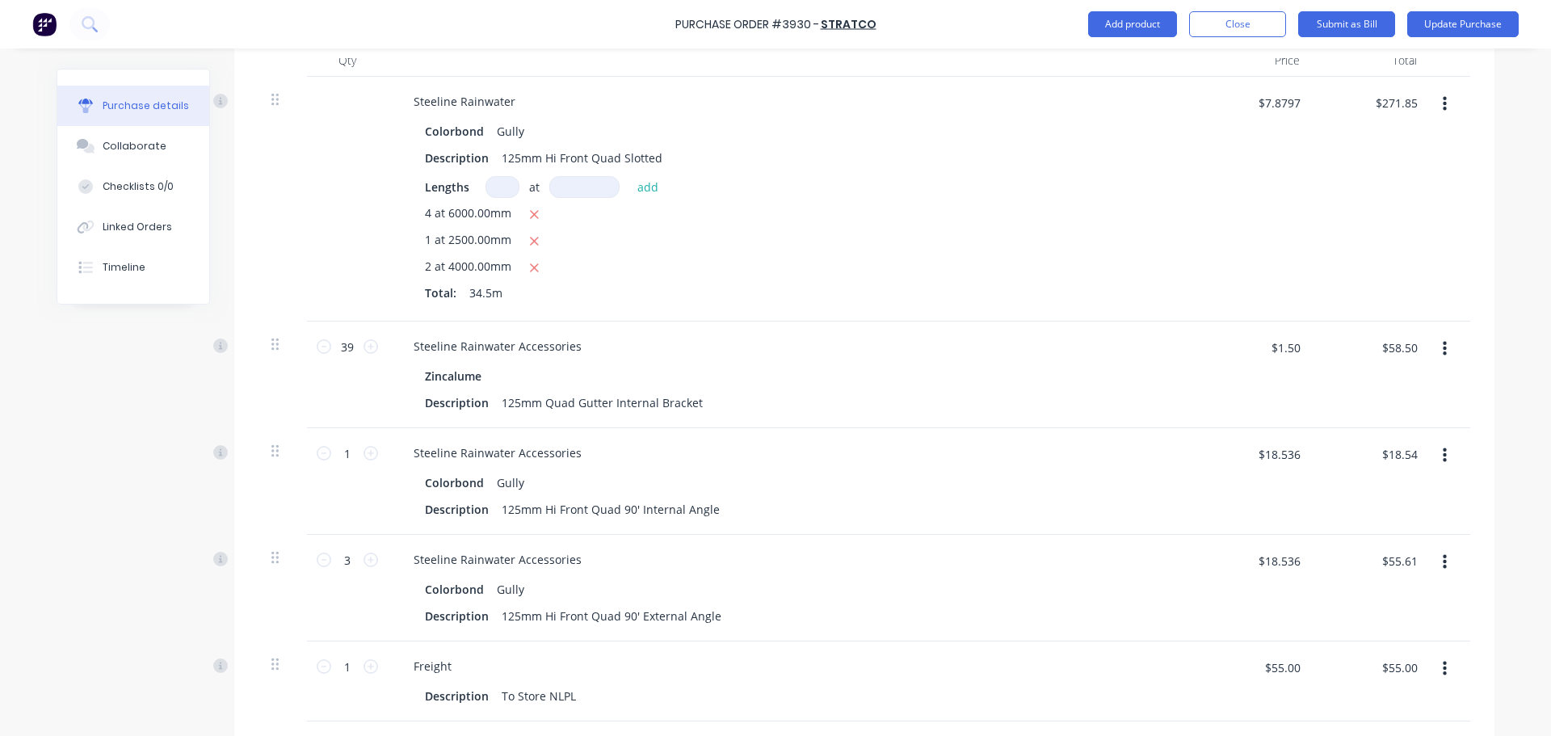
scroll to position [485, 0]
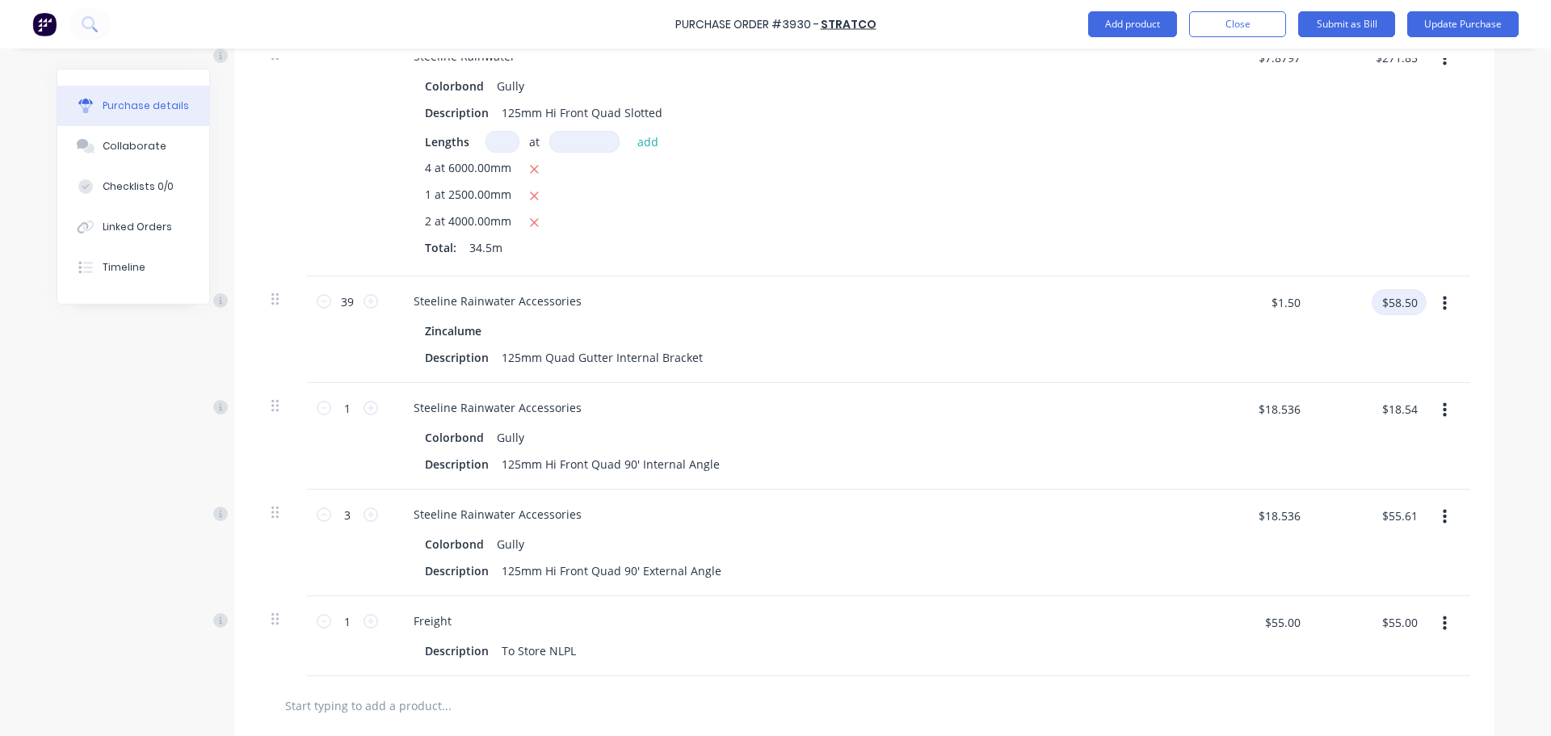
click at [1413, 308] on input "$58.50" at bounding box center [1398, 302] width 55 height 26
type input "64.5"
type input "$1.6538"
type input "$64.50"
click at [1390, 408] on input "$18.54" at bounding box center [1398, 409] width 55 height 26
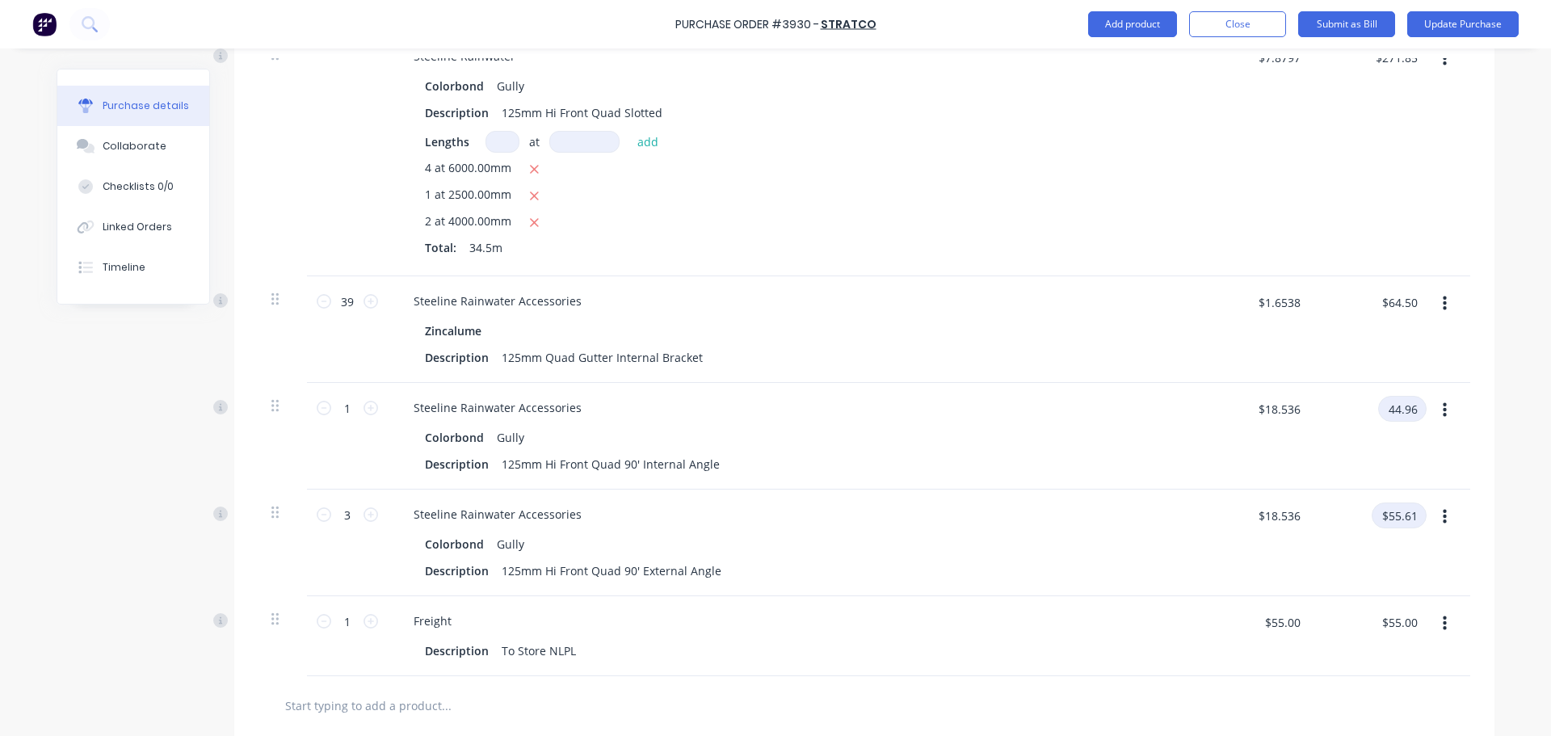
type input "44.96"
type input "$44.96"
click at [1396, 520] on input "$55.61" at bounding box center [1398, 515] width 55 height 26
type input "14.98"
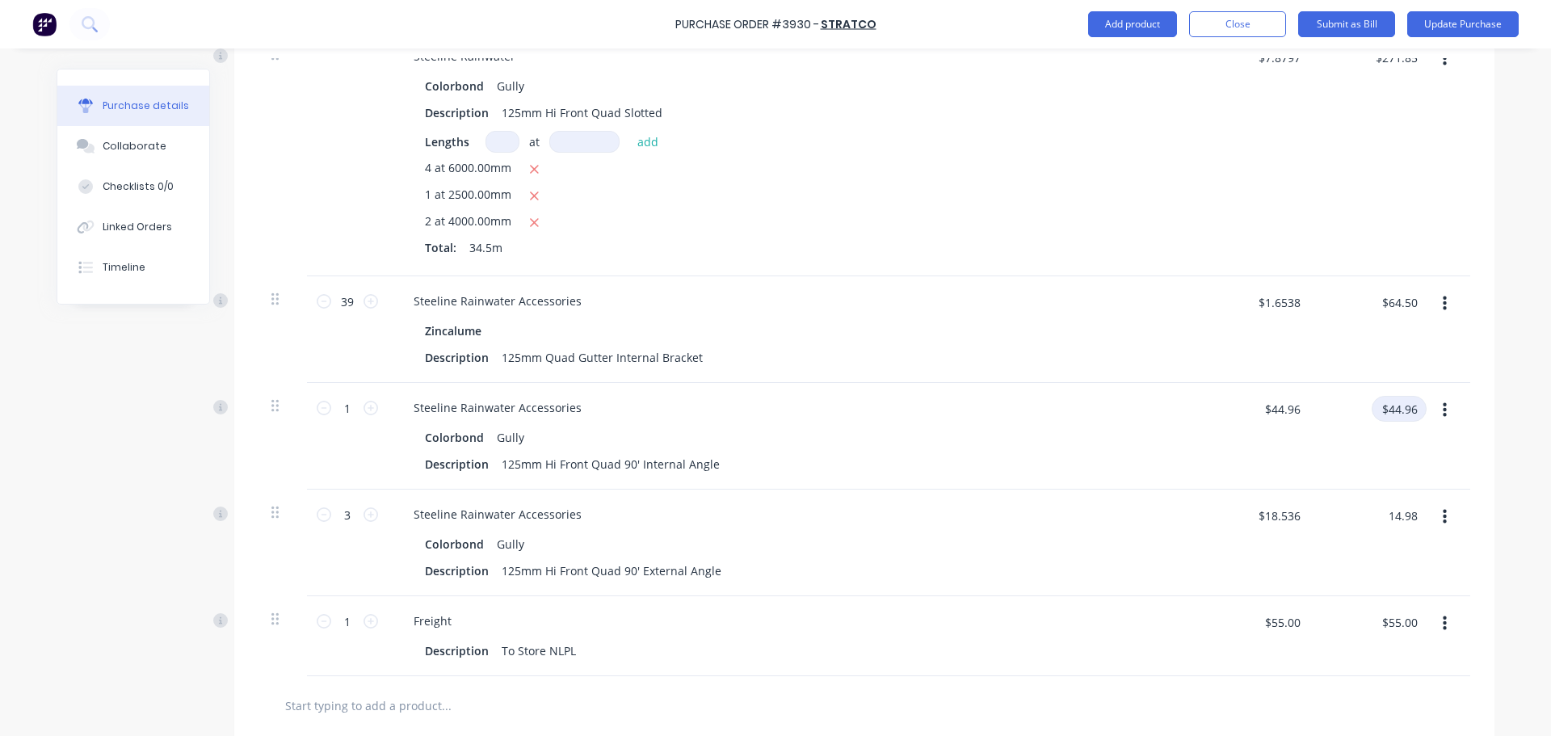
type input "$4.9933"
type input "$14.98"
click at [1396, 407] on input "$44.96" at bounding box center [1398, 409] width 55 height 26
type input "14.98"
type input "$14.98"
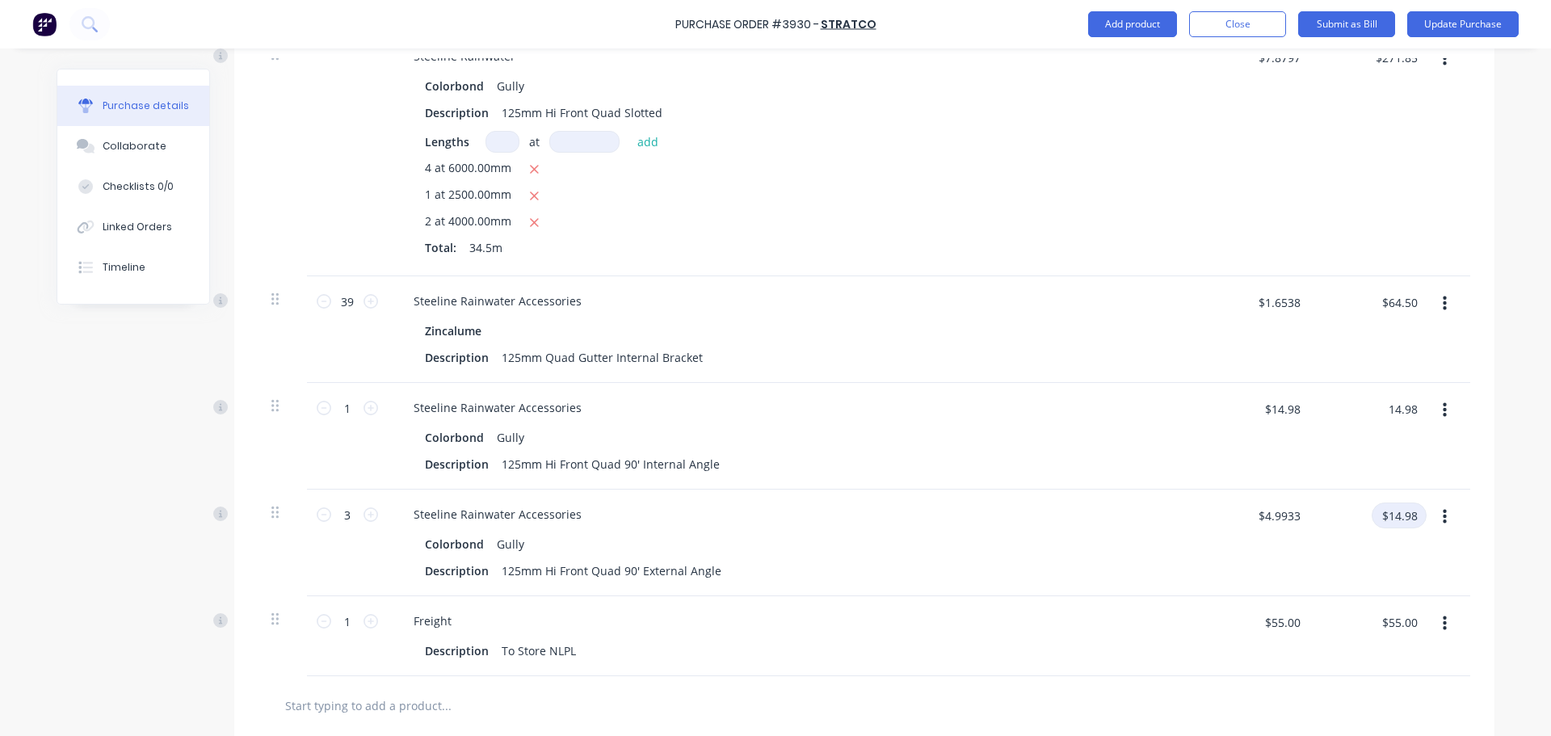
type input "$14.98"
click at [1414, 518] on input "$14.98" at bounding box center [1398, 515] width 55 height 26
type input "44.96"
type input "$14.9867"
type input "$44.96"
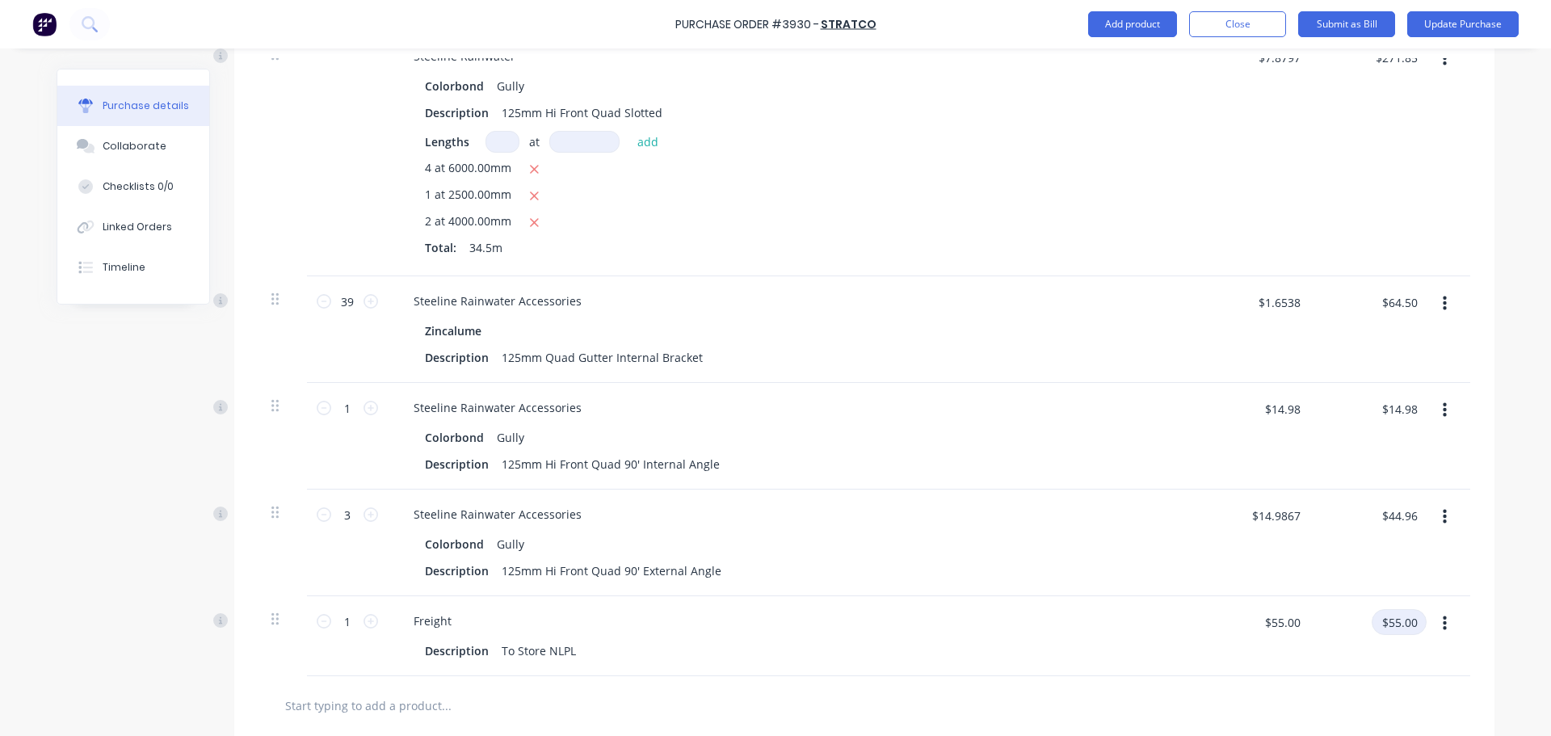
click at [1400, 628] on input "$55.00" at bounding box center [1398, 622] width 55 height 26
type input "60.5"
type input "$60.50"
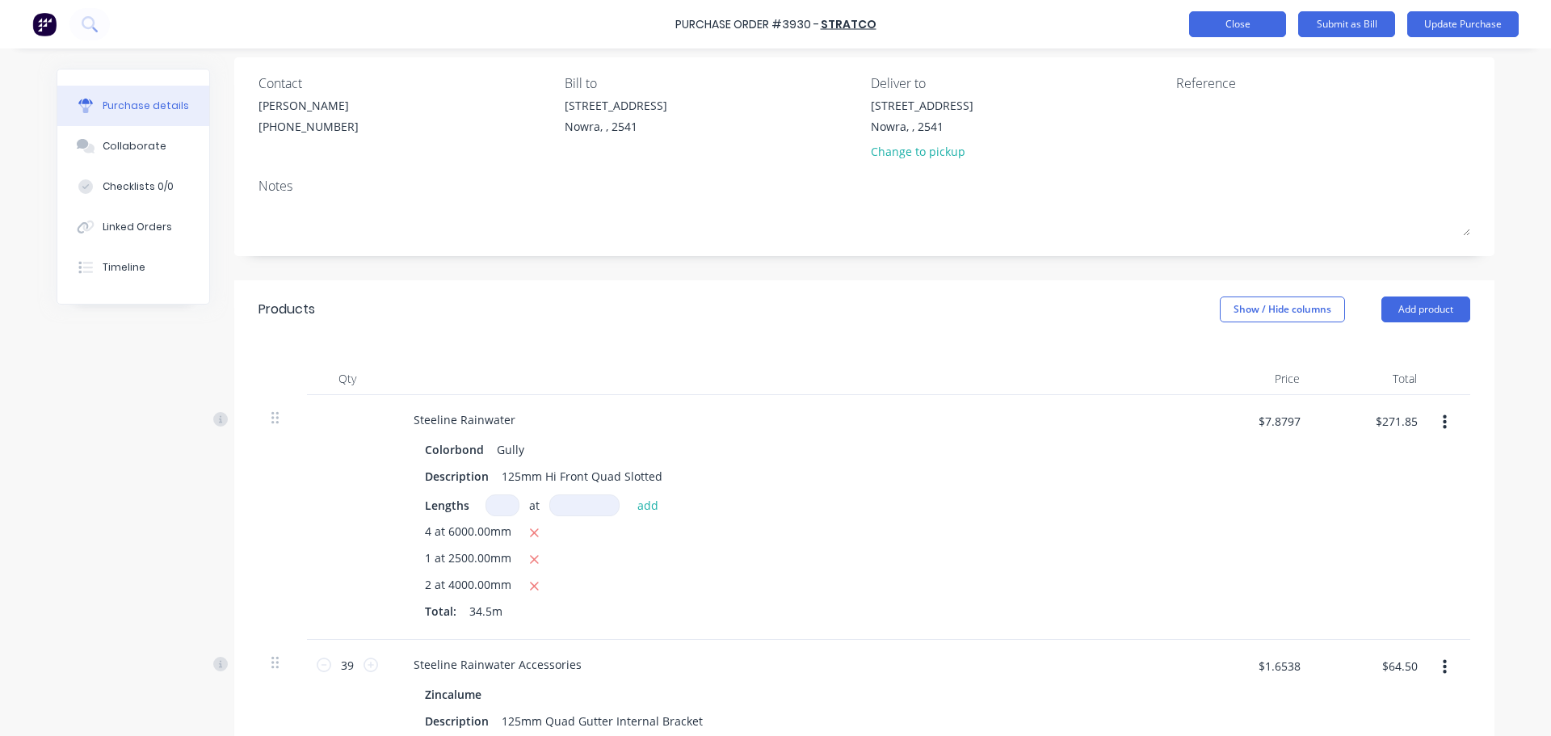
scroll to position [120, 0]
click at [1275, 426] on input "$7.8797" at bounding box center [1278, 422] width 61 height 26
type input "$7.88"
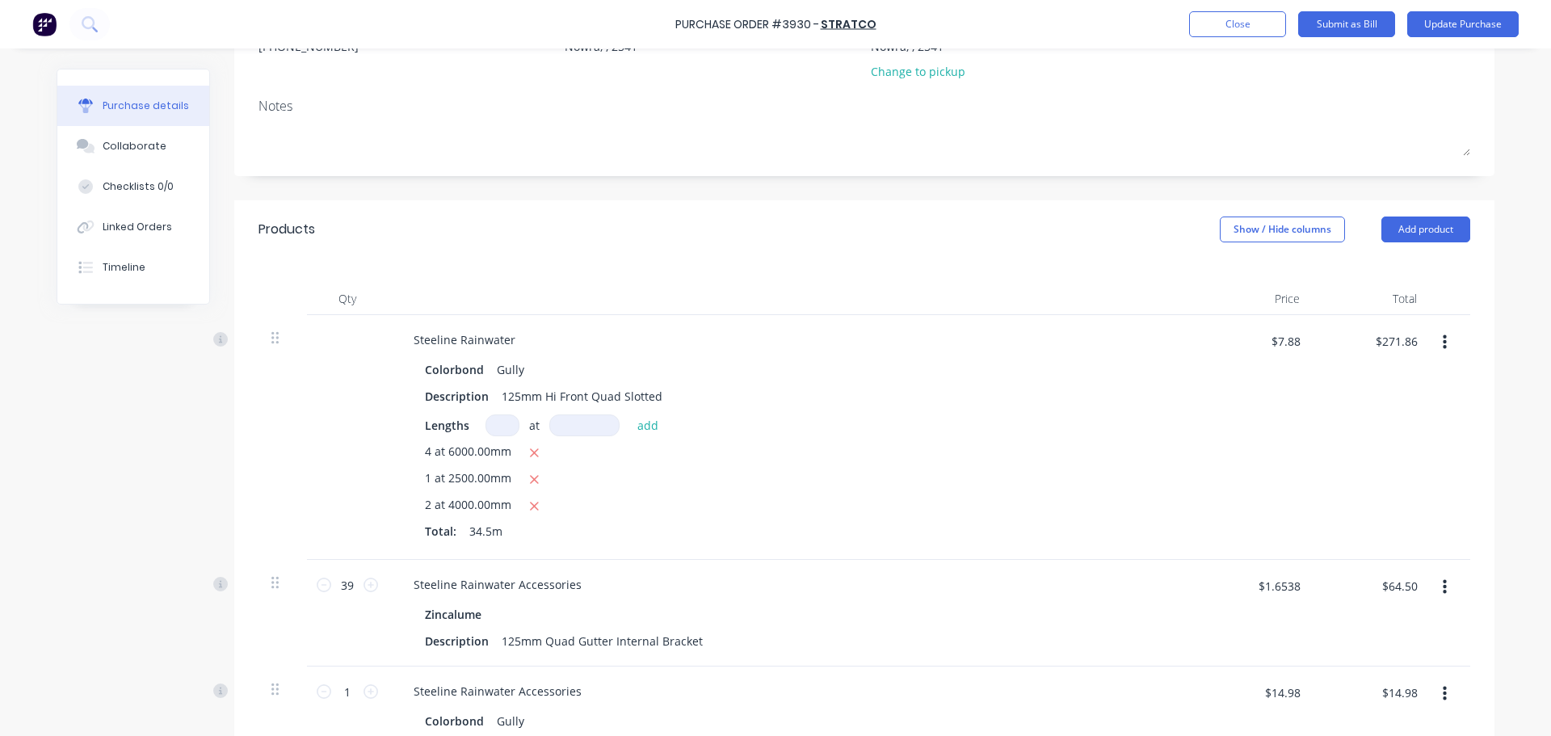
scroll to position [200, 0]
click at [1392, 342] on input "$271.86" at bounding box center [1395, 342] width 61 height 26
type input "247.136"
type input "$7.1635"
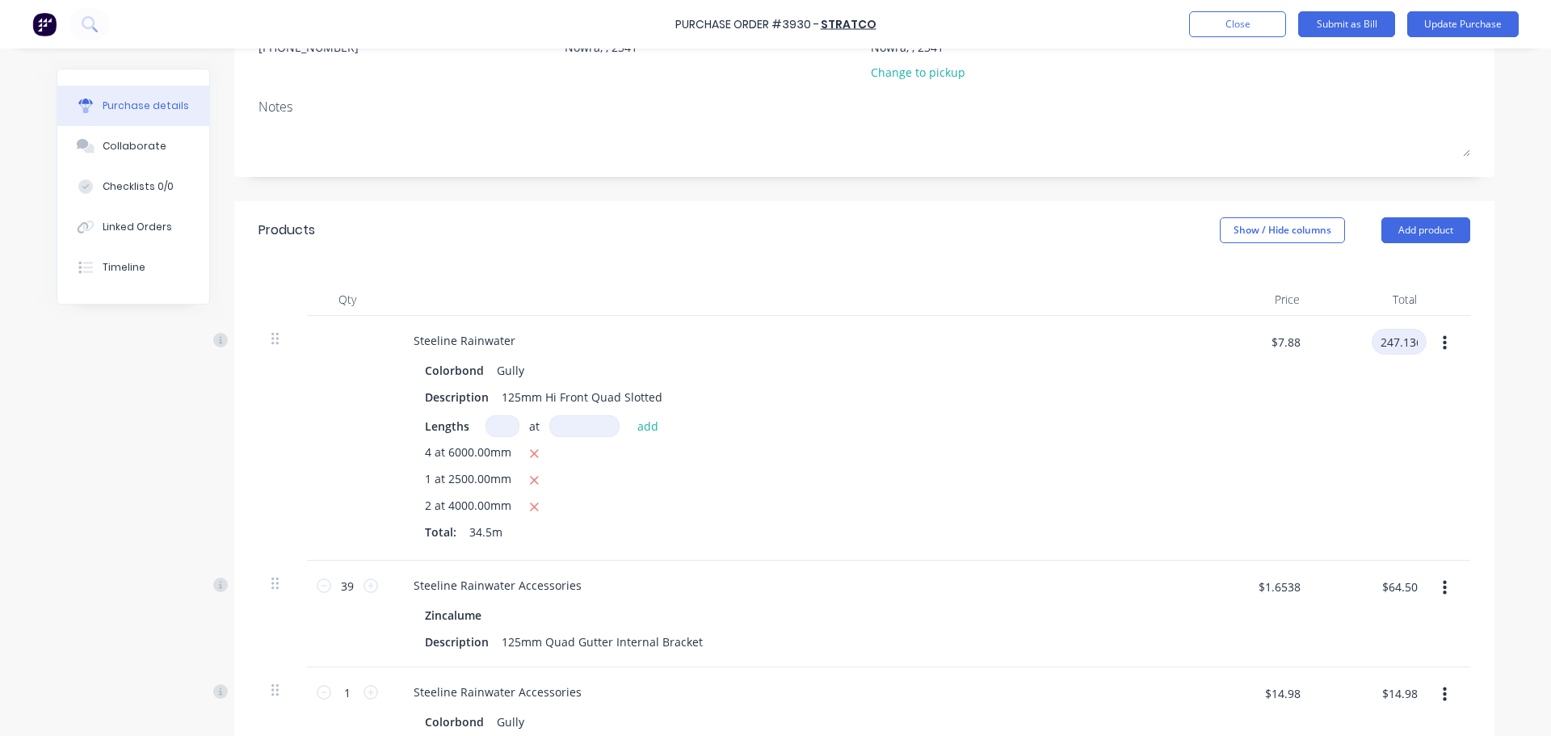
type input "$247.14"
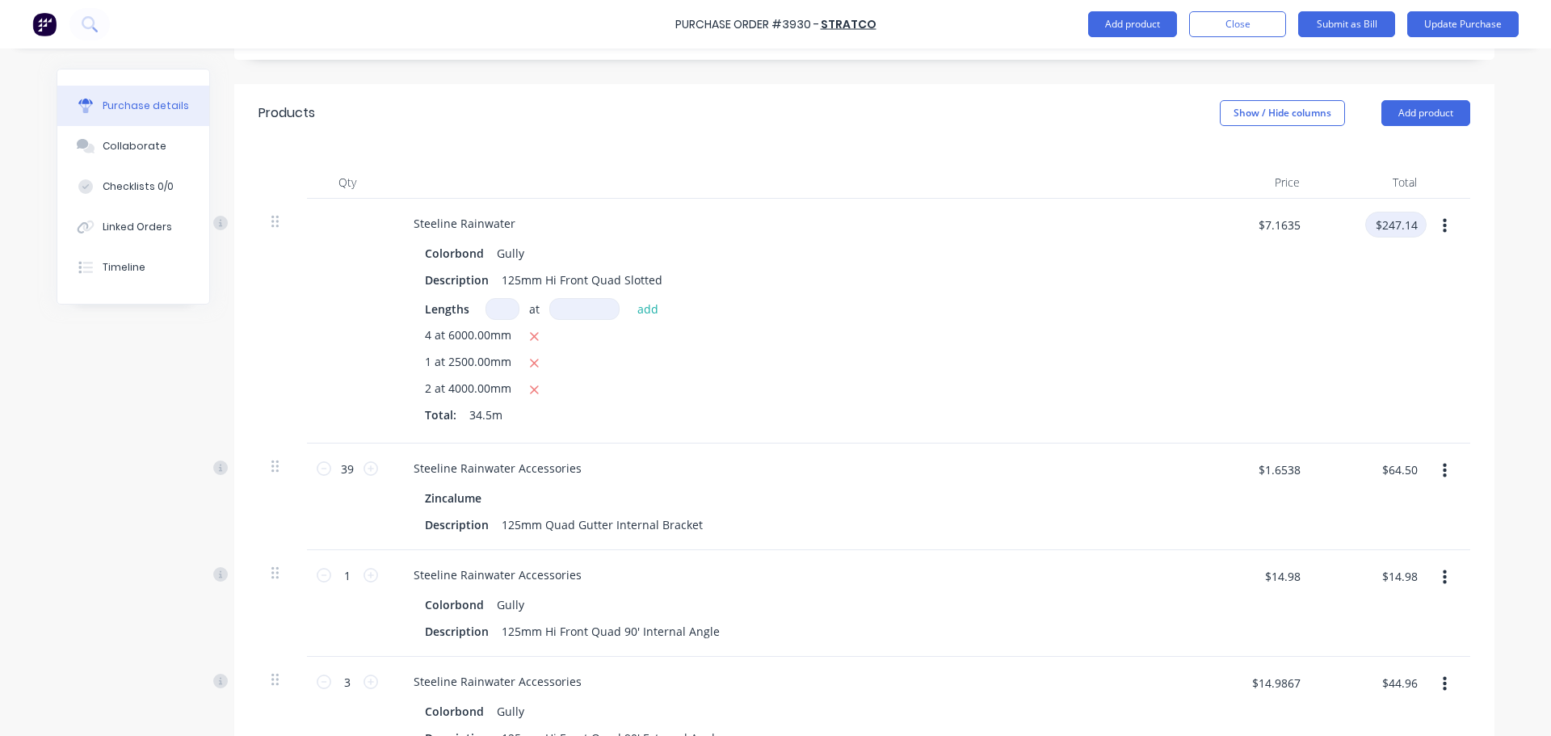
scroll to position [523, 0]
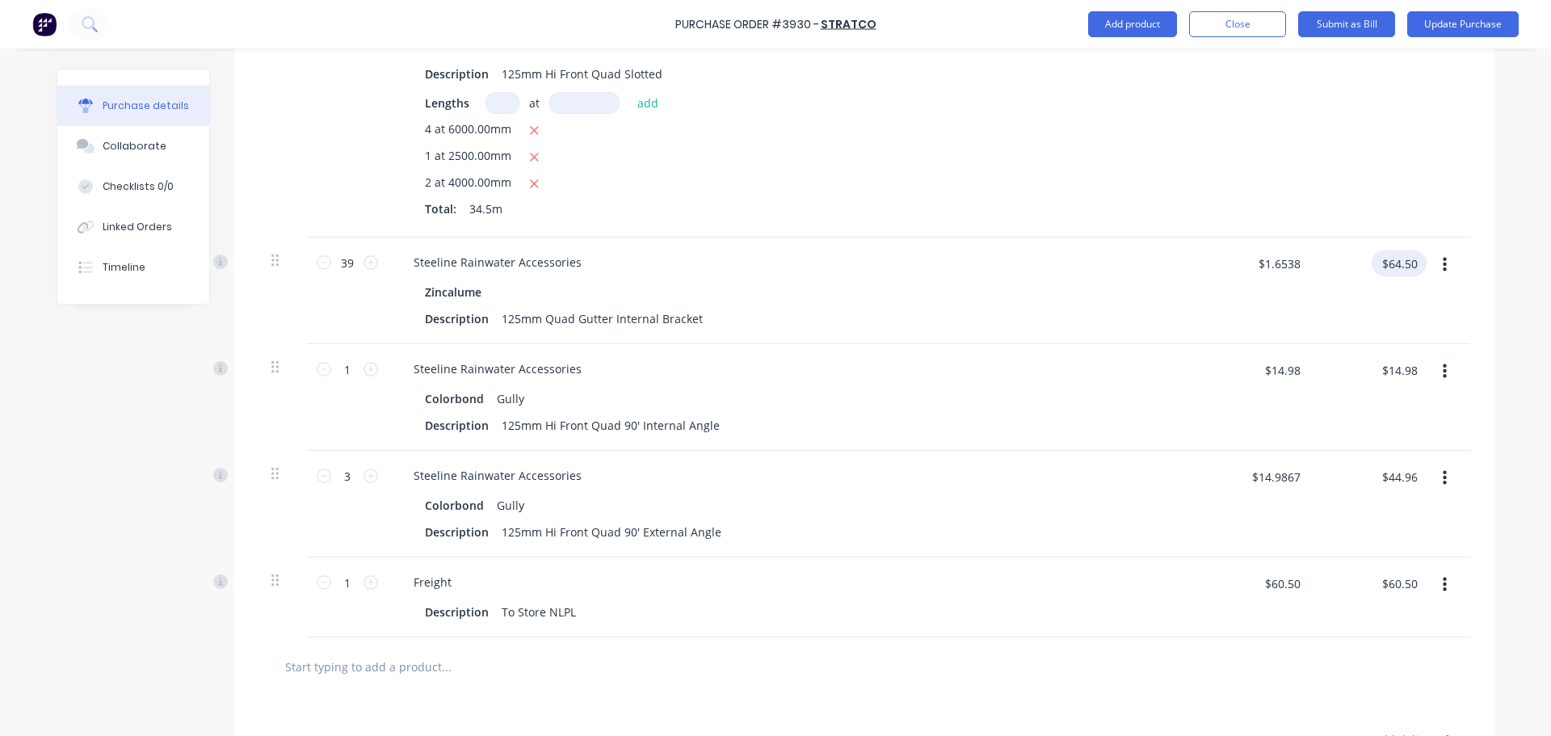
click at [1391, 274] on input "$64.50" at bounding box center [1398, 263] width 55 height 26
type input "58"
type input "$1.4872"
click at [1394, 274] on input "$58.00" at bounding box center [1398, 263] width 55 height 26
type input "58.636"
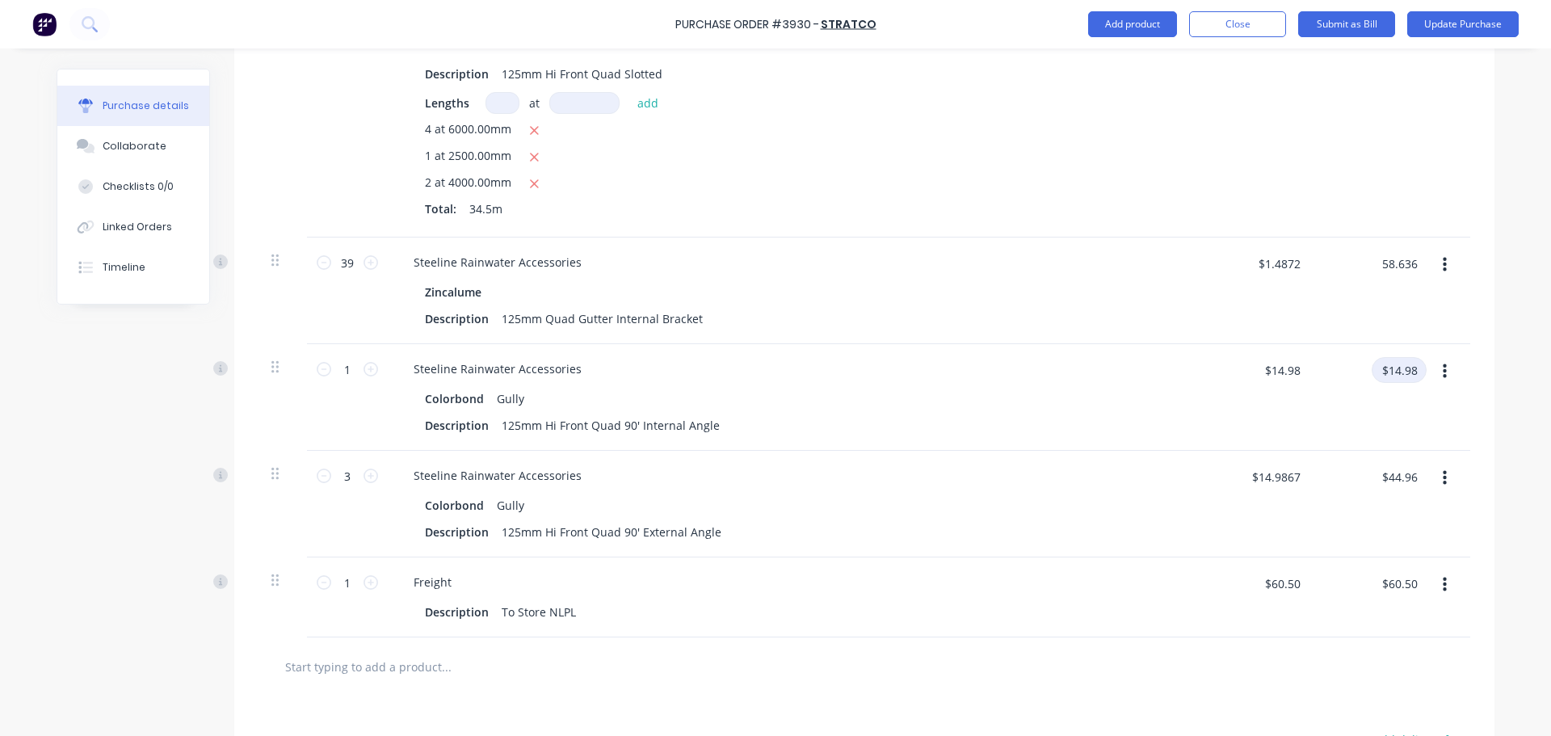
type input "$1.5036"
type input "$58.64"
click at [1393, 366] on input "$14.98" at bounding box center [1398, 370] width 55 height 26
type input "13.618"
type input "$13.62"
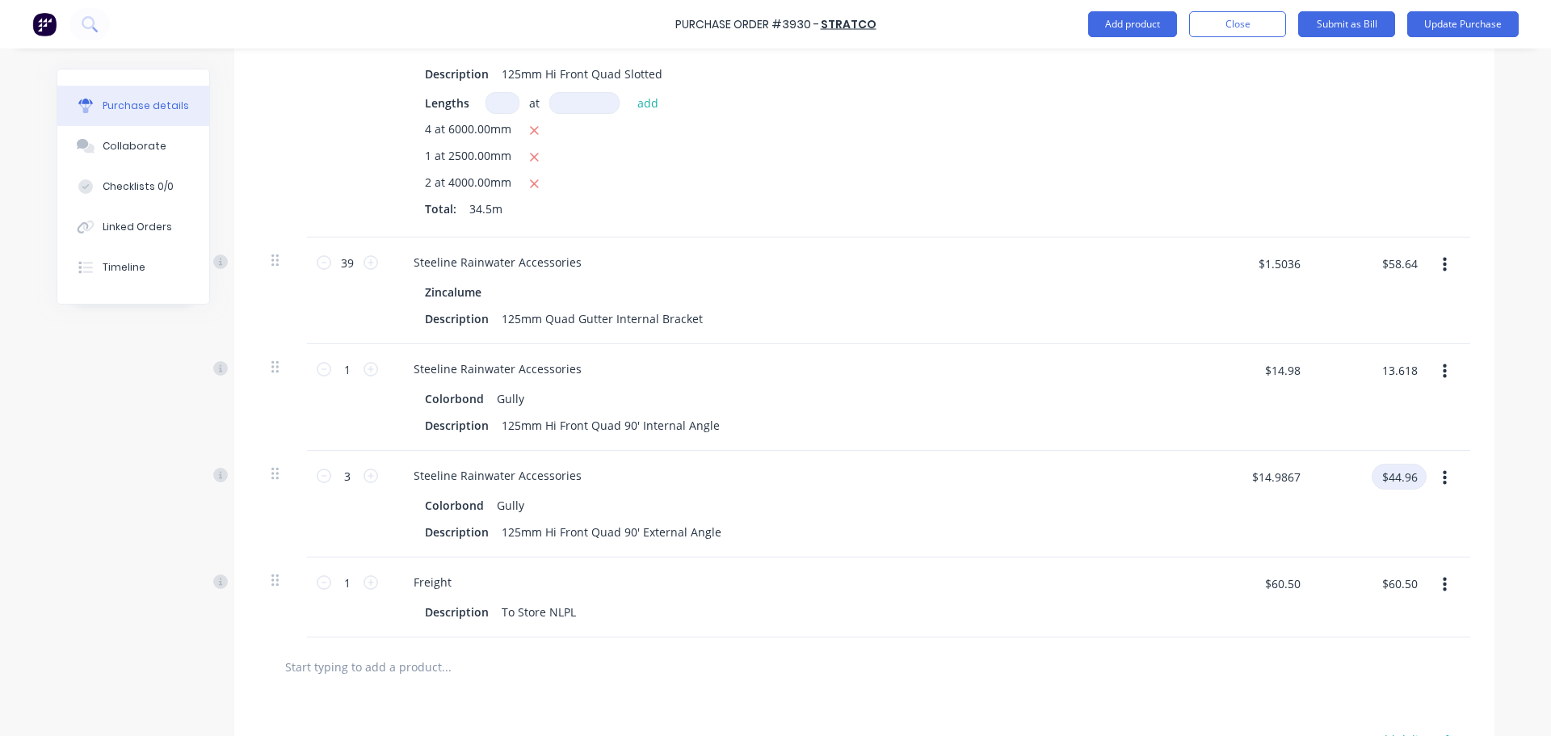
type input "$13.62"
click at [1397, 474] on input "$44.96" at bounding box center [1398, 477] width 55 height 26
type input "40.87"
type input "$13.6233"
type input "$40.87"
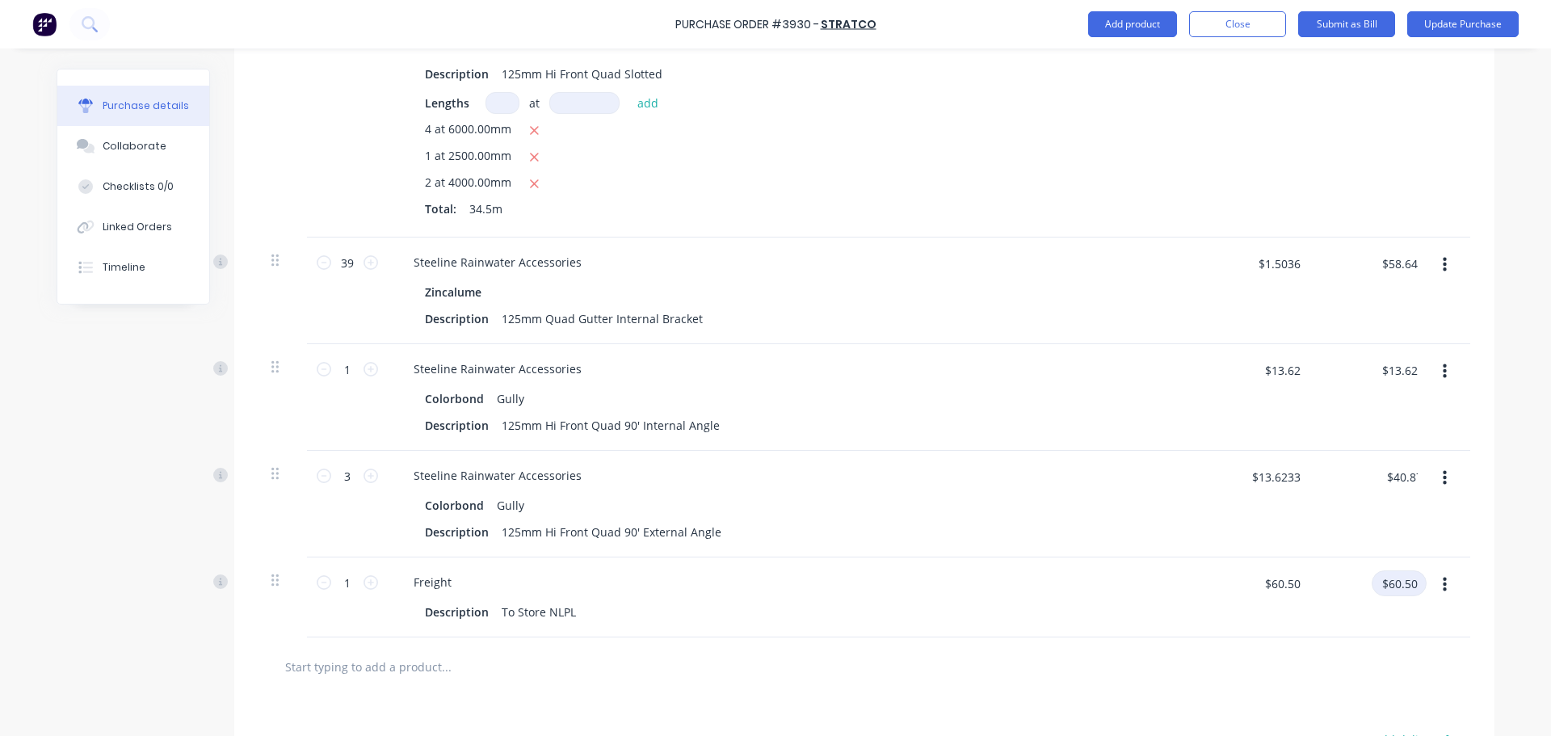
click at [1390, 588] on input "$60.50" at bounding box center [1398, 583] width 55 height 26
type input "55"
type input "$55.00"
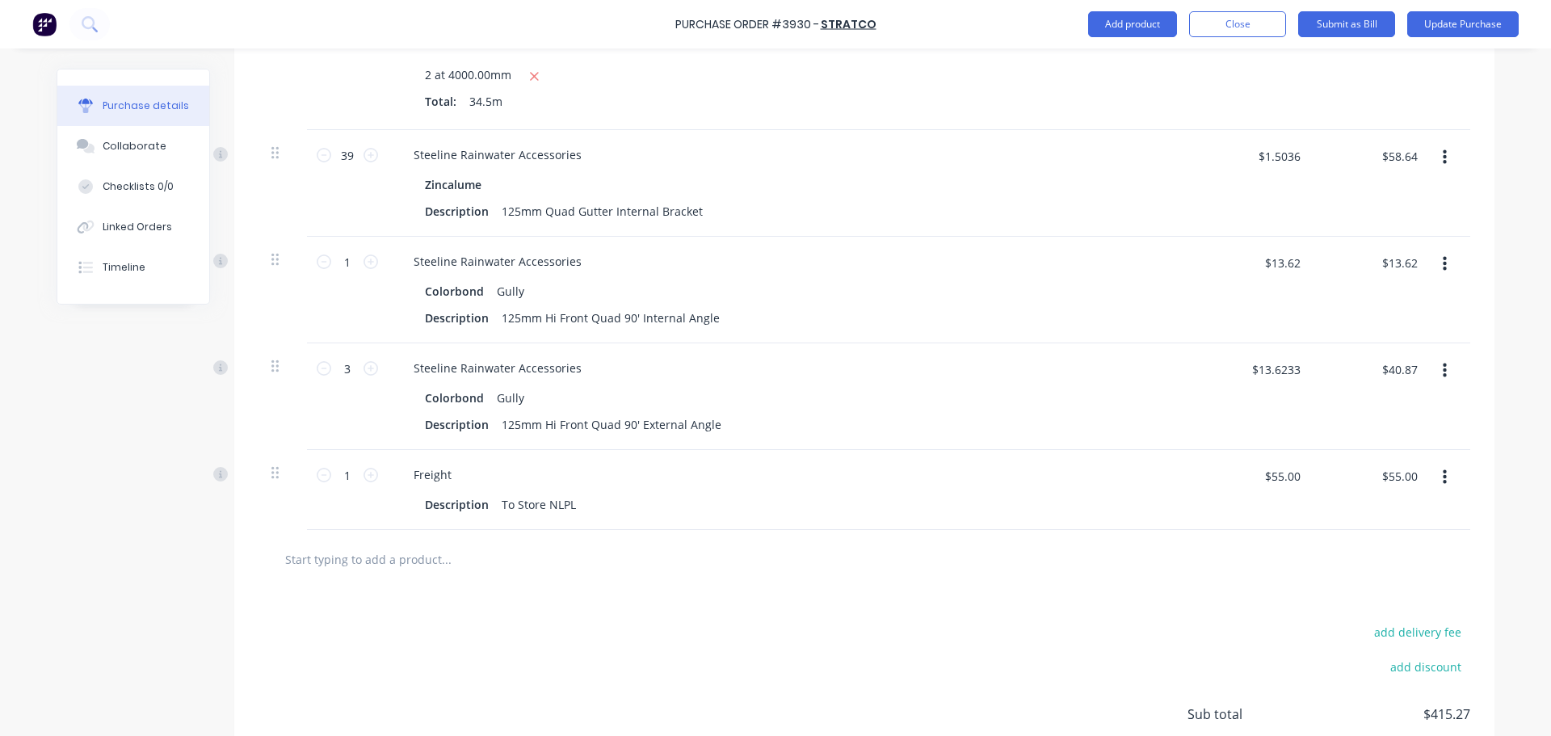
scroll to position [766, 0]
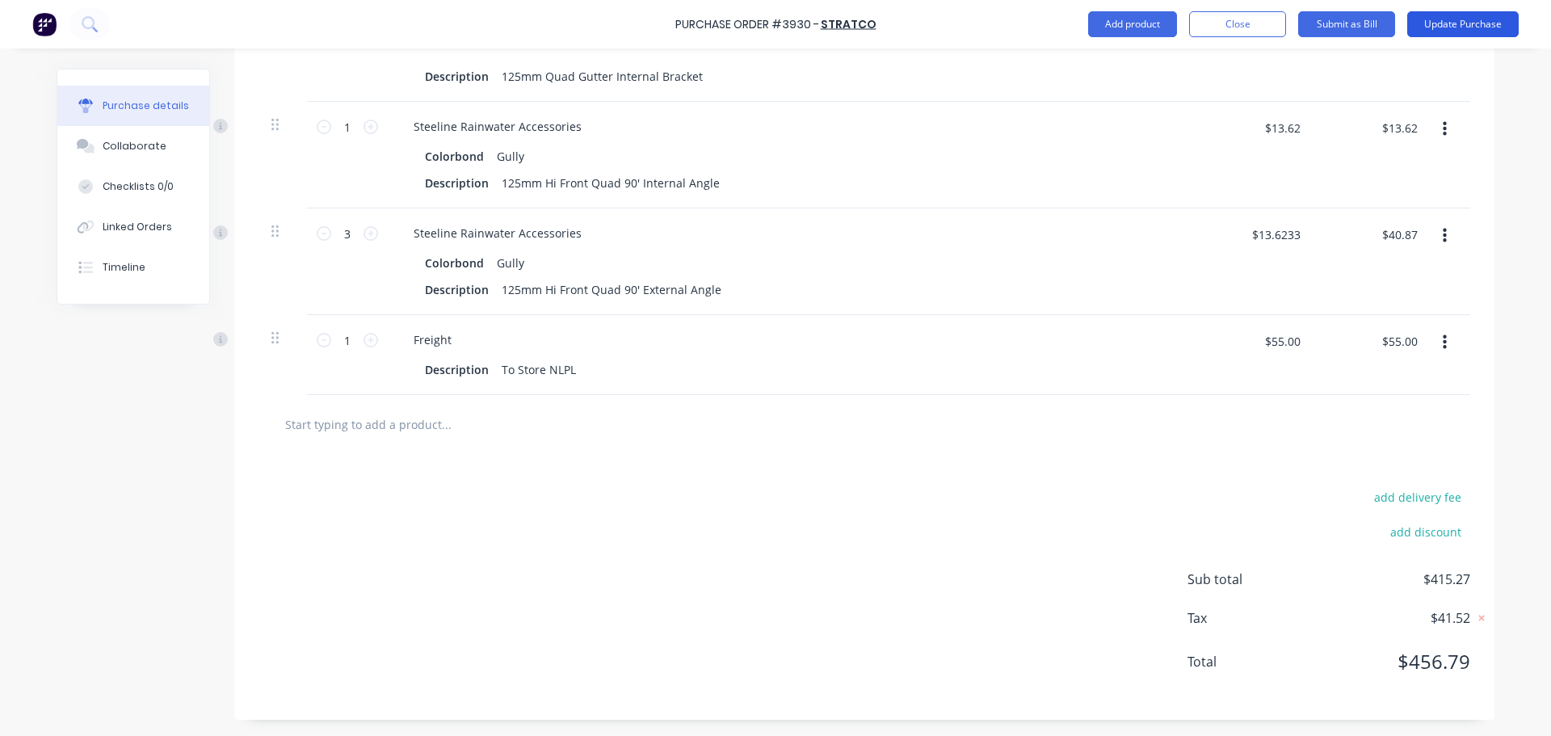
click at [1440, 35] on button "Update Purchase" at bounding box center [1462, 24] width 111 height 26
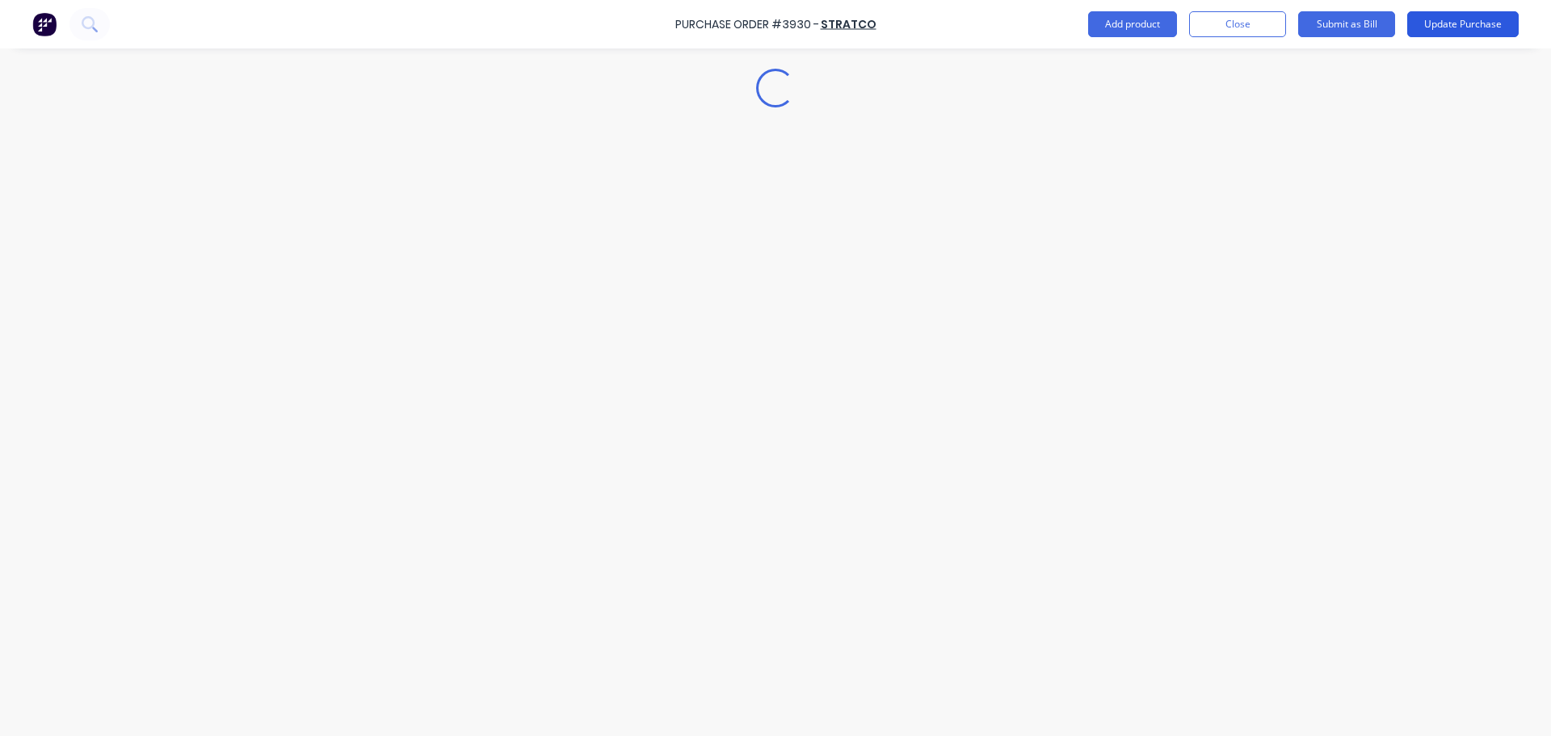
scroll to position [0, 0]
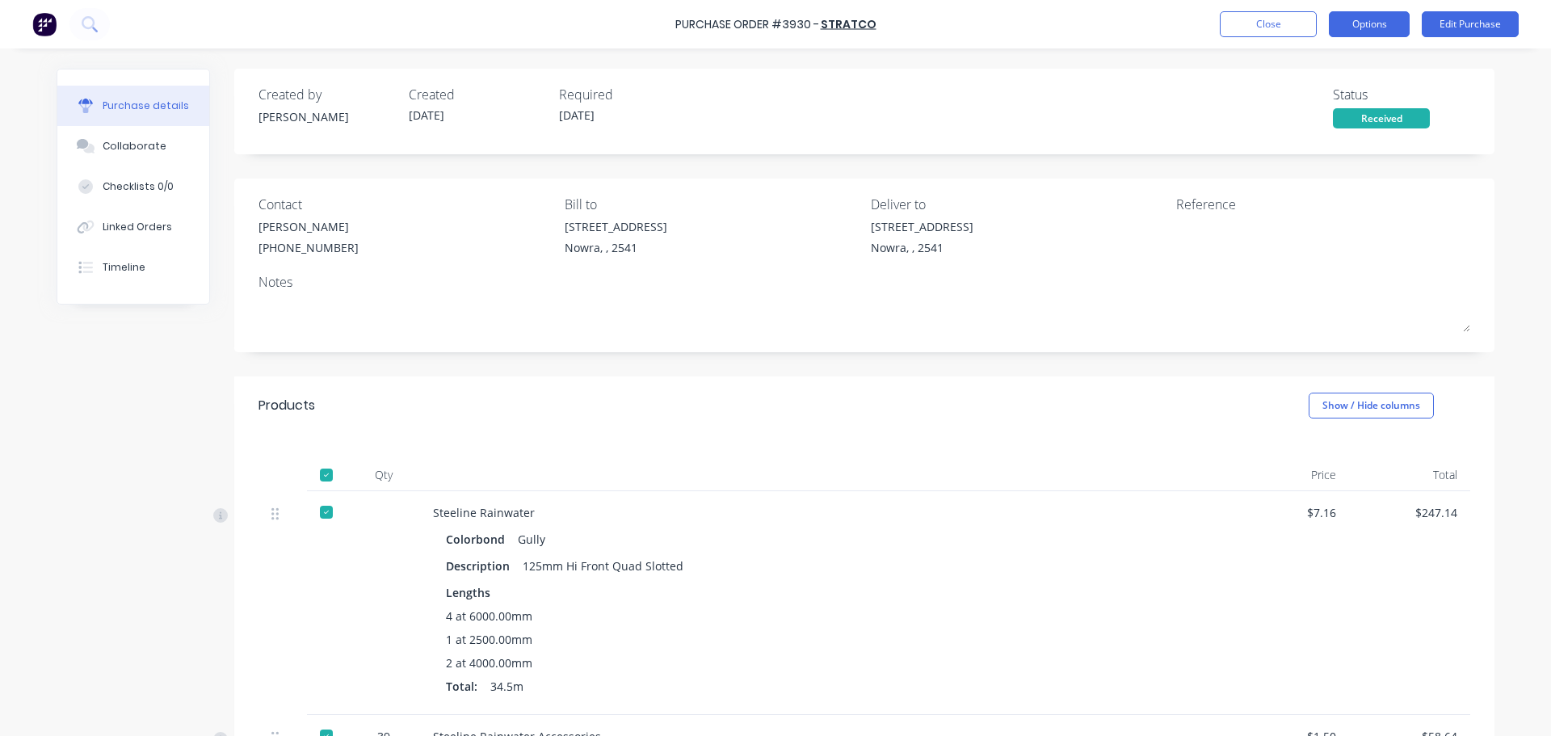
click at [1385, 15] on button "Options" at bounding box center [1369, 24] width 81 height 26
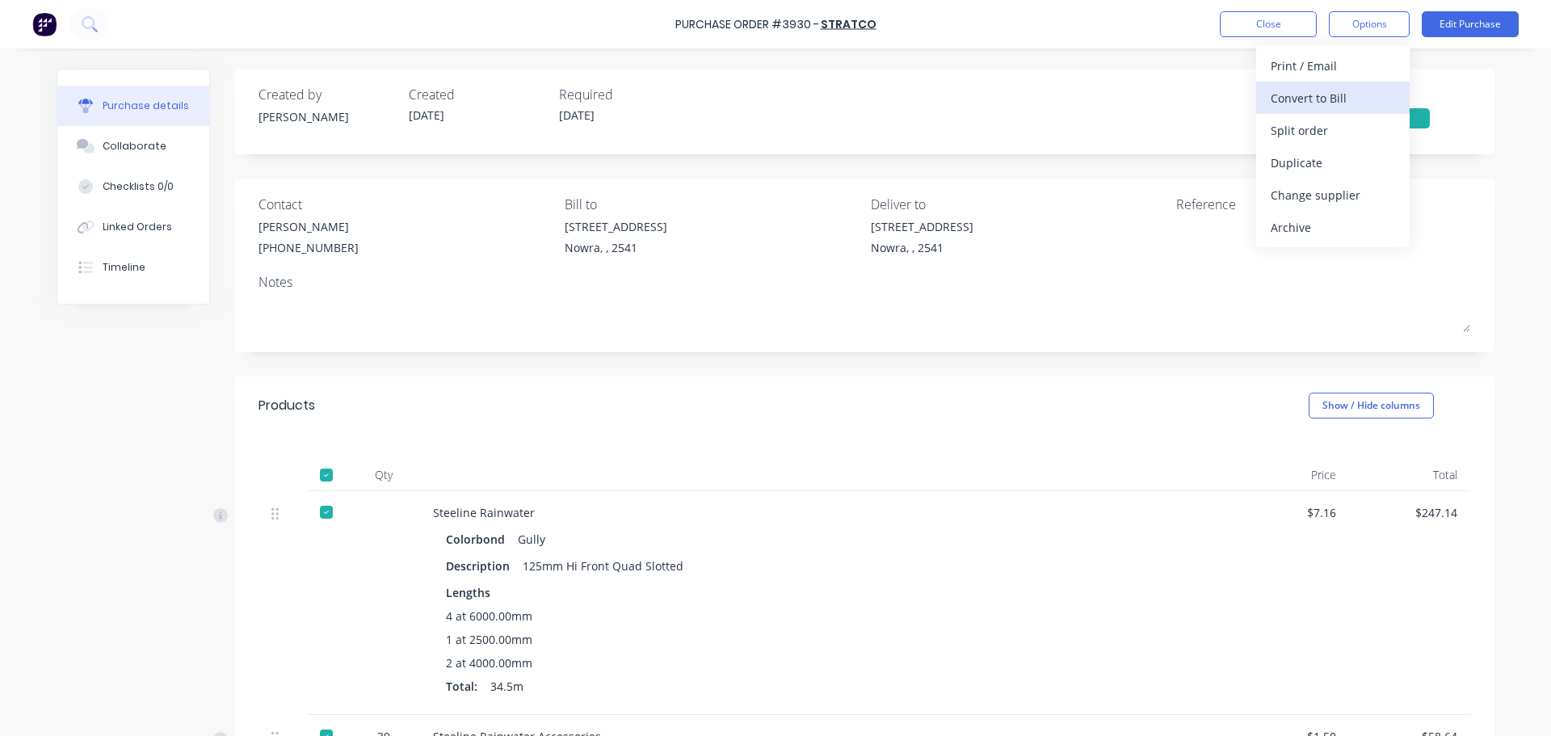
click at [1369, 93] on div "Convert to Bill" at bounding box center [1332, 97] width 124 height 23
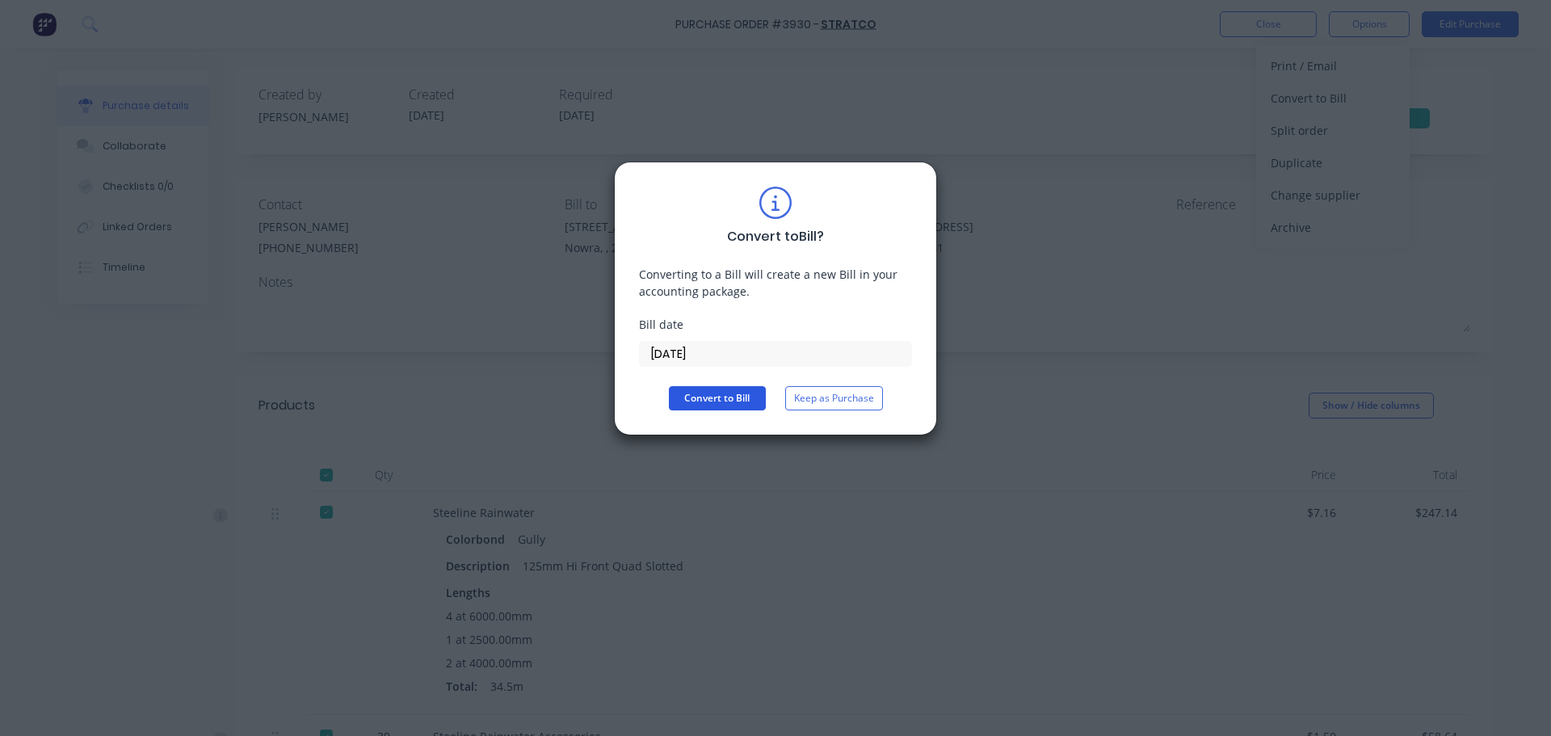
click at [694, 400] on button "Convert to Bill" at bounding box center [717, 398] width 97 height 24
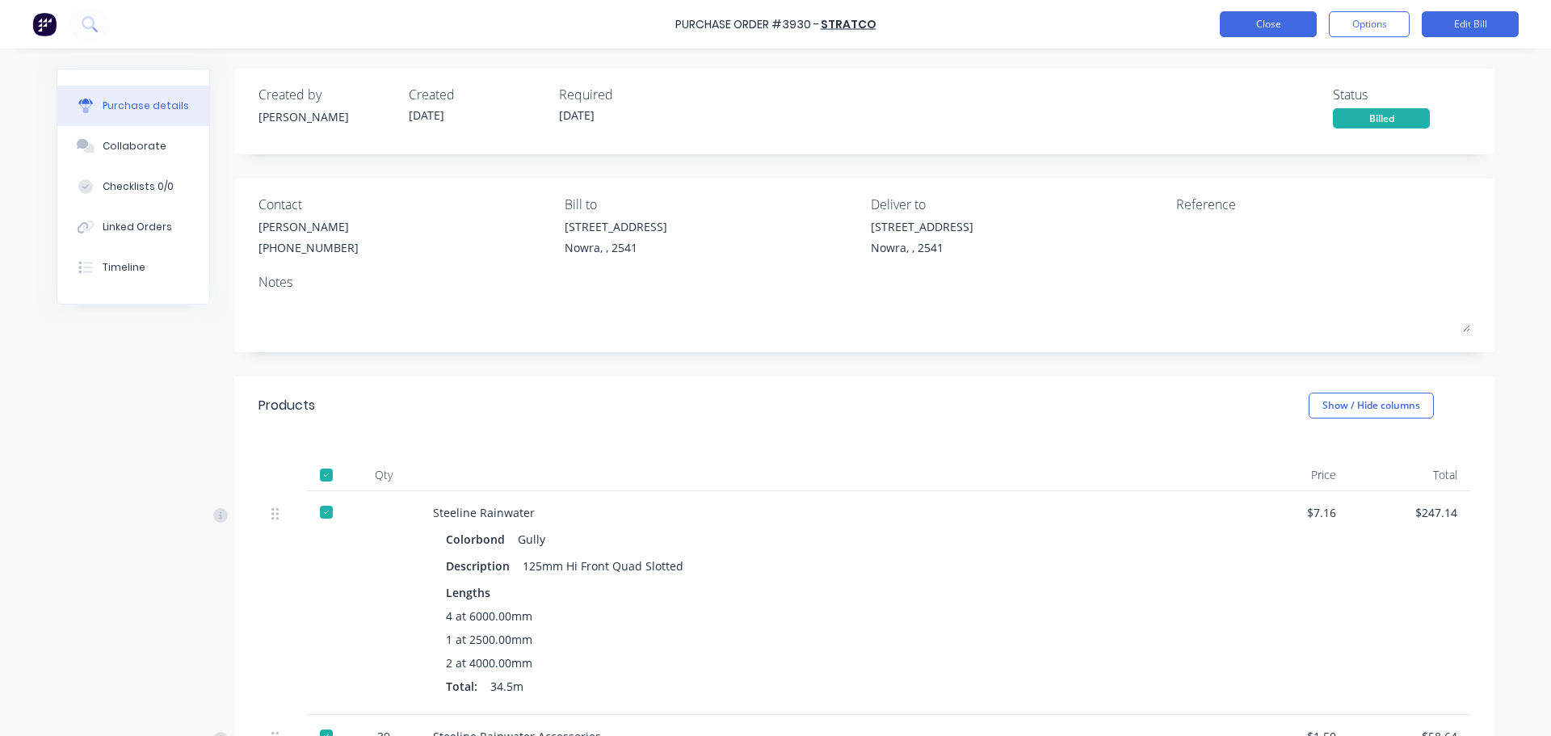
click at [1270, 30] on button "Close" at bounding box center [1268, 24] width 97 height 26
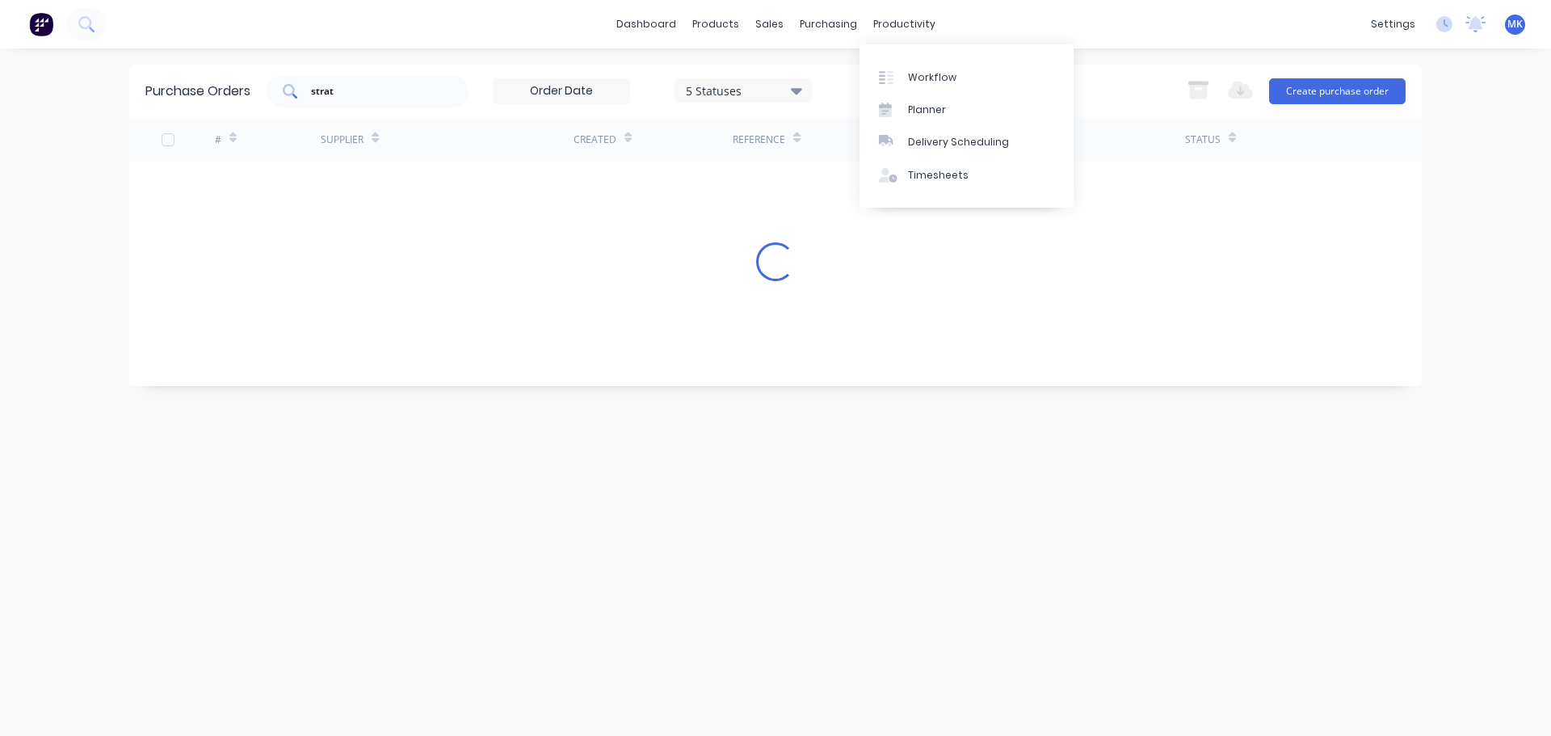
click at [355, 94] on input "strat" at bounding box center [376, 91] width 134 height 16
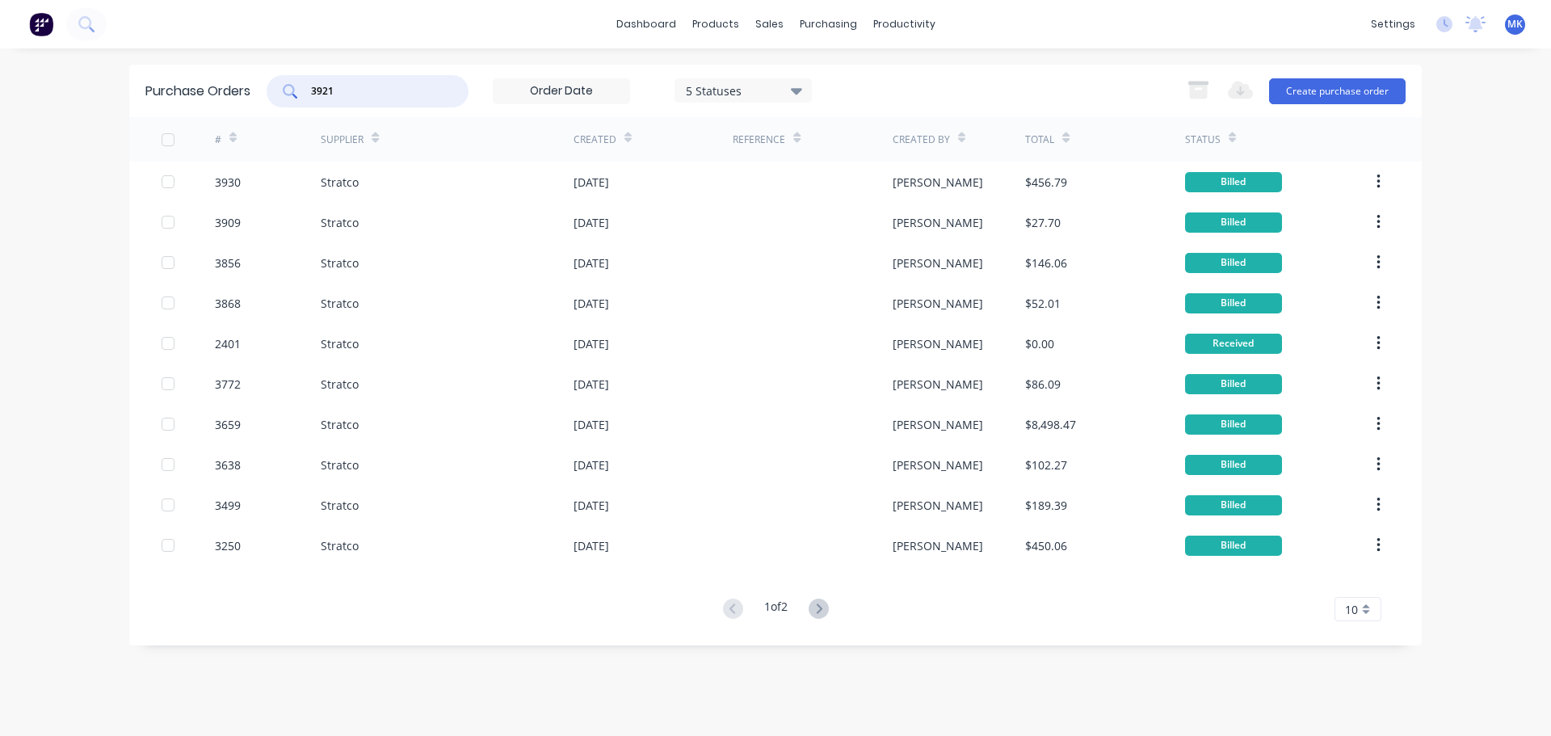
type input "3921"
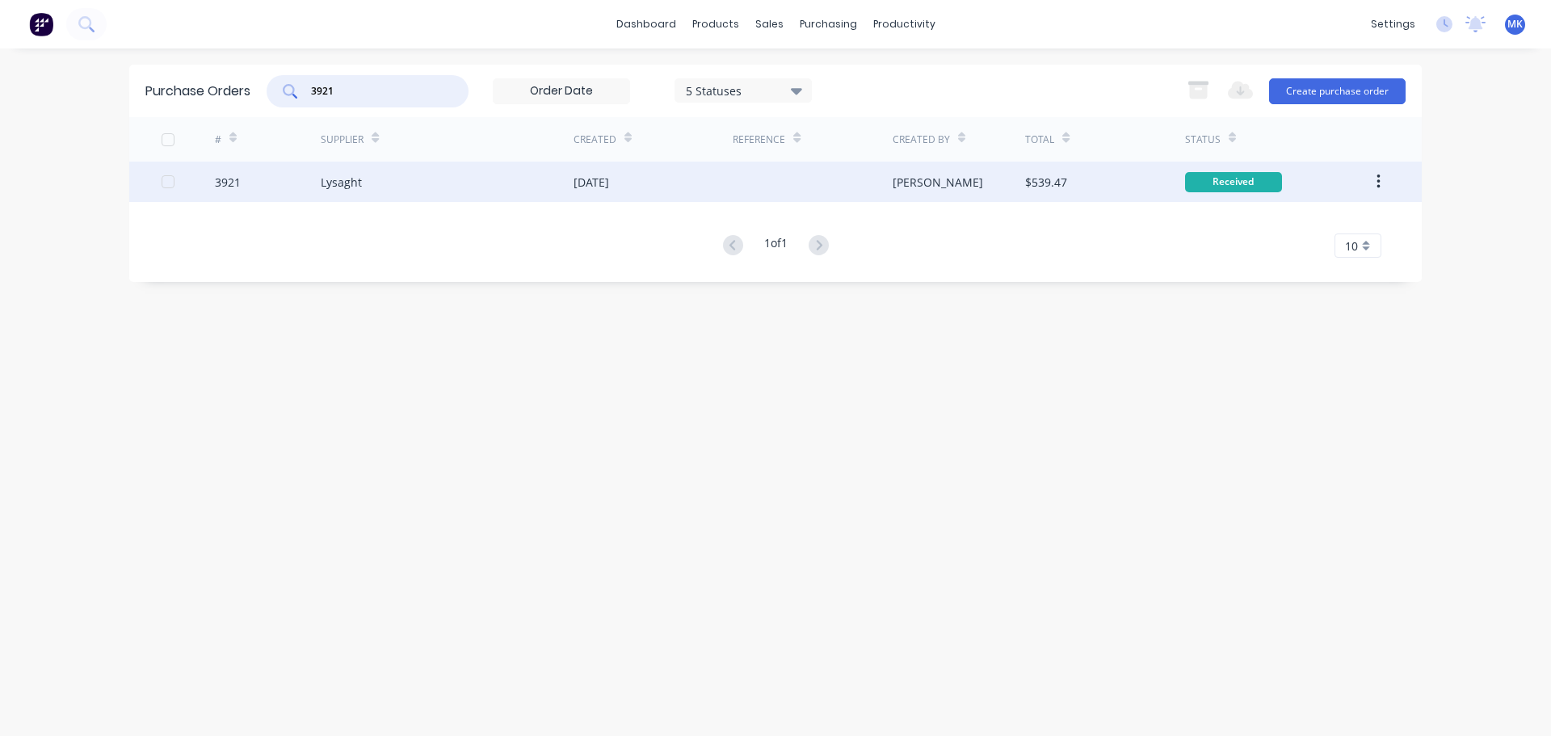
click at [1066, 192] on div "$539.47" at bounding box center [1104, 182] width 159 height 40
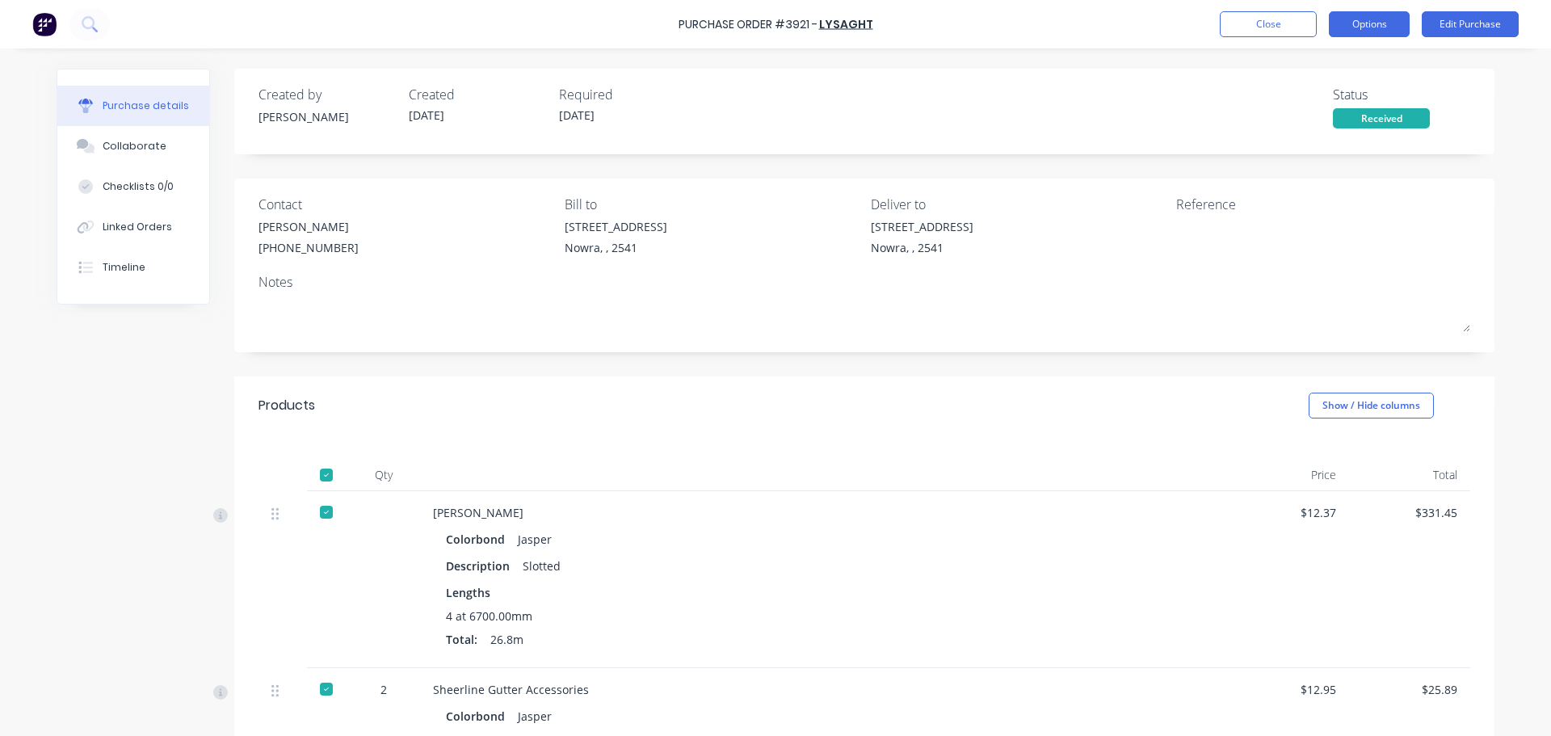
click at [1386, 27] on button "Options" at bounding box center [1369, 24] width 81 height 26
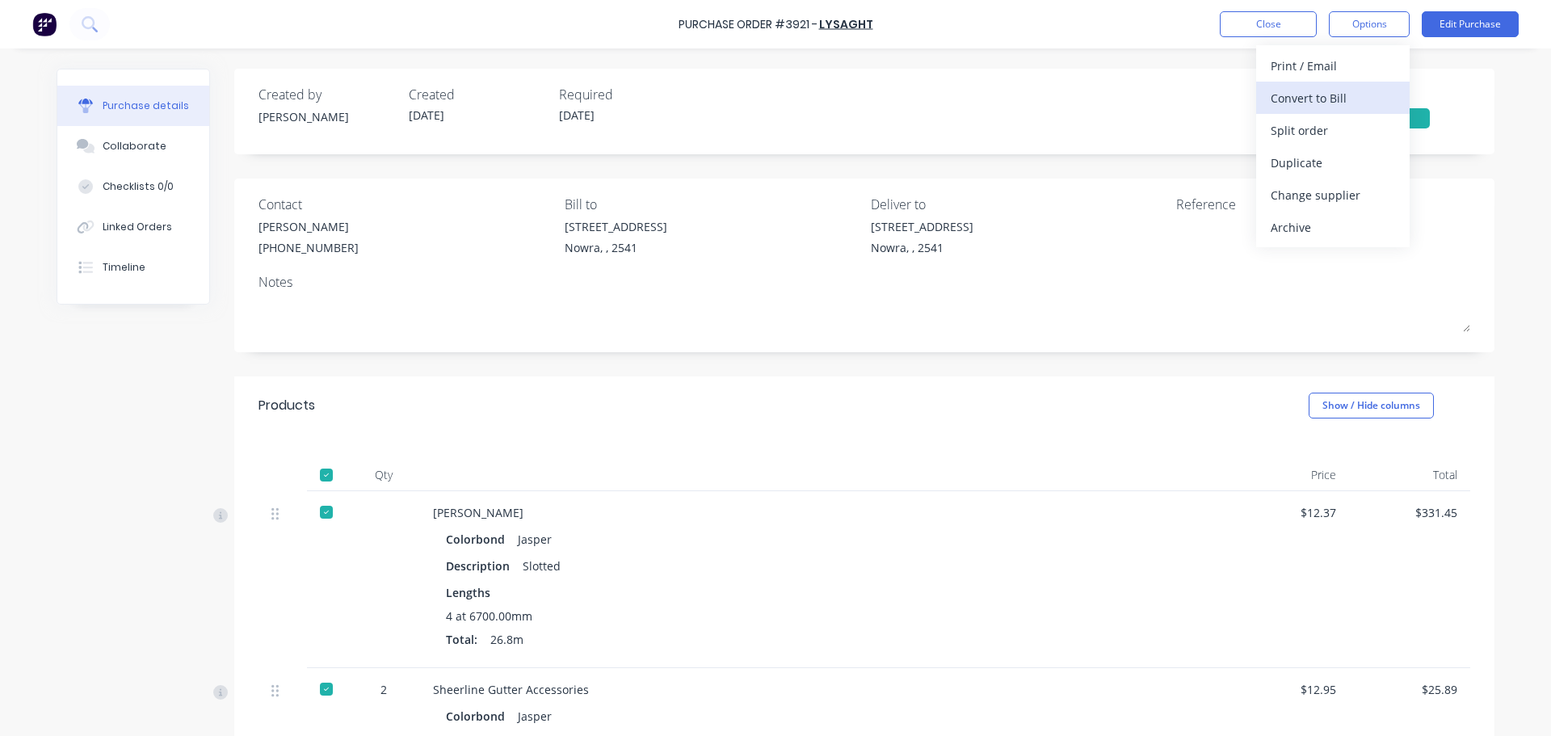
click at [1385, 101] on div "Convert to Bill" at bounding box center [1332, 97] width 124 height 23
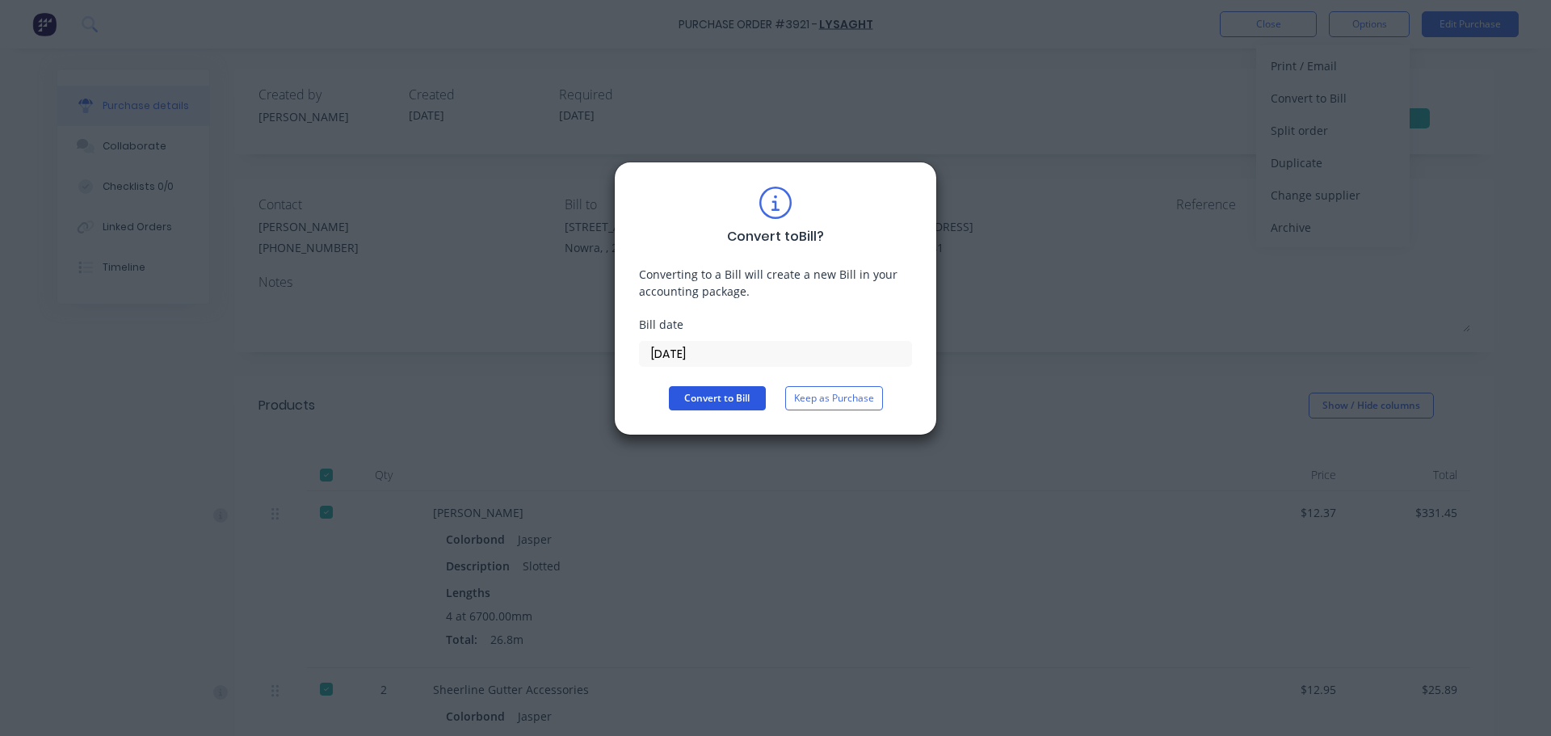
click at [693, 401] on button "Convert to Bill" at bounding box center [717, 398] width 97 height 24
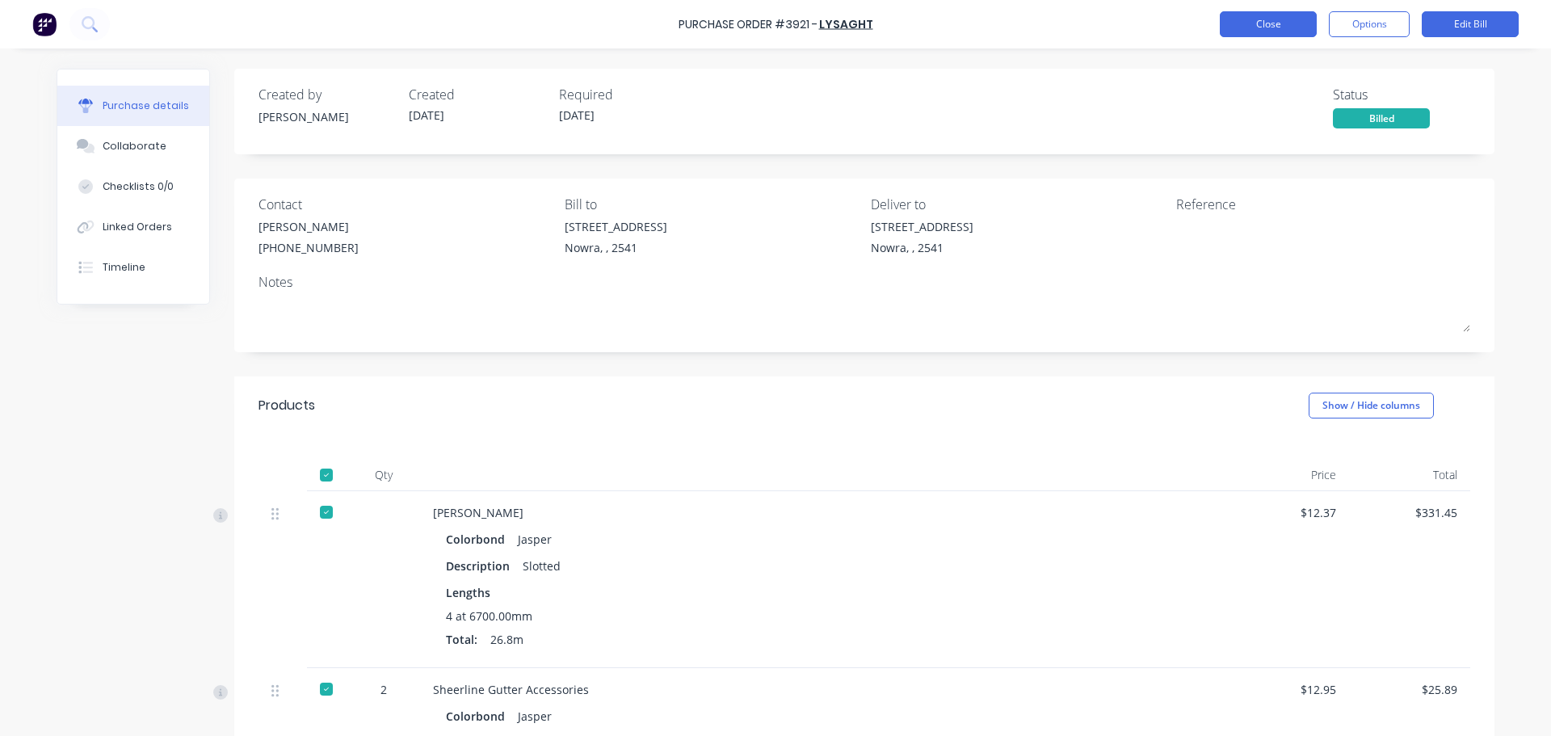
click at [1220, 23] on button "Close" at bounding box center [1268, 24] width 97 height 26
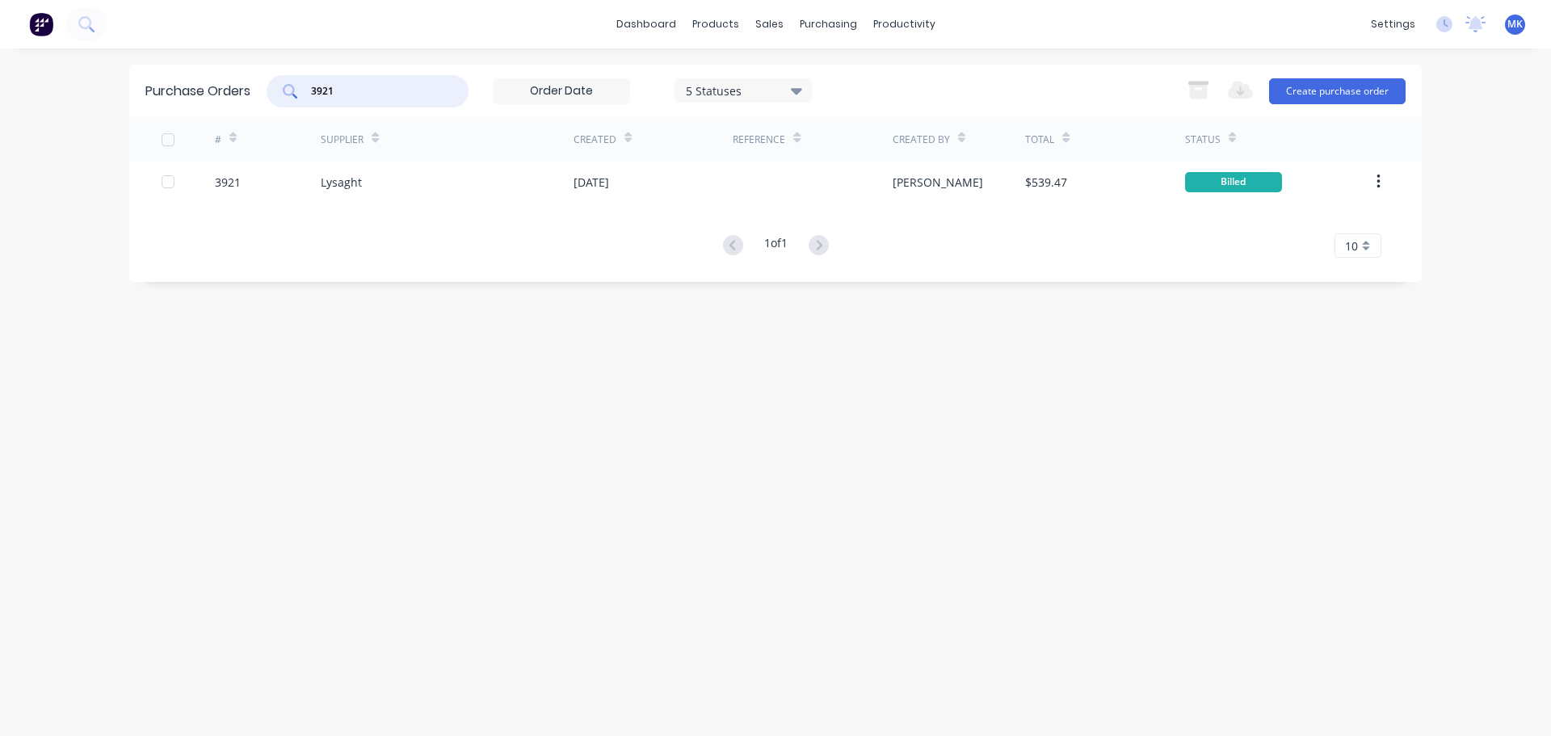
click at [413, 89] on input "3921" at bounding box center [376, 91] width 134 height 16
type input "3925"
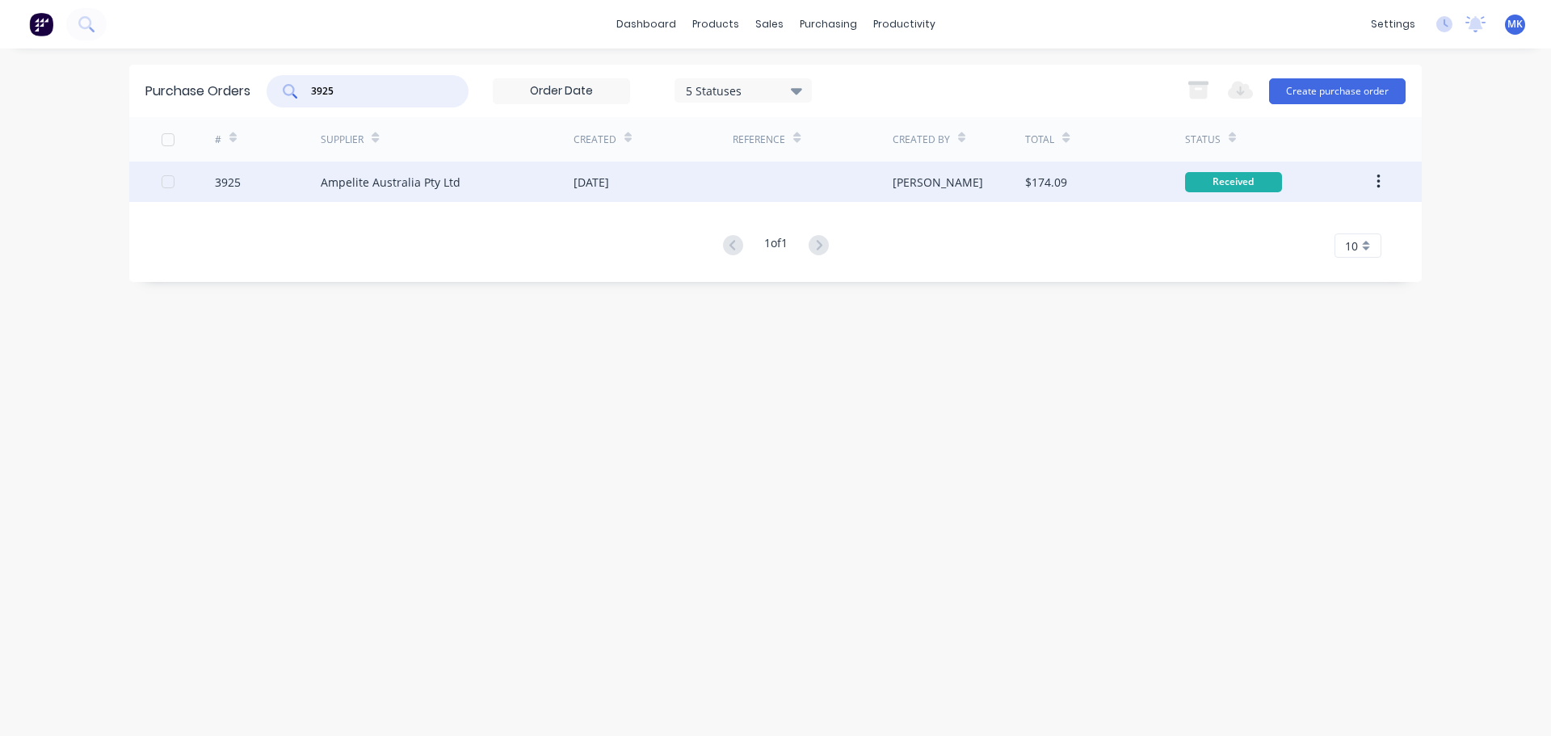
click at [1018, 174] on div "[PERSON_NAME]" at bounding box center [958, 182] width 133 height 40
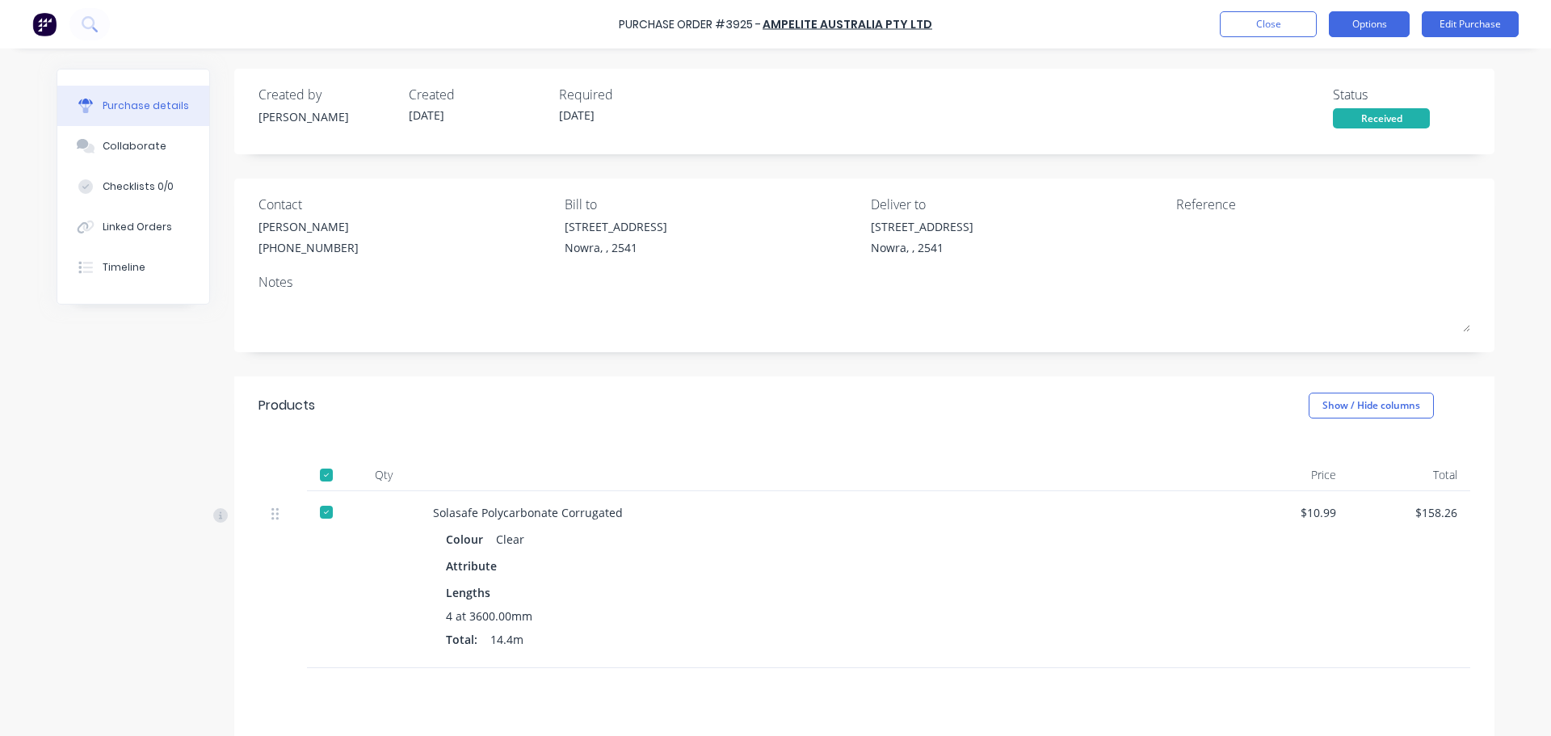
click at [1393, 31] on button "Options" at bounding box center [1369, 24] width 81 height 26
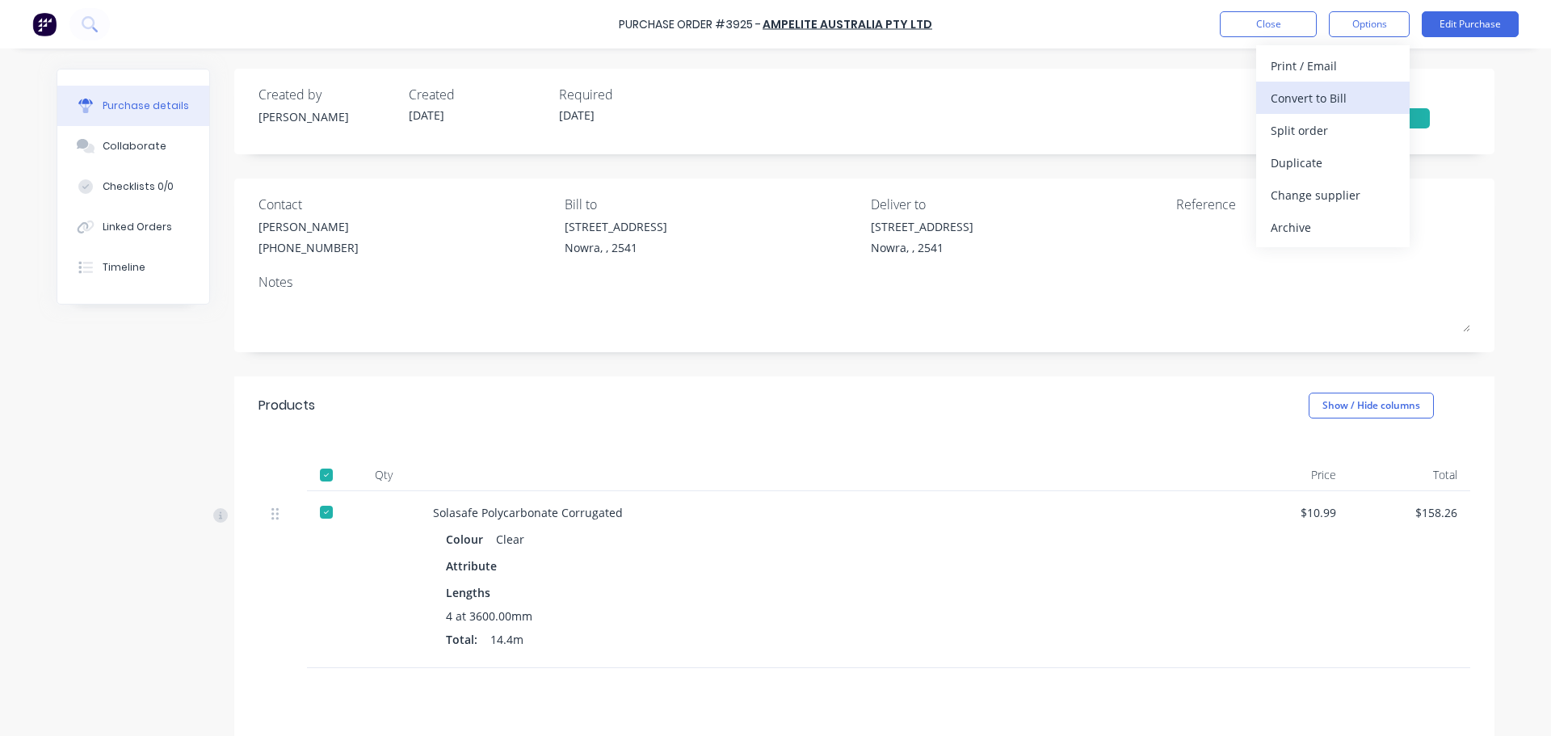
click at [1376, 100] on div "Convert to Bill" at bounding box center [1332, 97] width 124 height 23
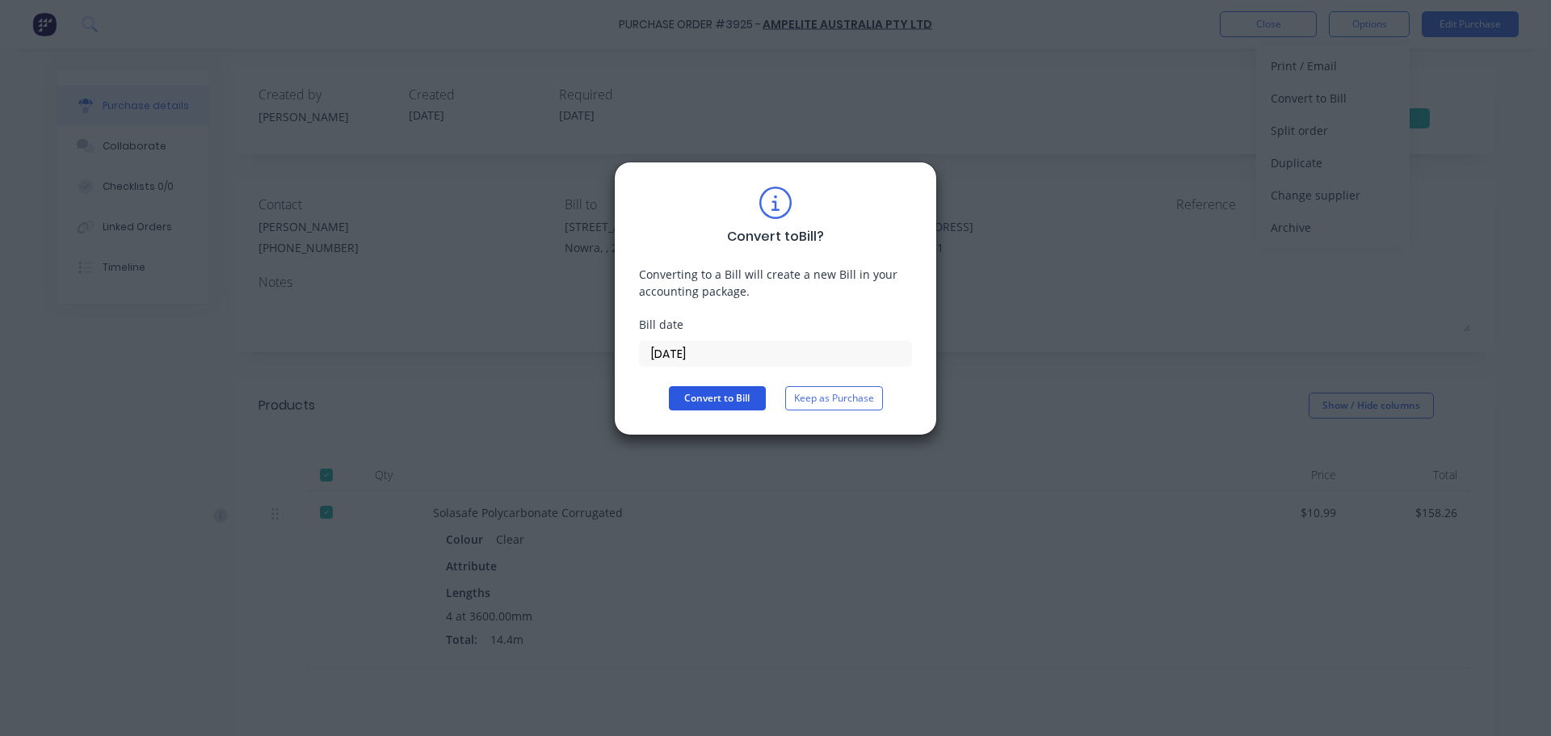
click at [726, 395] on button "Convert to Bill" at bounding box center [717, 398] width 97 height 24
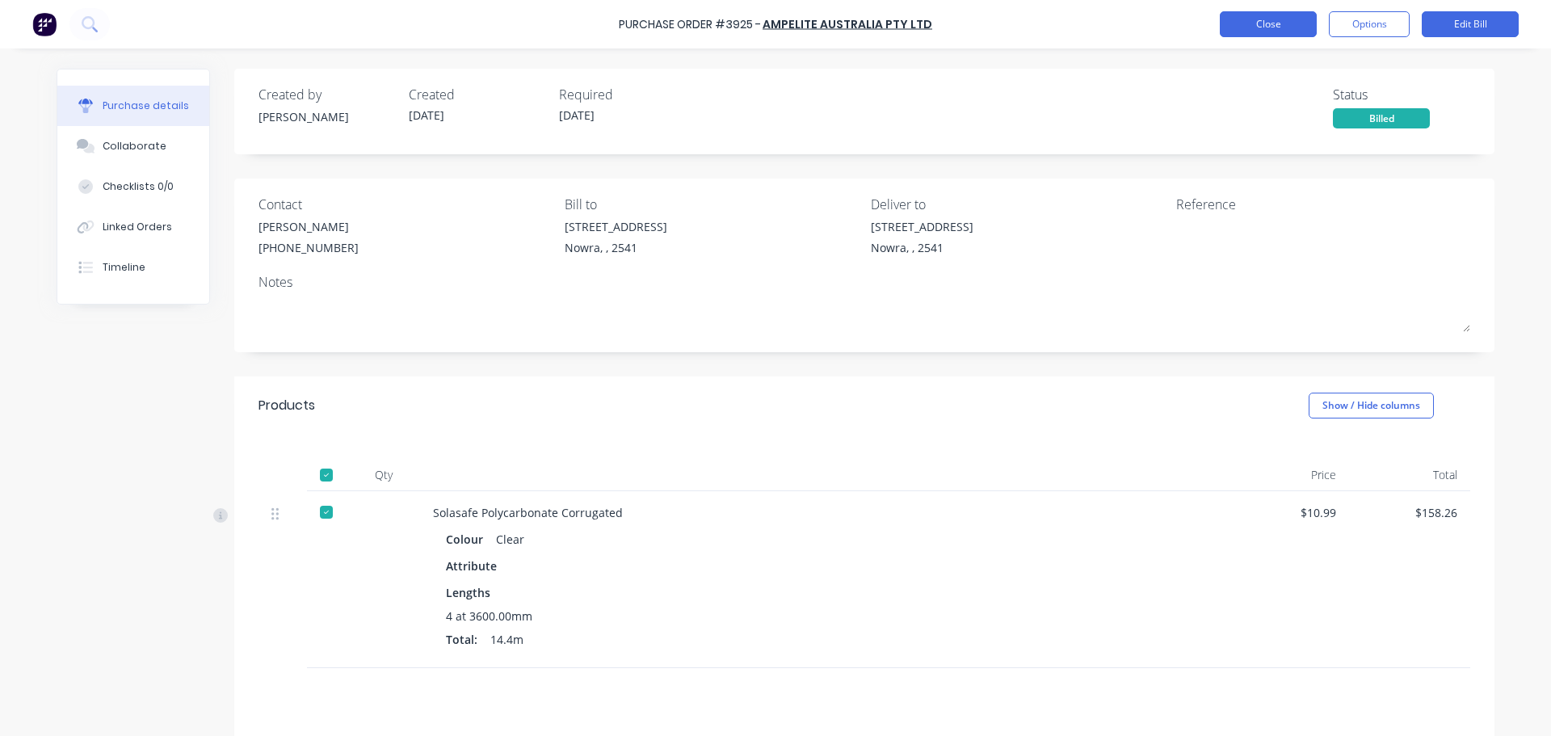
click at [1278, 19] on button "Close" at bounding box center [1268, 24] width 97 height 26
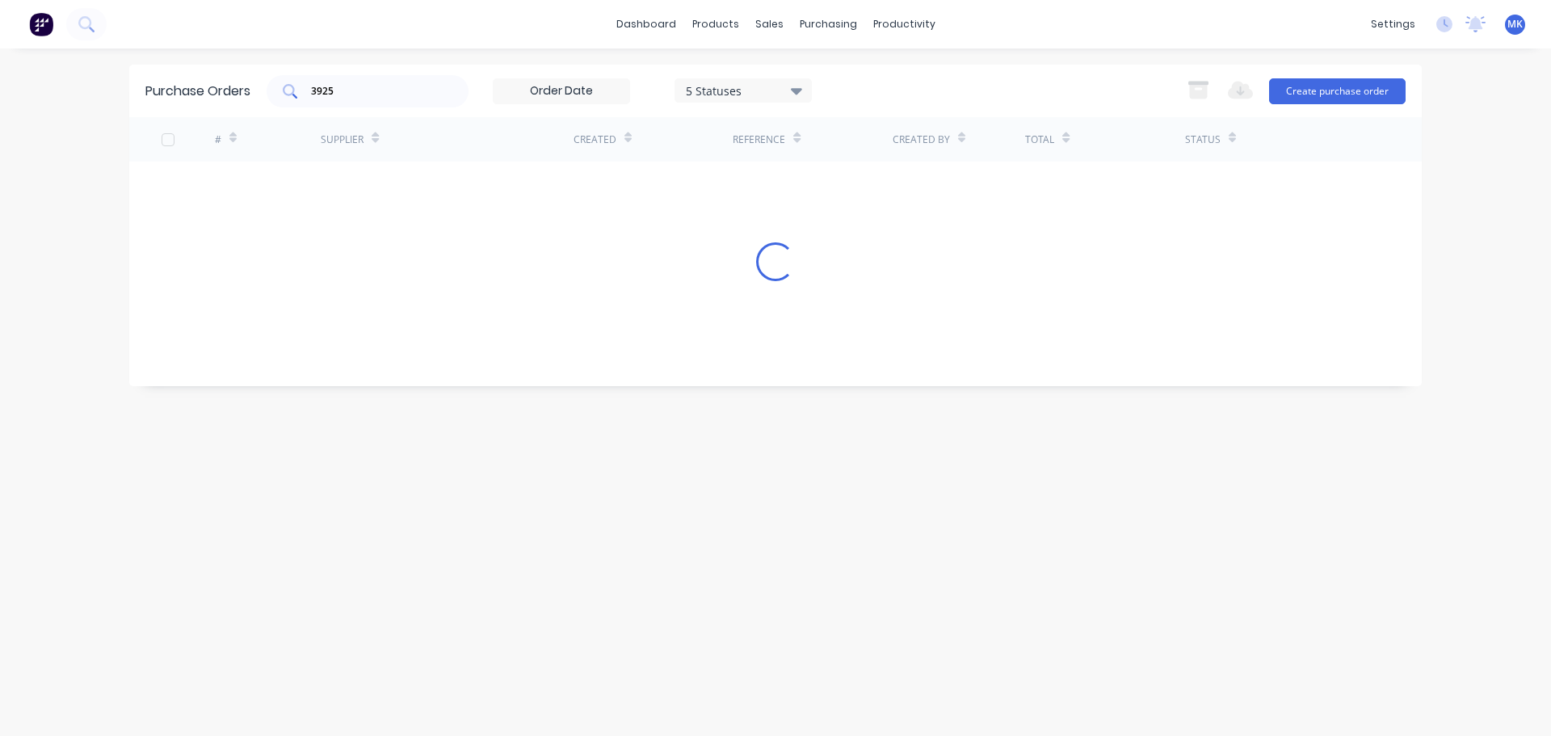
click at [355, 91] on input "3925" at bounding box center [376, 91] width 134 height 16
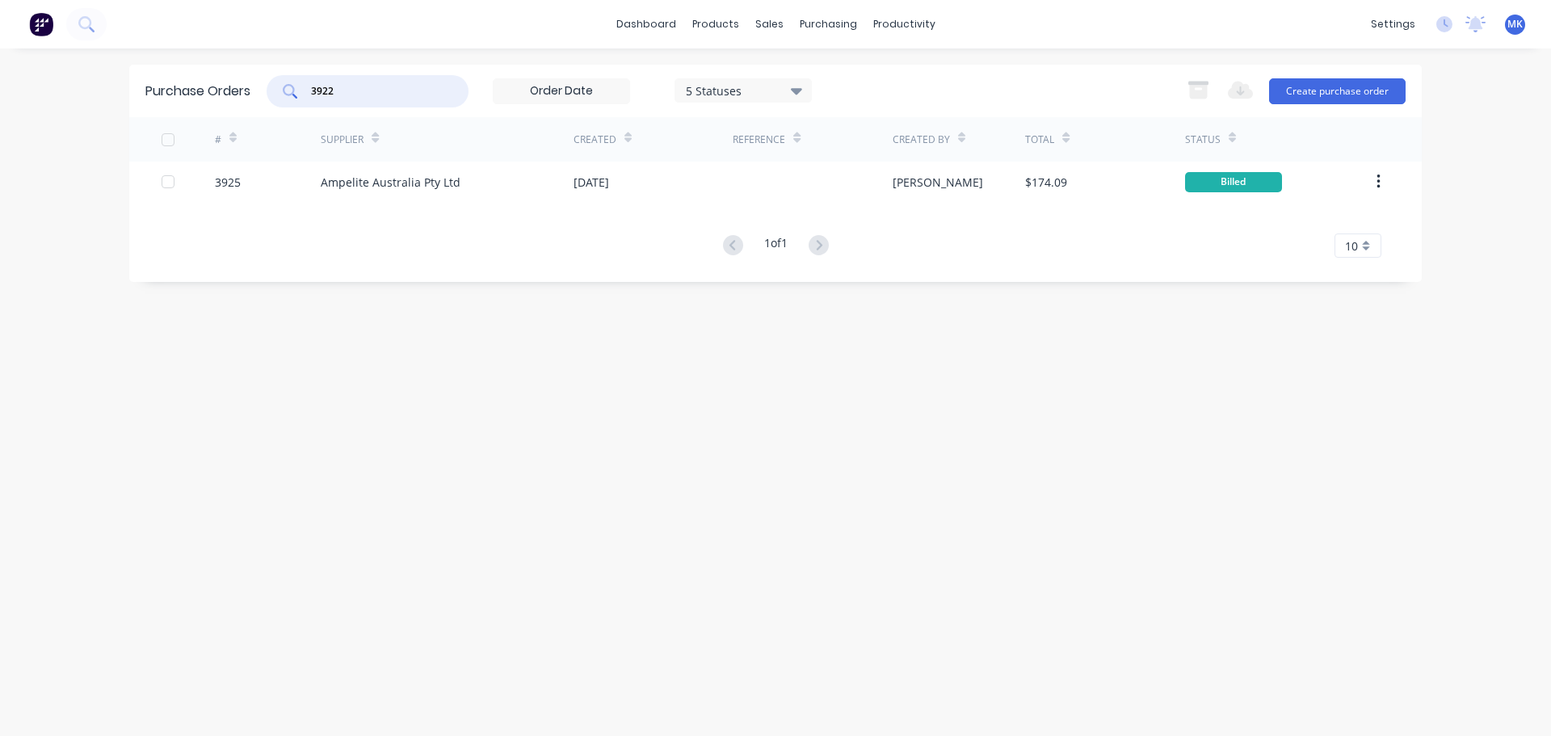
type input "3922"
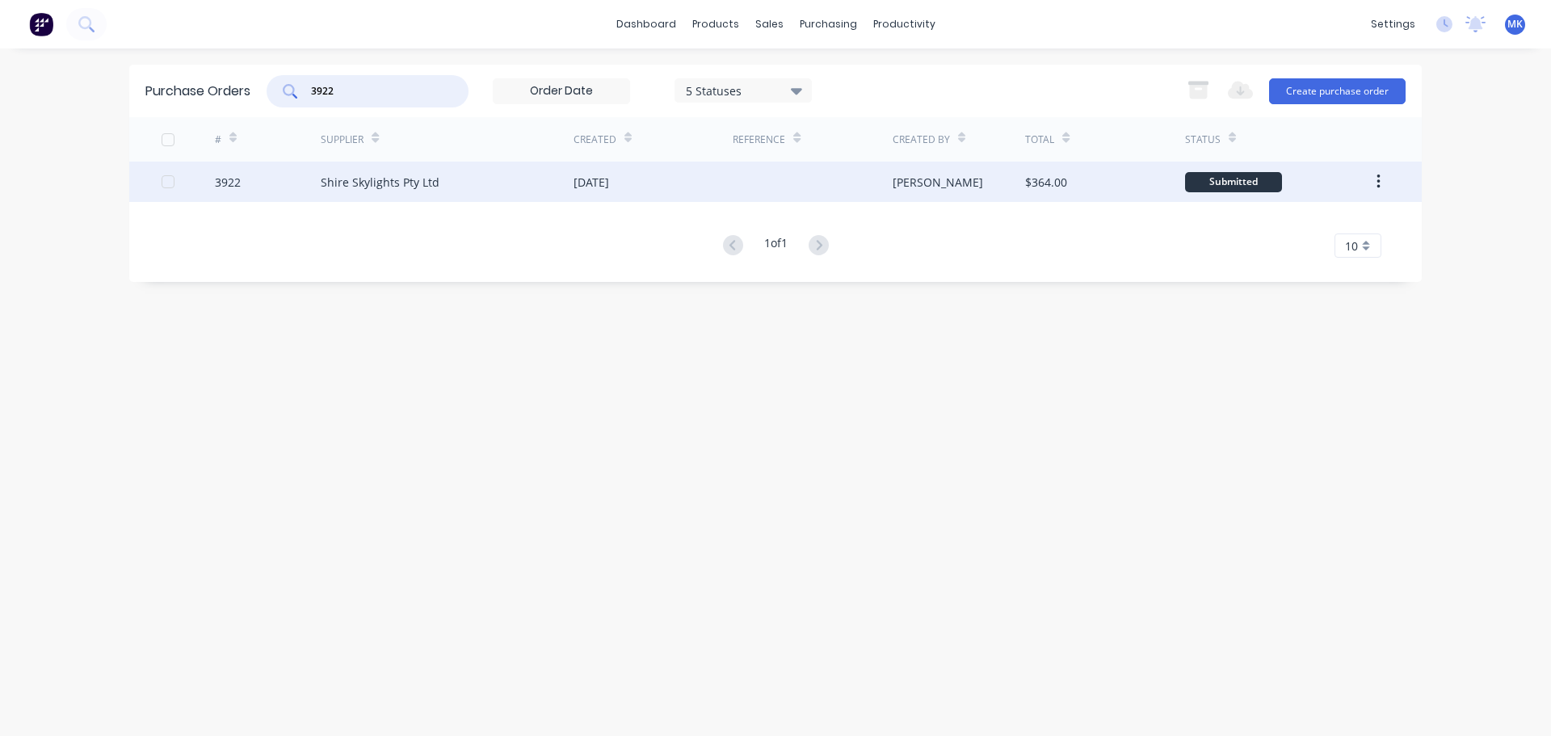
click at [1182, 187] on div "$364.00" at bounding box center [1104, 182] width 159 height 40
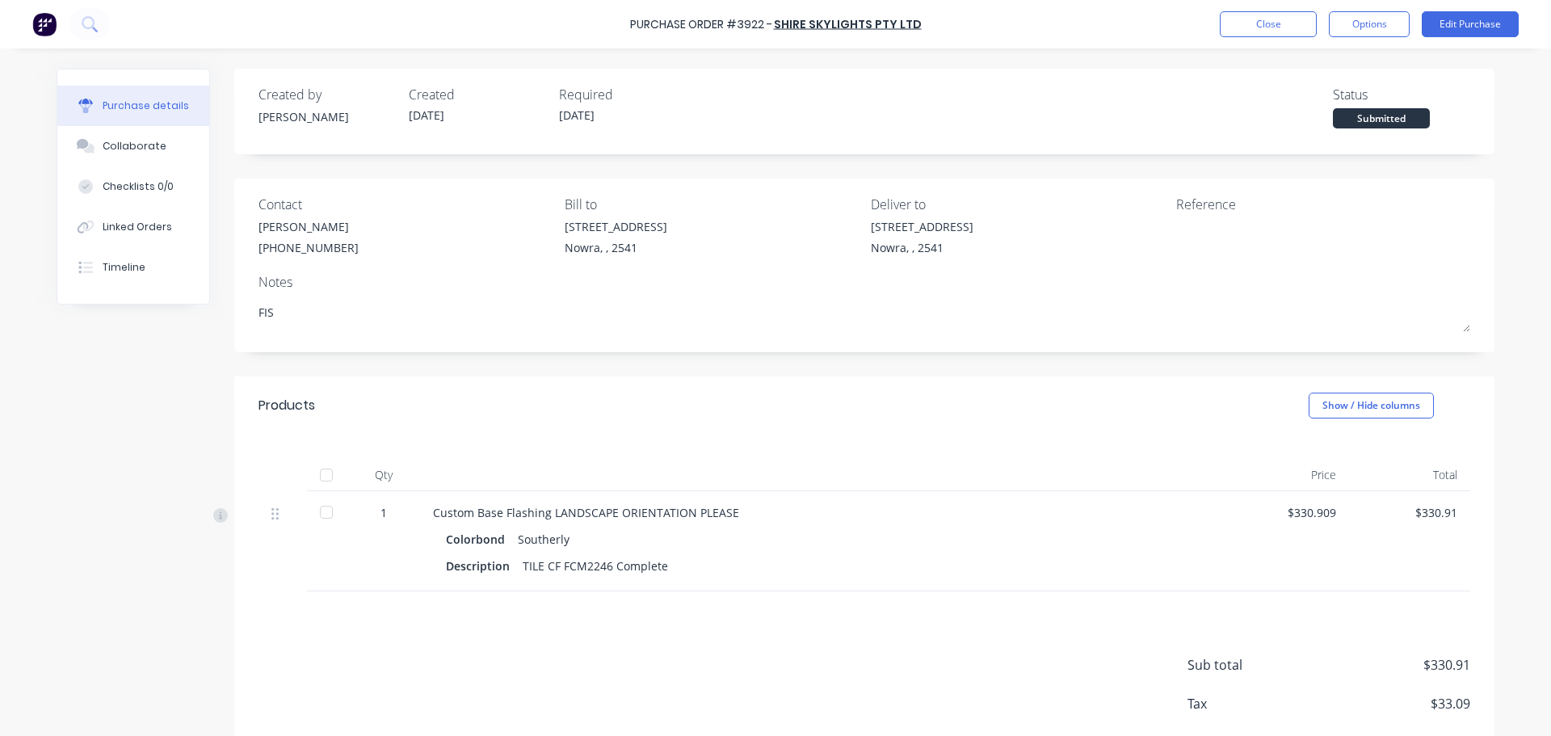
click at [335, 477] on div at bounding box center [326, 475] width 32 height 32
click at [1344, 31] on button "Options" at bounding box center [1369, 24] width 81 height 26
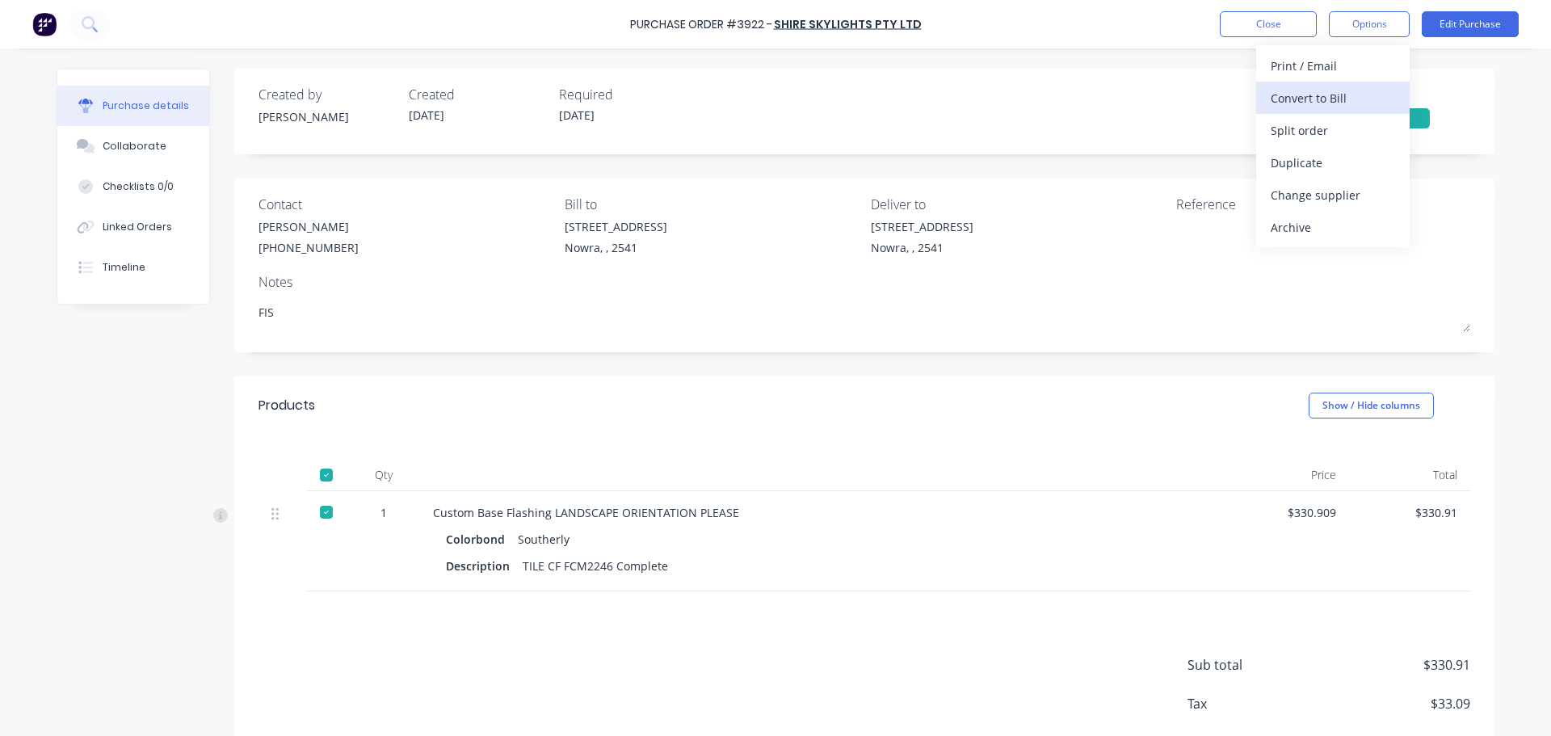
click at [1346, 98] on div "Convert to Bill" at bounding box center [1332, 97] width 124 height 23
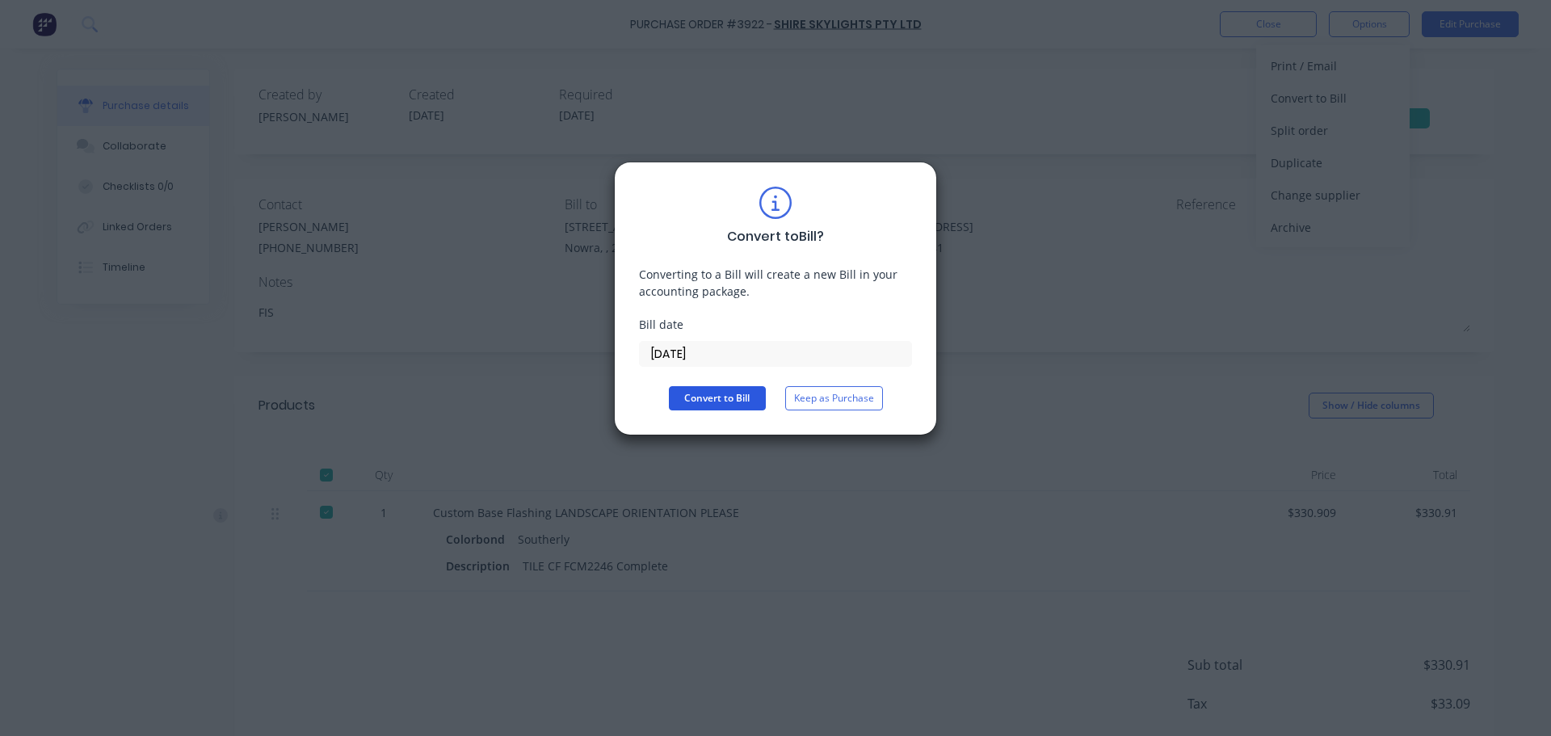
click at [729, 400] on button "Convert to Bill" at bounding box center [717, 398] width 97 height 24
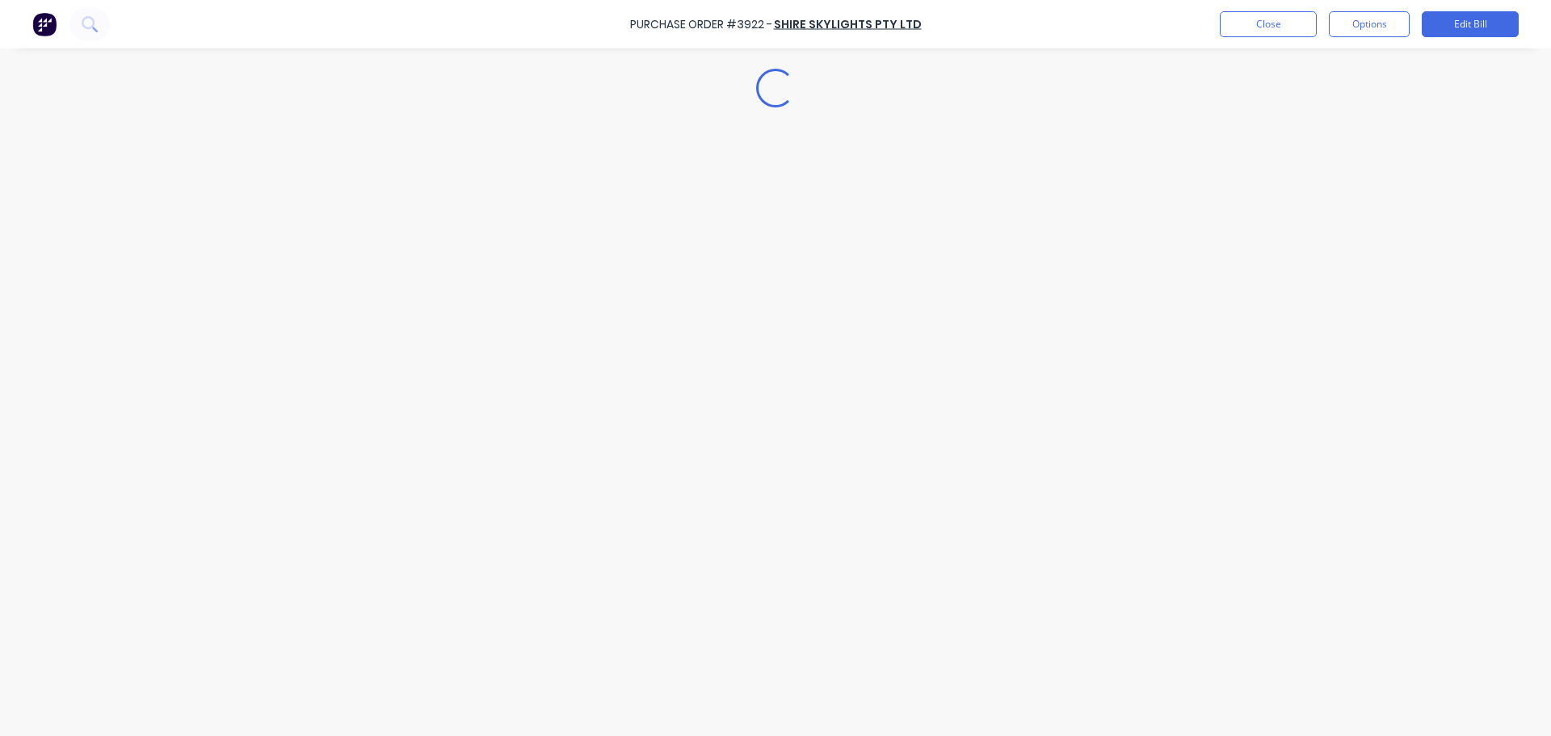
type textarea "x"
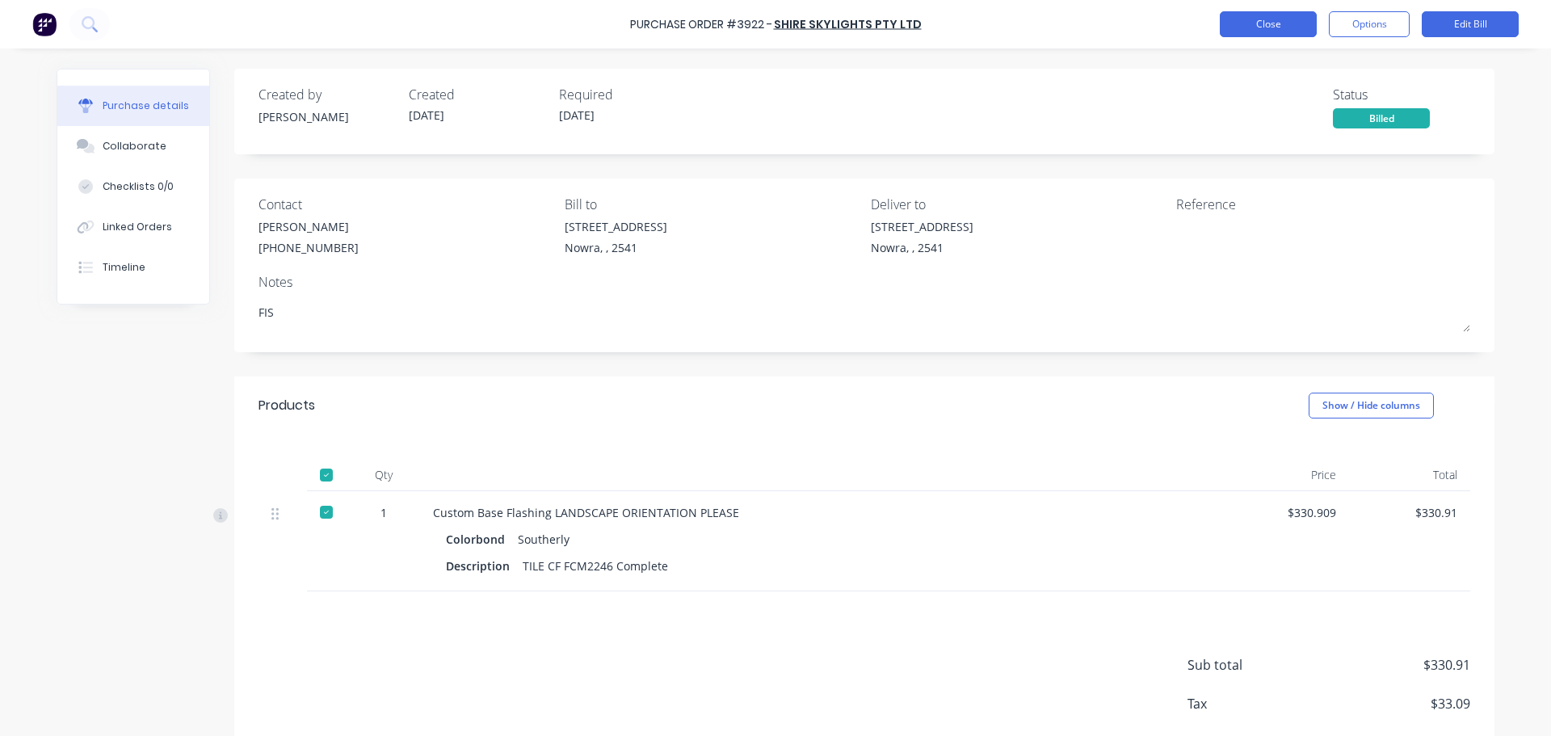
click at [1238, 18] on button "Close" at bounding box center [1268, 24] width 97 height 26
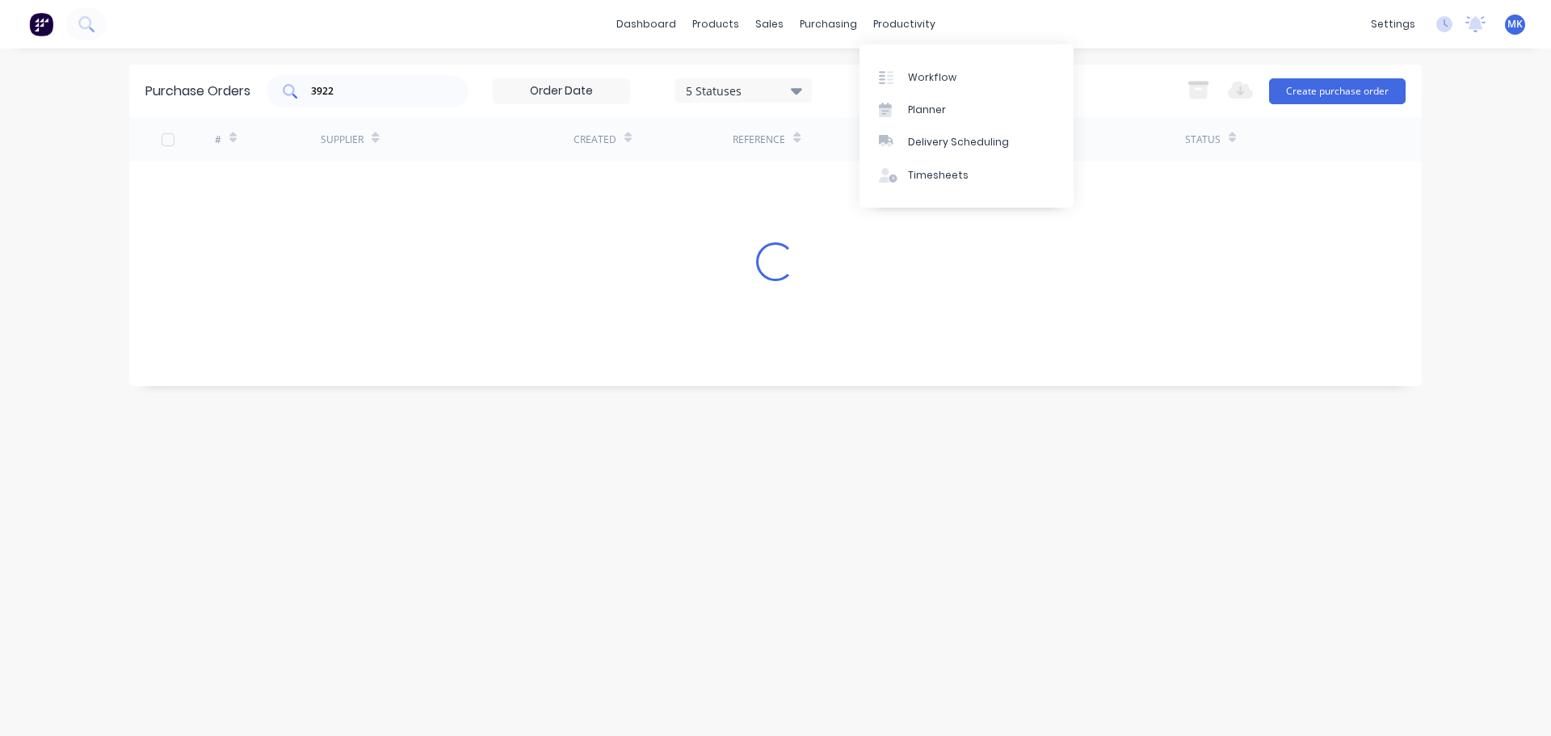
click at [418, 78] on div "3922" at bounding box center [368, 91] width 202 height 32
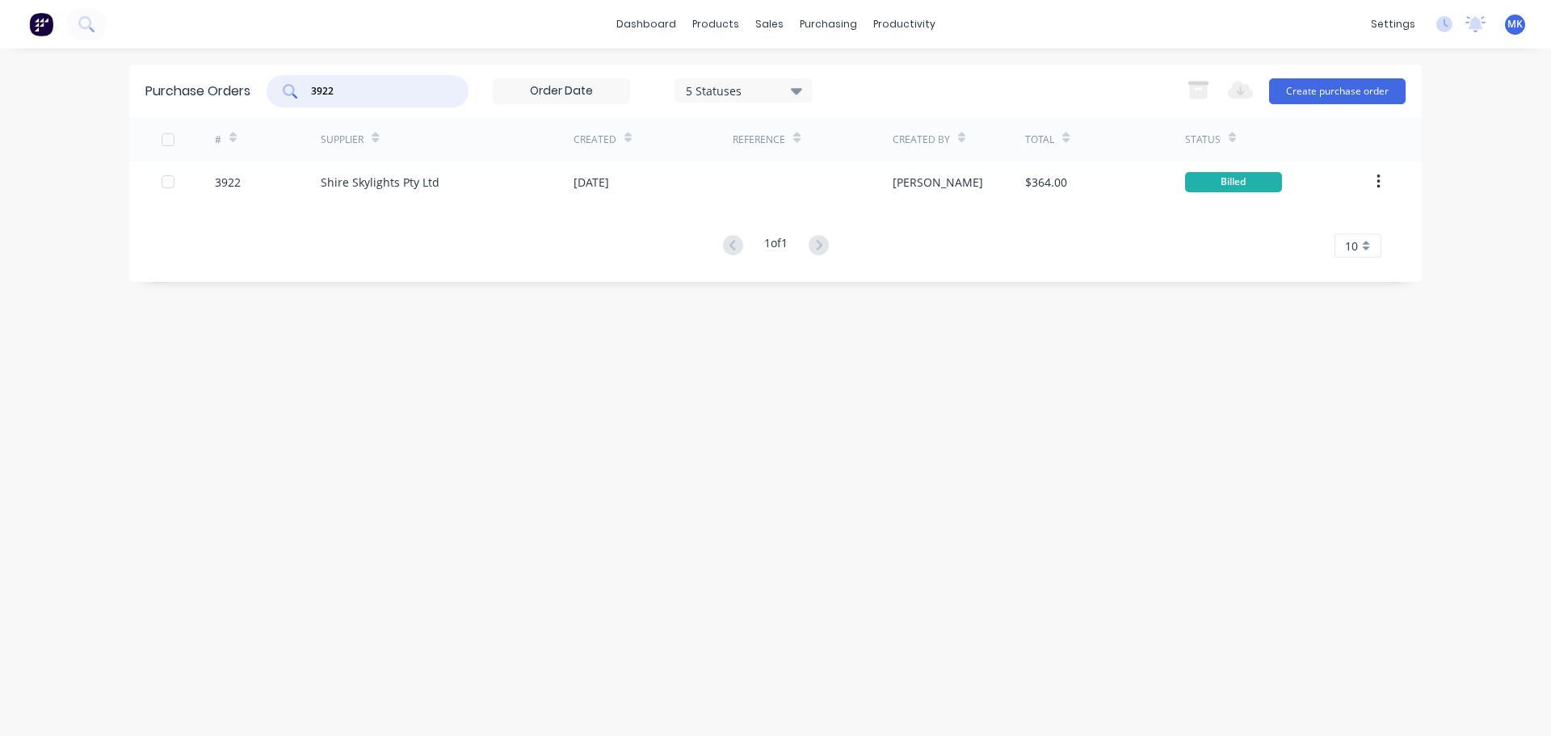
click at [408, 86] on input "3922" at bounding box center [376, 91] width 134 height 16
type input "3915"
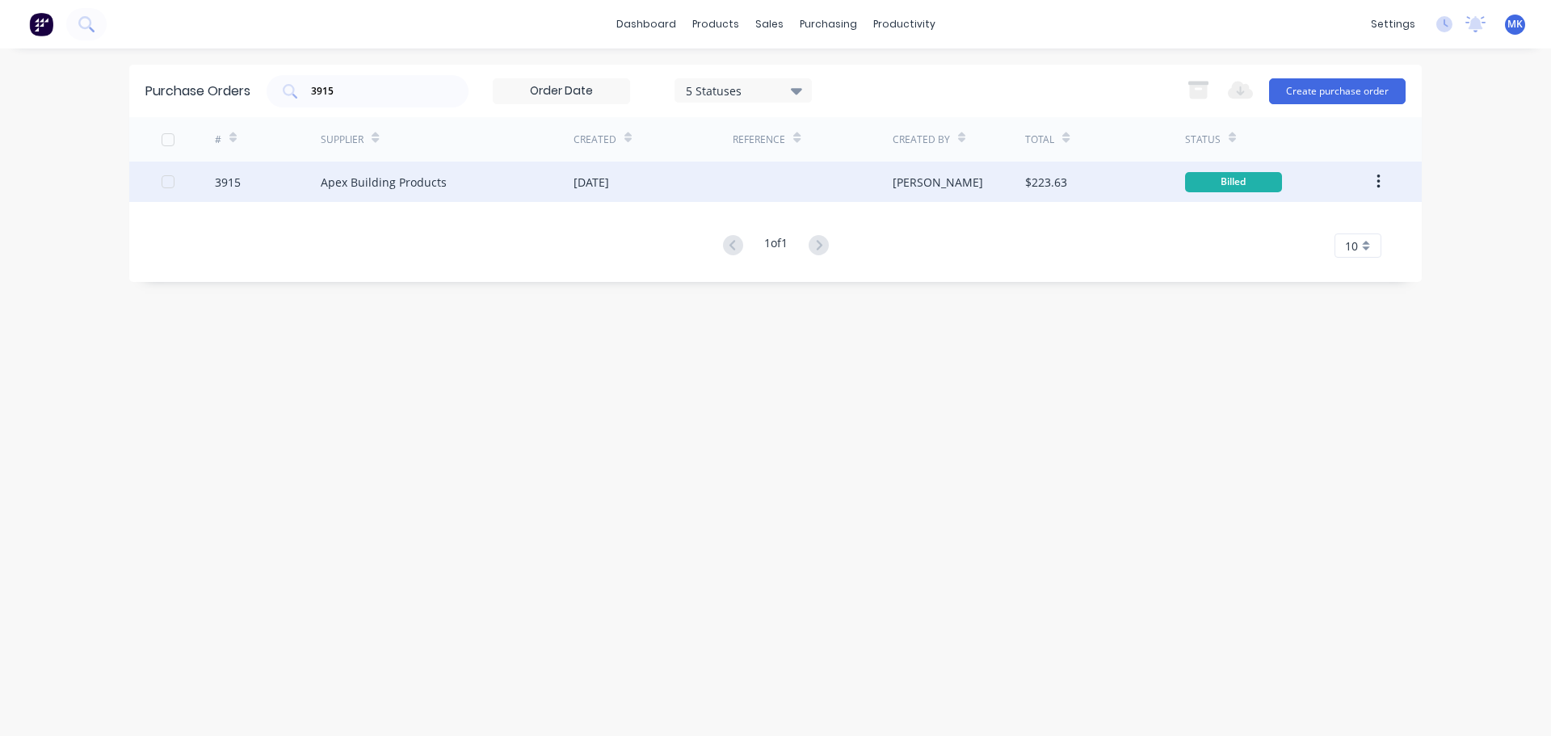
click at [1064, 178] on div "$223.63" at bounding box center [1046, 182] width 42 height 17
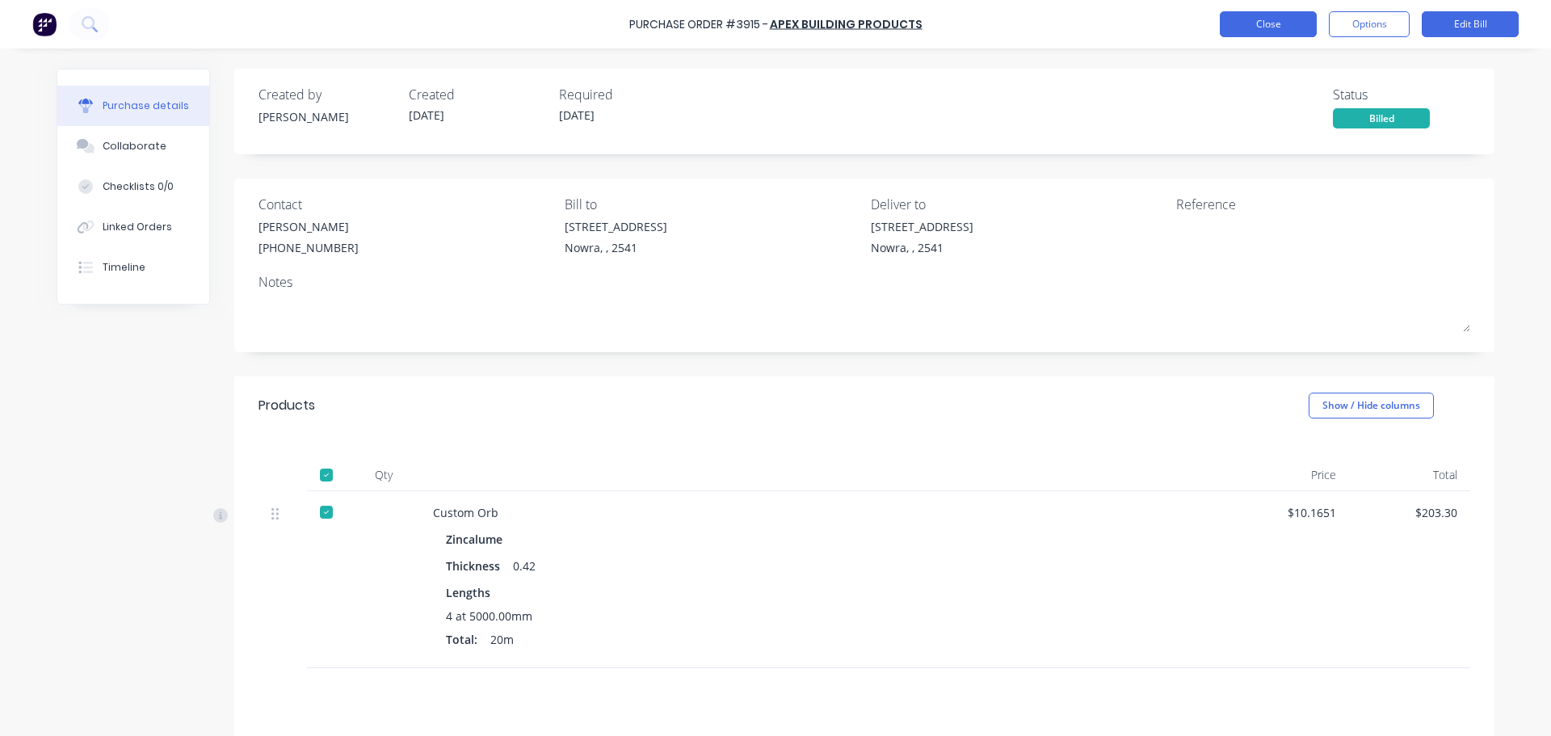
click at [1275, 27] on button "Close" at bounding box center [1268, 24] width 97 height 26
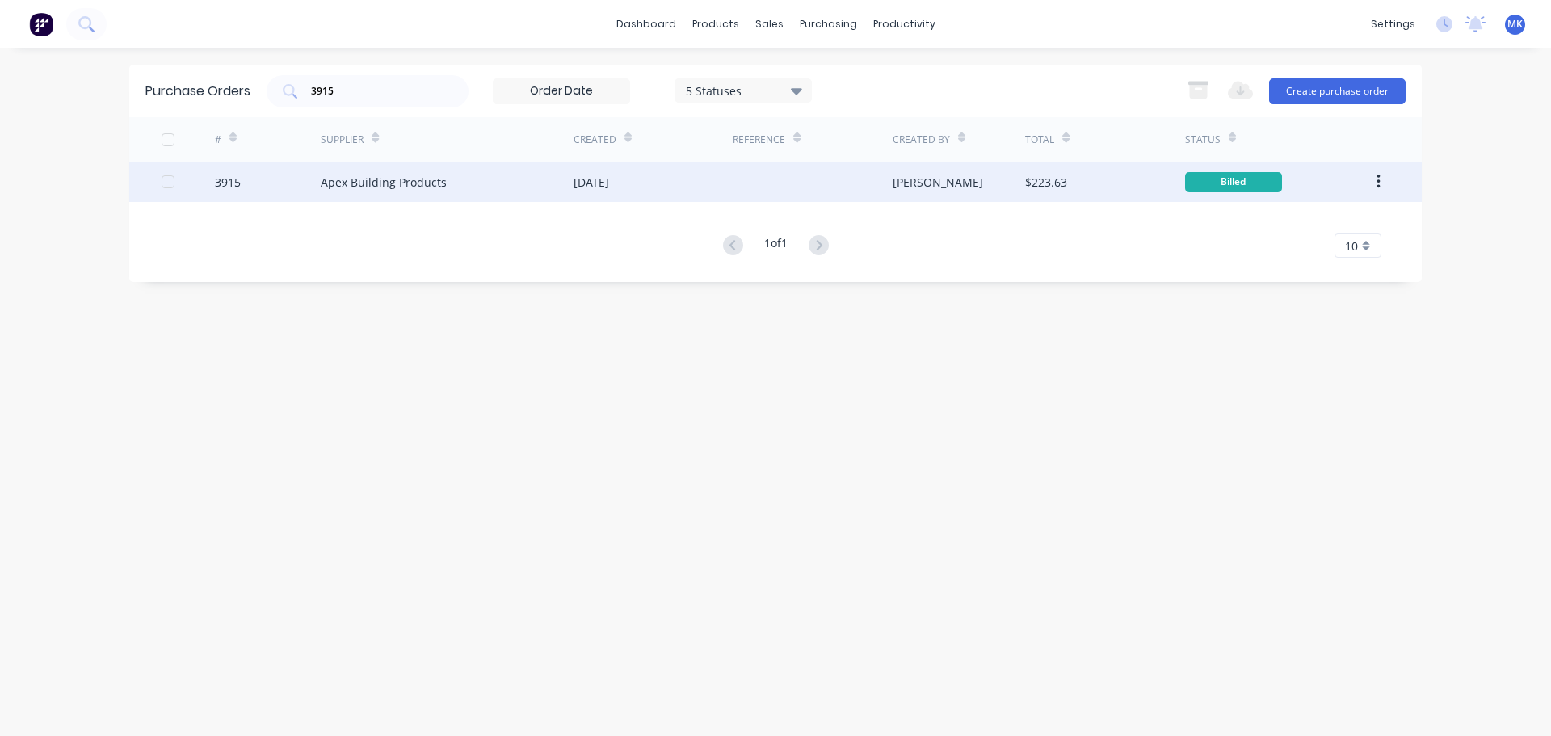
click at [985, 179] on div "[PERSON_NAME]" at bounding box center [958, 182] width 133 height 40
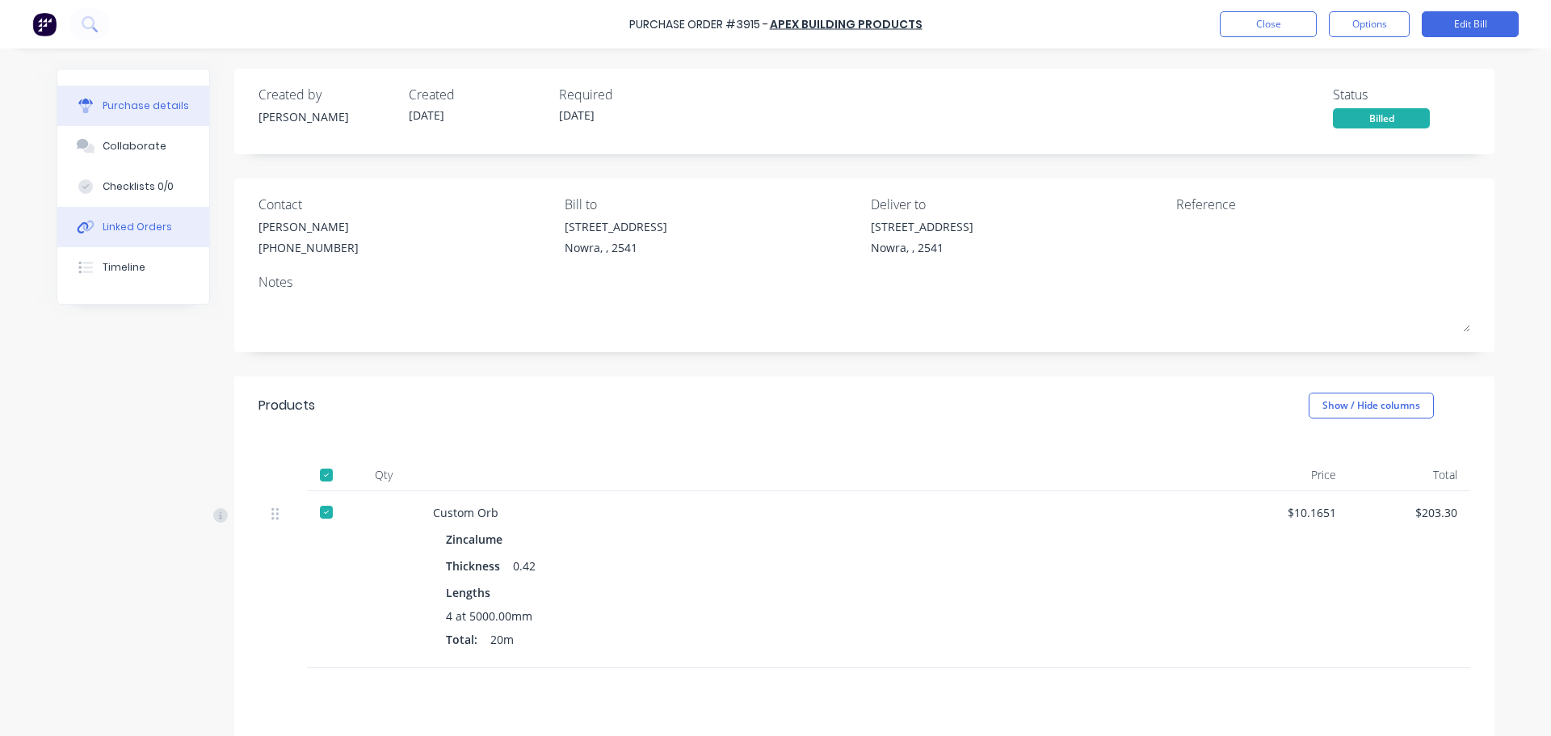
click at [174, 230] on button "Linked Orders" at bounding box center [133, 227] width 152 height 40
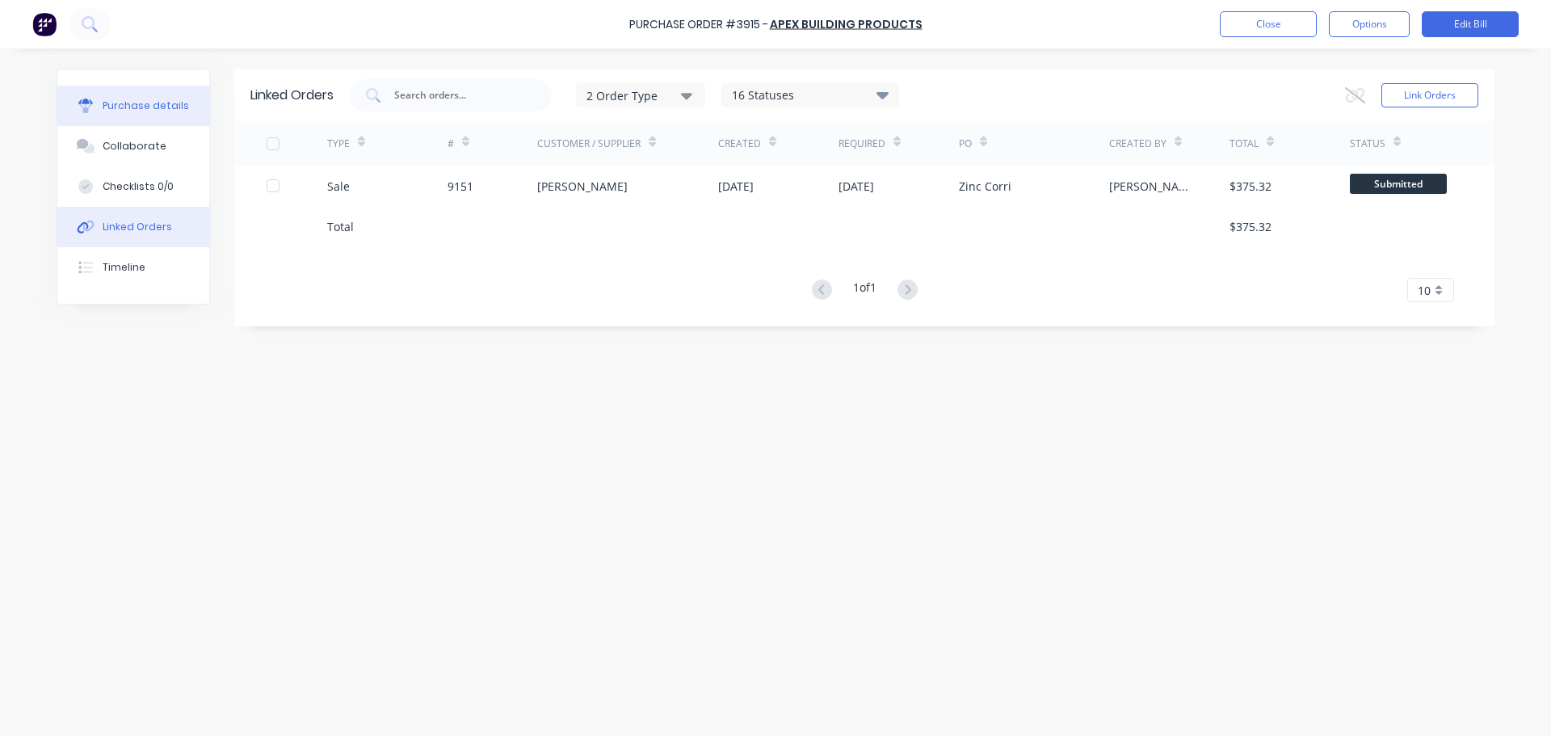
click at [149, 103] on div "Purchase details" at bounding box center [146, 106] width 86 height 15
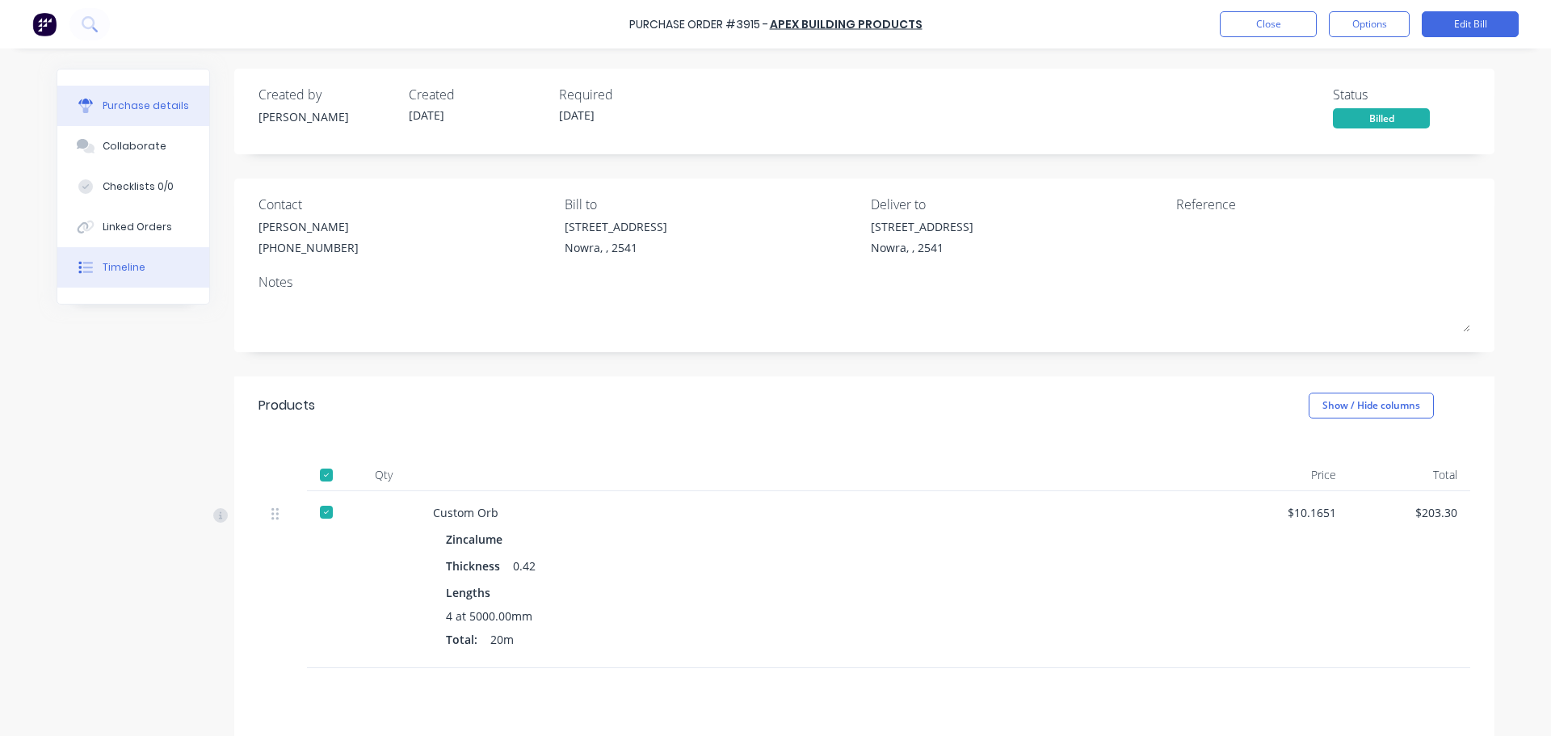
click at [122, 263] on div "Timeline" at bounding box center [124, 267] width 43 height 15
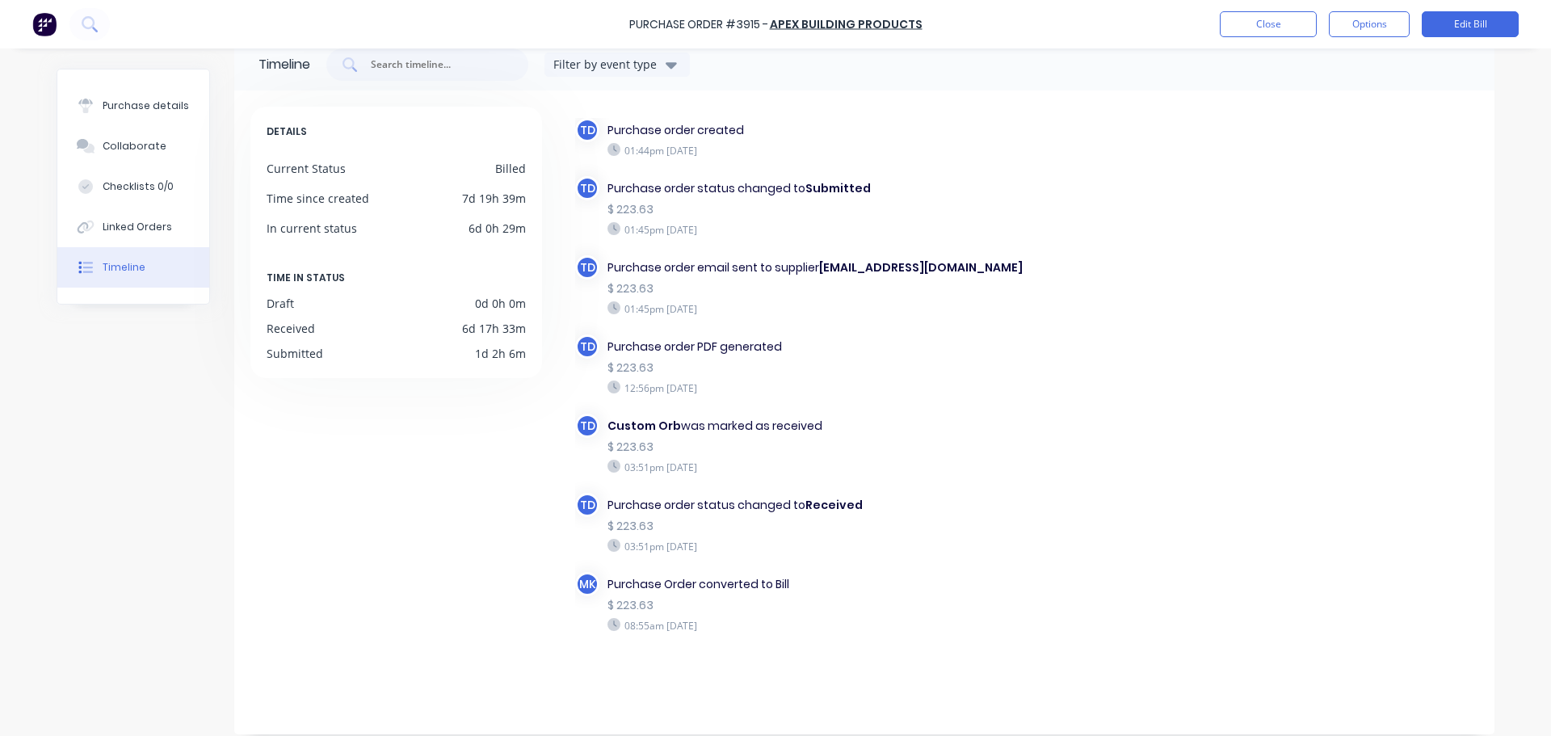
scroll to position [45, 0]
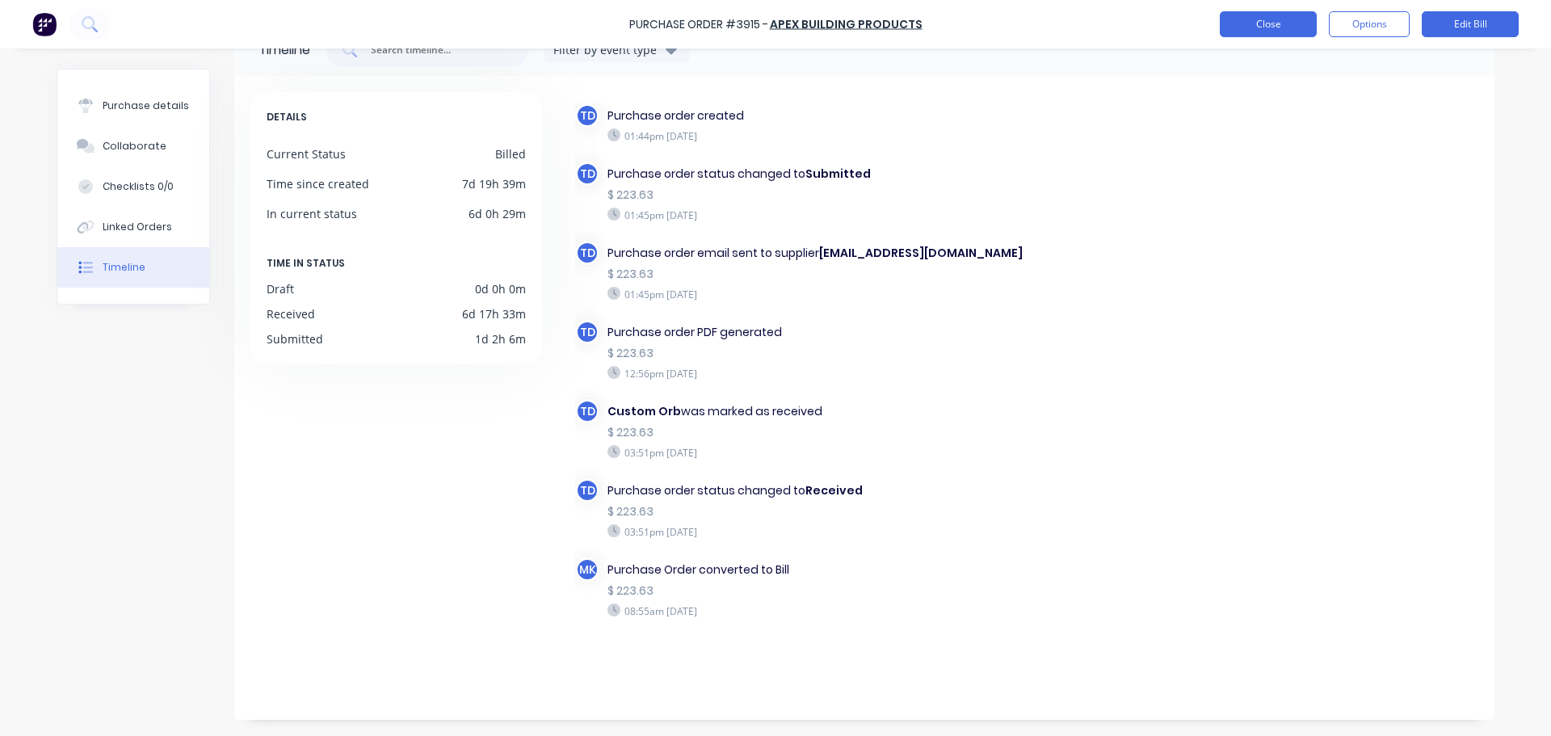
click at [1261, 32] on button "Close" at bounding box center [1268, 24] width 97 height 26
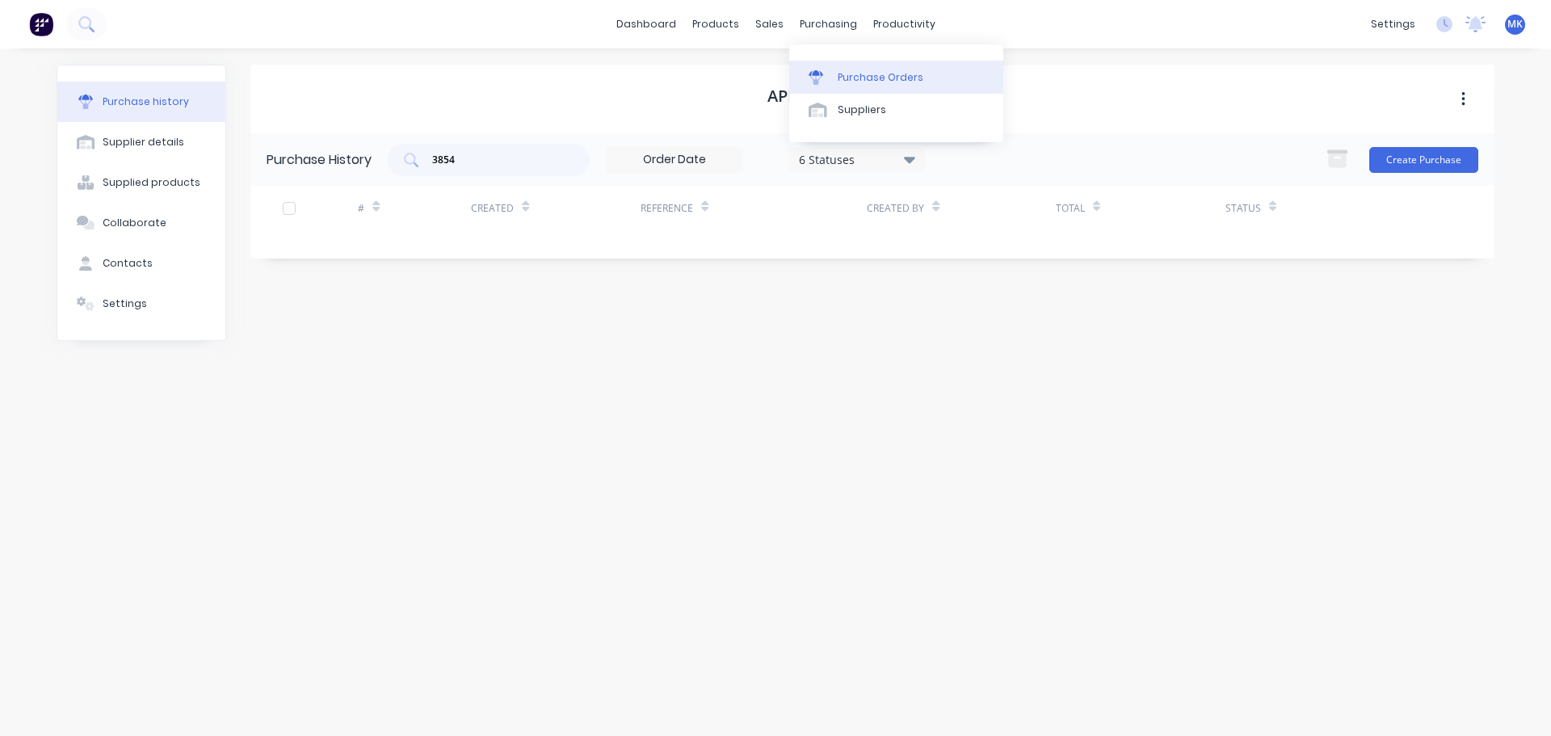
click at [814, 67] on link "Purchase Orders" at bounding box center [896, 77] width 214 height 32
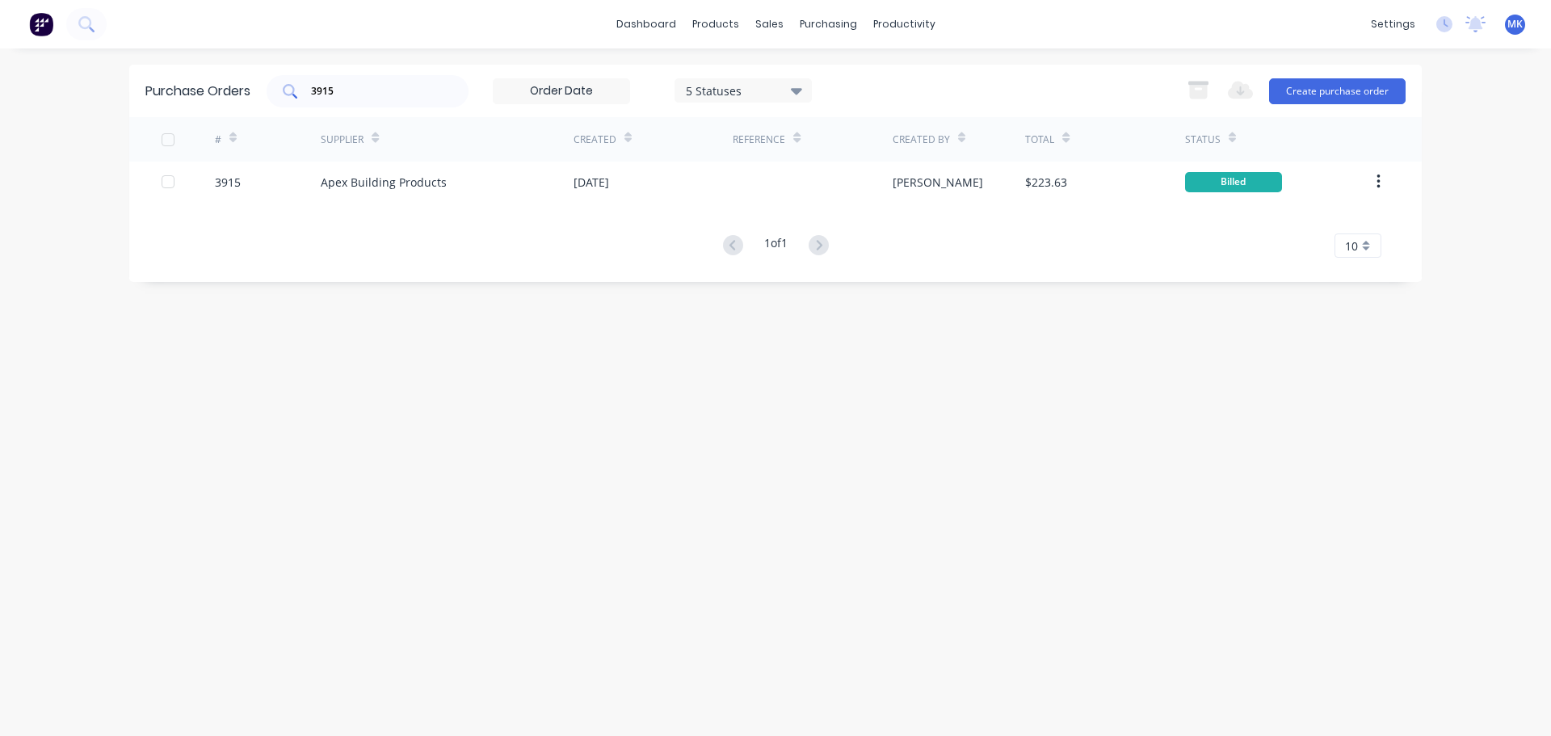
click at [388, 92] on input "3915" at bounding box center [376, 91] width 134 height 16
type input "3933"
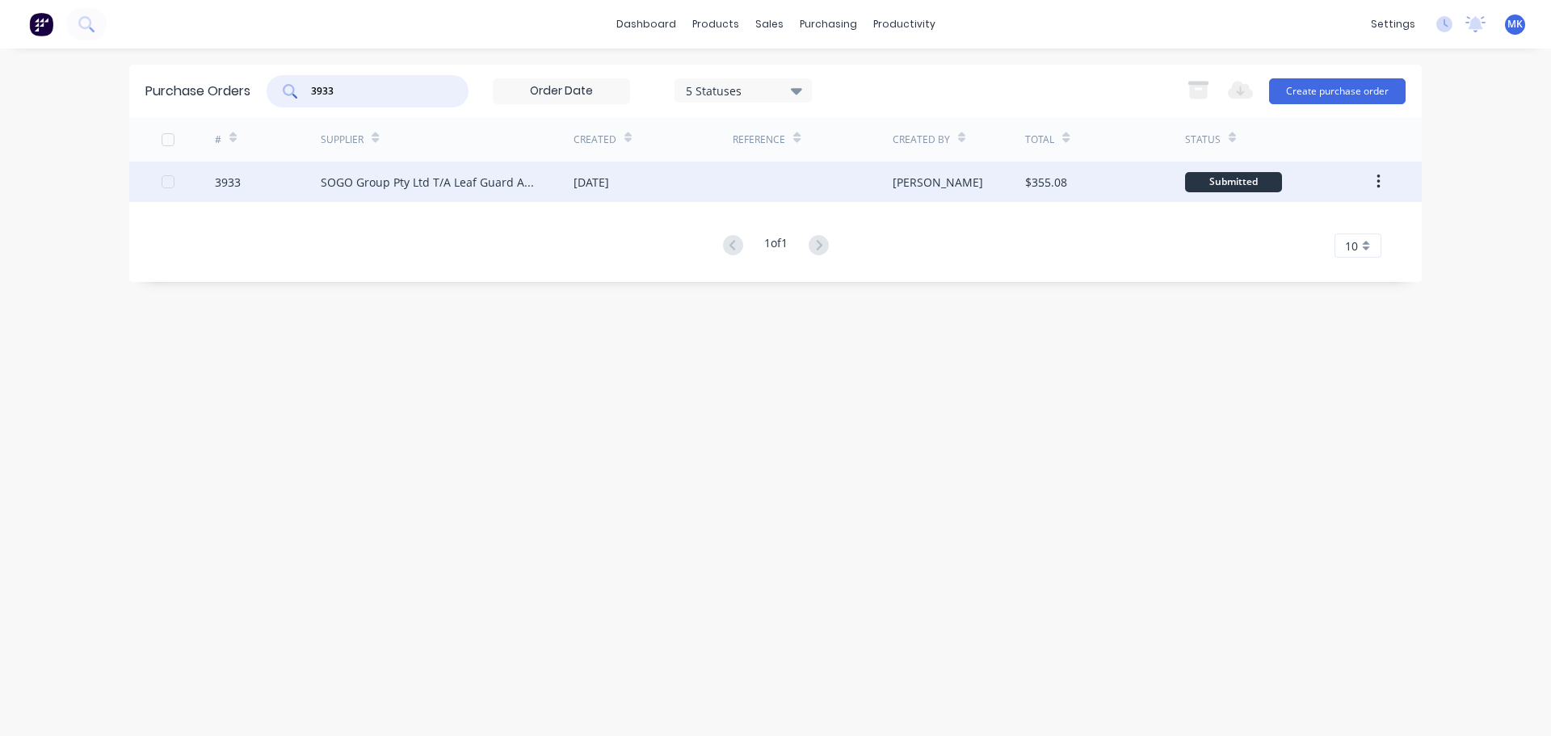
click at [1080, 186] on div "$355.08" at bounding box center [1104, 182] width 159 height 40
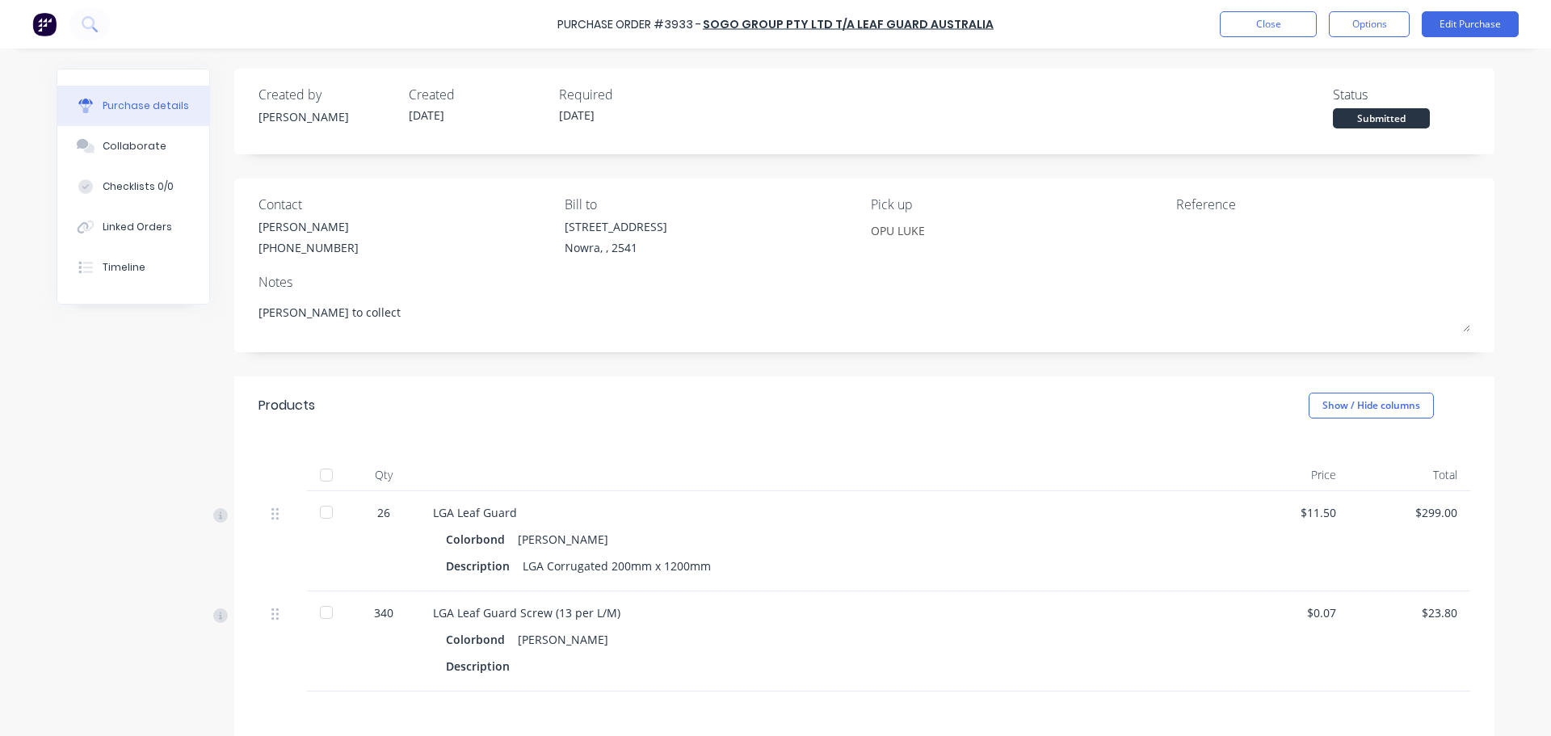
click at [320, 476] on div at bounding box center [326, 475] width 32 height 32
click at [1286, 21] on button "Close" at bounding box center [1268, 24] width 97 height 26
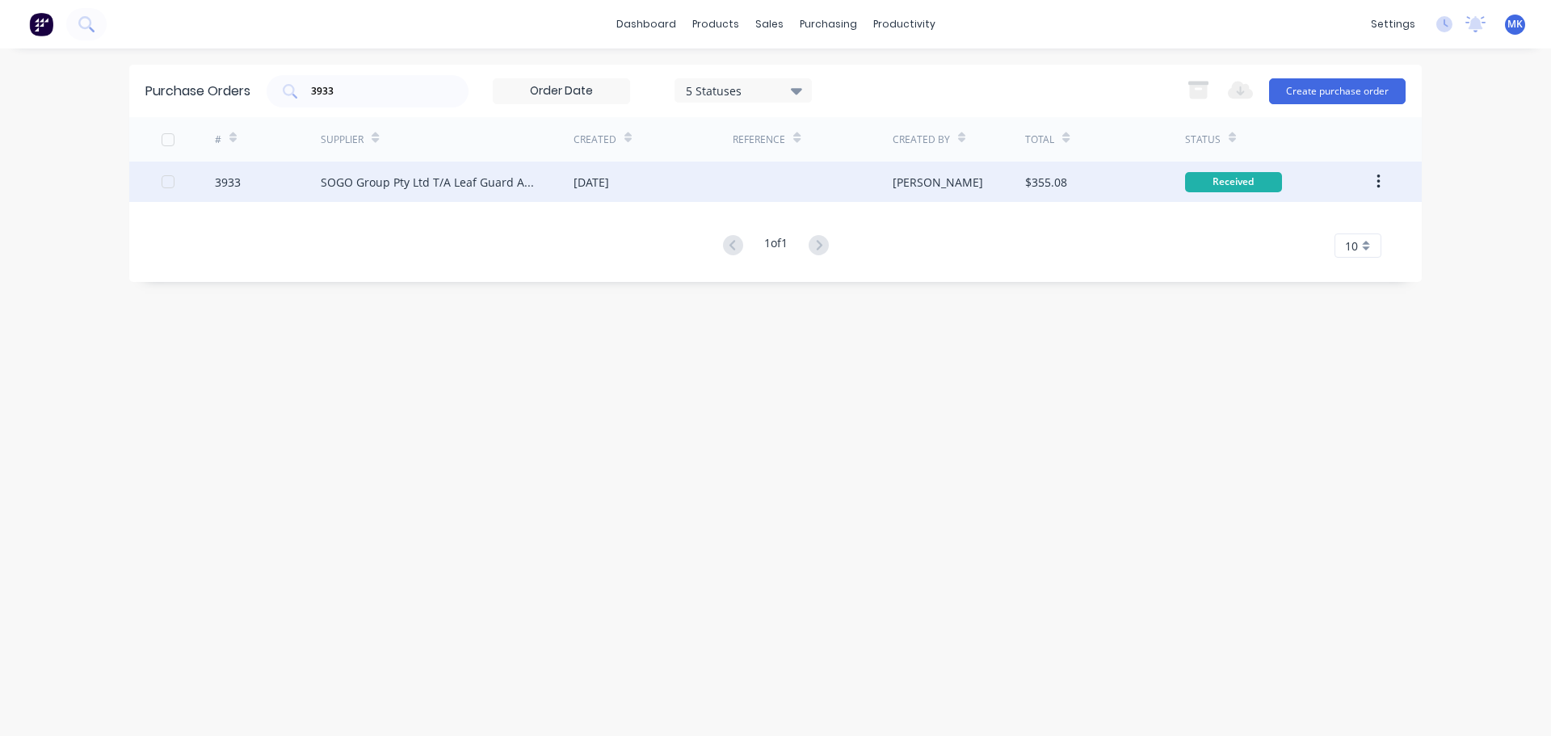
click at [481, 200] on div "SOGO Group Pty Ltd T/A Leaf Guard Australia" at bounding box center [447, 182] width 253 height 40
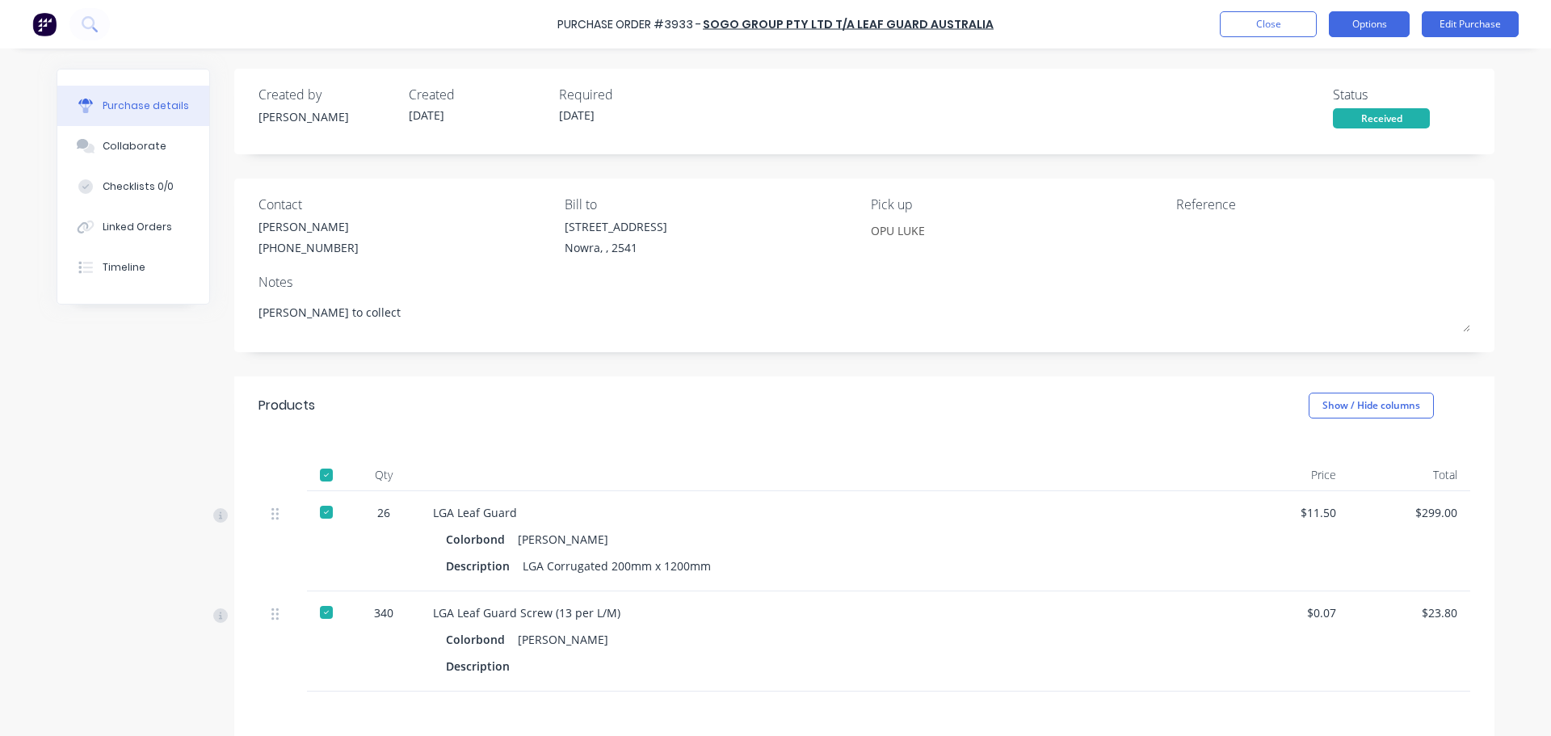
click at [1391, 31] on button "Options" at bounding box center [1369, 24] width 81 height 26
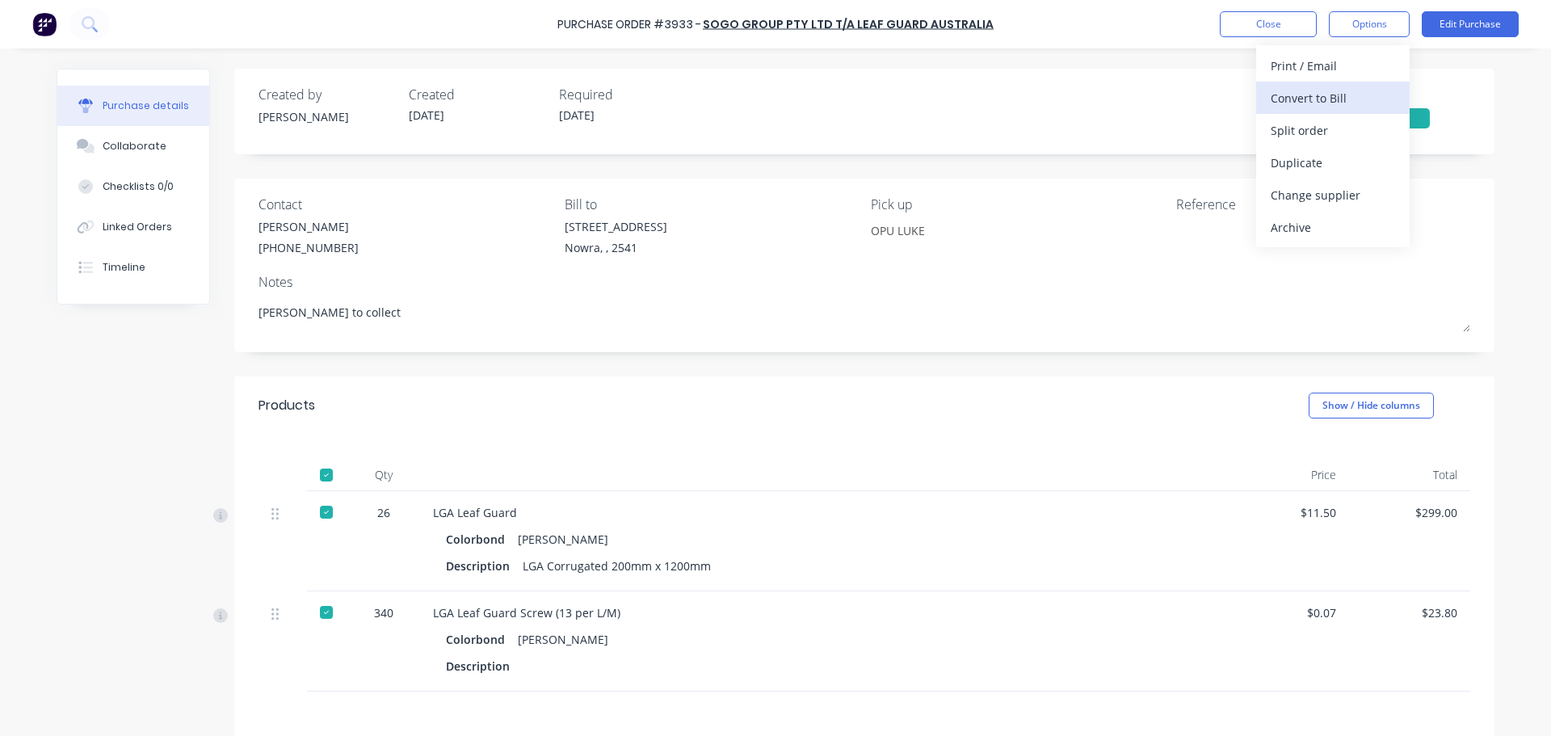
click at [1375, 86] on div "Convert to Bill" at bounding box center [1332, 97] width 124 height 23
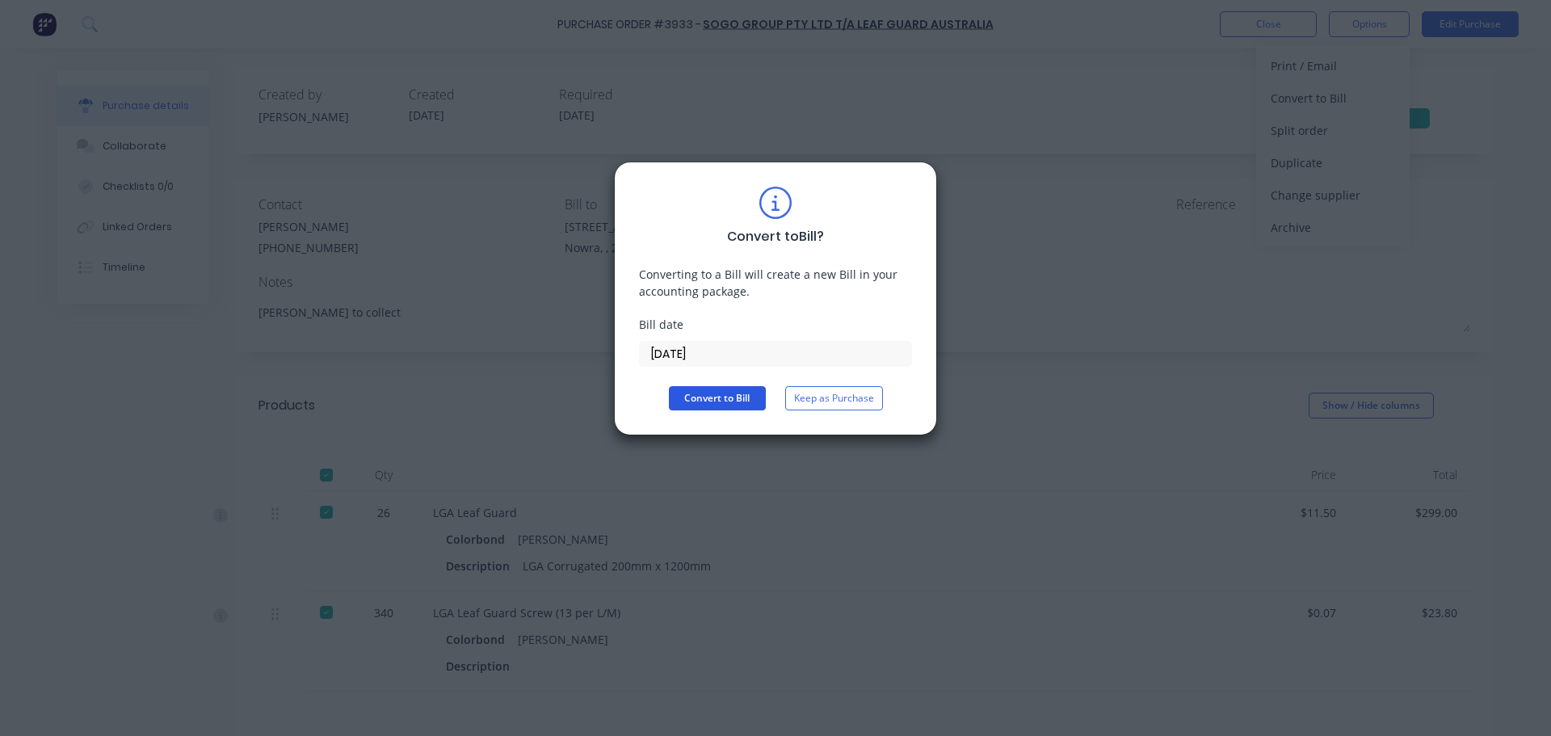
click at [745, 401] on button "Convert to Bill" at bounding box center [717, 398] width 97 height 24
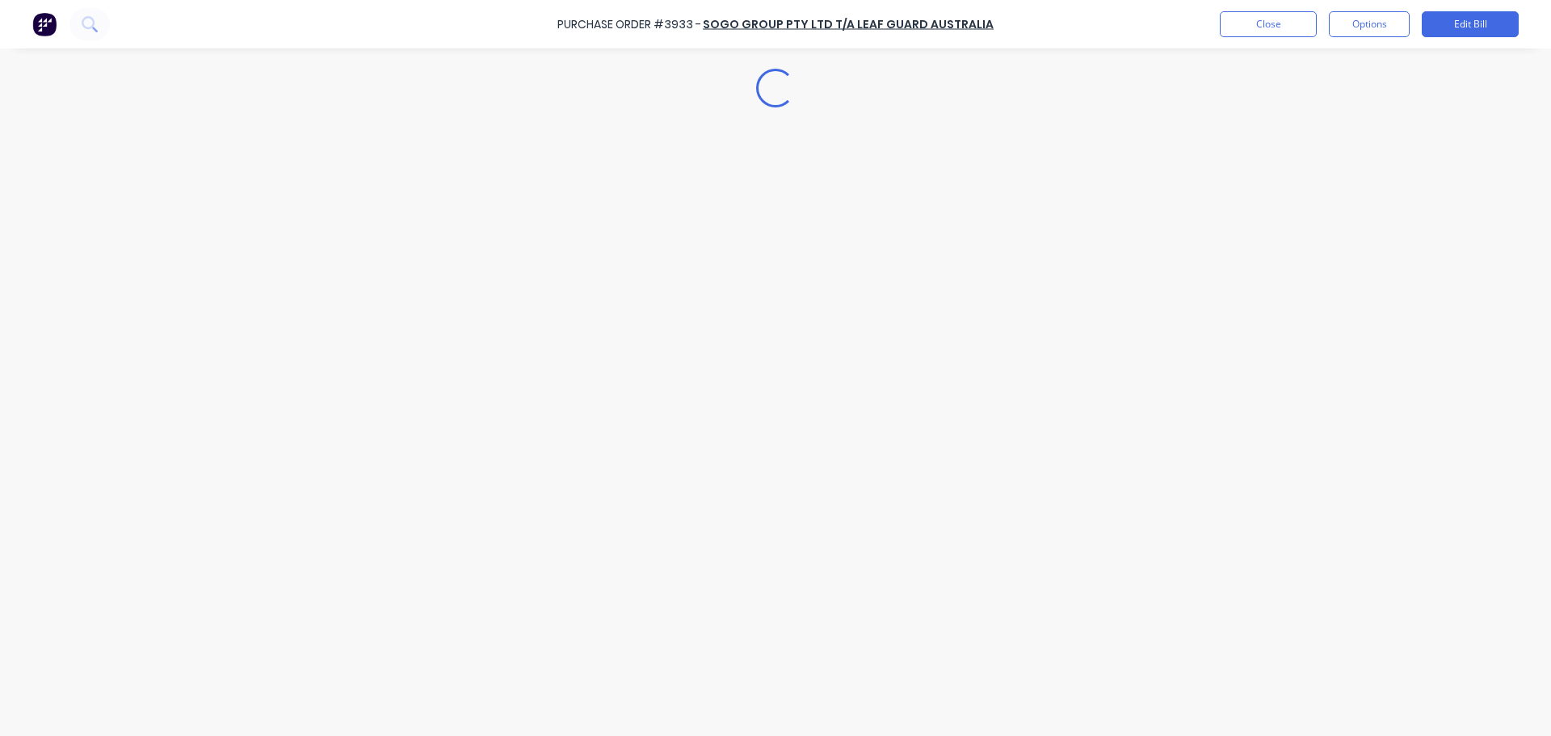
type textarea "x"
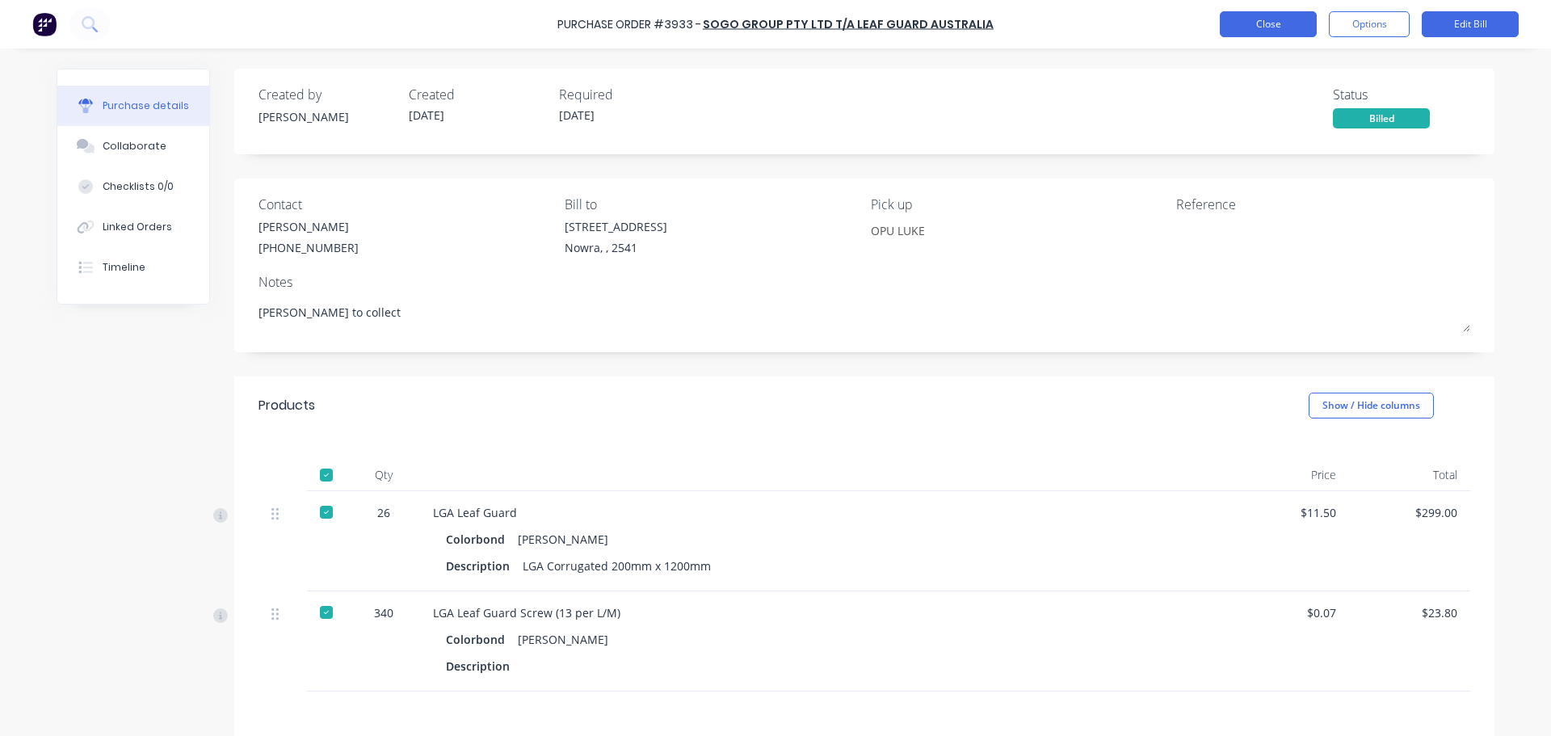
click at [1222, 21] on button "Close" at bounding box center [1268, 24] width 97 height 26
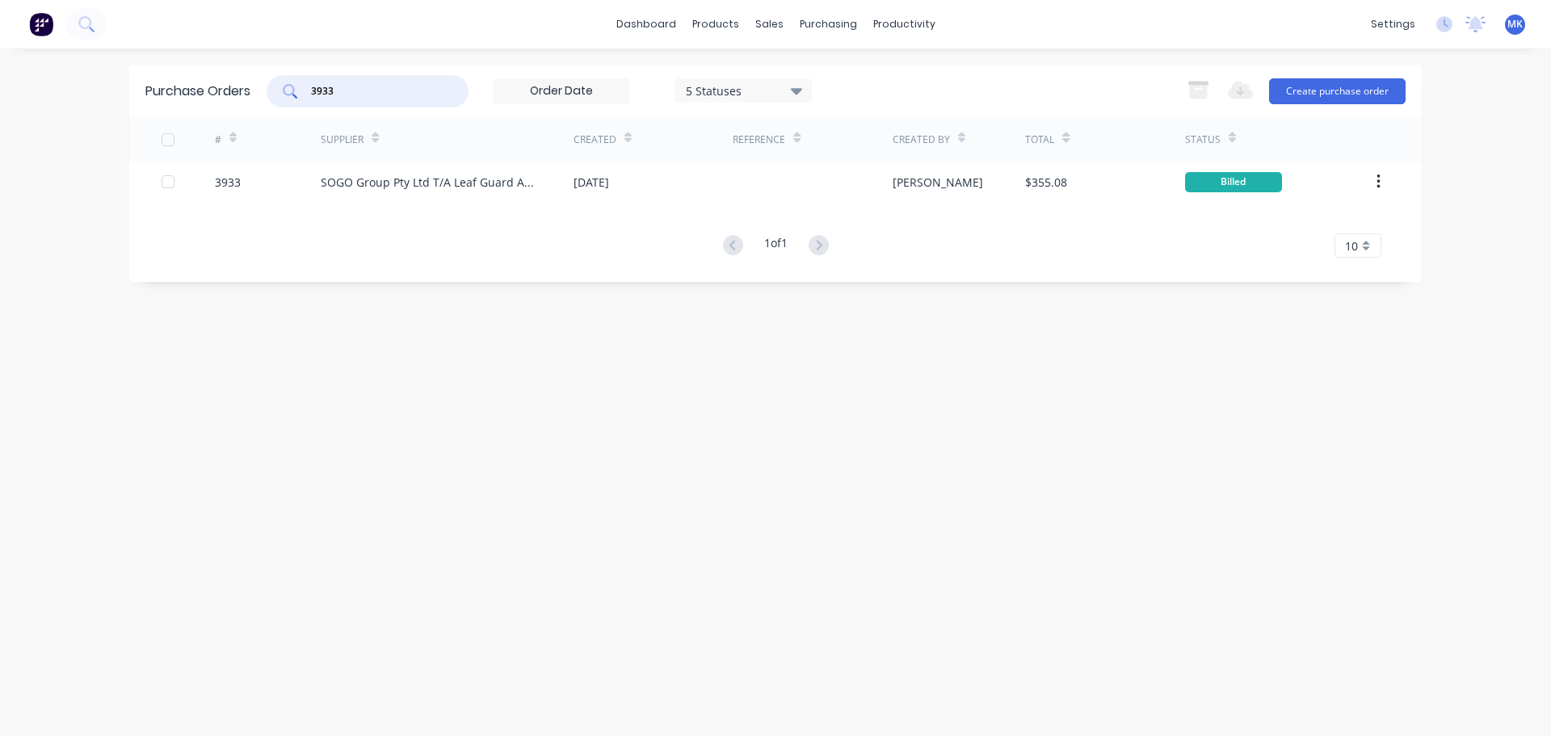
click at [403, 89] on input "3933" at bounding box center [376, 91] width 134 height 16
type input "3914"
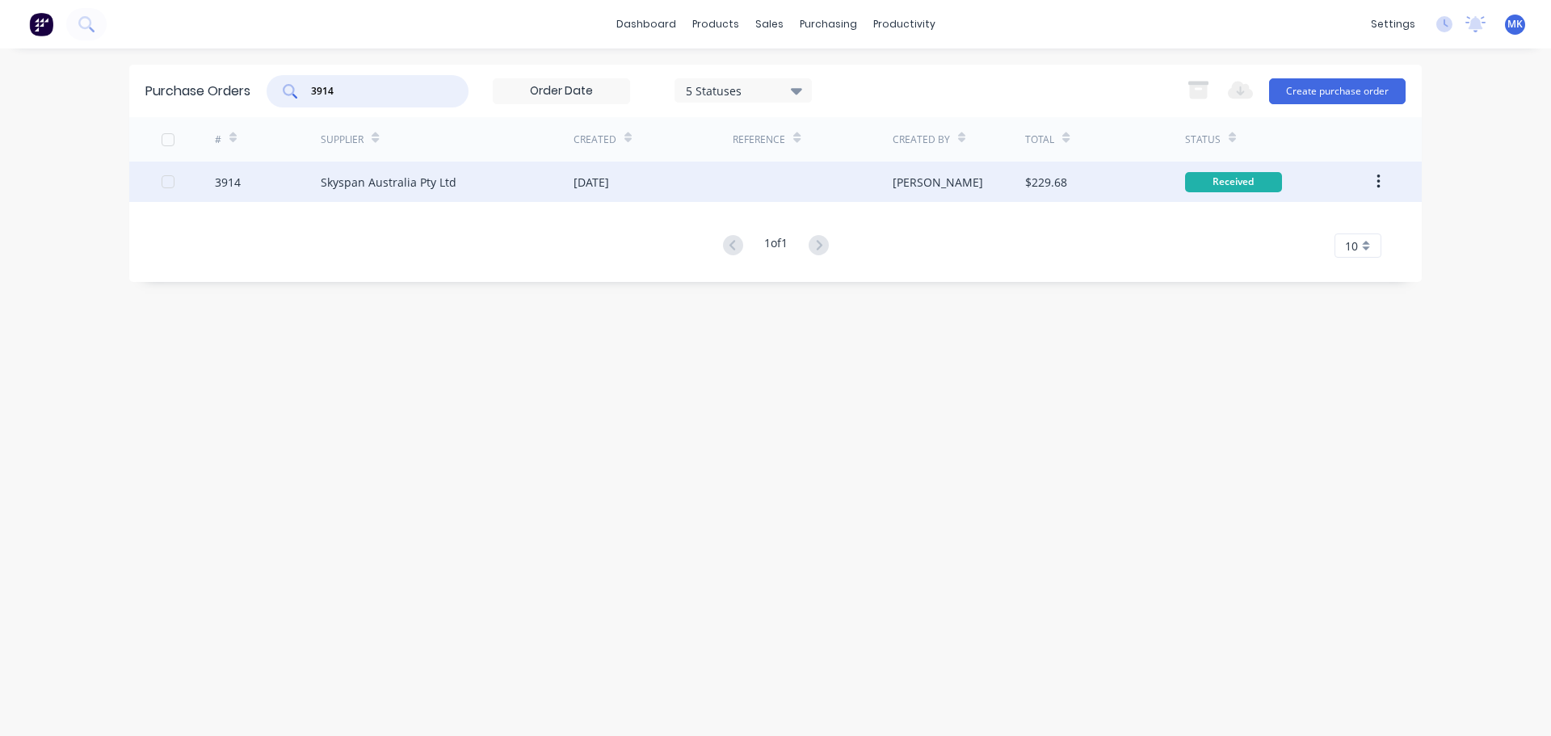
click at [975, 195] on div "[PERSON_NAME]" at bounding box center [958, 182] width 133 height 40
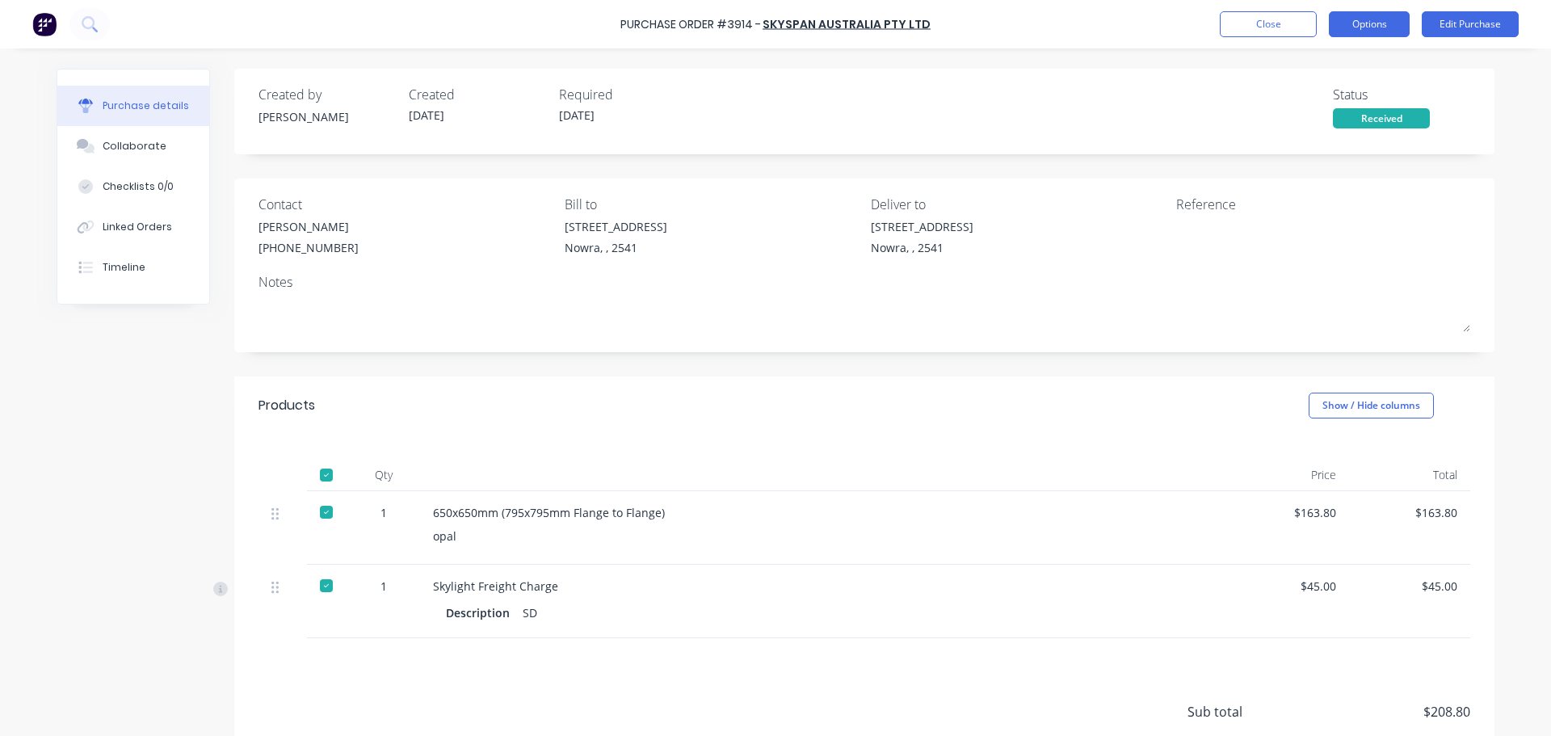
click at [1384, 16] on button "Options" at bounding box center [1369, 24] width 81 height 26
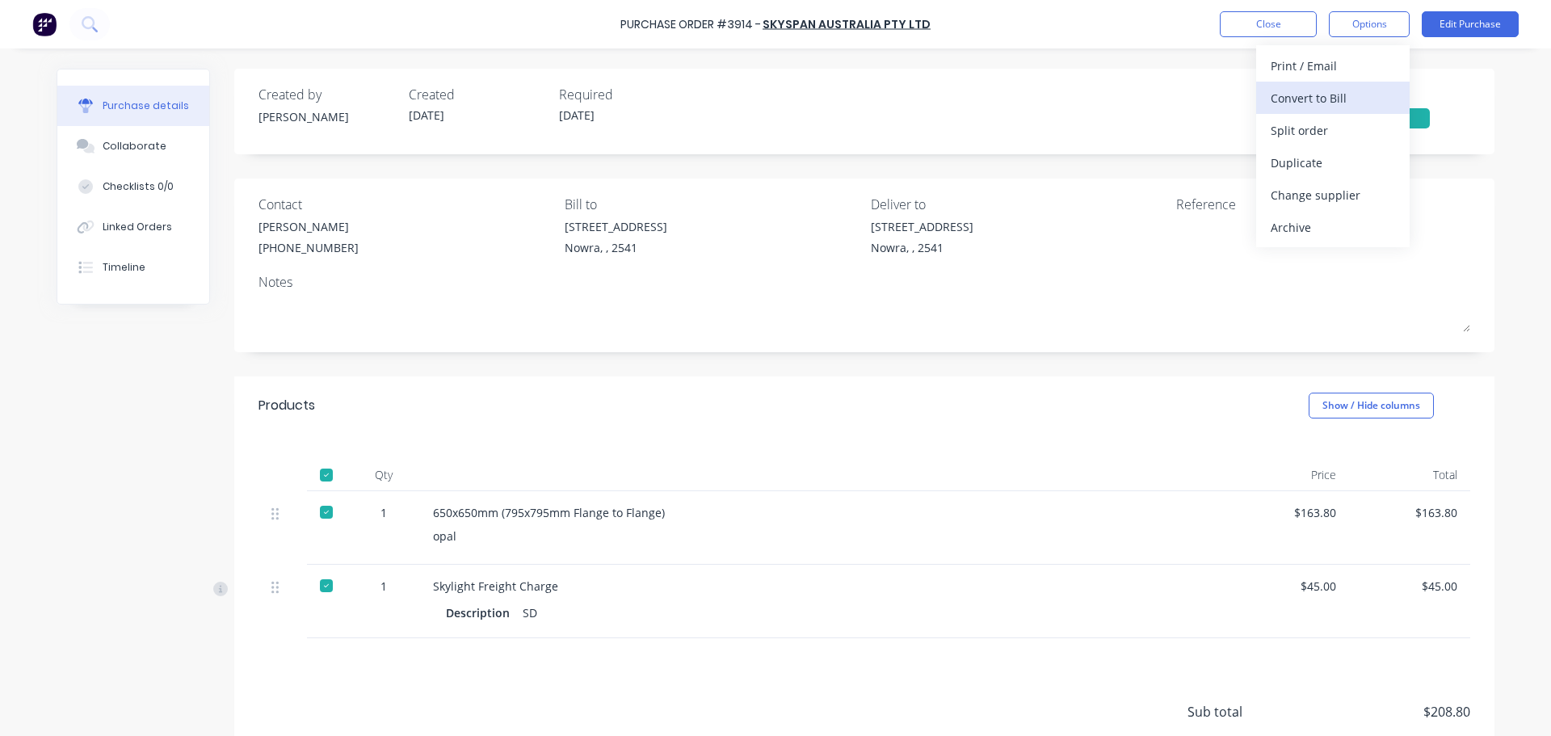
click at [1329, 97] on div "Convert to Bill" at bounding box center [1332, 97] width 124 height 23
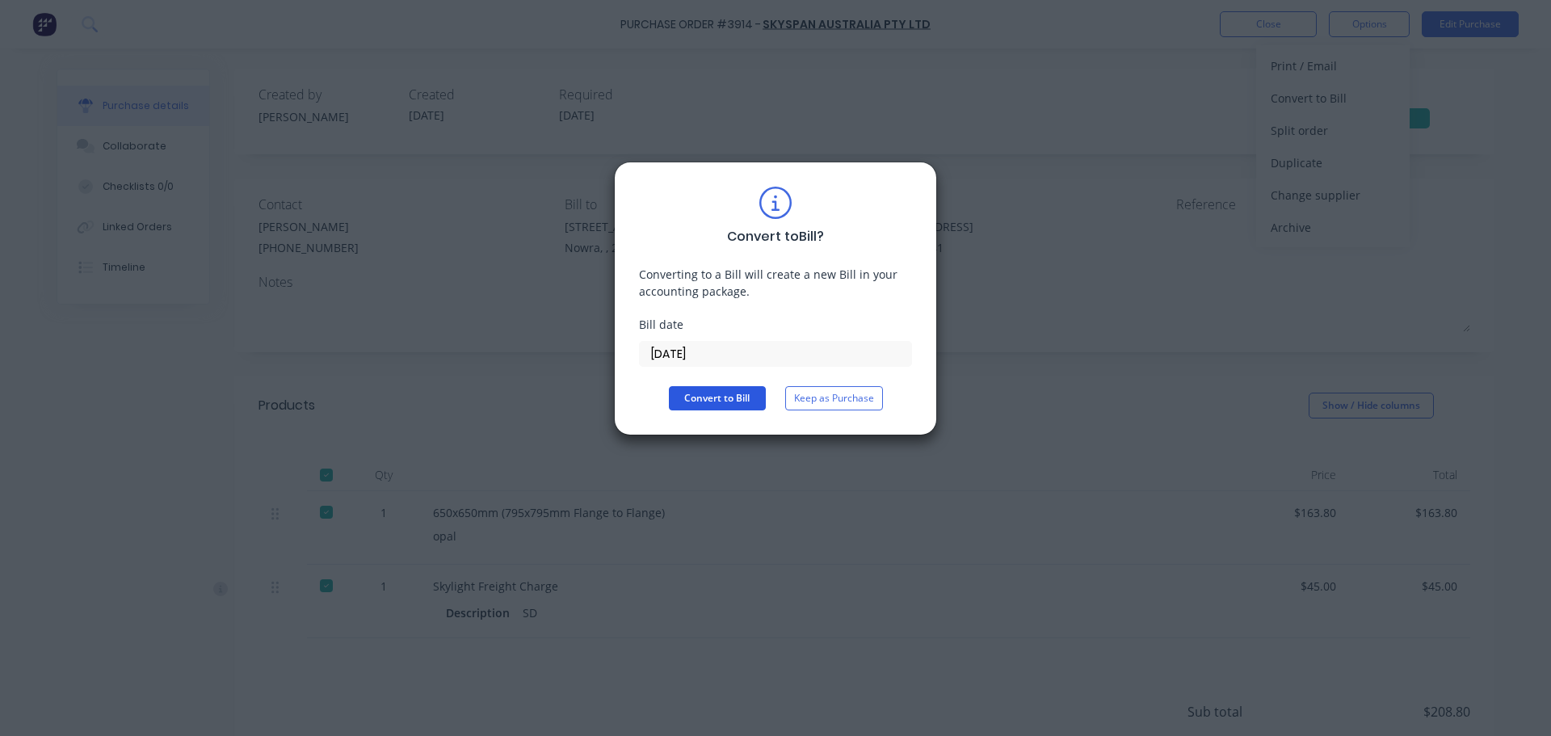
click at [679, 409] on button "Convert to Bill" at bounding box center [717, 398] width 97 height 24
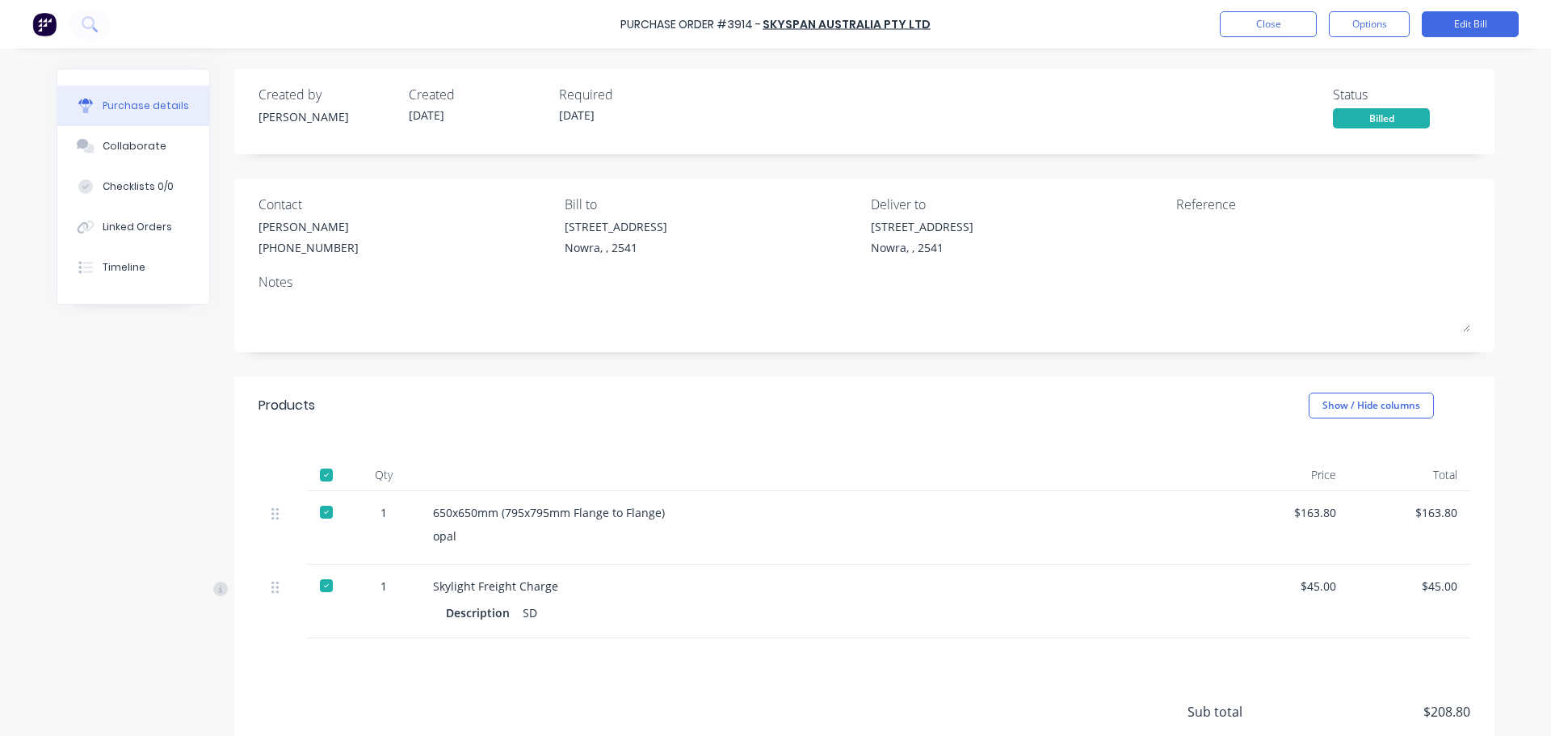
click at [1321, 10] on div "Purchase Order #3914 - Skyspan Australia Pty Ltd Close Options Edit Bill" at bounding box center [775, 24] width 1551 height 48
click at [1292, 26] on button "Close" at bounding box center [1268, 24] width 97 height 26
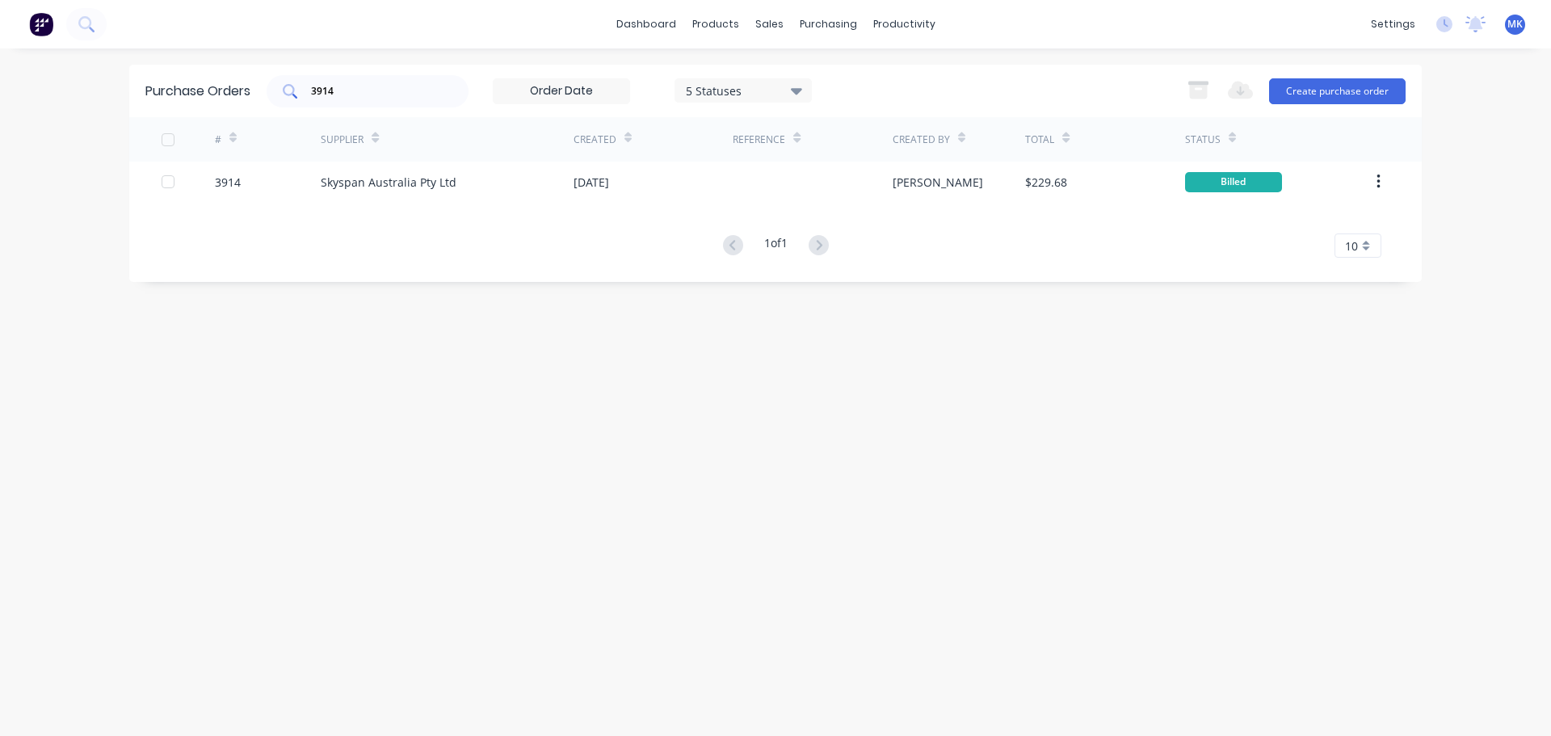
click at [380, 79] on div "3914" at bounding box center [368, 91] width 202 height 32
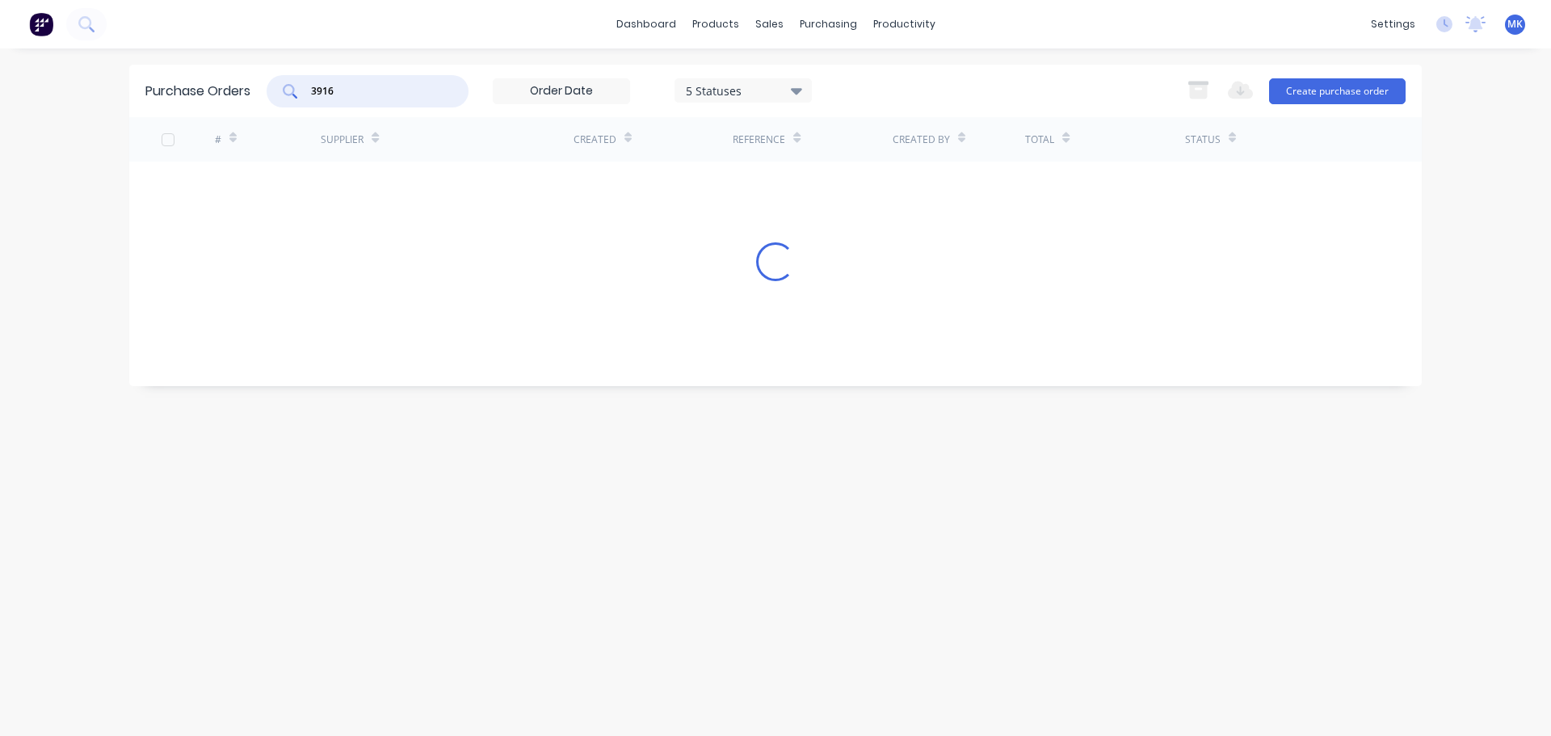
type input "3916"
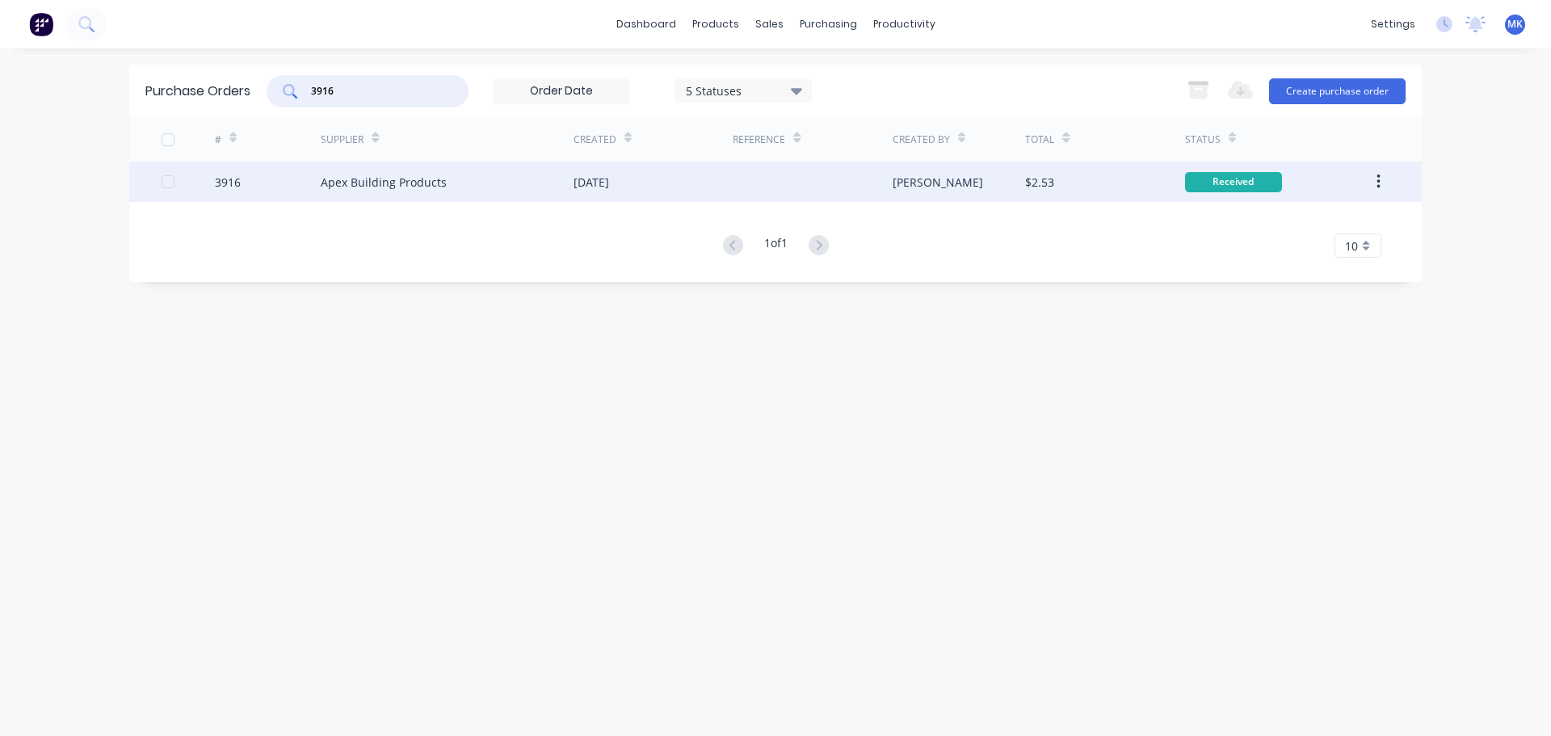
click at [1140, 173] on div "$2.53" at bounding box center [1104, 182] width 159 height 40
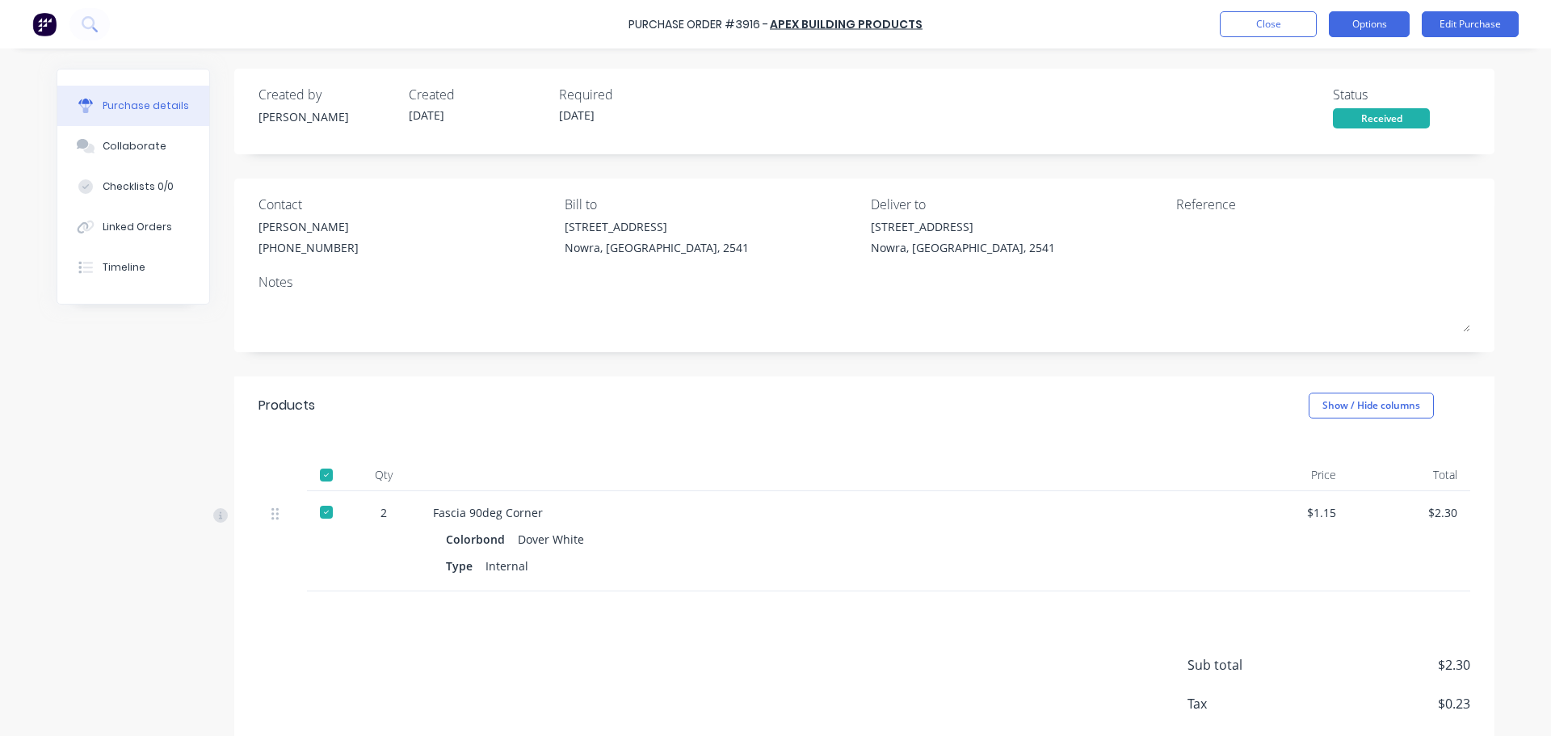
click at [1364, 27] on button "Options" at bounding box center [1369, 24] width 81 height 26
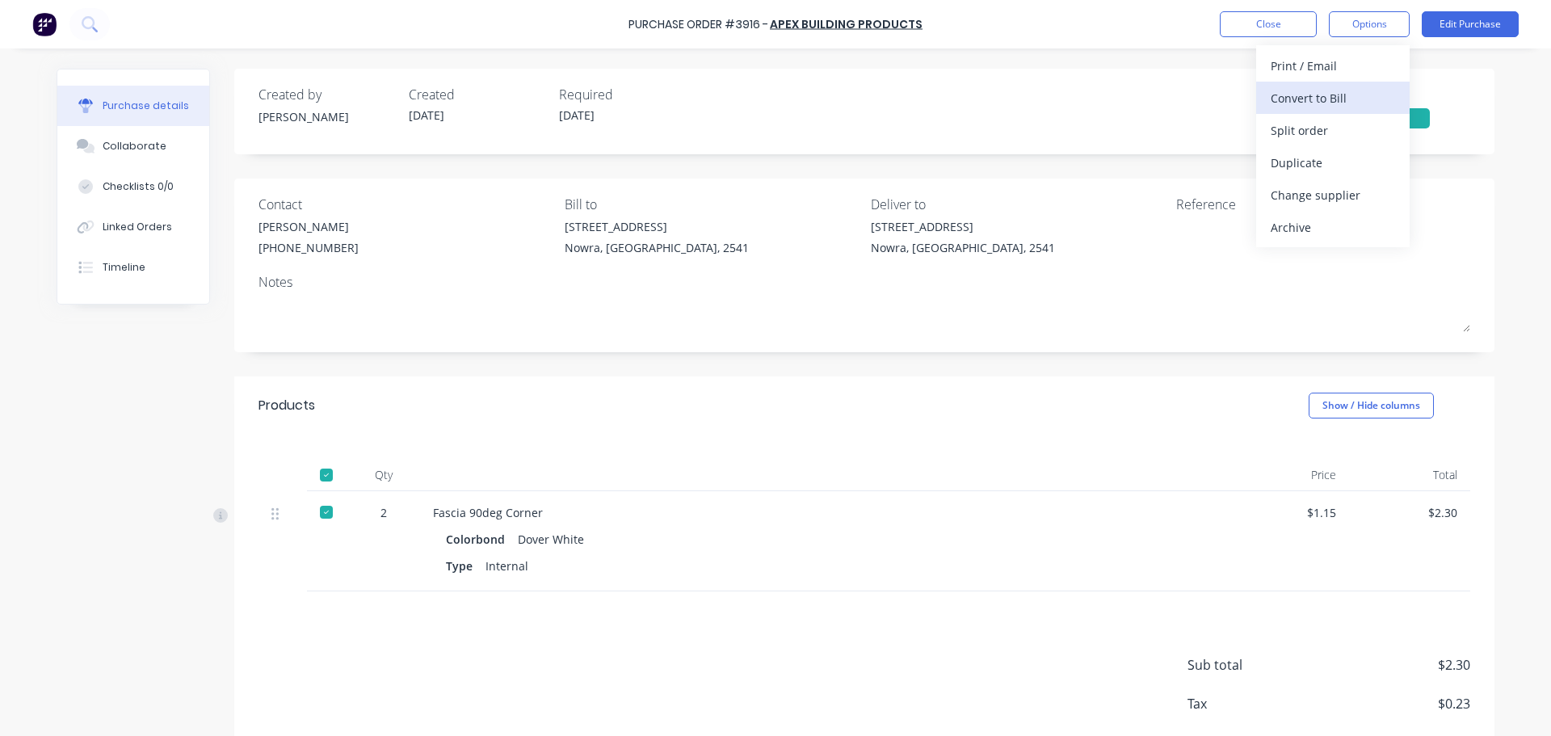
click at [1352, 86] on div "Convert to Bill" at bounding box center [1332, 97] width 124 height 23
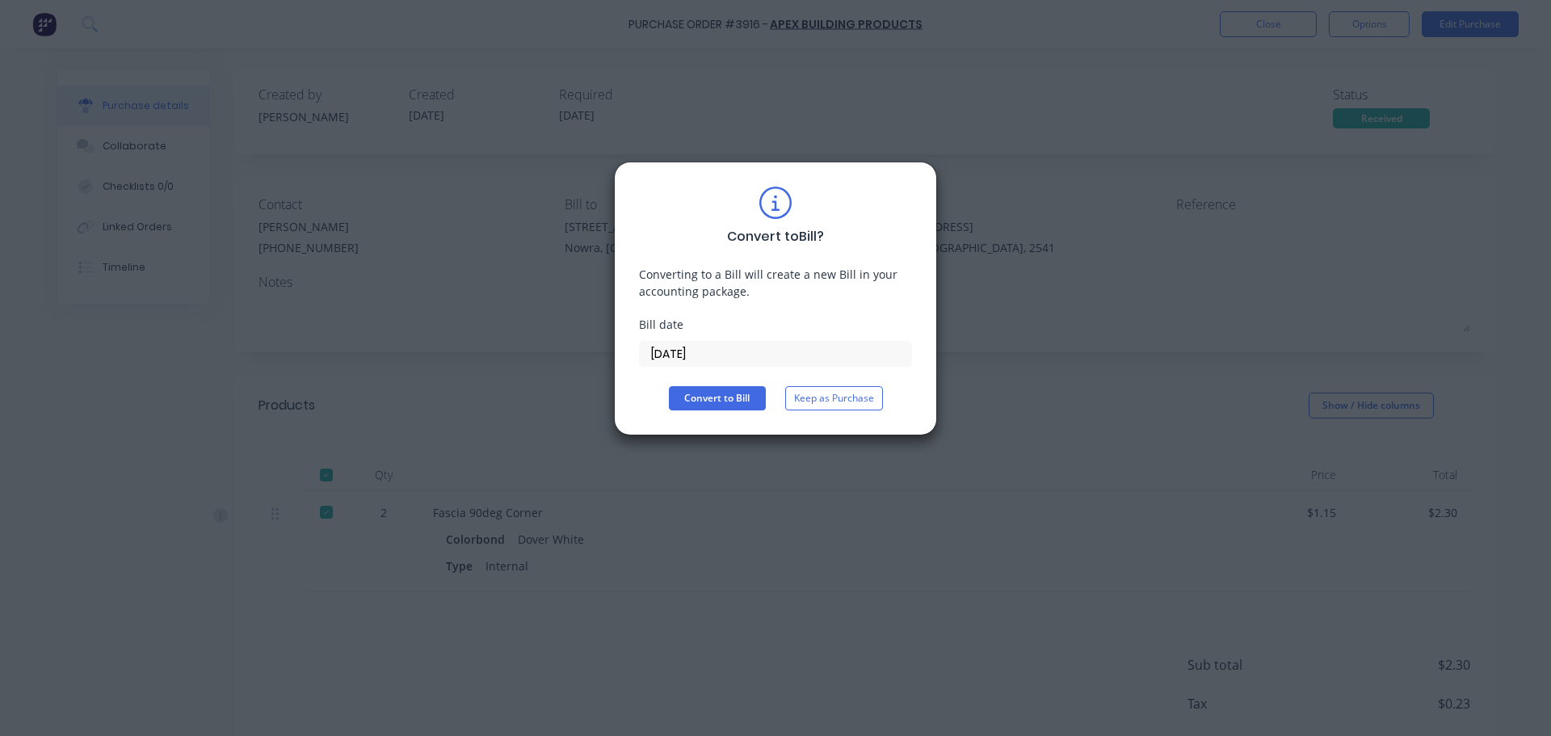
click at [733, 380] on div "Convert to Bill ? Converting to a Bill will create a new Bill in your accountin…" at bounding box center [775, 299] width 273 height 224
click at [732, 400] on button "Convert to Bill" at bounding box center [717, 398] width 97 height 24
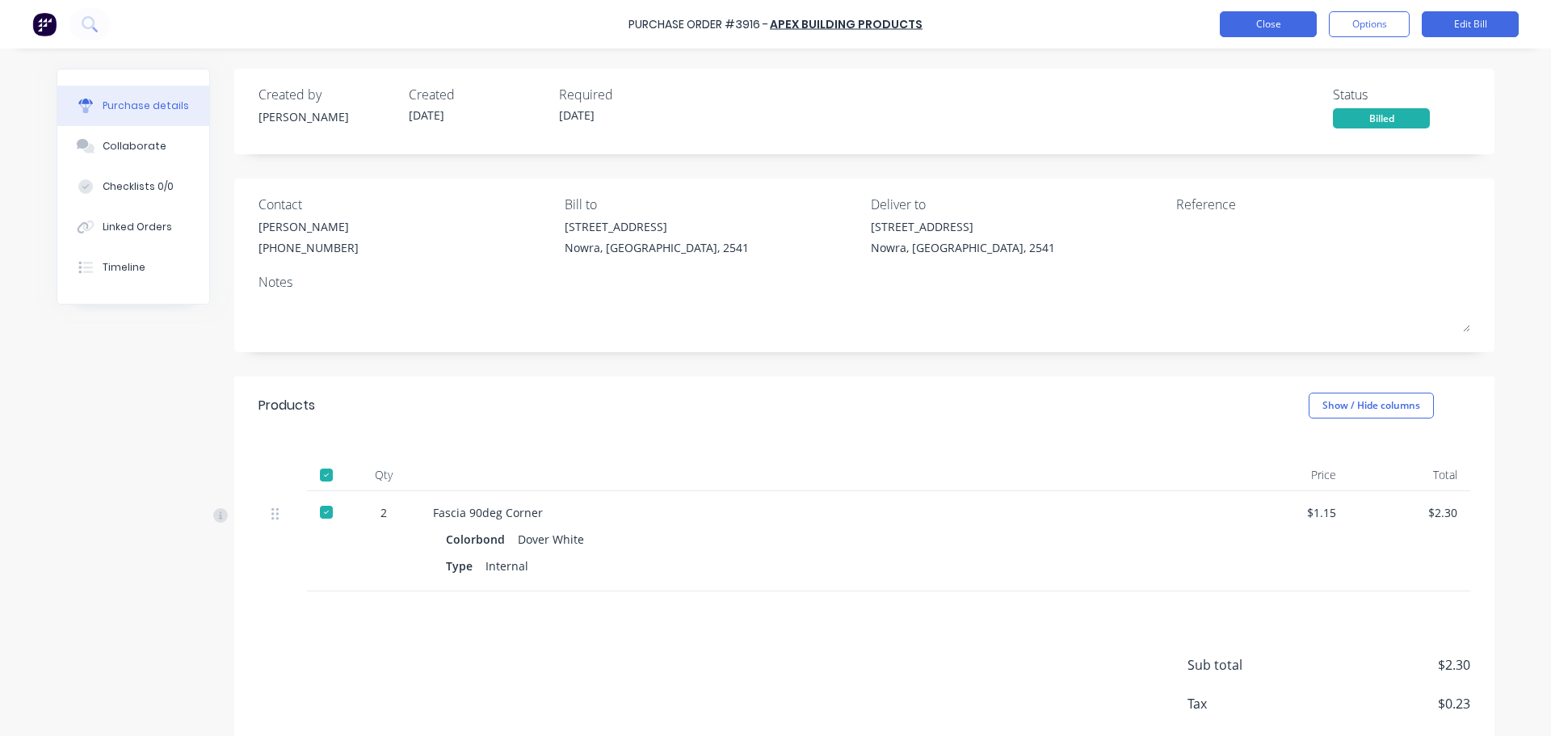
click at [1268, 24] on button "Close" at bounding box center [1268, 24] width 97 height 26
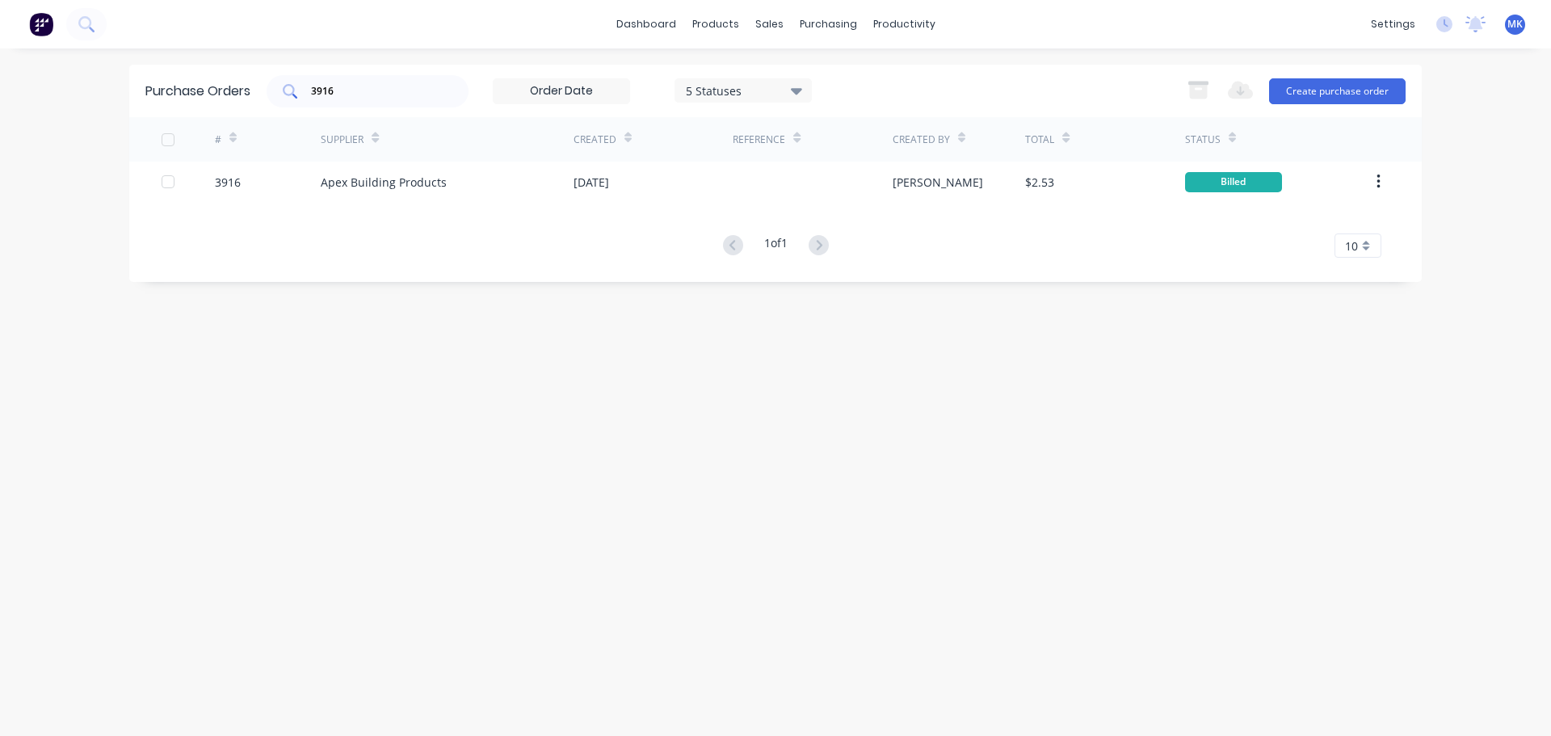
click at [384, 93] on input "3916" at bounding box center [376, 91] width 134 height 16
type input "3917"
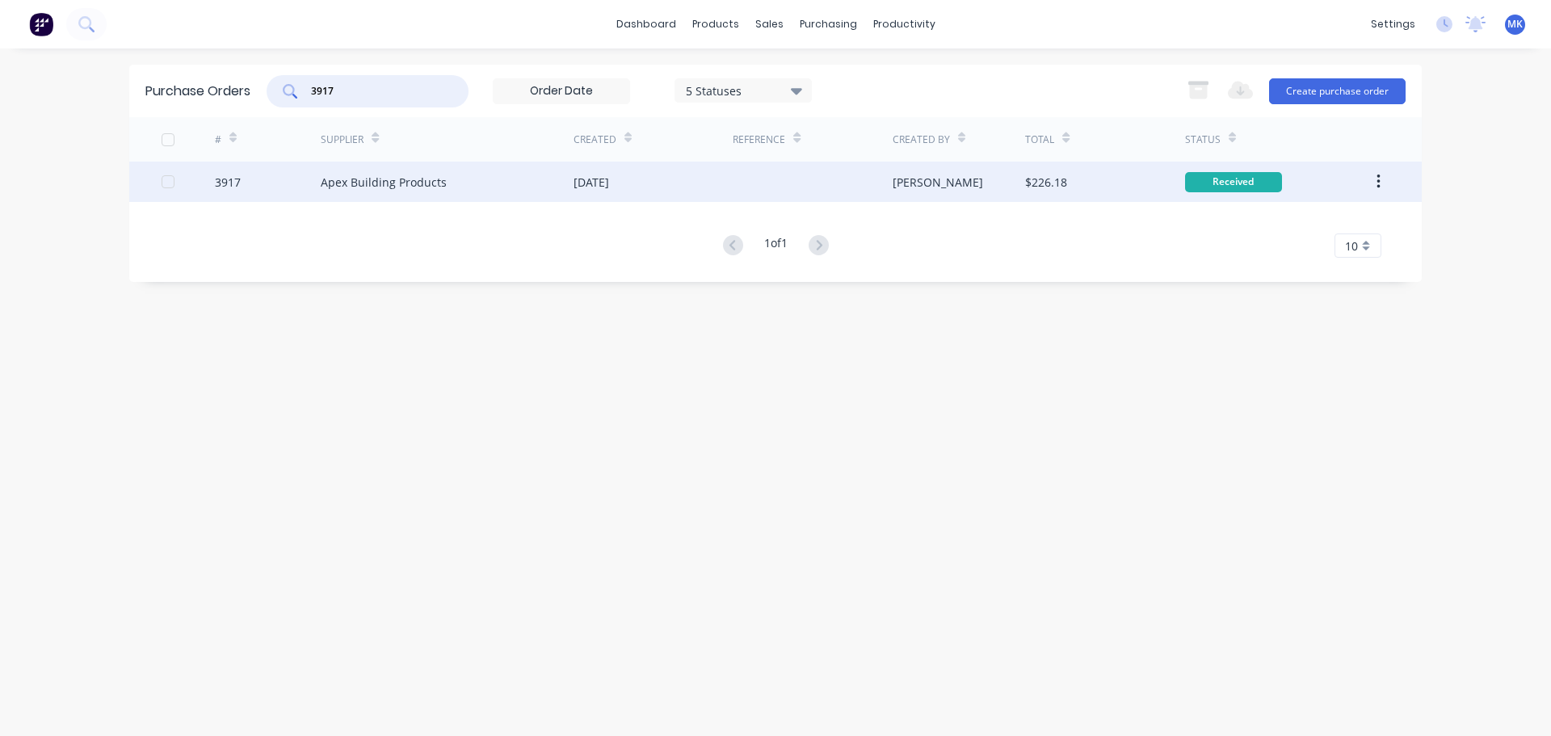
click at [1059, 180] on div "$226.18" at bounding box center [1046, 182] width 42 height 17
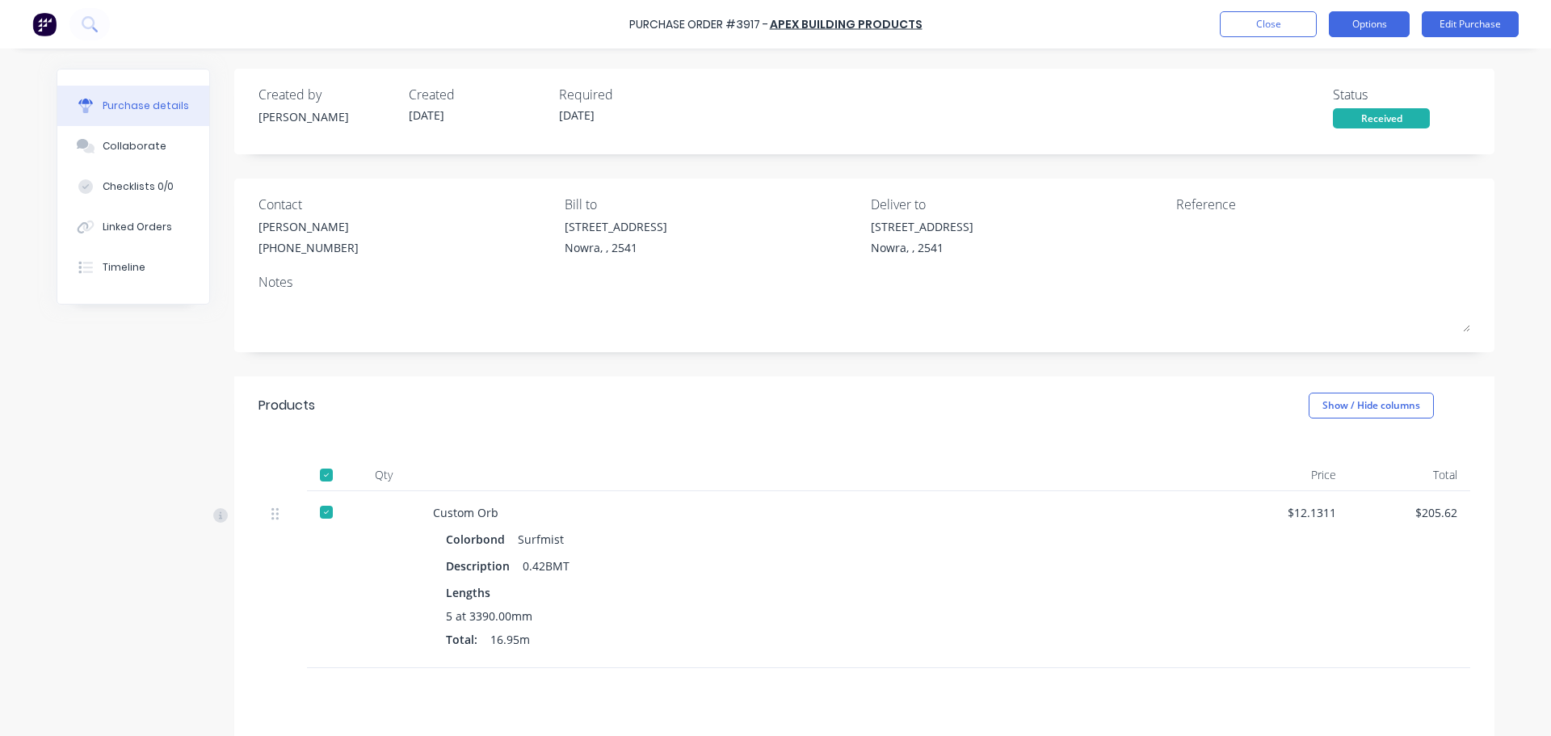
click at [1368, 33] on button "Options" at bounding box center [1369, 24] width 81 height 26
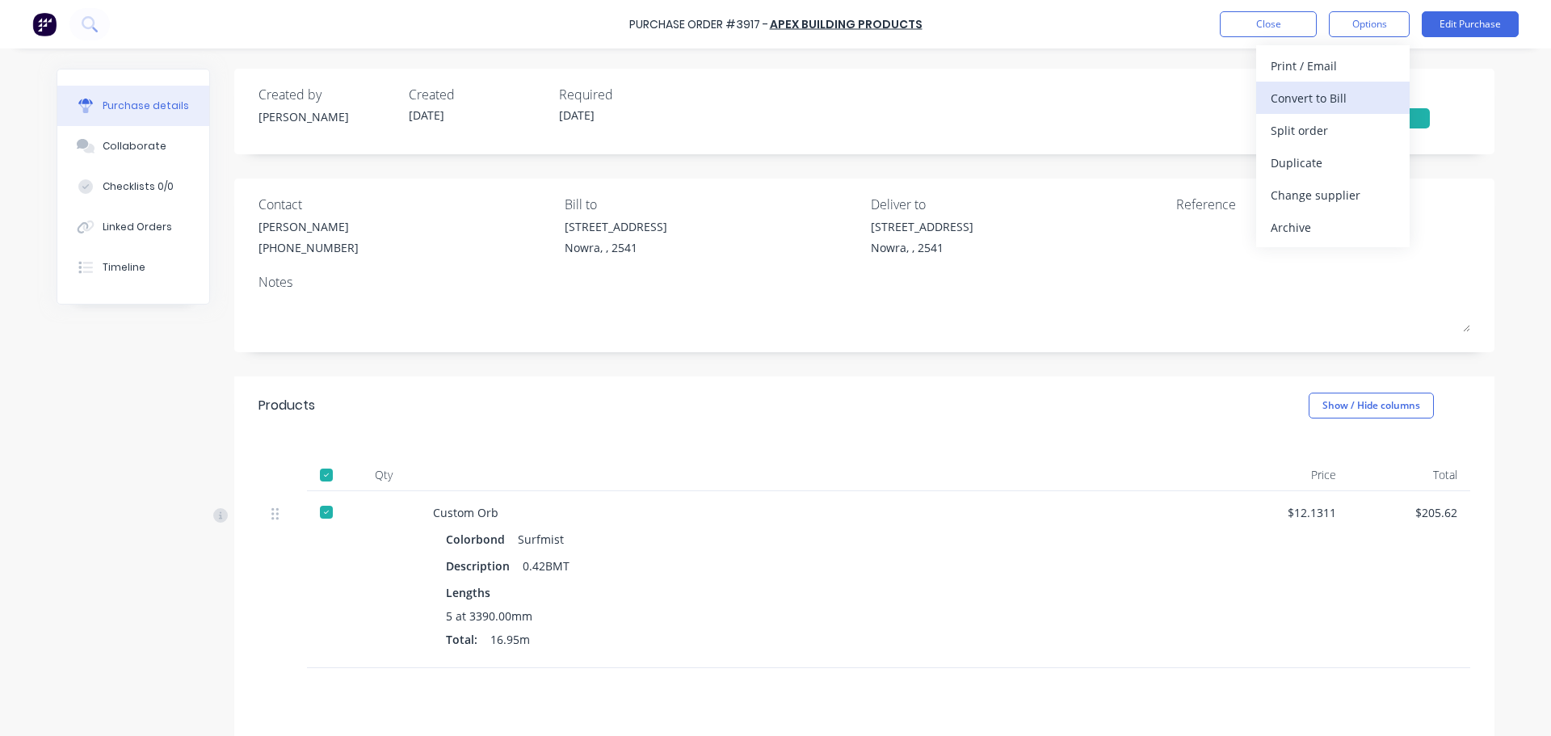
click at [1368, 97] on div "Convert to Bill" at bounding box center [1332, 97] width 124 height 23
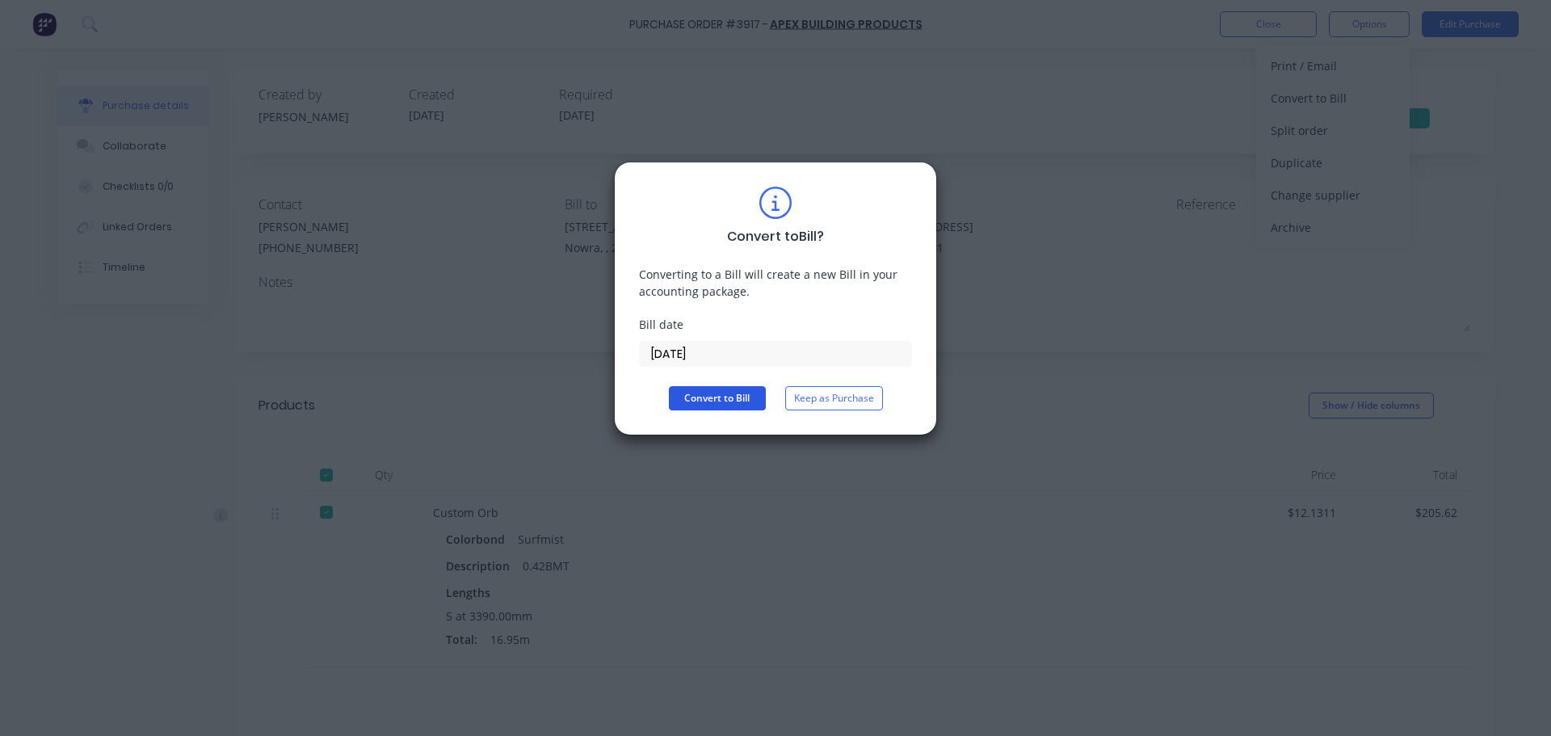
drag, startPoint x: 670, startPoint y: 403, endPoint x: 679, endPoint y: 405, distance: 9.8
click at [670, 403] on button "Convert to Bill" at bounding box center [717, 398] width 97 height 24
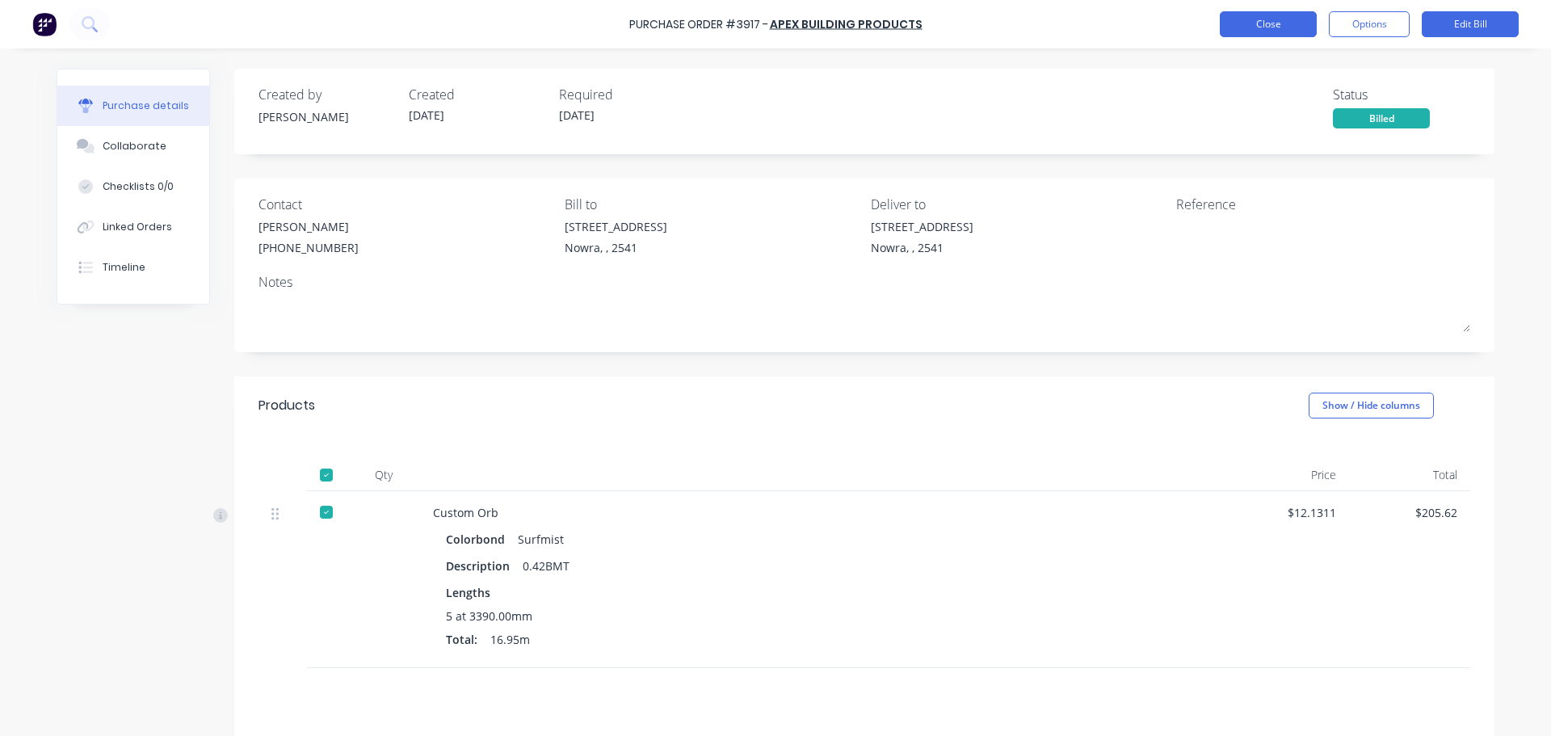
click at [1275, 15] on button "Close" at bounding box center [1268, 24] width 97 height 26
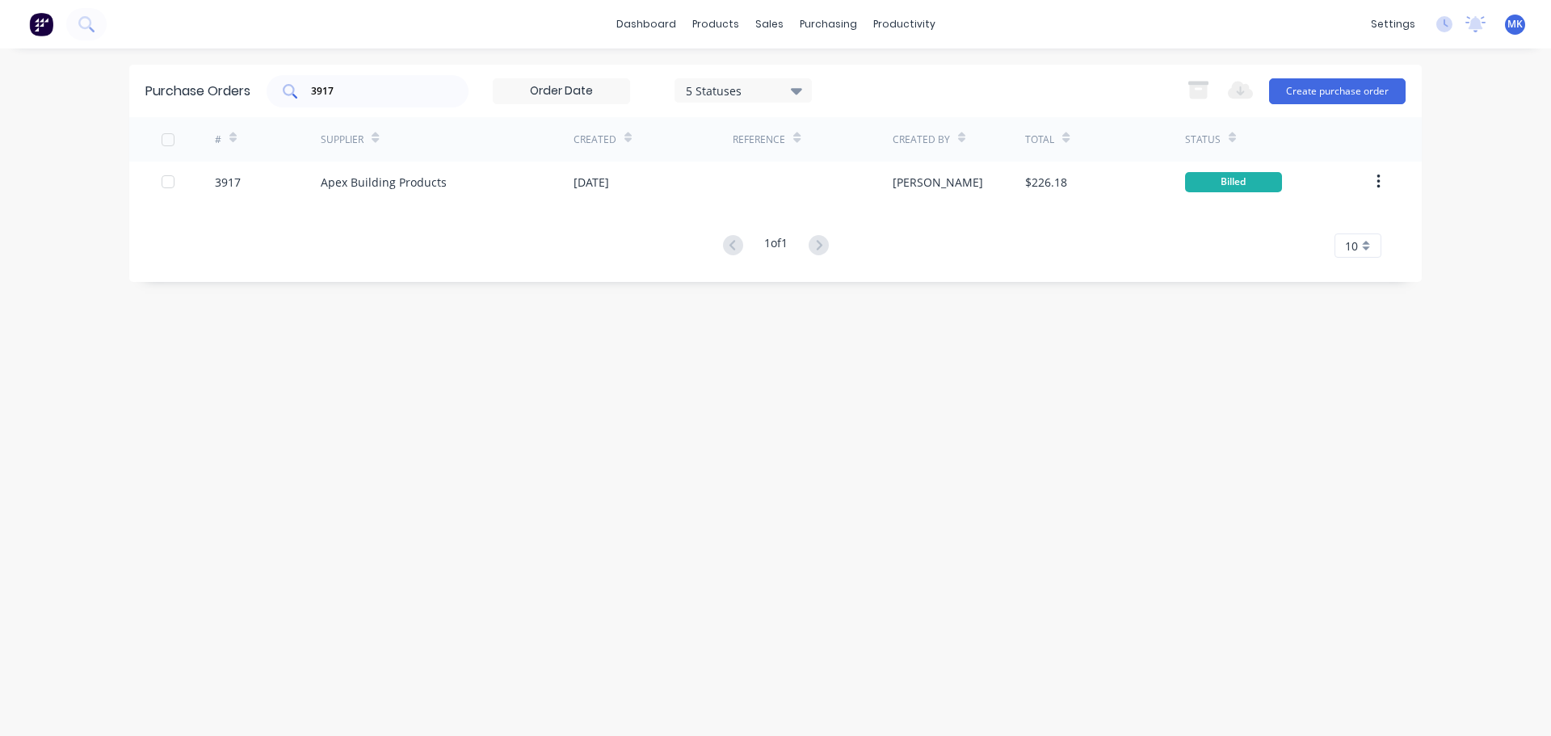
click at [338, 94] on input "3917" at bounding box center [376, 91] width 134 height 16
type input "3936"
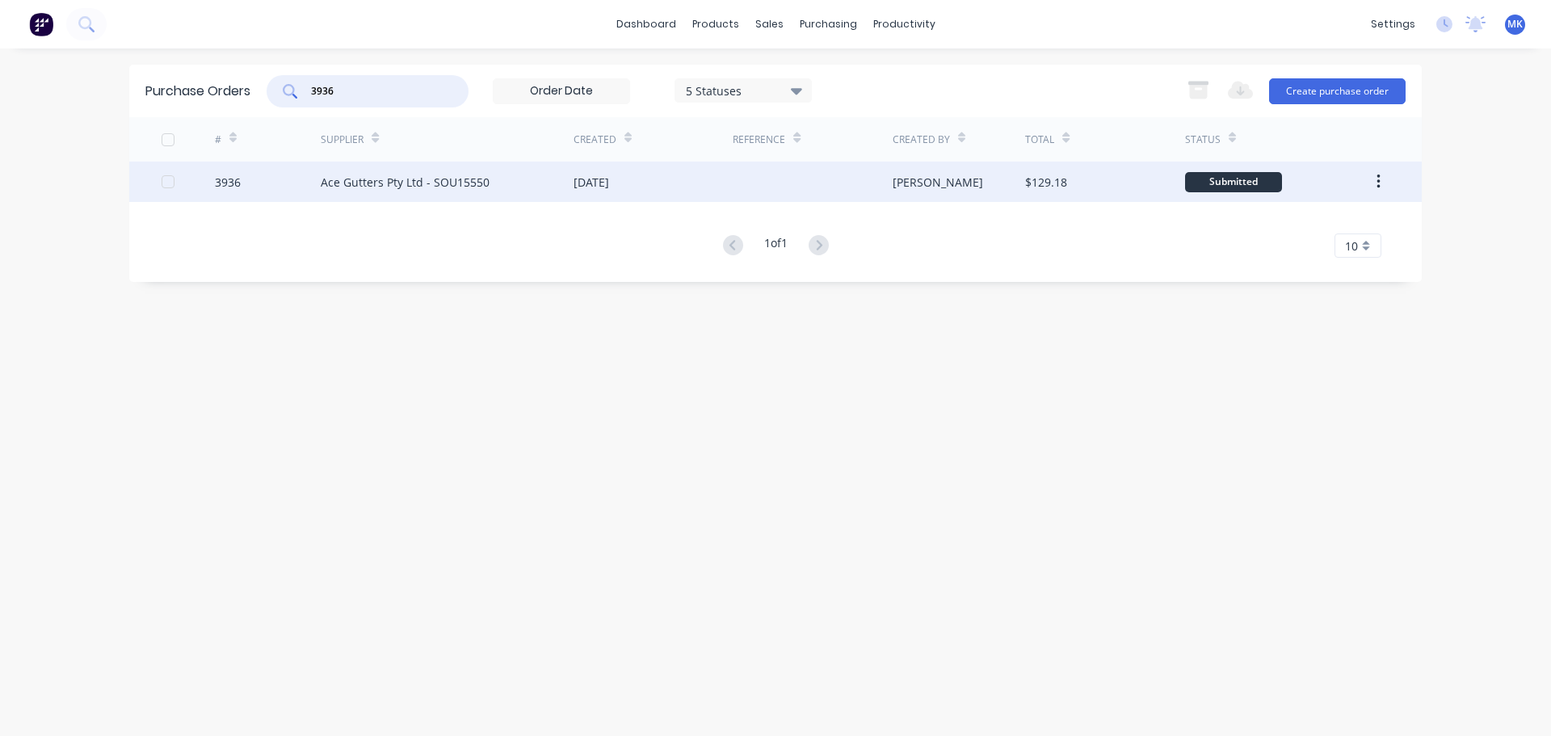
click at [997, 197] on div "[PERSON_NAME]" at bounding box center [958, 182] width 133 height 40
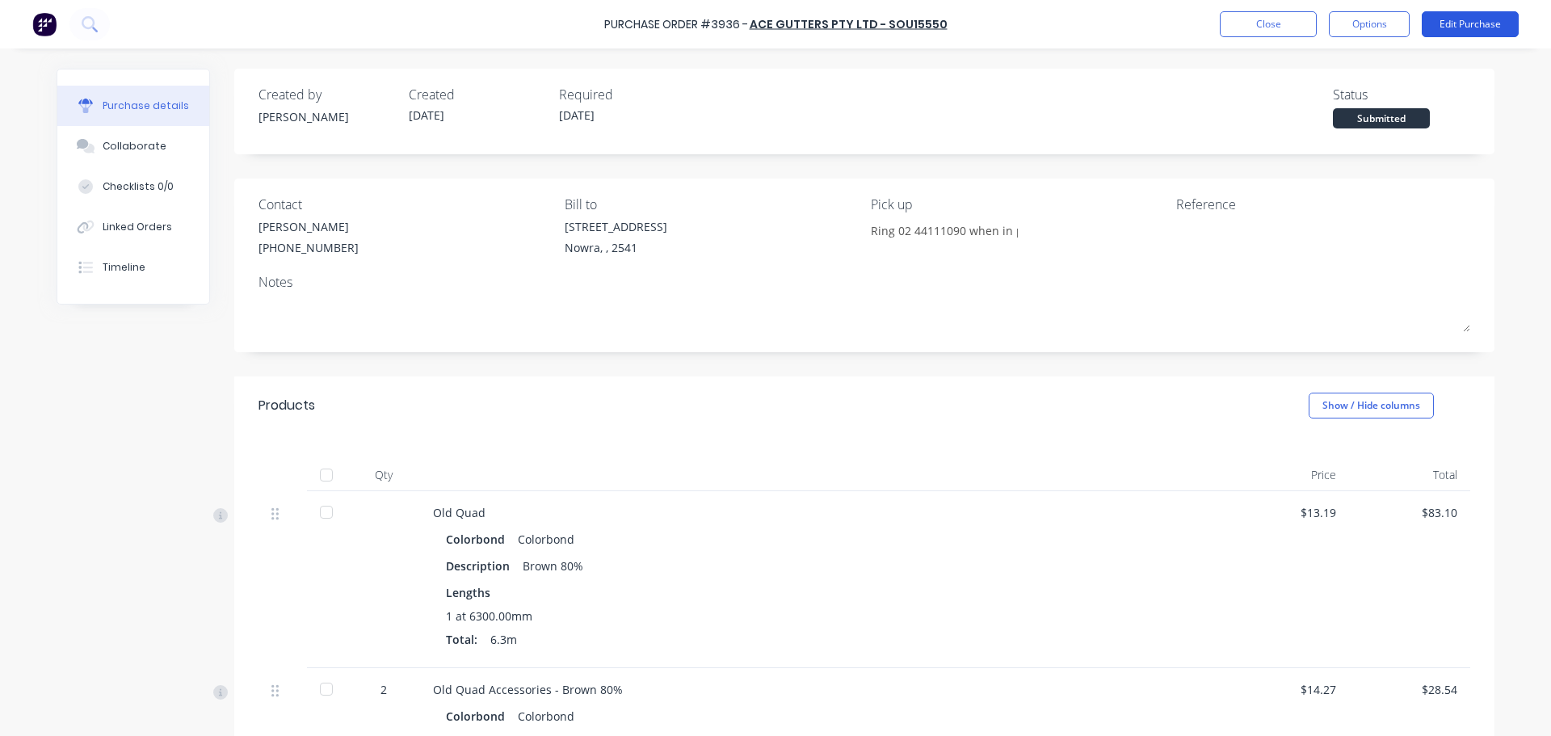
click at [1451, 25] on button "Edit Purchase" at bounding box center [1469, 24] width 97 height 26
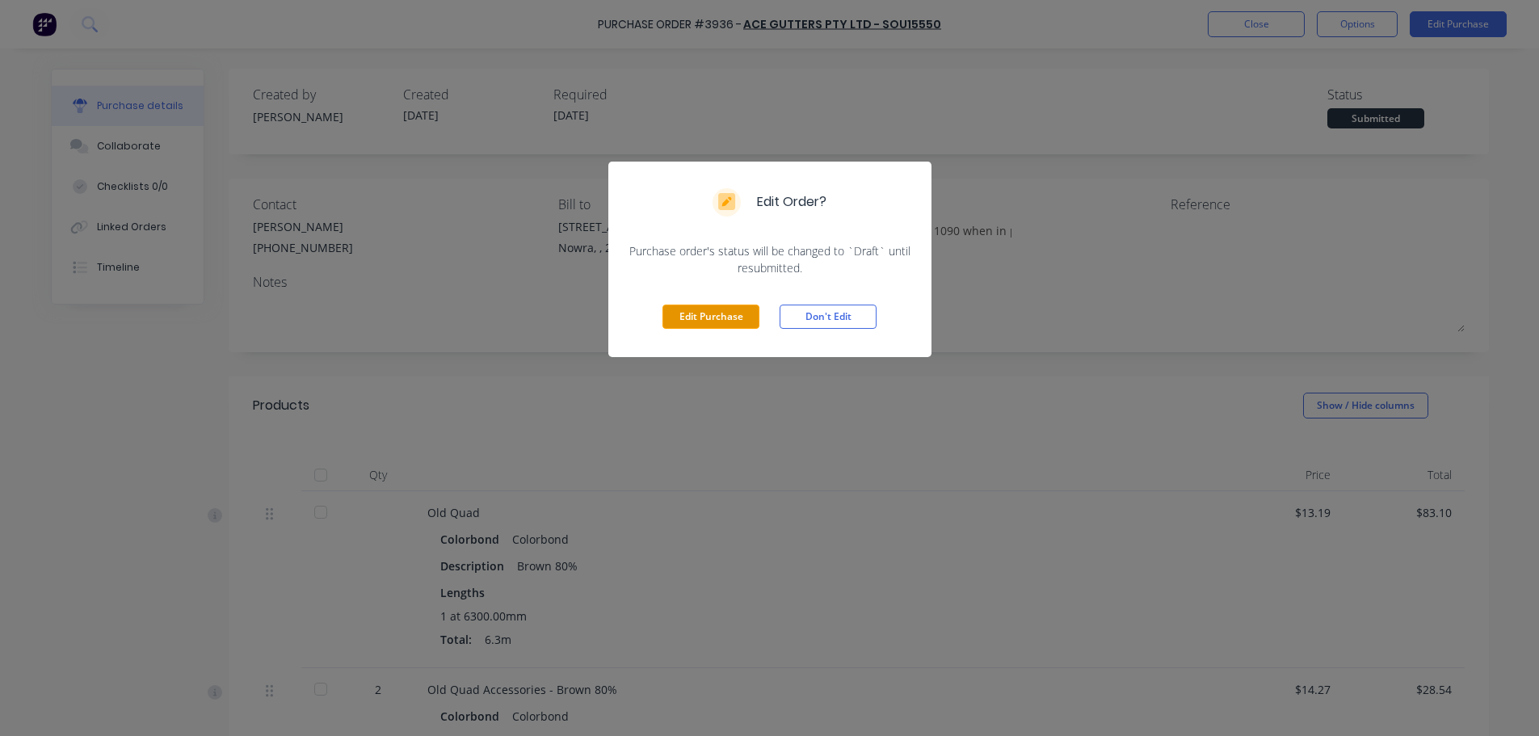
click at [705, 321] on button "Edit Purchase" at bounding box center [710, 316] width 97 height 24
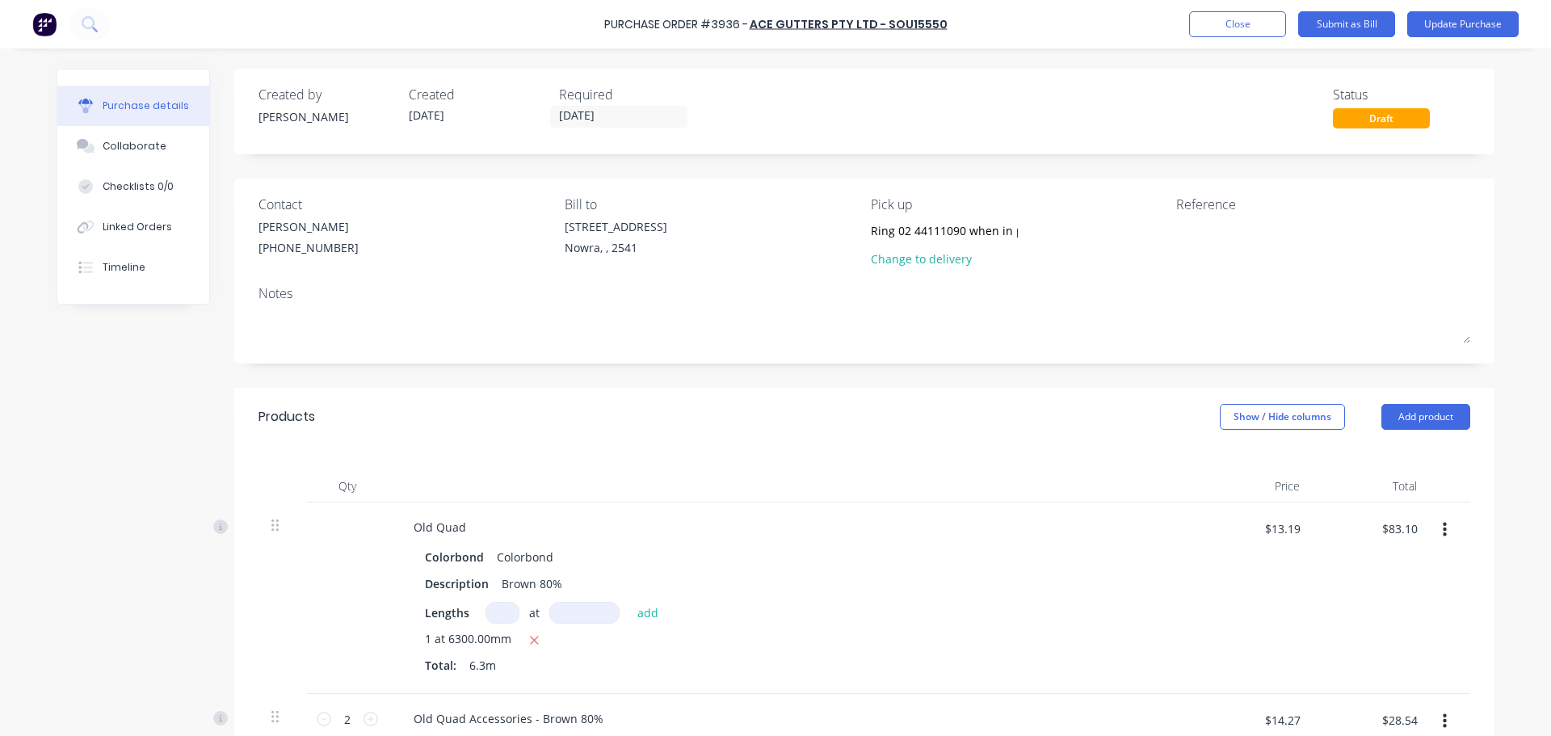
scroll to position [363, 0]
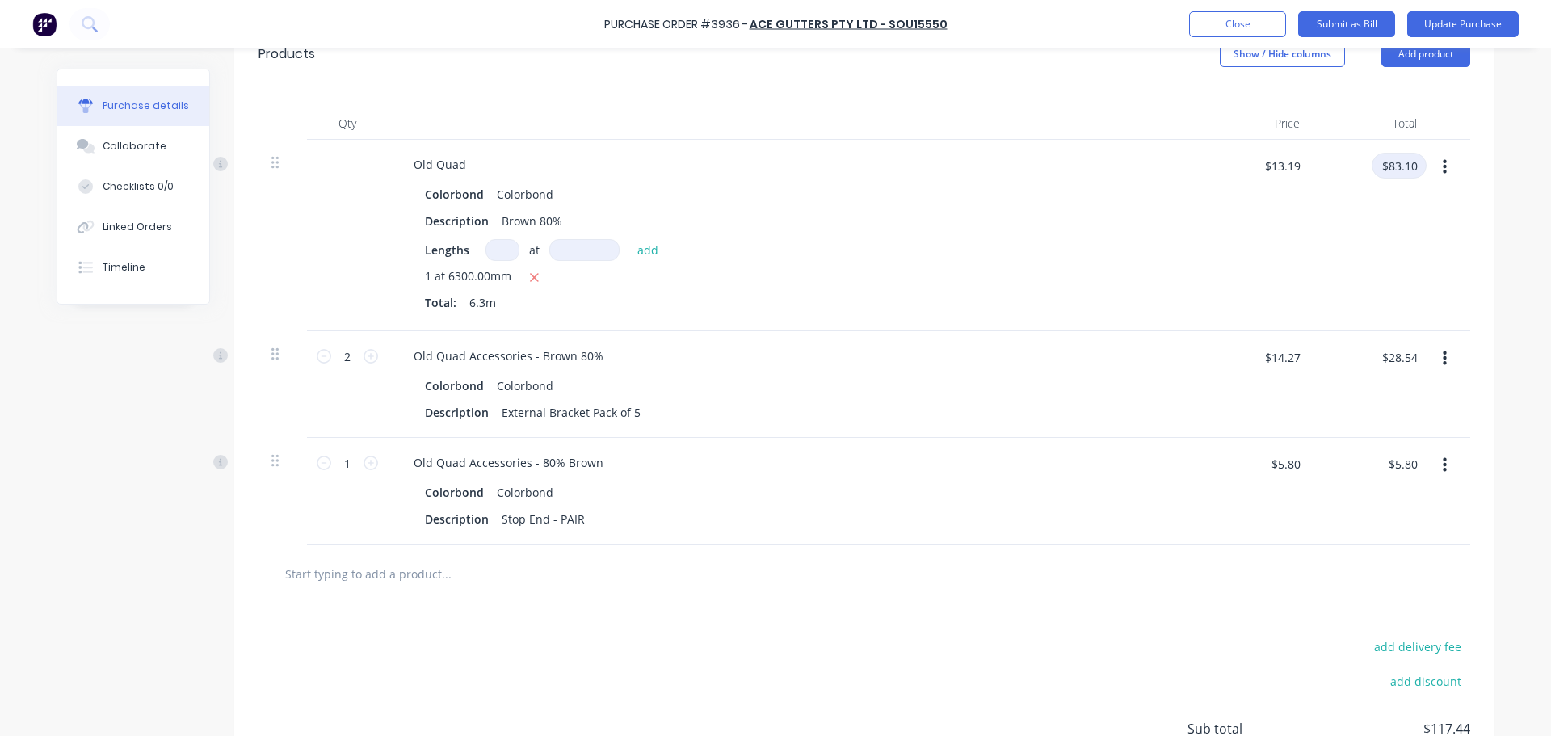
click at [1386, 165] on input "$83.10" at bounding box center [1398, 166] width 55 height 26
type input "8"
type input "108.13"
type input "$17.1635"
type input "$108.13"
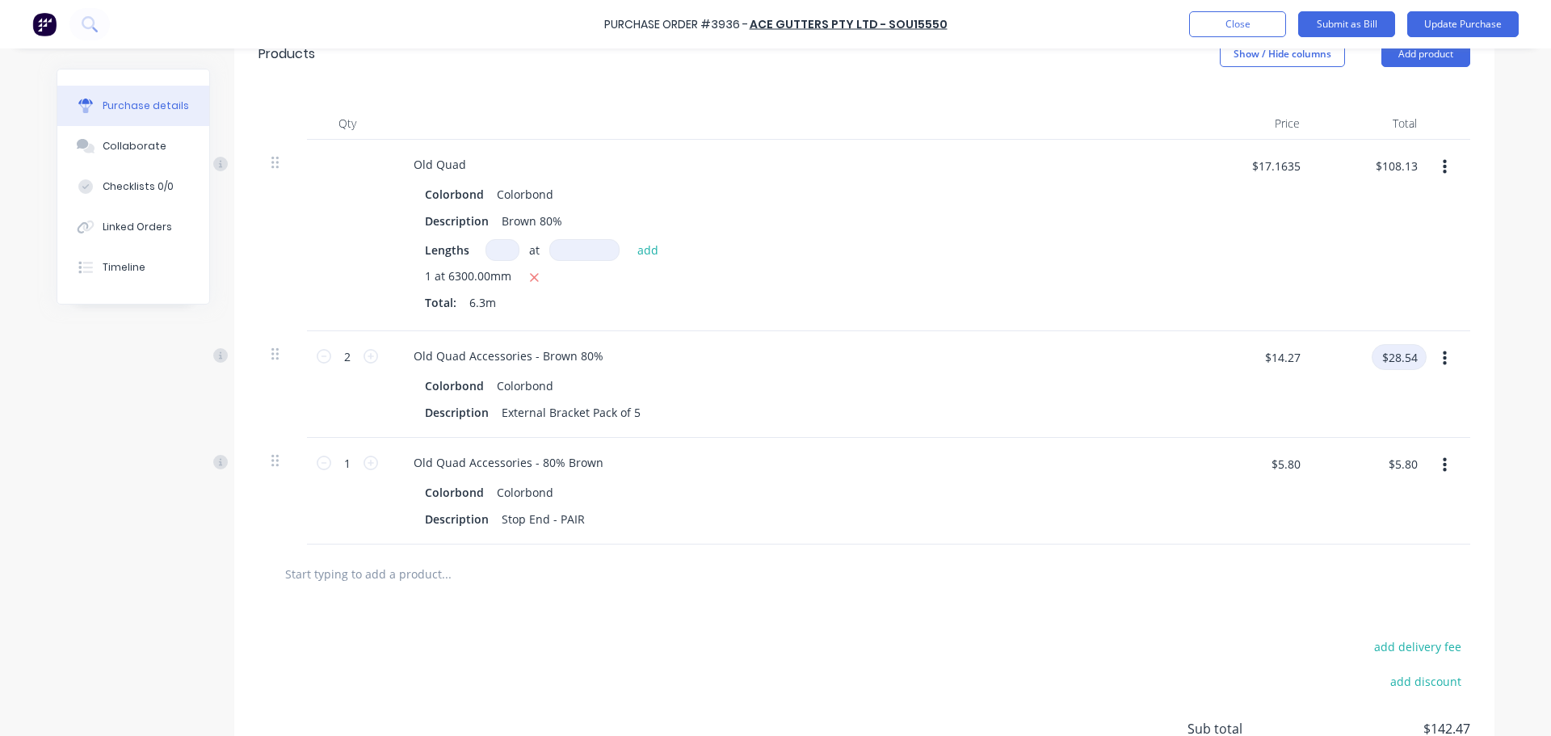
click at [1400, 358] on input "$28.54" at bounding box center [1398, 357] width 55 height 26
type input "$28.55"
type input "$14.275"
type input "$28.55"
click at [1468, 33] on button "Update Purchase" at bounding box center [1462, 24] width 111 height 26
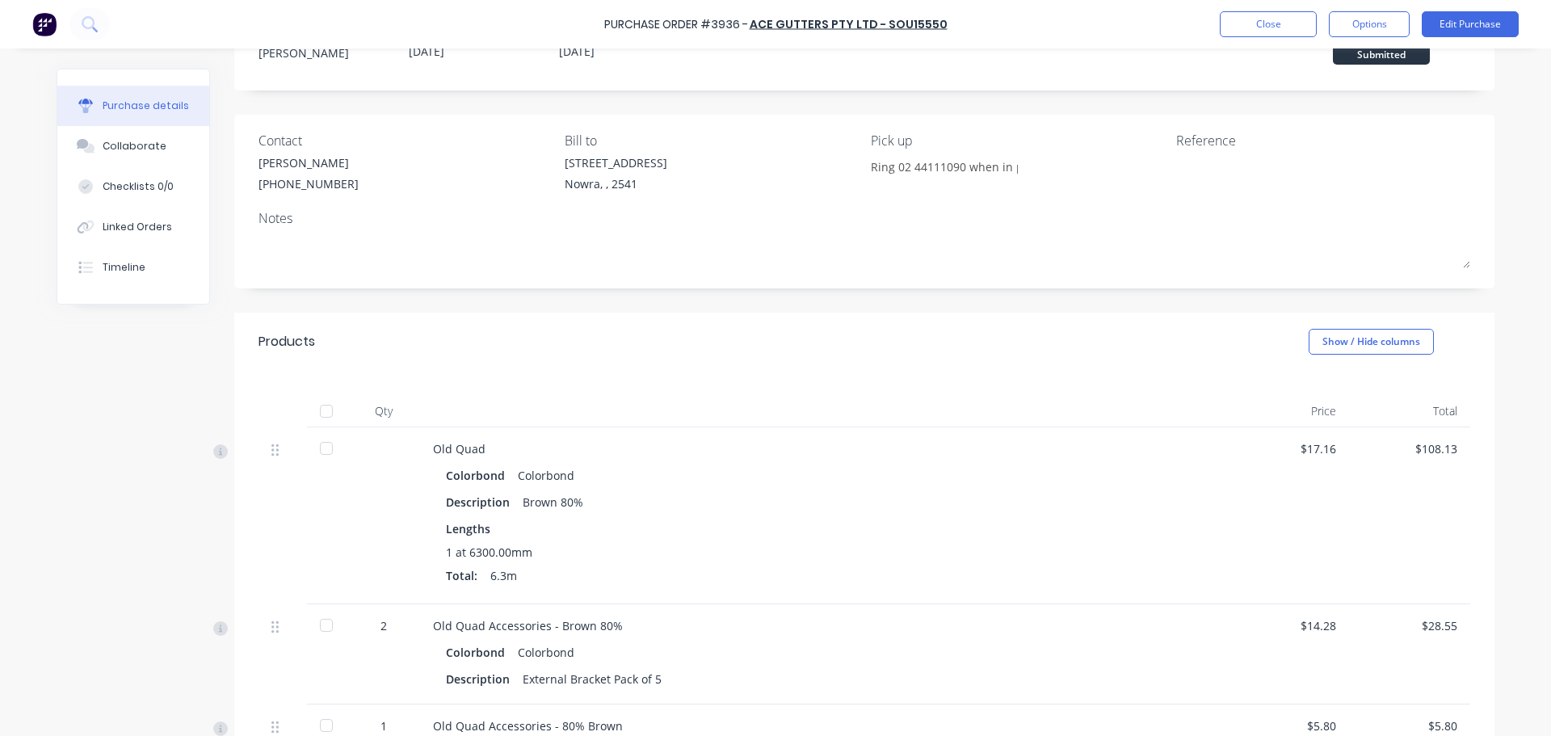
scroll to position [162, 0]
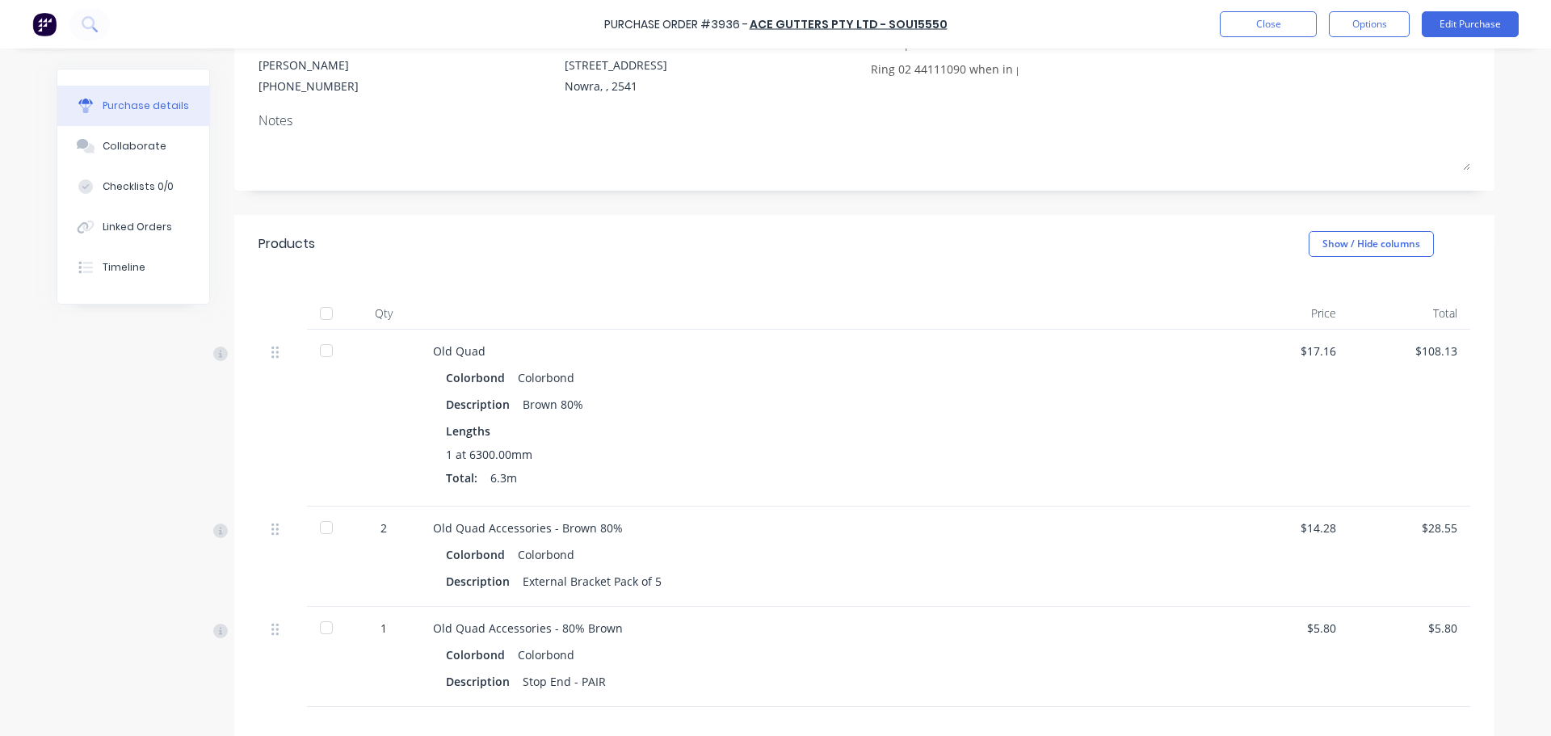
click at [321, 307] on div at bounding box center [326, 313] width 32 height 32
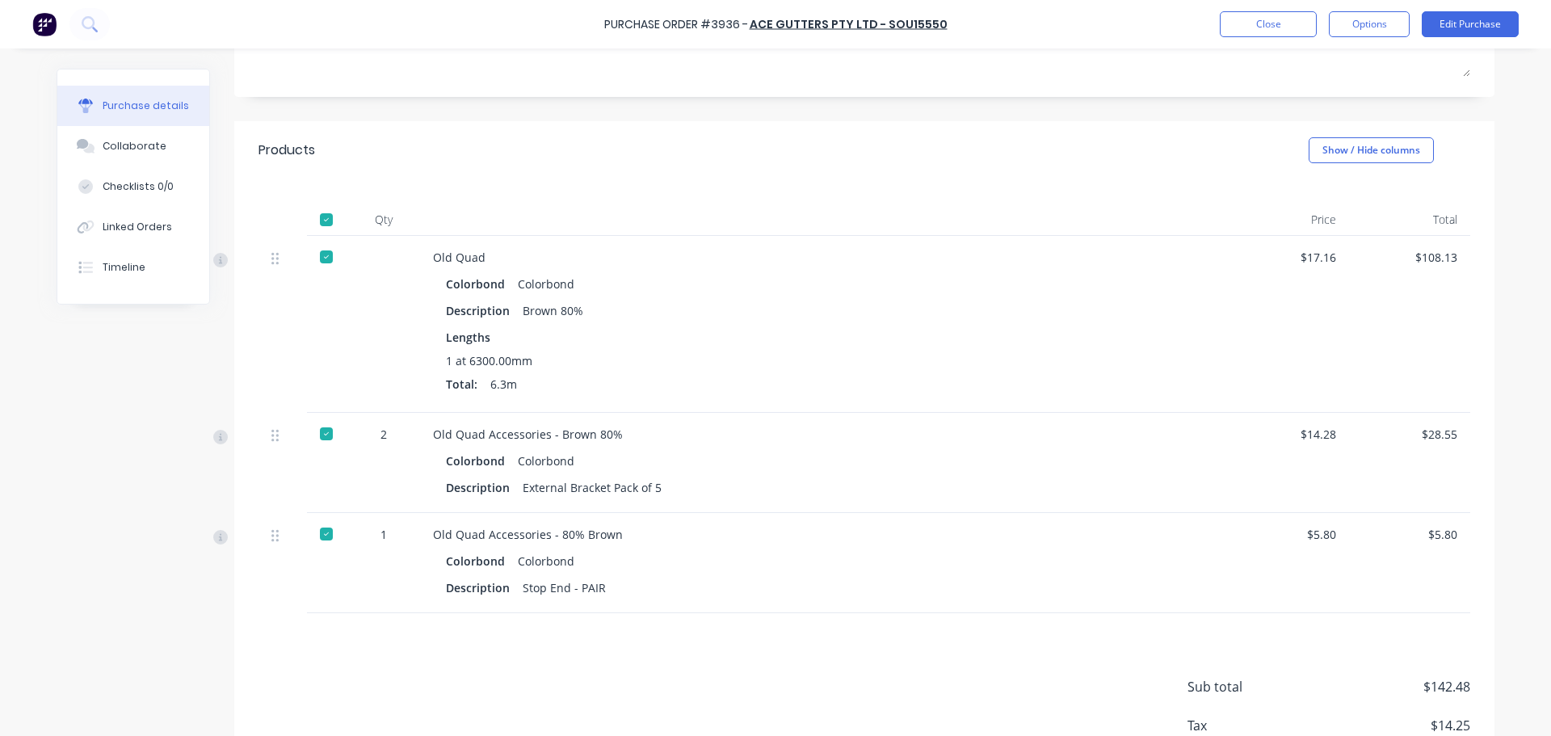
scroll to position [363, 0]
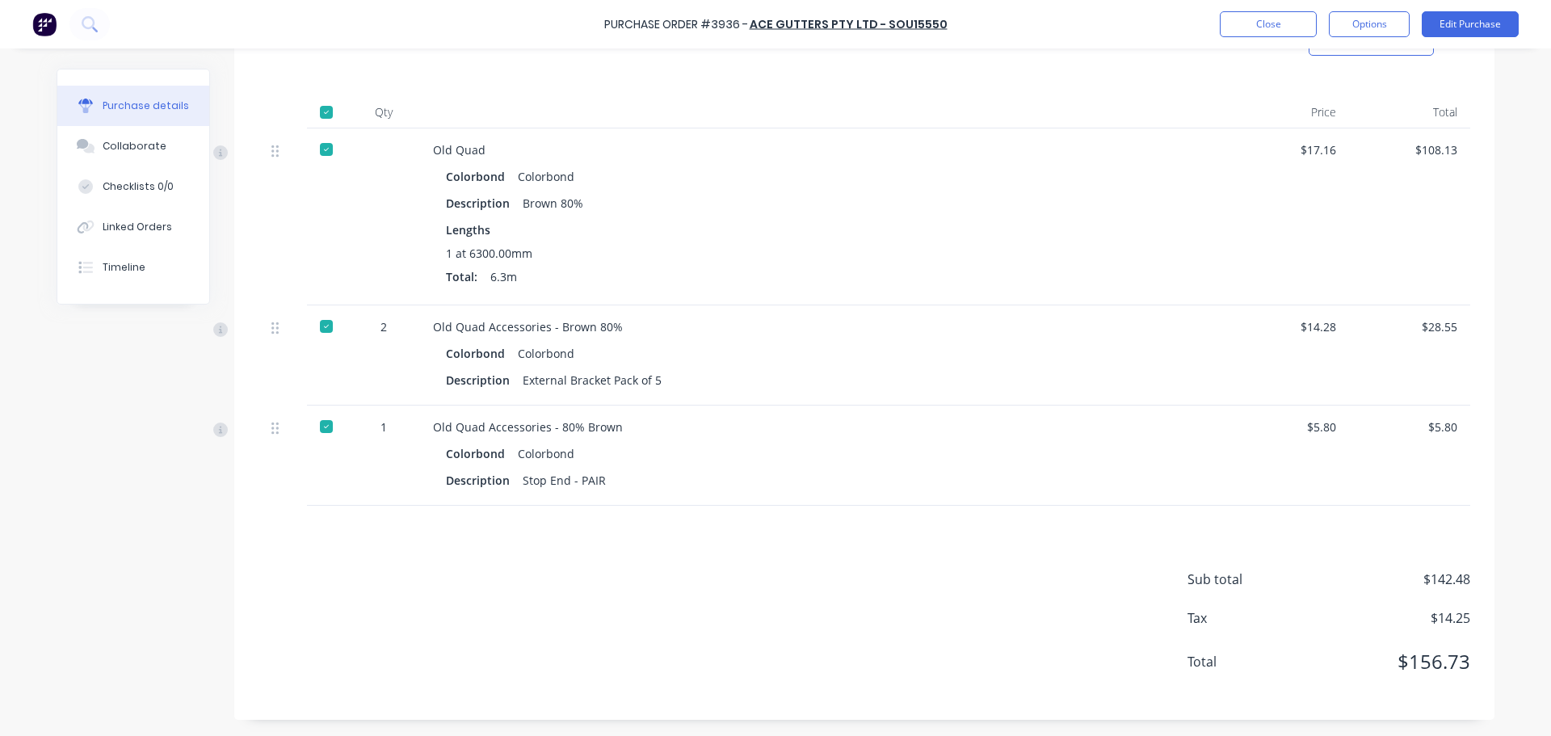
click at [1417, 19] on div "Close Options Edit Purchase" at bounding box center [1369, 24] width 299 height 26
click at [1390, 23] on button "Options" at bounding box center [1369, 24] width 81 height 26
click at [1349, 91] on div "Convert to Bill" at bounding box center [1332, 97] width 124 height 23
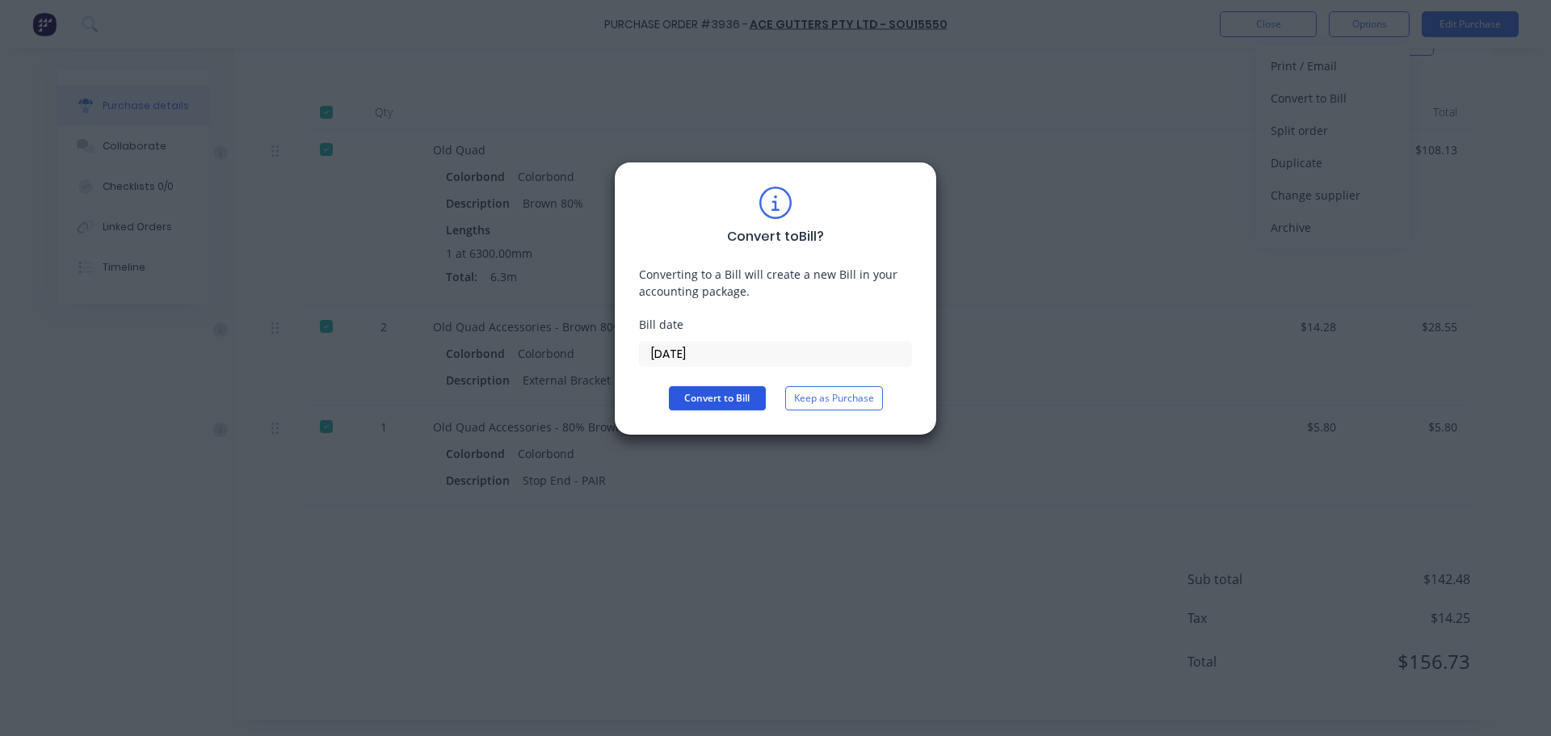
click at [695, 404] on button "Convert to Bill" at bounding box center [717, 398] width 97 height 24
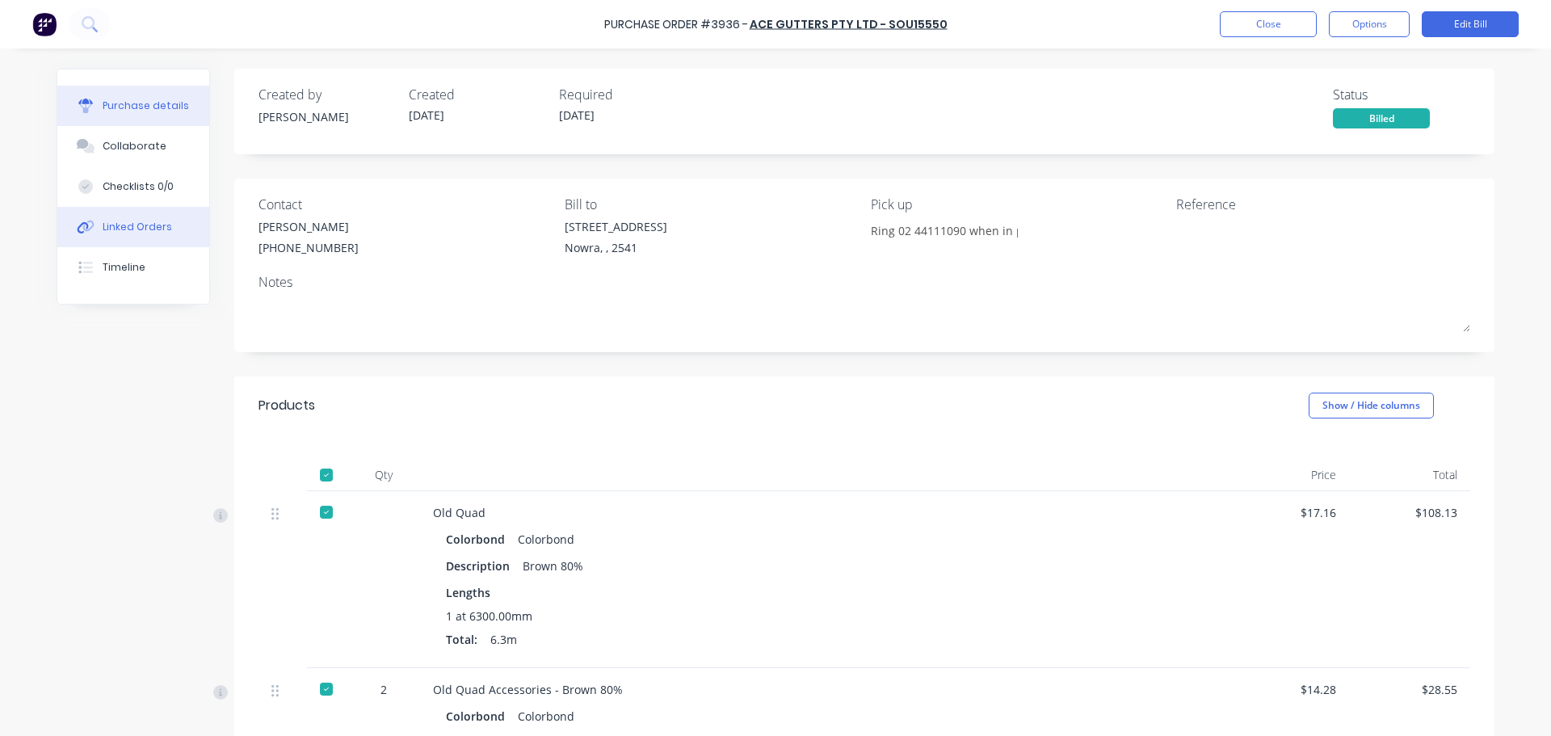
click at [128, 209] on button "Linked Orders" at bounding box center [133, 227] width 152 height 40
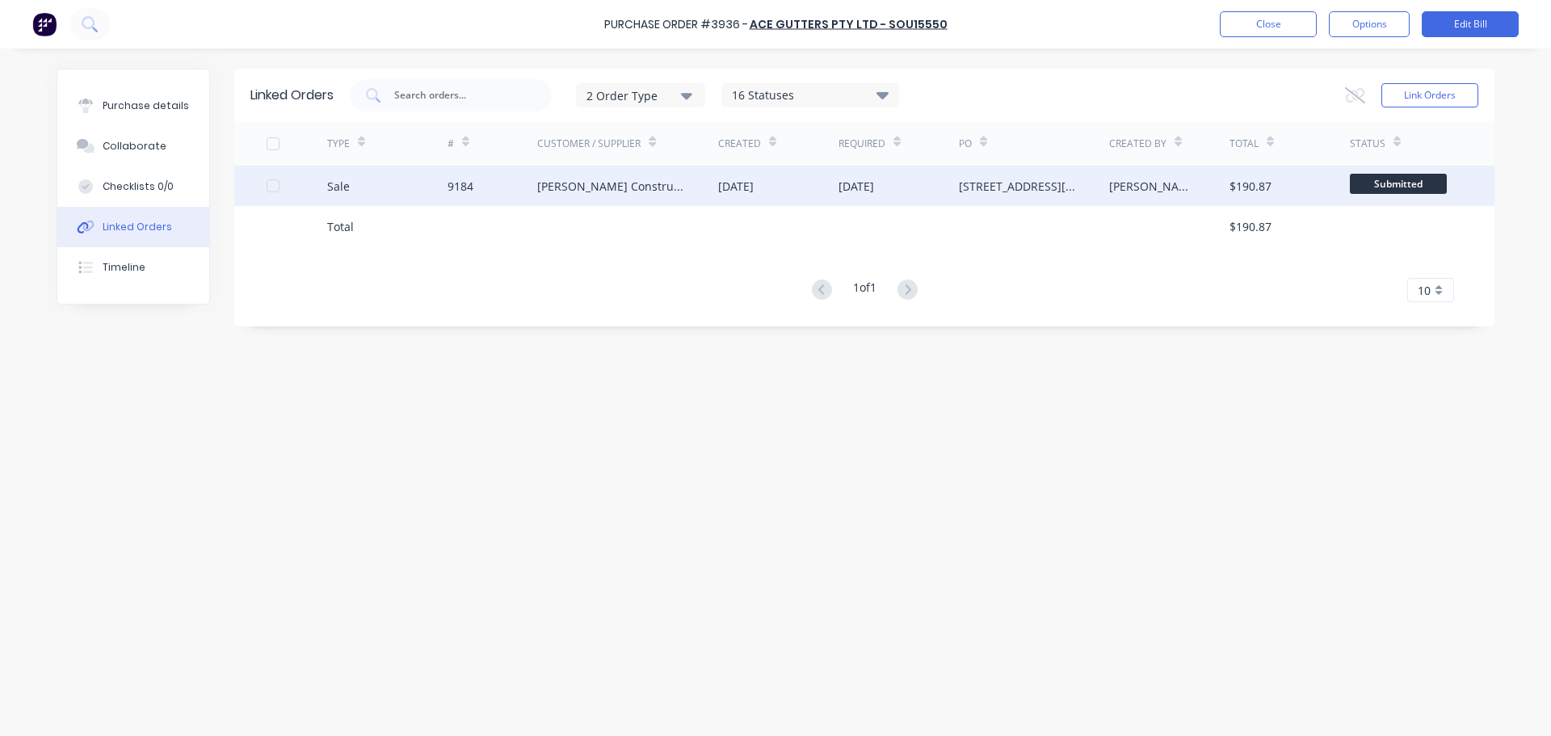
click at [805, 191] on div "[DATE]" at bounding box center [778, 186] width 120 height 40
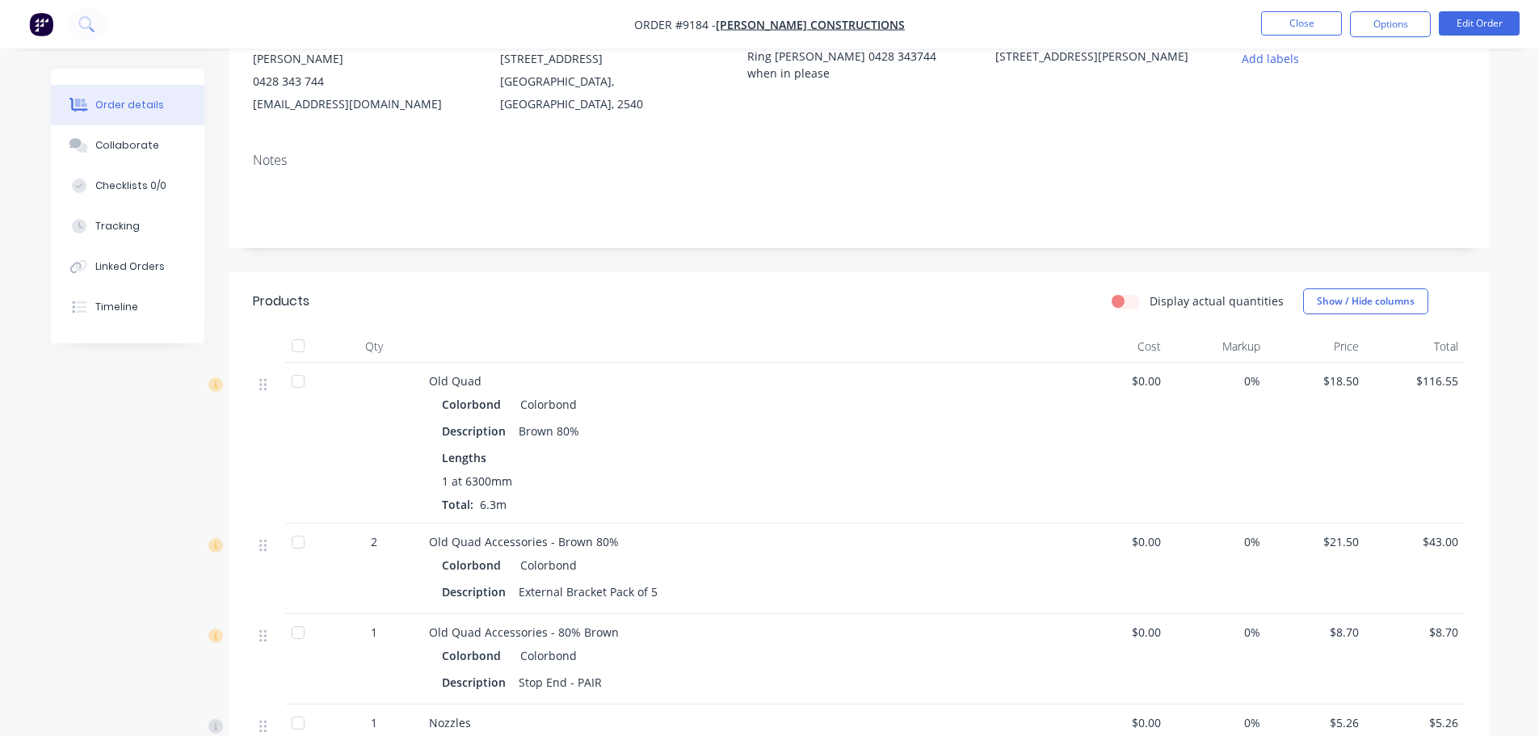
scroll to position [500, 0]
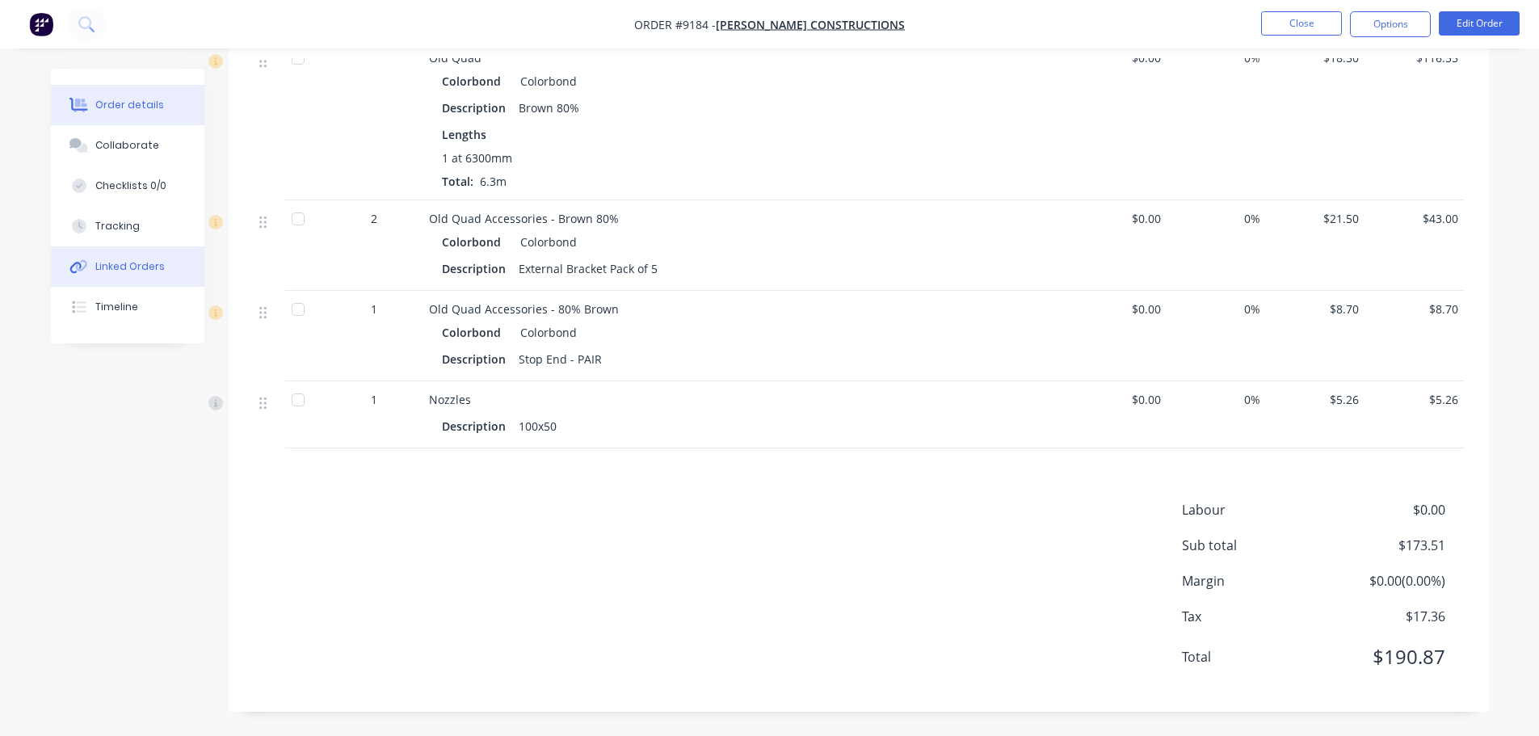
click at [128, 277] on button "Linked Orders" at bounding box center [127, 266] width 153 height 40
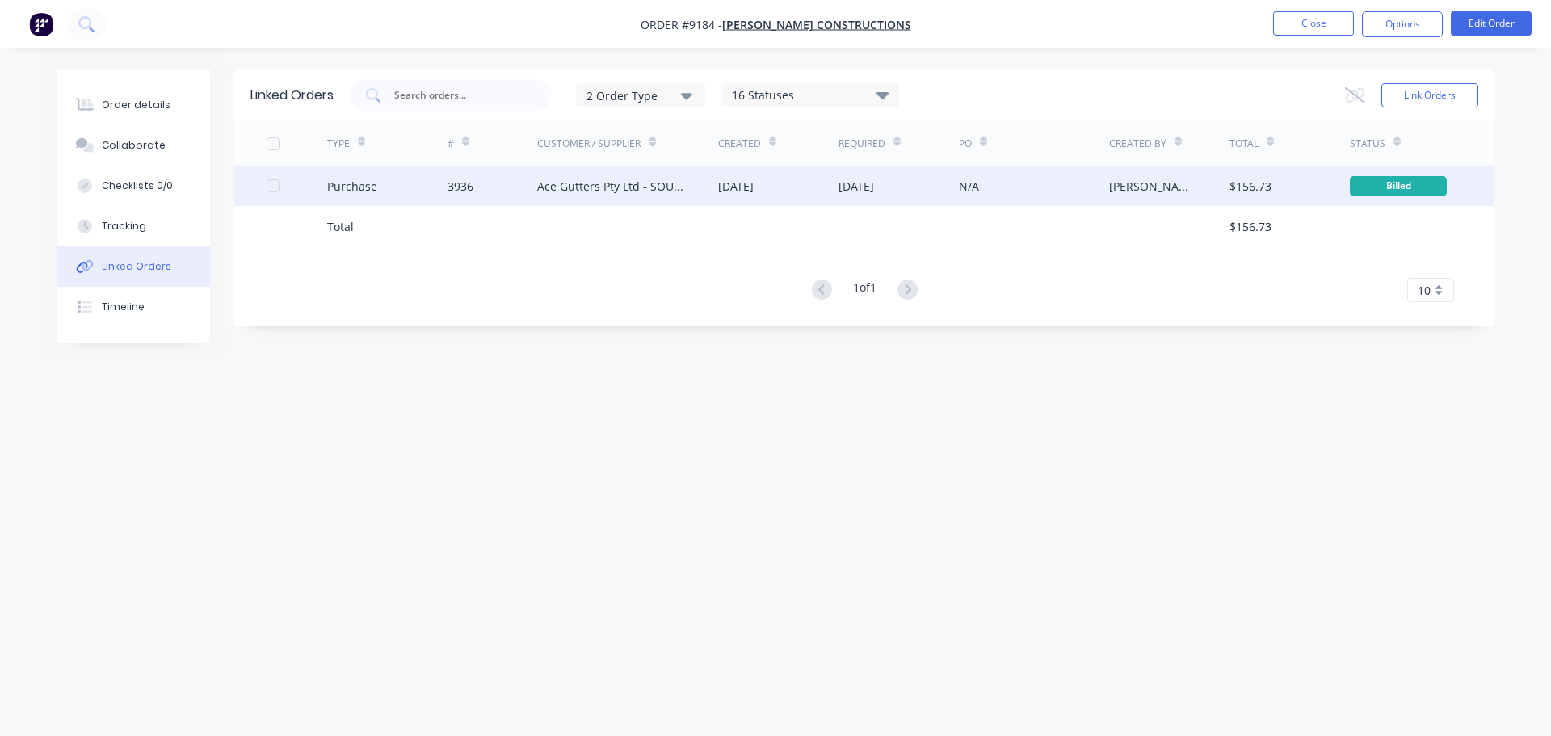
click at [673, 185] on div "Ace Gutters Pty Ltd - SOU15550" at bounding box center [611, 186] width 149 height 17
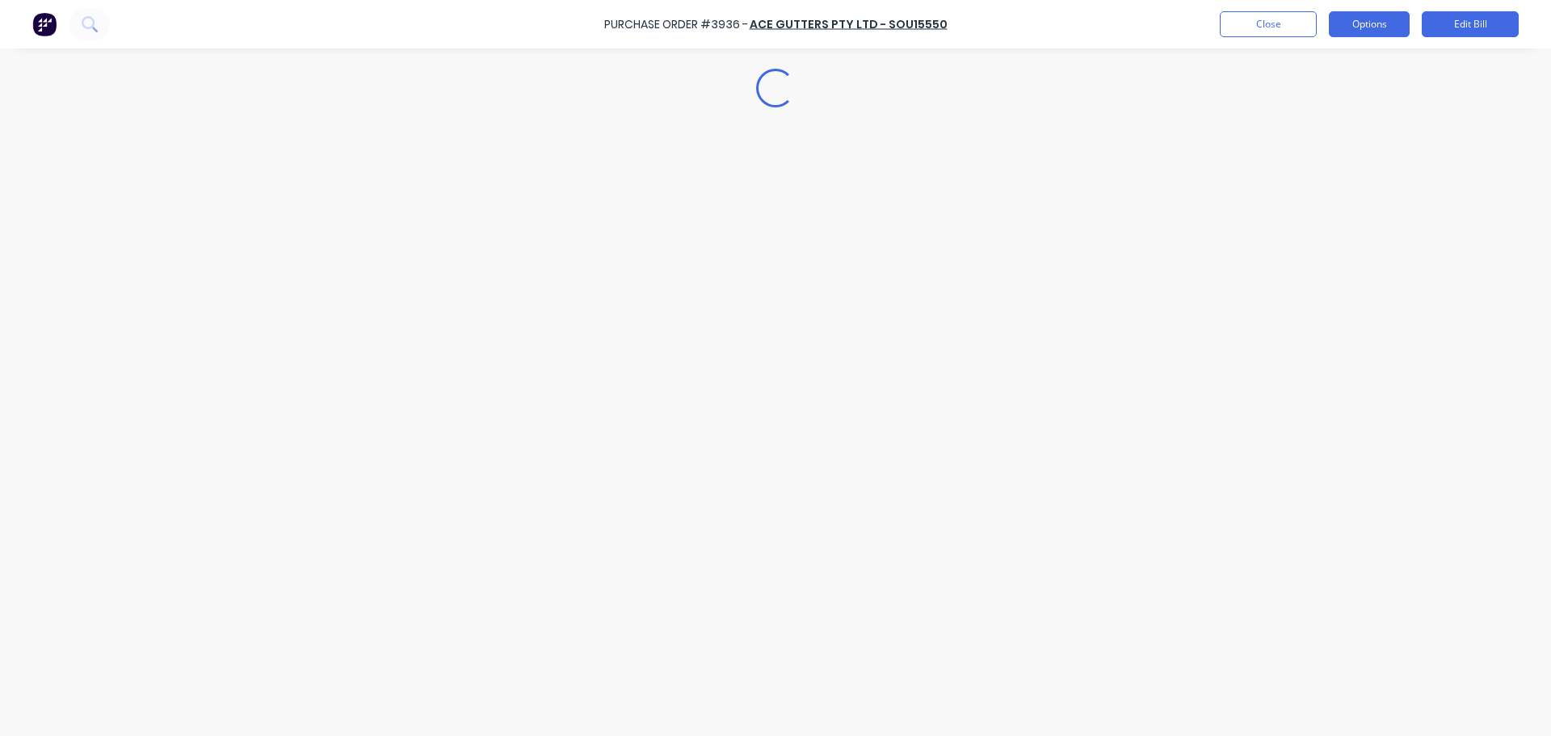
click at [1349, 31] on button "Options" at bounding box center [1369, 24] width 81 height 26
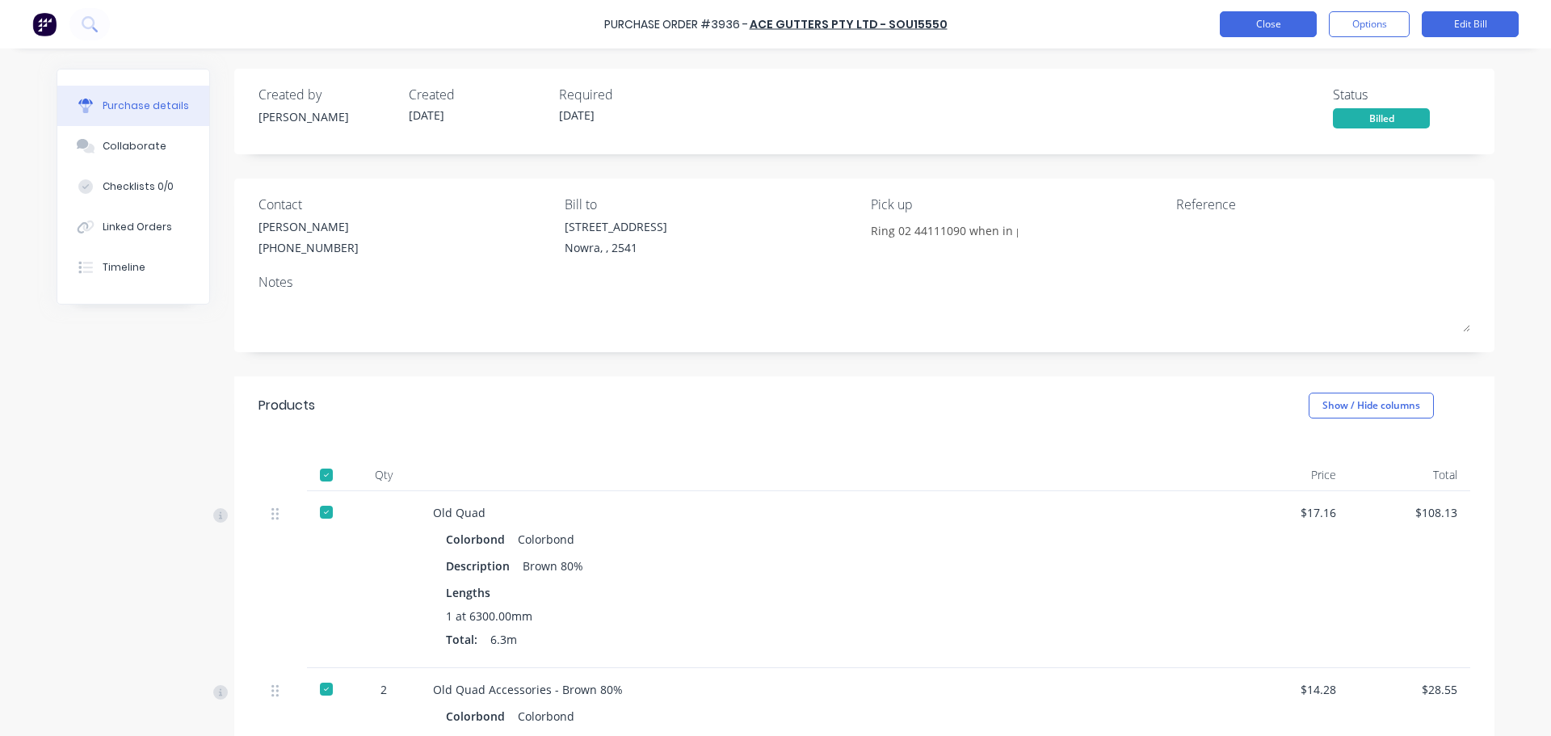
click at [1270, 29] on button "Close" at bounding box center [1268, 24] width 97 height 26
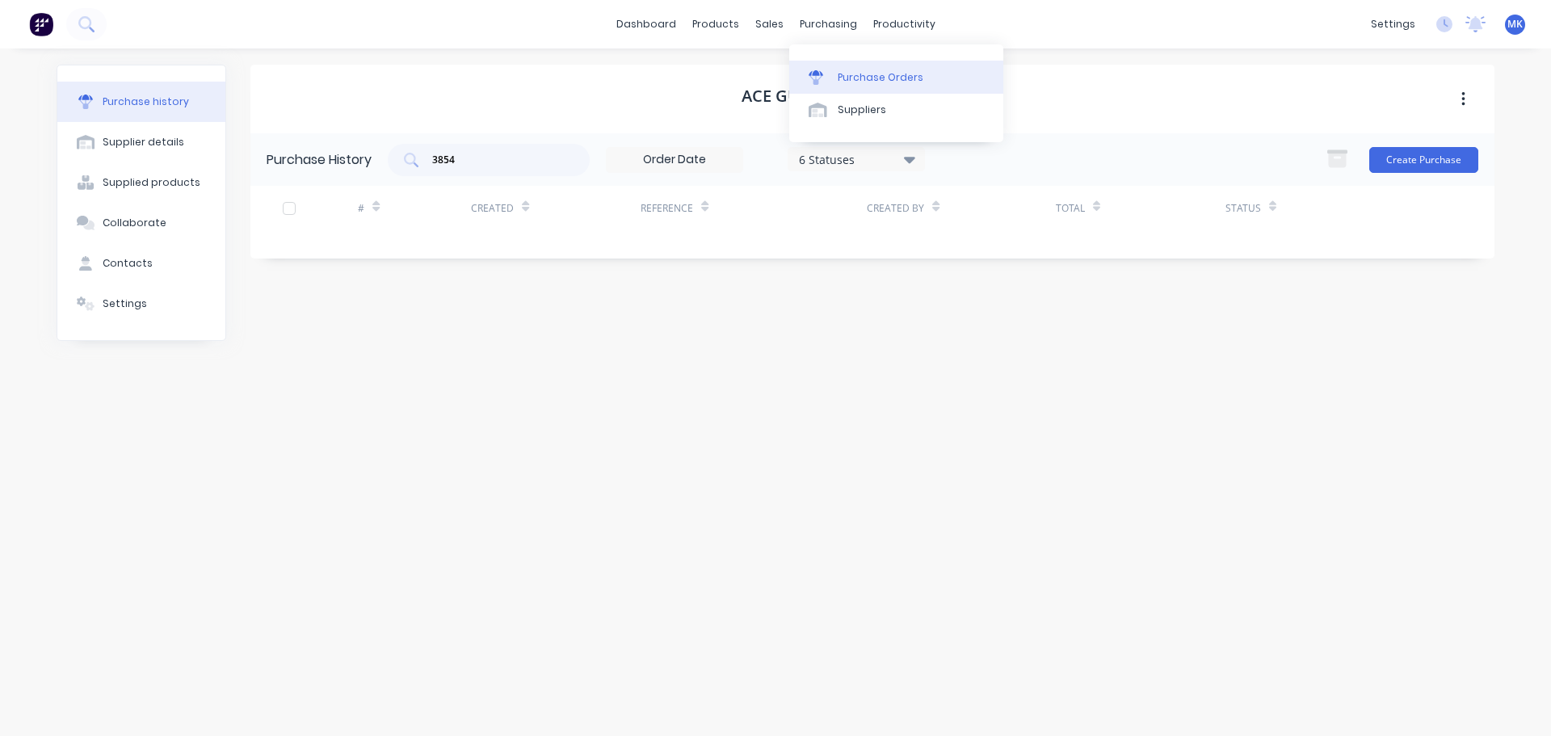
click at [824, 73] on div at bounding box center [820, 77] width 24 height 15
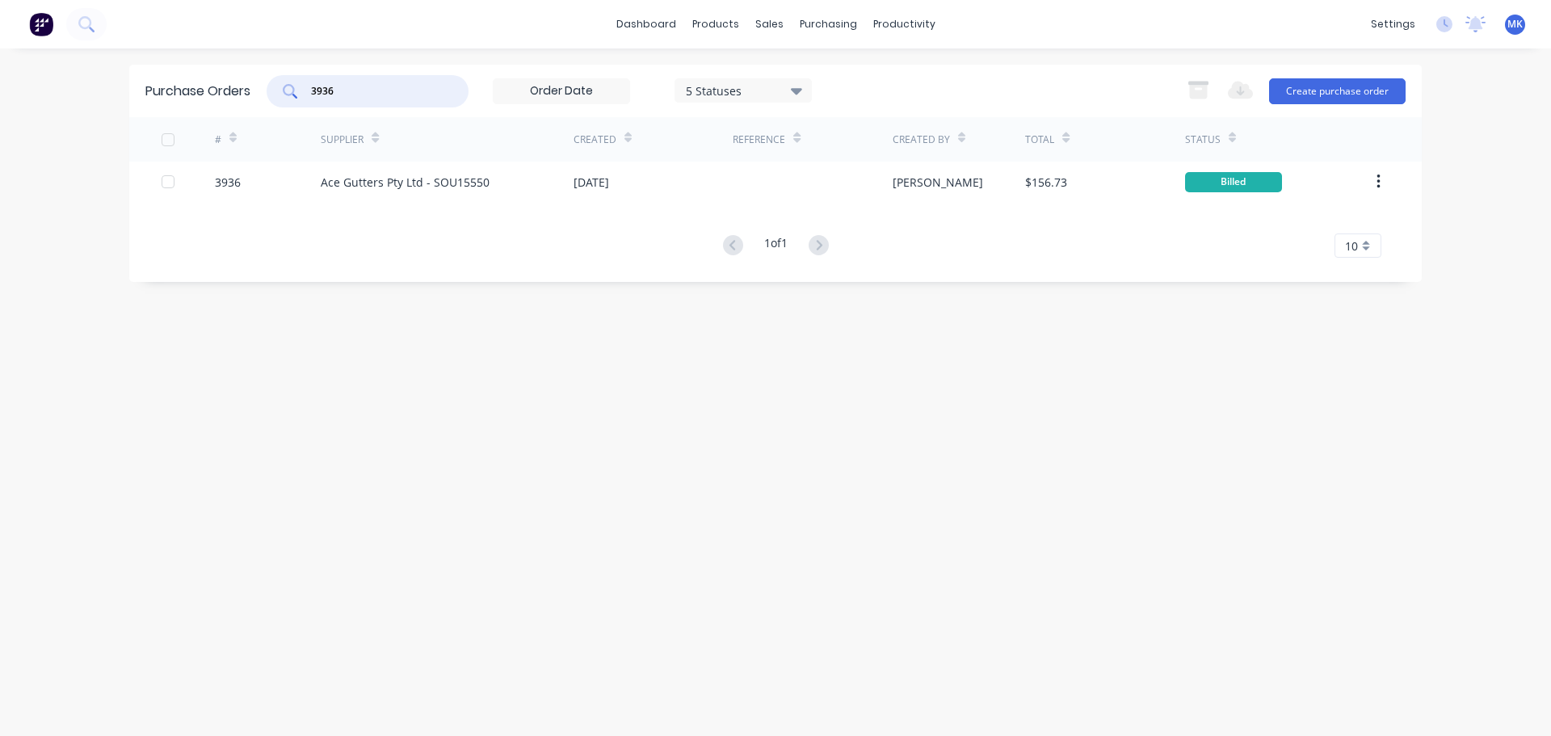
click at [412, 93] on input "3936" at bounding box center [376, 91] width 134 height 16
type input "3924"
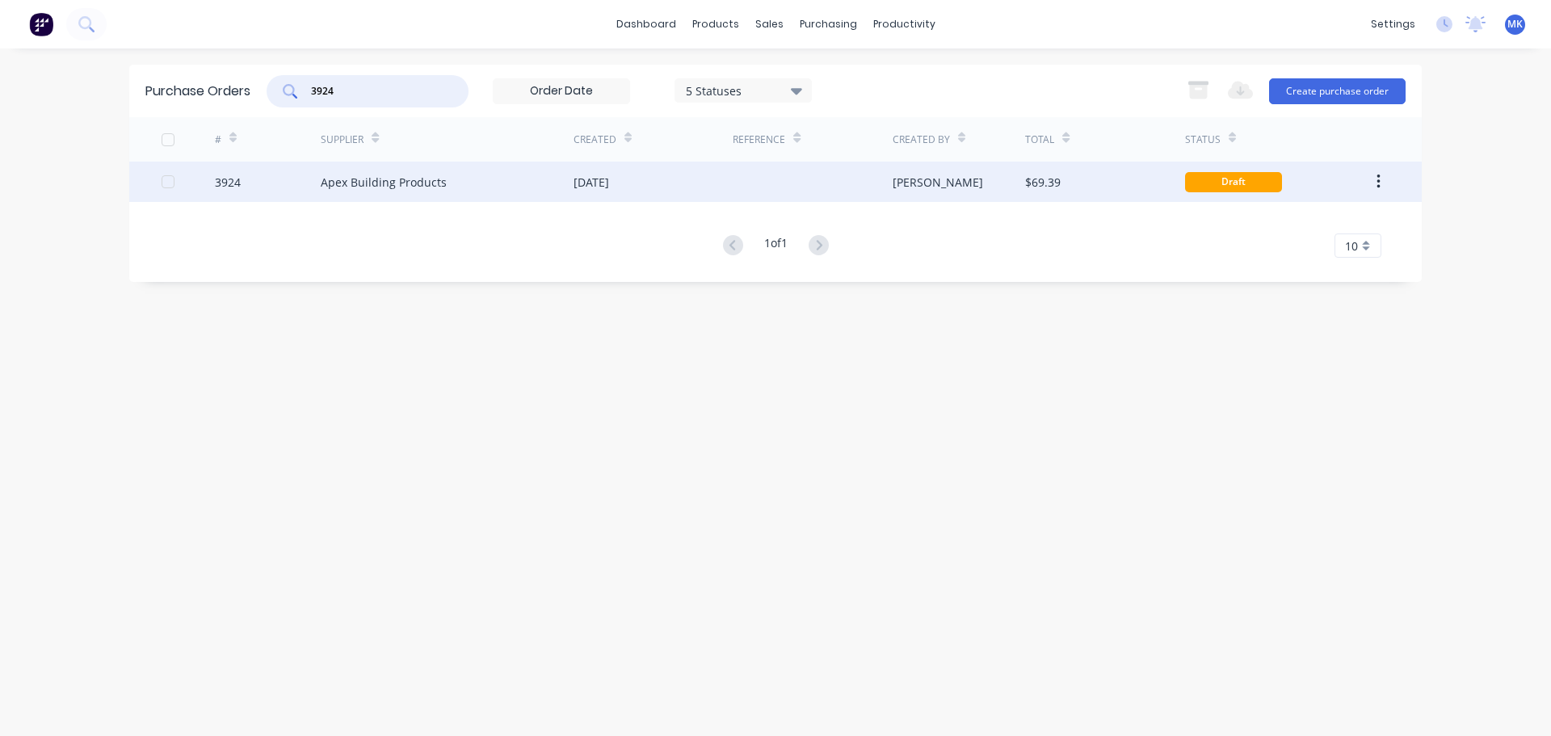
click at [1065, 187] on div "$69.39" at bounding box center [1104, 182] width 159 height 40
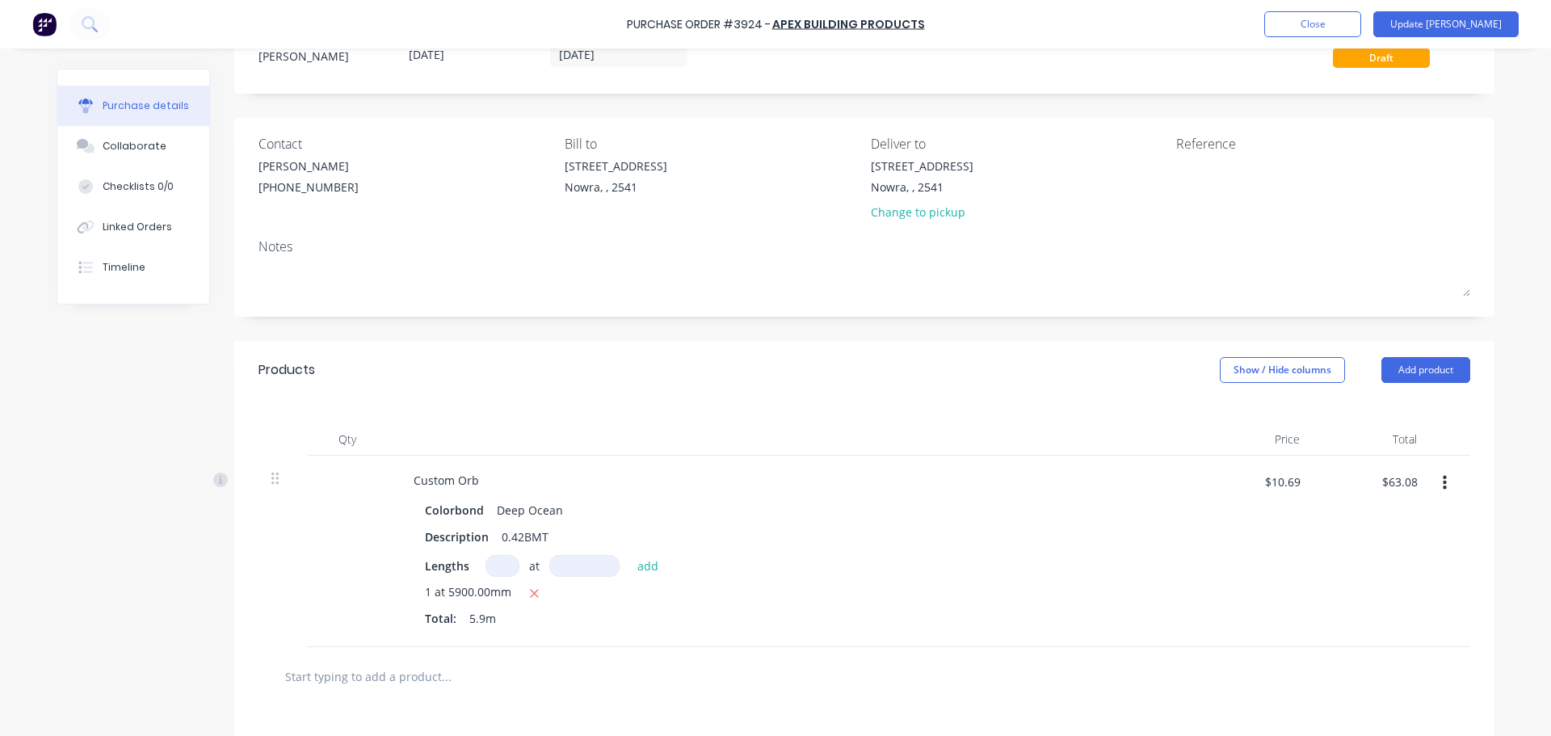
scroll to position [242, 0]
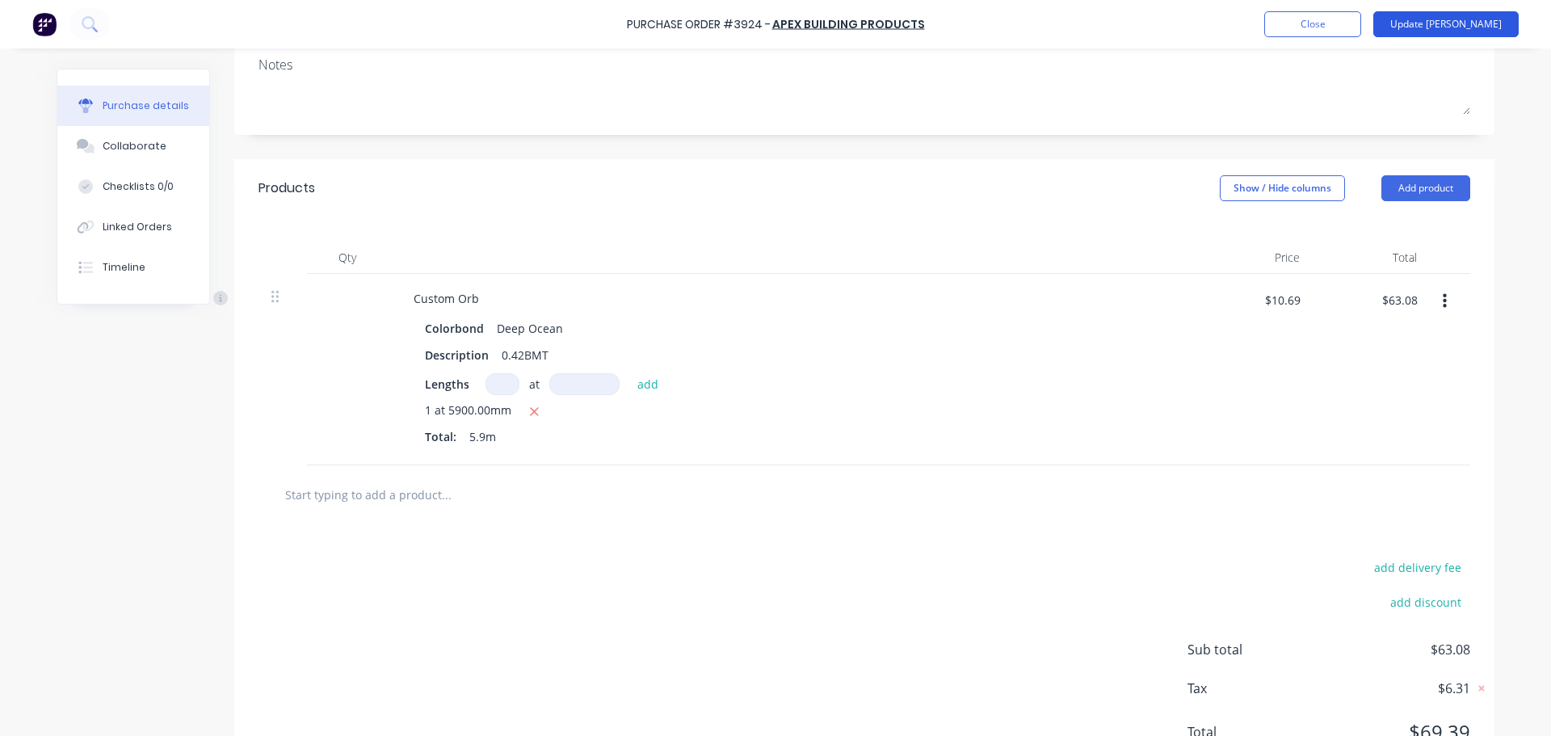
click at [1459, 20] on button "Update [PERSON_NAME]" at bounding box center [1445, 24] width 145 height 26
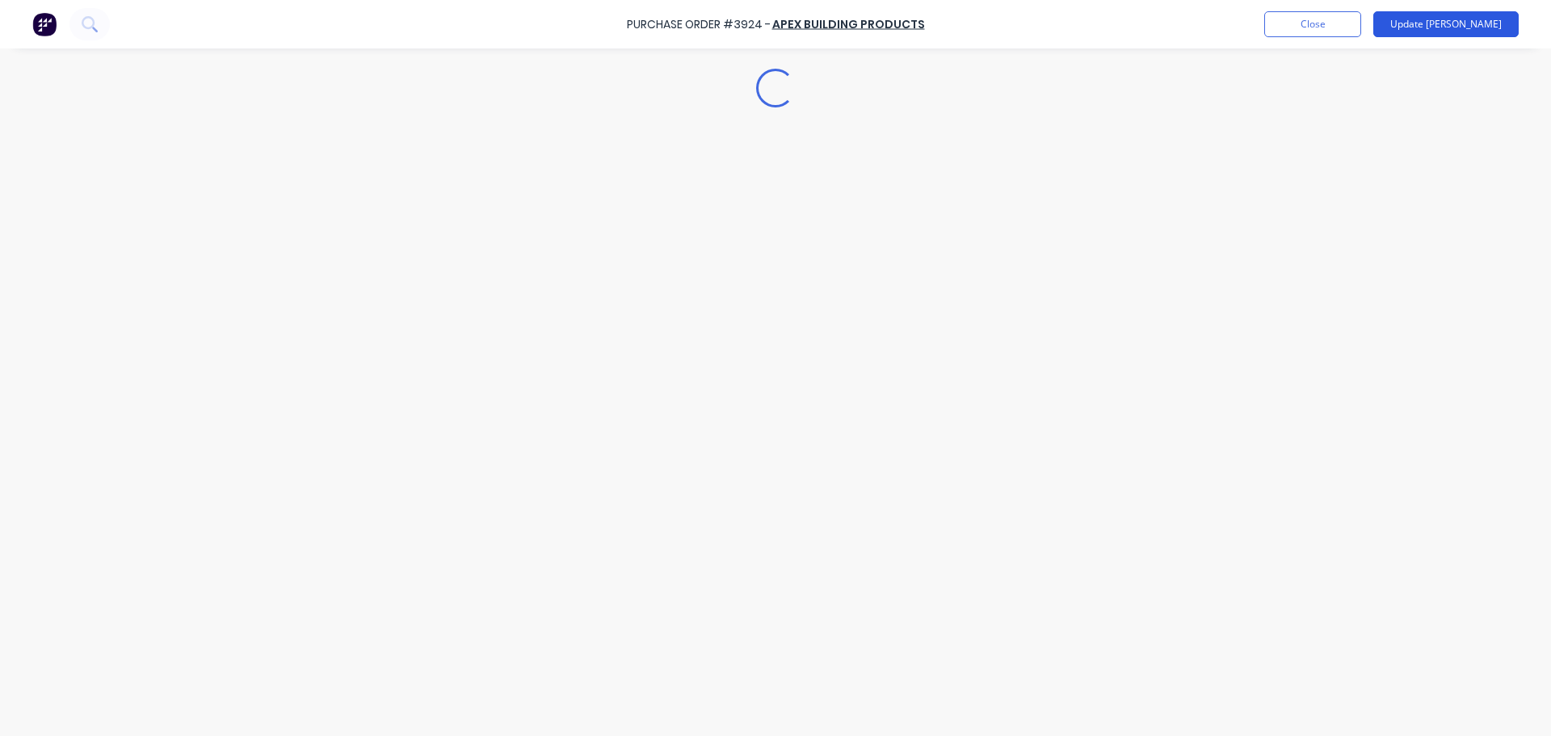
scroll to position [0, 0]
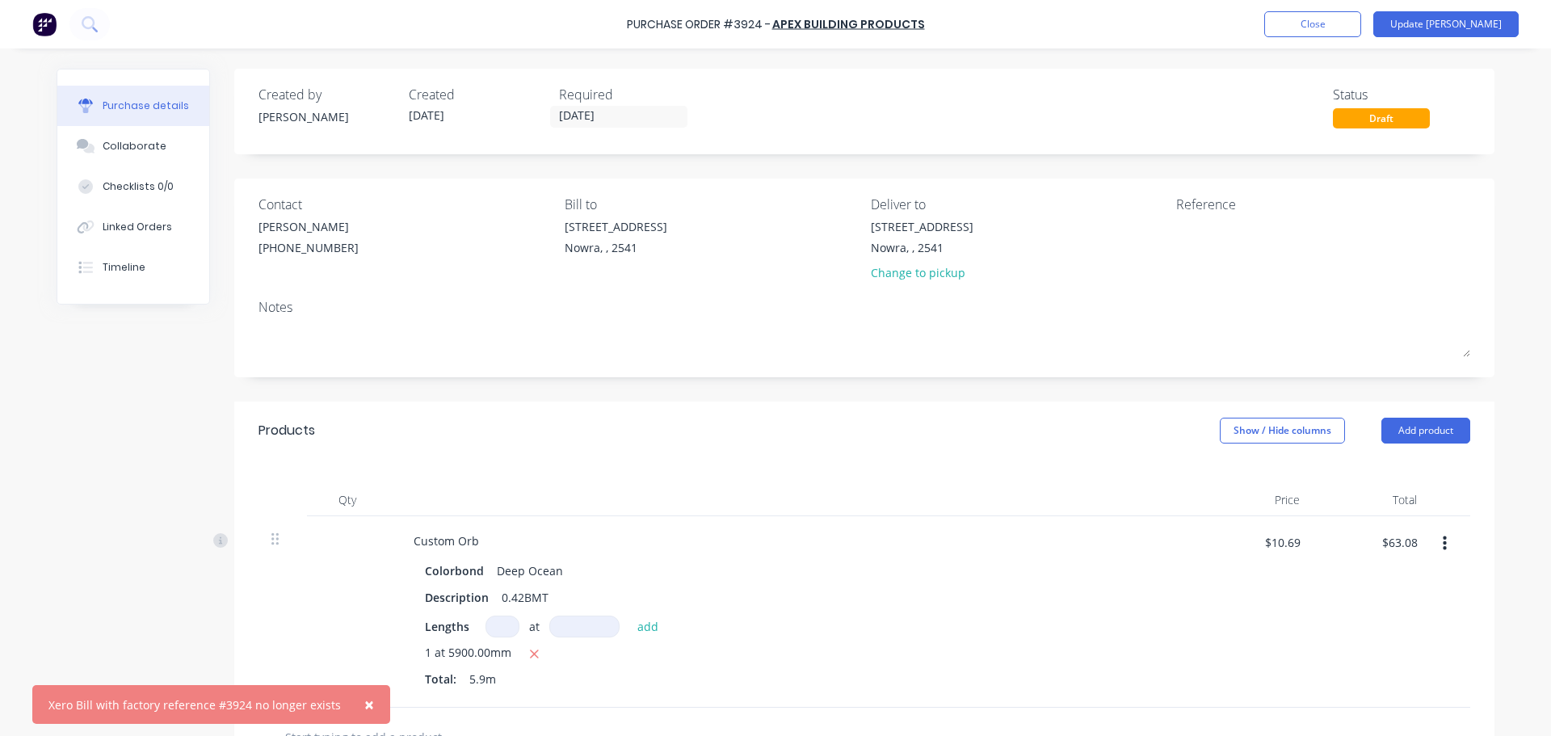
click at [364, 703] on span "×" at bounding box center [369, 704] width 10 height 23
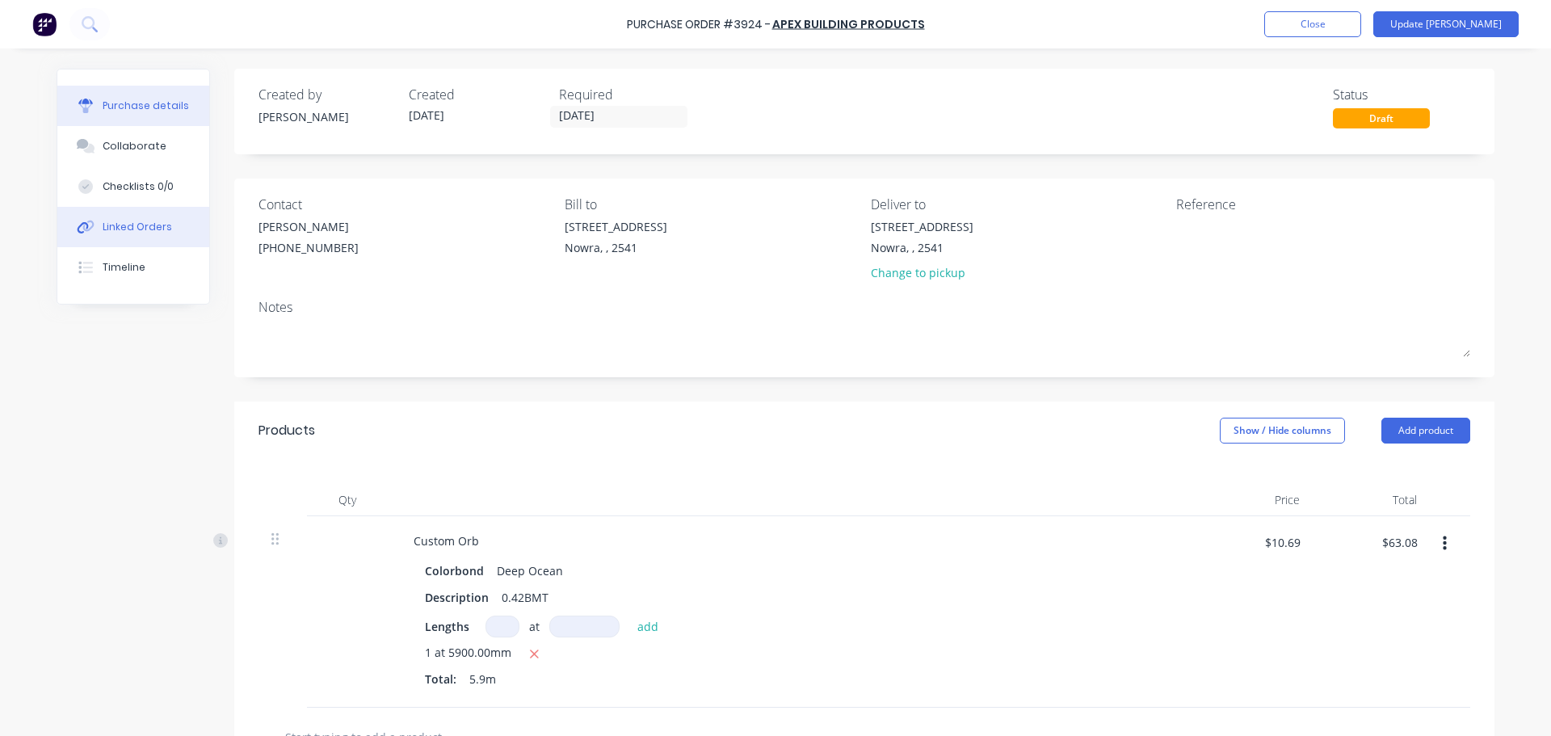
click at [140, 231] on div "Linked Orders" at bounding box center [137, 227] width 69 height 15
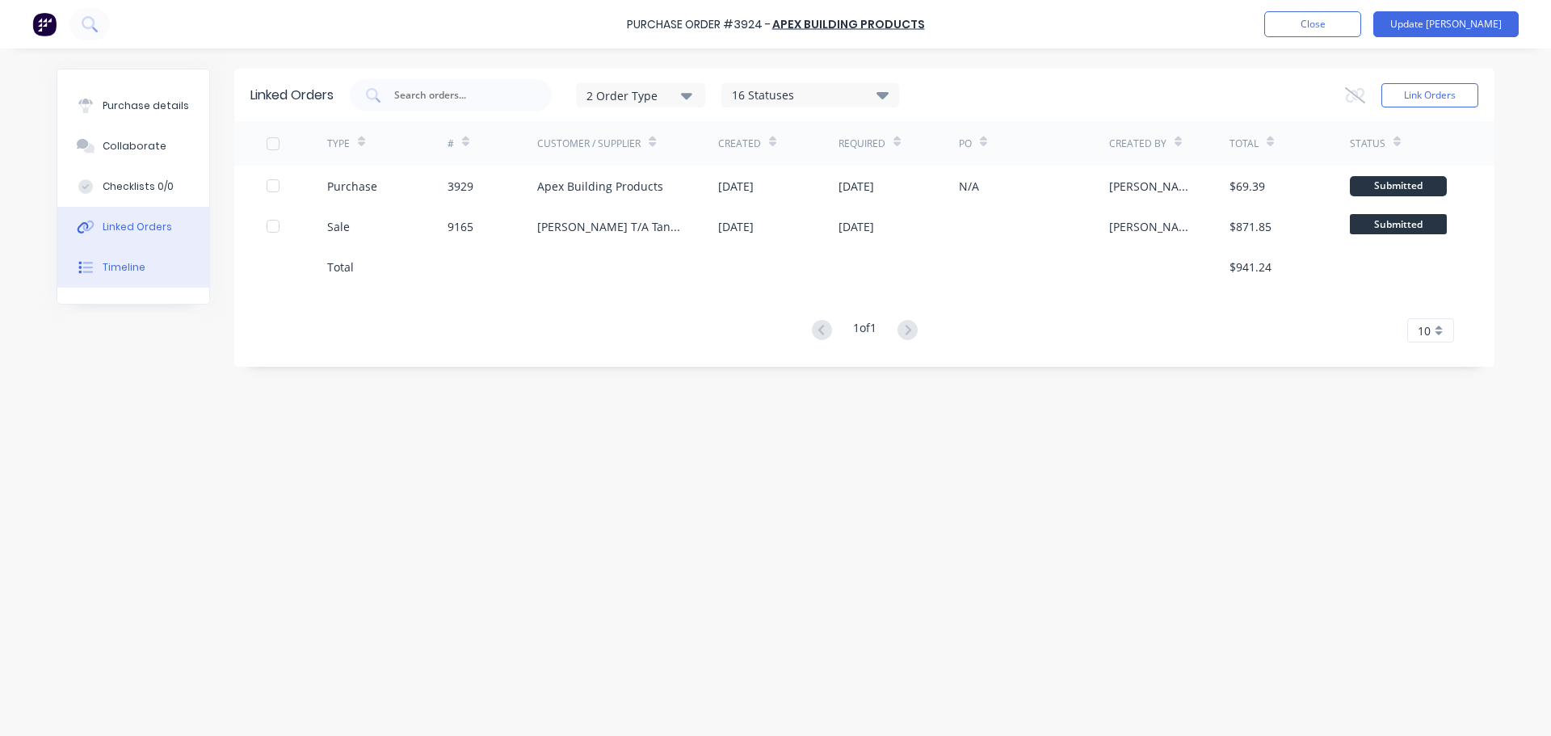
click at [125, 258] on button "Timeline" at bounding box center [133, 267] width 152 height 40
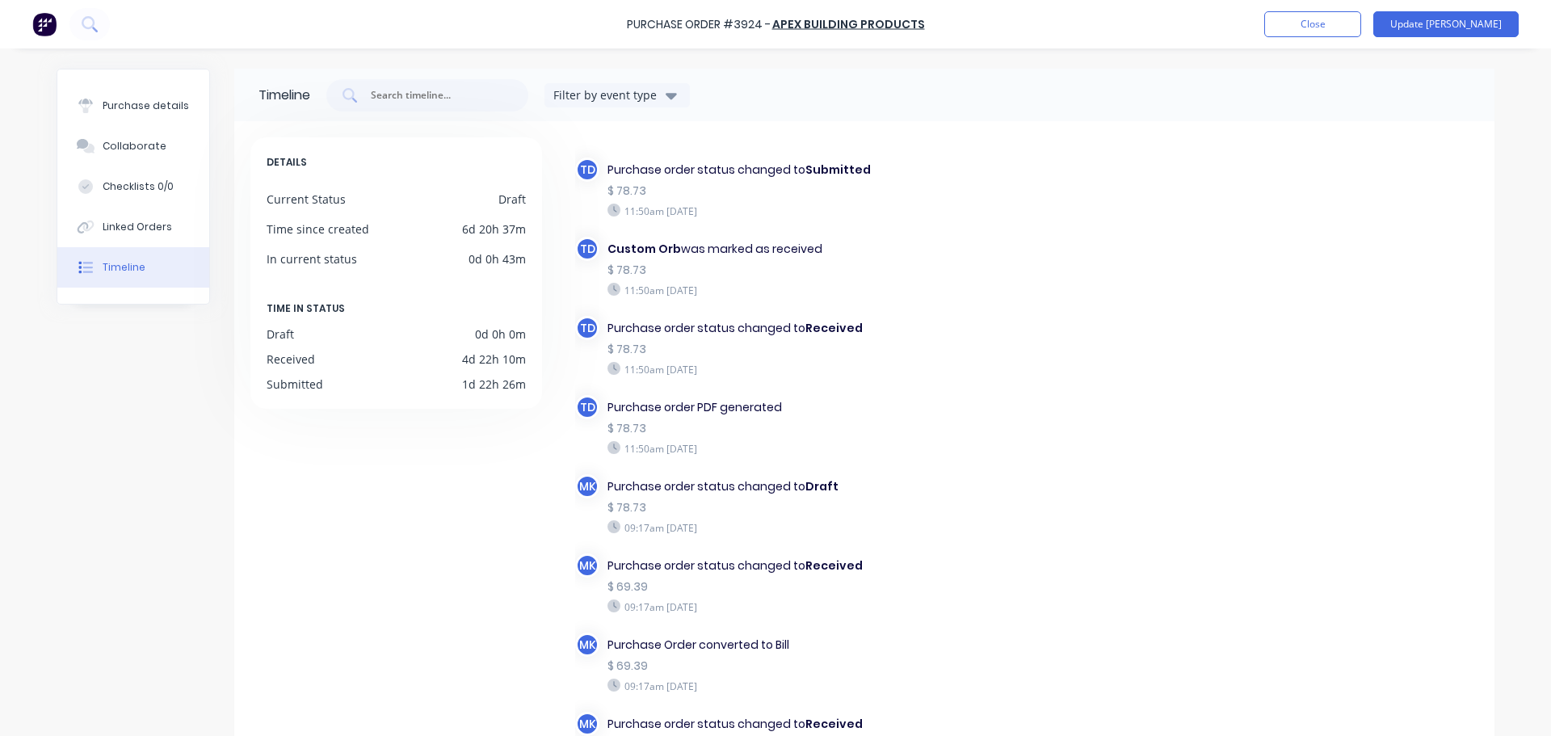
scroll to position [141, 0]
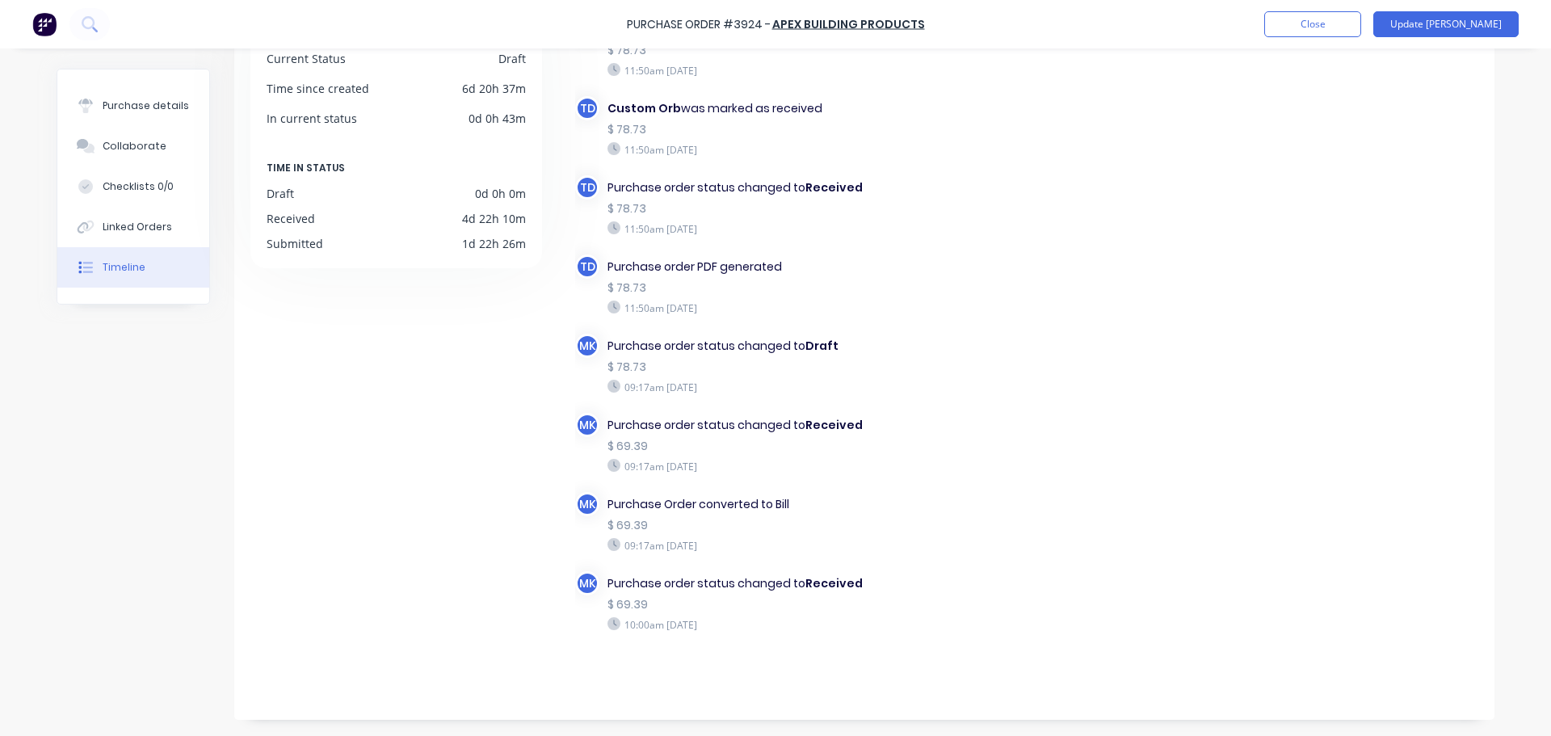
click at [1334, 38] on div "Purchase Order #3924 - Apex Building Products Add product Close Update Bill" at bounding box center [775, 24] width 1551 height 48
click at [1338, 30] on button "Close" at bounding box center [1312, 24] width 97 height 26
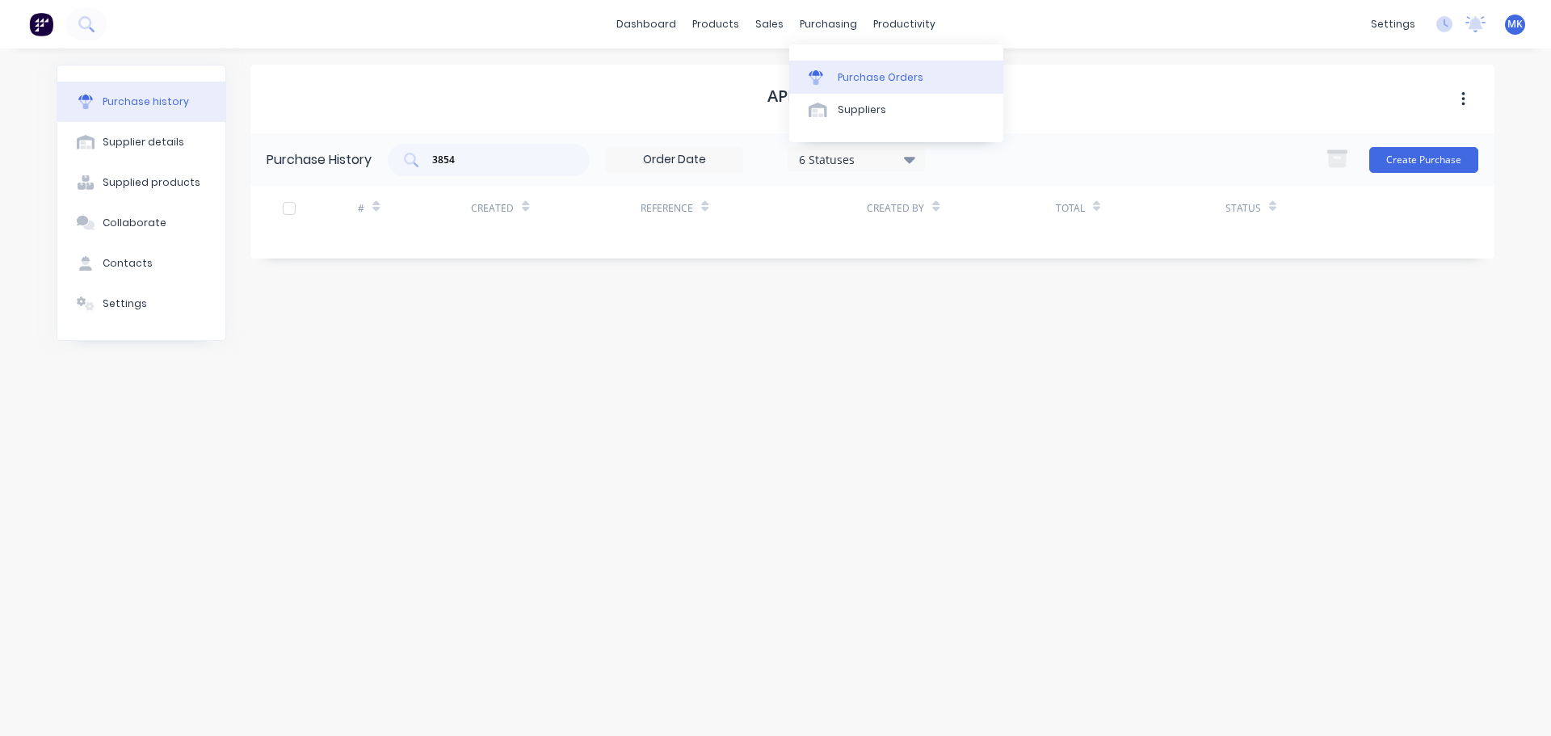
click at [831, 69] on link "Purchase Orders" at bounding box center [896, 77] width 214 height 32
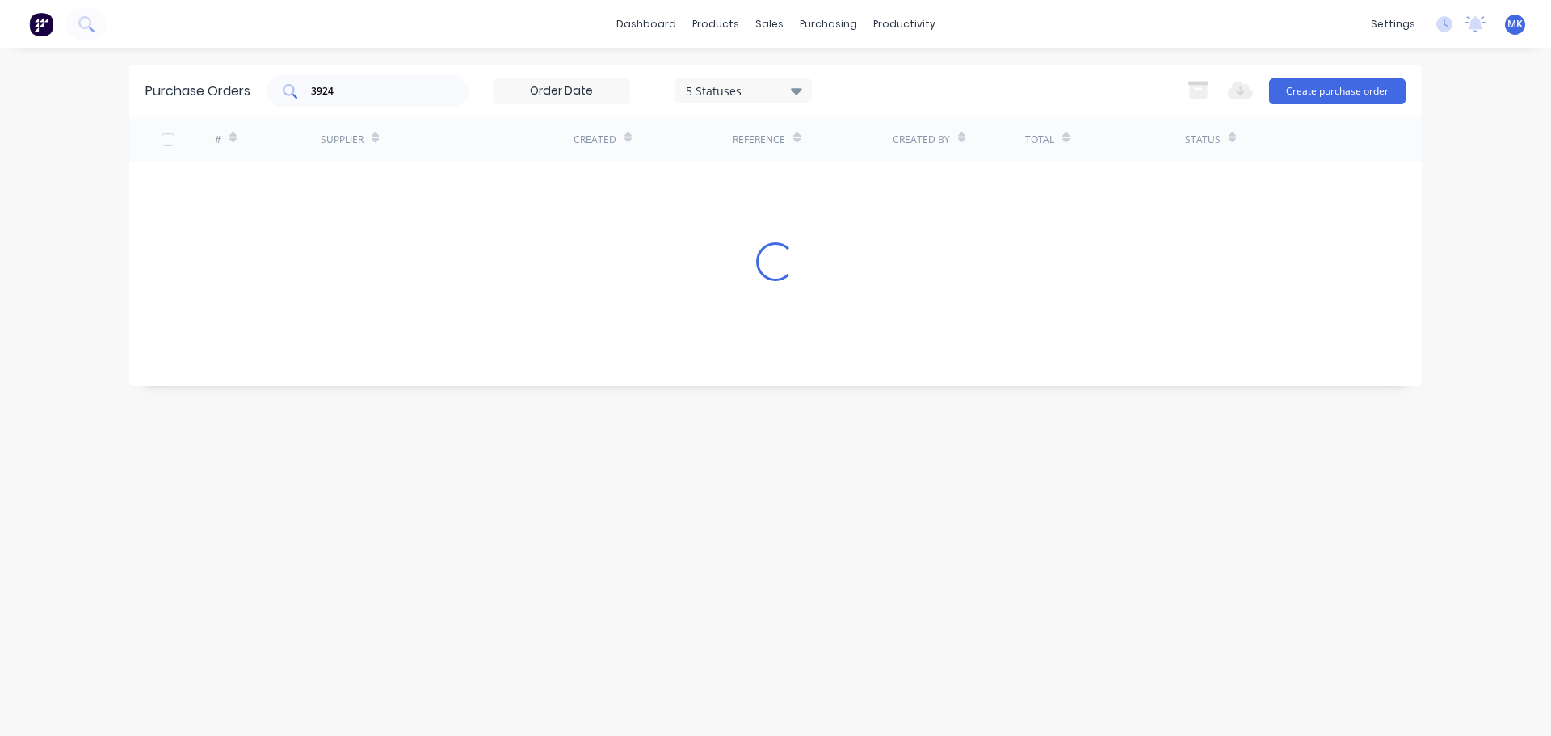
click at [375, 95] on input "3924" at bounding box center [376, 91] width 134 height 16
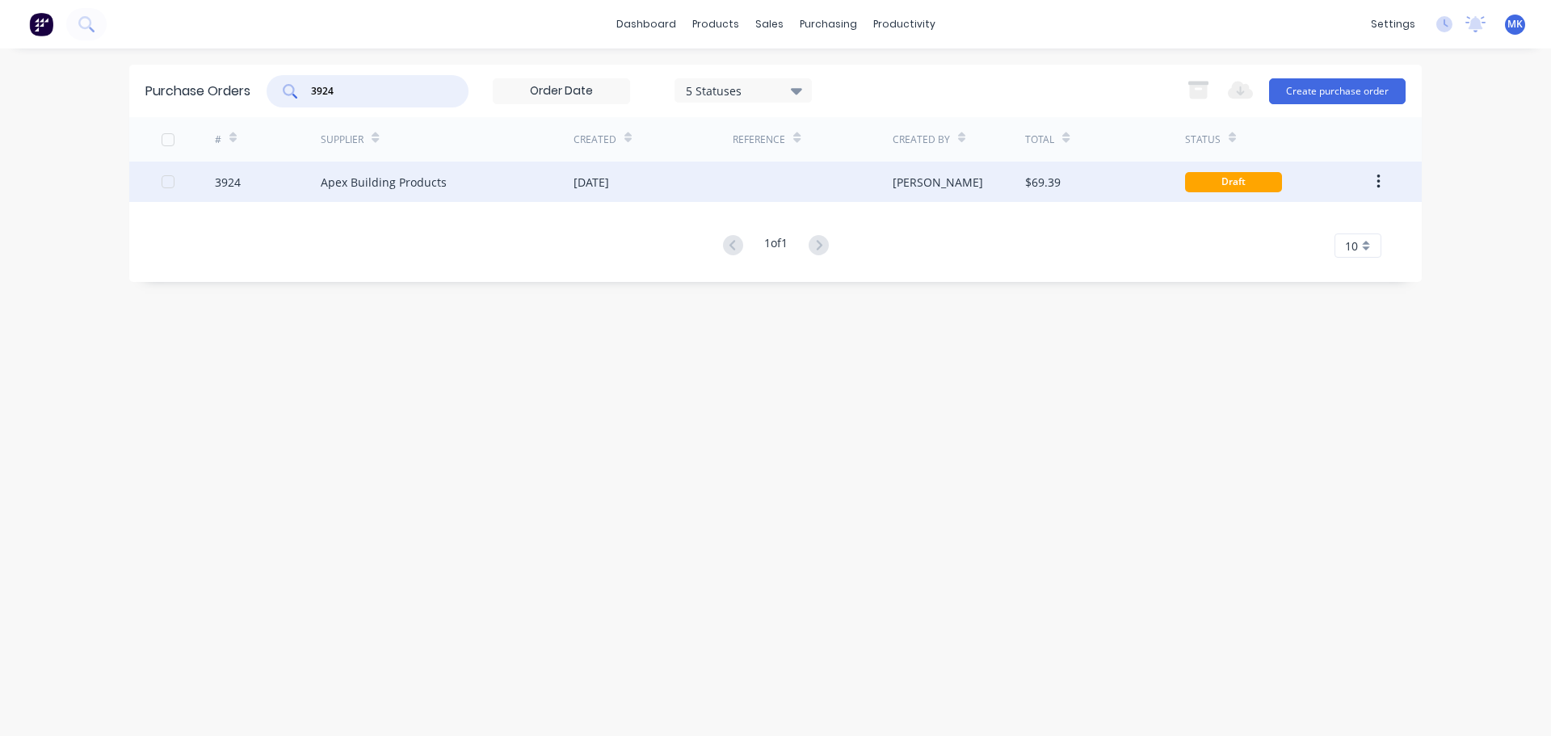
click at [1376, 184] on icon "button" at bounding box center [1378, 182] width 4 height 18
click at [1362, 250] on div "Duplicate" at bounding box center [1320, 256] width 124 height 23
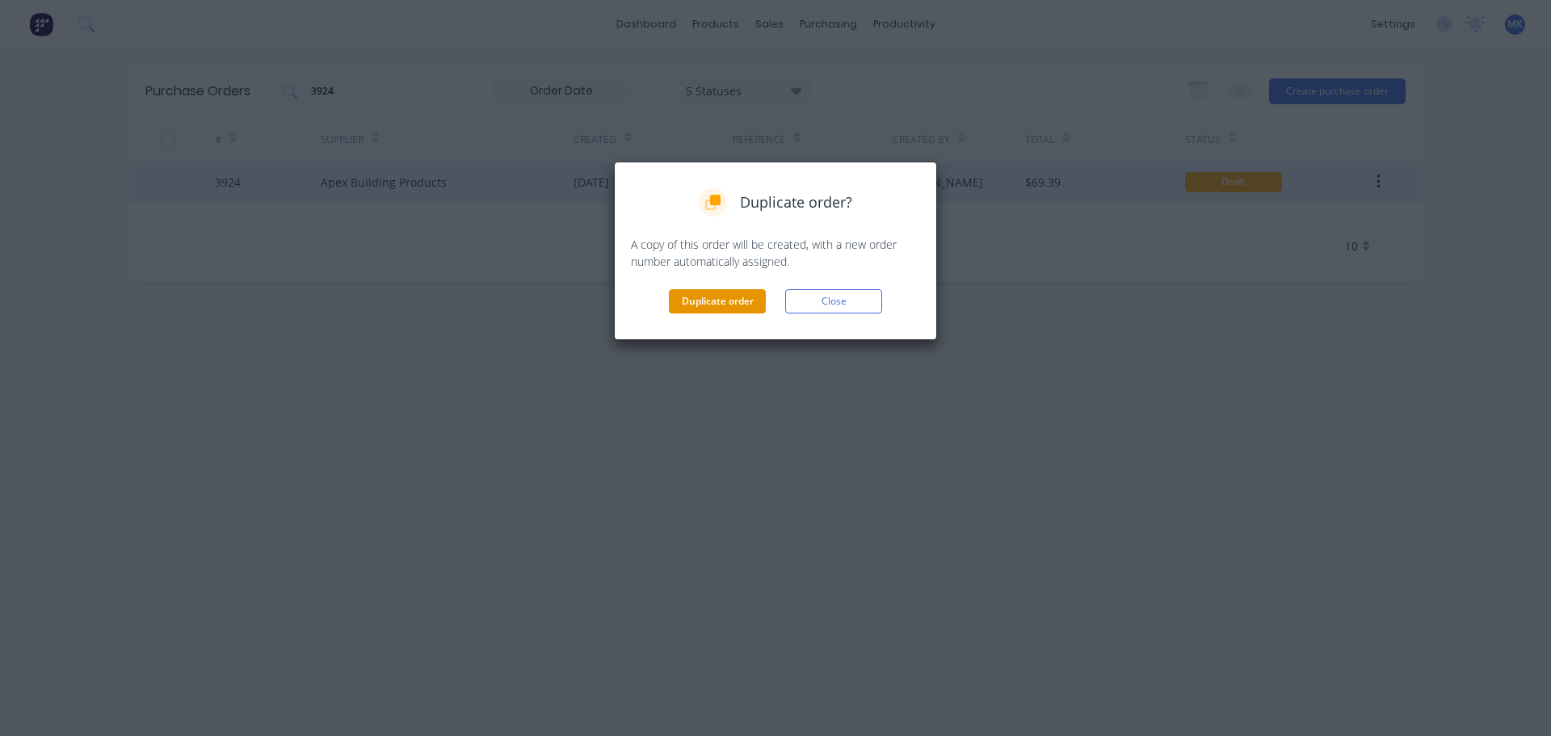
click at [729, 298] on button "Duplicate order" at bounding box center [717, 301] width 97 height 24
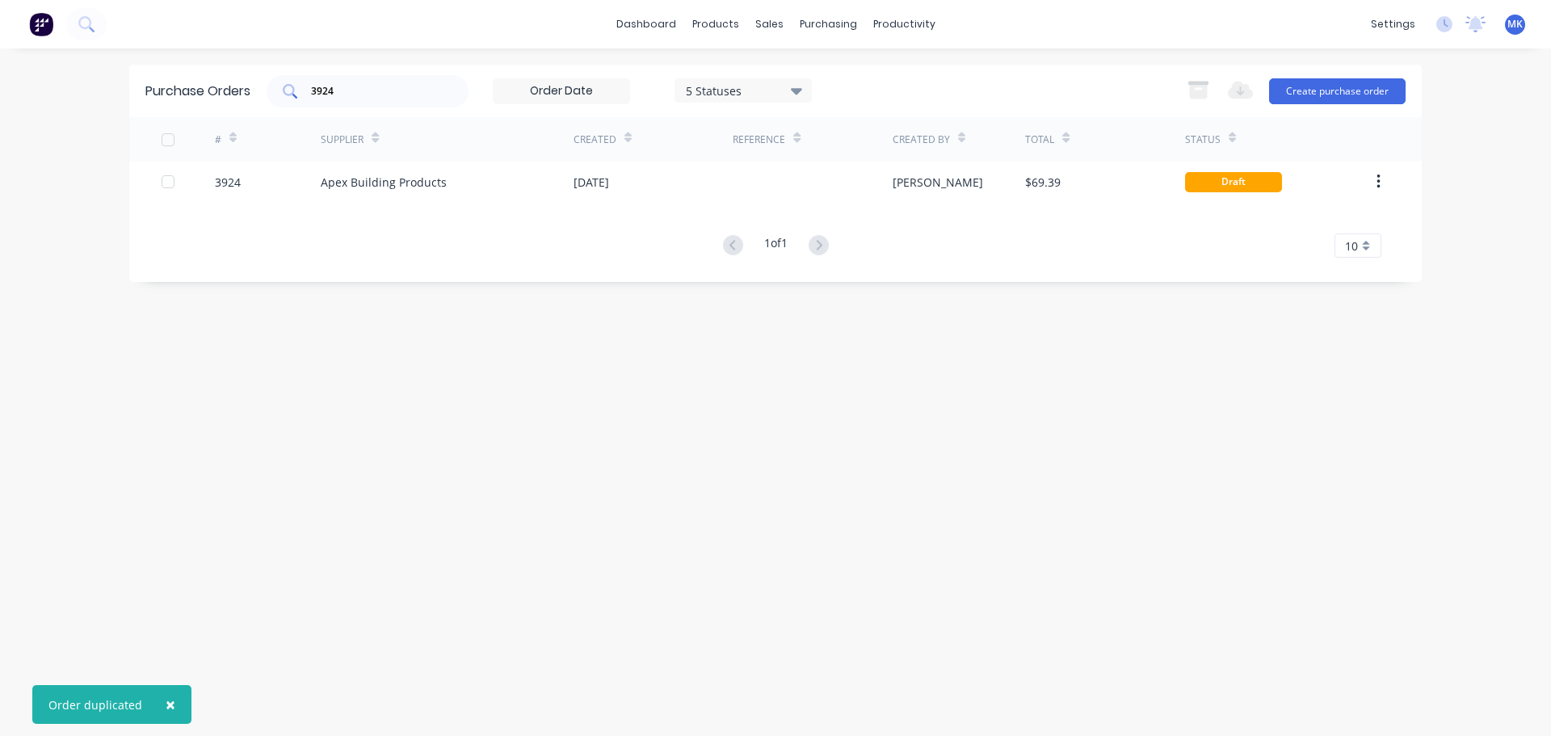
click at [378, 89] on input "3924" at bounding box center [376, 91] width 134 height 16
type input "apex"
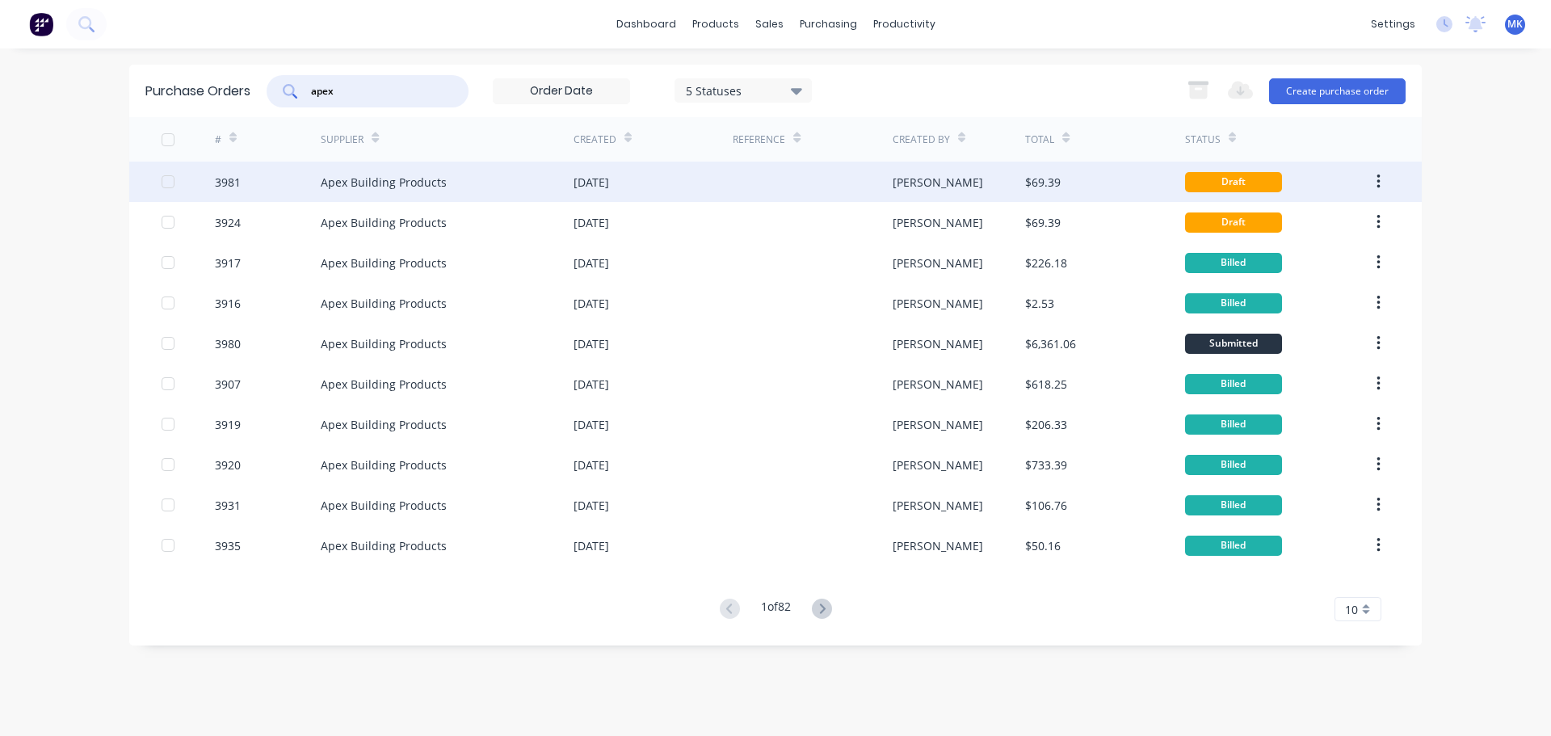
click at [1069, 183] on div "$69.39" at bounding box center [1104, 182] width 159 height 40
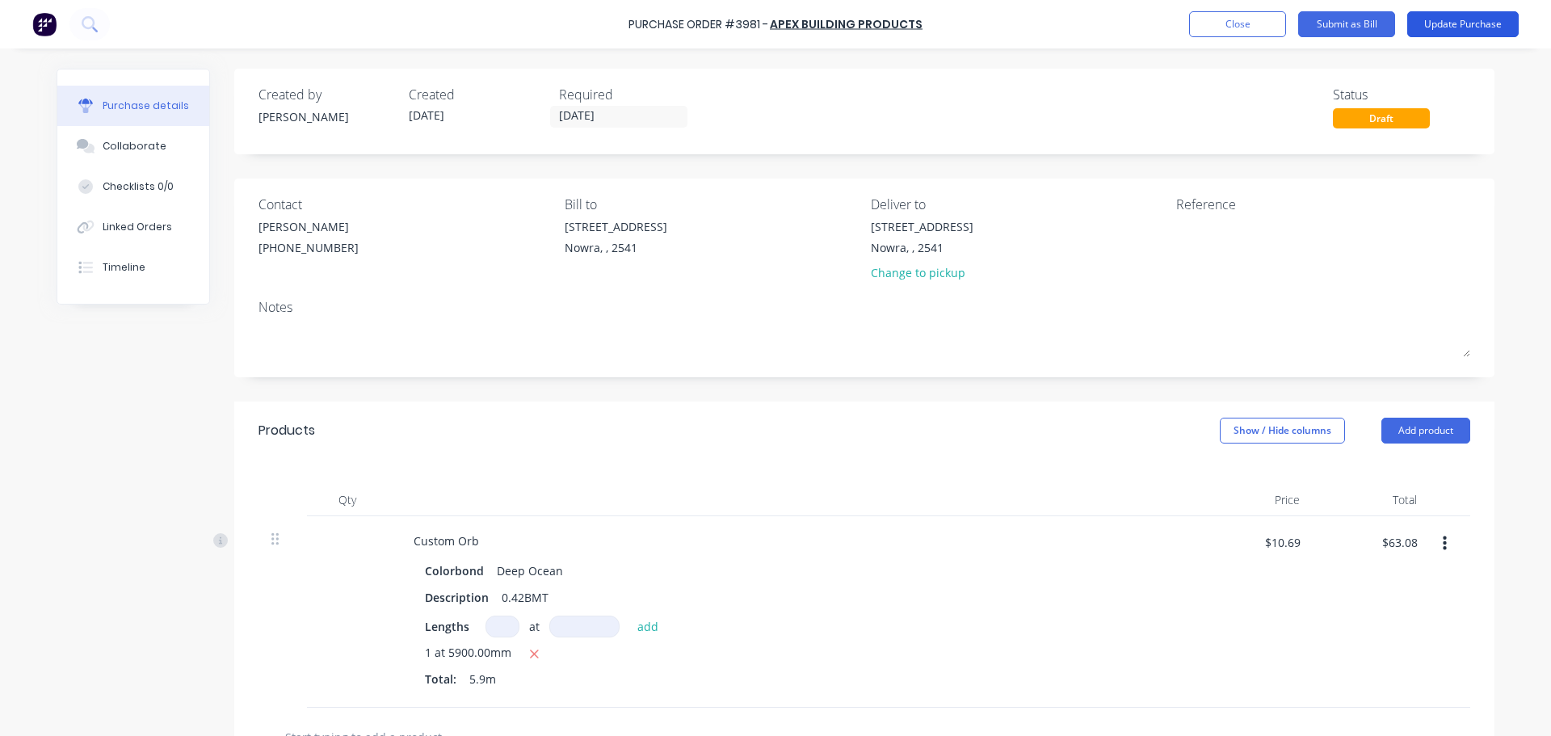
click at [1480, 24] on button "Update Purchase" at bounding box center [1462, 24] width 111 height 26
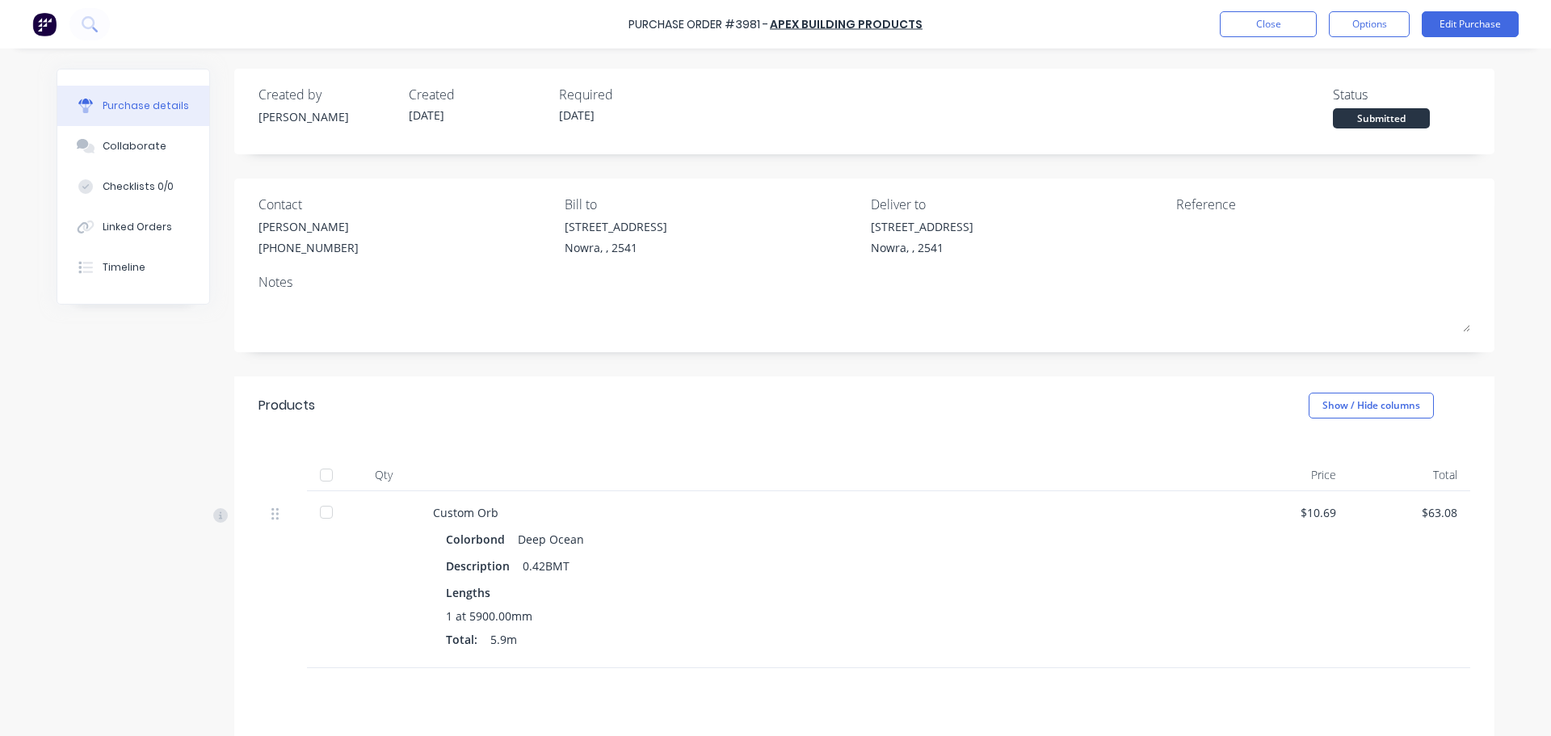
click at [1352, 23] on button "Options" at bounding box center [1369, 24] width 81 height 26
click at [330, 470] on div at bounding box center [326, 475] width 32 height 32
click at [1363, 18] on button "Options" at bounding box center [1369, 24] width 81 height 26
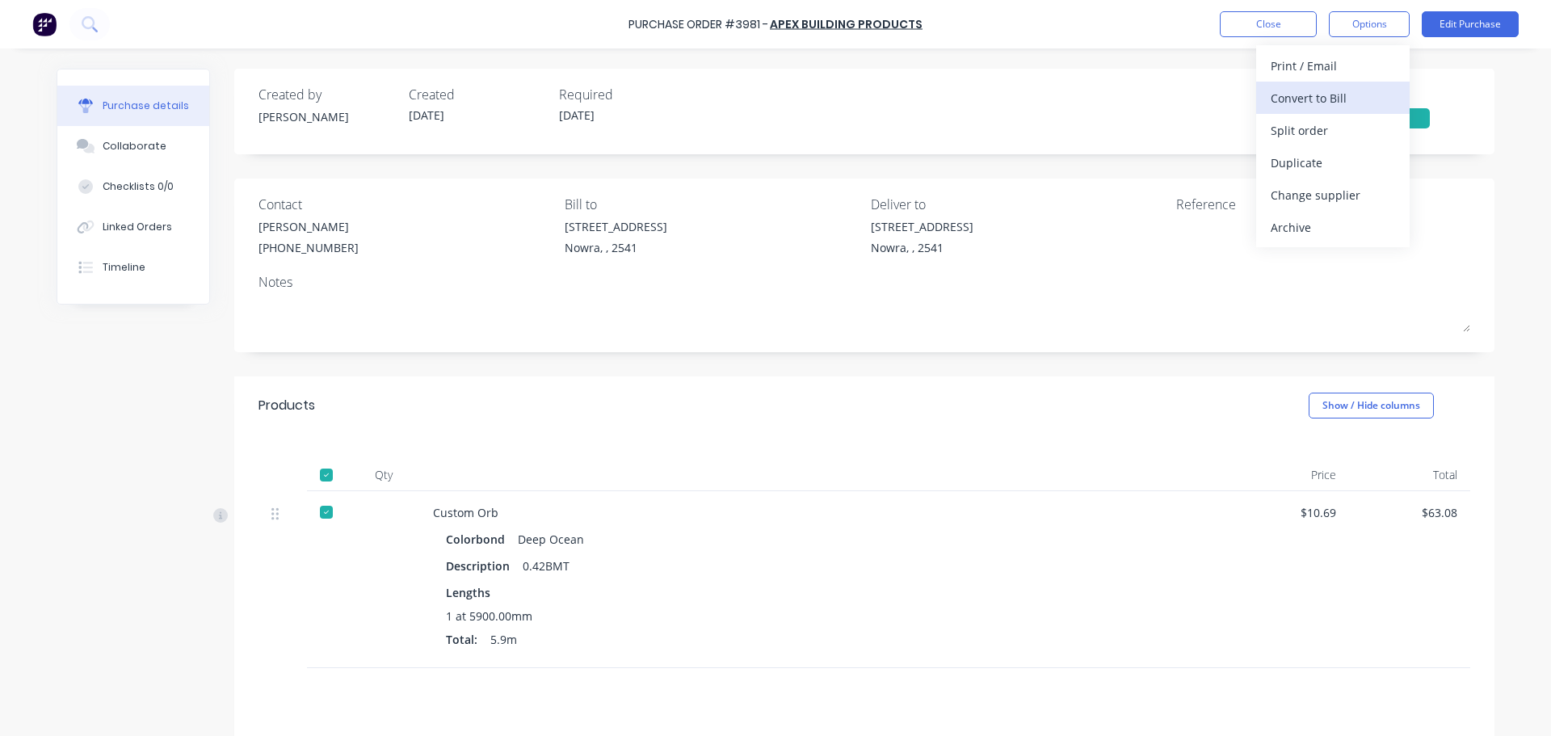
click at [1346, 102] on div "Convert to Bill" at bounding box center [1332, 97] width 124 height 23
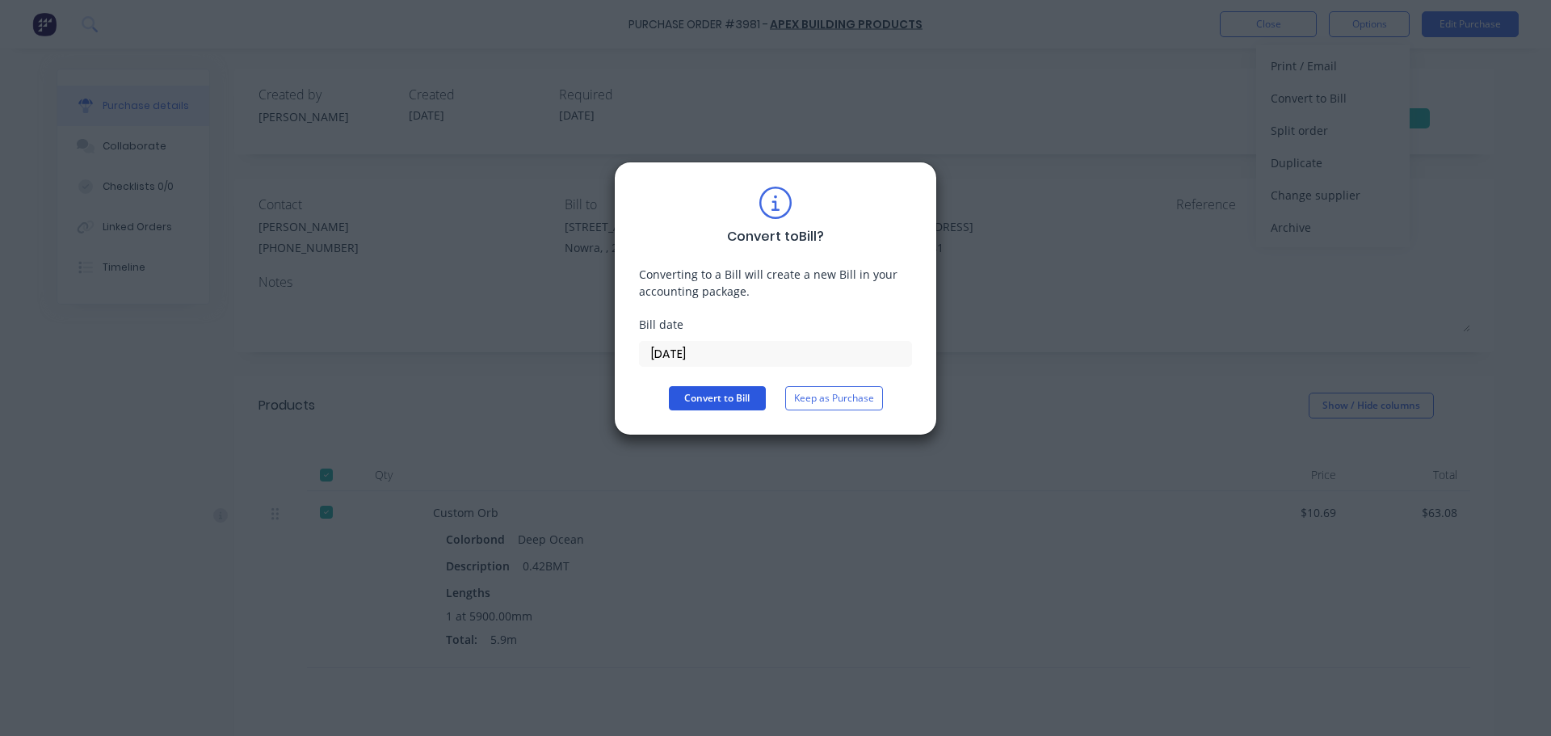
click at [689, 397] on button "Convert to Bill" at bounding box center [717, 398] width 97 height 24
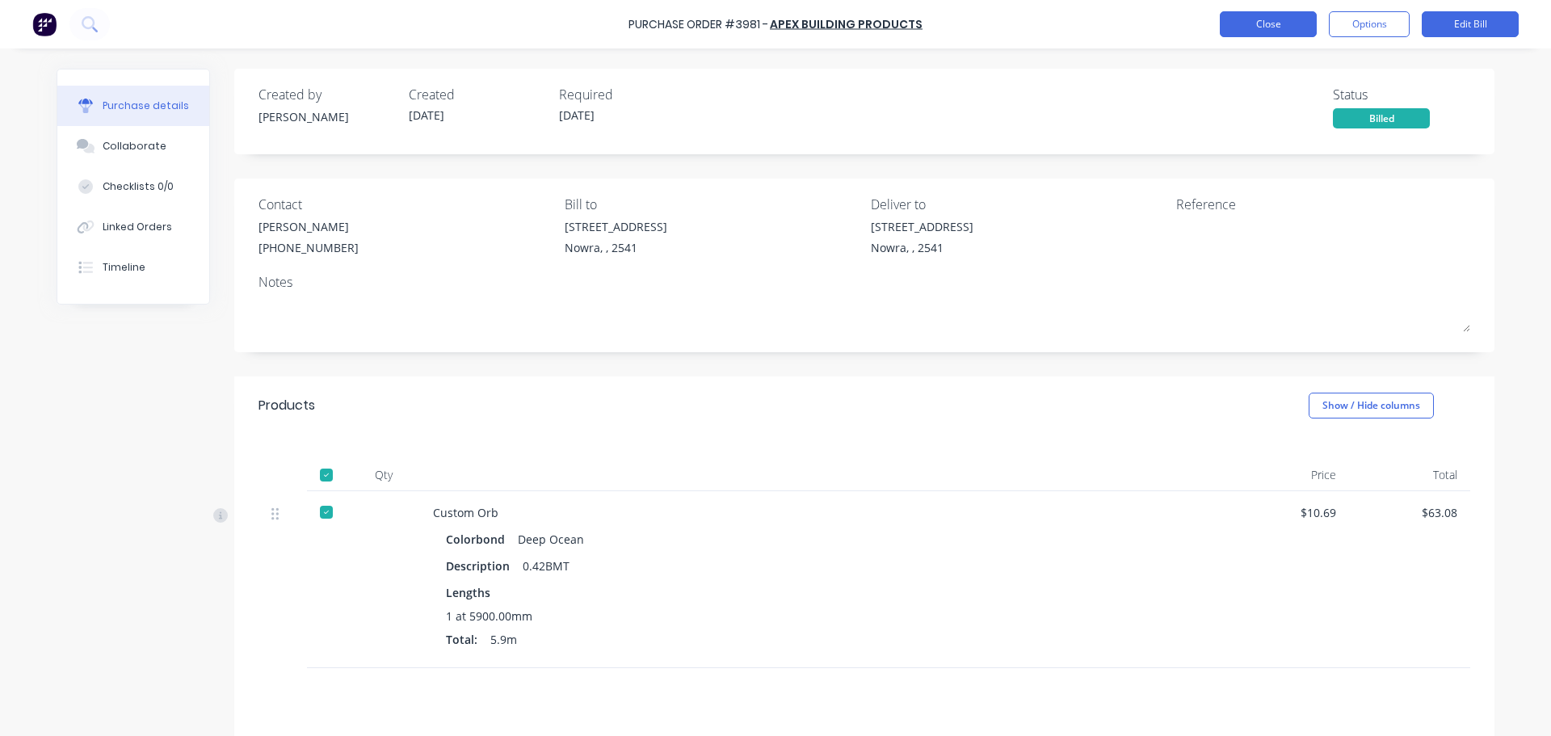
click at [1239, 19] on button "Close" at bounding box center [1268, 24] width 97 height 26
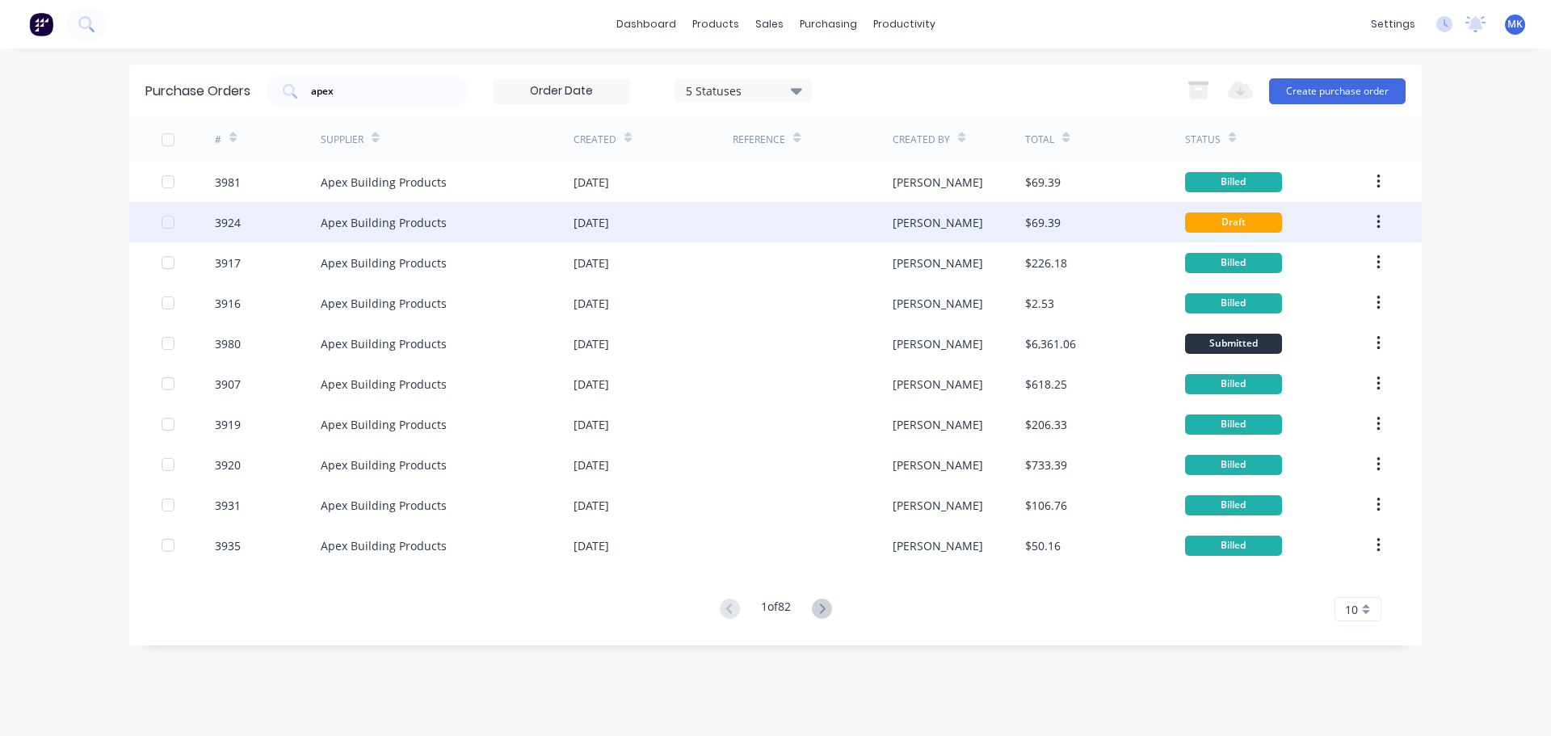
click at [1373, 216] on button "button" at bounding box center [1378, 222] width 38 height 29
click at [1359, 267] on div "Archive" at bounding box center [1320, 264] width 124 height 23
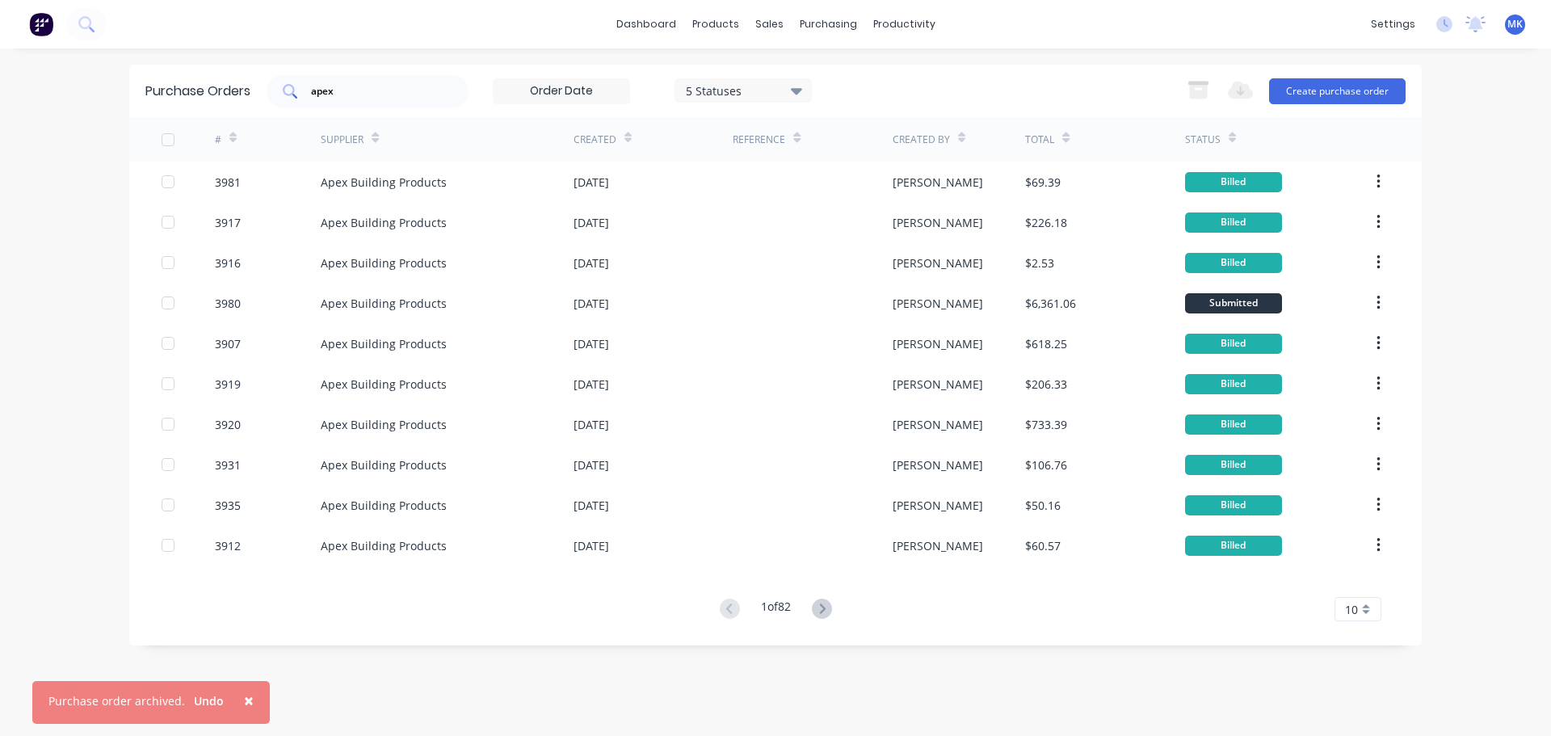
click at [354, 88] on input "apex" at bounding box center [376, 91] width 134 height 16
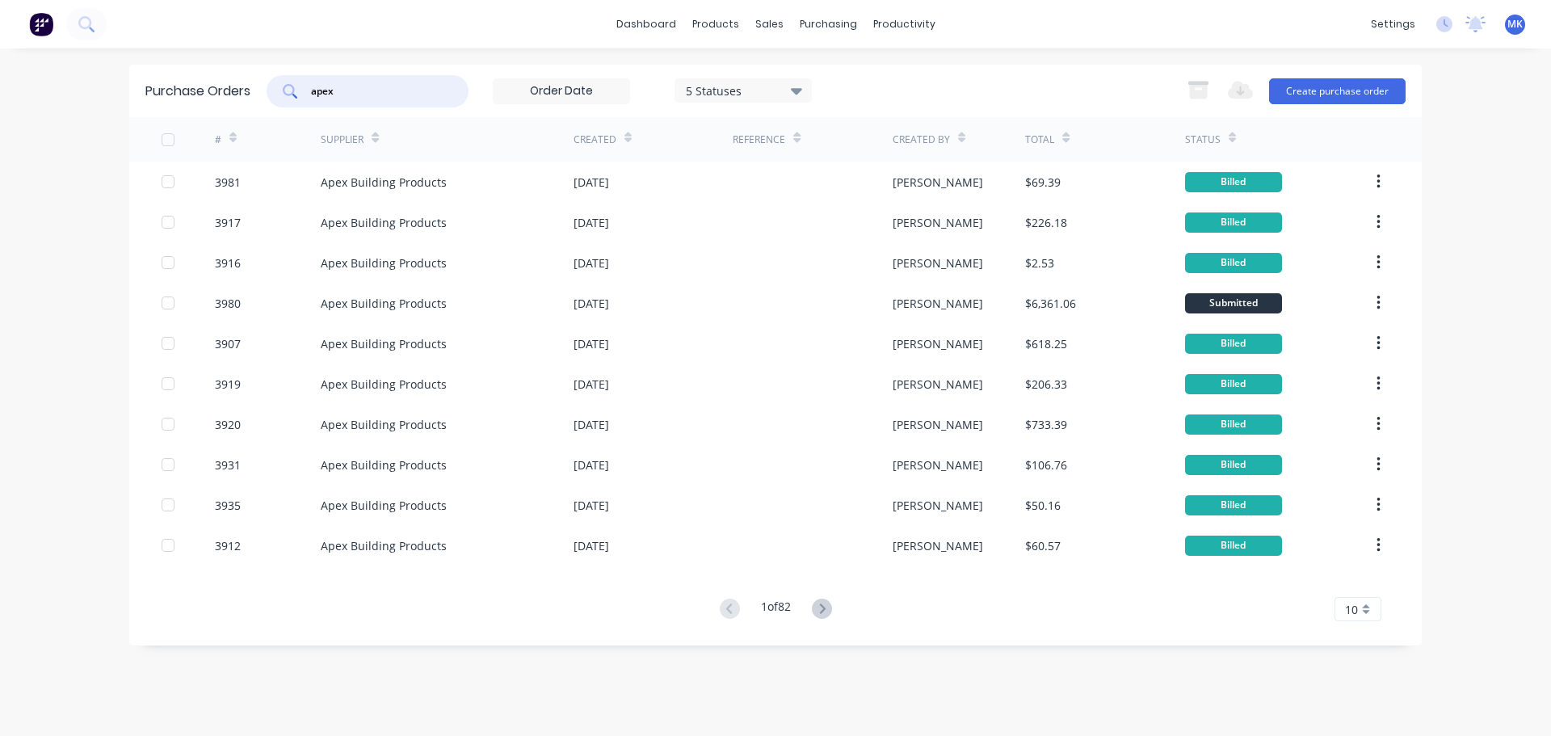
click at [360, 102] on div "apex" at bounding box center [368, 91] width 202 height 32
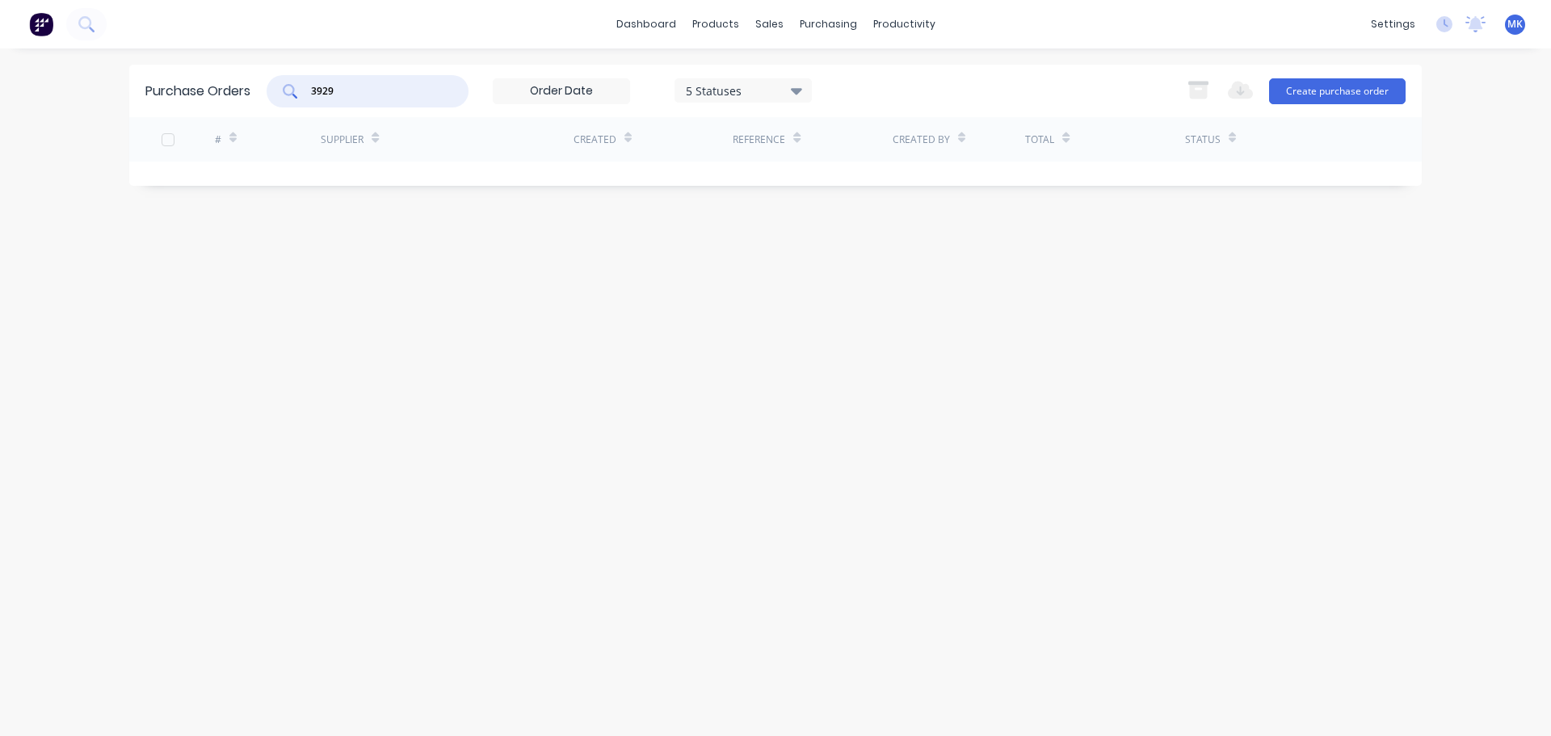
type input "3929"
click at [909, 206] on div "# Supplier Created Reference Created By Total Status 3929 Apex Building Product…" at bounding box center [775, 187] width 1292 height 141
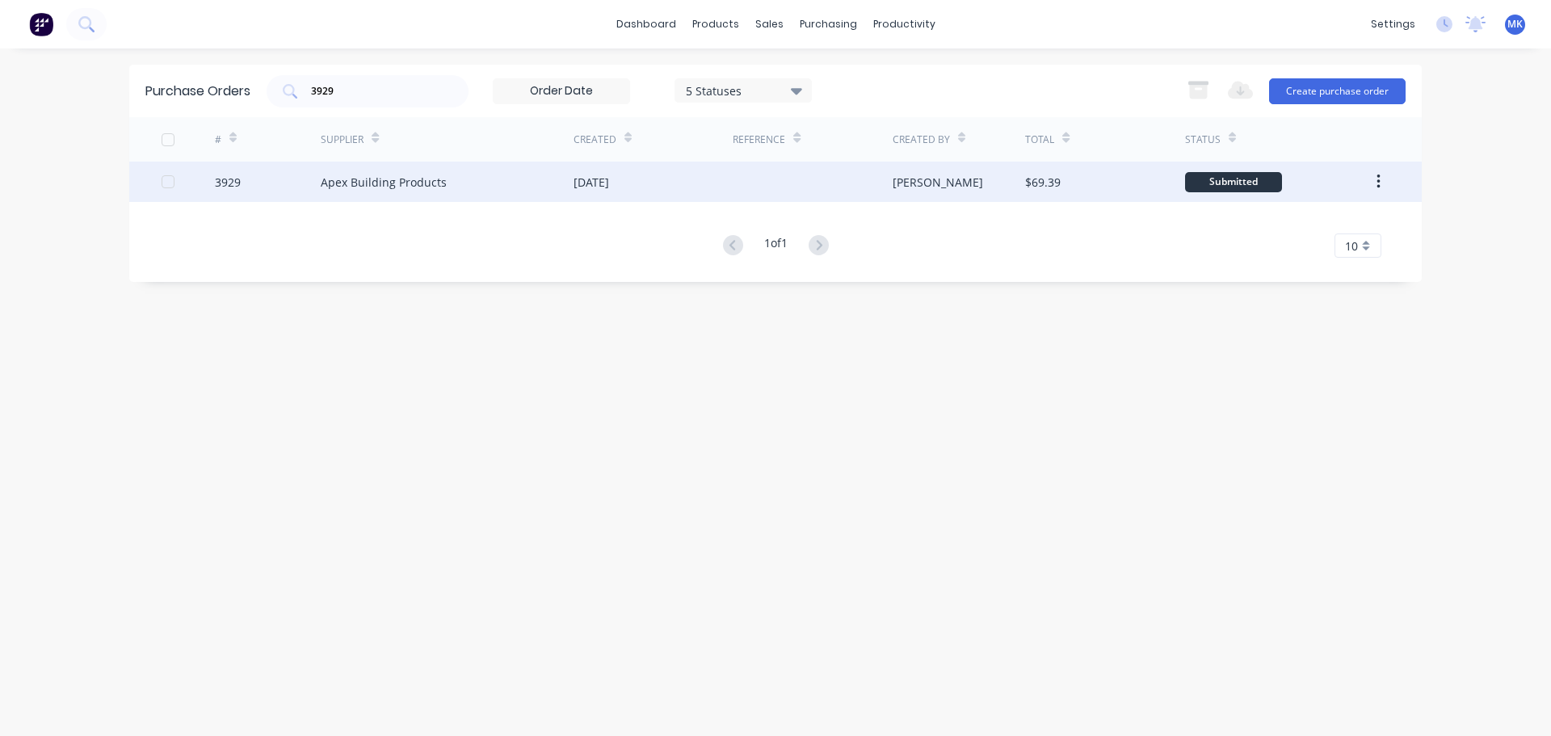
click at [930, 187] on div "[PERSON_NAME]" at bounding box center [958, 182] width 133 height 40
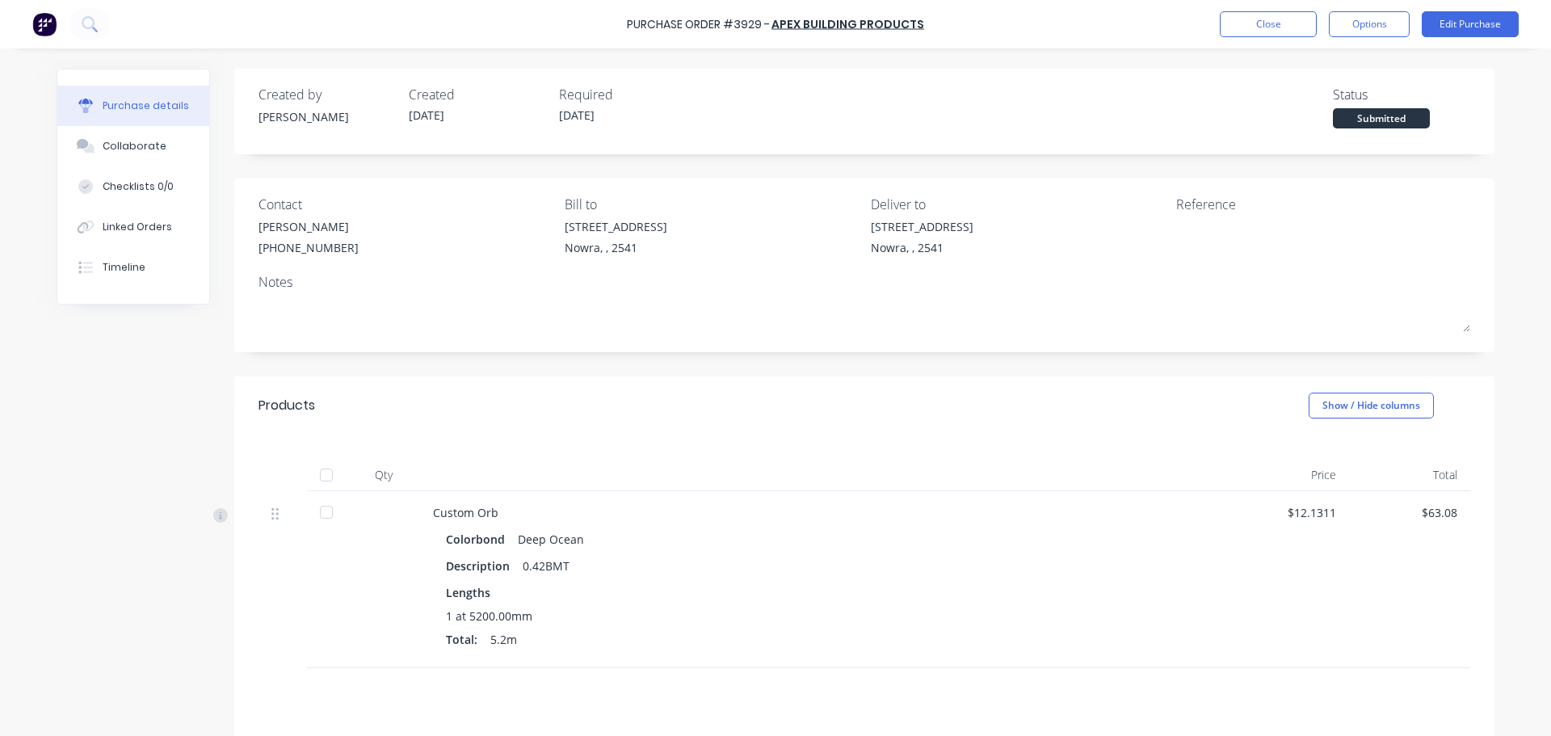
click at [333, 478] on div at bounding box center [326, 475] width 32 height 32
click at [1389, 27] on button "Options" at bounding box center [1369, 24] width 81 height 26
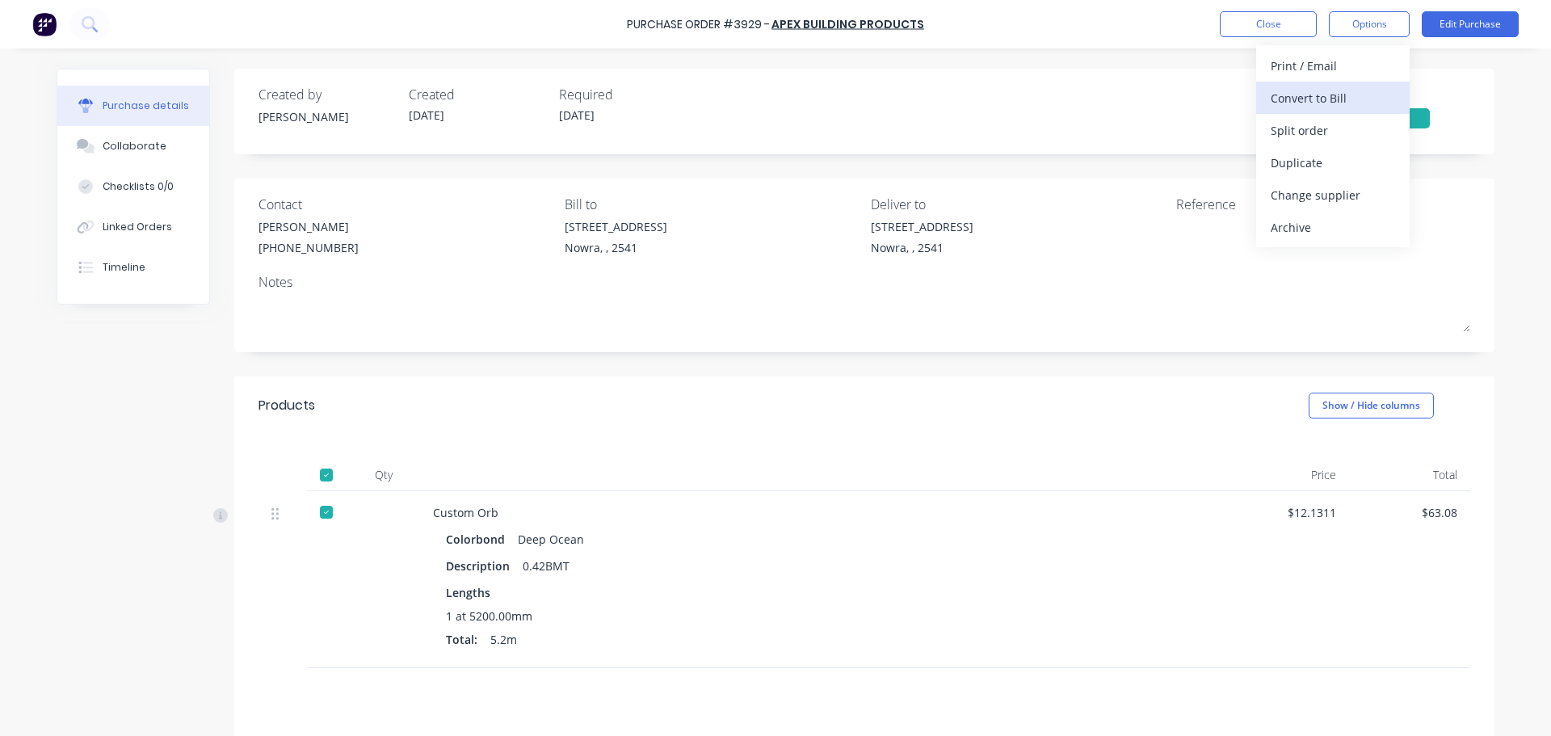
click at [1367, 99] on div "Convert to Bill" at bounding box center [1332, 97] width 124 height 23
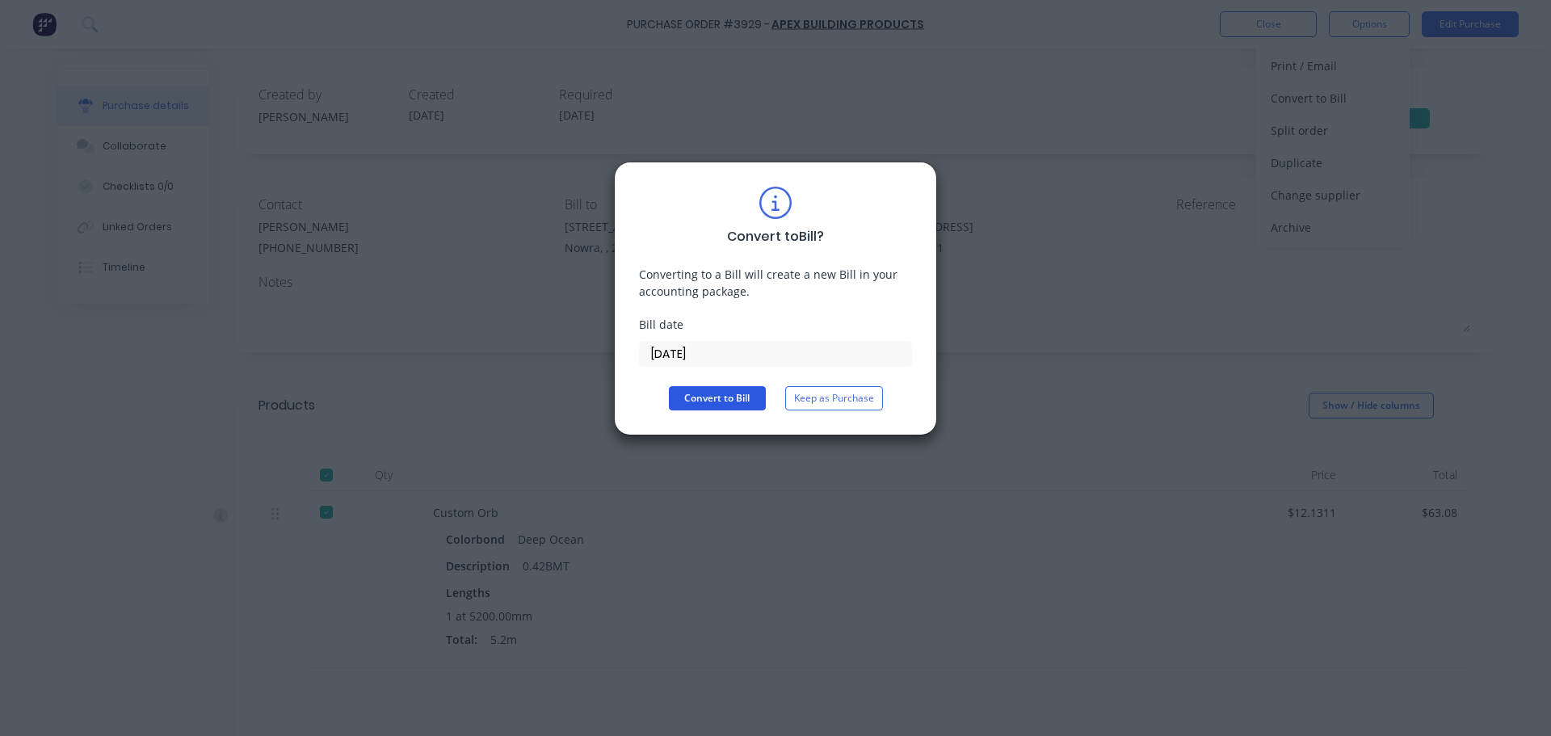
click at [703, 402] on button "Convert to Bill" at bounding box center [717, 398] width 97 height 24
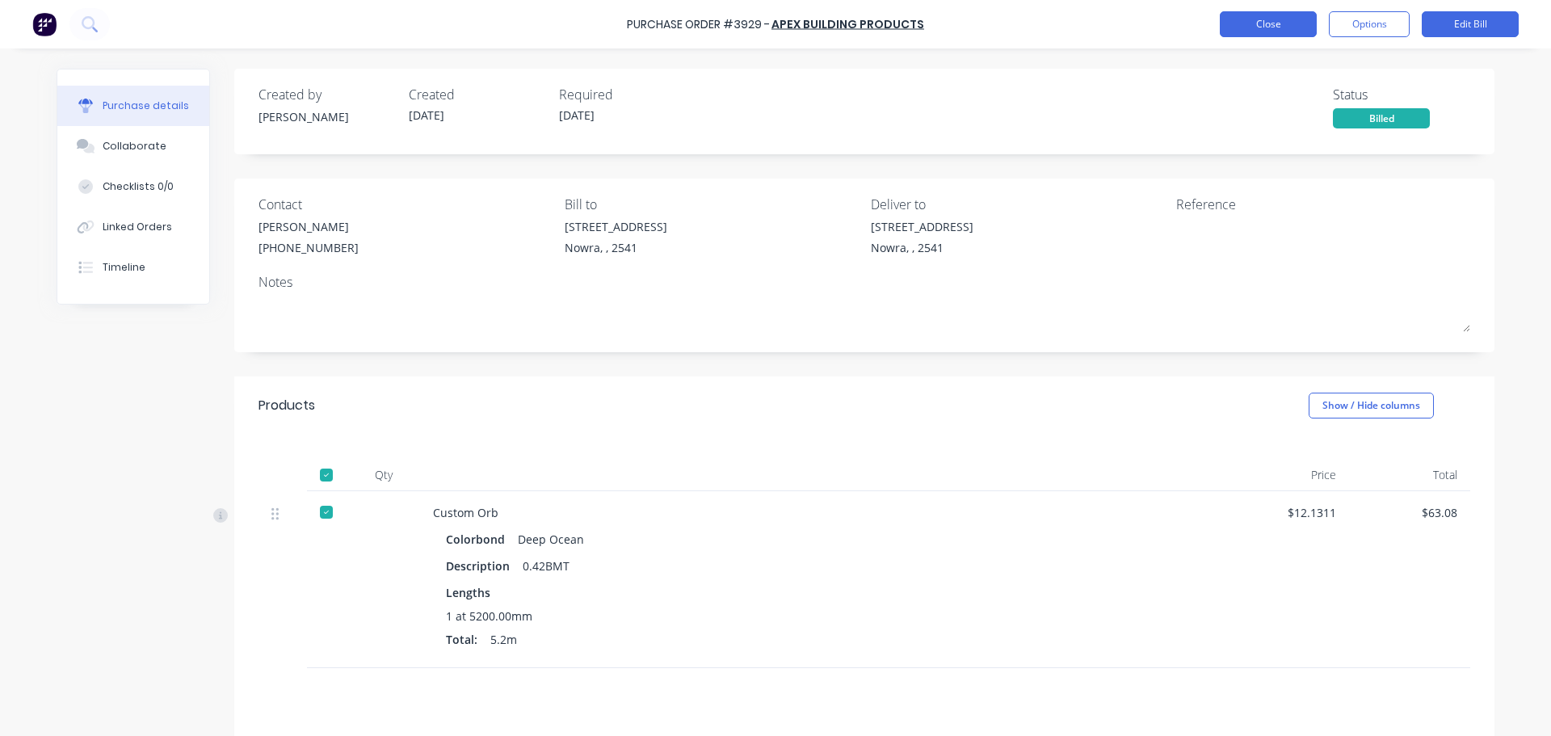
click at [1259, 23] on button "Close" at bounding box center [1268, 24] width 97 height 26
